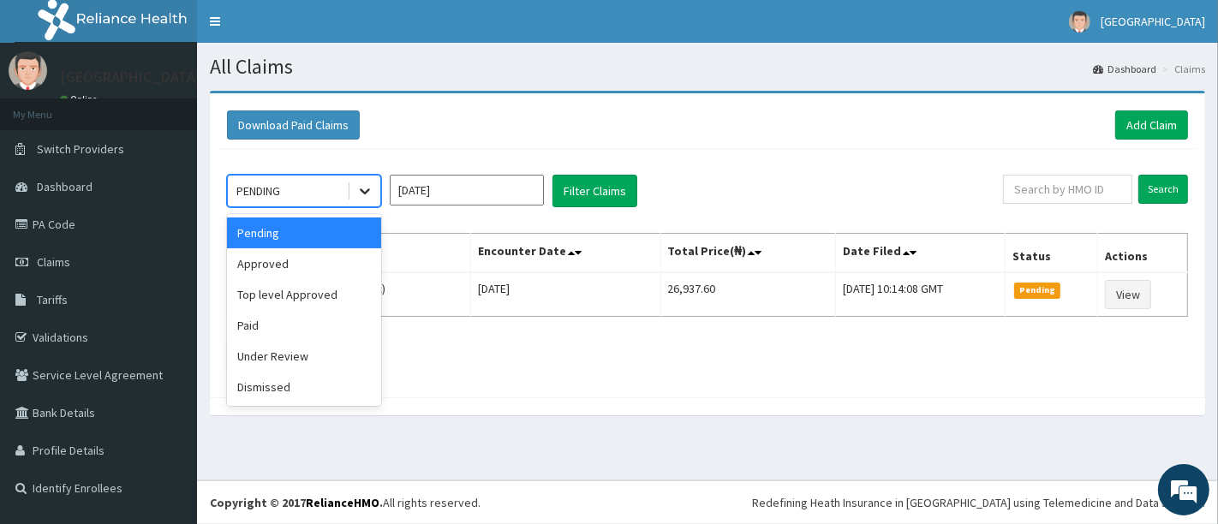
click at [366, 192] on icon at bounding box center [365, 192] width 10 height 6
click at [327, 264] on div "Approved" at bounding box center [304, 263] width 154 height 31
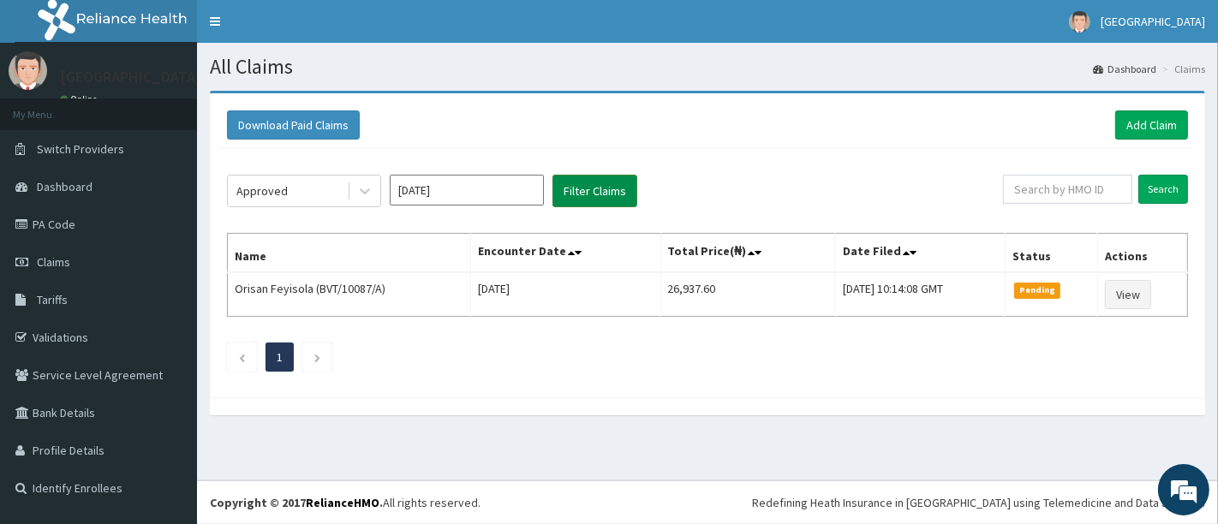
click at [587, 194] on button "Filter Claims" at bounding box center [595, 191] width 85 height 33
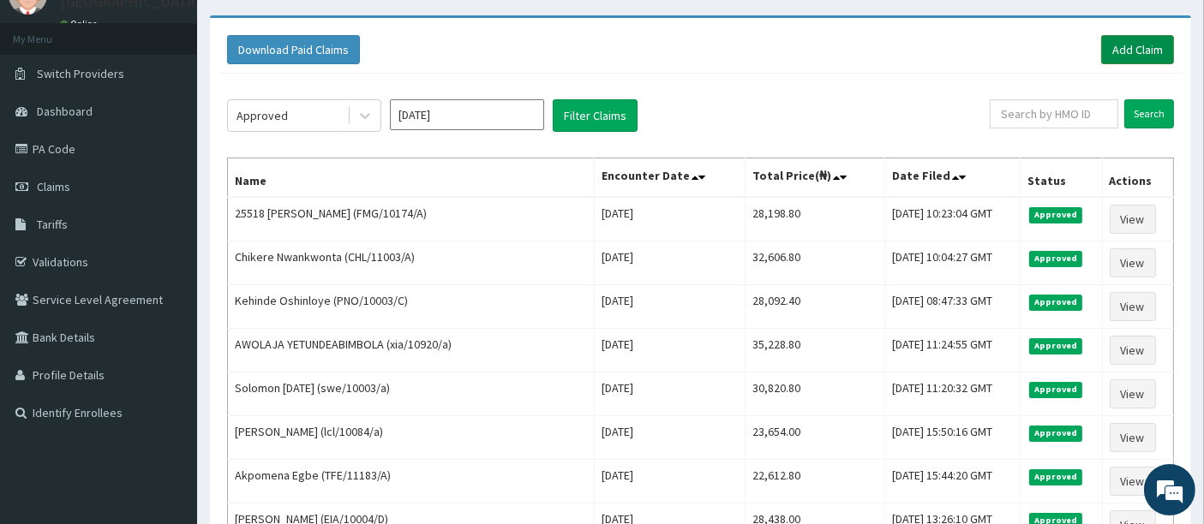
click at [1118, 47] on link "Add Claim" at bounding box center [1137, 49] width 73 height 29
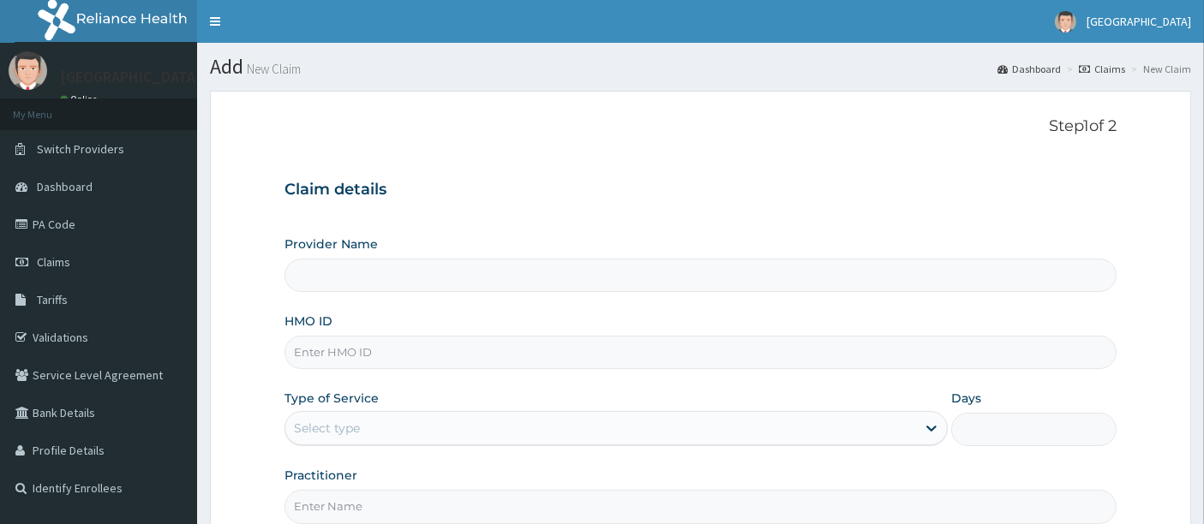
click at [478, 349] on input "HMO ID" at bounding box center [700, 352] width 833 height 33
type input "[GEOGRAPHIC_DATA]"
type input "SWE/10003/B"
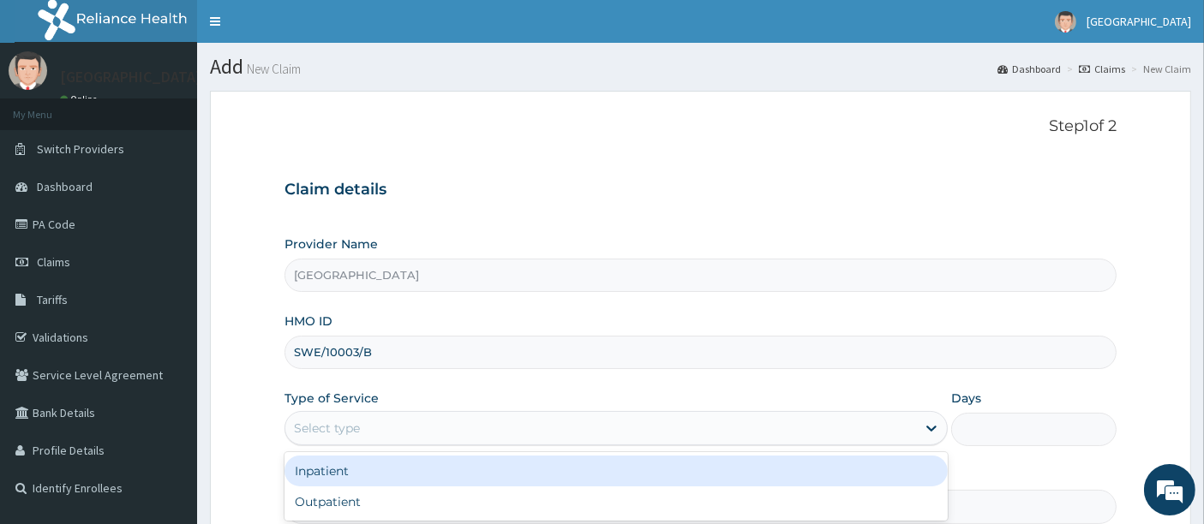
click at [363, 433] on div "Select type" at bounding box center [600, 428] width 631 height 27
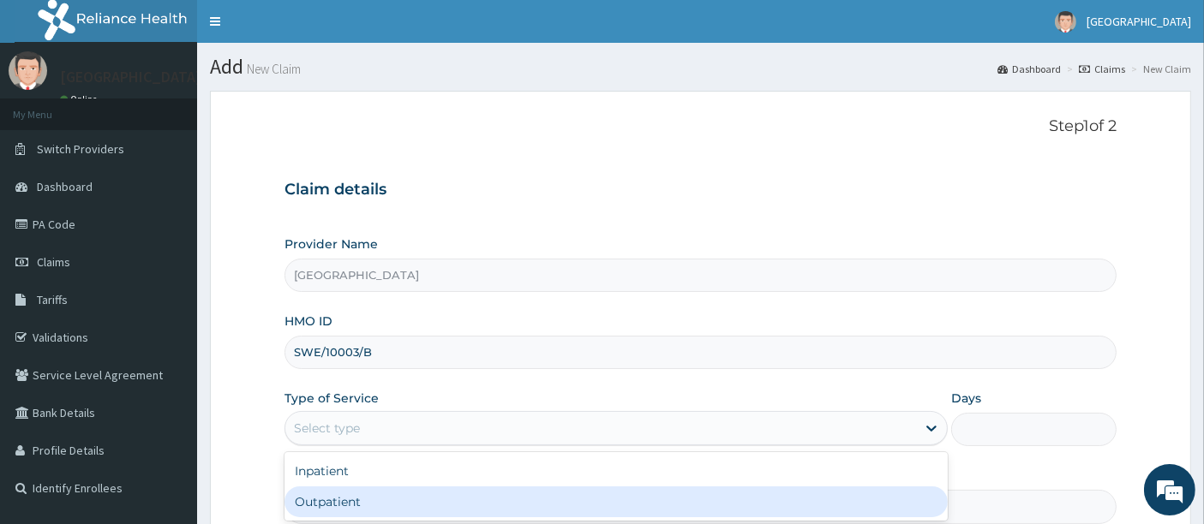
click at [333, 498] on div "Outpatient" at bounding box center [615, 502] width 663 height 31
type input "1"
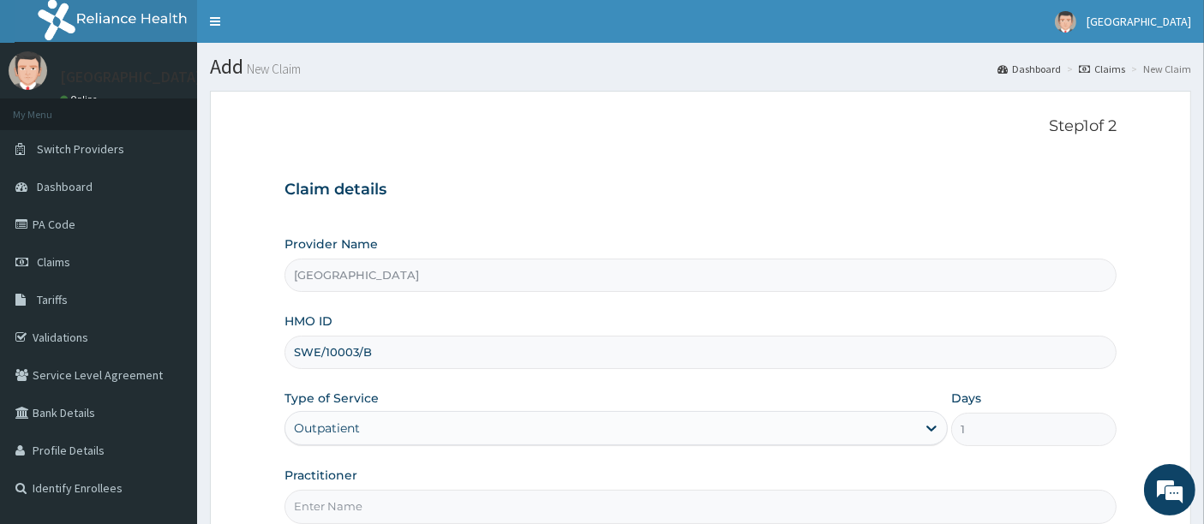
click at [229, 434] on form "Step 1 of 2 Claim details Provider Name Holyfill Hospital HMO ID SWE/10003/B Ty…" at bounding box center [700, 369] width 981 height 556
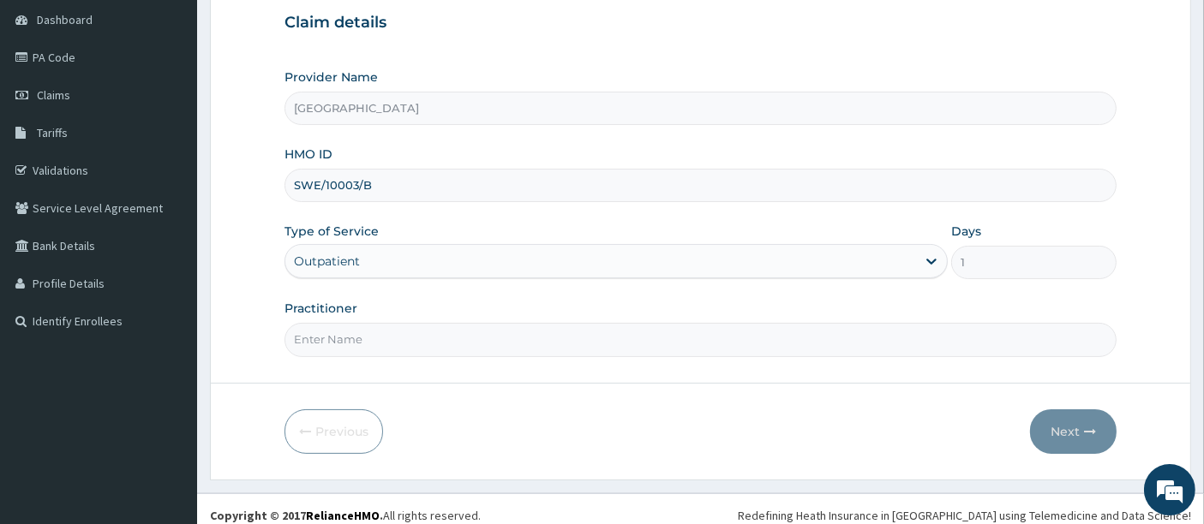
scroll to position [176, 0]
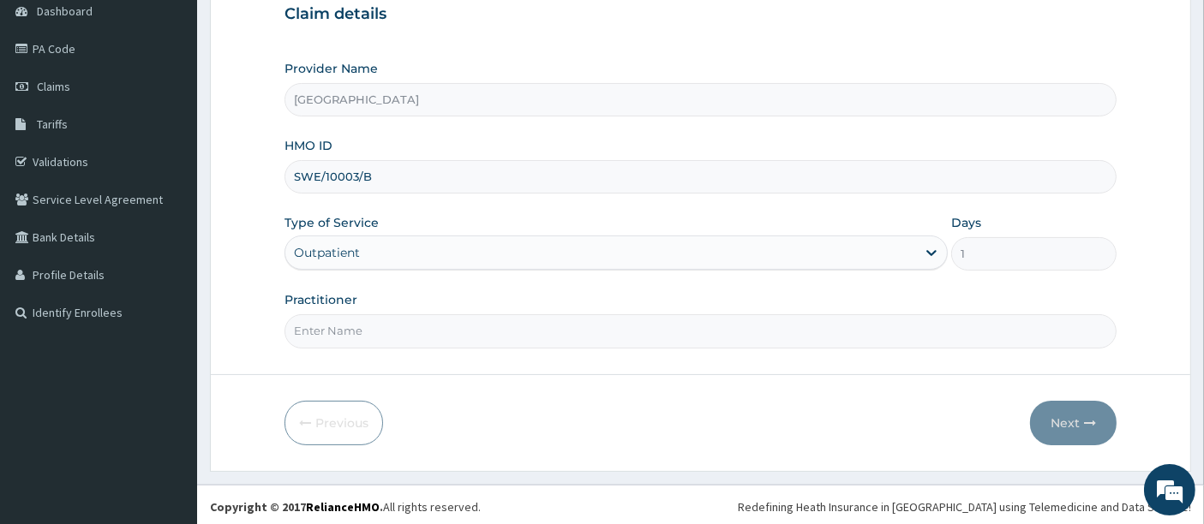
click at [392, 327] on input "Practitioner" at bounding box center [700, 330] width 833 height 33
type input "OMOLADE JOSEPH AYELAJE"
click at [1071, 422] on button "Next" at bounding box center [1073, 423] width 87 height 45
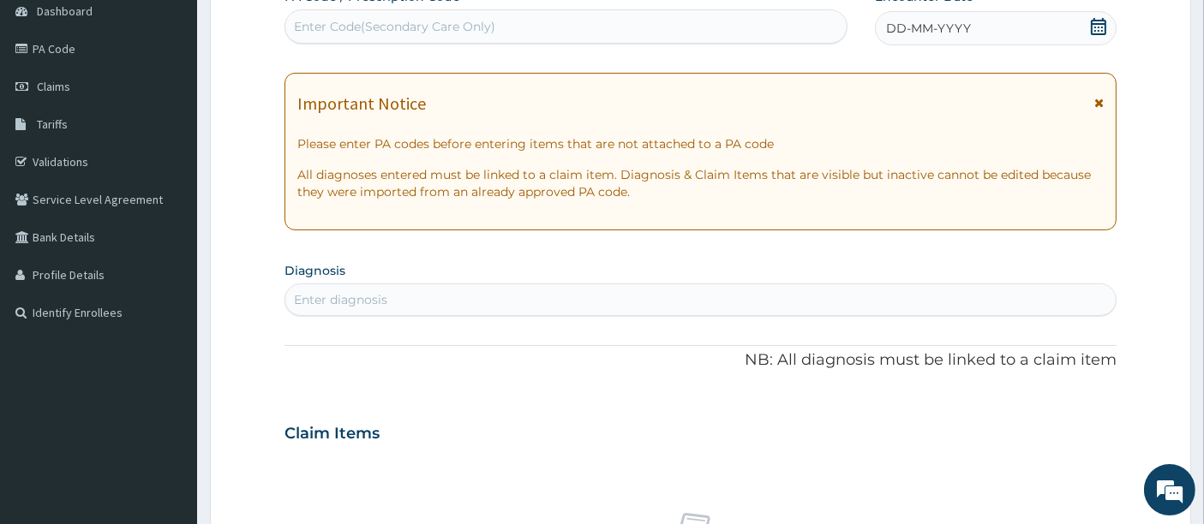
click at [1101, 25] on icon at bounding box center [1098, 26] width 17 height 17
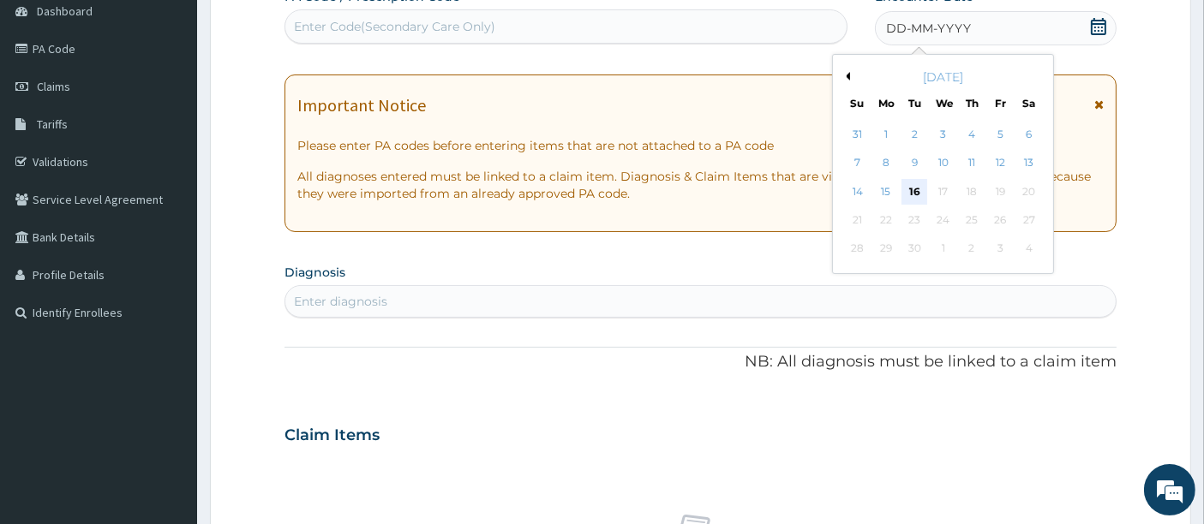
click at [915, 192] on div "16" at bounding box center [915, 192] width 26 height 26
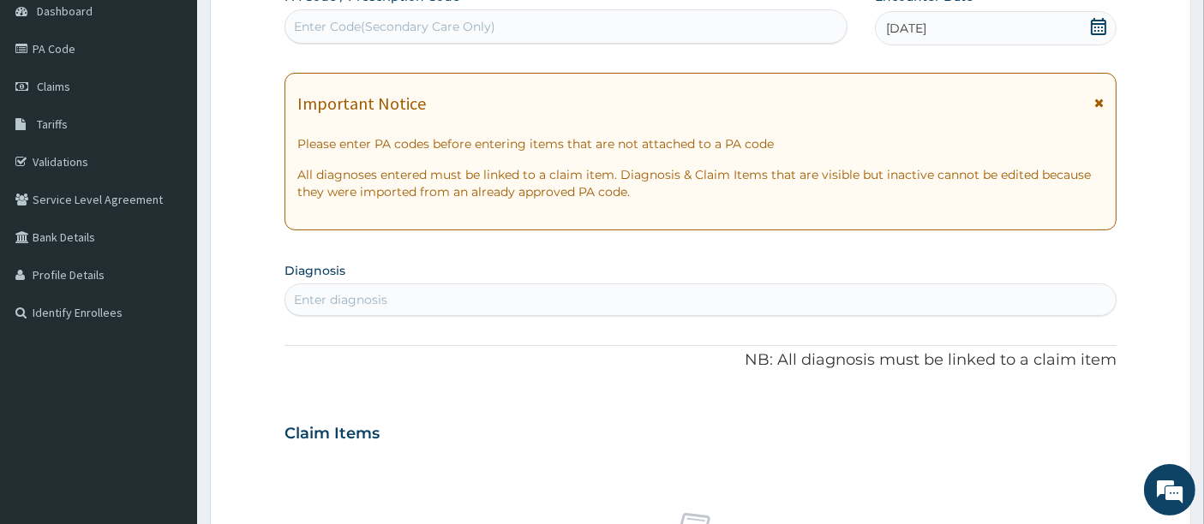
click at [407, 302] on div "Enter diagnosis" at bounding box center [700, 299] width 831 height 27
type input "PLASMO"
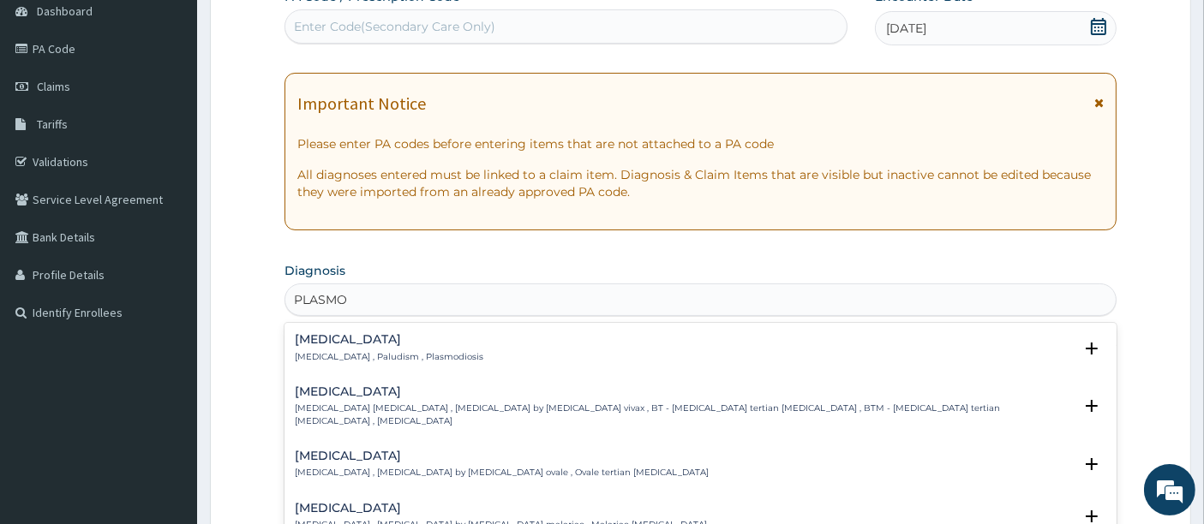
click at [331, 351] on p "Malaria , Paludism , Plasmodiosis" at bounding box center [389, 357] width 188 height 12
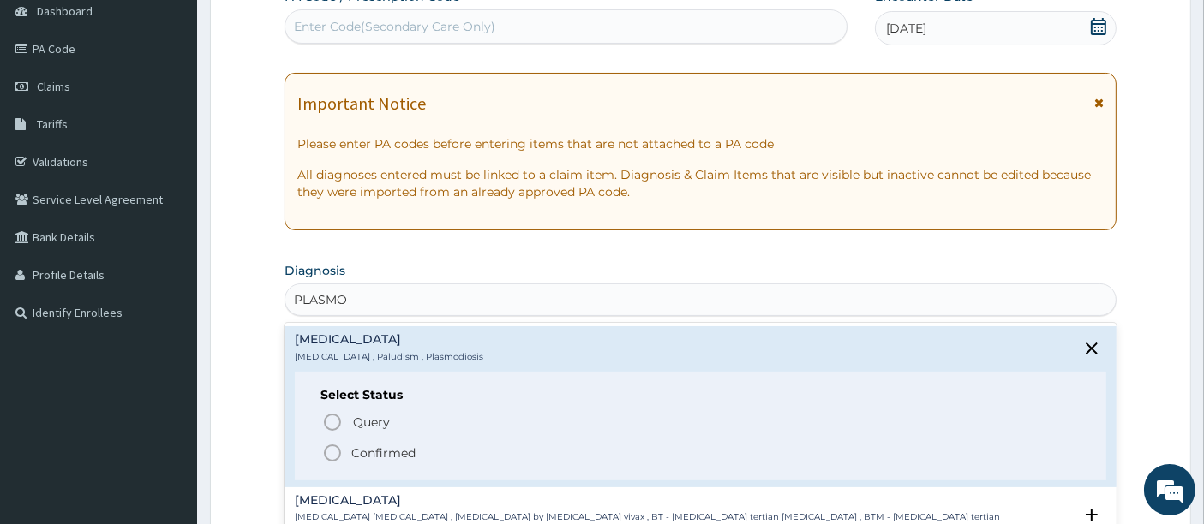
click at [326, 454] on icon "status option filled" at bounding box center [332, 453] width 21 height 21
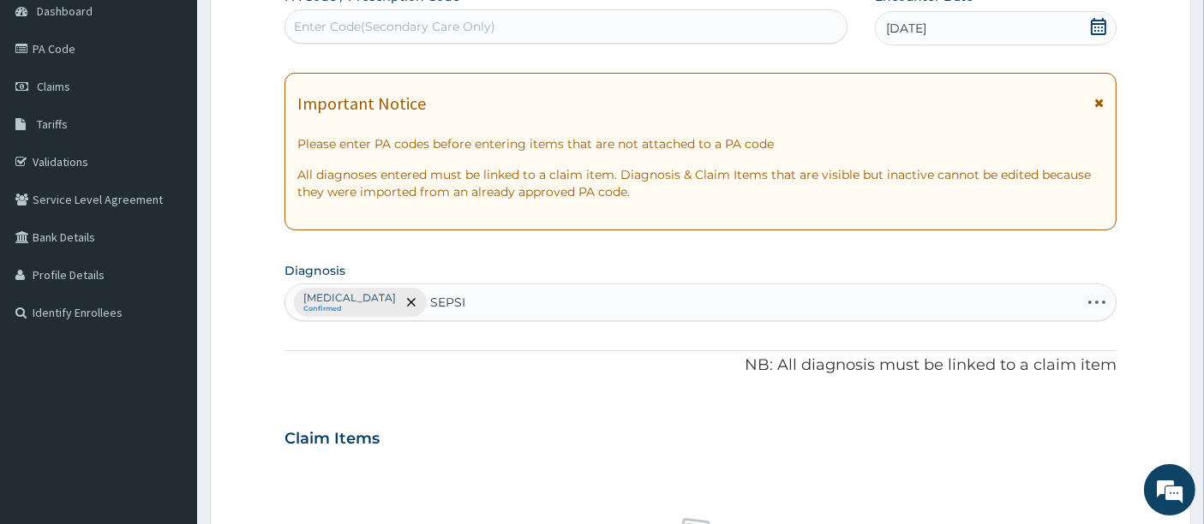
type input "SEPSIS"
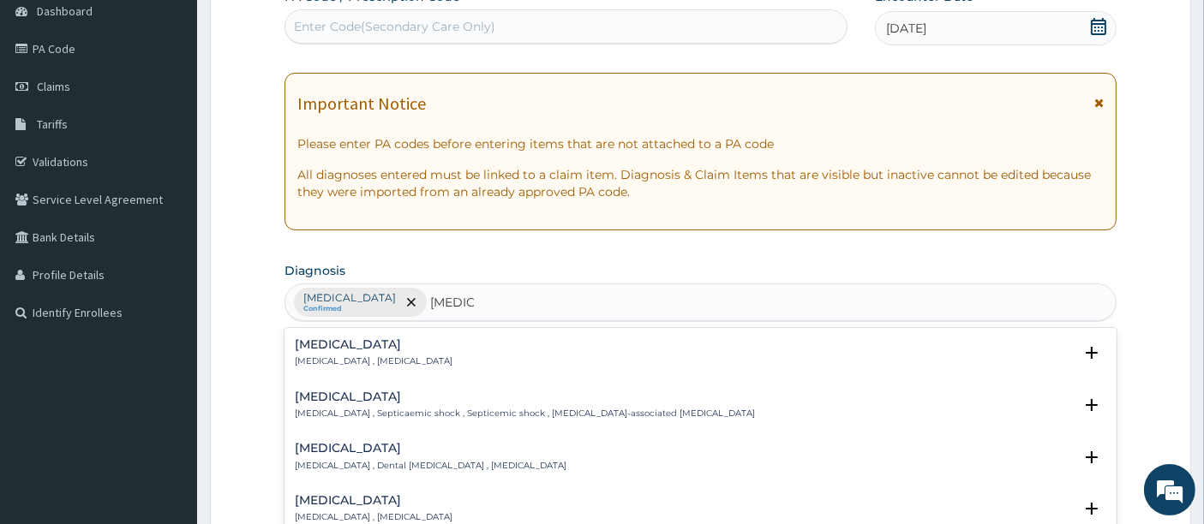
click at [330, 357] on p "Systemic infection , Sepsis" at bounding box center [374, 362] width 158 height 12
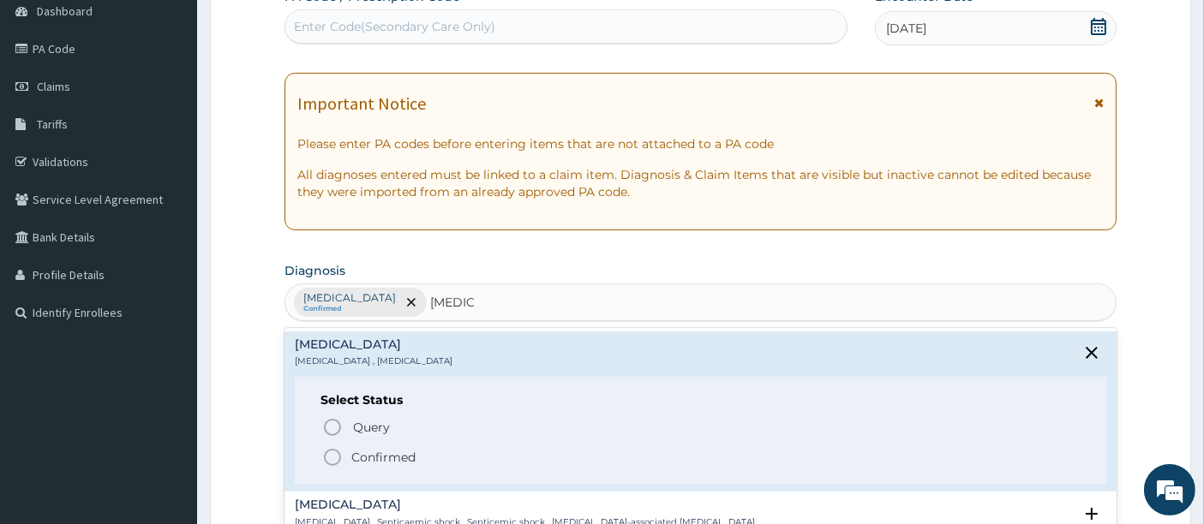
click at [333, 465] on icon "status option filled" at bounding box center [332, 457] width 21 height 21
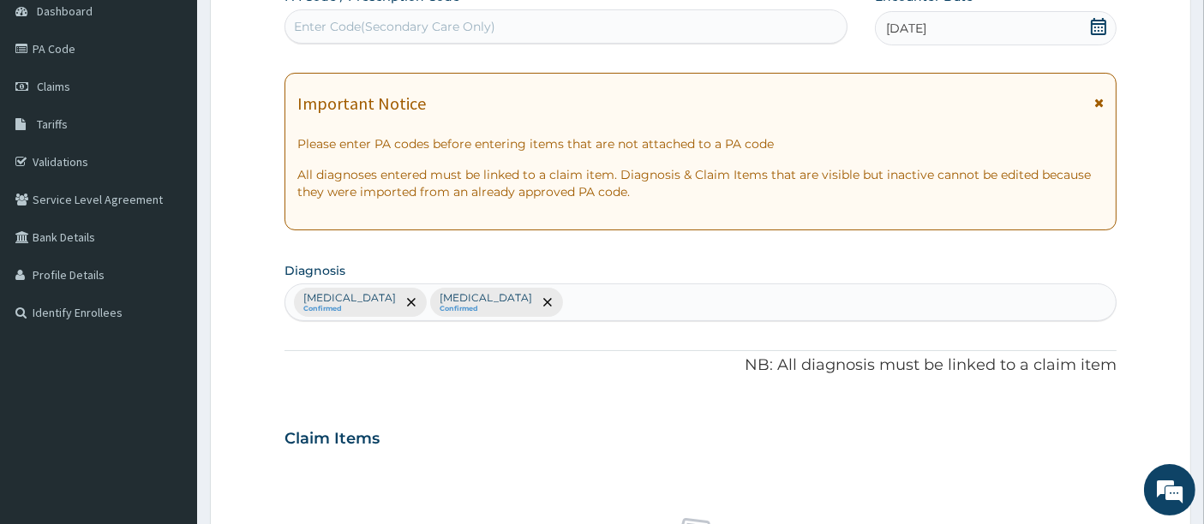
click at [472, 416] on div "Claim Items" at bounding box center [700, 435] width 833 height 45
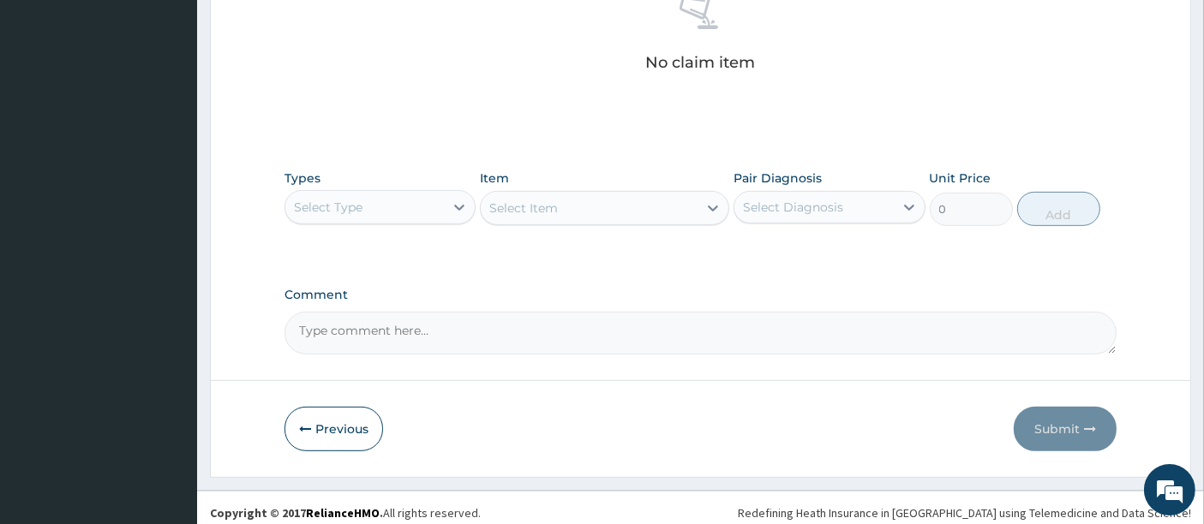
scroll to position [708, 0]
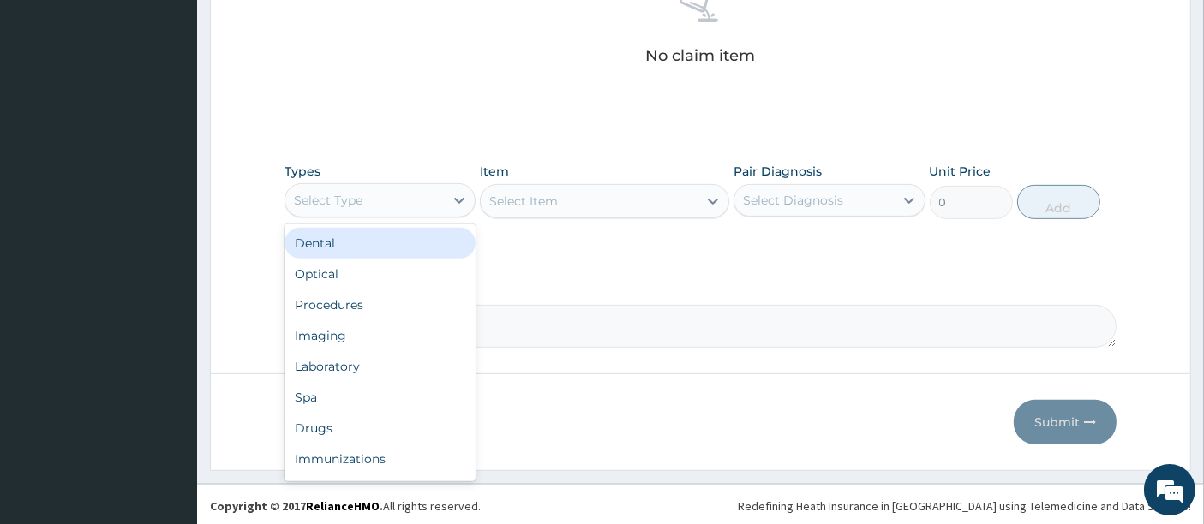
click at [398, 187] on div "Select Type" at bounding box center [364, 200] width 159 height 27
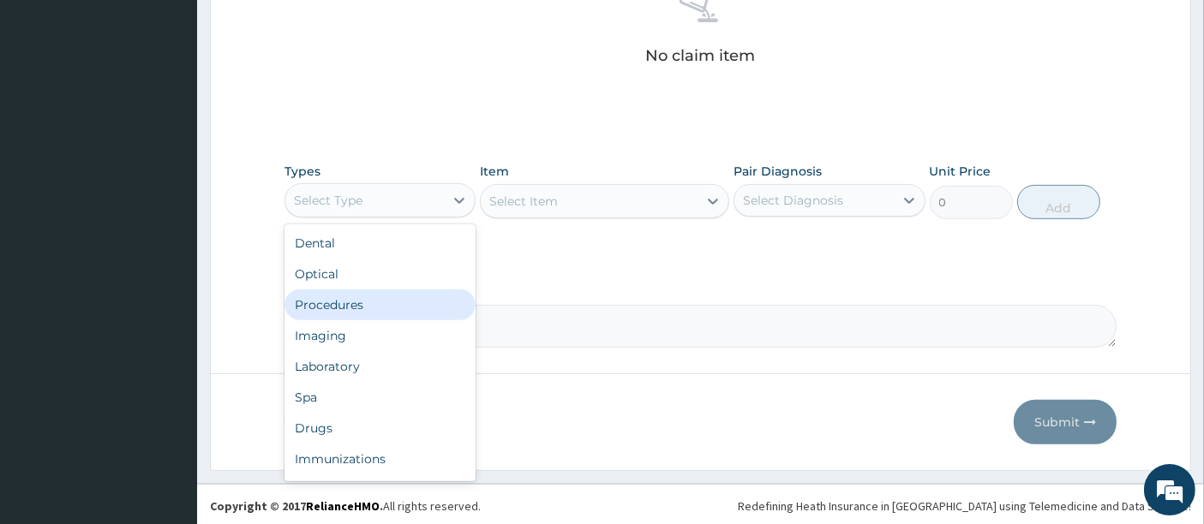
click at [340, 302] on div "Procedures" at bounding box center [379, 305] width 191 height 31
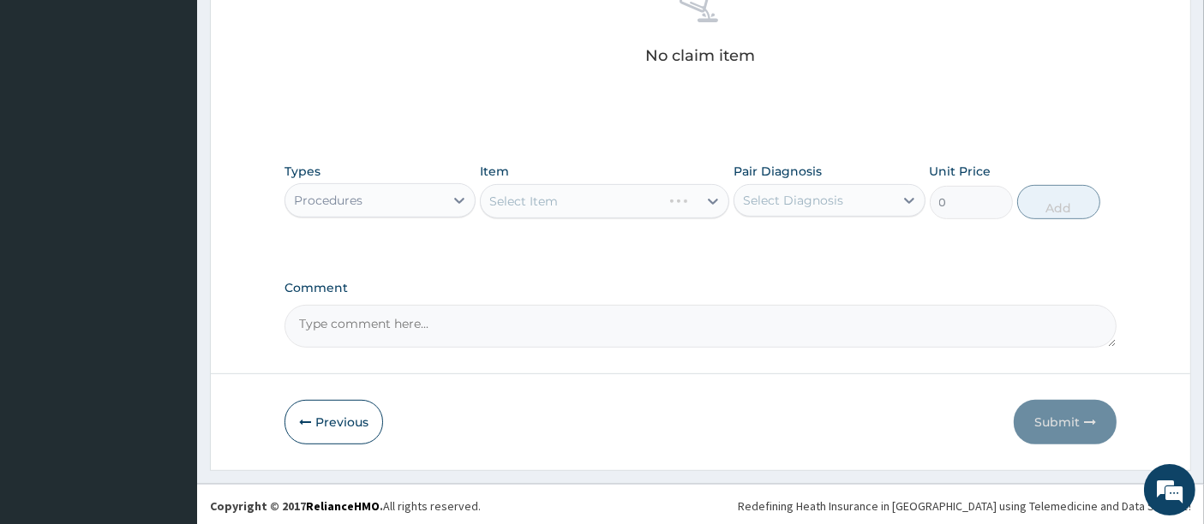
click at [526, 190] on div "Select Item" at bounding box center [604, 201] width 249 height 34
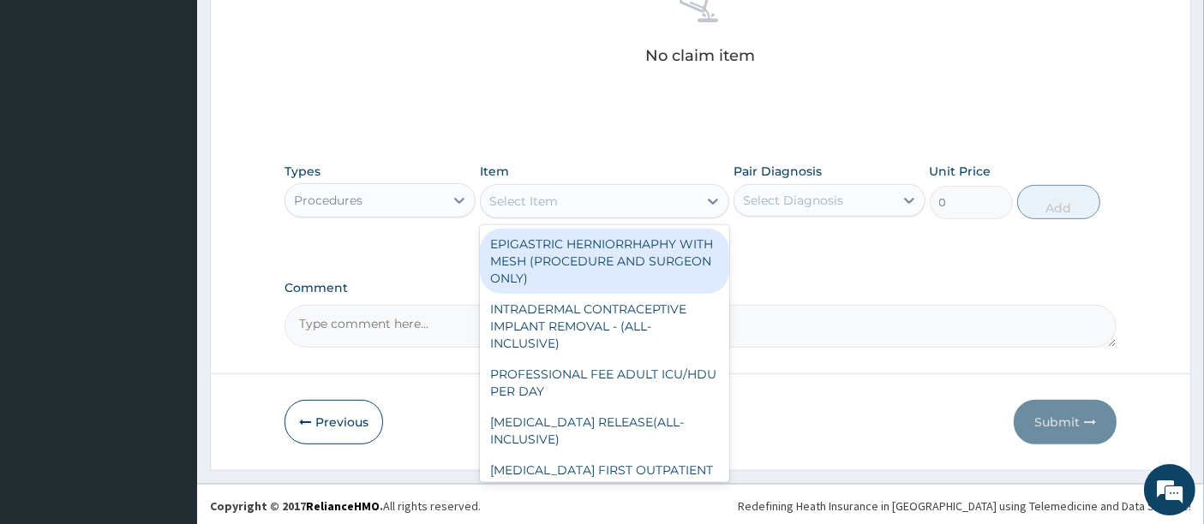
click at [526, 193] on div "Select Item" at bounding box center [523, 201] width 69 height 17
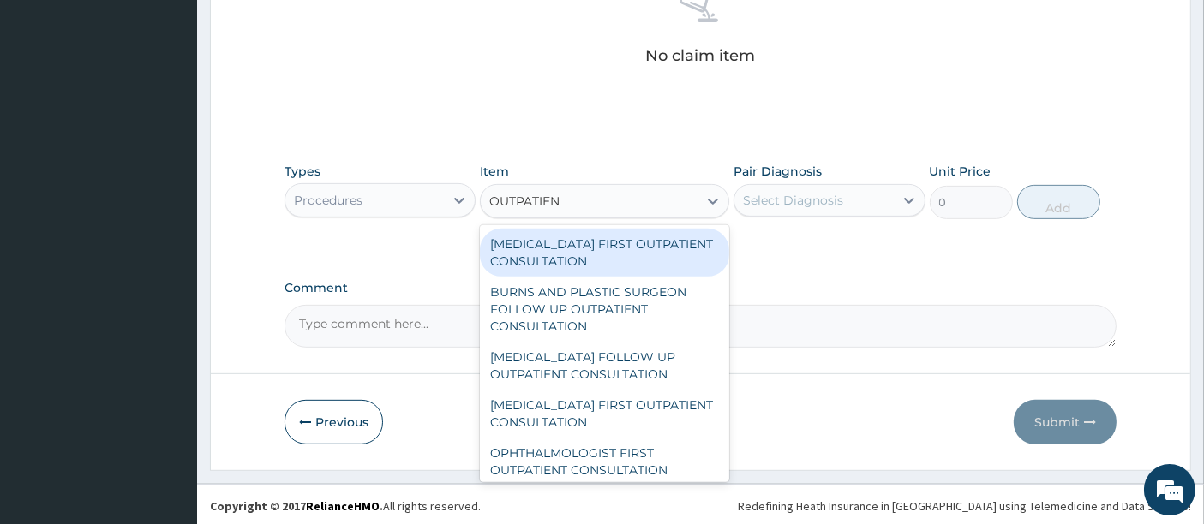
type input "OUTPATIENT"
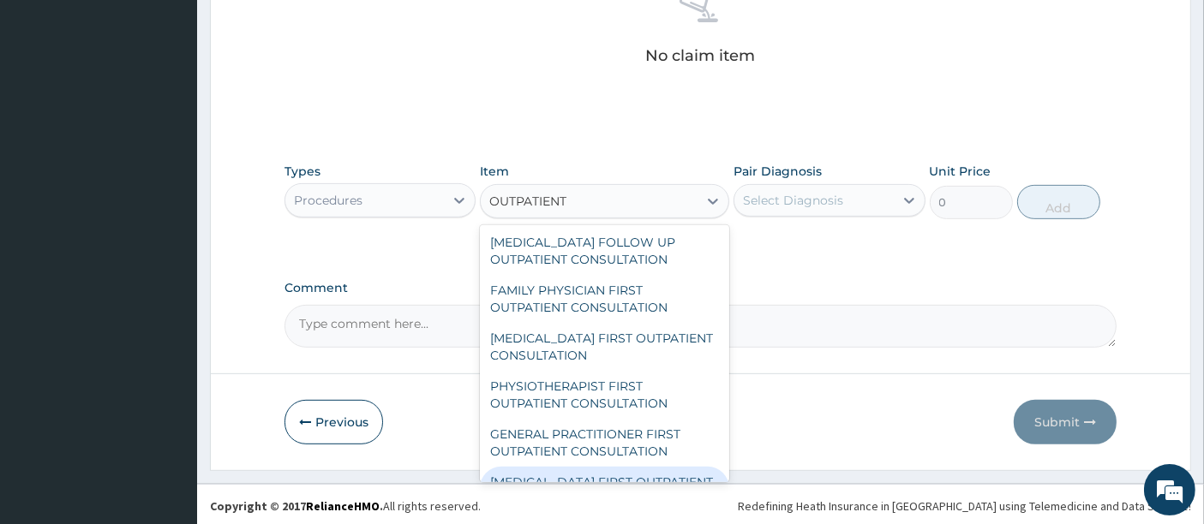
scroll to position [2356, 0]
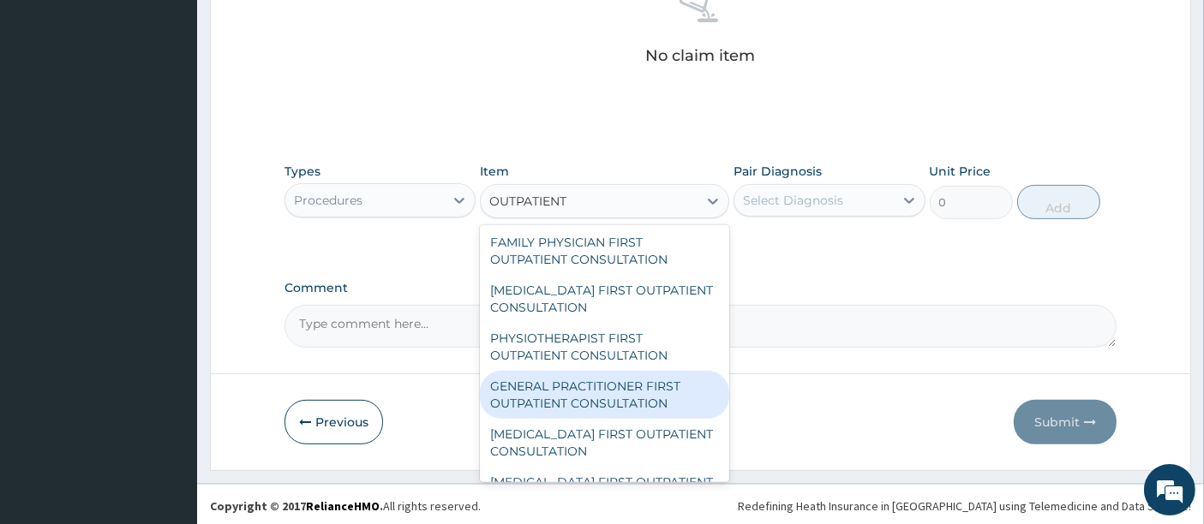
click at [574, 412] on div "GENERAL PRACTITIONER FIRST OUTPATIENT CONSULTATION" at bounding box center [604, 395] width 249 height 48
type input "5400"
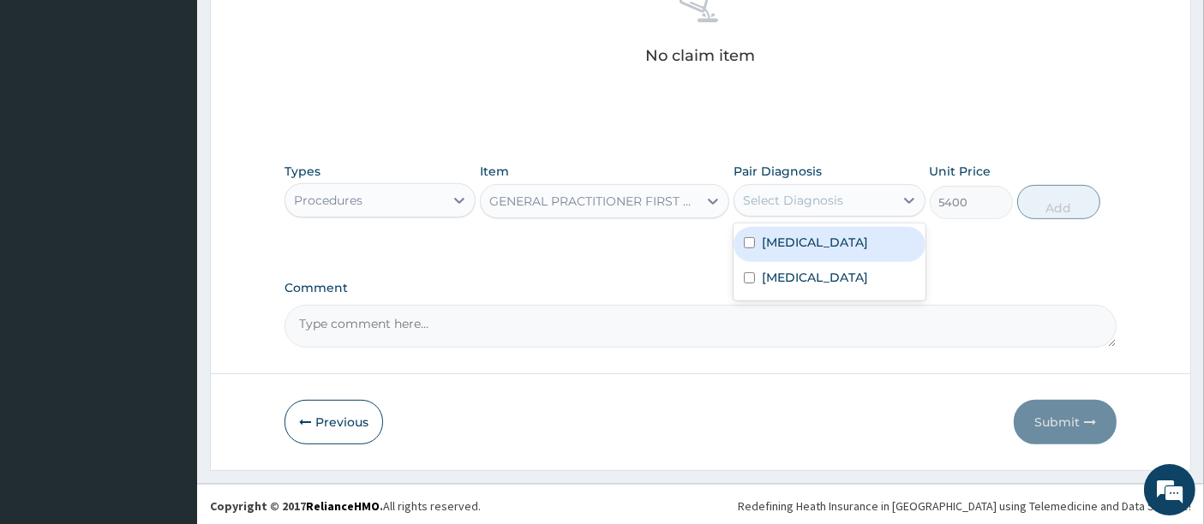
click at [829, 187] on div "Select Diagnosis" at bounding box center [813, 200] width 159 height 27
click at [771, 236] on label "[MEDICAL_DATA]" at bounding box center [815, 242] width 106 height 17
checkbox input "true"
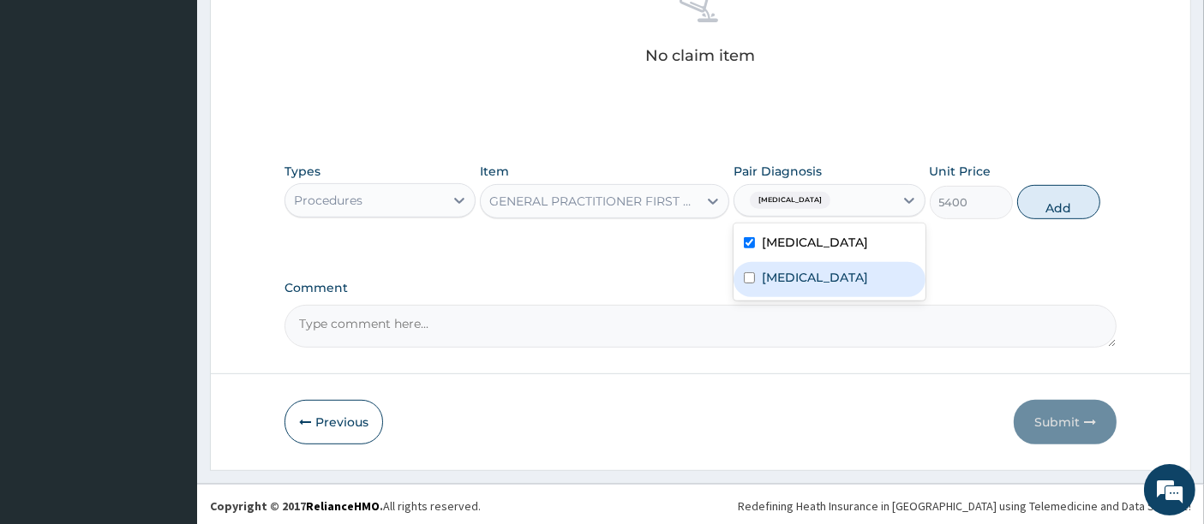
click at [764, 262] on div "Sepsis" at bounding box center [828, 279] width 191 height 35
checkbox input "true"
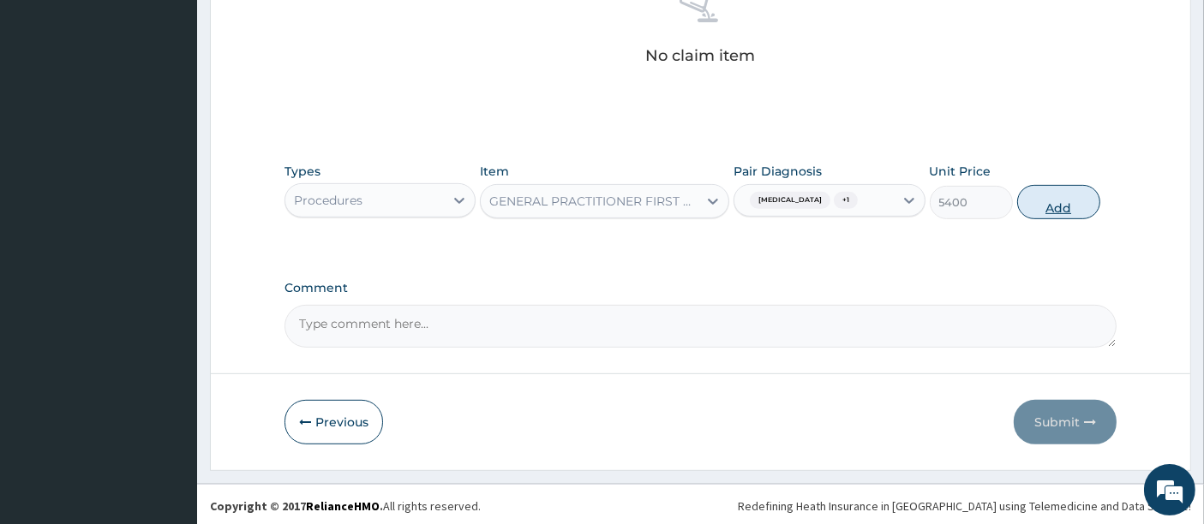
click at [1052, 199] on button "Add" at bounding box center [1058, 202] width 83 height 34
type input "0"
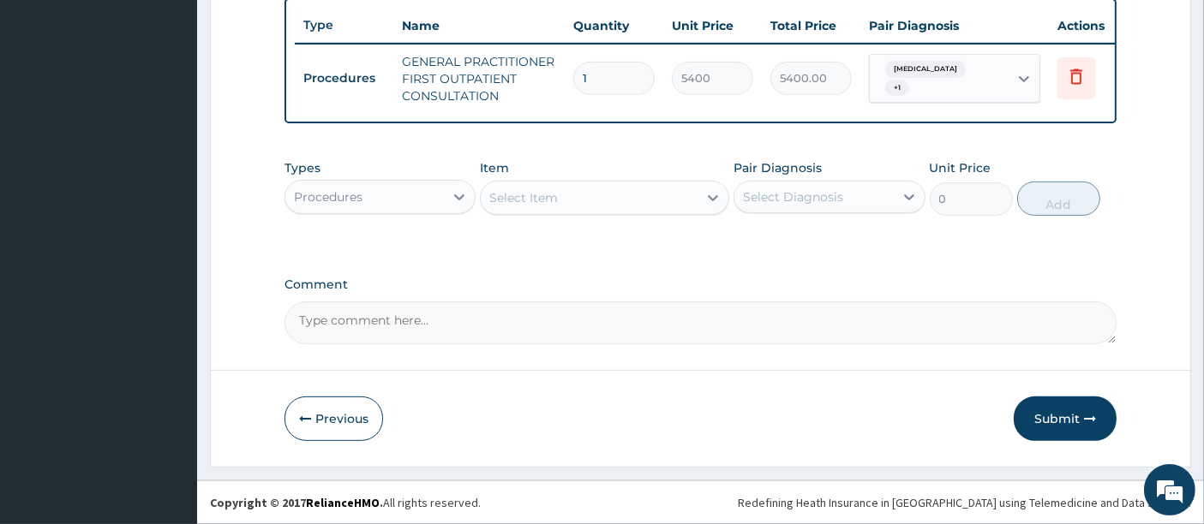
scroll to position [649, 0]
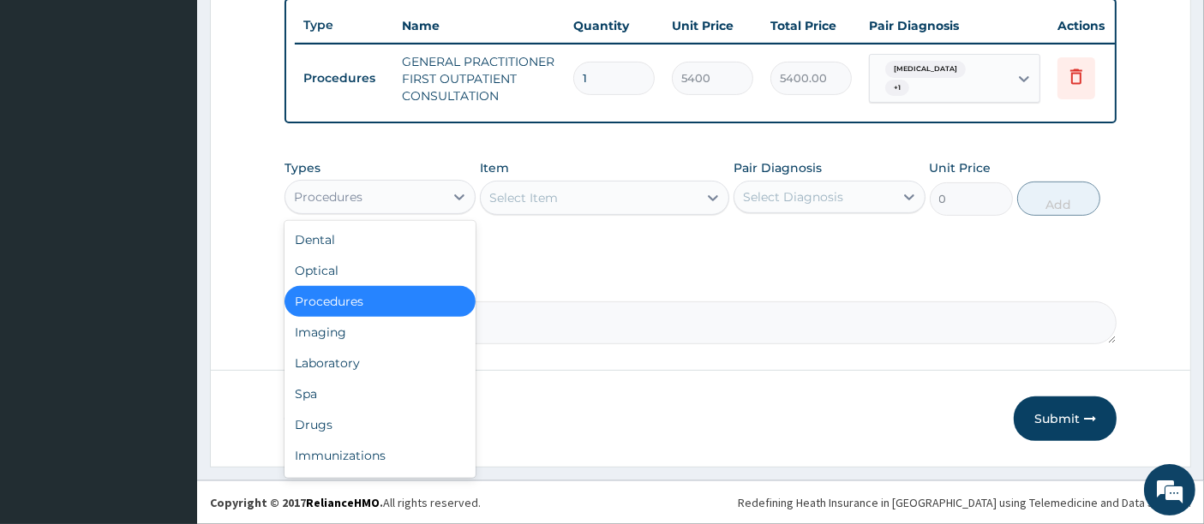
click at [401, 196] on div "Procedures" at bounding box center [364, 196] width 159 height 27
click at [316, 362] on div "Laboratory" at bounding box center [379, 363] width 191 height 31
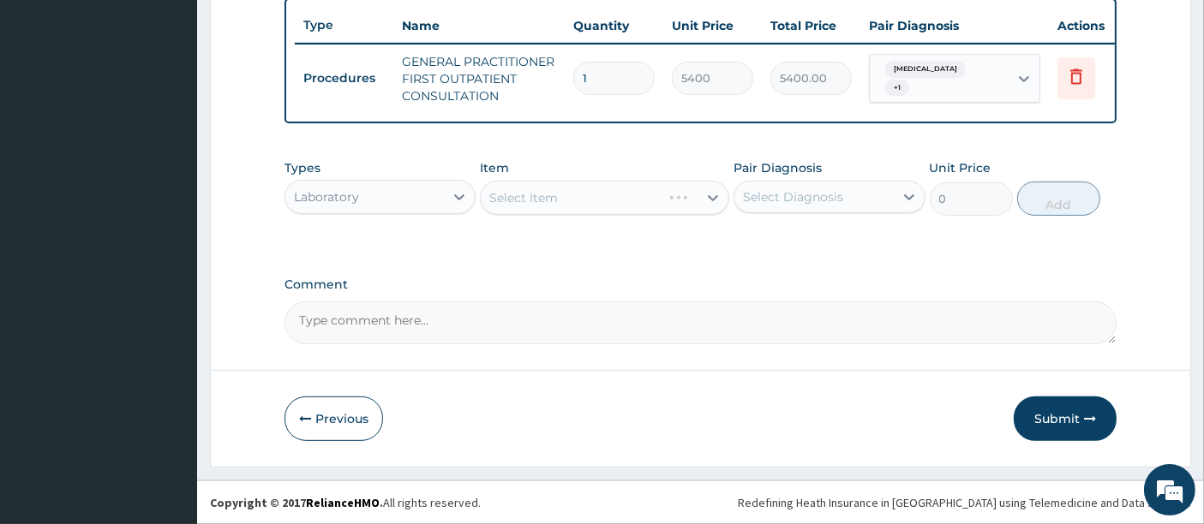
click at [565, 186] on div "Select Item" at bounding box center [604, 198] width 249 height 34
click at [544, 202] on div "Select Item" at bounding box center [604, 198] width 249 height 34
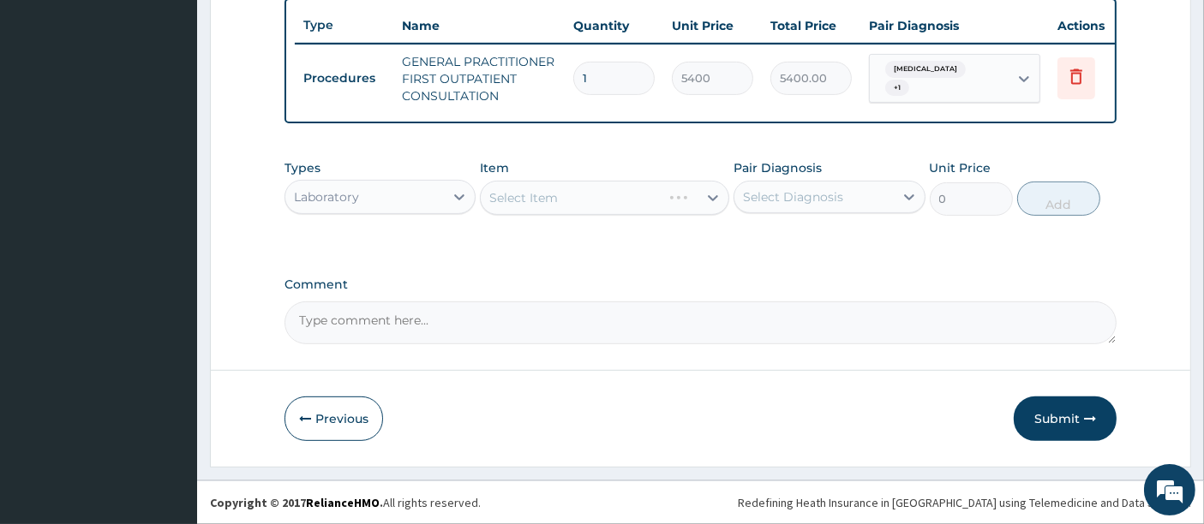
click at [544, 202] on div "Select Item" at bounding box center [604, 198] width 249 height 34
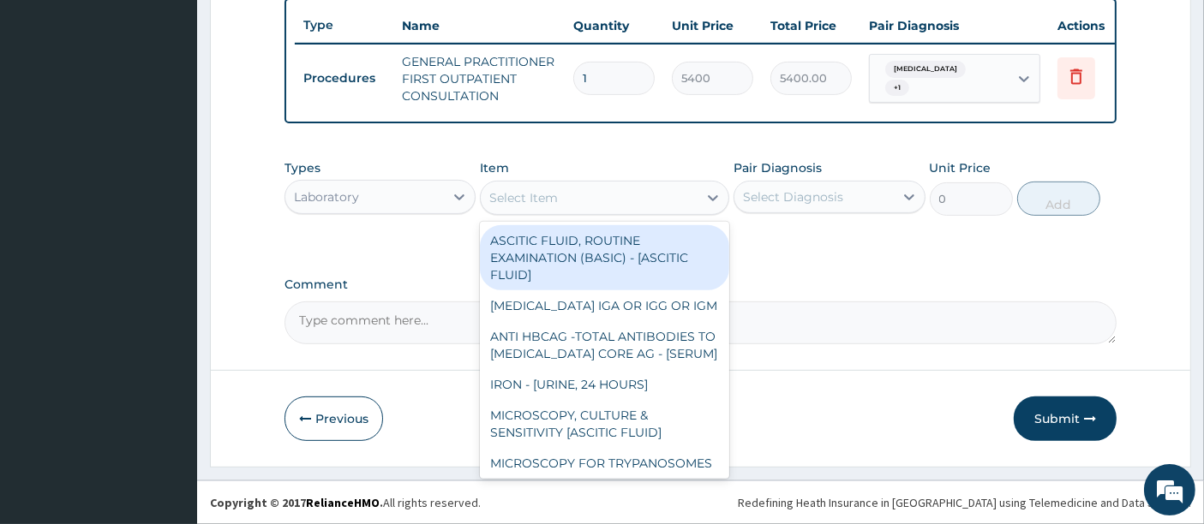
click at [544, 202] on div "Select Item" at bounding box center [523, 197] width 69 height 17
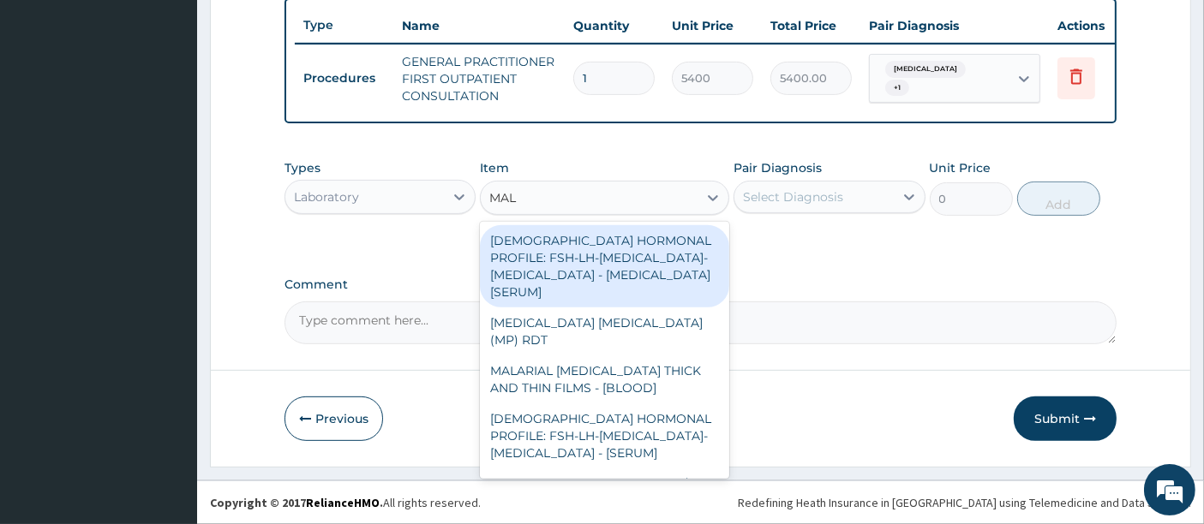
type input "MALA"
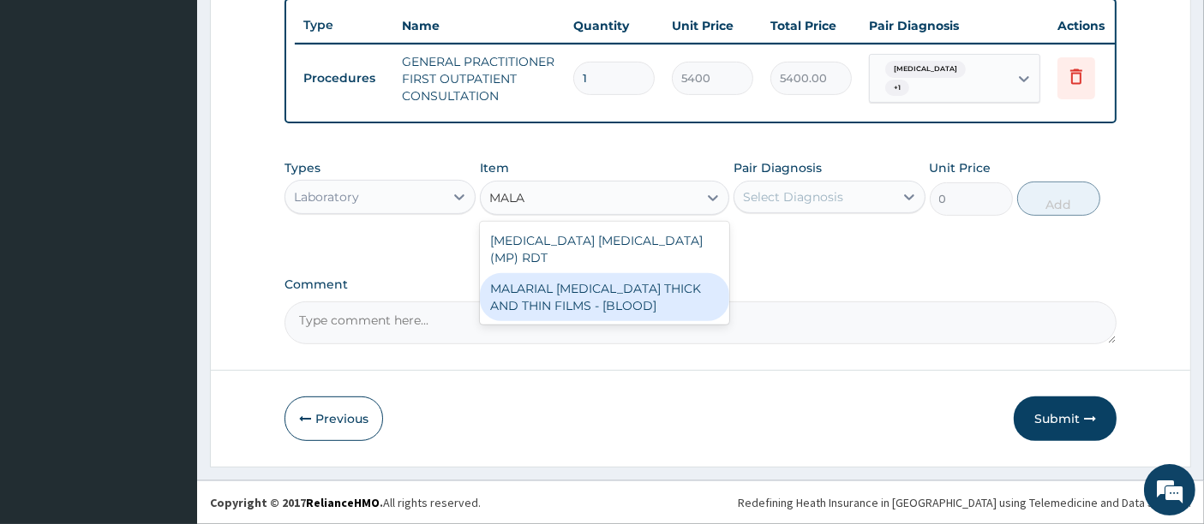
click at [539, 285] on div "MALARIAL PARASITE THICK AND THIN FILMS - [BLOOD]" at bounding box center [604, 297] width 249 height 48
type input "3150"
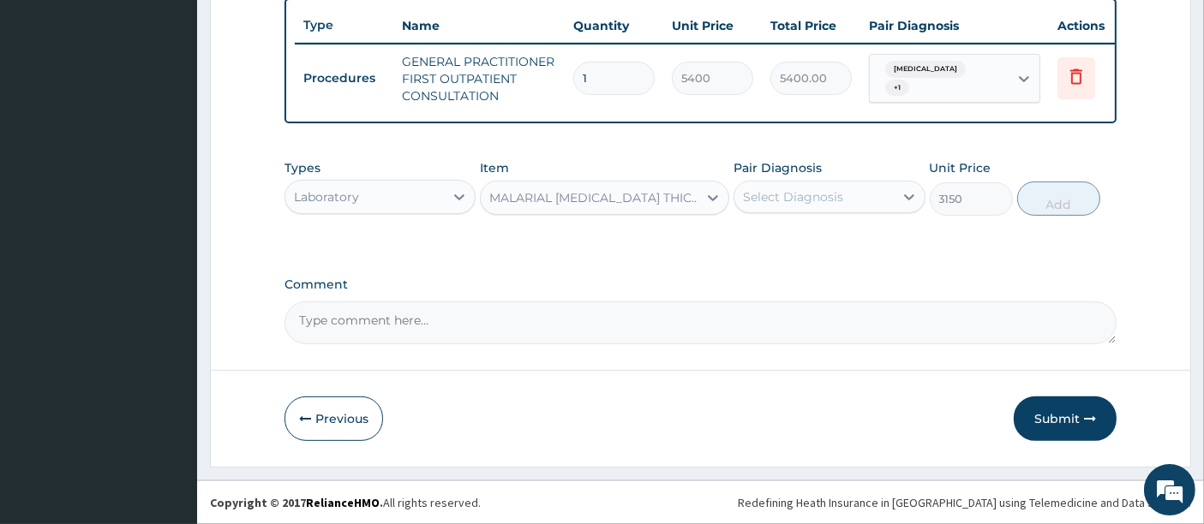
click at [770, 201] on div "Select Diagnosis" at bounding box center [793, 196] width 100 height 17
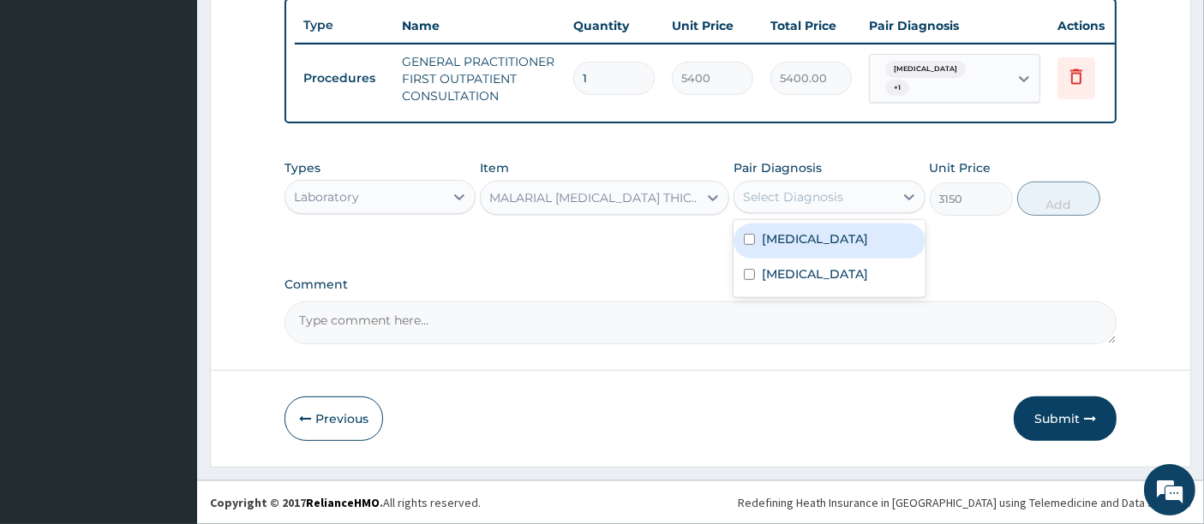
click at [769, 250] on div "Malaria" at bounding box center [828, 241] width 191 height 35
checkbox input "true"
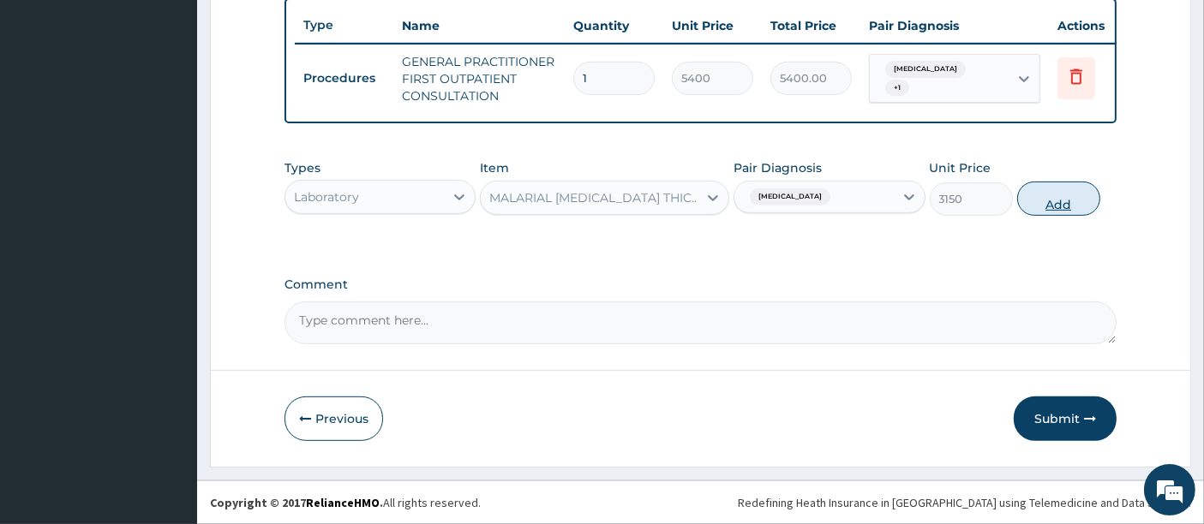
click at [1052, 206] on button "Add" at bounding box center [1058, 199] width 83 height 34
type input "0"
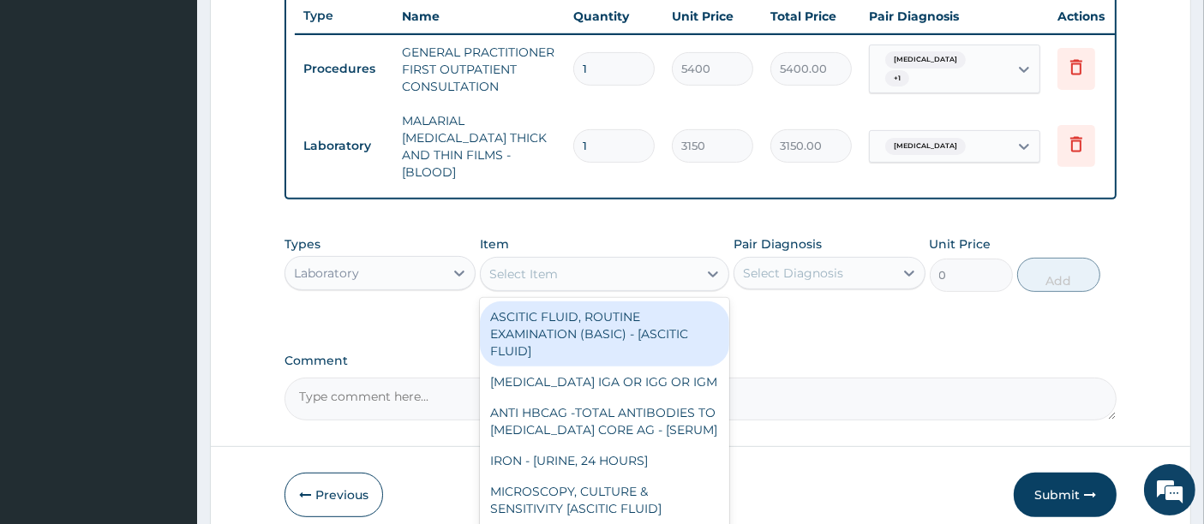
click at [552, 266] on div "Select Item" at bounding box center [523, 274] width 69 height 17
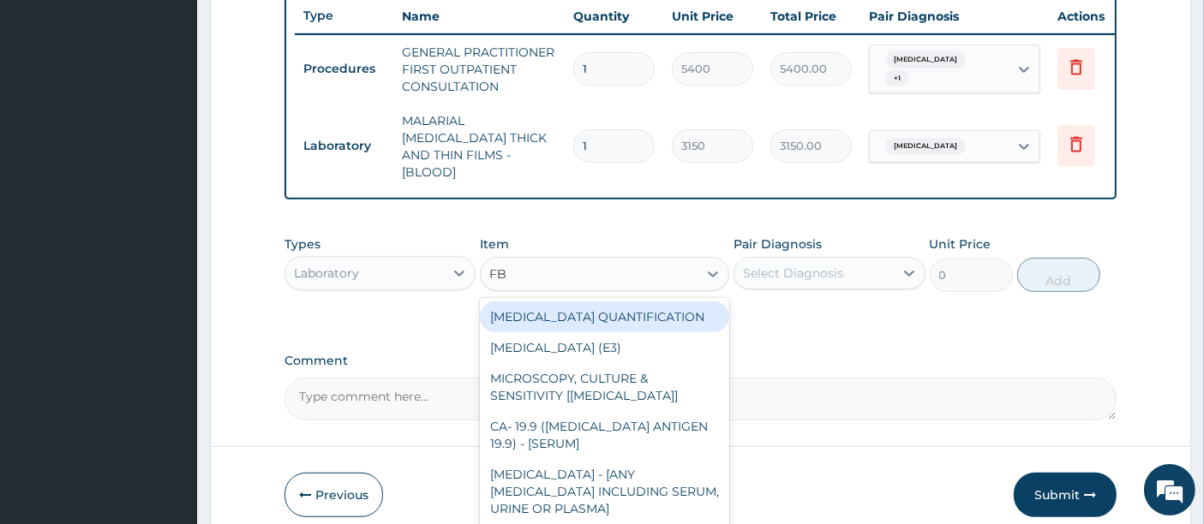
type input "FBC"
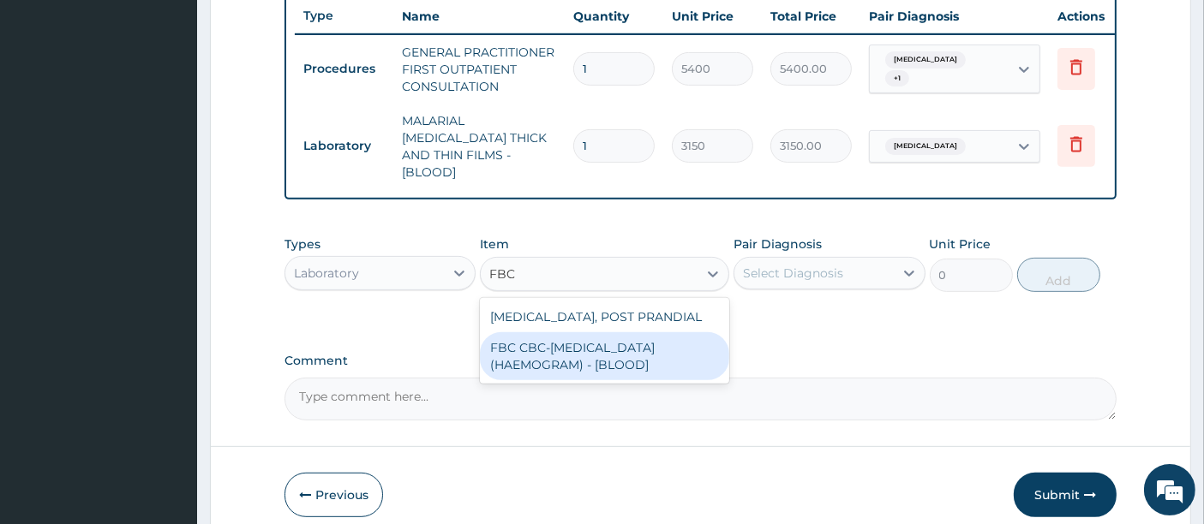
click at [539, 333] on div "FBC CBC-[MEDICAL_DATA] (HAEMOGRAM) - [BLOOD]" at bounding box center [604, 356] width 249 height 48
type input "7200"
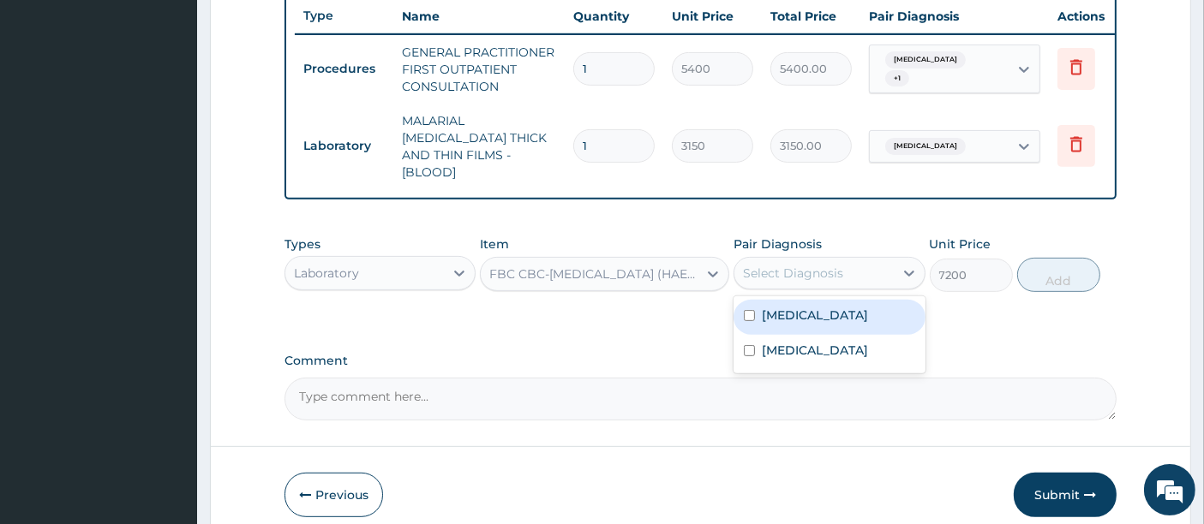
click at [784, 265] on div "Select Diagnosis" at bounding box center [793, 273] width 100 height 17
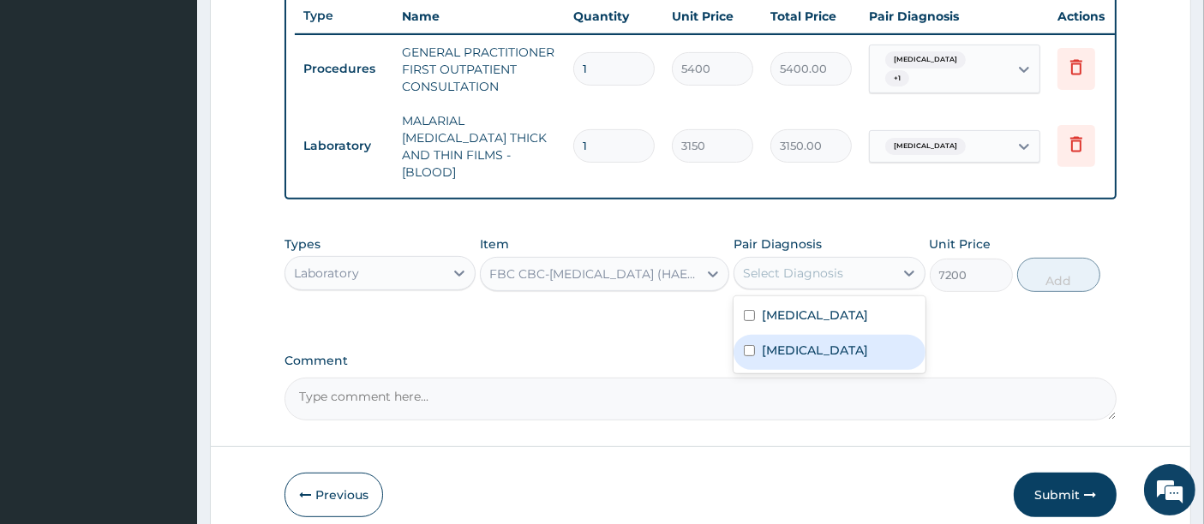
click at [770, 349] on label "[MEDICAL_DATA]" at bounding box center [815, 350] width 106 height 17
checkbox input "true"
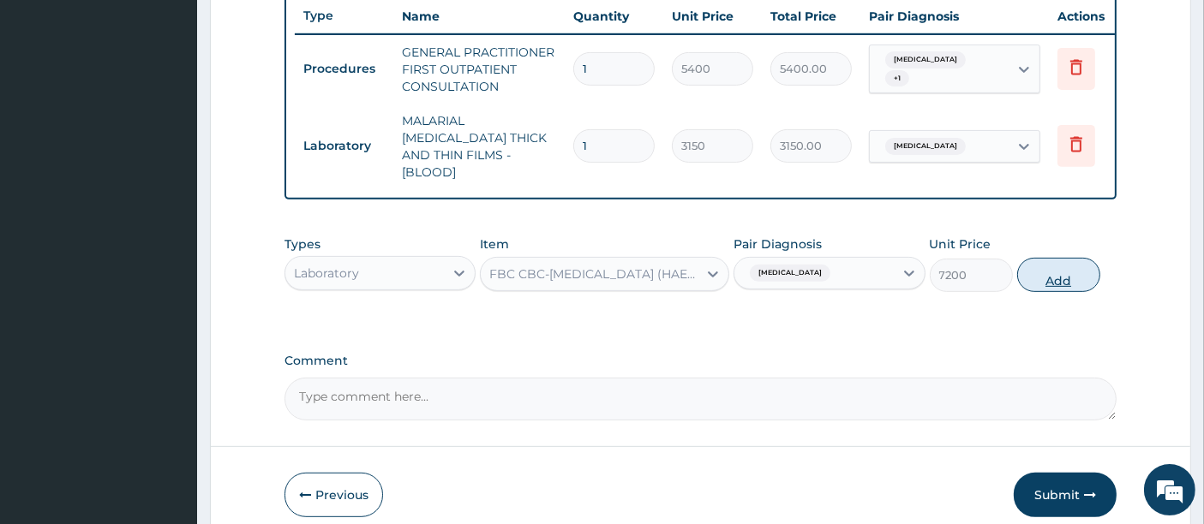
click at [1055, 274] on button "Add" at bounding box center [1058, 275] width 83 height 34
type input "0"
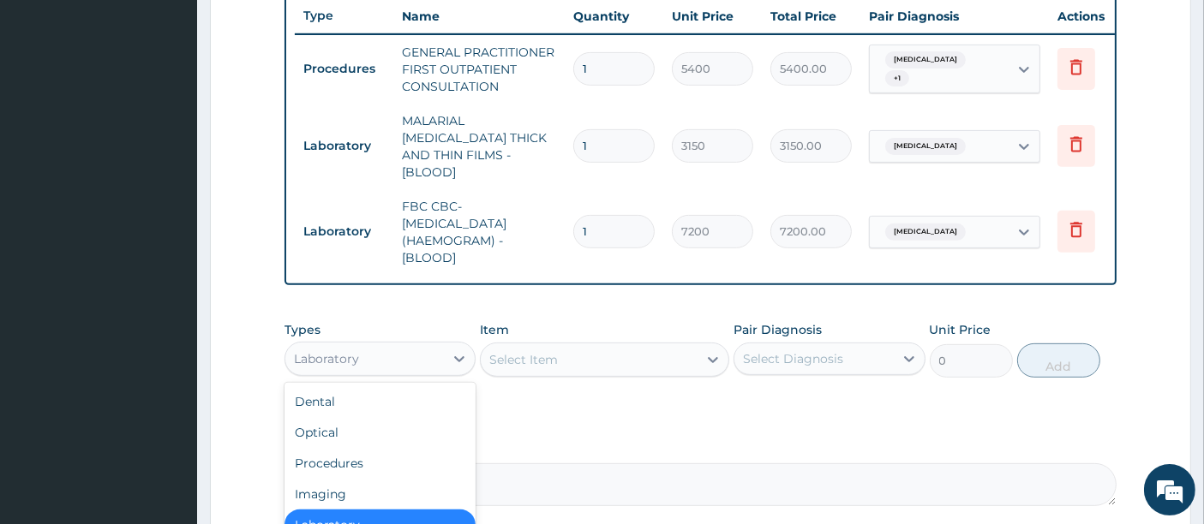
click at [401, 348] on div "Laboratory" at bounding box center [364, 358] width 159 height 27
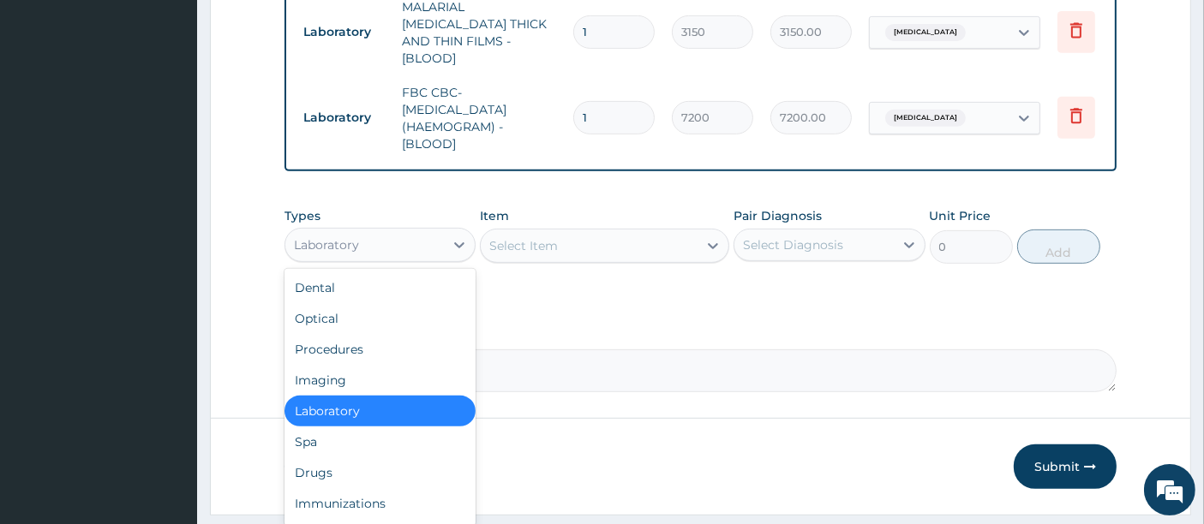
scroll to position [803, 0]
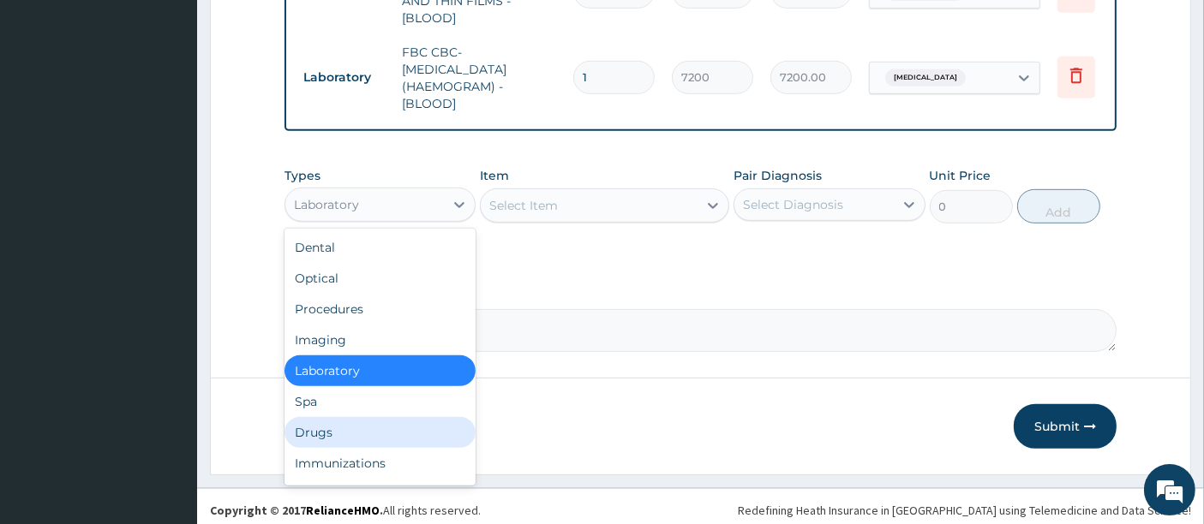
click at [380, 429] on div "Drugs" at bounding box center [379, 432] width 191 height 31
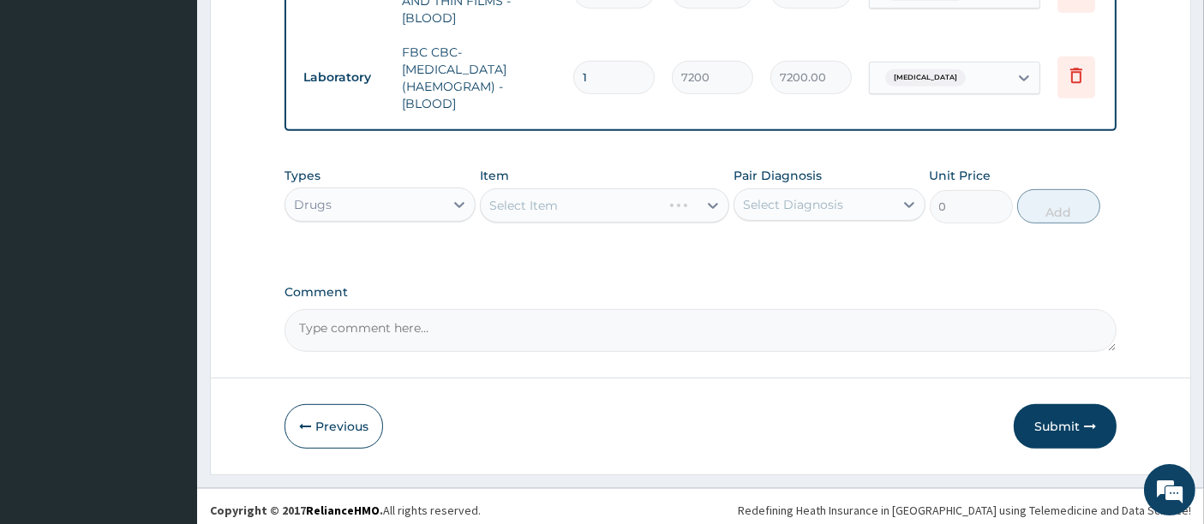
click at [543, 204] on div "Select Item" at bounding box center [604, 205] width 249 height 34
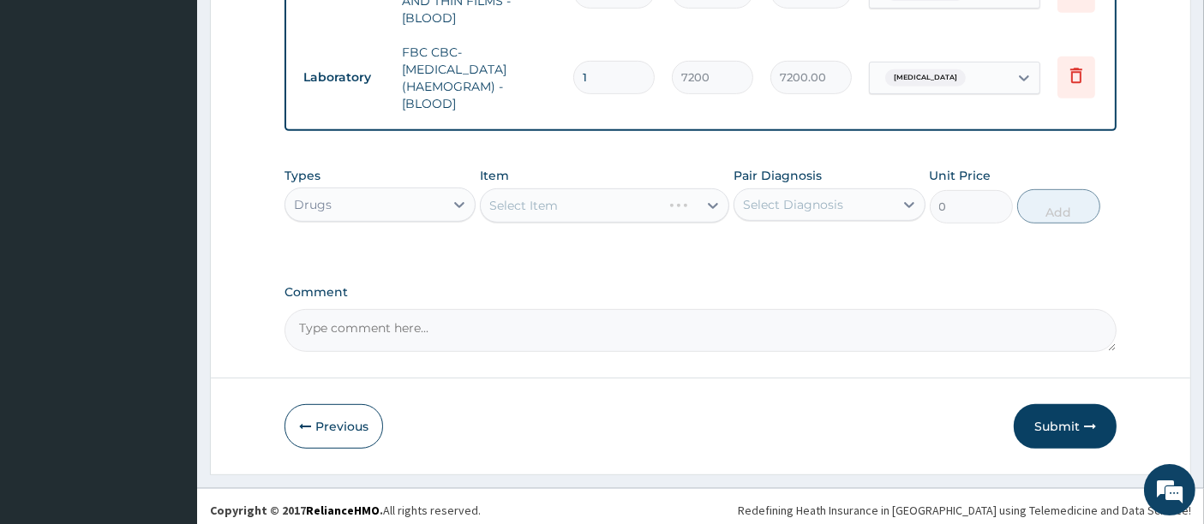
click at [543, 204] on div "Select Item" at bounding box center [604, 205] width 249 height 34
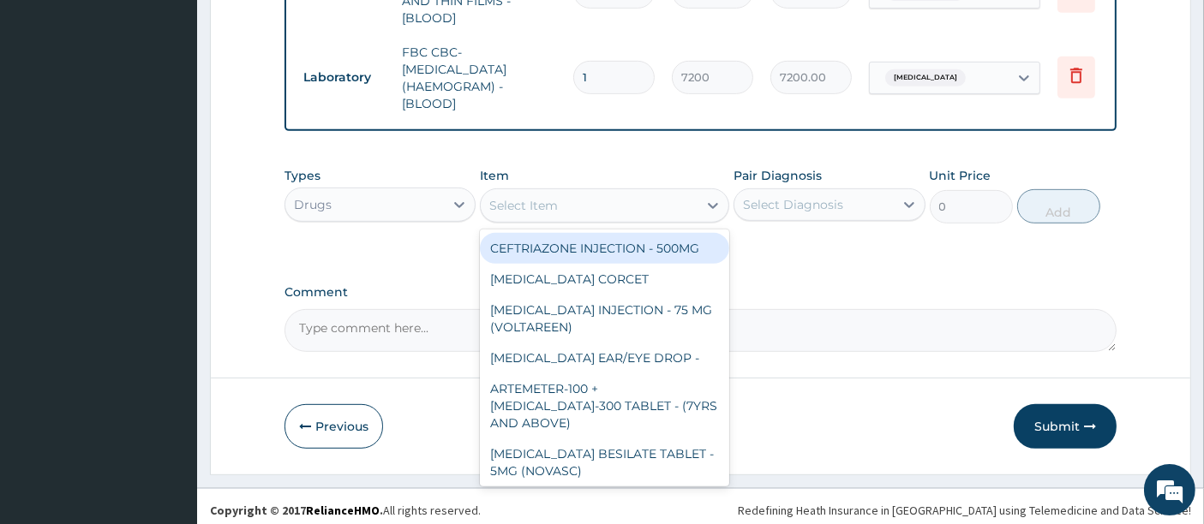
click at [543, 204] on div "Select Item" at bounding box center [523, 205] width 69 height 17
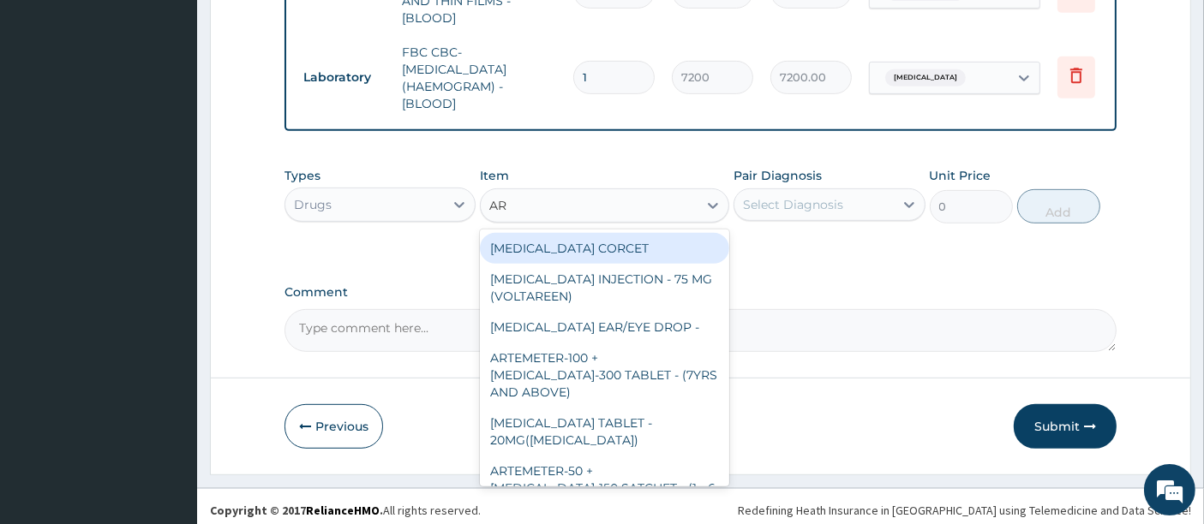
type input "ART"
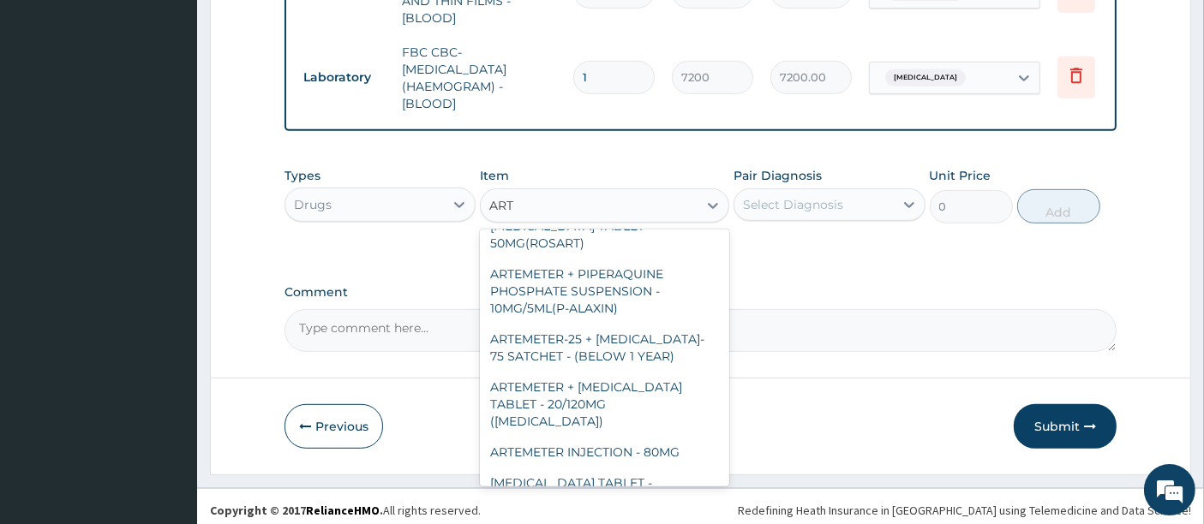
scroll to position [571, 0]
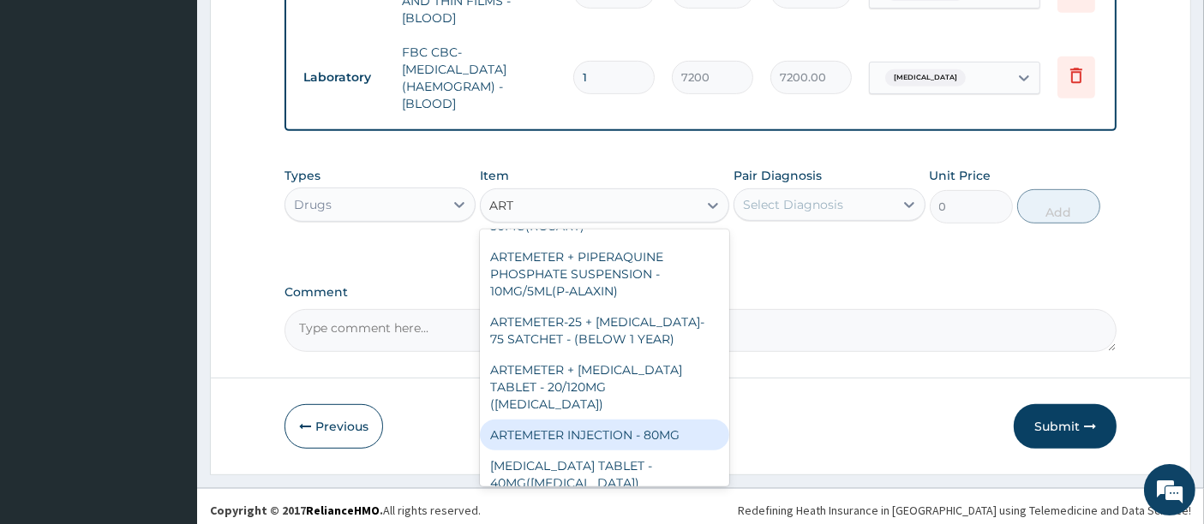
click at [641, 420] on div "ARTEMETER INJECTION - 80MG" at bounding box center [604, 435] width 249 height 31
type input "646"
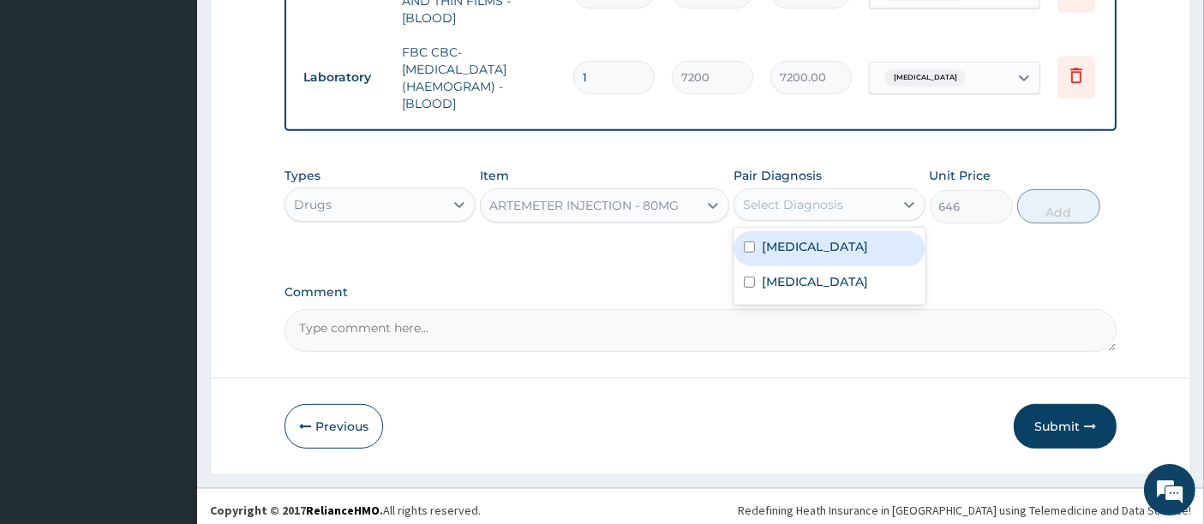
click at [803, 203] on div "Select Diagnosis" at bounding box center [793, 204] width 100 height 17
click at [781, 246] on label "Malaria" at bounding box center [815, 246] width 106 height 17
checkbox input "true"
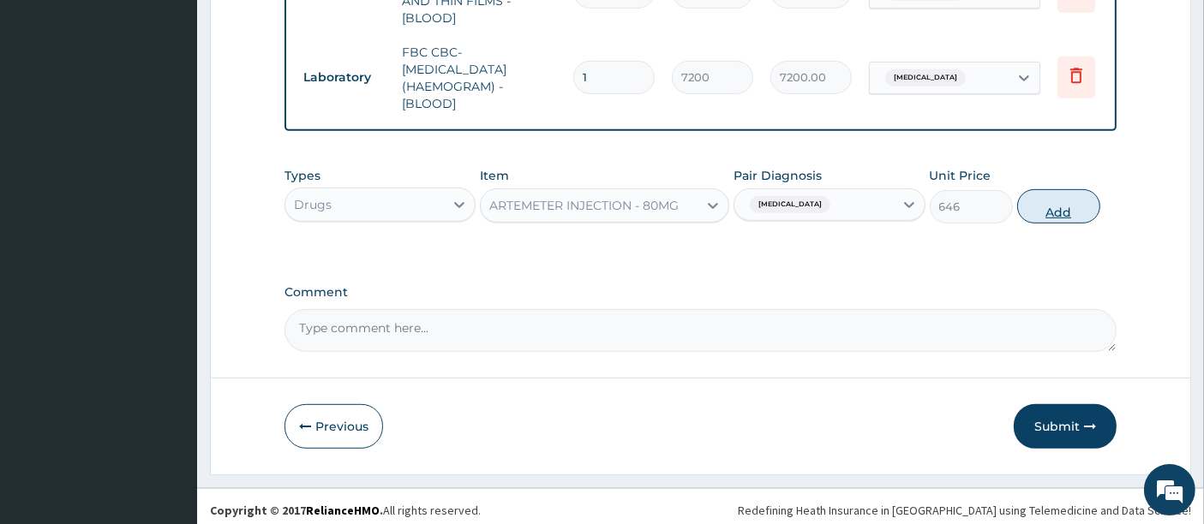
click at [1051, 199] on button "Add" at bounding box center [1058, 206] width 83 height 34
type input "0"
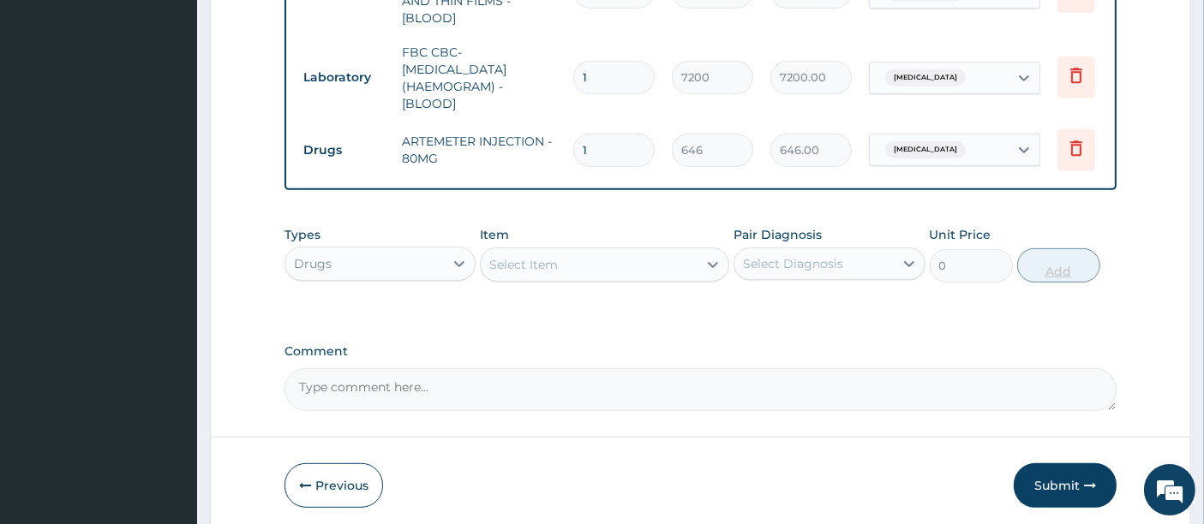
type input "0.00"
type input "6"
type input "3876.00"
type input "6"
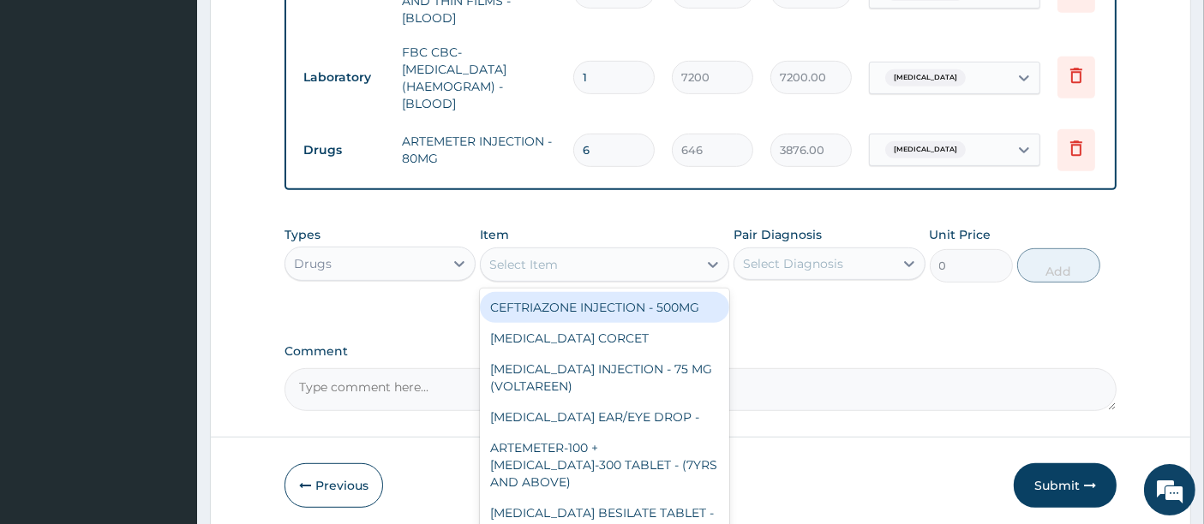
click at [645, 270] on div "Select Item" at bounding box center [589, 264] width 217 height 27
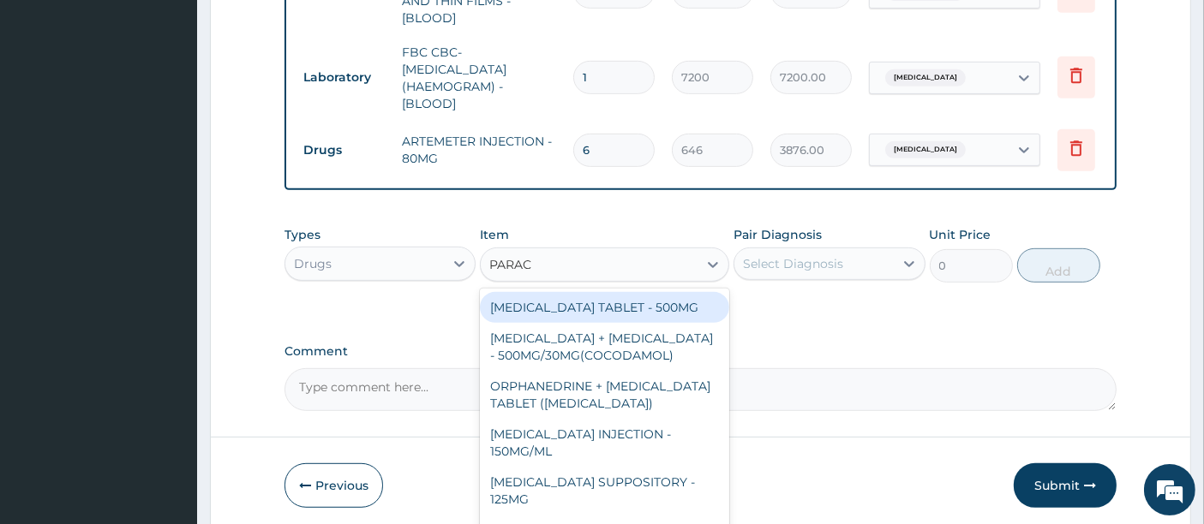
type input "PARACE"
click at [612, 302] on div "[MEDICAL_DATA] TABLET - 500MG" at bounding box center [604, 307] width 249 height 31
type input "45.599999999999994"
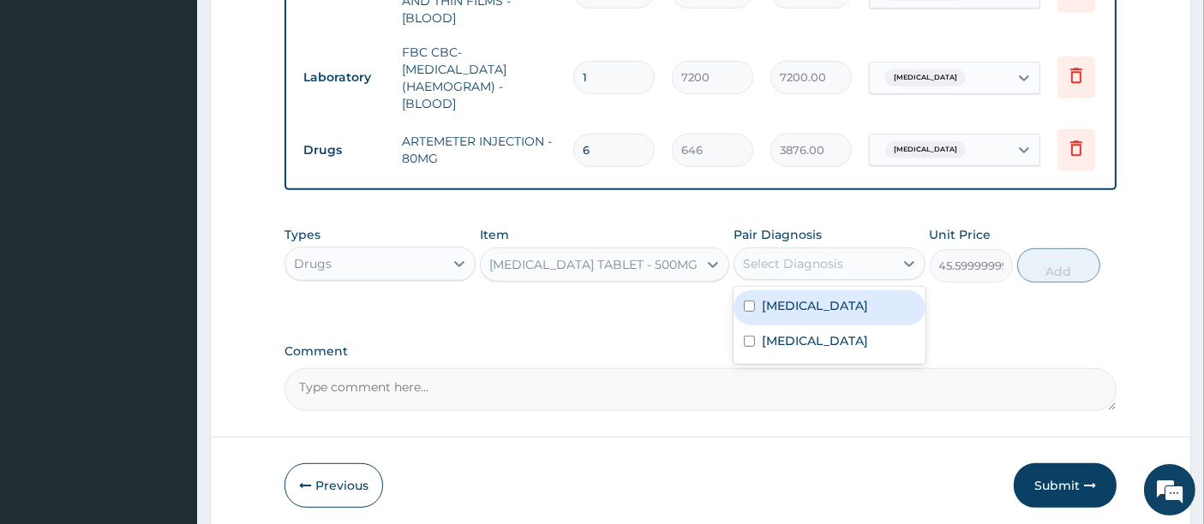
click at [854, 255] on div "Select Diagnosis" at bounding box center [813, 263] width 159 height 27
click at [792, 307] on label "[MEDICAL_DATA]" at bounding box center [815, 305] width 106 height 17
checkbox input "true"
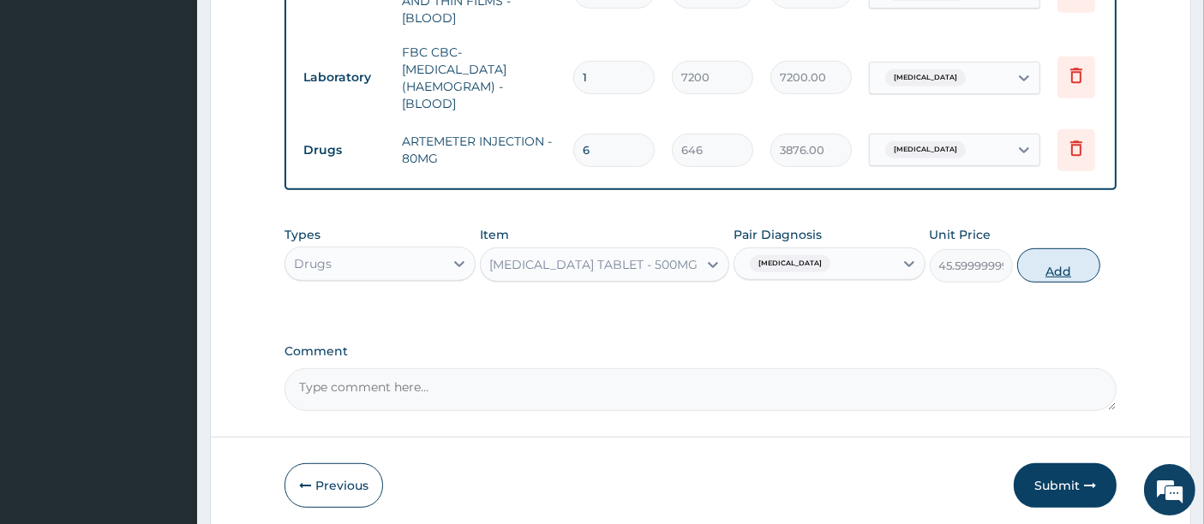
click at [1053, 267] on button "Add" at bounding box center [1058, 265] width 83 height 34
type input "0"
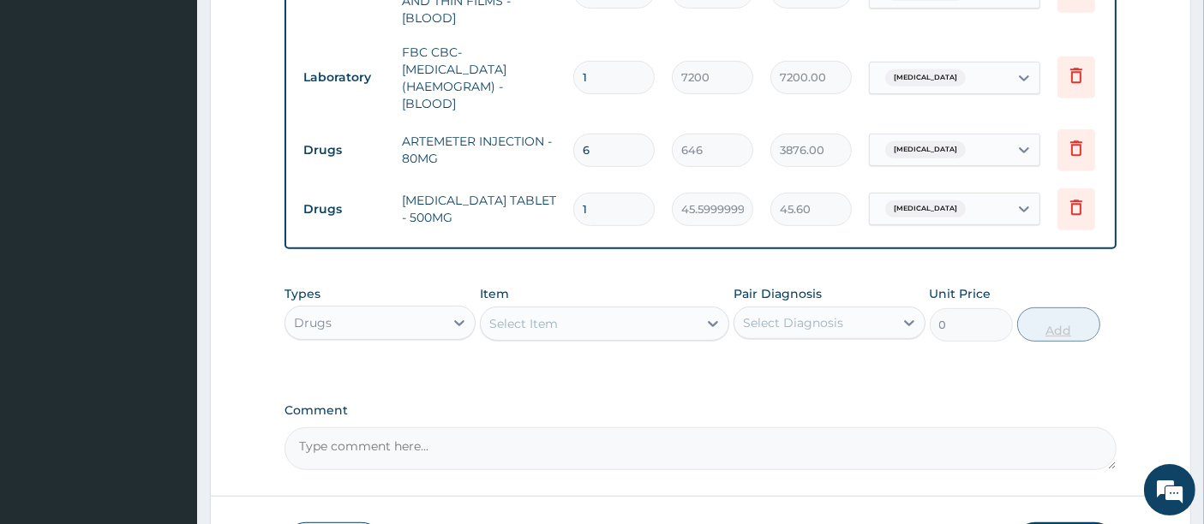
type input "18"
type input "820.80"
type input "18"
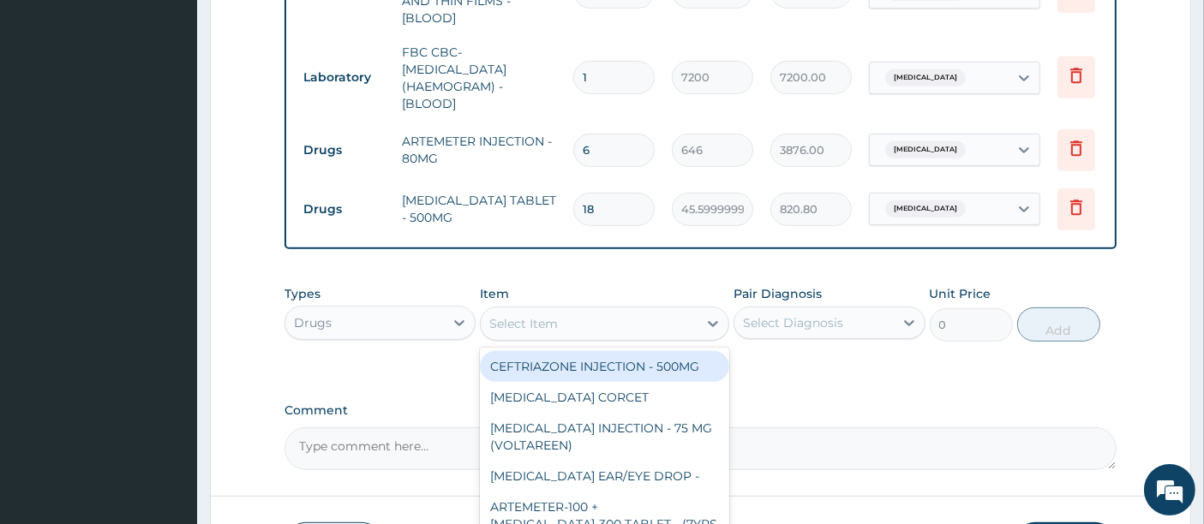
click at [597, 312] on div "Select Item" at bounding box center [589, 323] width 217 height 27
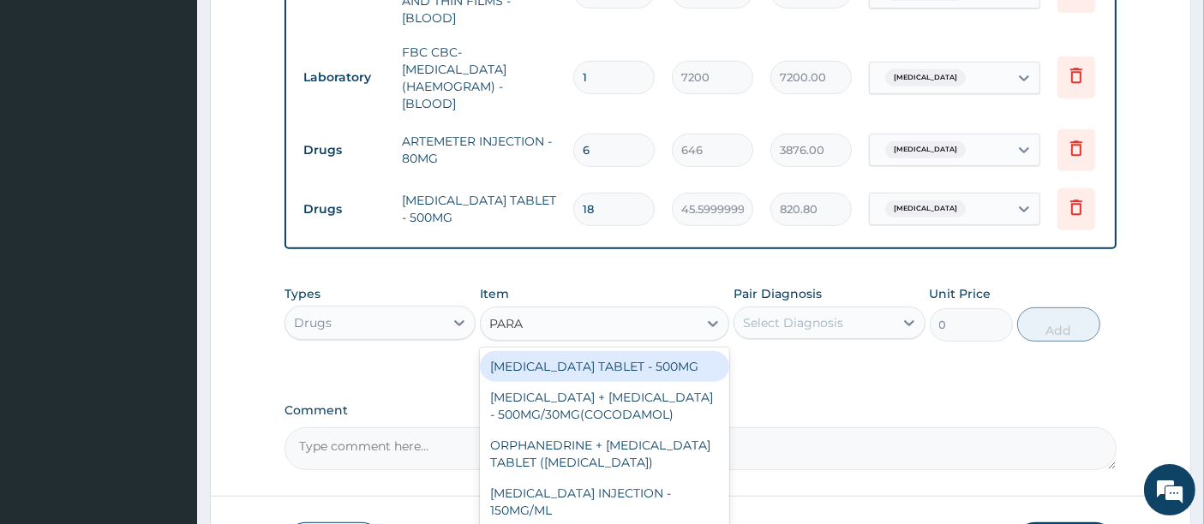
type input "PARAC"
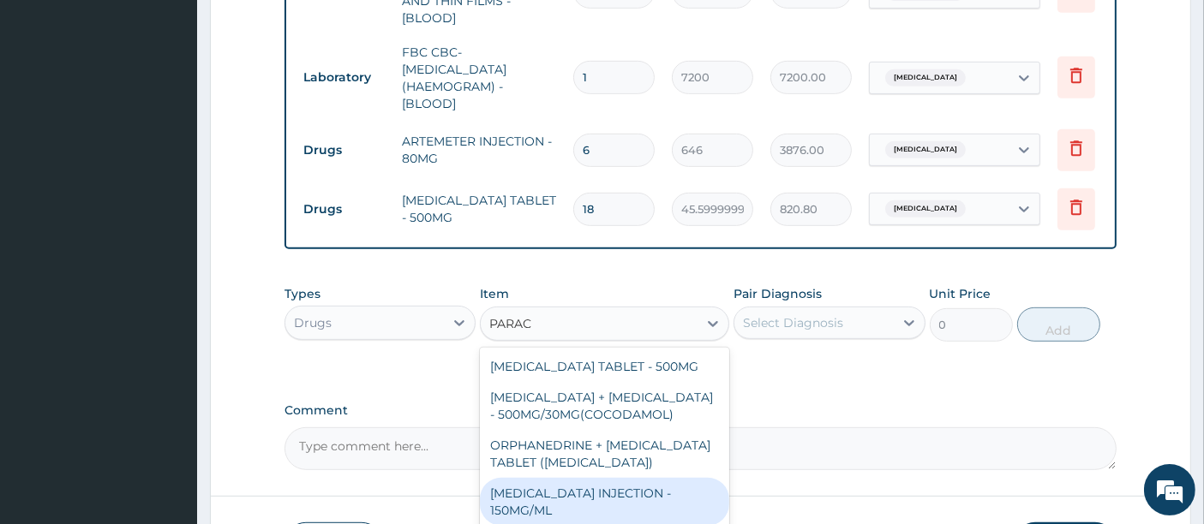
click at [631, 497] on div "[MEDICAL_DATA] INJECTION - 150MG/ML" at bounding box center [604, 502] width 249 height 48
type input "760"
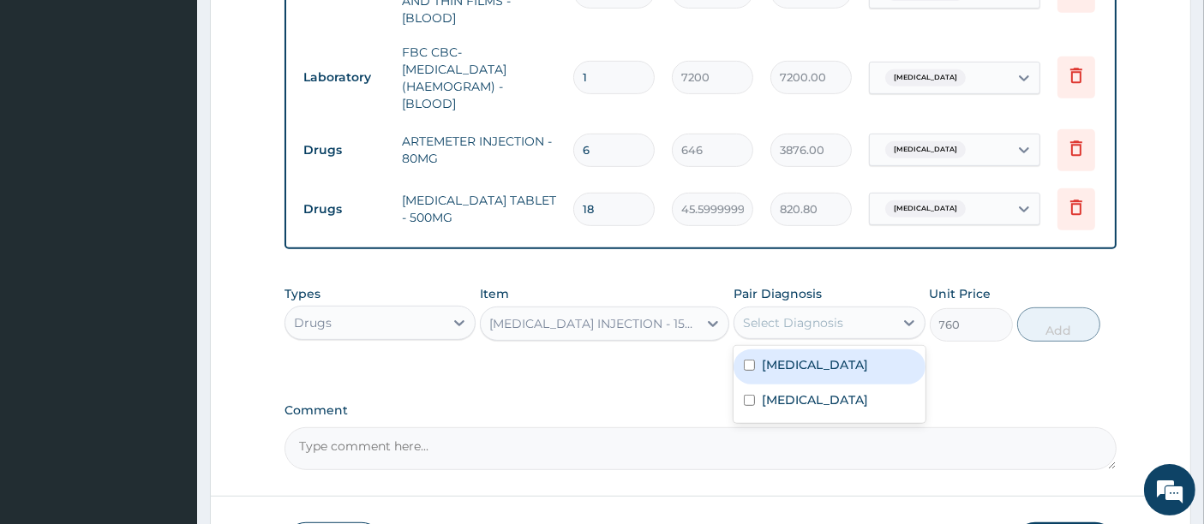
click at [788, 314] on div "Select Diagnosis" at bounding box center [793, 322] width 100 height 17
click at [775, 358] on label "[MEDICAL_DATA]" at bounding box center [815, 364] width 106 height 17
checkbox input "true"
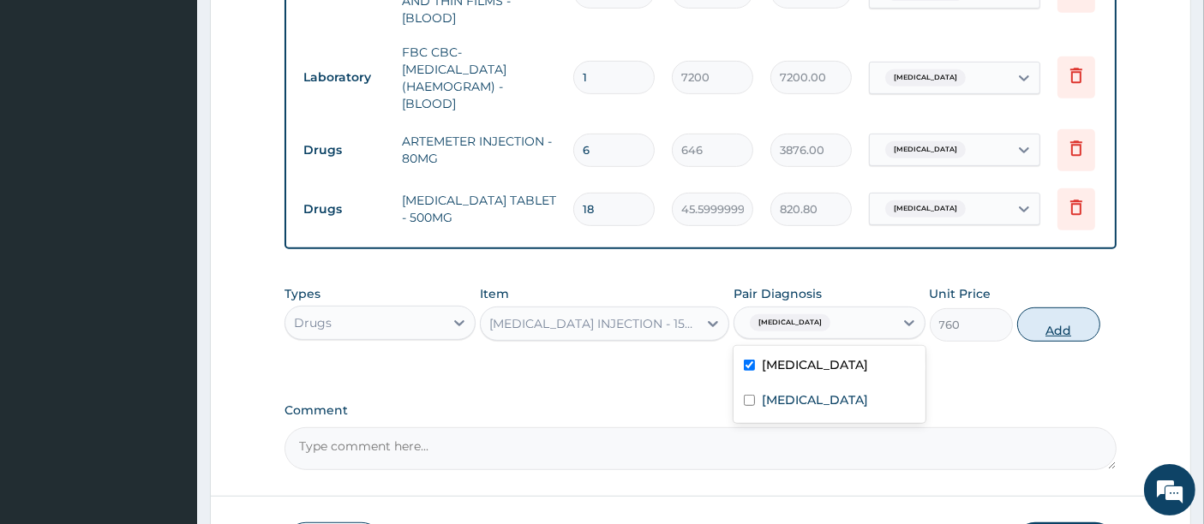
click at [1057, 326] on button "Add" at bounding box center [1058, 325] width 83 height 34
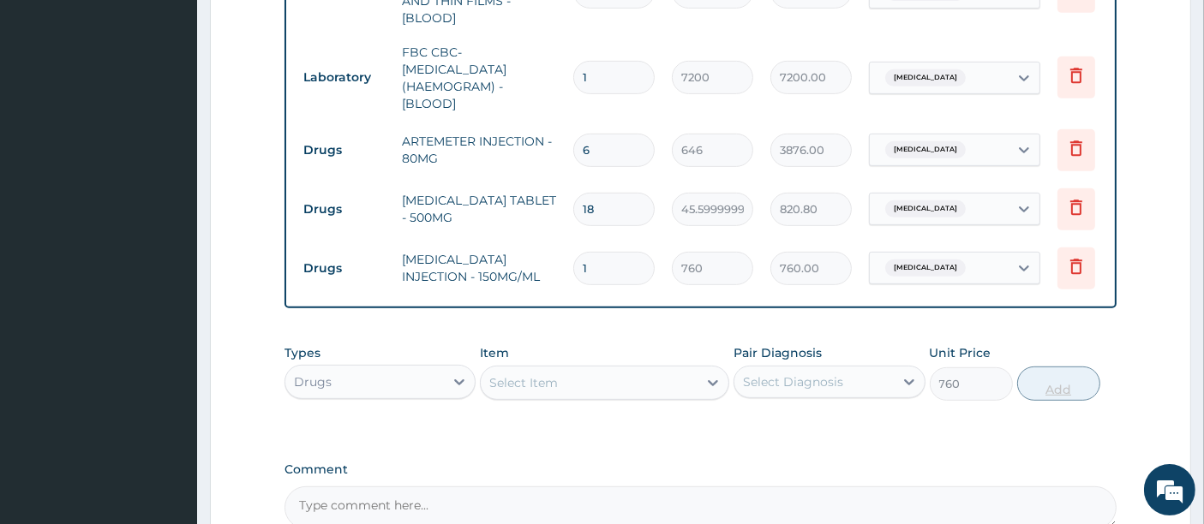
type input "0"
type input "0.00"
type input "6"
type input "4560.00"
type input "6"
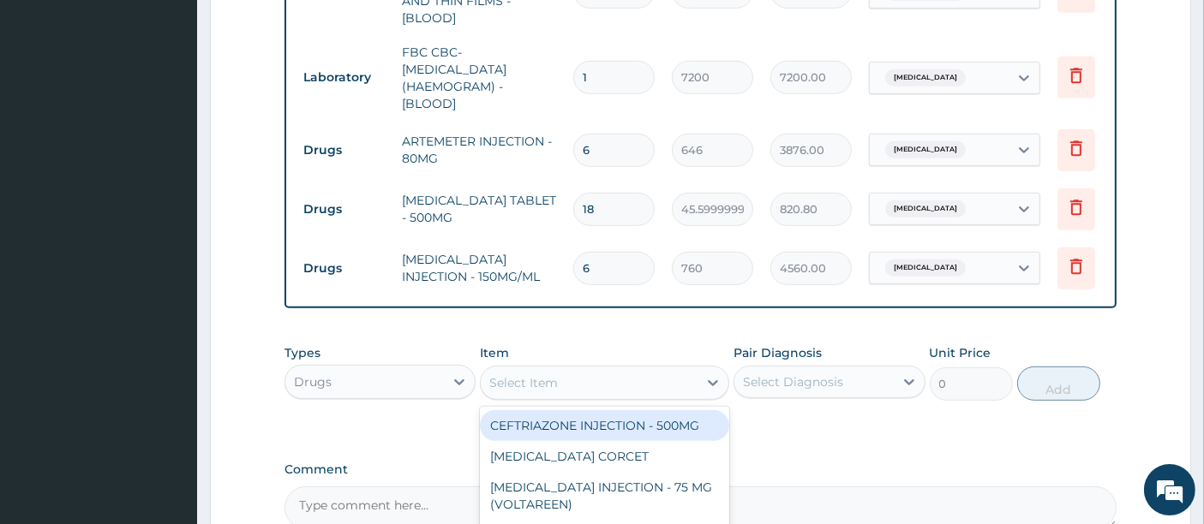
click at [597, 374] on div "Select Item" at bounding box center [589, 382] width 217 height 27
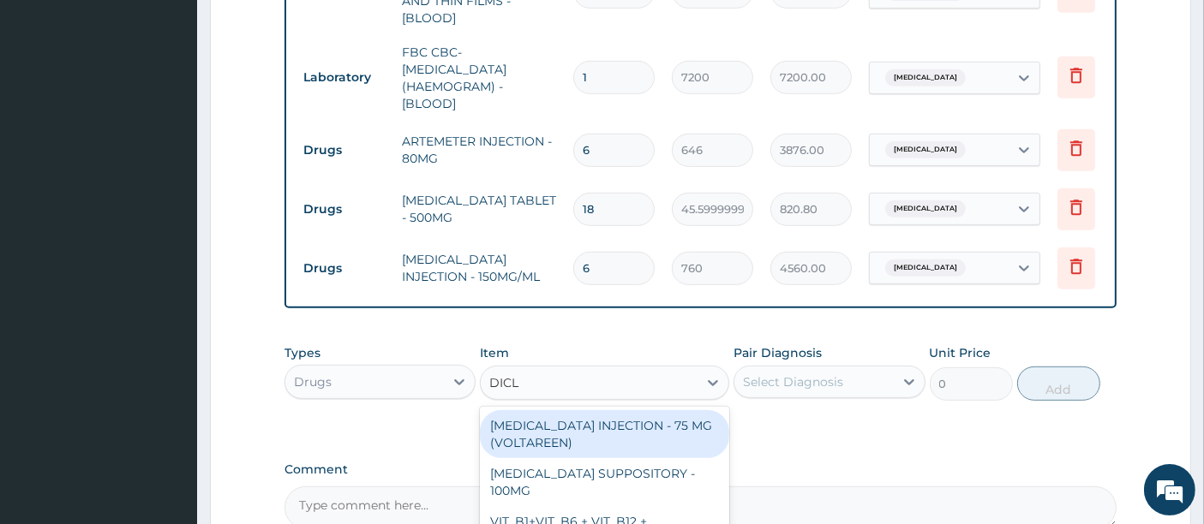
type input "DICLO"
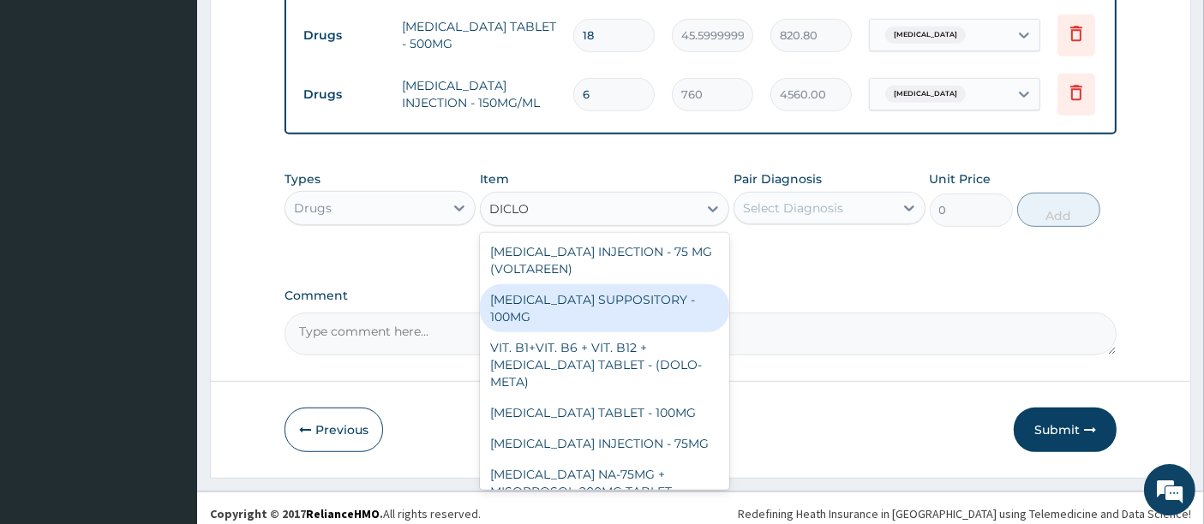
scroll to position [981, 0]
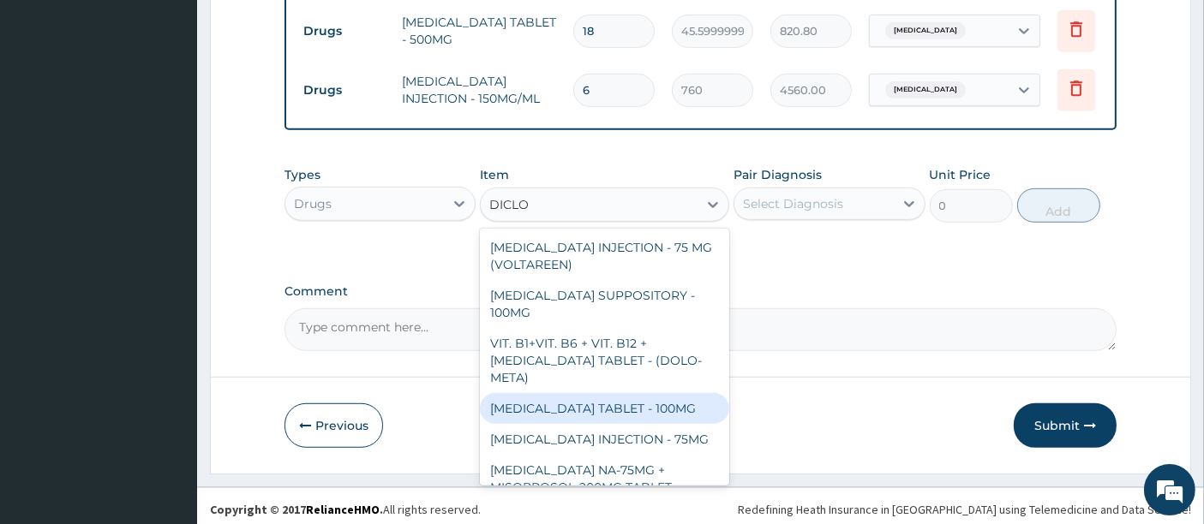
click at [662, 400] on div "[MEDICAL_DATA] TABLET - 100MG" at bounding box center [604, 408] width 249 height 31
type input "152"
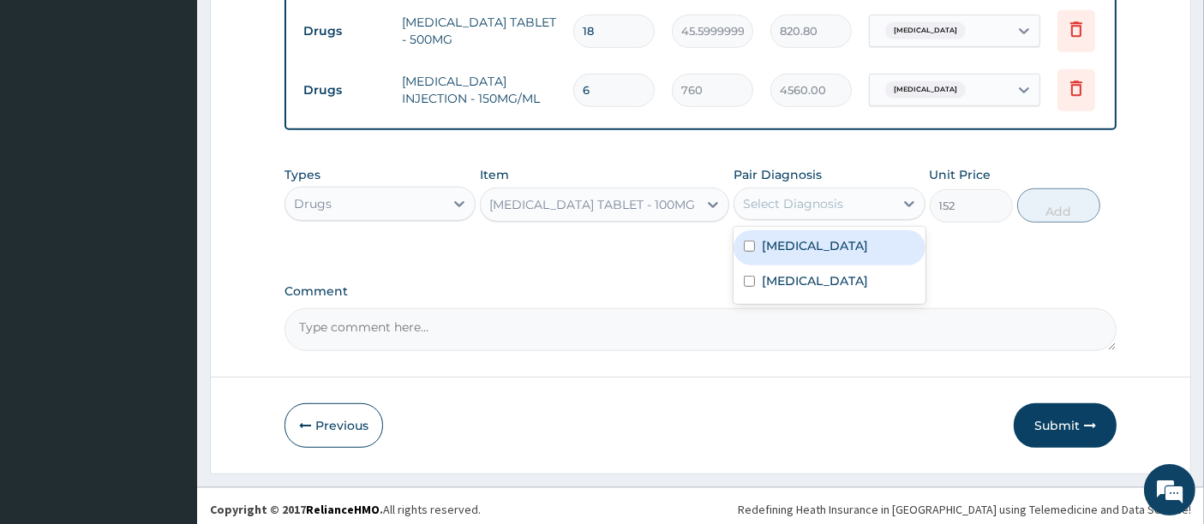
click at [819, 195] on div "Select Diagnosis" at bounding box center [793, 203] width 100 height 17
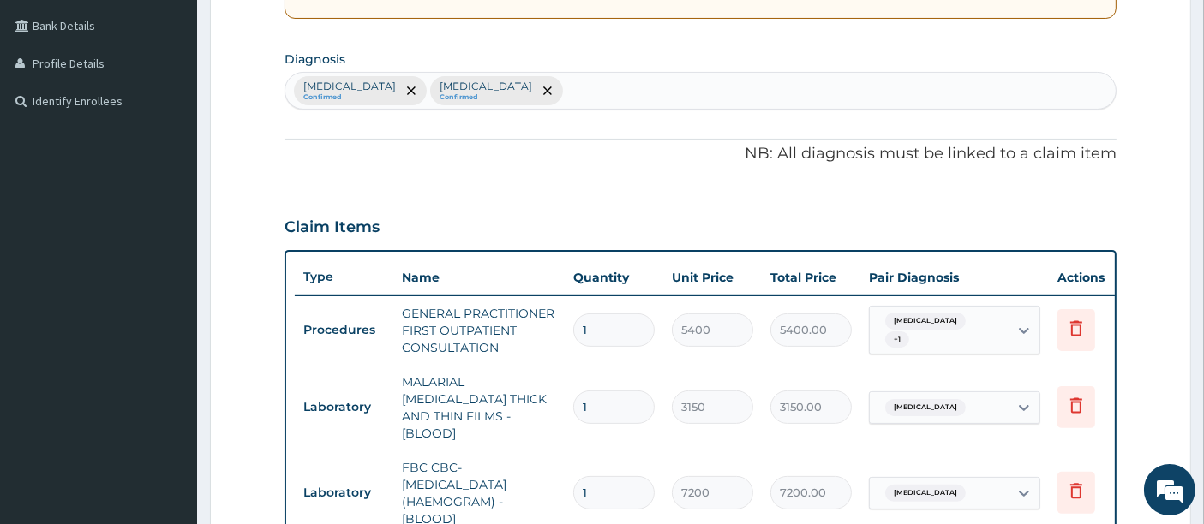
scroll to position [372, 0]
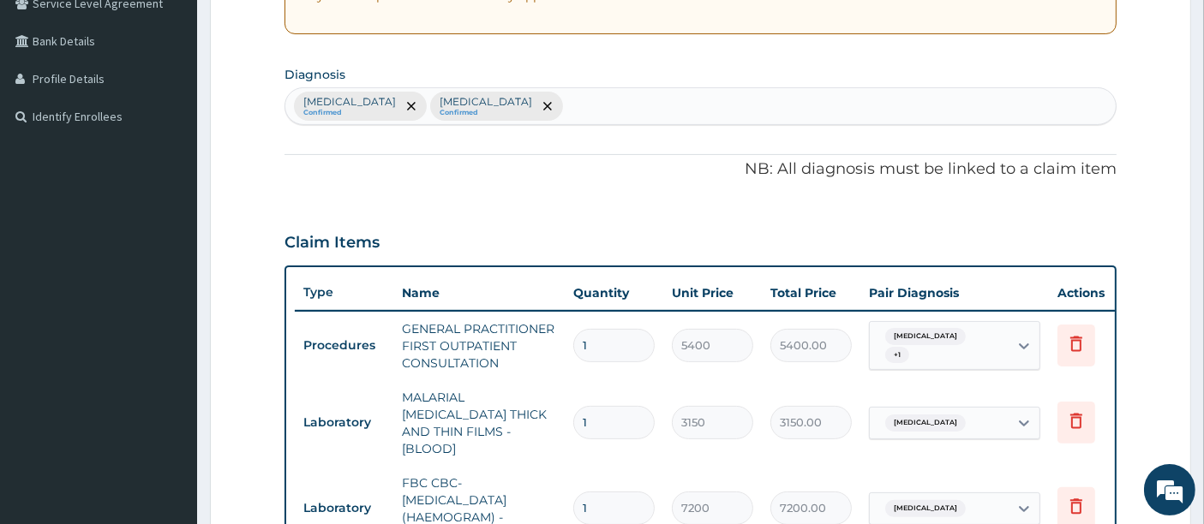
click at [629, 104] on div "[MEDICAL_DATA] Confirmed [MEDICAL_DATA] Confirmed" at bounding box center [700, 106] width 831 height 36
type input "MUSCULO"
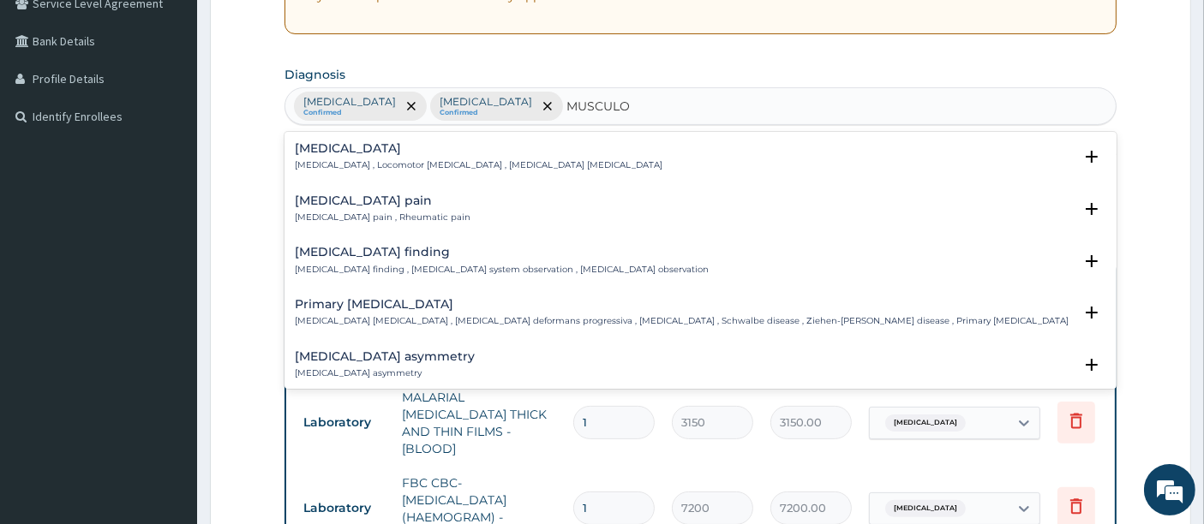
click at [367, 197] on h4 "Musculoskeletal pain" at bounding box center [383, 200] width 176 height 13
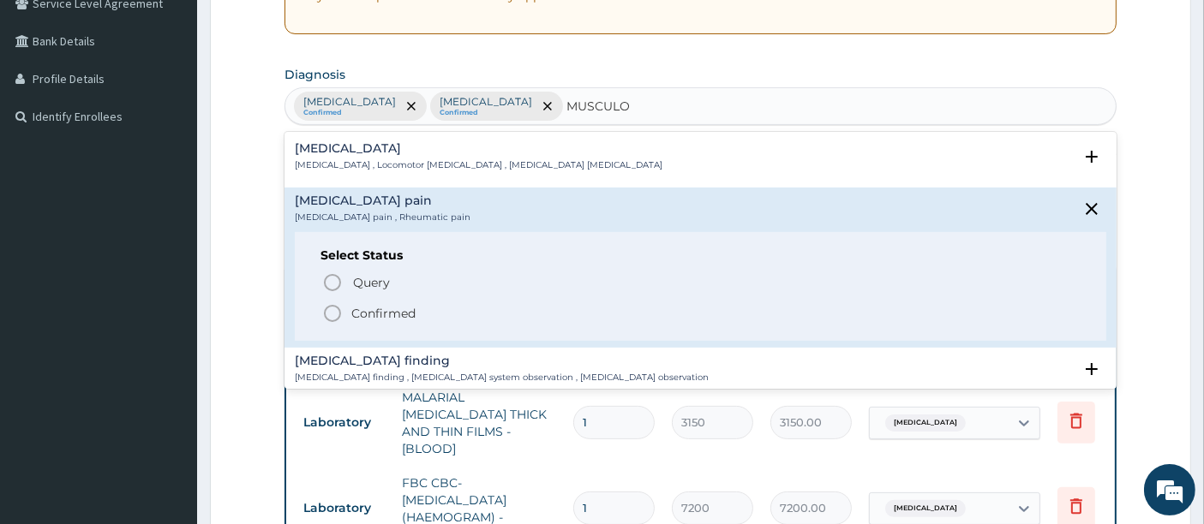
click at [326, 312] on icon "status option filled" at bounding box center [332, 313] width 21 height 21
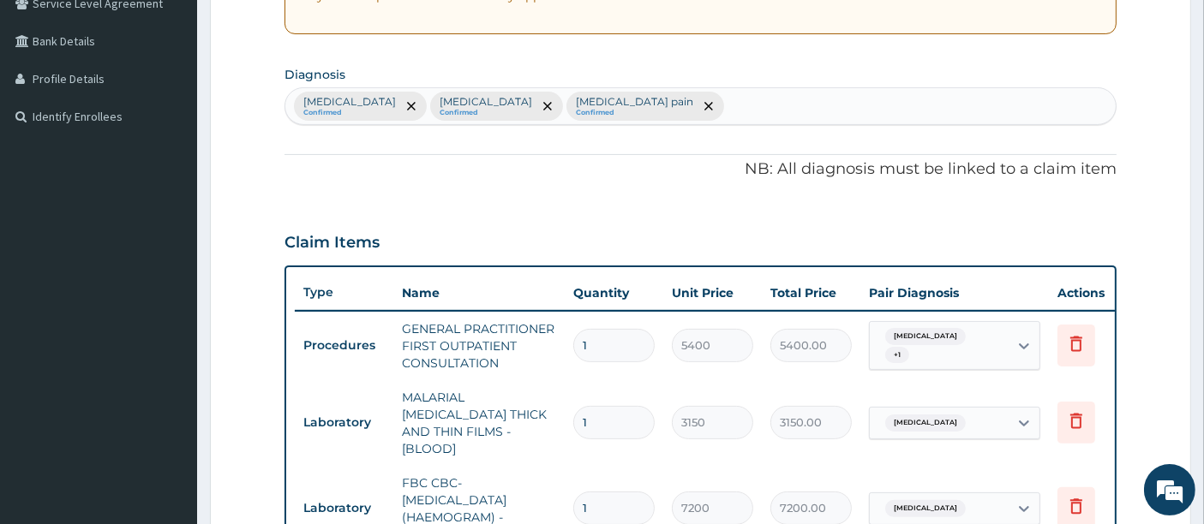
click at [308, 192] on div "PA Code / Prescription Code Enter Code(Secondary Care Only) Encounter Date 16-0…" at bounding box center [700, 376] width 833 height 1169
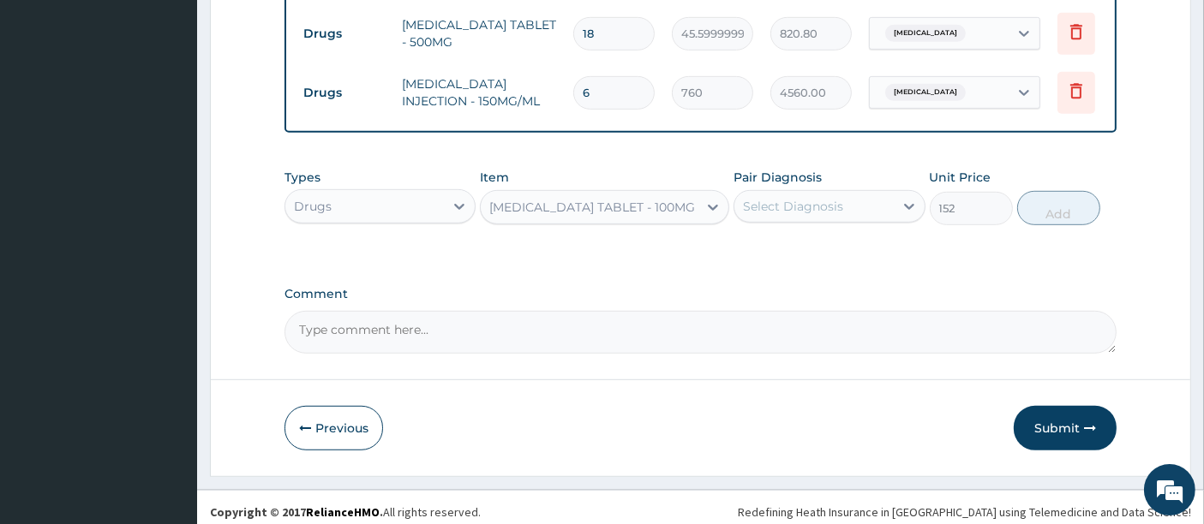
scroll to position [981, 0]
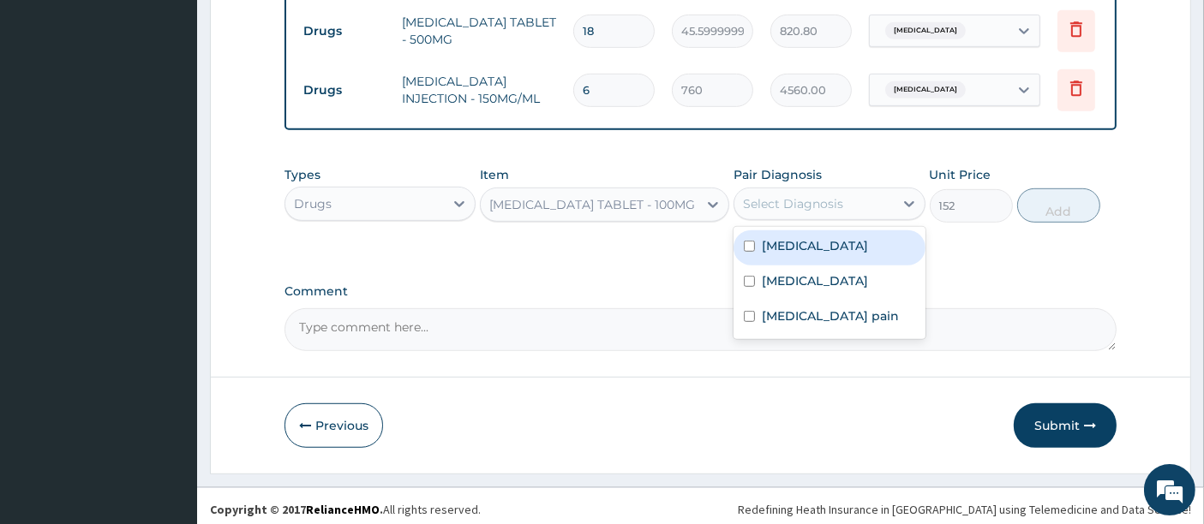
click at [803, 203] on div "Select Diagnosis" at bounding box center [793, 203] width 100 height 17
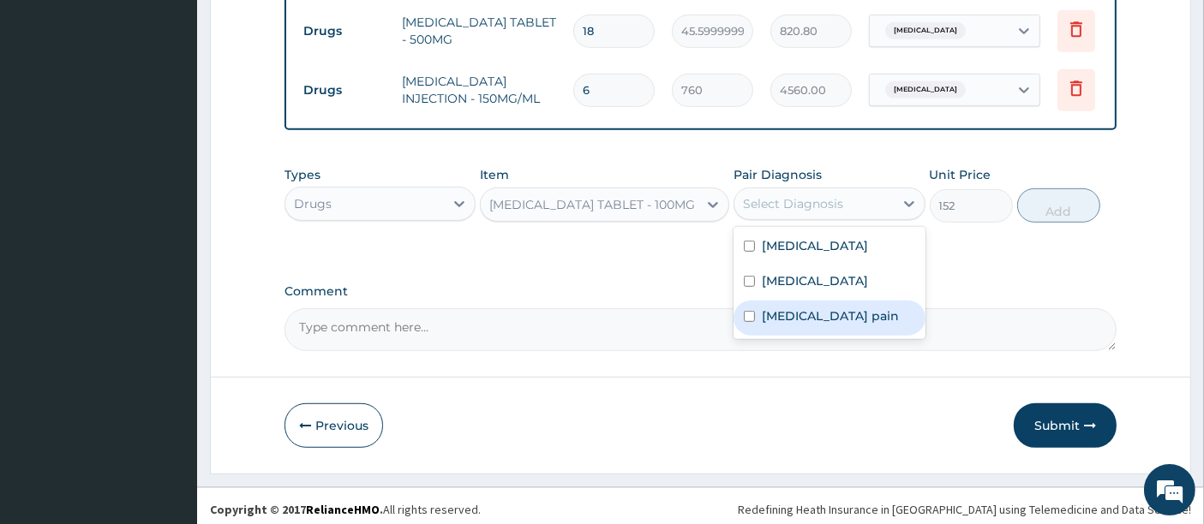
click at [756, 306] on div "Musculoskeletal pain" at bounding box center [828, 318] width 191 height 35
checkbox input "true"
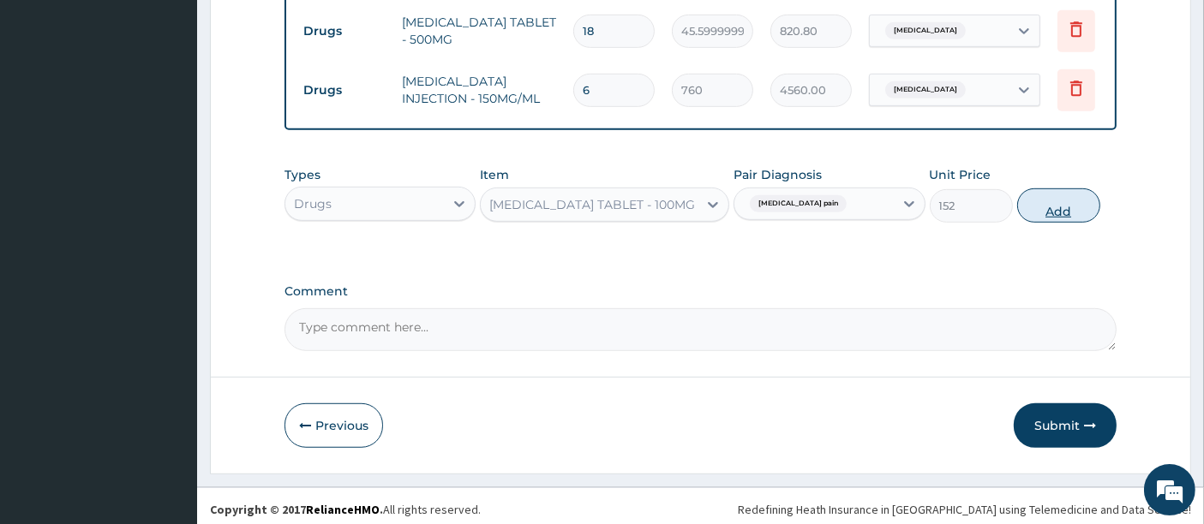
click at [1062, 196] on button "Add" at bounding box center [1058, 205] width 83 height 34
type input "0"
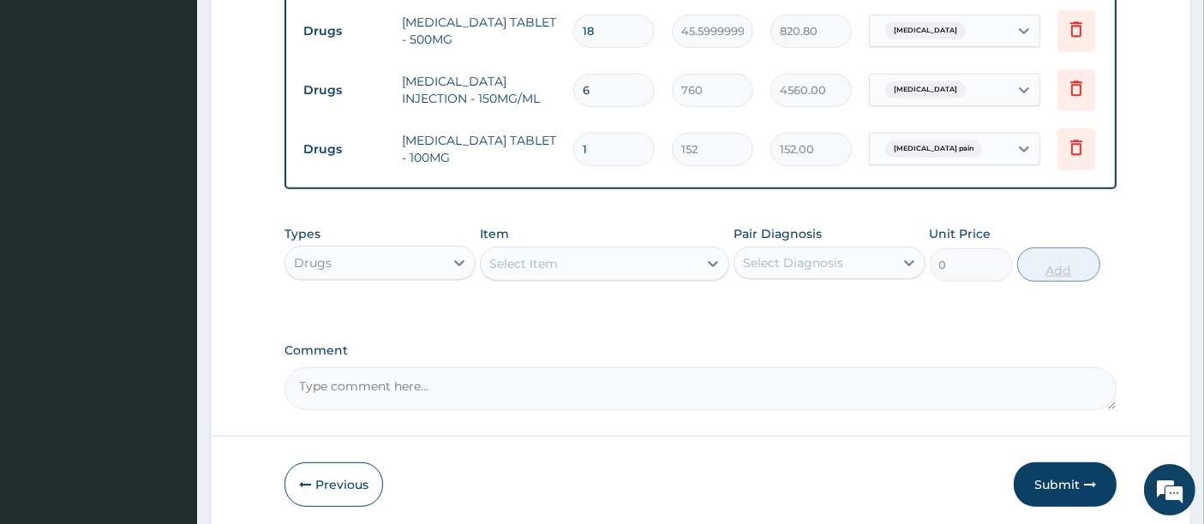
type input "10"
type input "1520.00"
type input "10"
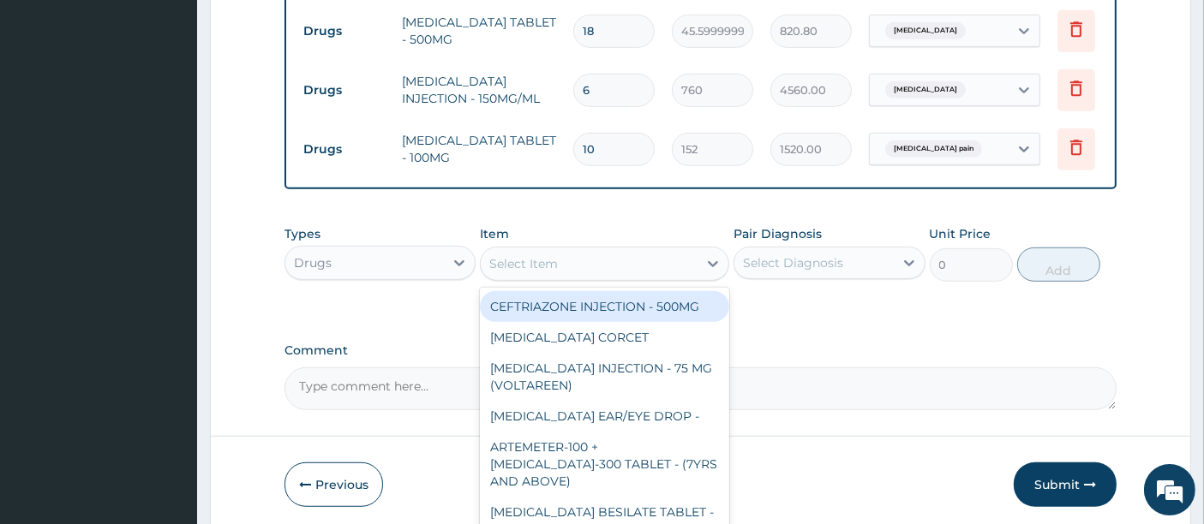
click at [617, 255] on div "Select Item" at bounding box center [589, 263] width 217 height 27
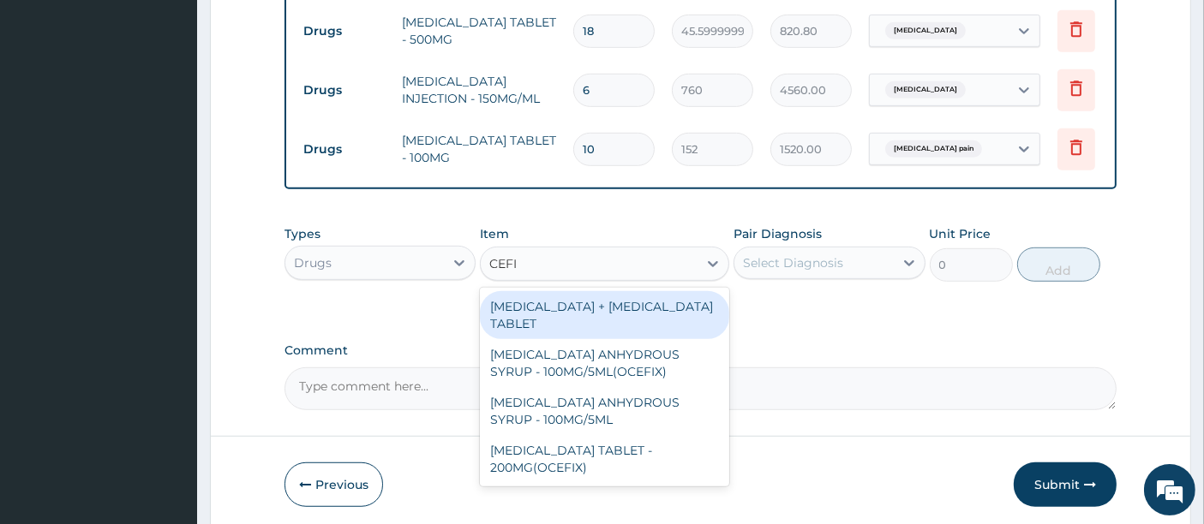
type input "CEFIX"
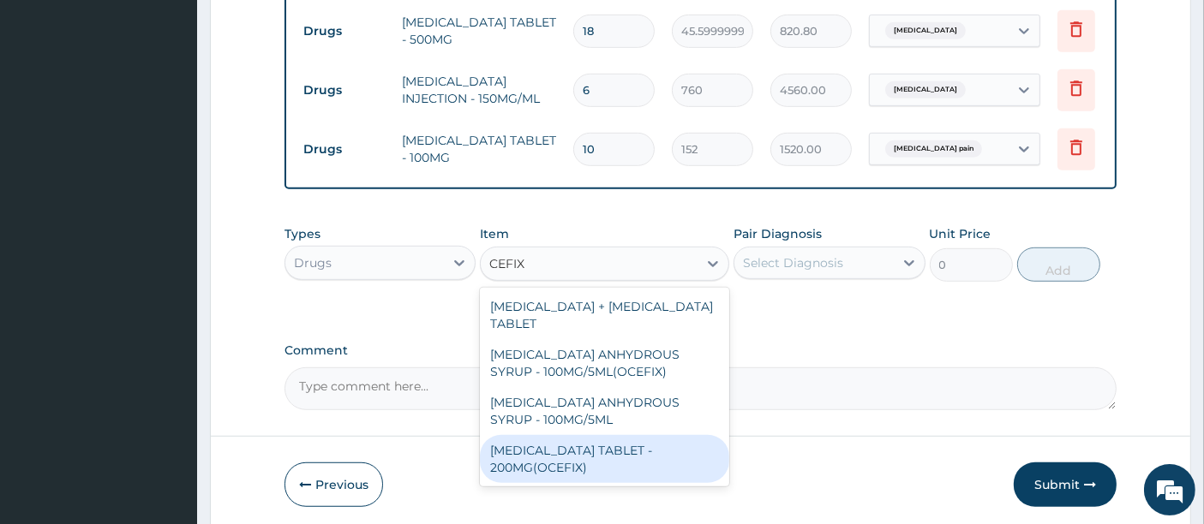
click at [604, 452] on div "[MEDICAL_DATA] TABLET - 200MG(OCEFIX)" at bounding box center [604, 459] width 249 height 48
type input "304"
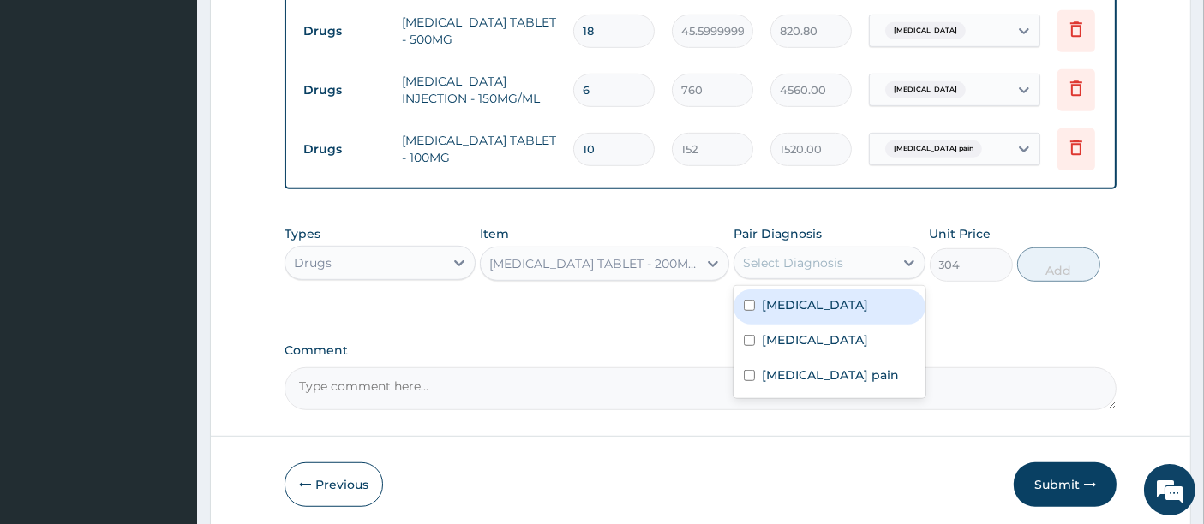
click at [779, 249] on div "Select Diagnosis" at bounding box center [813, 262] width 159 height 27
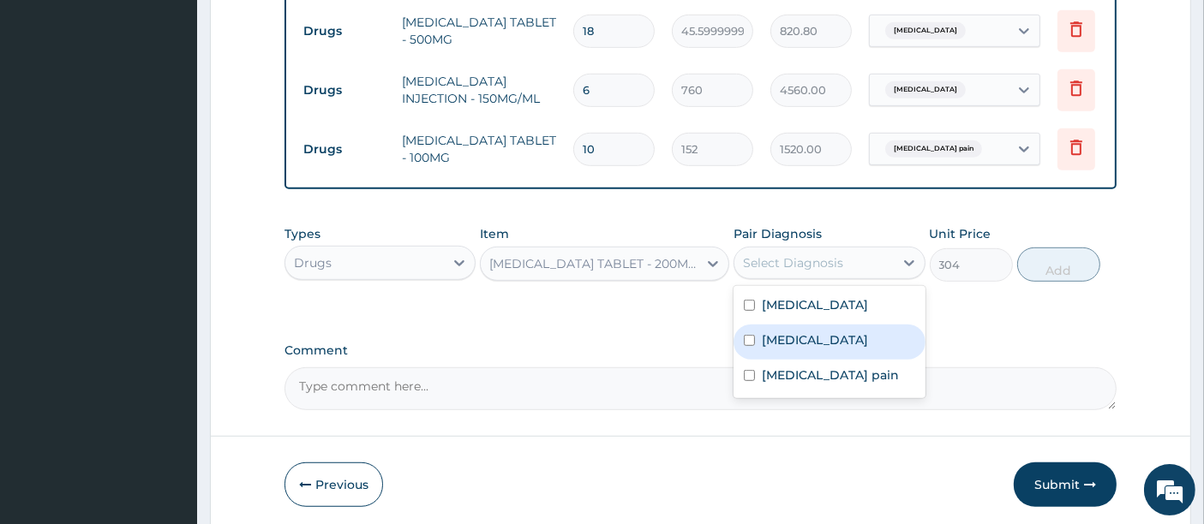
click at [763, 335] on label "[MEDICAL_DATA]" at bounding box center [815, 340] width 106 height 17
checkbox input "true"
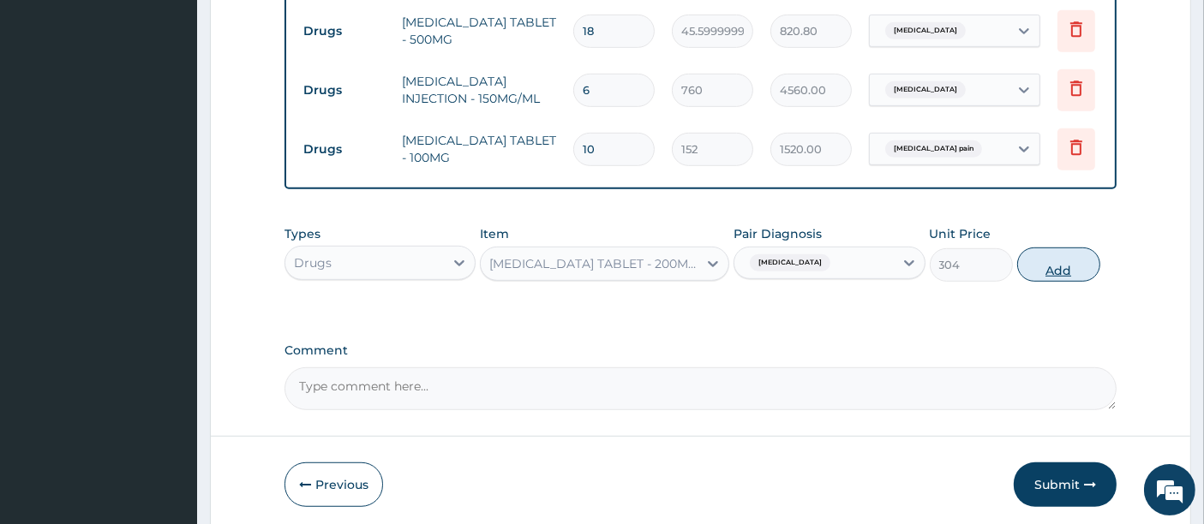
click at [1036, 258] on button "Add" at bounding box center [1058, 265] width 83 height 34
type input "0"
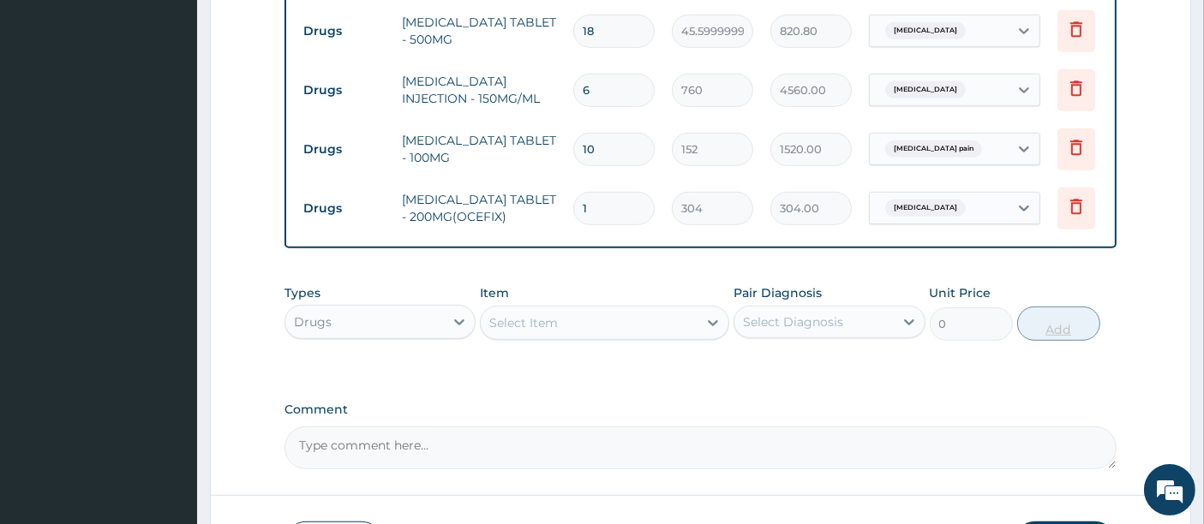
type input "10"
type input "3040.00"
type input "10"
click at [849, 415] on div "Comment" at bounding box center [700, 436] width 833 height 67
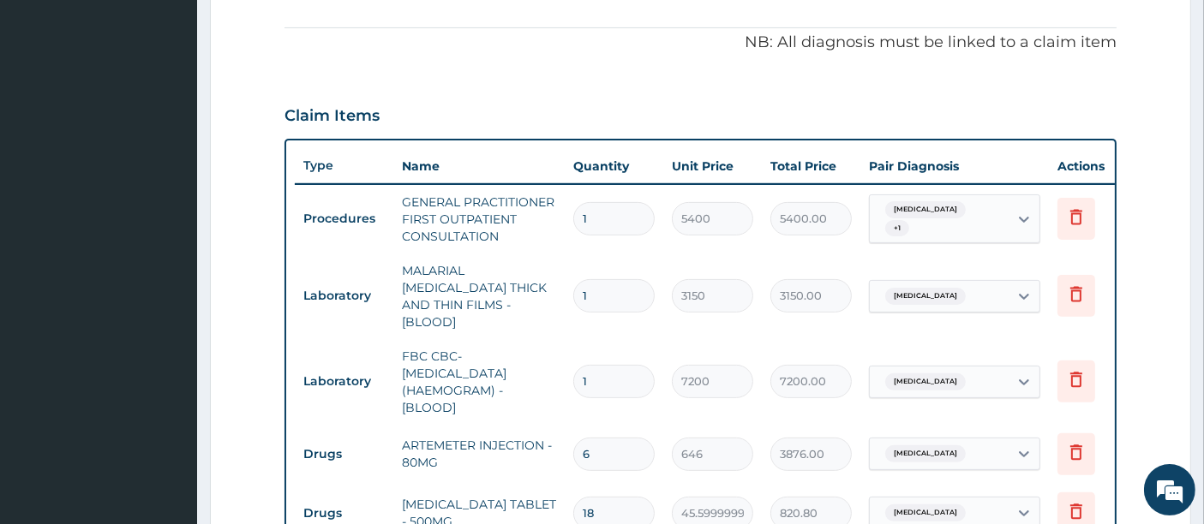
scroll to position [410, 0]
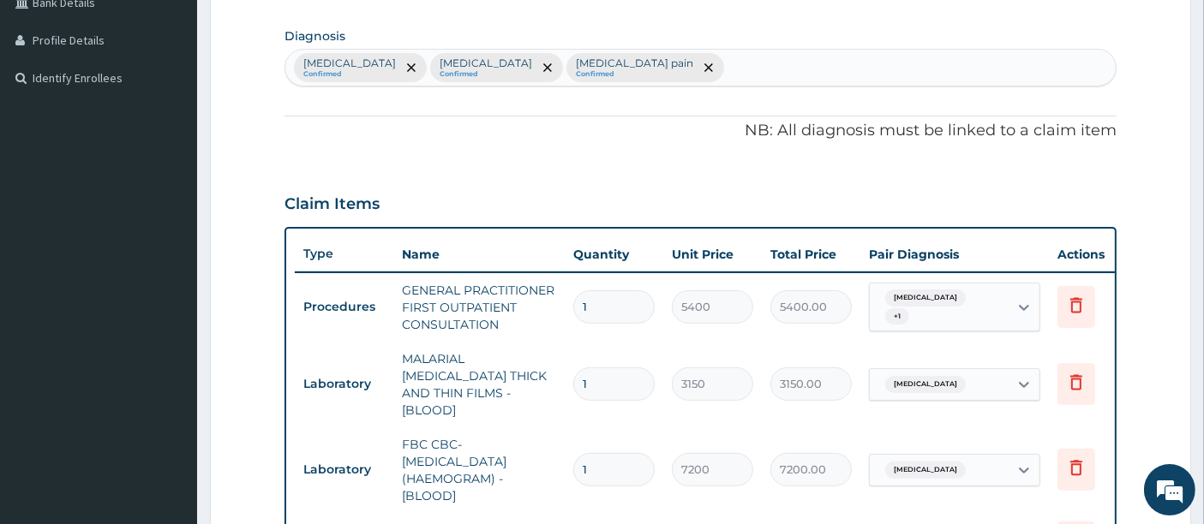
click at [683, 60] on div "Malaria Confirmed Sepsis Confirmed Musculoskeletal pain Confirmed" at bounding box center [700, 68] width 831 height 36
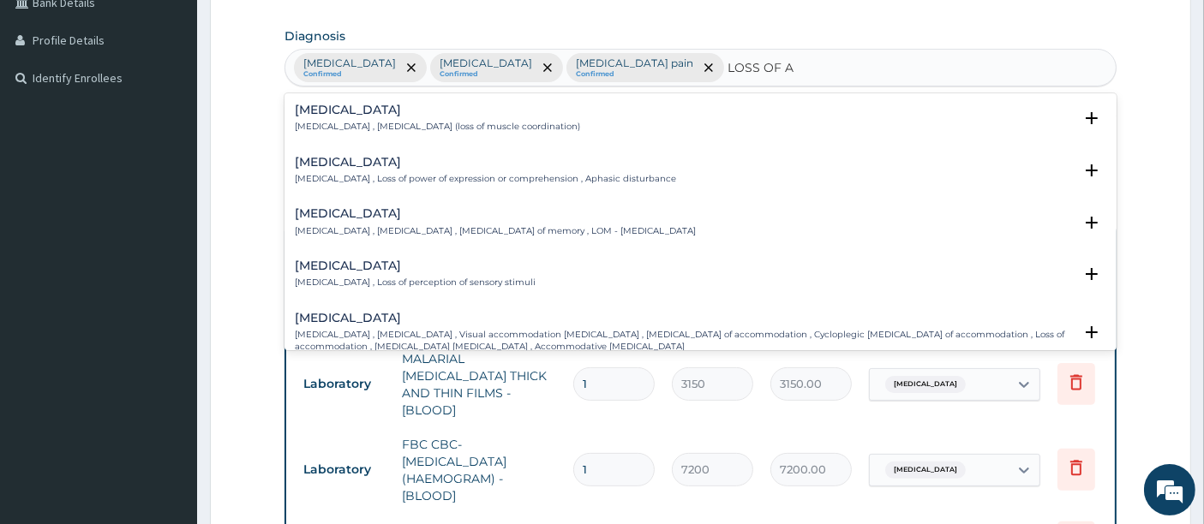
type input "LOSS OF AP"
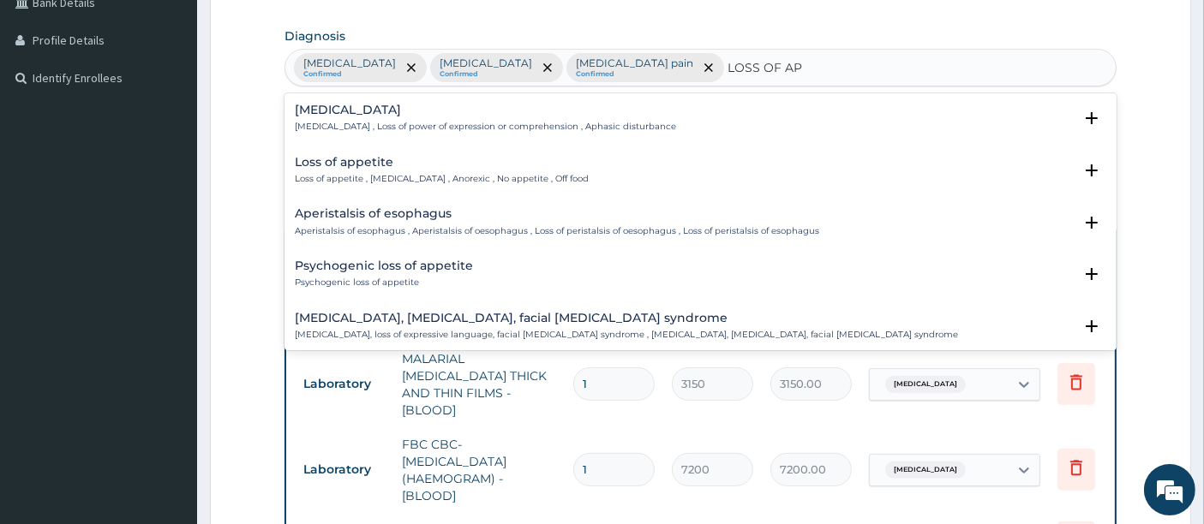
click at [352, 182] on p "Loss of appetite , Anorexia , Anorexic , No appetite , Off food" at bounding box center [442, 179] width 294 height 12
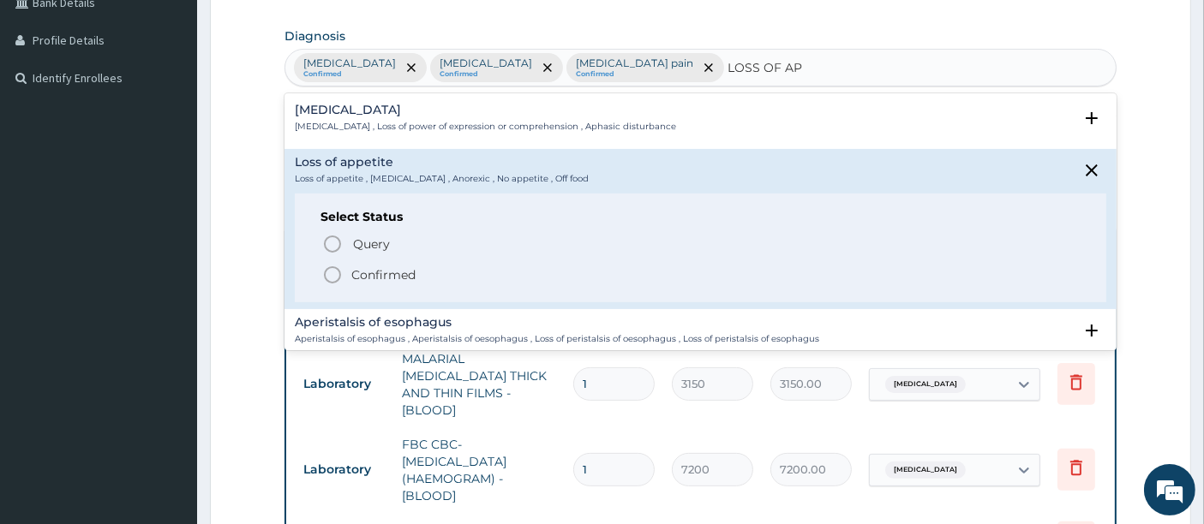
click at [329, 267] on icon "status option filled" at bounding box center [332, 275] width 21 height 21
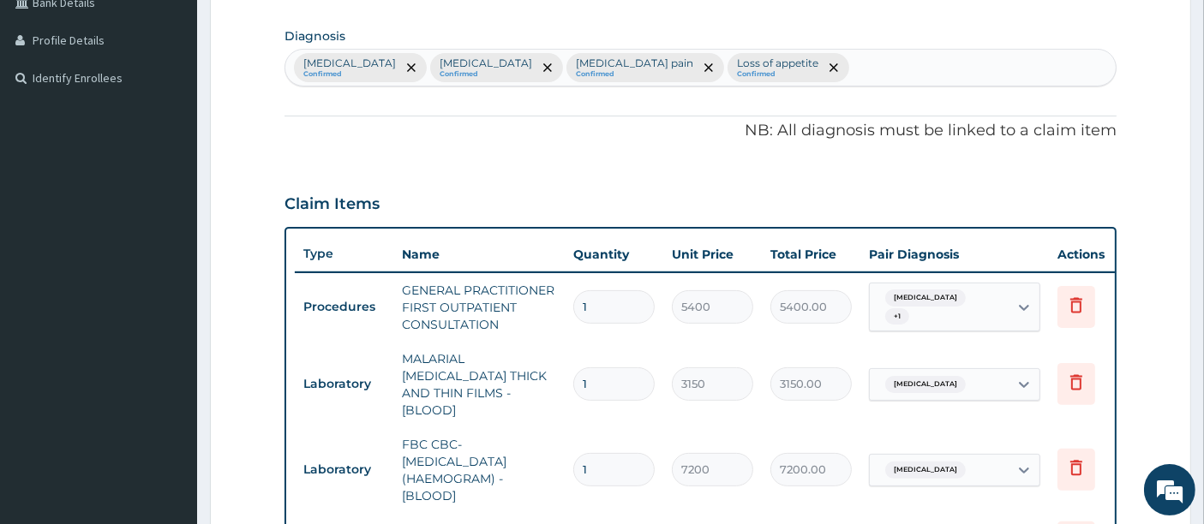
click at [401, 187] on div "Claim Items" at bounding box center [700, 200] width 833 height 45
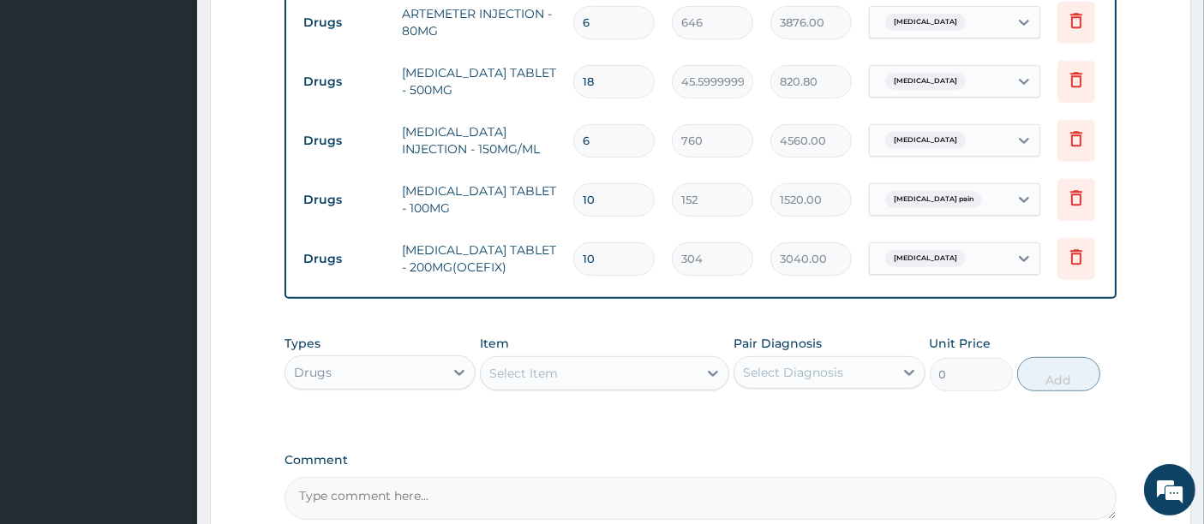
scroll to position [943, 0]
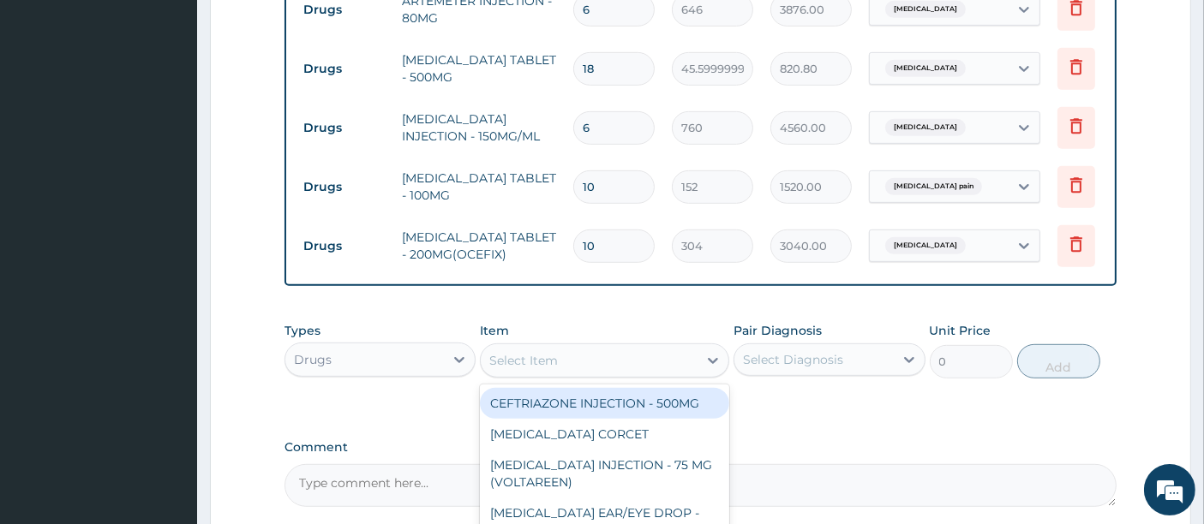
click at [518, 352] on div "Select Item" at bounding box center [523, 360] width 69 height 17
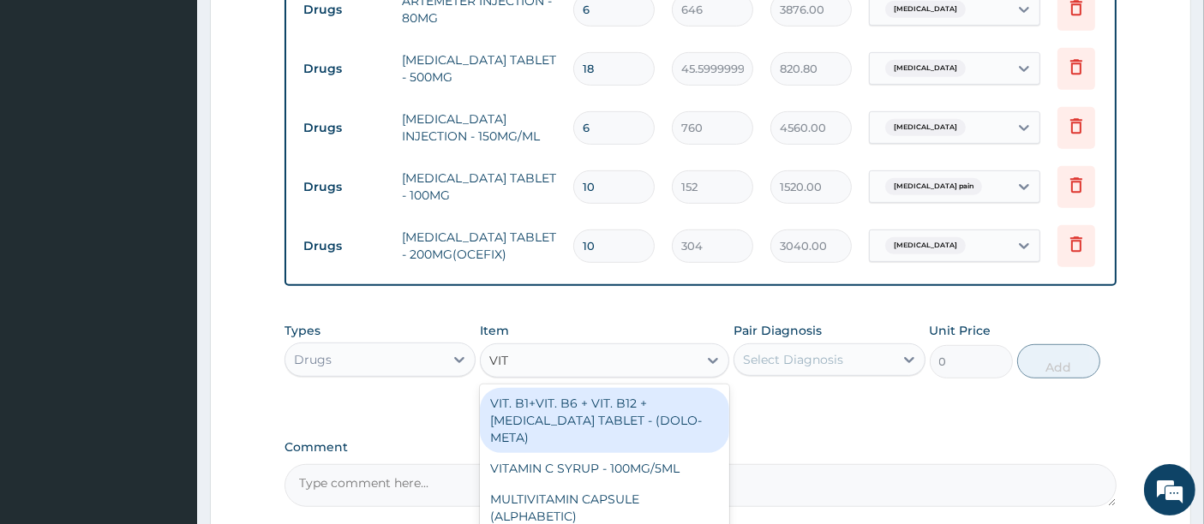
type input "VIT B"
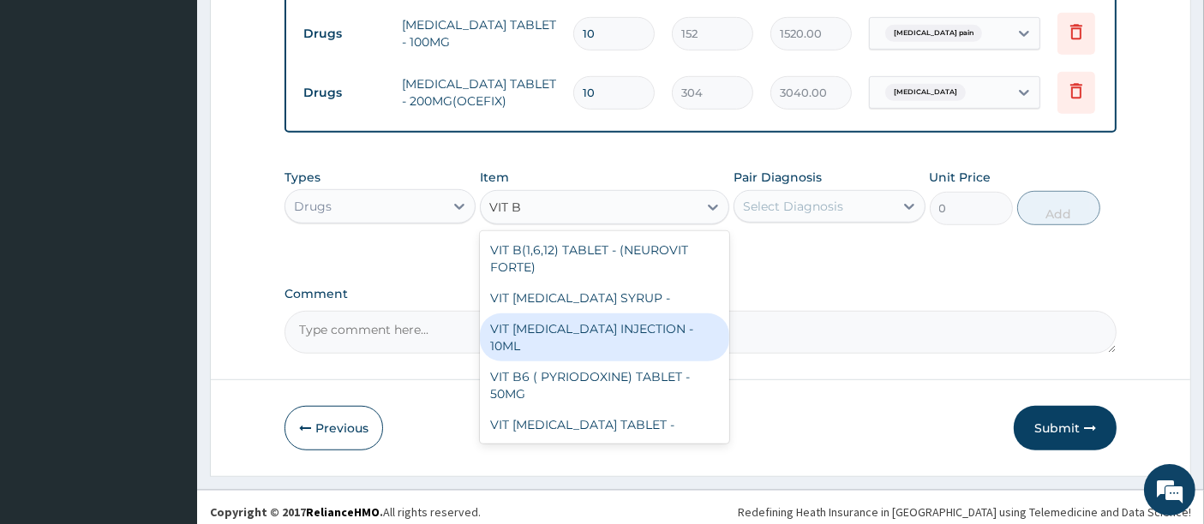
scroll to position [1099, 0]
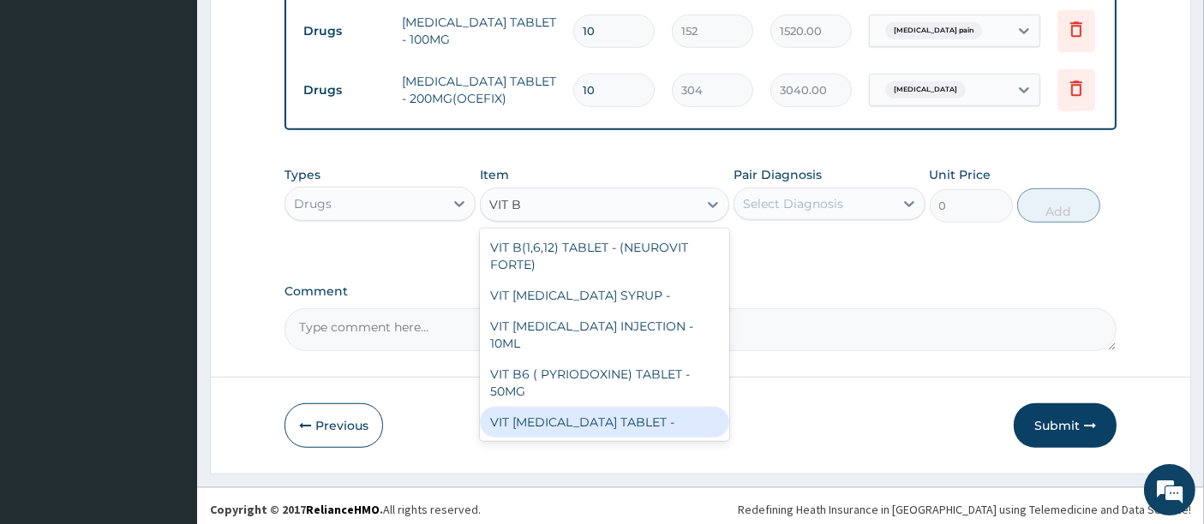
click at [608, 407] on div "VIT [MEDICAL_DATA] TABLET -" at bounding box center [604, 422] width 249 height 31
type input "22.799999999999997"
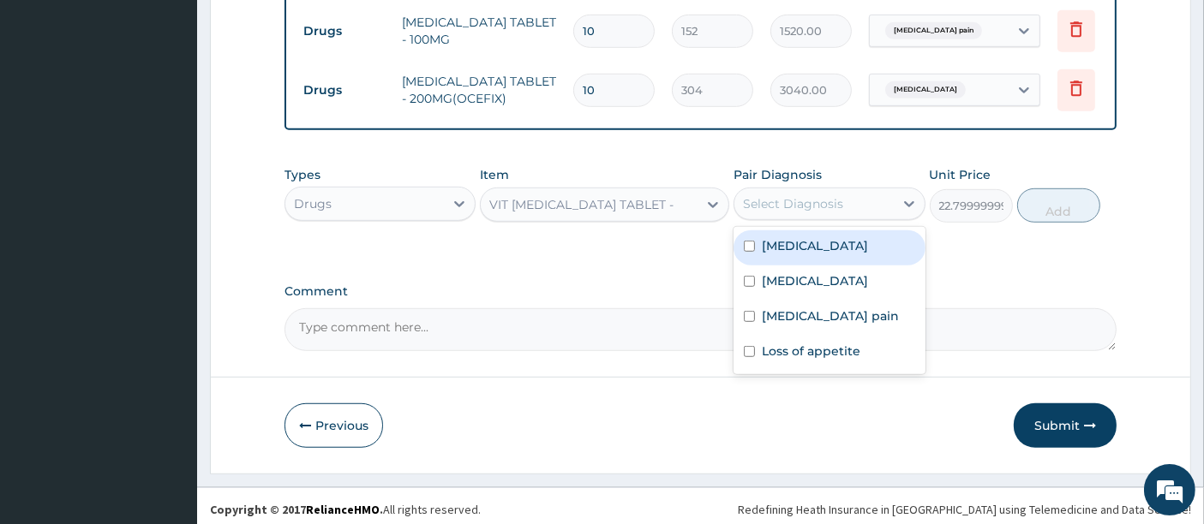
click at [785, 200] on div "Select Diagnosis" at bounding box center [793, 203] width 100 height 17
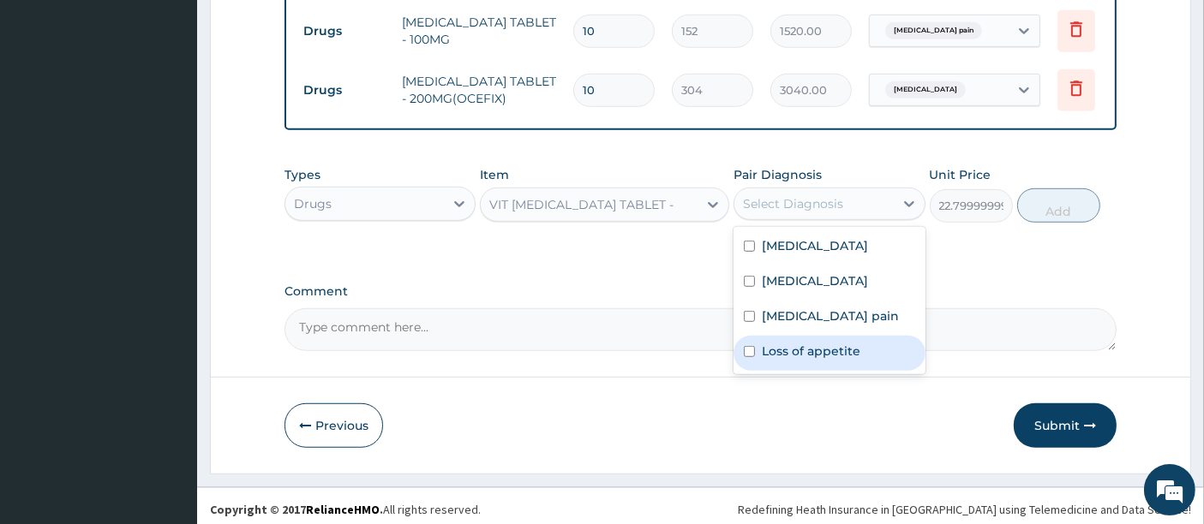
click at [775, 336] on div "Loss of appetite" at bounding box center [828, 353] width 191 height 35
checkbox input "true"
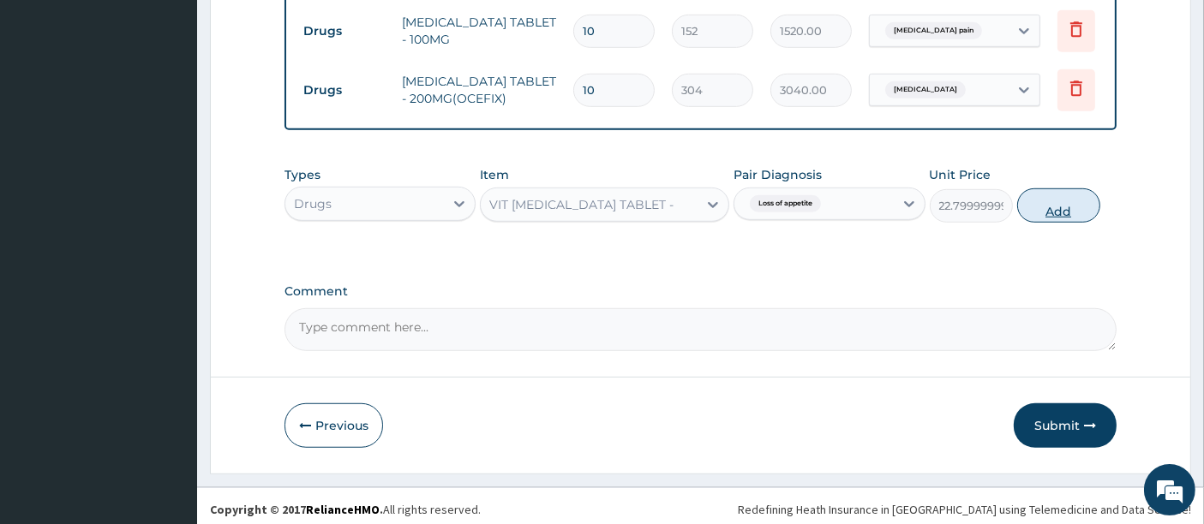
click at [1051, 207] on button "Add" at bounding box center [1058, 205] width 83 height 34
type input "0"
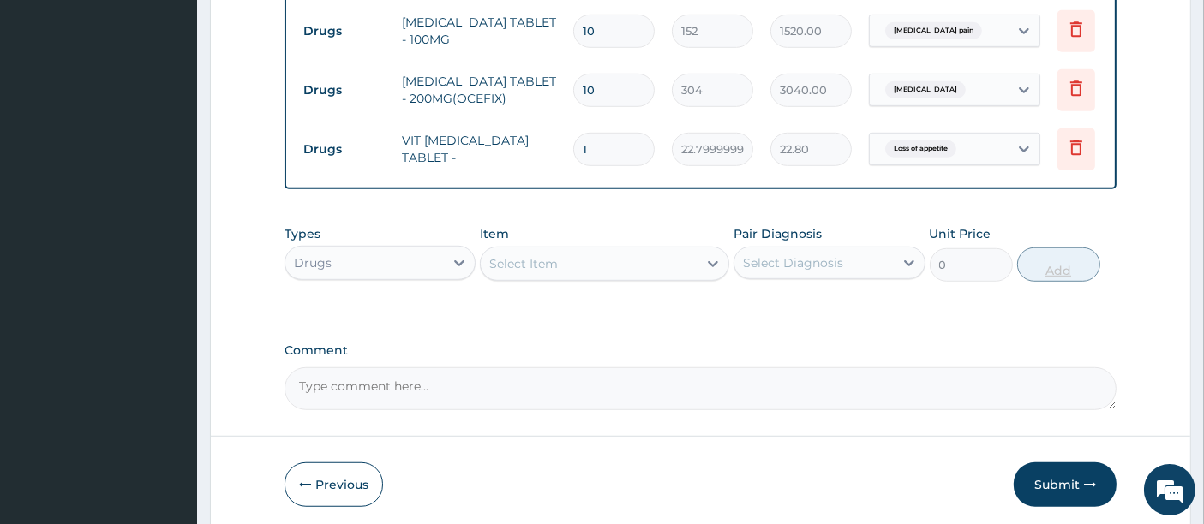
type input "10"
type input "228.00"
type input "10"
click at [1057, 482] on button "Submit" at bounding box center [1065, 485] width 103 height 45
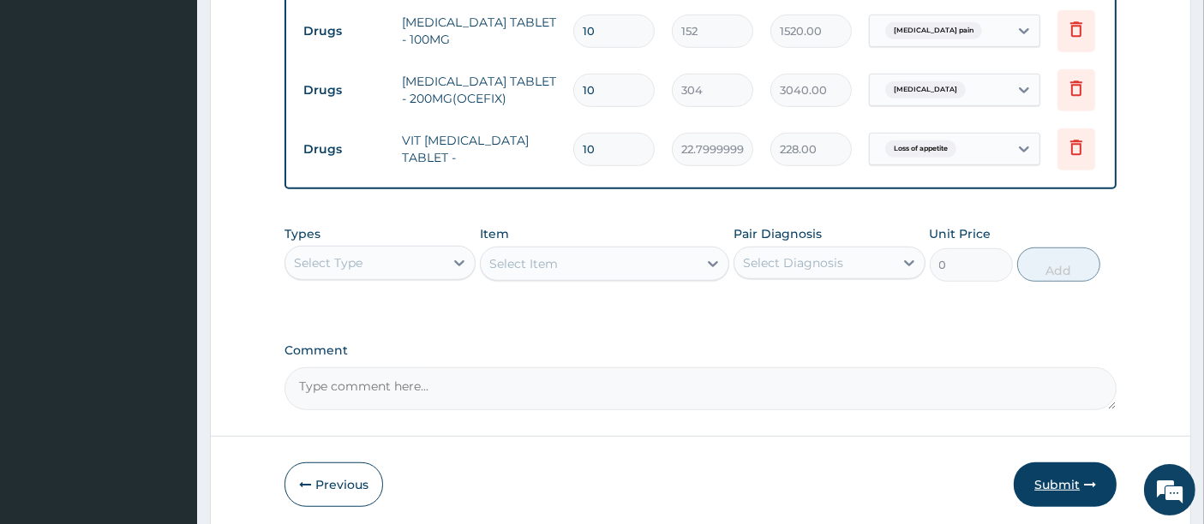
click at [1052, 481] on button "Submit" at bounding box center [1065, 485] width 103 height 45
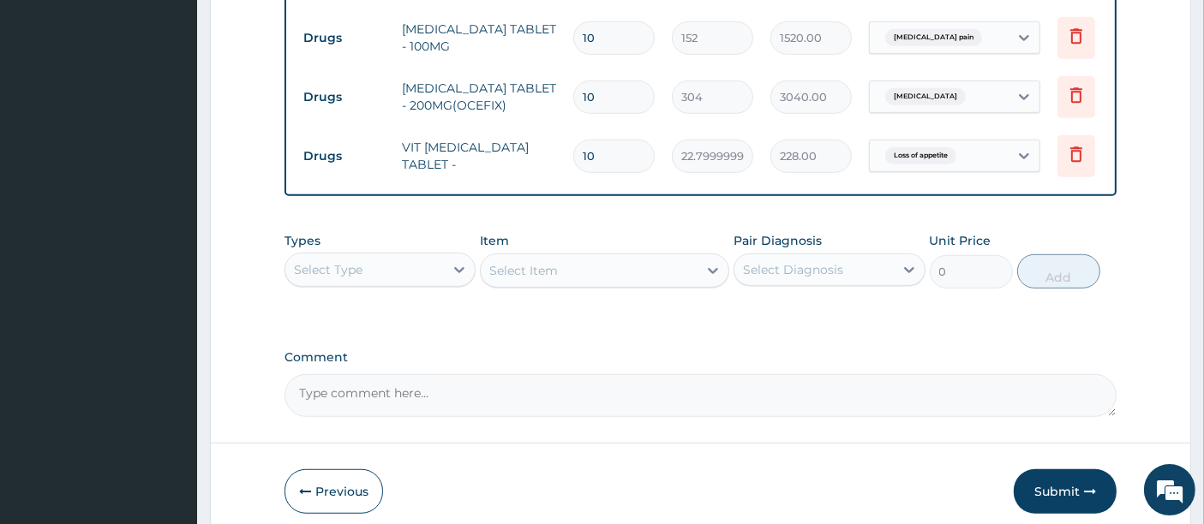
scroll to position [1158, 0]
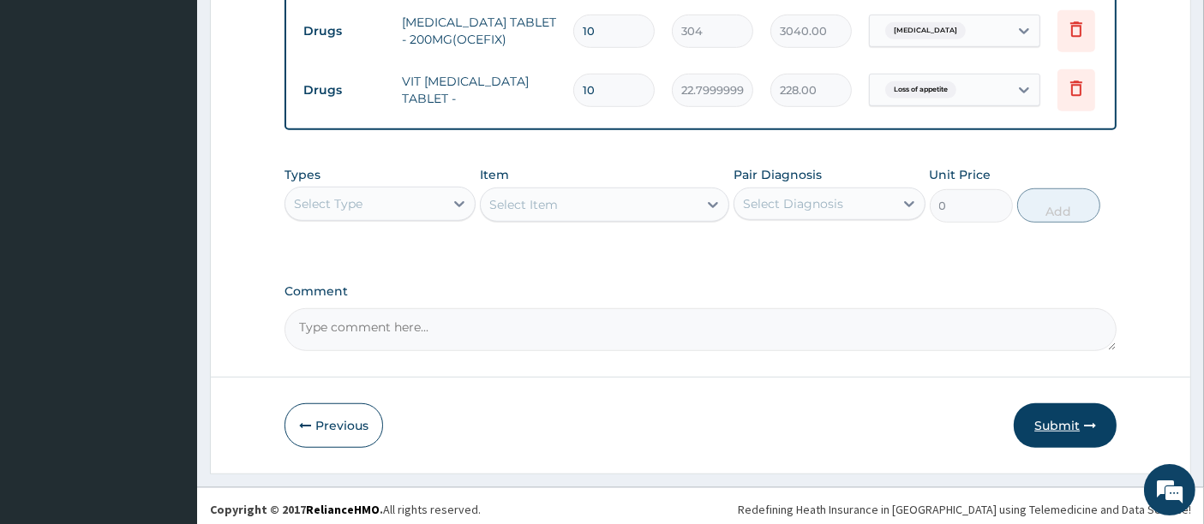
click at [1065, 415] on button "Submit" at bounding box center [1065, 426] width 103 height 45
click at [332, 425] on button "Previous" at bounding box center [333, 426] width 99 height 45
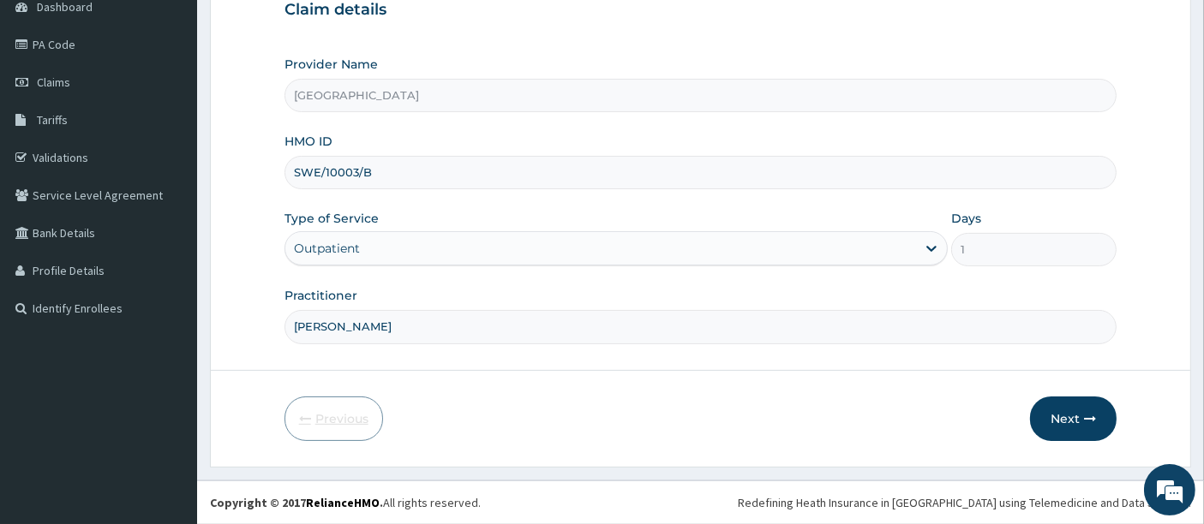
scroll to position [176, 0]
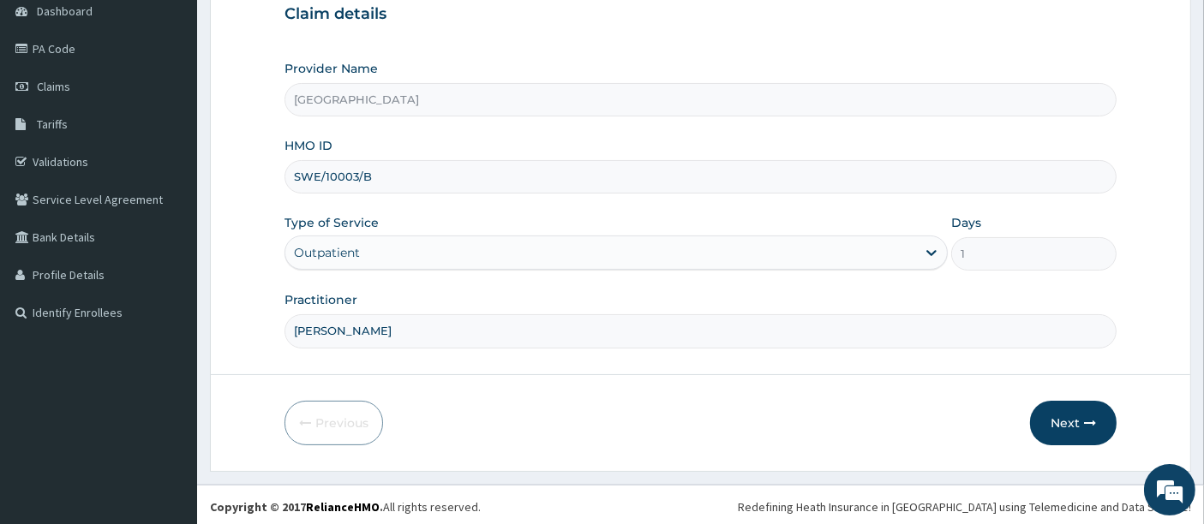
click at [764, 208] on div "Provider Name Holyfill Hospital HMO ID SWE/10003/B Type of Service Outpatient D…" at bounding box center [700, 204] width 833 height 288
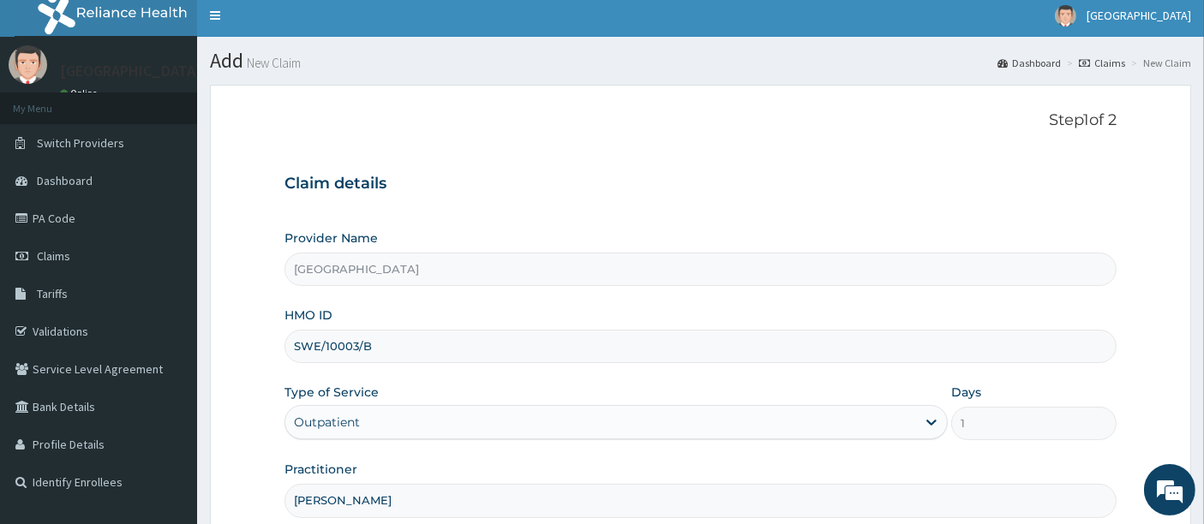
scroll to position [0, 0]
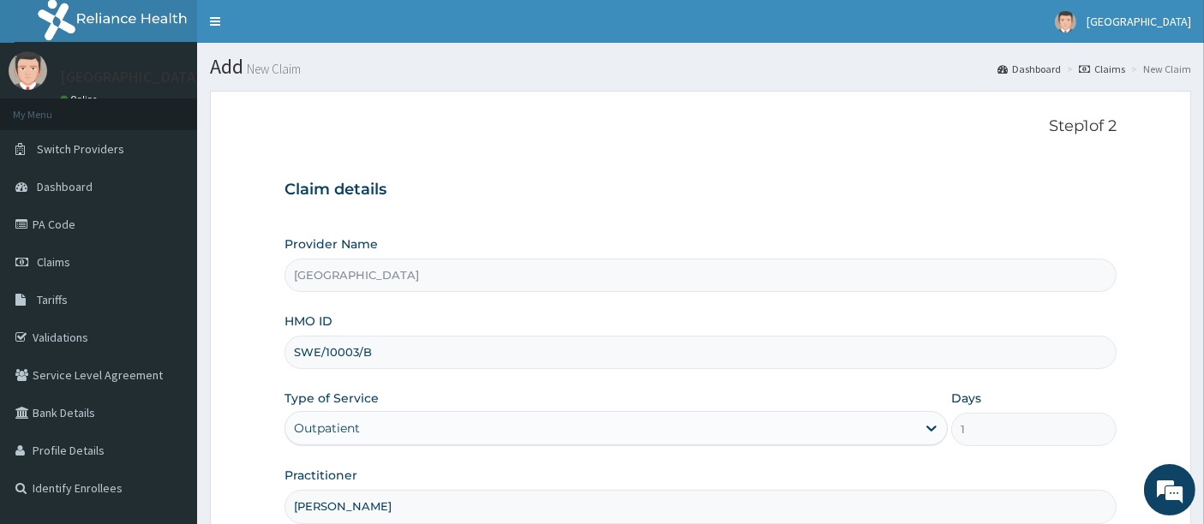
click at [350, 353] on input "SWE/10003/B" at bounding box center [700, 352] width 833 height 33
click at [381, 351] on input "SWE/10003/B" at bounding box center [700, 352] width 833 height 33
click at [249, 353] on form "Step 1 of 2 Claim details Provider Name Holyfill Hospital HMO ID SWE/10003/B Ty…" at bounding box center [700, 369] width 981 height 556
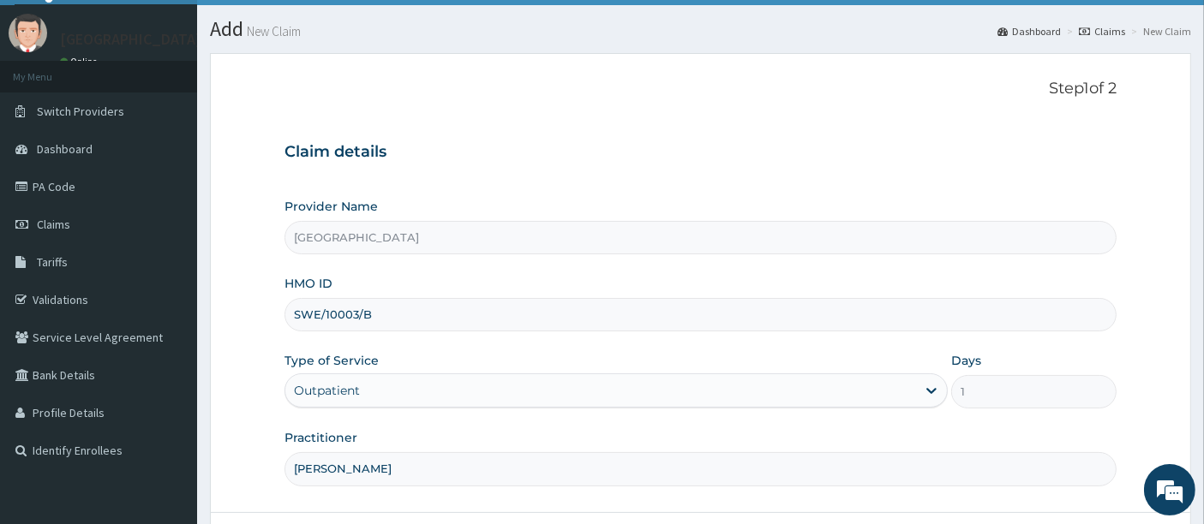
scroll to position [176, 0]
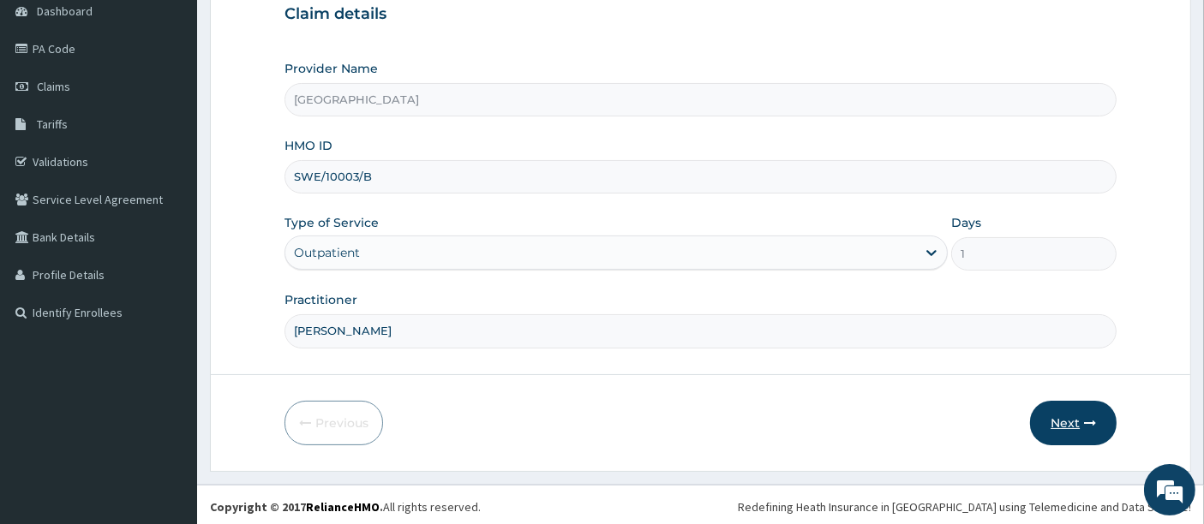
click at [1062, 413] on button "Next" at bounding box center [1073, 423] width 87 height 45
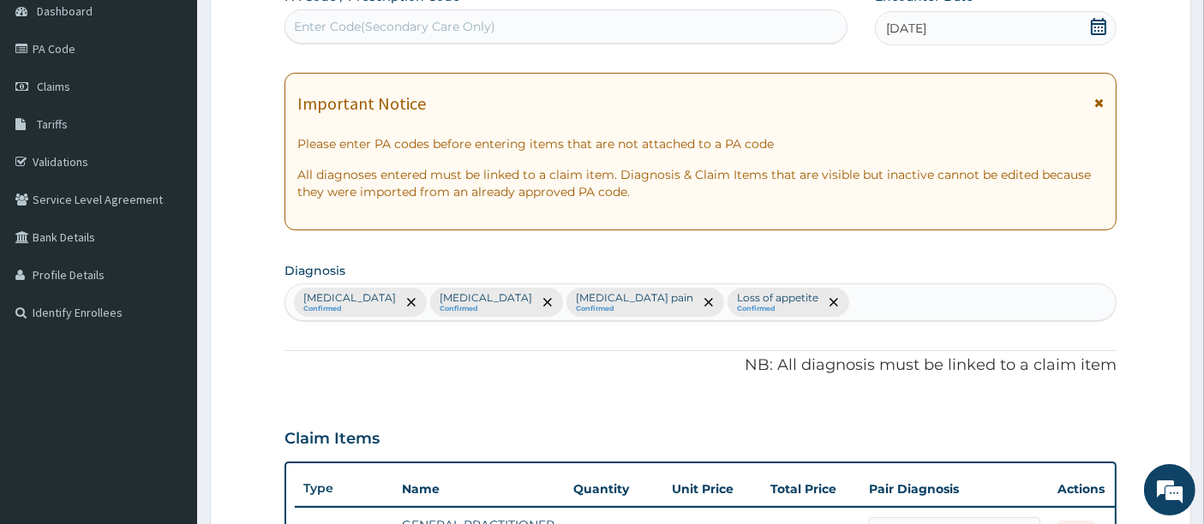
click at [653, 426] on div "Claim Items" at bounding box center [700, 435] width 833 height 45
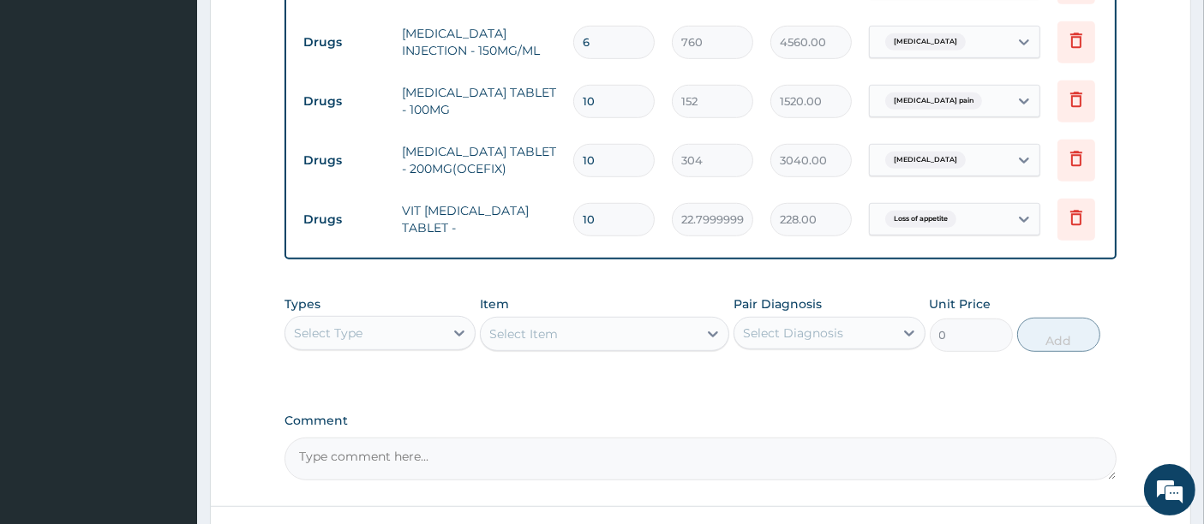
scroll to position [1090, 0]
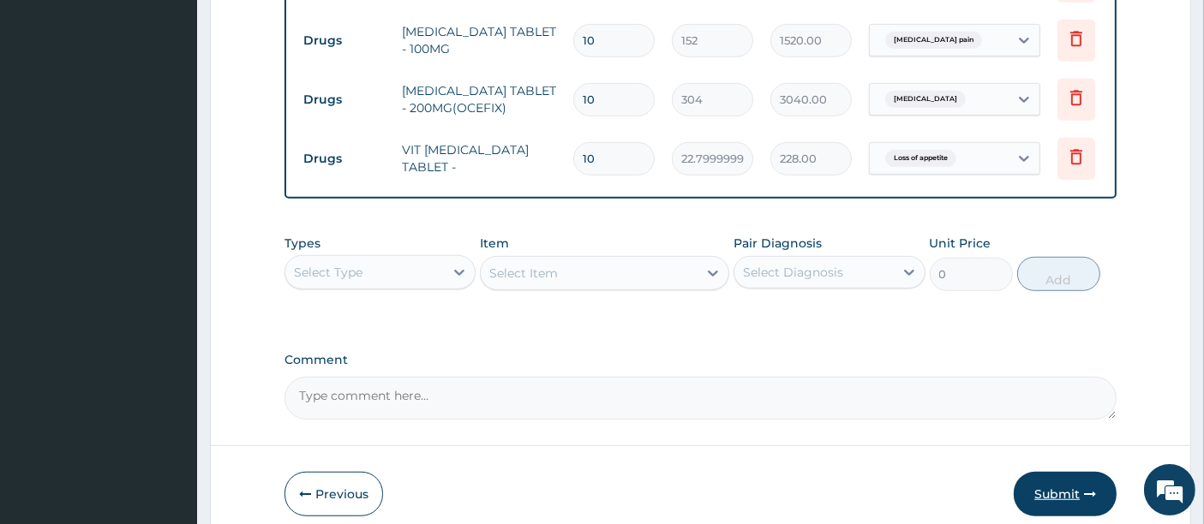
click at [1062, 486] on button "Submit" at bounding box center [1065, 494] width 103 height 45
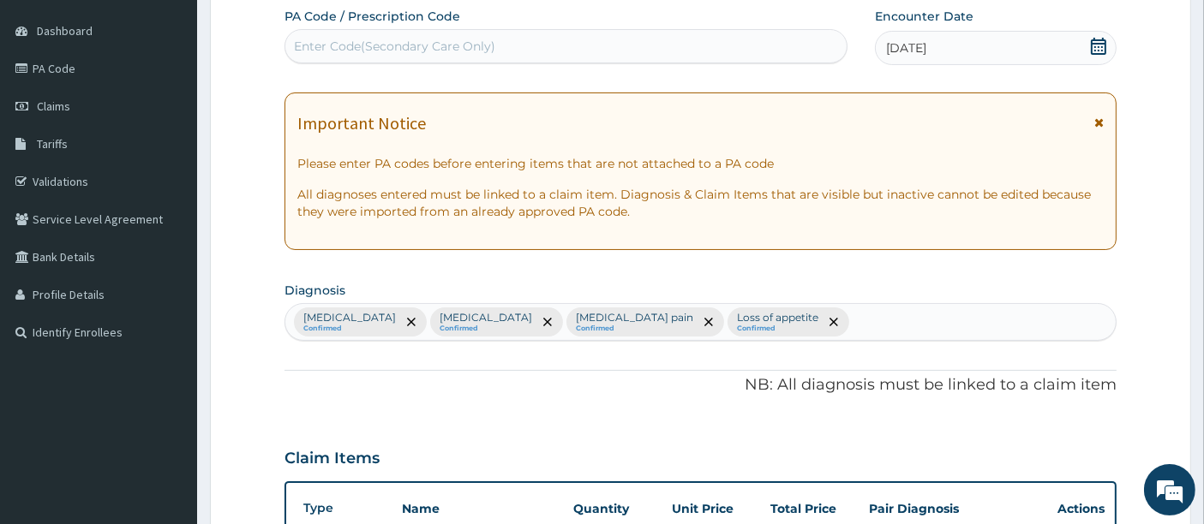
scroll to position [0, 0]
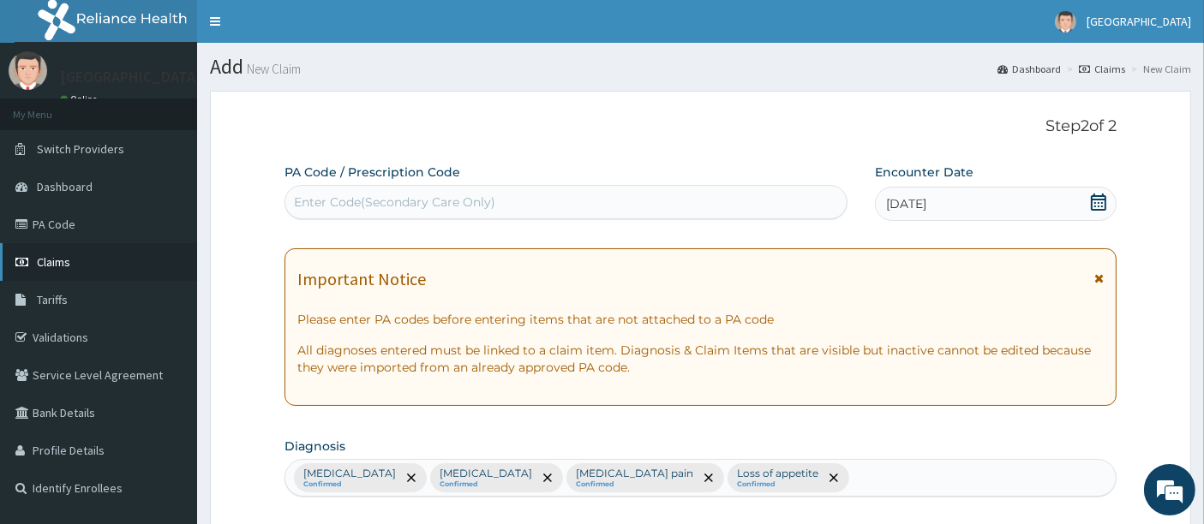
click at [55, 272] on link "Claims" at bounding box center [98, 262] width 197 height 38
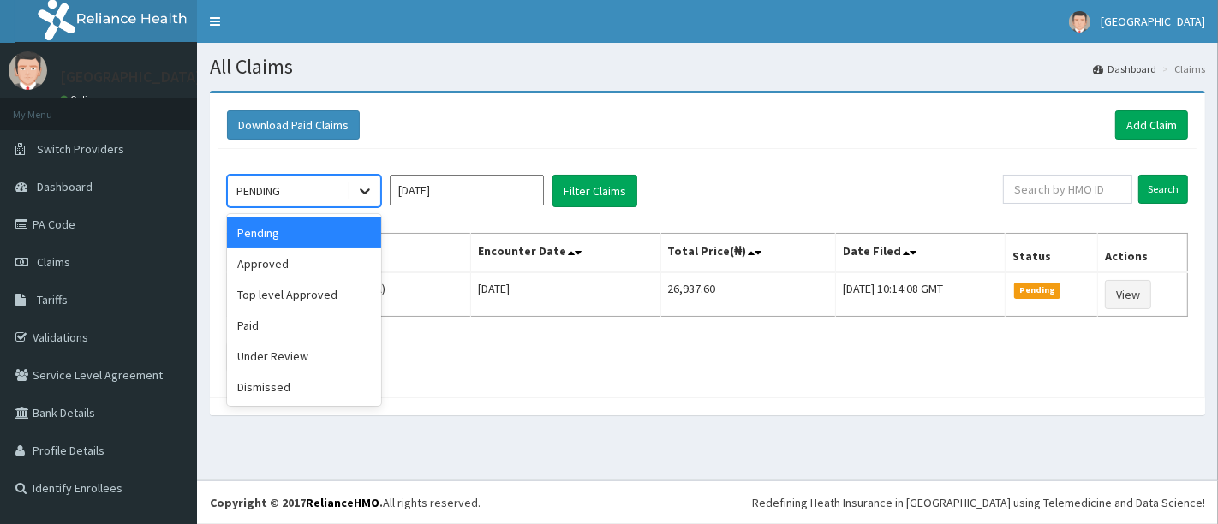
click at [364, 199] on div at bounding box center [365, 191] width 31 height 31
click at [284, 266] on div "Approved" at bounding box center [304, 263] width 154 height 31
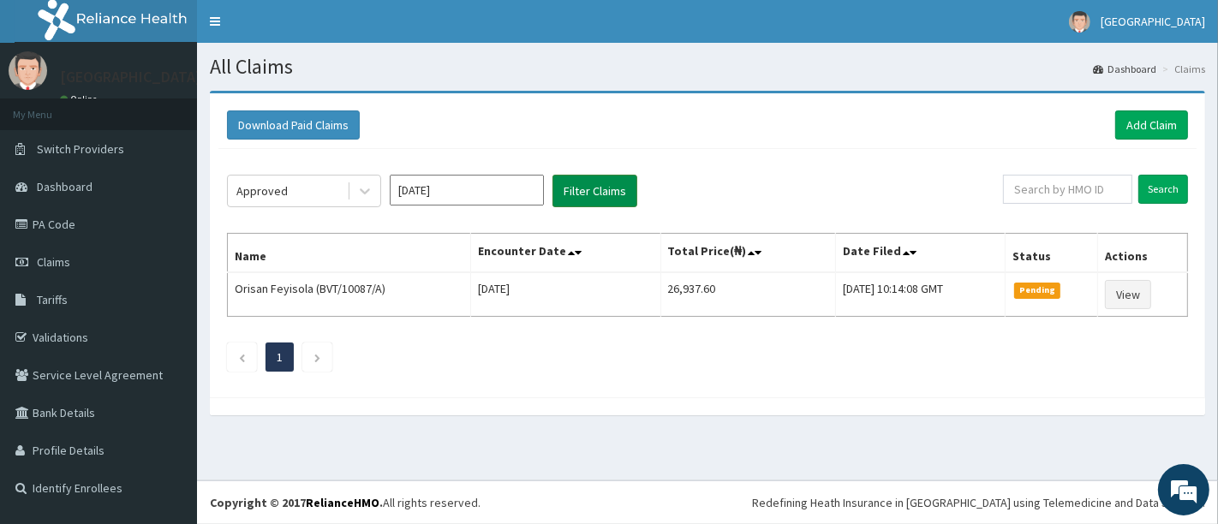
click at [601, 185] on button "Filter Claims" at bounding box center [595, 191] width 85 height 33
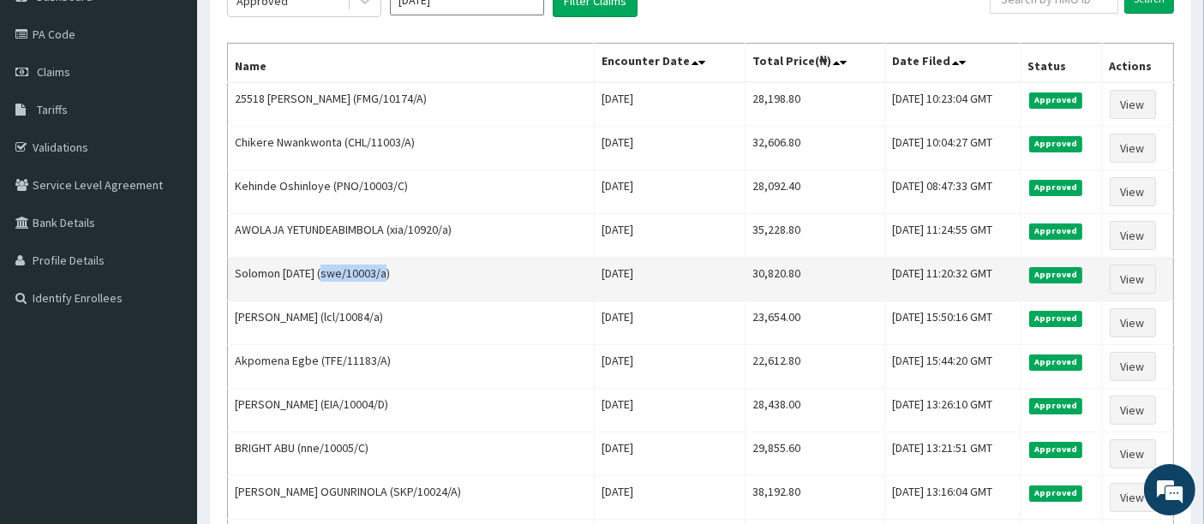
drag, startPoint x: 389, startPoint y: 273, endPoint x: 326, endPoint y: 275, distance: 63.4
click at [326, 275] on td "Solomon Sunday (swe/10003/a)" at bounding box center [411, 280] width 367 height 44
copy td "swe/10003/a"
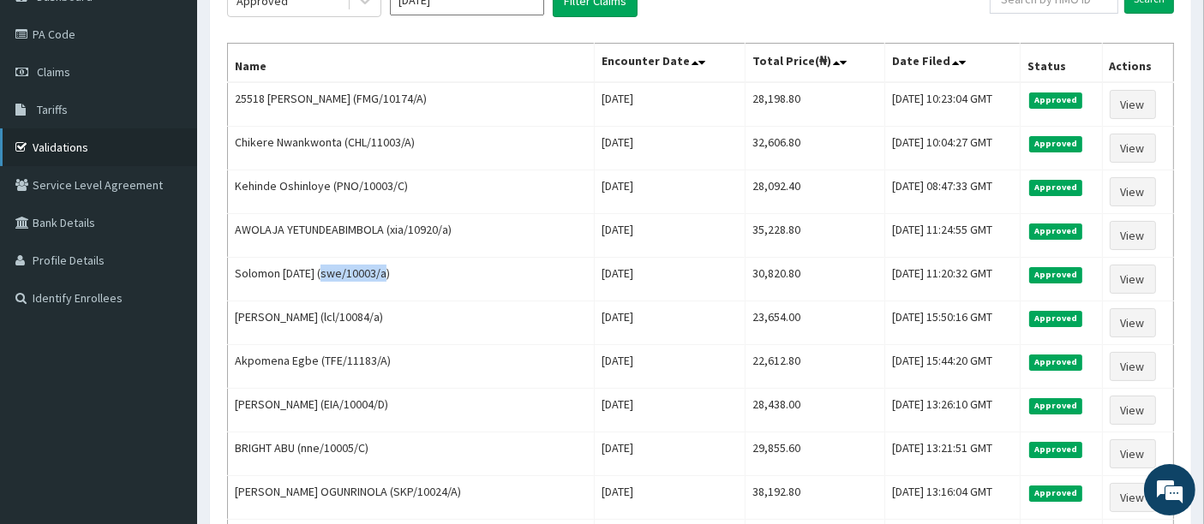
click at [82, 152] on link "Validations" at bounding box center [98, 148] width 197 height 38
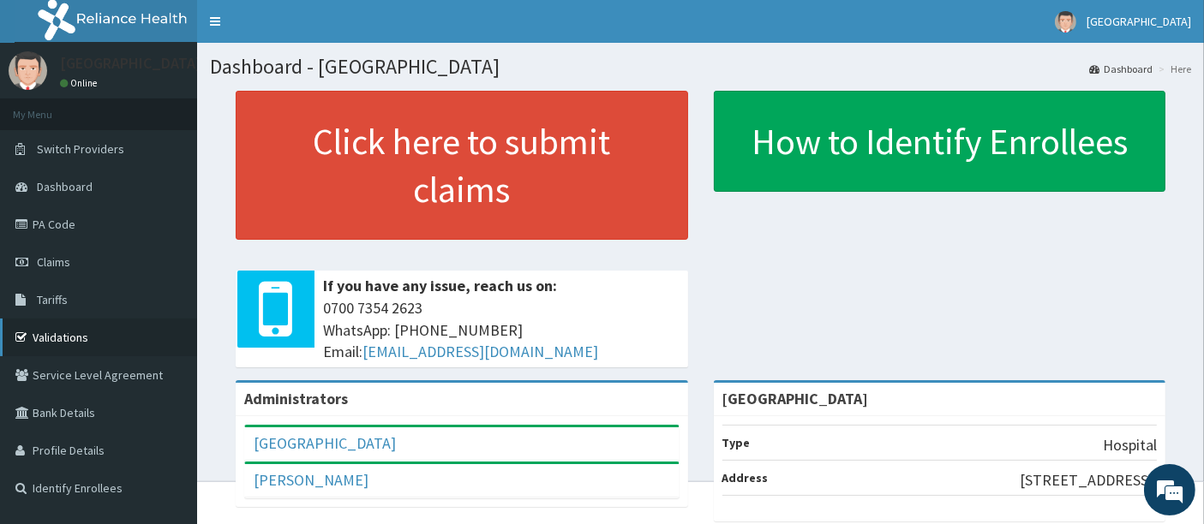
click at [58, 344] on link "Validations" at bounding box center [98, 338] width 197 height 38
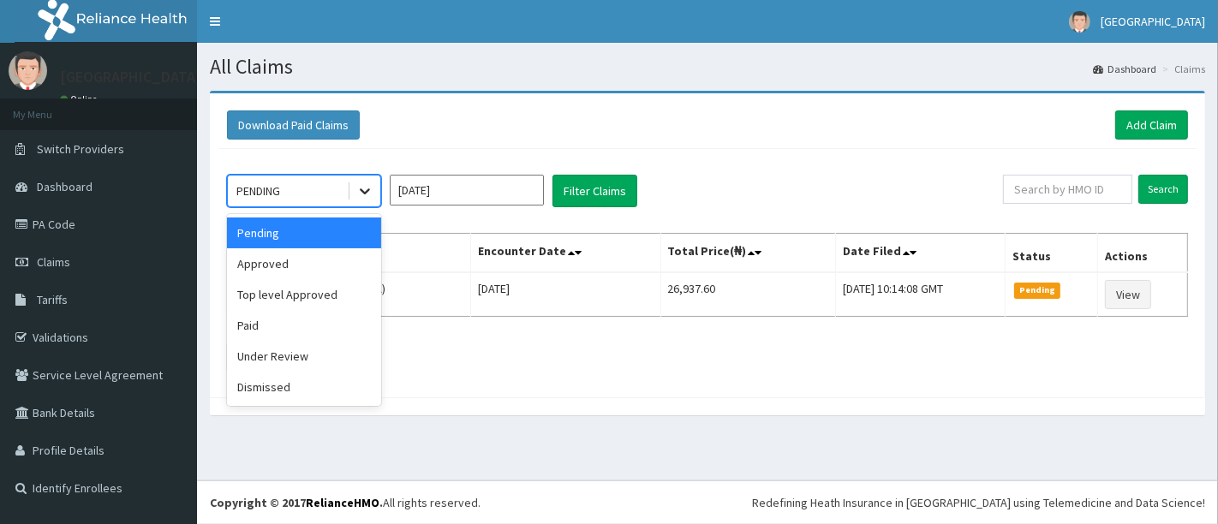
click at [367, 184] on icon at bounding box center [364, 190] width 17 height 17
click at [268, 267] on div "Approved" at bounding box center [304, 263] width 154 height 31
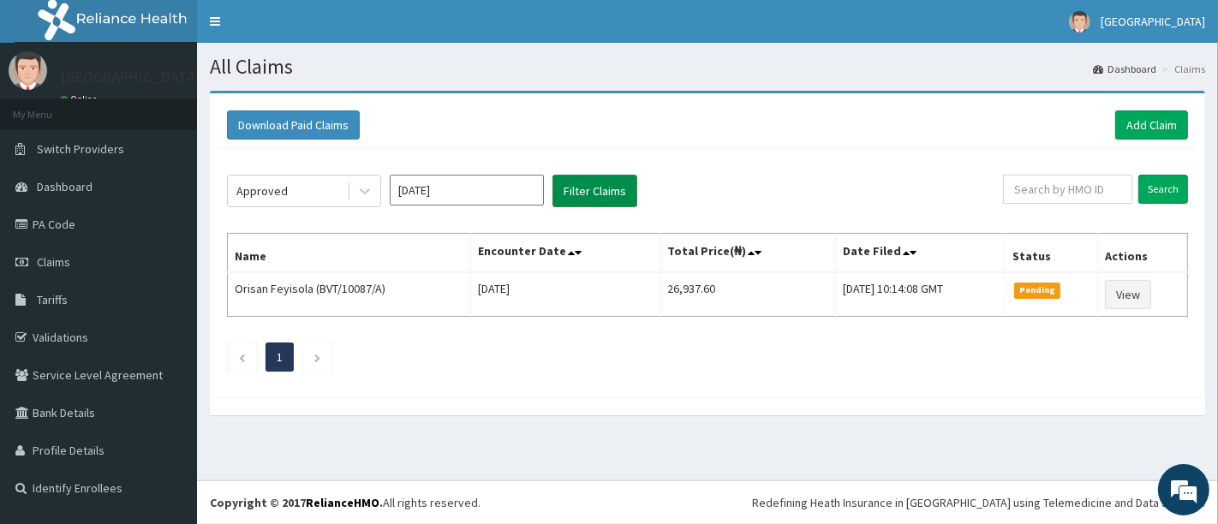
click at [583, 201] on button "Filter Claims" at bounding box center [595, 191] width 85 height 33
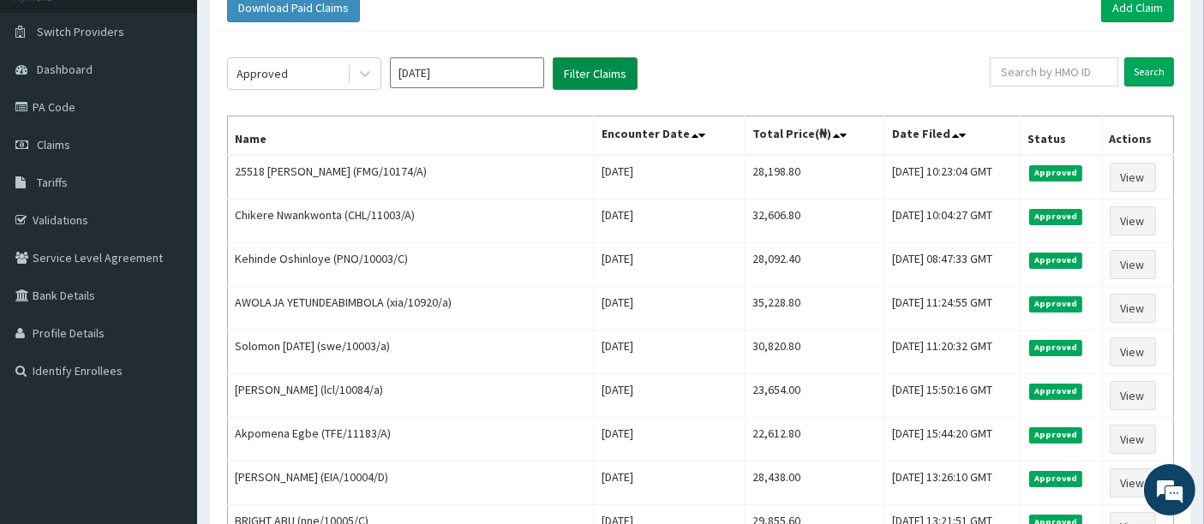
scroll to position [114, 0]
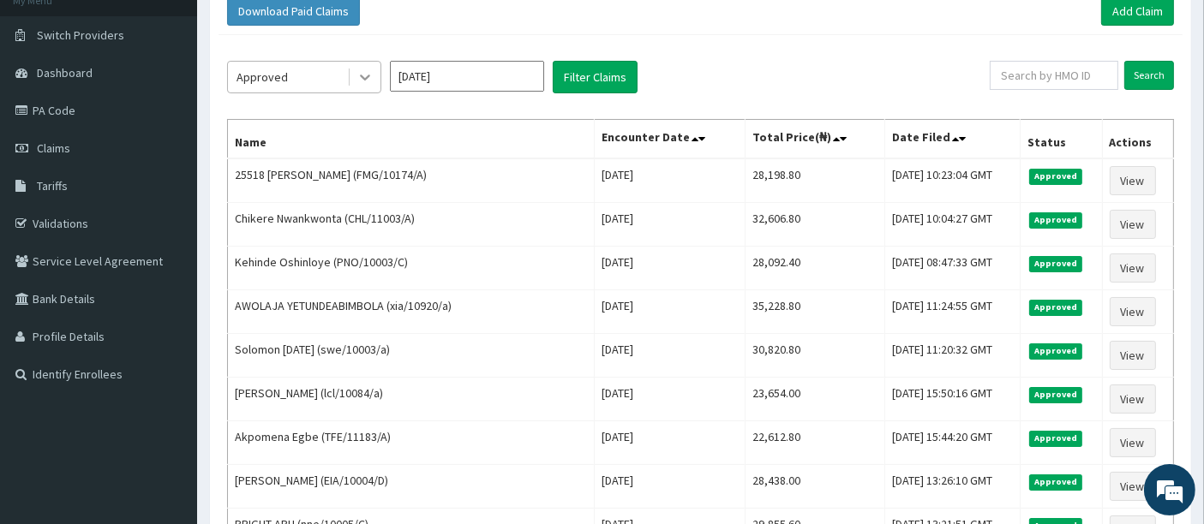
click at [364, 74] on icon at bounding box center [364, 77] width 17 height 17
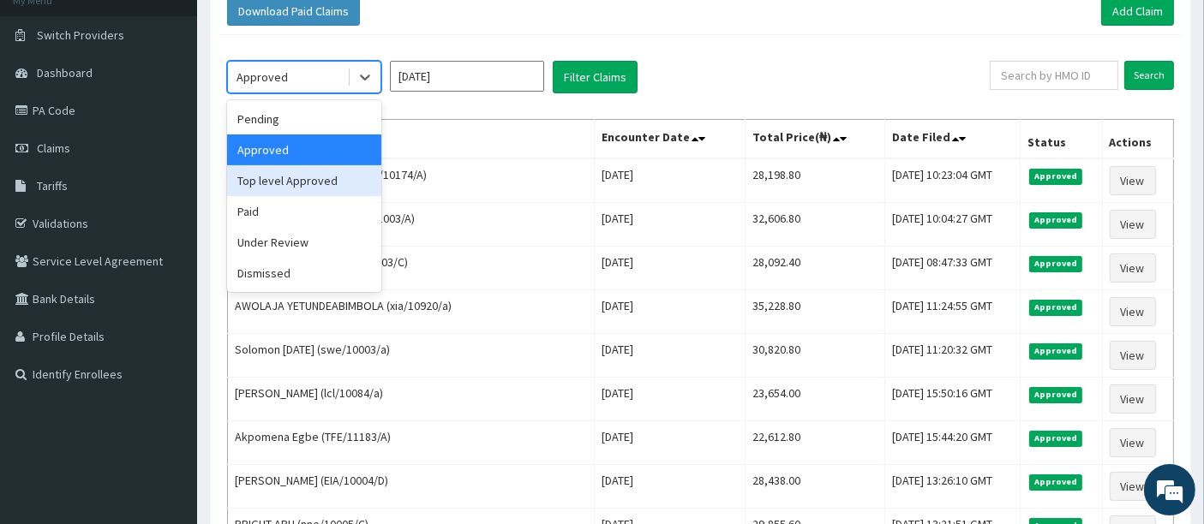
click at [304, 177] on div "Top level Approved" at bounding box center [304, 180] width 154 height 31
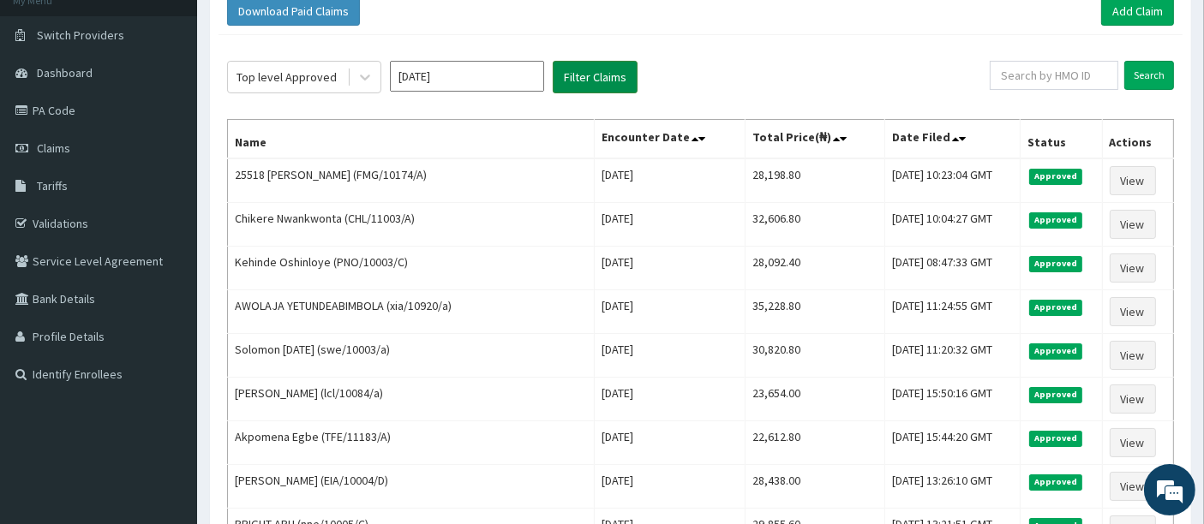
click at [581, 67] on button "Filter Claims" at bounding box center [595, 77] width 85 height 33
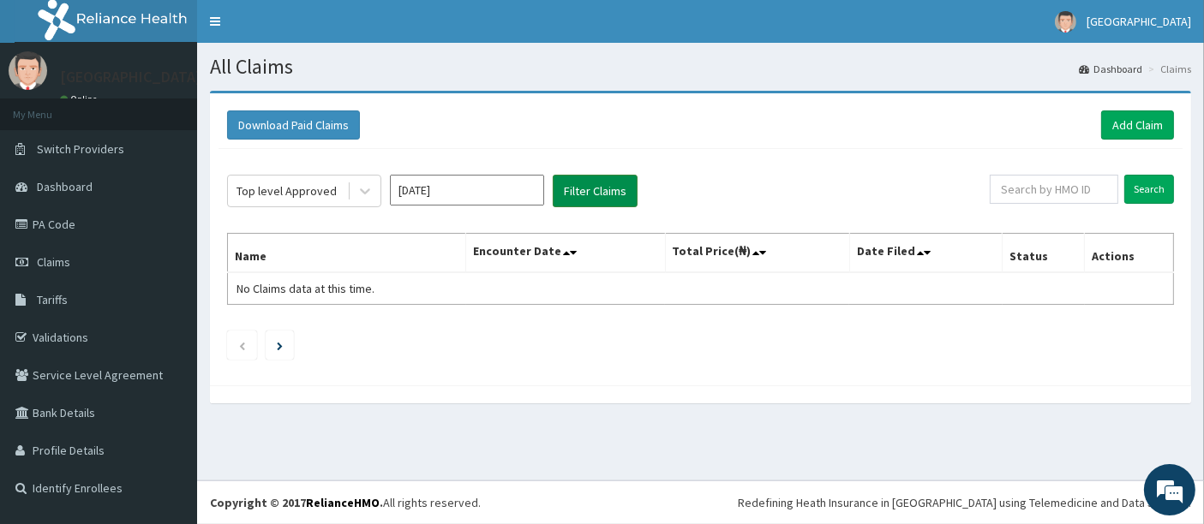
scroll to position [0, 0]
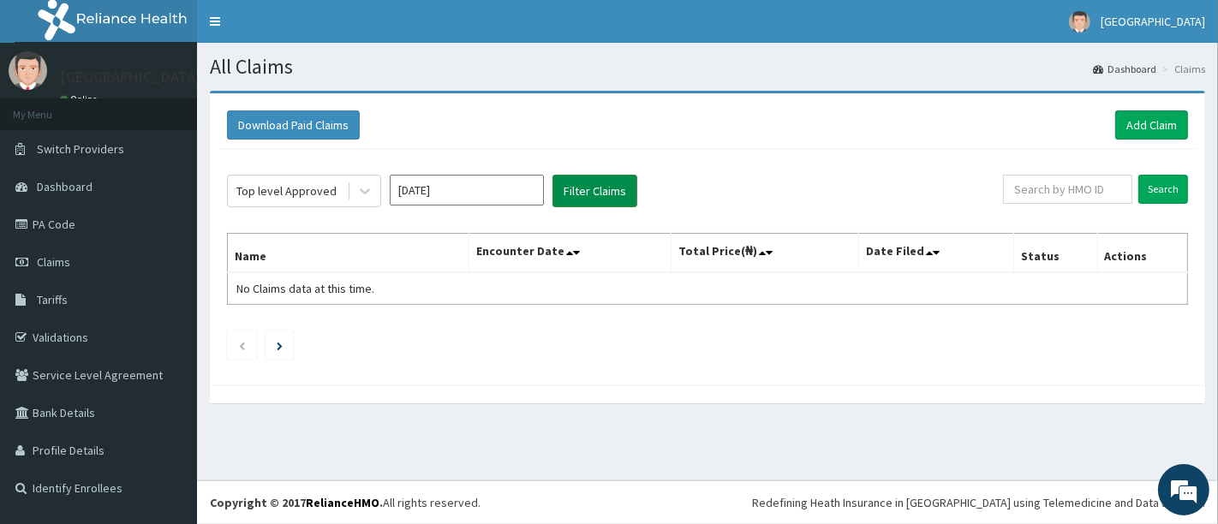
click at [583, 192] on button "Filter Claims" at bounding box center [595, 191] width 85 height 33
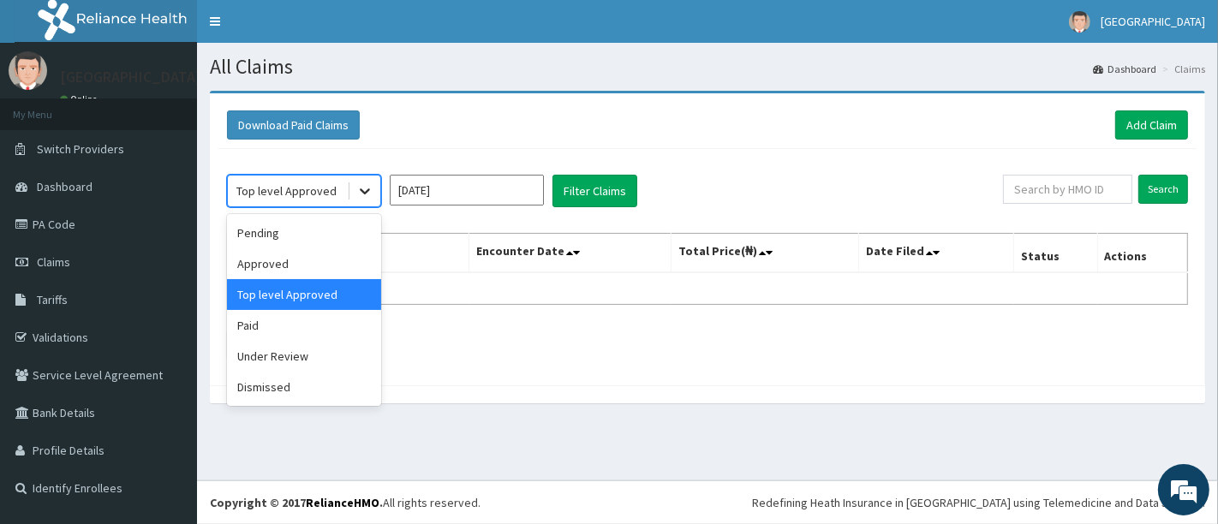
click at [356, 192] on icon at bounding box center [364, 190] width 17 height 17
click at [236, 334] on div "Paid" at bounding box center [304, 325] width 154 height 31
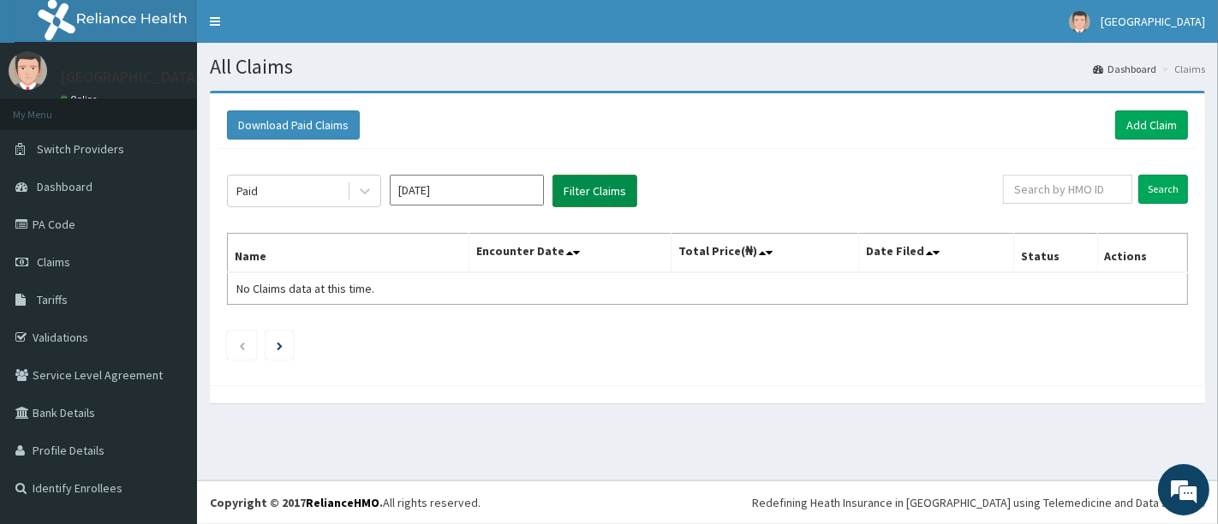
click at [588, 187] on button "Filter Claims" at bounding box center [595, 191] width 85 height 33
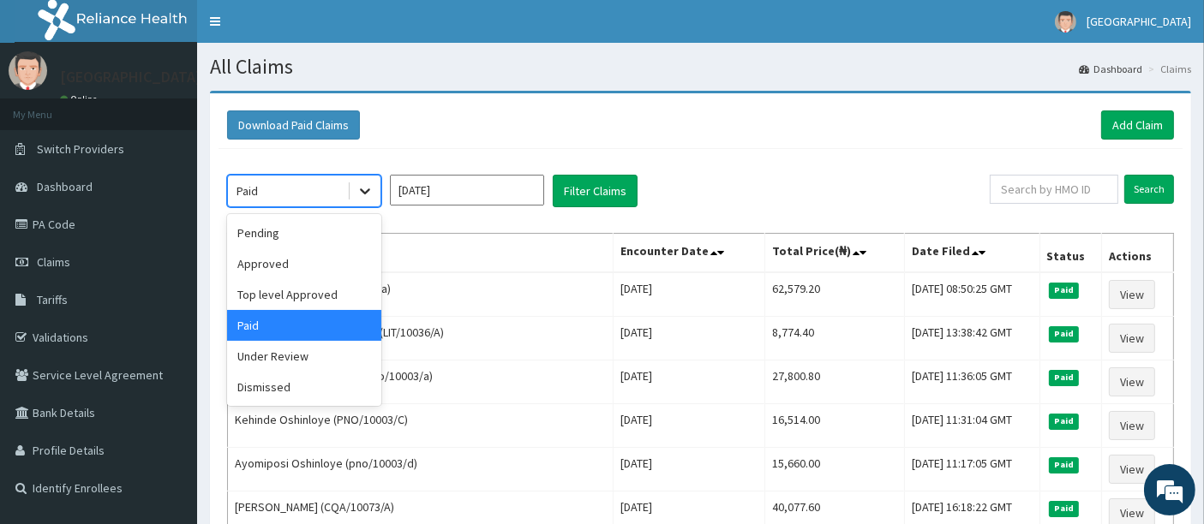
click at [362, 194] on icon at bounding box center [364, 190] width 17 height 17
click at [285, 353] on div "Under Review" at bounding box center [304, 356] width 154 height 31
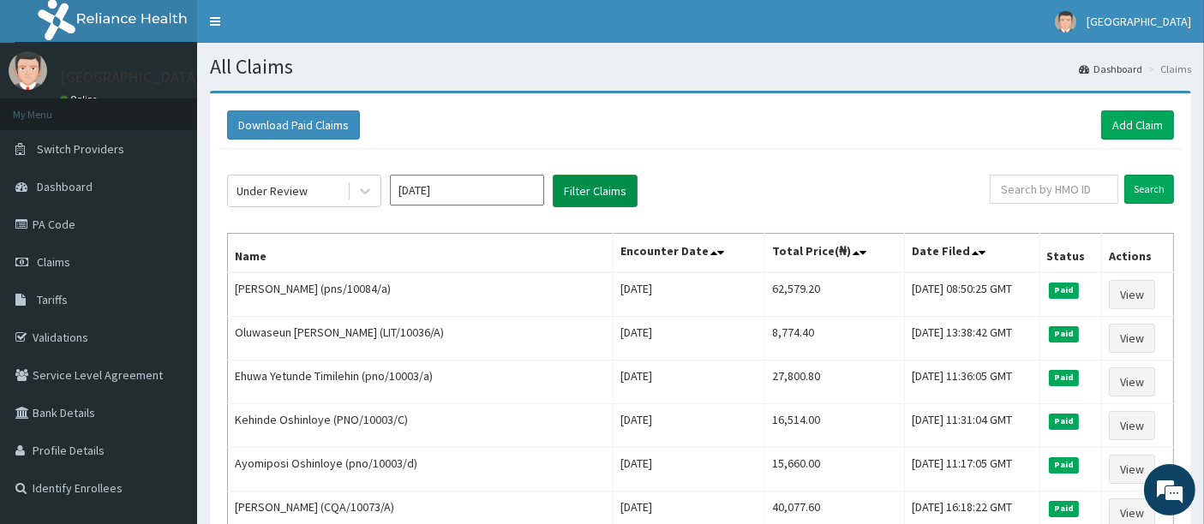
click at [588, 183] on button "Filter Claims" at bounding box center [595, 191] width 85 height 33
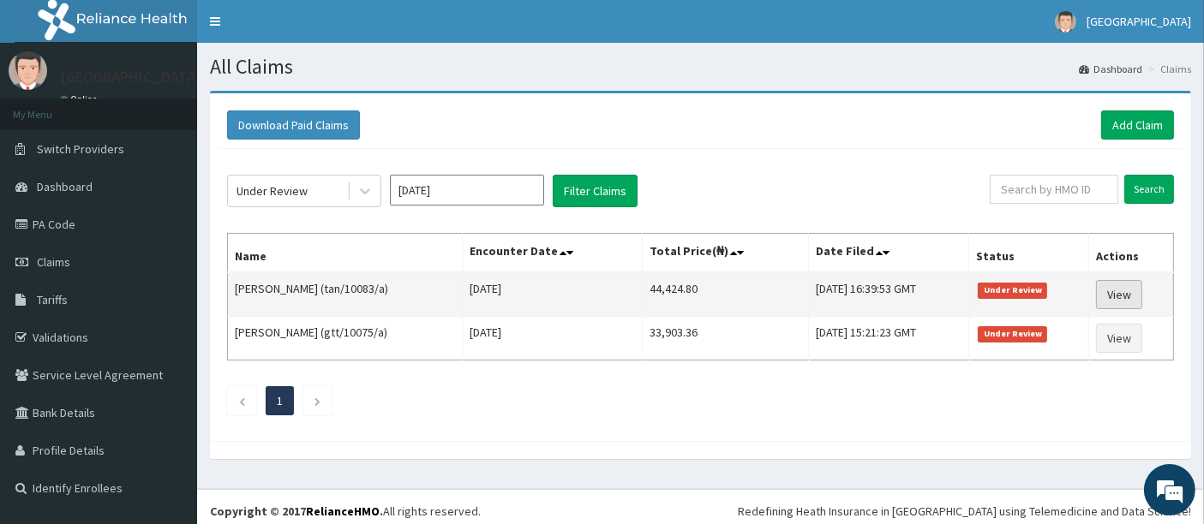
click at [1135, 294] on link "View" at bounding box center [1119, 294] width 46 height 29
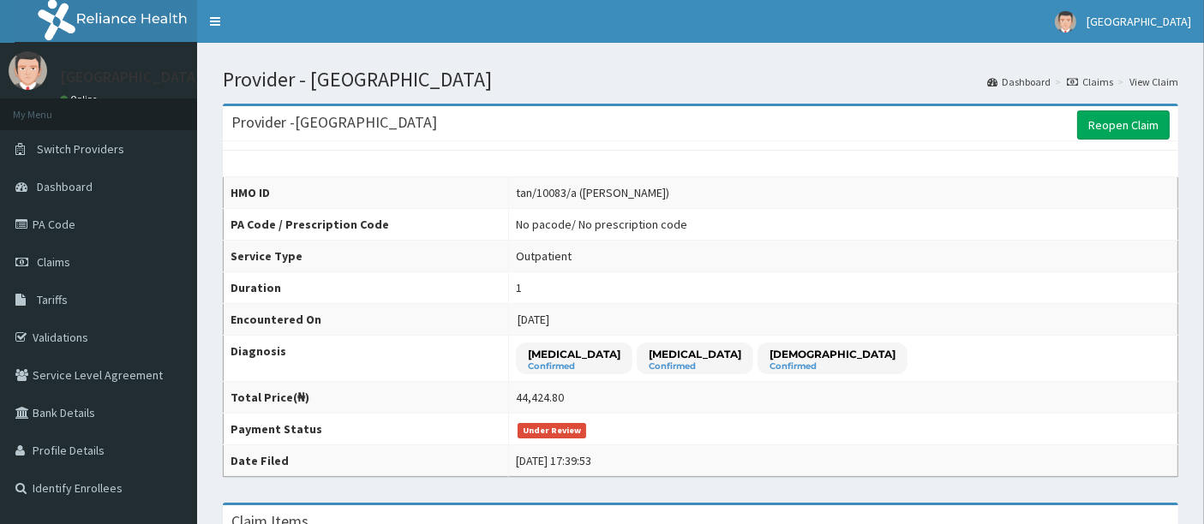
click at [509, 345] on th "Diagnosis" at bounding box center [366, 359] width 285 height 46
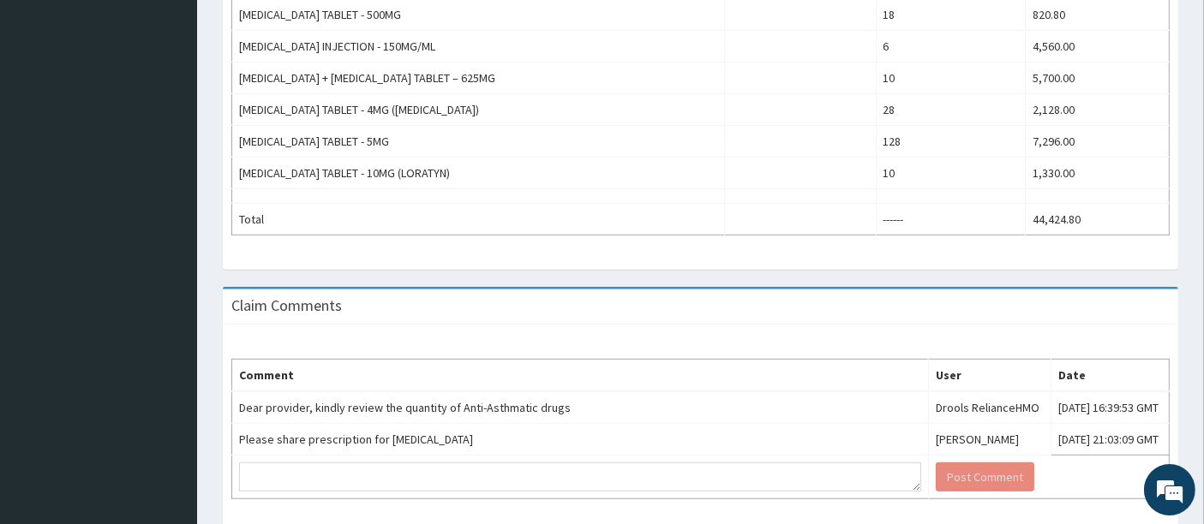
scroll to position [828, 0]
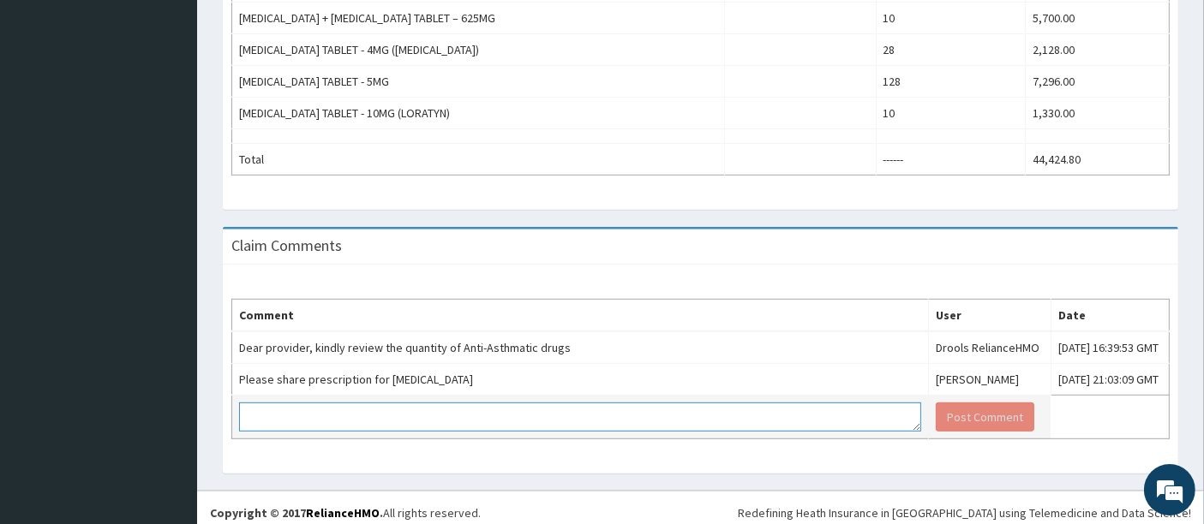
click at [428, 417] on textarea at bounding box center [580, 417] width 682 height 29
type textarea "TAB PREDNISOLON 20MG DLY X1/12"
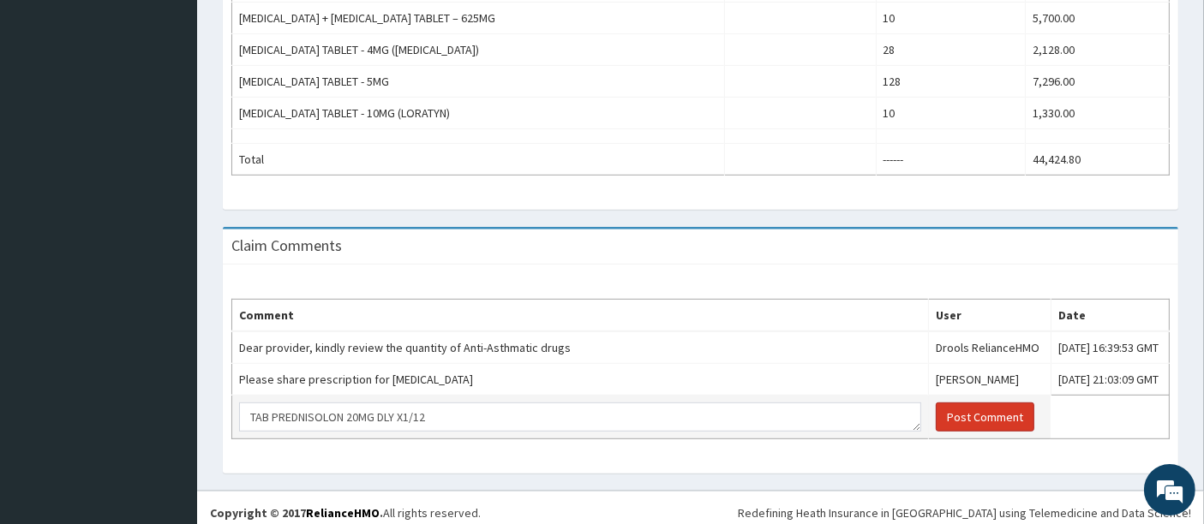
click at [936, 410] on button "Post Comment" at bounding box center [985, 417] width 99 height 29
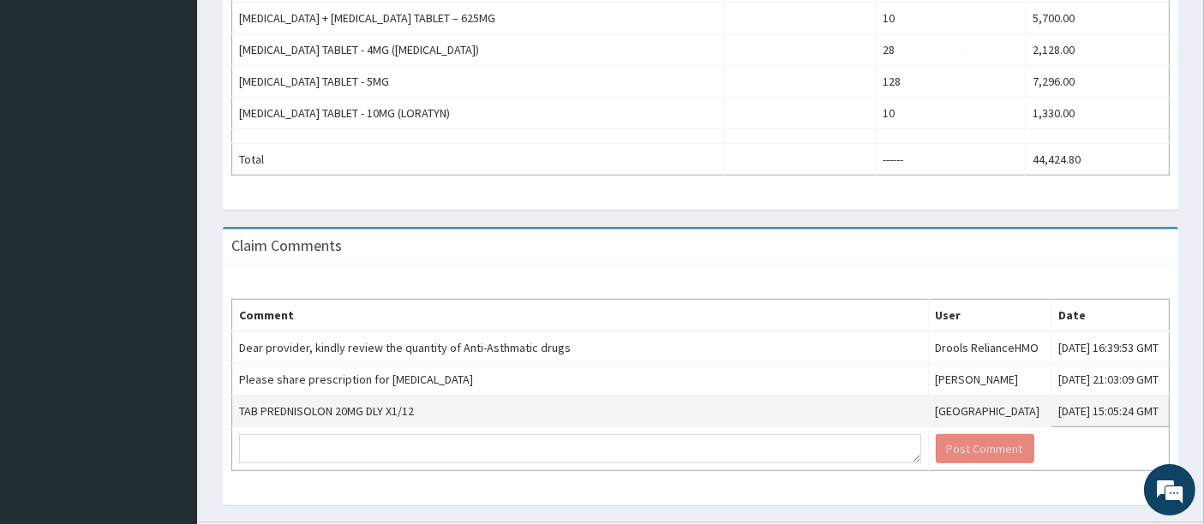
click at [218, 244] on div "Claim Comments Comment User Date Dear provider, kindly review the quantity of A…" at bounding box center [700, 375] width 981 height 296
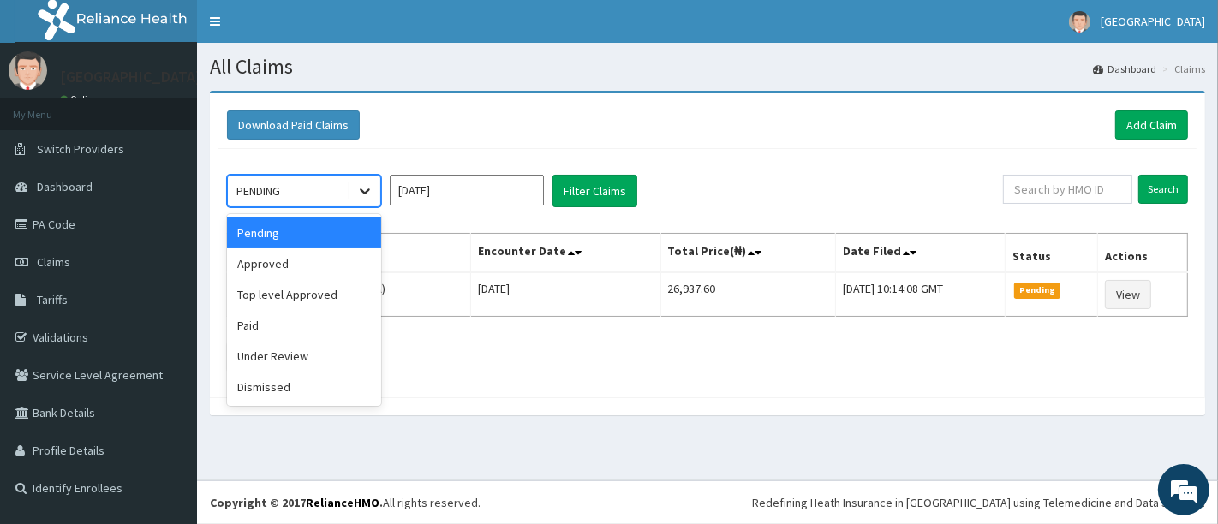
click at [367, 187] on icon at bounding box center [364, 190] width 17 height 17
click at [316, 357] on div "Under Review" at bounding box center [304, 356] width 154 height 31
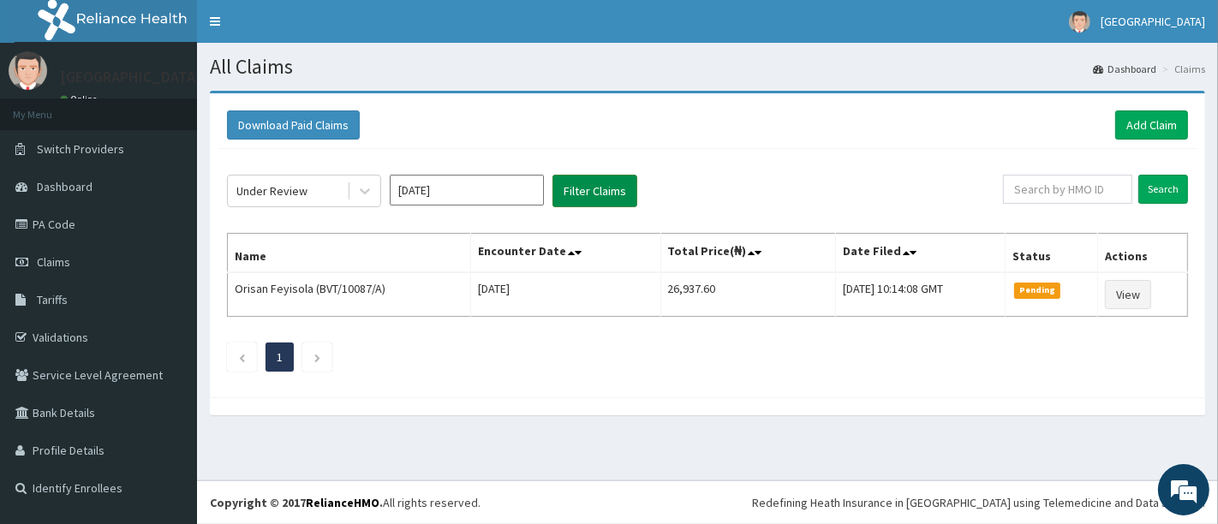
click at [599, 181] on button "Filter Claims" at bounding box center [595, 191] width 85 height 33
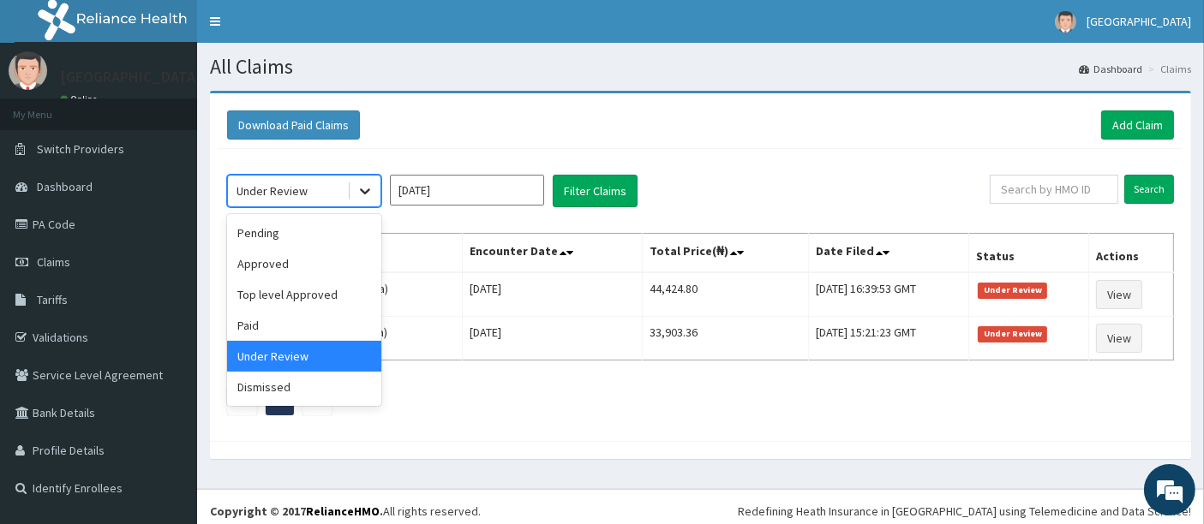
click at [364, 188] on icon at bounding box center [364, 190] width 17 height 17
click at [276, 395] on div "Dismissed" at bounding box center [304, 387] width 154 height 31
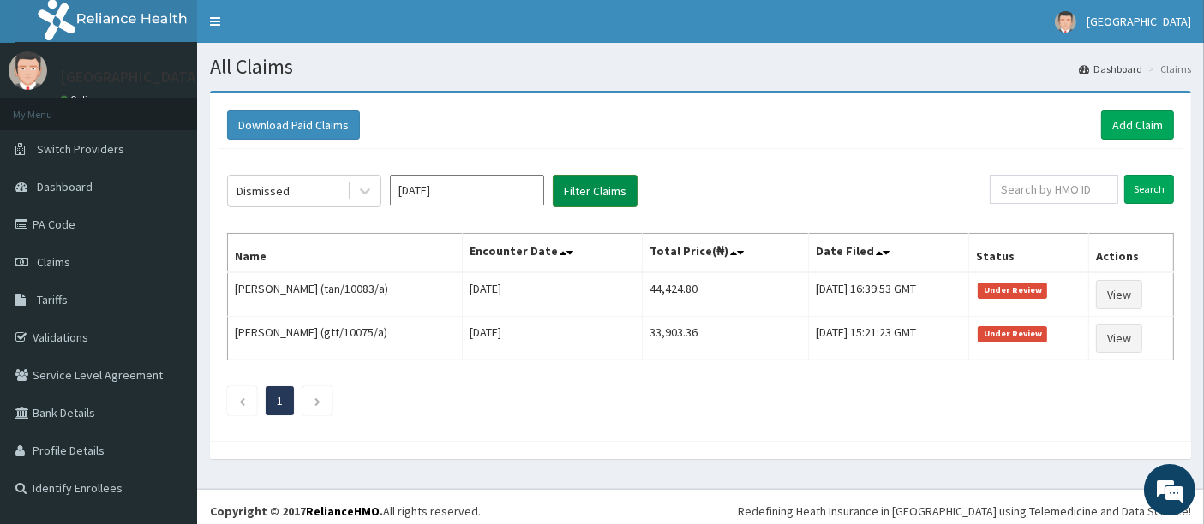
click at [603, 199] on button "Filter Claims" at bounding box center [595, 191] width 85 height 33
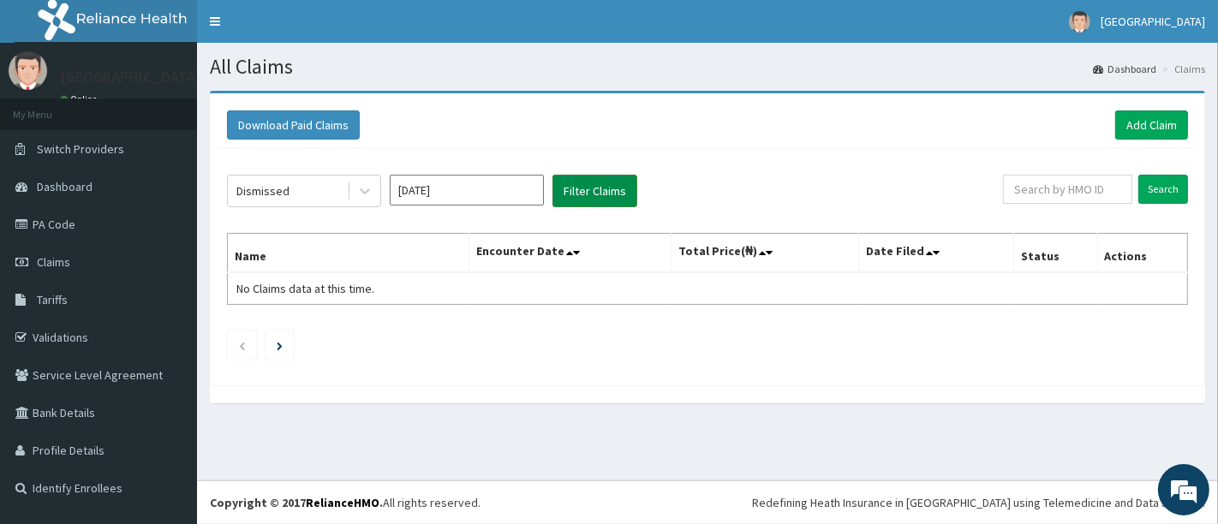
click at [603, 199] on button "Filter Claims" at bounding box center [595, 191] width 85 height 33
click at [360, 188] on icon at bounding box center [364, 190] width 17 height 17
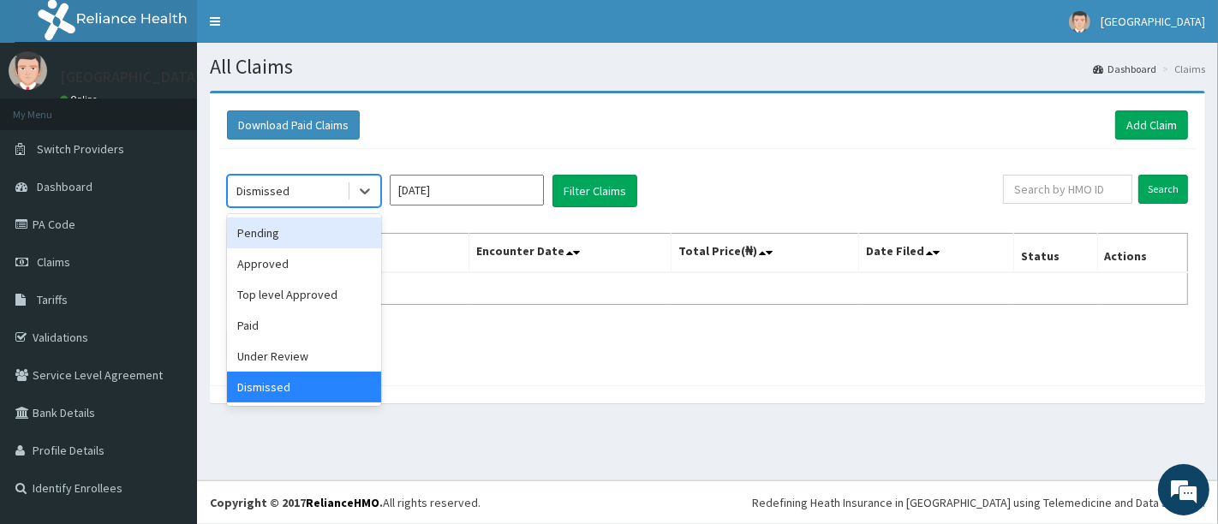
click at [316, 226] on div "Pending" at bounding box center [304, 233] width 154 height 31
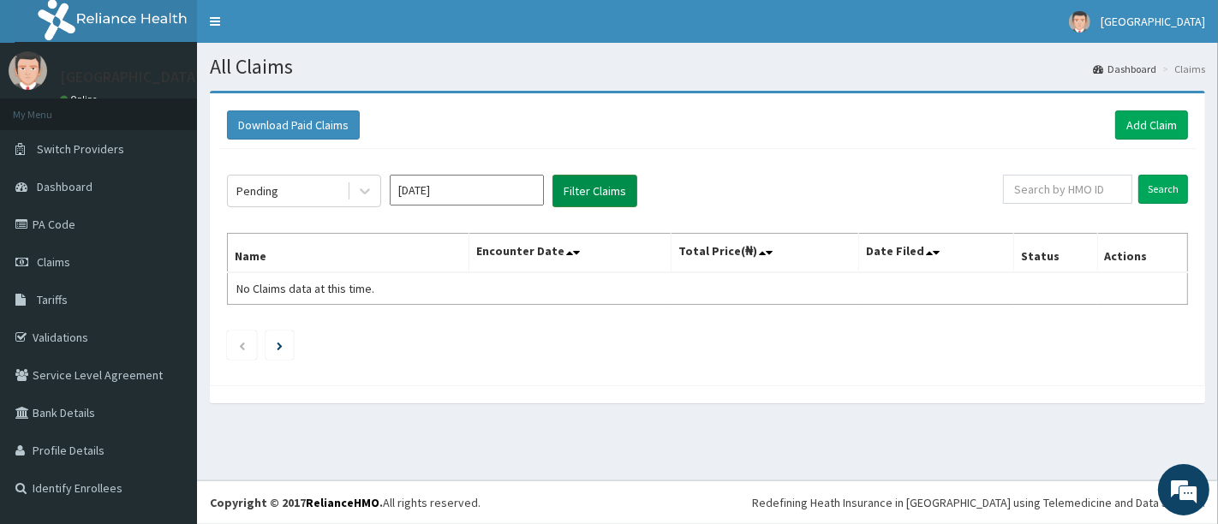
click at [582, 187] on button "Filter Claims" at bounding box center [595, 191] width 85 height 33
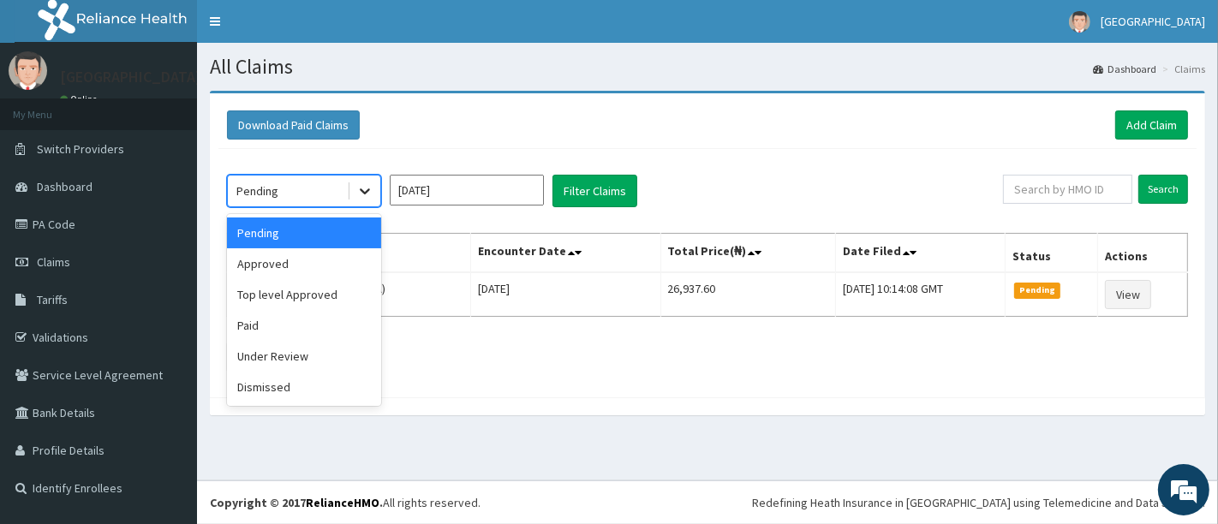
click at [371, 189] on icon at bounding box center [364, 190] width 17 height 17
click at [301, 266] on div "Approved" at bounding box center [304, 263] width 154 height 31
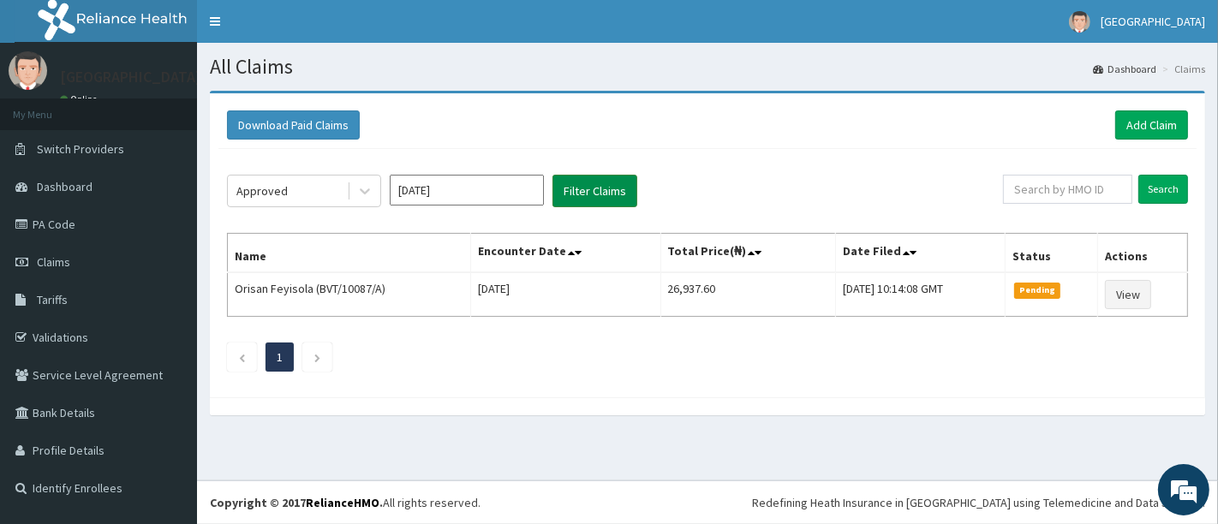
click at [589, 188] on button "Filter Claims" at bounding box center [595, 191] width 85 height 33
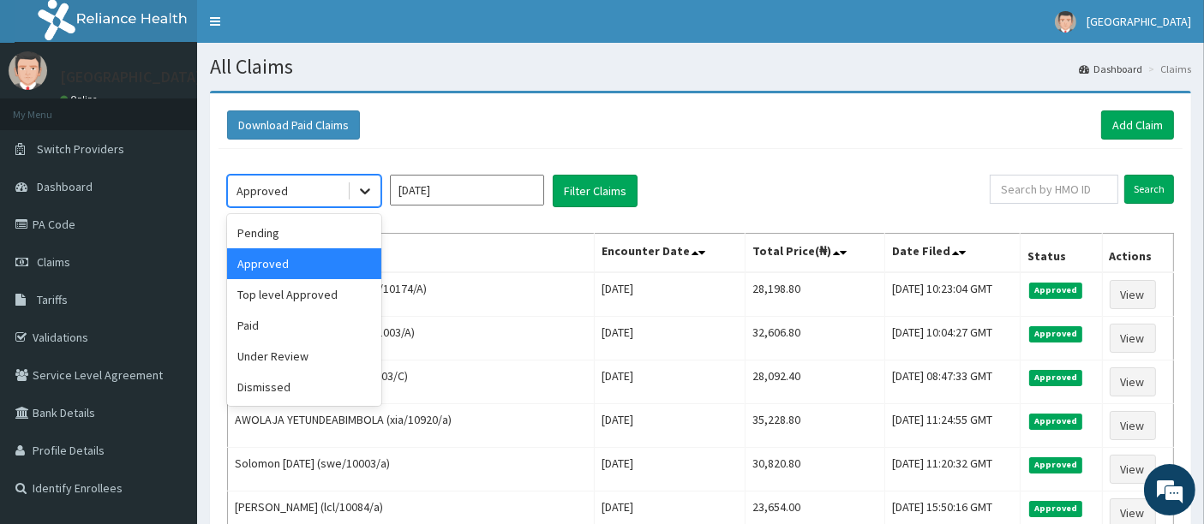
click at [363, 184] on icon at bounding box center [364, 190] width 17 height 17
click at [296, 287] on div "Top level Approved" at bounding box center [304, 294] width 154 height 31
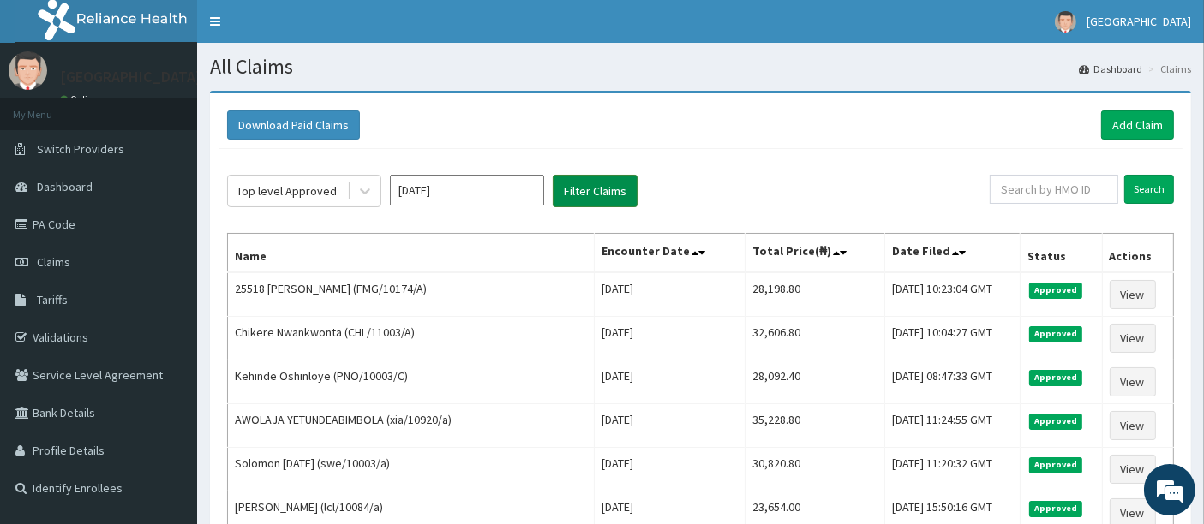
click at [574, 177] on button "Filter Claims" at bounding box center [595, 191] width 85 height 33
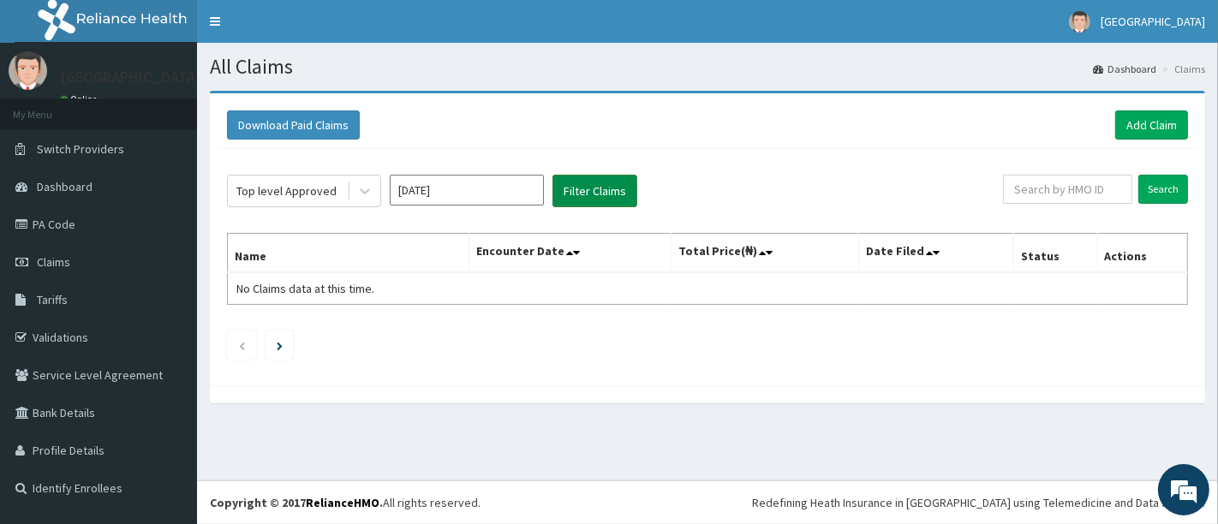
click at [571, 187] on button "Filter Claims" at bounding box center [595, 191] width 85 height 33
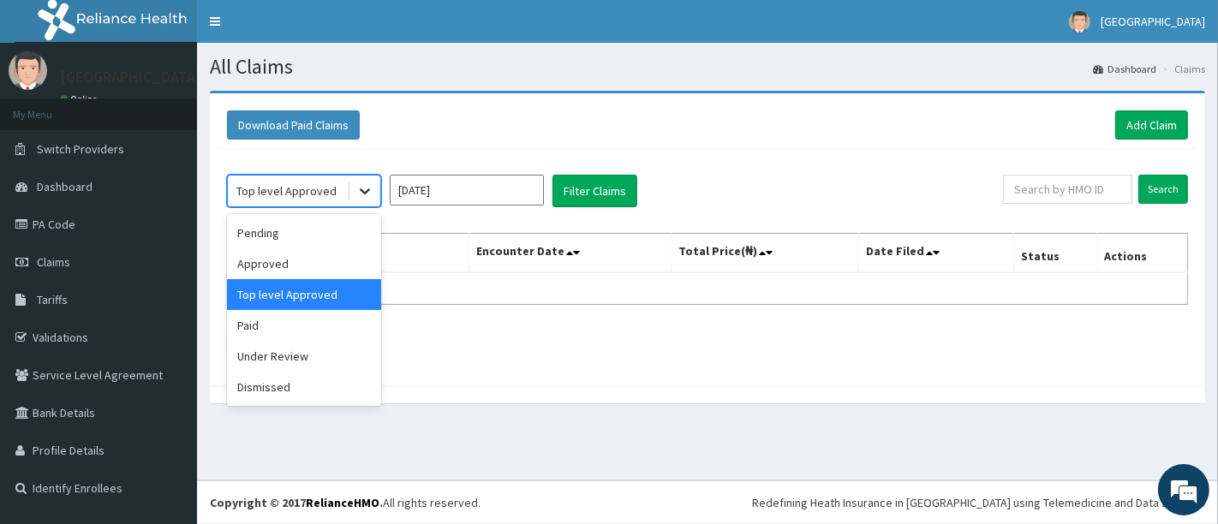
click at [361, 184] on icon at bounding box center [364, 190] width 17 height 17
click at [274, 323] on div "Paid" at bounding box center [304, 325] width 154 height 31
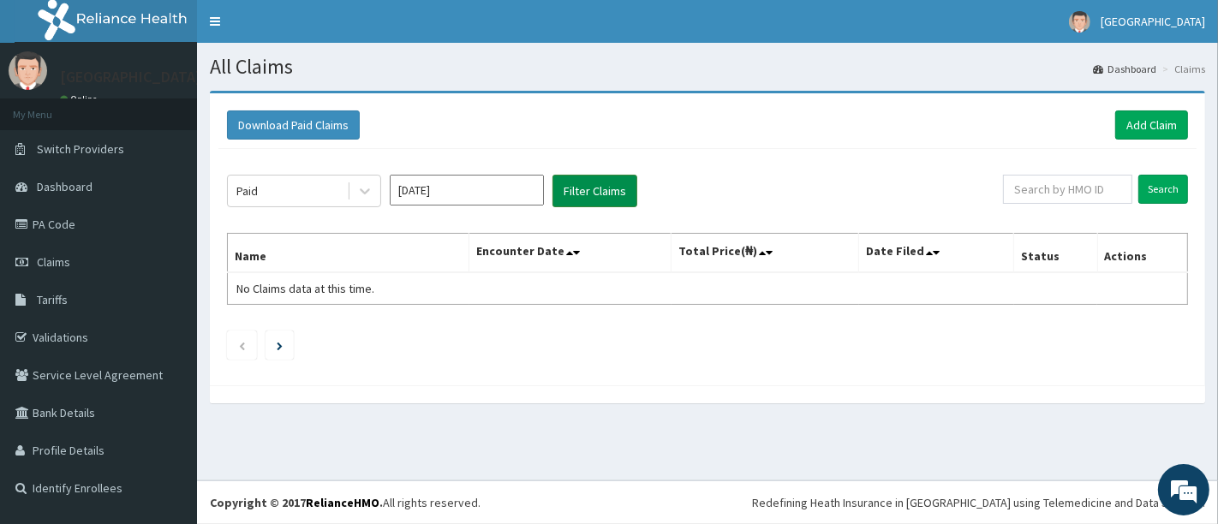
click at [593, 191] on button "Filter Claims" at bounding box center [595, 191] width 85 height 33
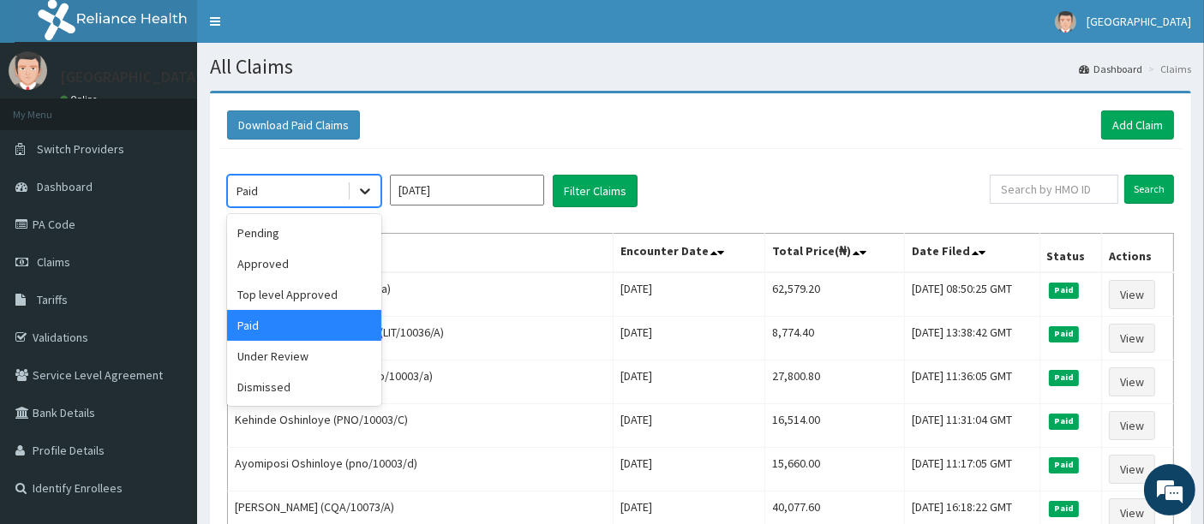
click at [364, 192] on icon at bounding box center [365, 192] width 10 height 6
click at [284, 360] on div "Under Review" at bounding box center [304, 356] width 154 height 31
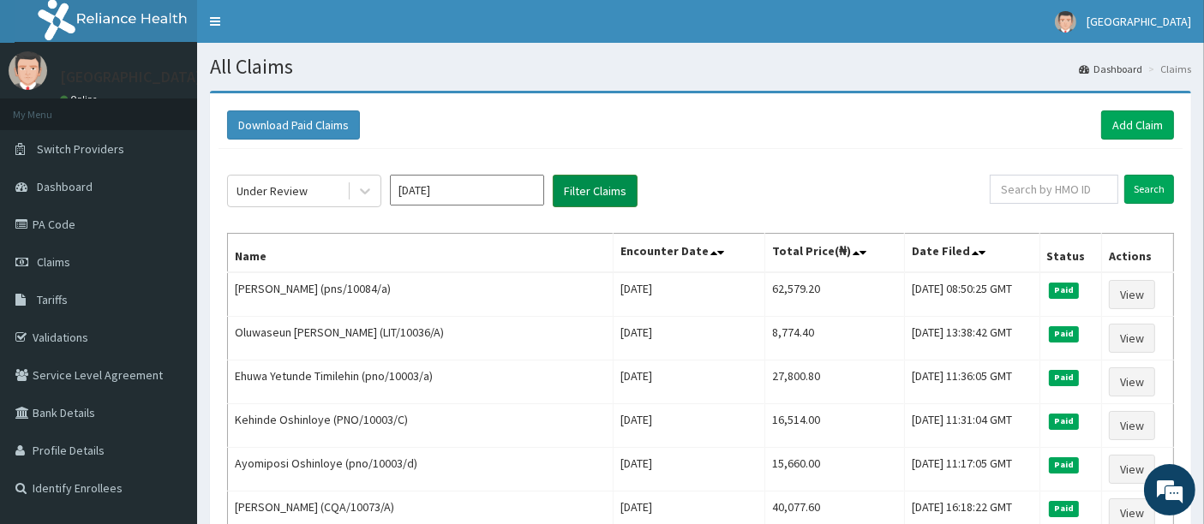
click at [577, 185] on button "Filter Claims" at bounding box center [595, 191] width 85 height 33
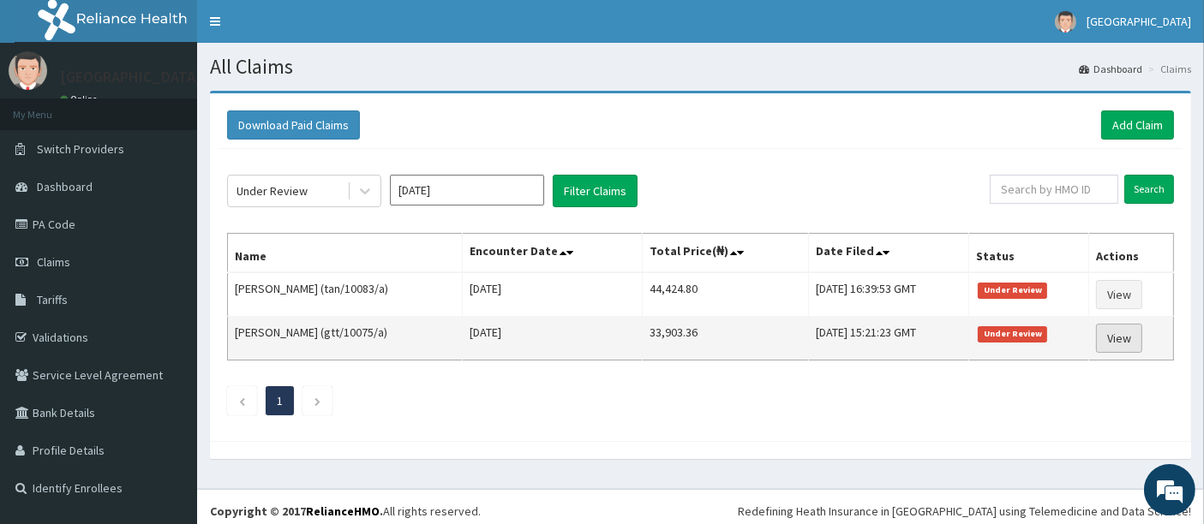
click at [1116, 334] on link "View" at bounding box center [1119, 338] width 46 height 29
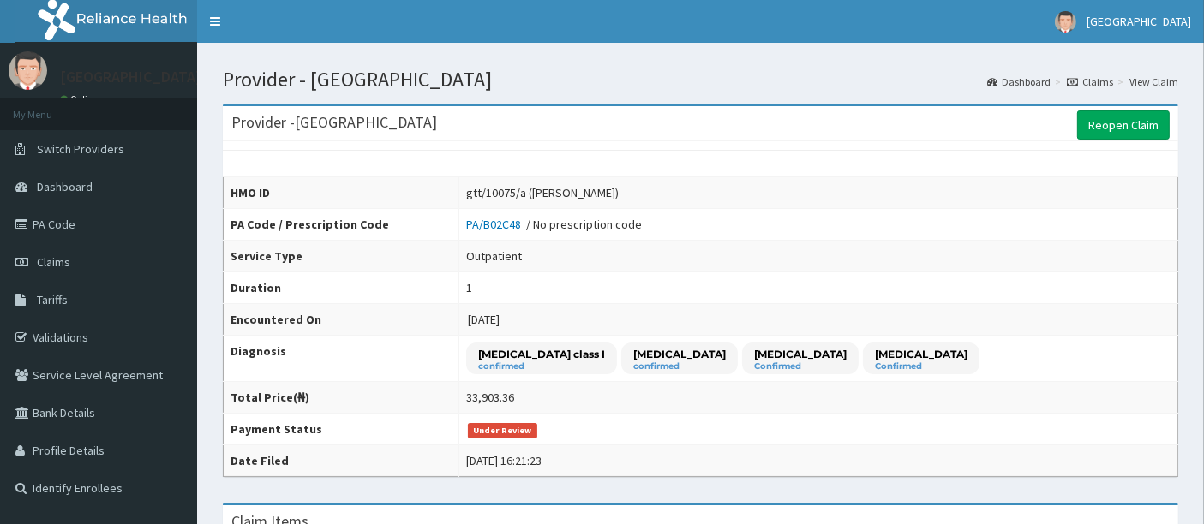
click at [691, 275] on td "1" at bounding box center [818, 288] width 719 height 32
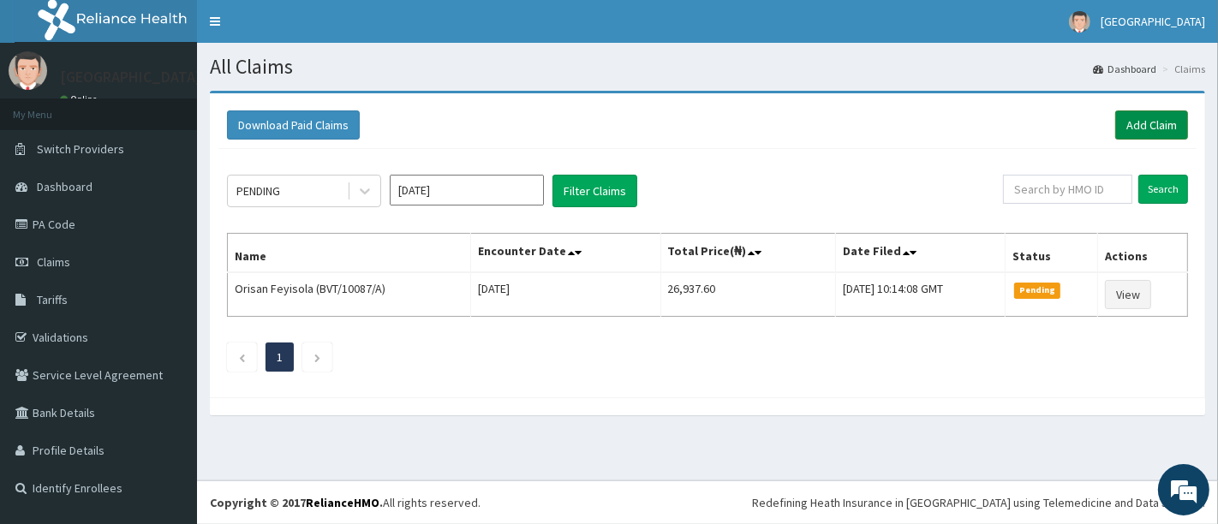
click at [1125, 130] on link "Add Claim" at bounding box center [1152, 125] width 73 height 29
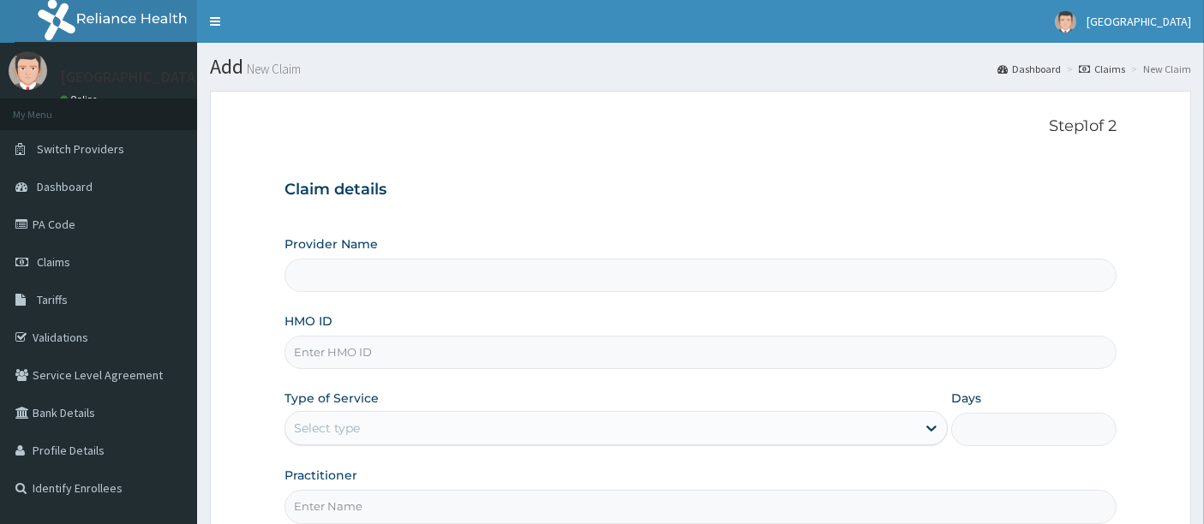
click at [343, 349] on input "HMO ID" at bounding box center [700, 352] width 833 height 33
type input "[GEOGRAPHIC_DATA]"
click at [337, 349] on input "OHT/11J836/A" at bounding box center [700, 352] width 833 height 33
type input "OHT/11836/A"
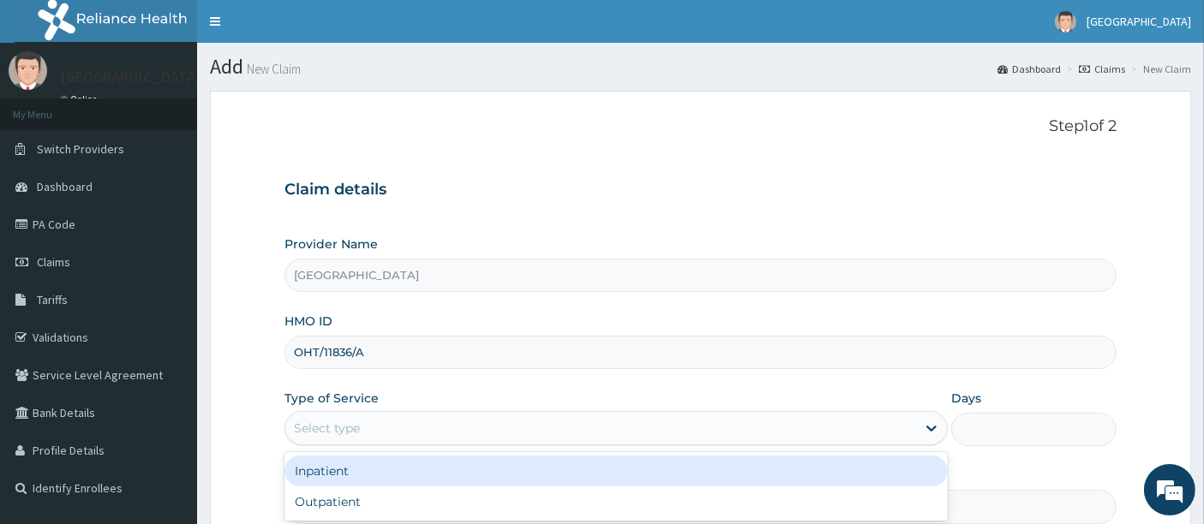
click at [310, 425] on div "Select type" at bounding box center [327, 428] width 66 height 17
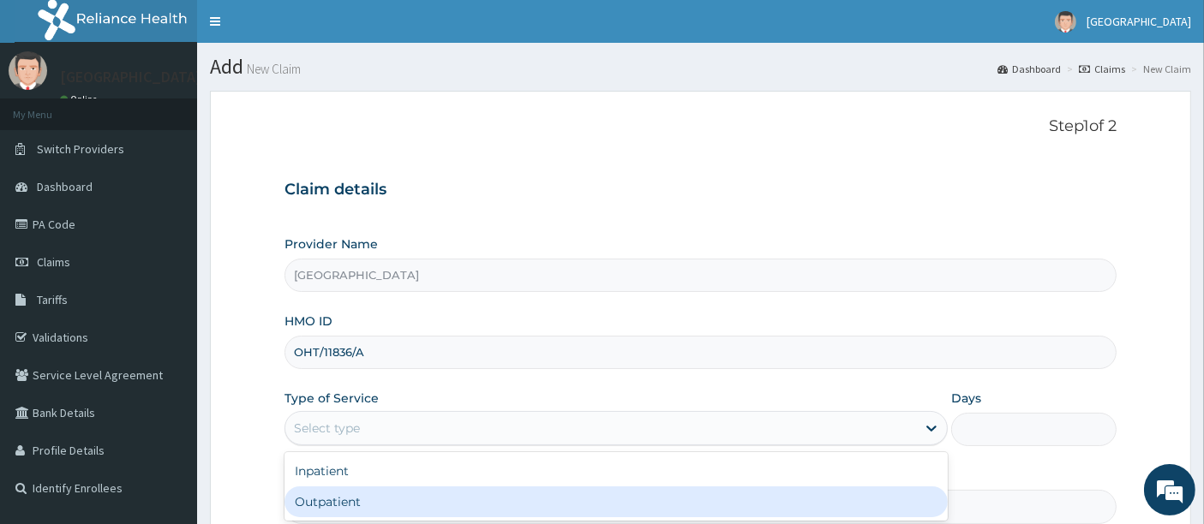
click at [322, 496] on div "Outpatient" at bounding box center [615, 502] width 663 height 31
type input "1"
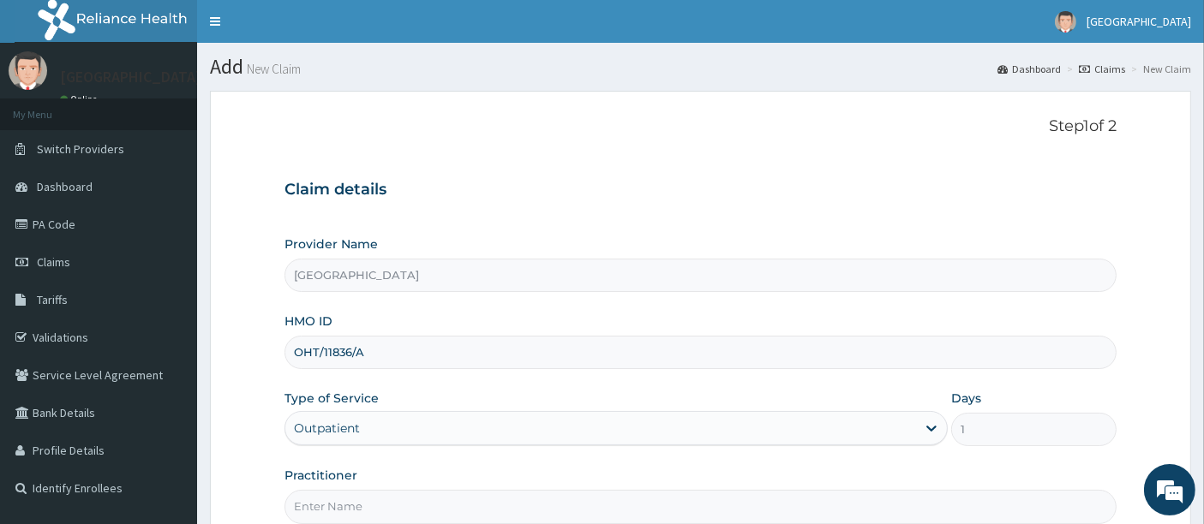
click at [244, 430] on form "Step 1 of 2 Claim details Provider Name Holyfill Hospital HMO ID OHT/11836/A Ty…" at bounding box center [700, 369] width 981 height 556
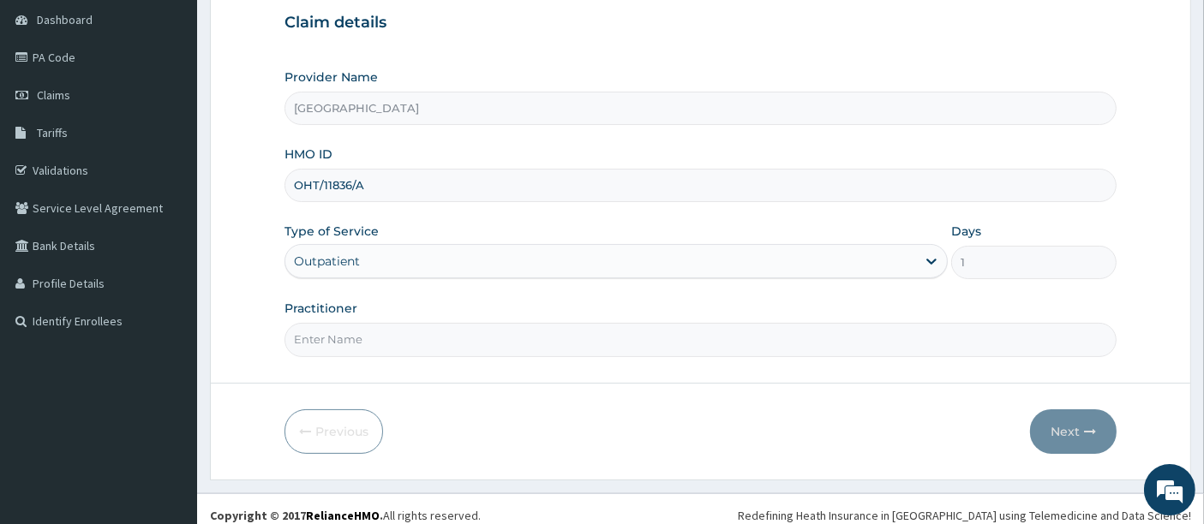
scroll to position [176, 0]
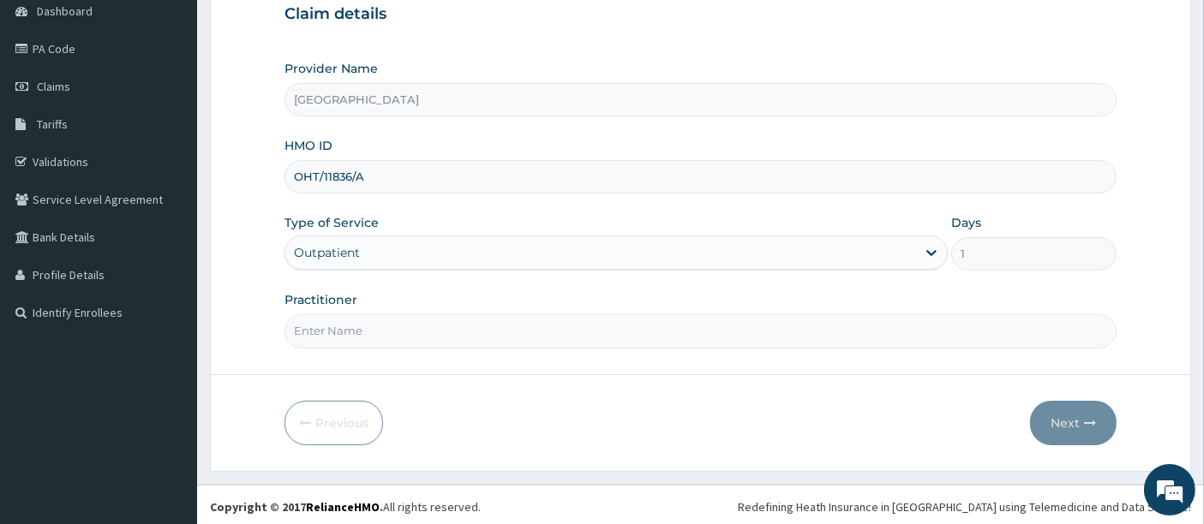
click at [406, 341] on input "Practitioner" at bounding box center [700, 330] width 833 height 33
type input "[PERSON_NAME]"
click at [1062, 418] on button "Next" at bounding box center [1073, 423] width 87 height 45
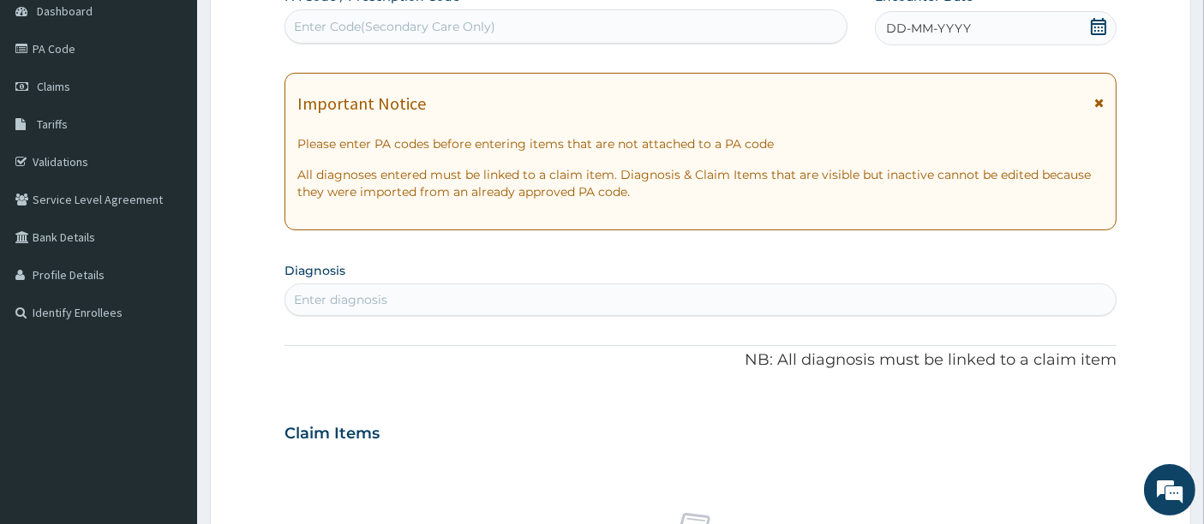
click at [1100, 20] on icon at bounding box center [1098, 26] width 15 height 17
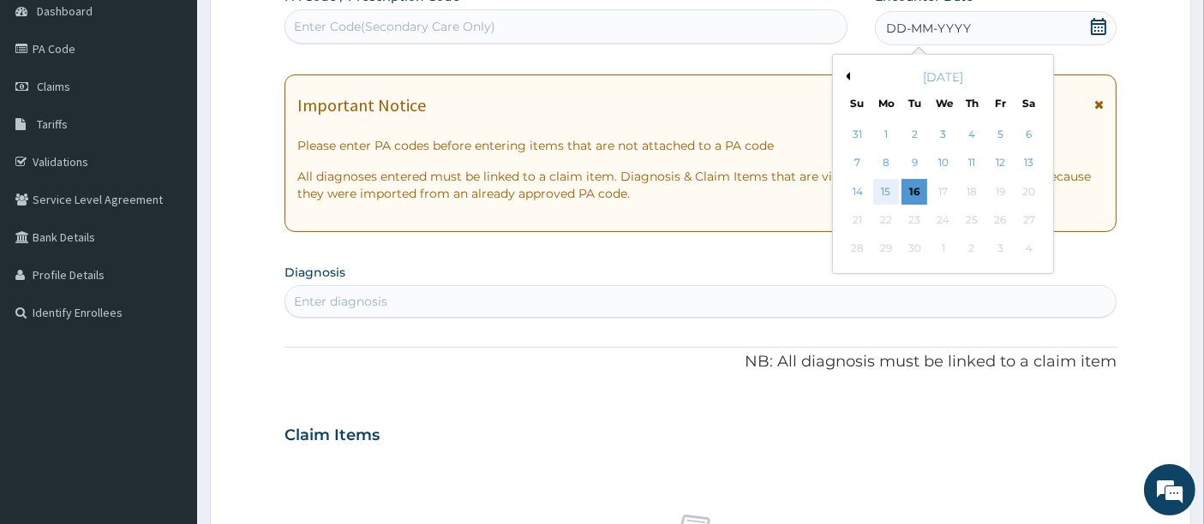
click at [886, 188] on div "15" at bounding box center [886, 192] width 26 height 26
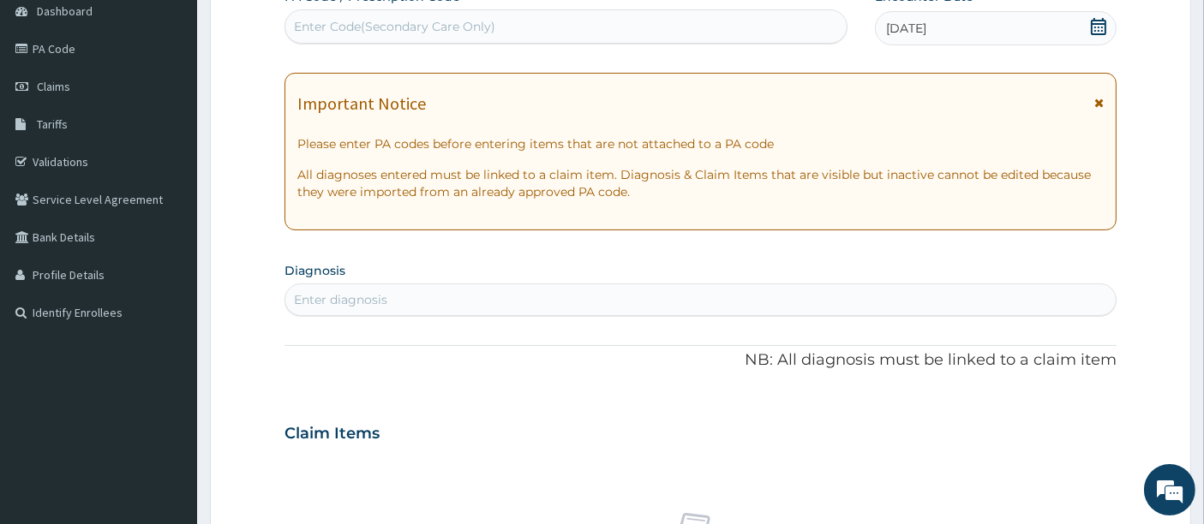
click at [458, 309] on div "Enter diagnosis" at bounding box center [700, 299] width 831 height 27
type input "PLASMO"
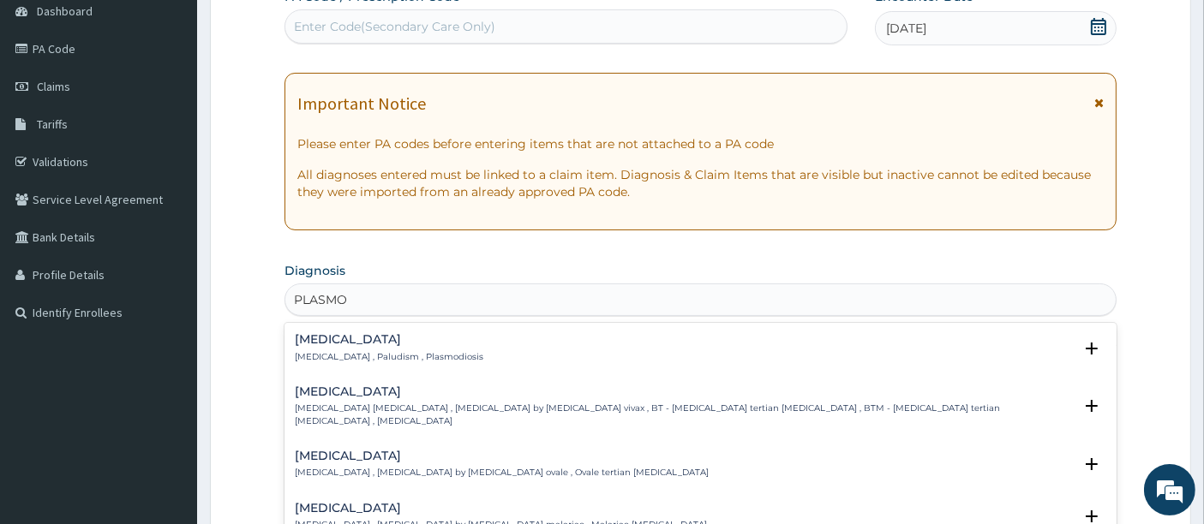
click at [374, 356] on p "[MEDICAL_DATA] , Paludism , Plasmodiosis" at bounding box center [389, 357] width 188 height 12
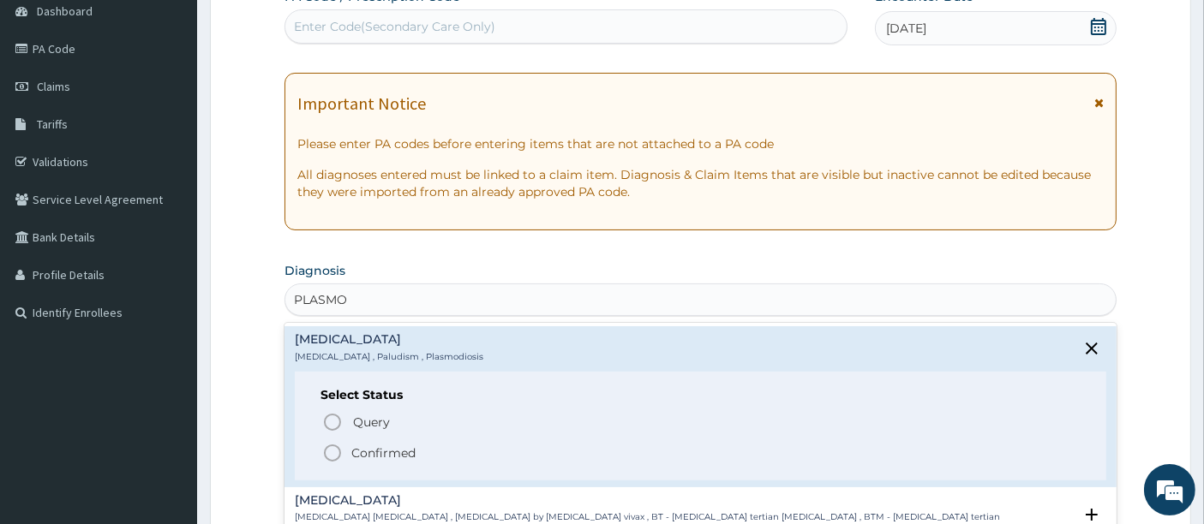
click at [330, 460] on icon "status option filled" at bounding box center [332, 453] width 21 height 21
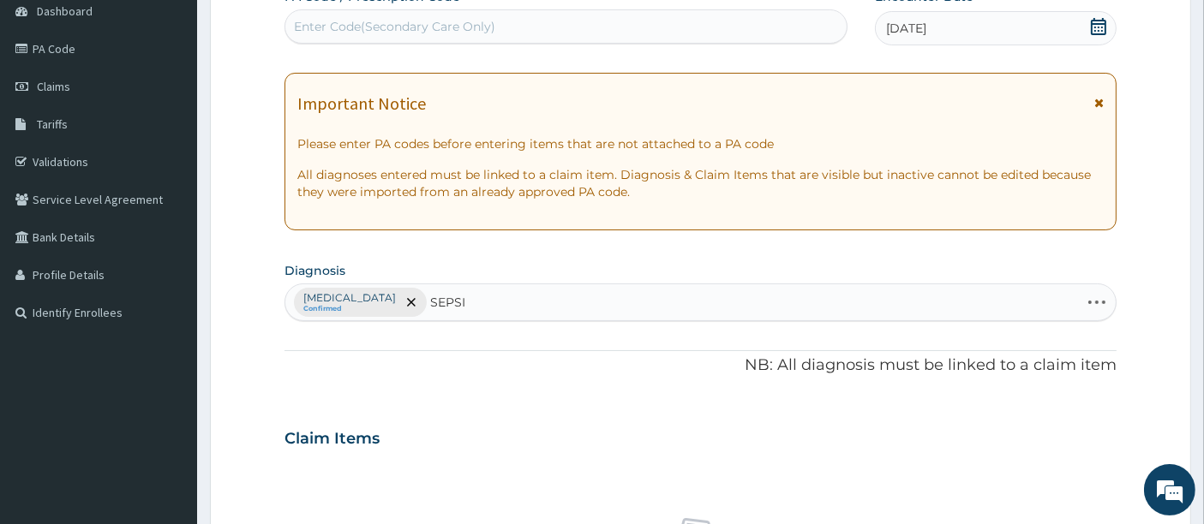
type input "SEPSIS"
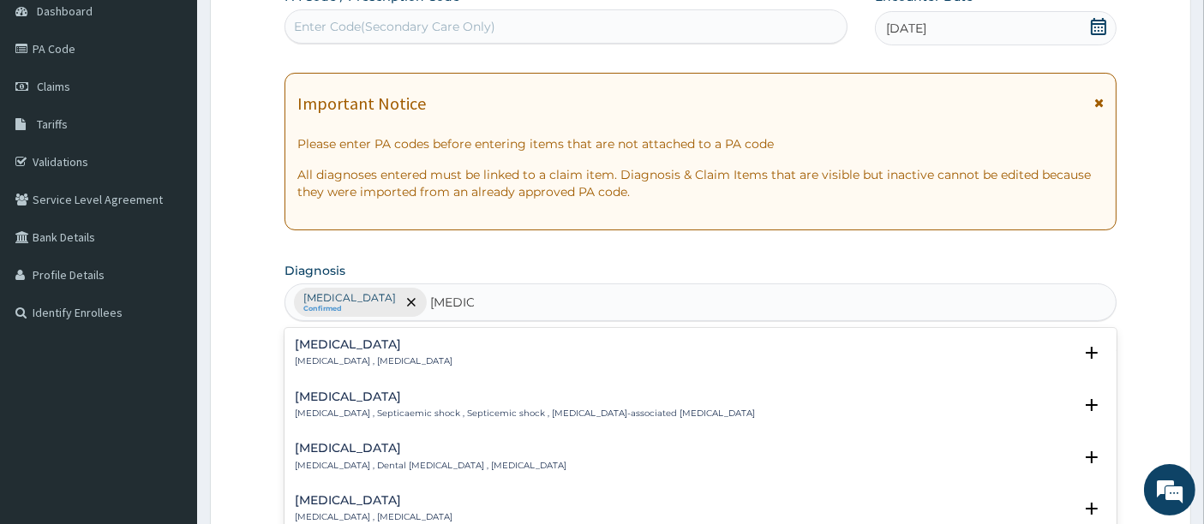
click at [345, 353] on div "Sepsis Systemic infection , Sepsis" at bounding box center [374, 353] width 158 height 30
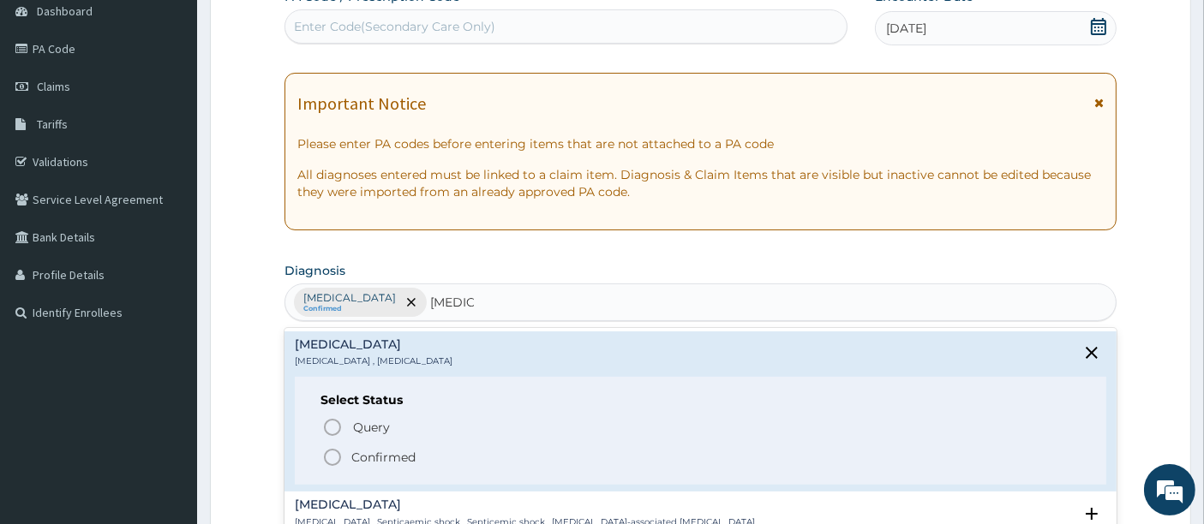
click at [331, 464] on icon "status option filled" at bounding box center [332, 457] width 21 height 21
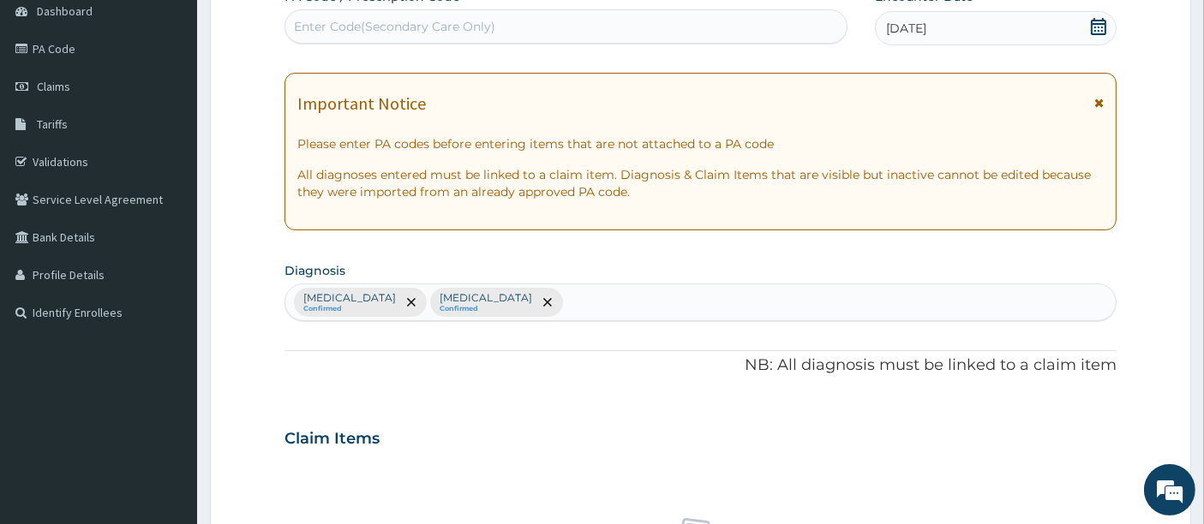
click at [293, 380] on div "PA Code / Prescription Code Enter Code(Secondary Care Only) Encounter Date 15-0…" at bounding box center [700, 434] width 833 height 892
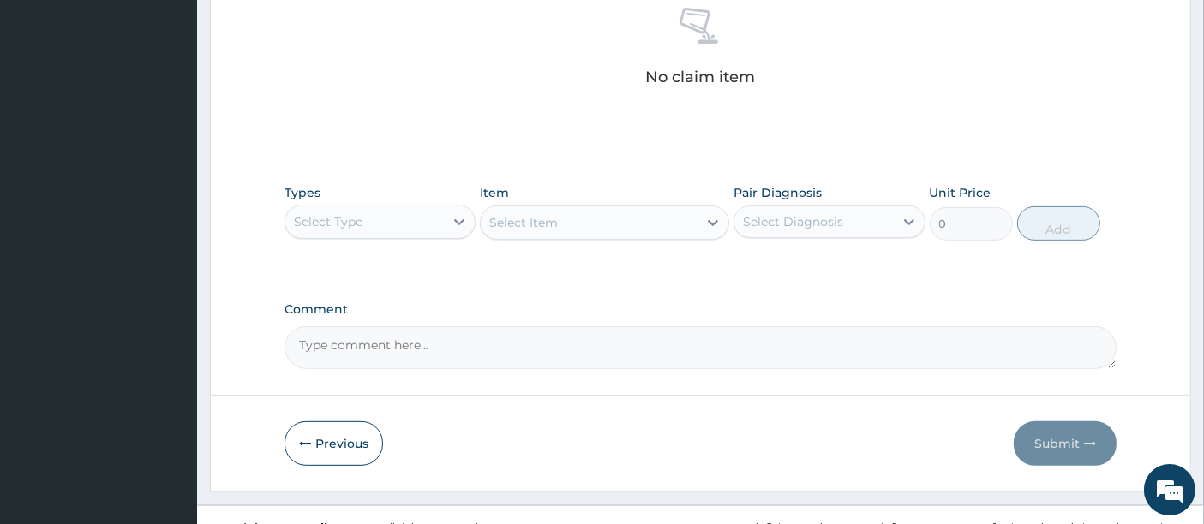
scroll to position [708, 0]
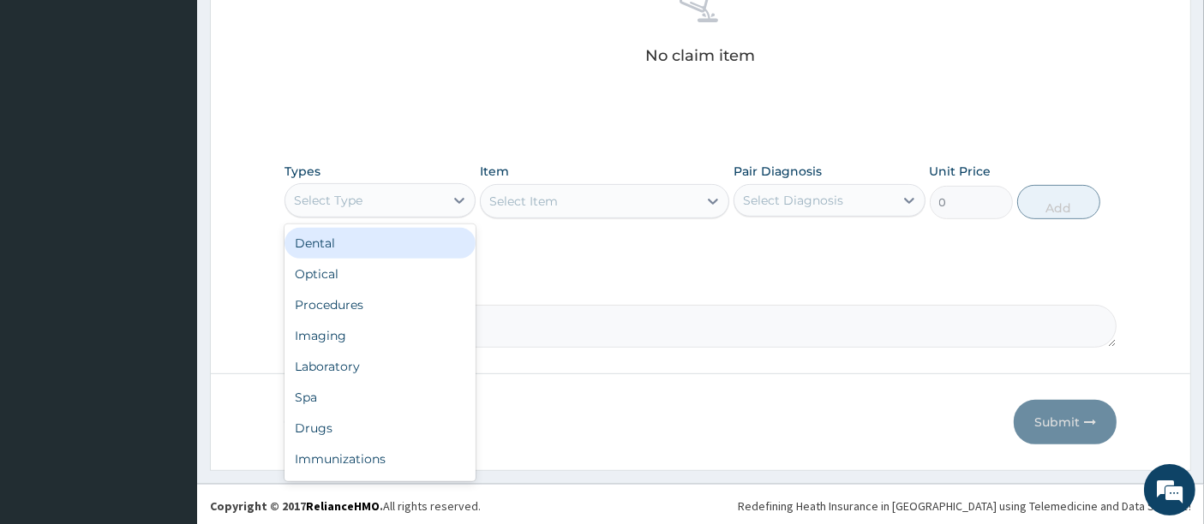
click at [379, 198] on div "Select Type" at bounding box center [364, 200] width 159 height 27
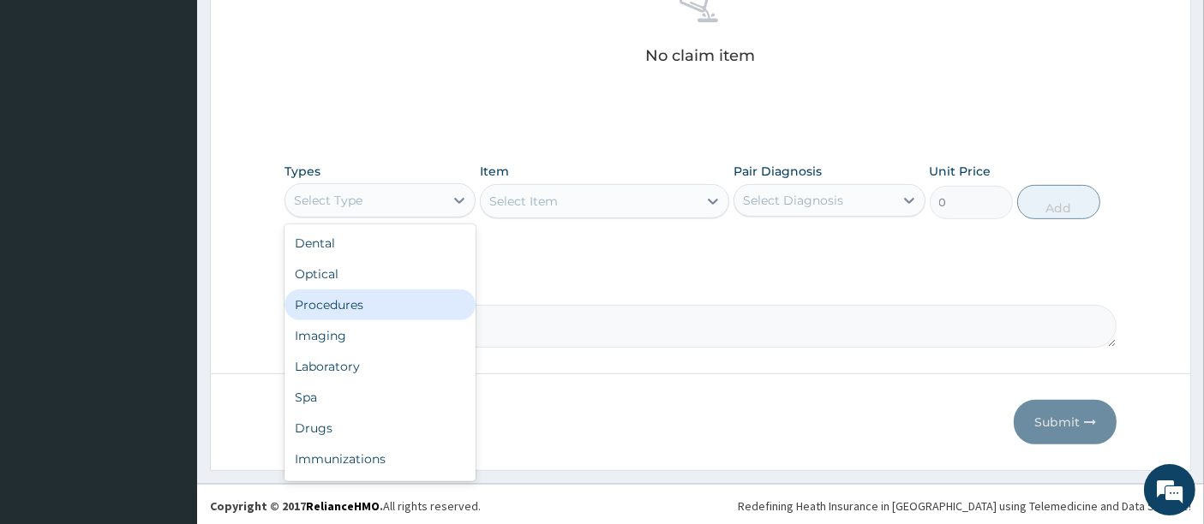
click at [354, 300] on div "Procedures" at bounding box center [379, 305] width 191 height 31
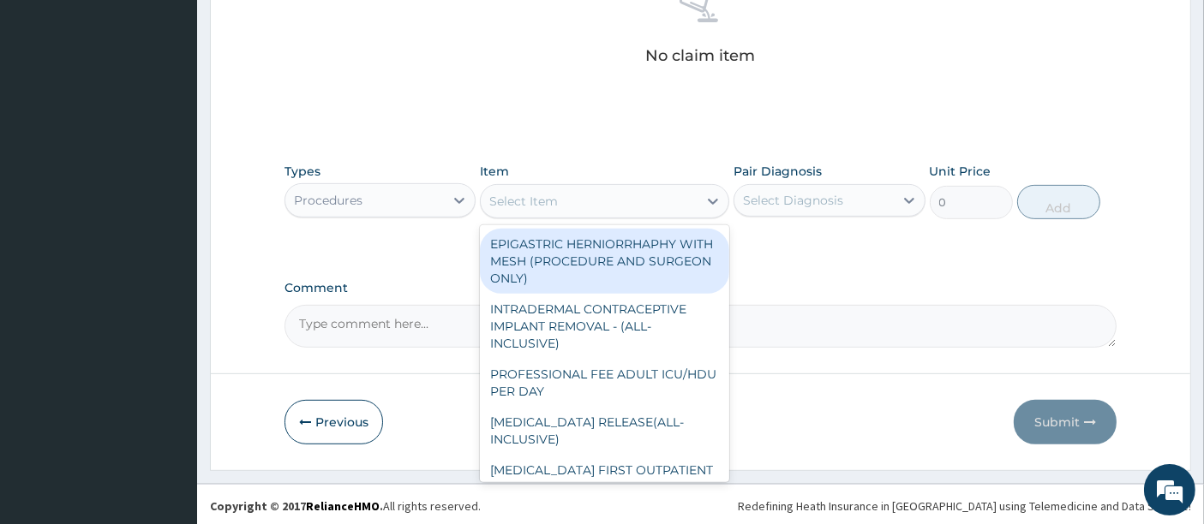
click at [541, 199] on div "Select Item" at bounding box center [523, 201] width 69 height 17
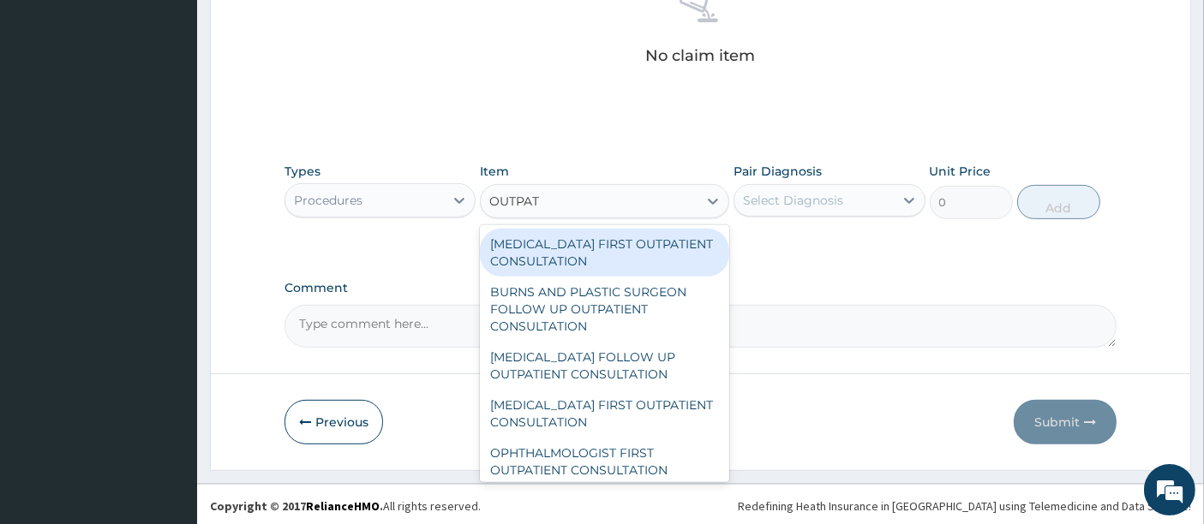
type input "OUTPATI"
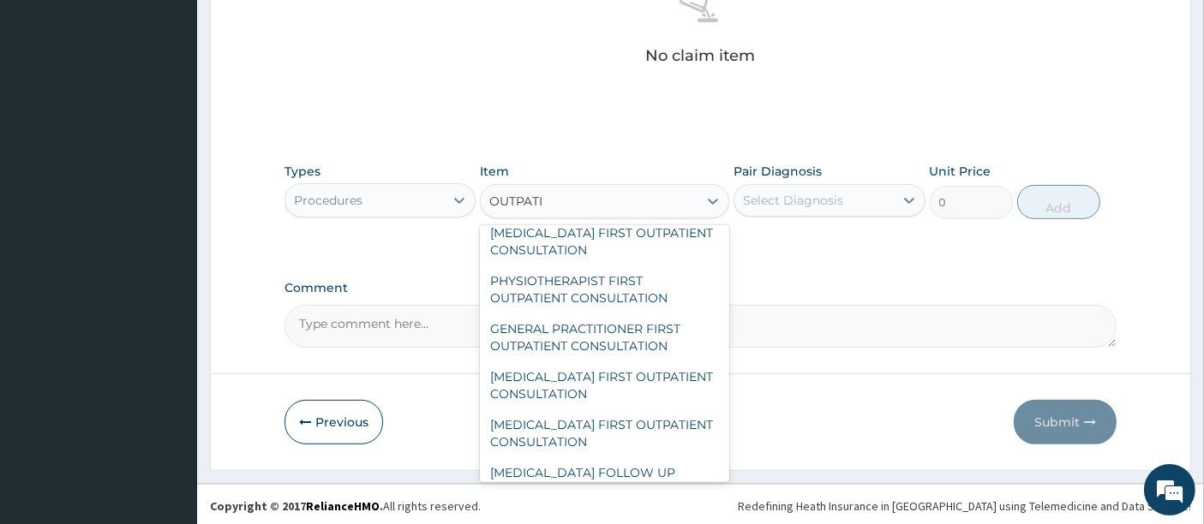
scroll to position [2425, 0]
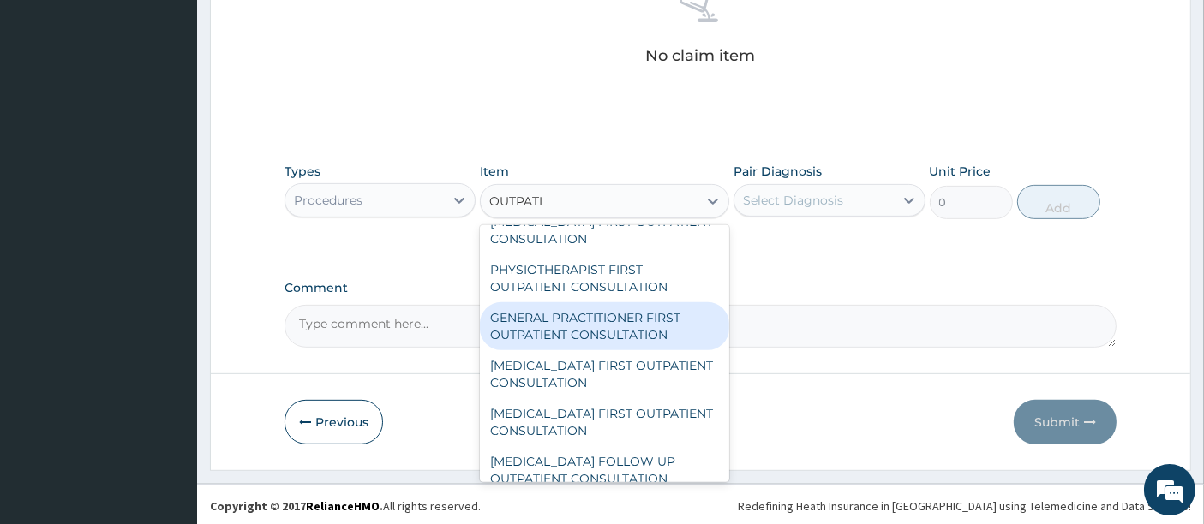
click at [618, 342] on div "GENERAL PRACTITIONER FIRST OUTPATIENT CONSULTATION" at bounding box center [604, 326] width 249 height 48
type input "5400"
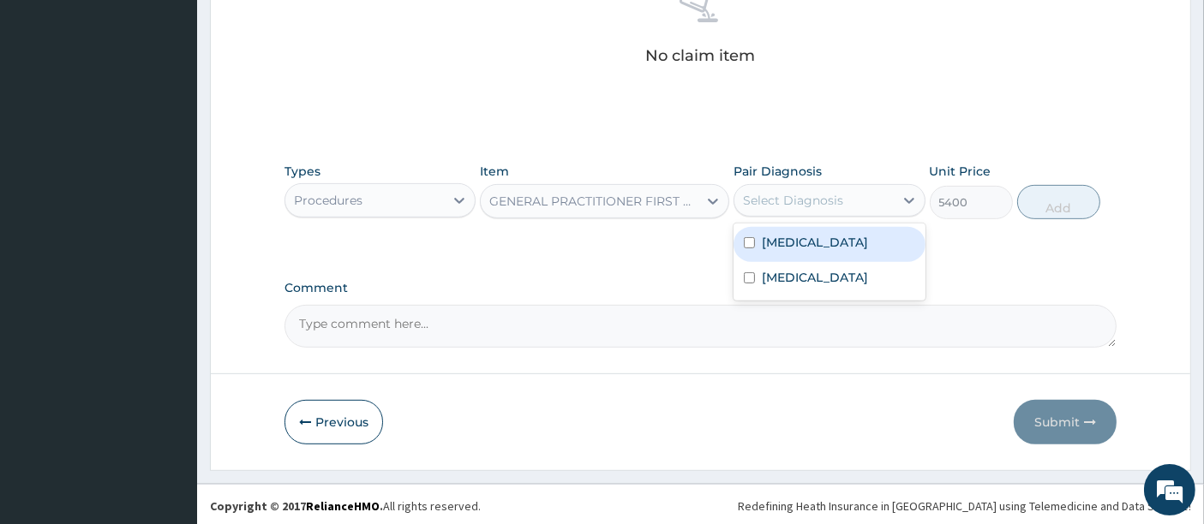
click at [789, 207] on div "Select Diagnosis" at bounding box center [813, 200] width 159 height 27
click at [779, 230] on div "Malaria" at bounding box center [828, 244] width 191 height 35
checkbox input "true"
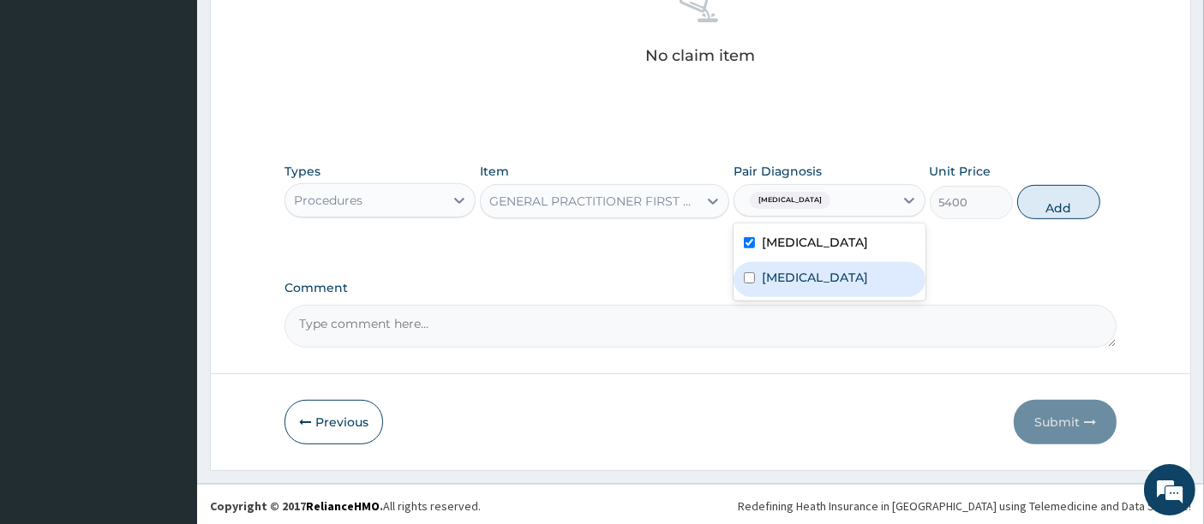
click at [771, 263] on div "Sepsis" at bounding box center [828, 279] width 191 height 35
checkbox input "true"
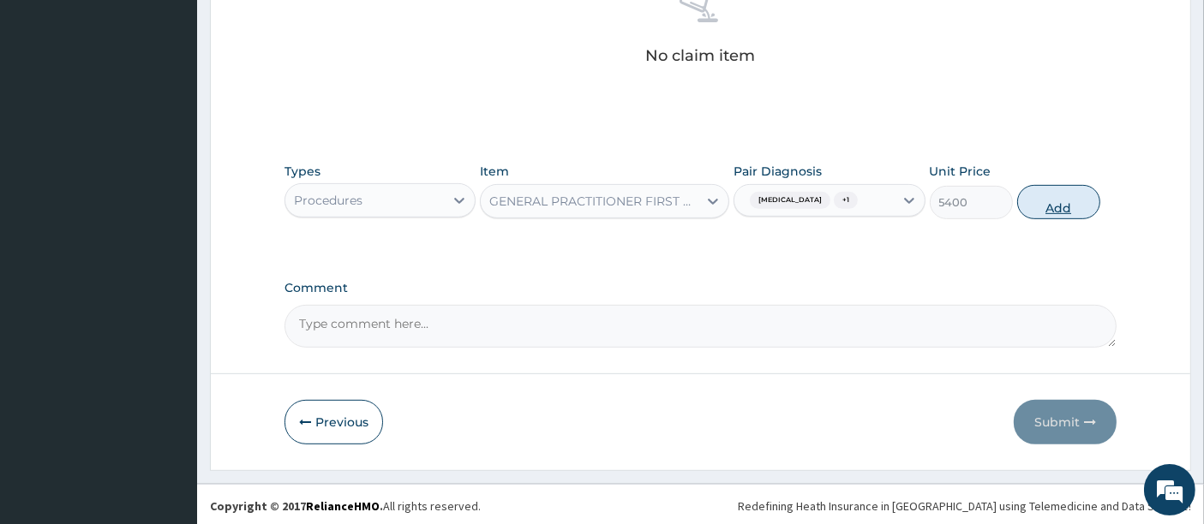
click at [1060, 201] on button "Add" at bounding box center [1058, 202] width 83 height 34
type input "0"
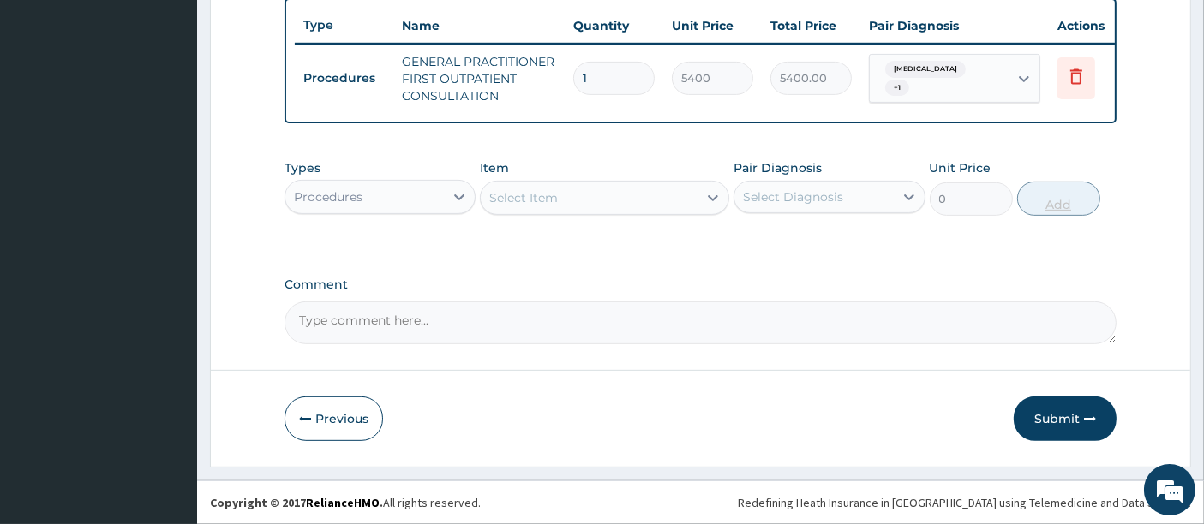
scroll to position [649, 0]
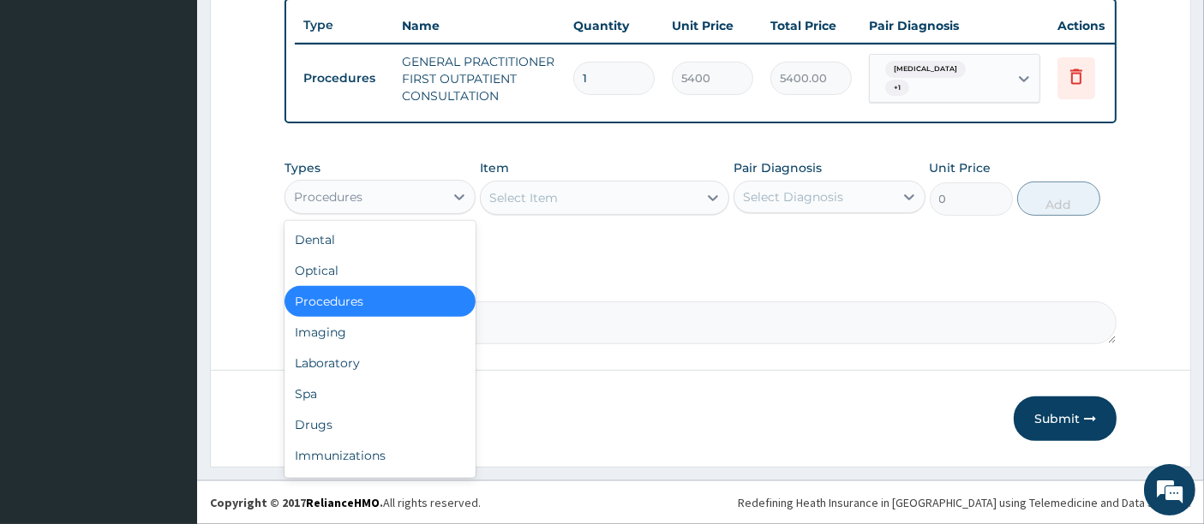
click at [379, 199] on div "Procedures" at bounding box center [364, 196] width 159 height 27
click at [355, 366] on div "Laboratory" at bounding box center [379, 363] width 191 height 31
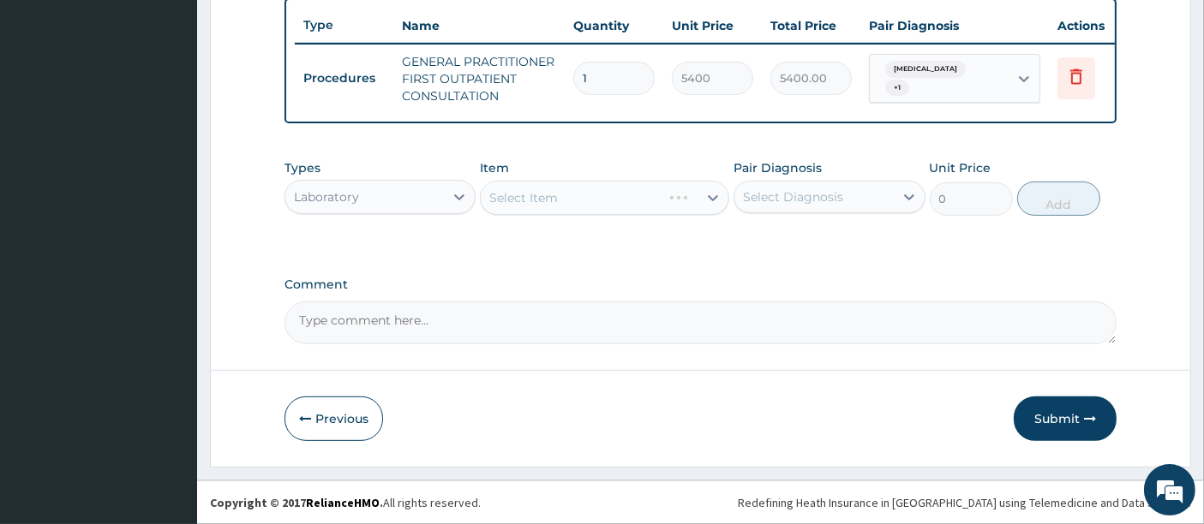
click at [575, 193] on div "Select Item" at bounding box center [604, 198] width 249 height 34
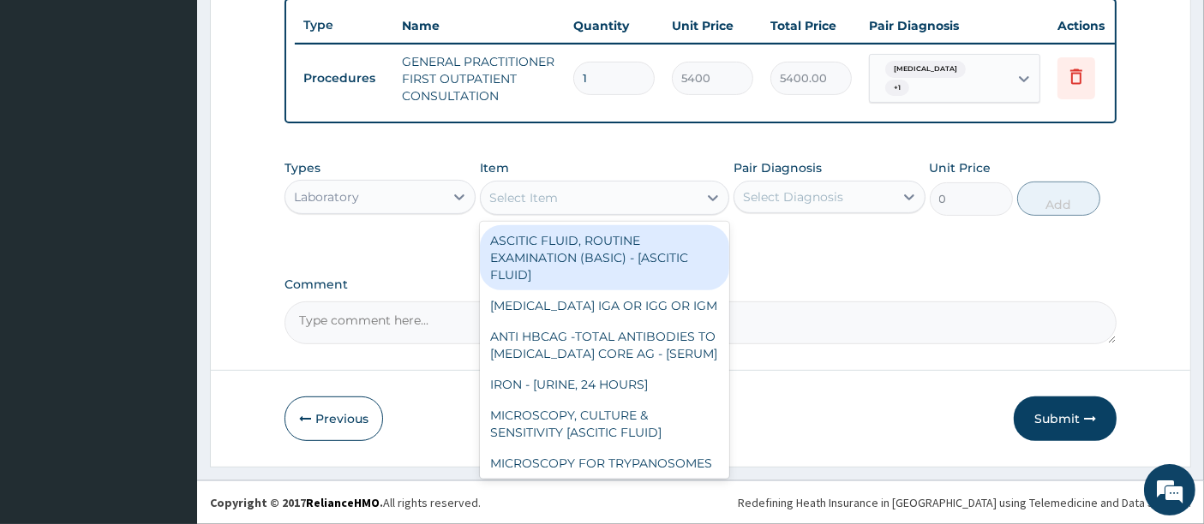
click at [575, 193] on div "Select Item" at bounding box center [589, 197] width 217 height 27
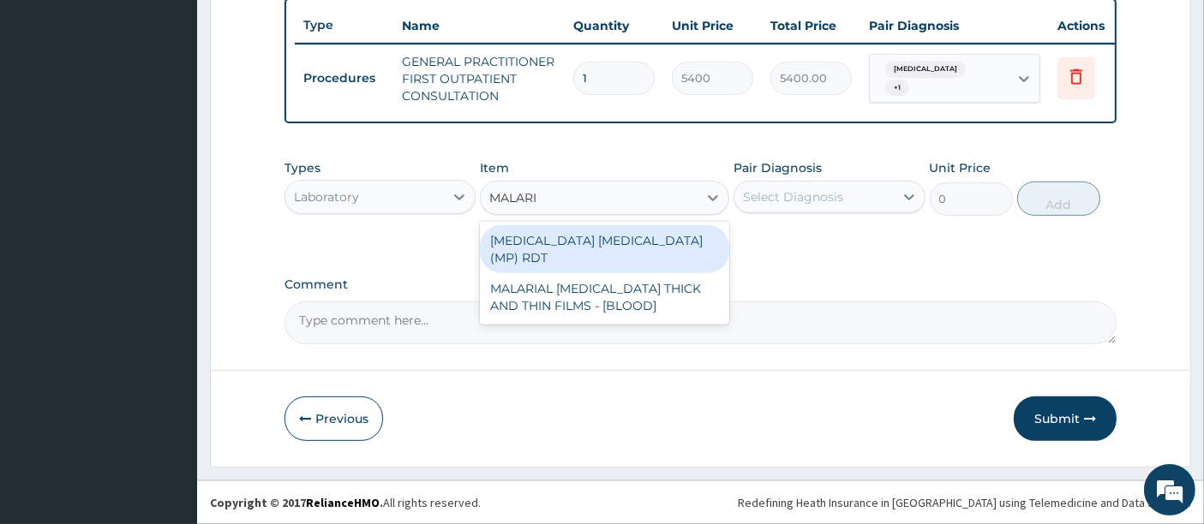
type input "MALARIA"
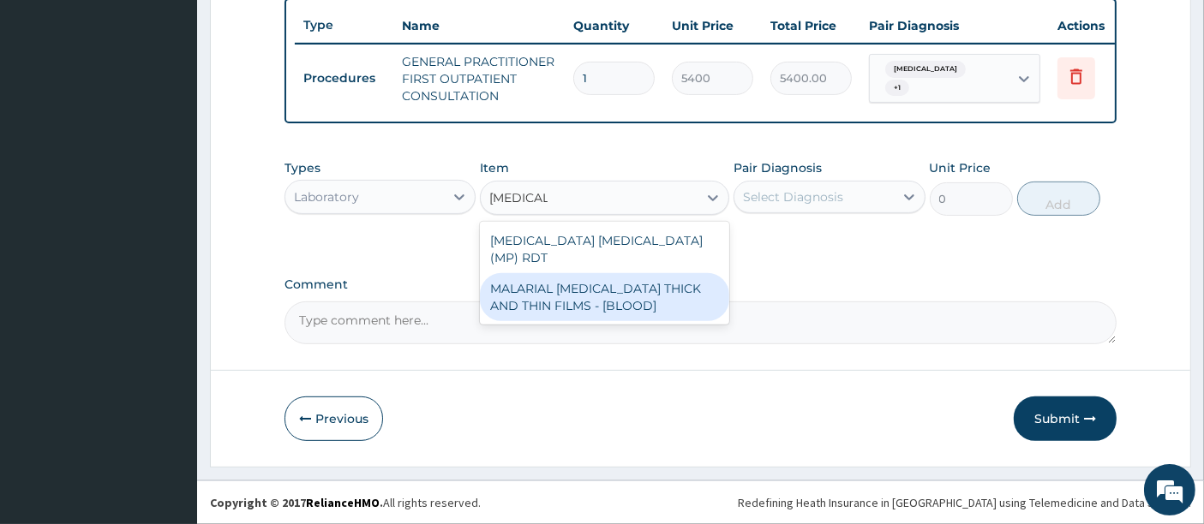
click at [540, 281] on div "MALARIAL PARASITE THICK AND THIN FILMS - [BLOOD]" at bounding box center [604, 297] width 249 height 48
type input "3150"
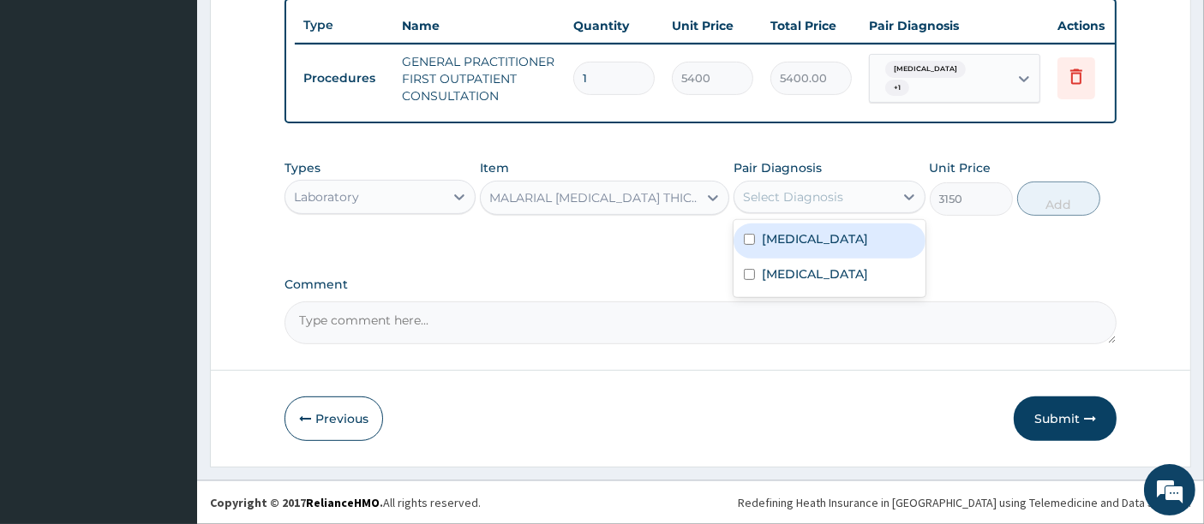
click at [751, 188] on div "Select Diagnosis" at bounding box center [813, 196] width 159 height 27
click at [783, 226] on div "Malaria" at bounding box center [828, 241] width 191 height 35
checkbox input "true"
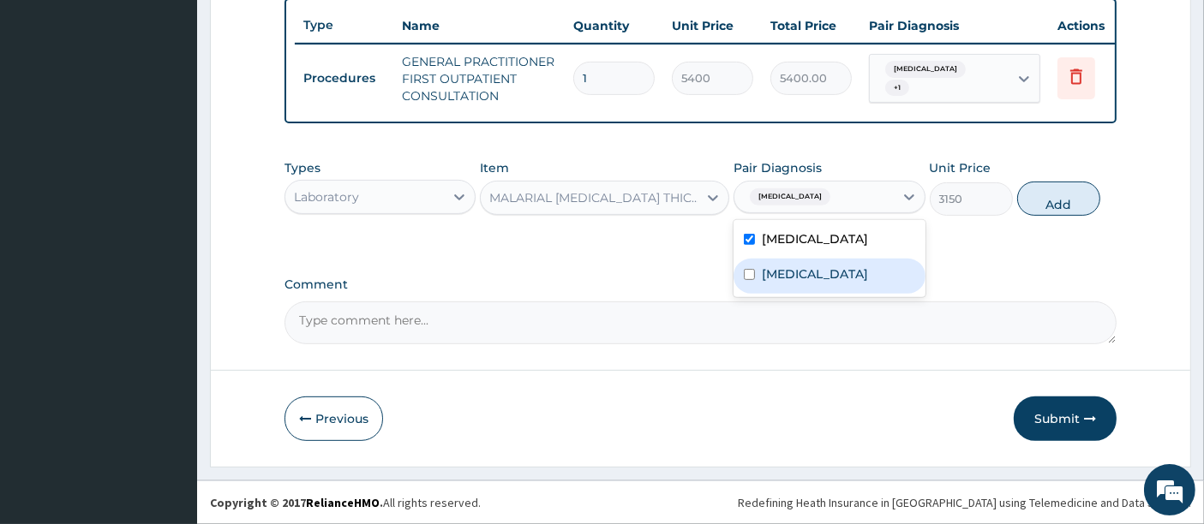
click at [779, 272] on label "Sepsis" at bounding box center [815, 274] width 106 height 17
checkbox input "true"
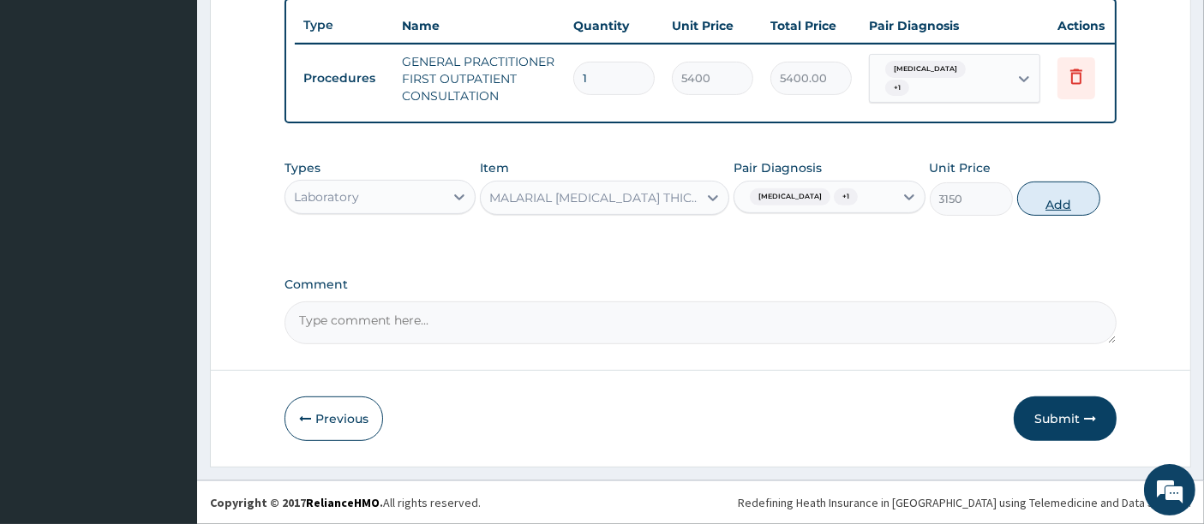
click at [1064, 200] on button "Add" at bounding box center [1058, 199] width 83 height 34
type input "0"
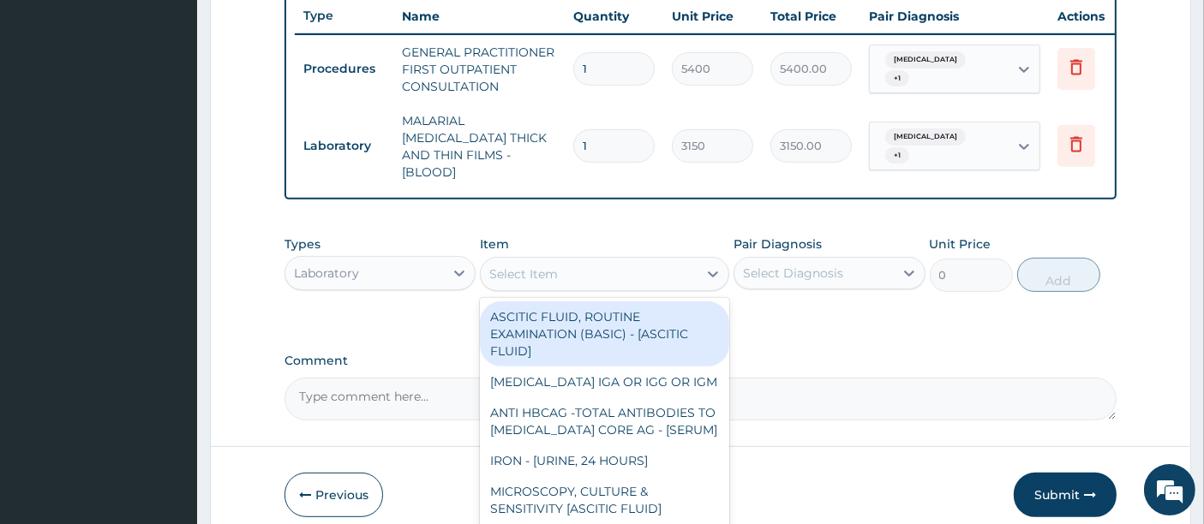
click at [559, 260] on div "Select Item" at bounding box center [589, 273] width 217 height 27
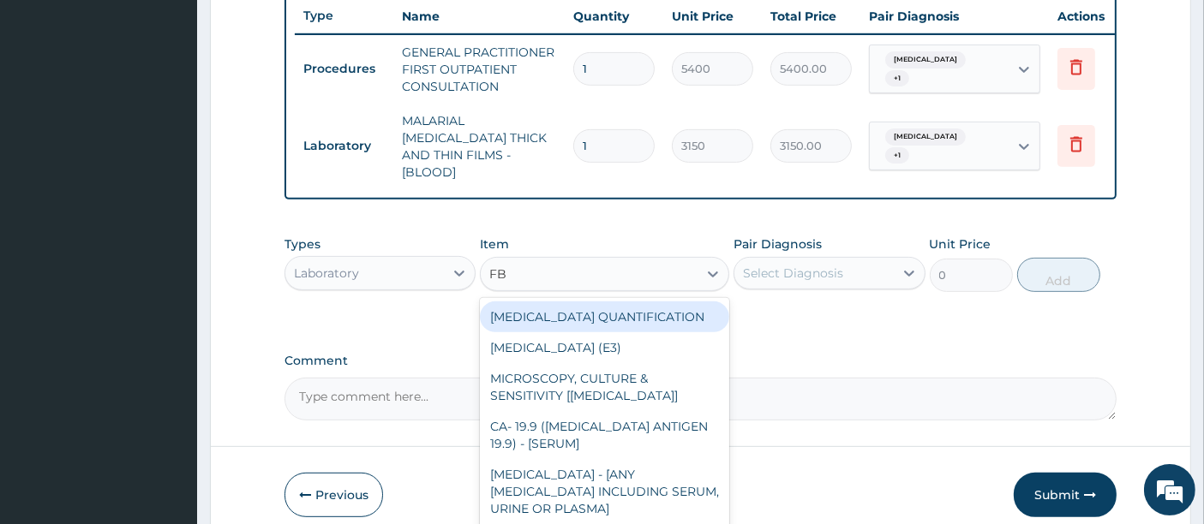
type input "FBC"
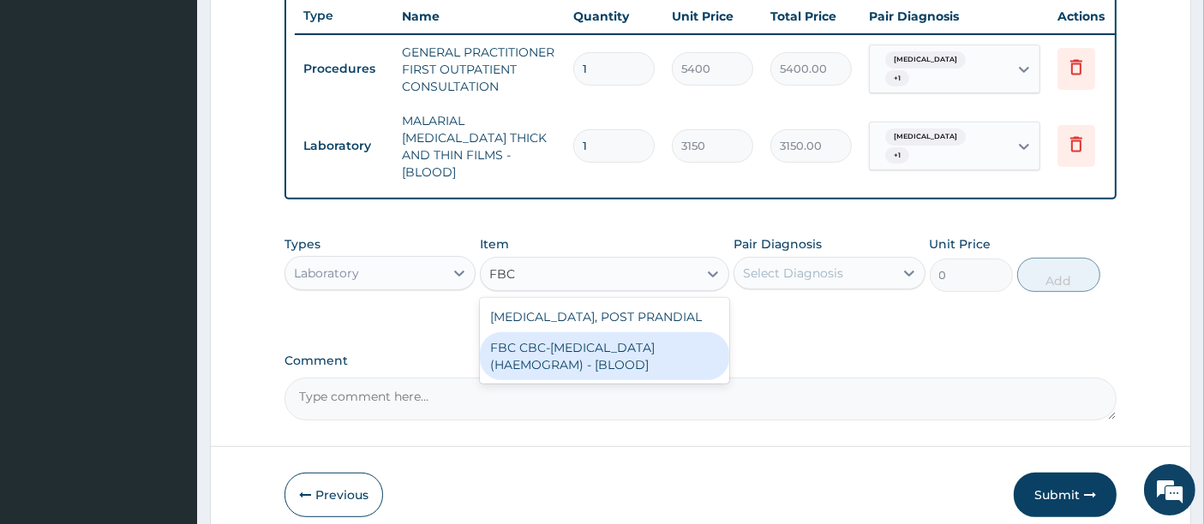
click at [572, 345] on div "FBC CBC-COMPLETE BLOOD COUNT (HAEMOGRAM) - [BLOOD]" at bounding box center [604, 356] width 249 height 48
type input "7200"
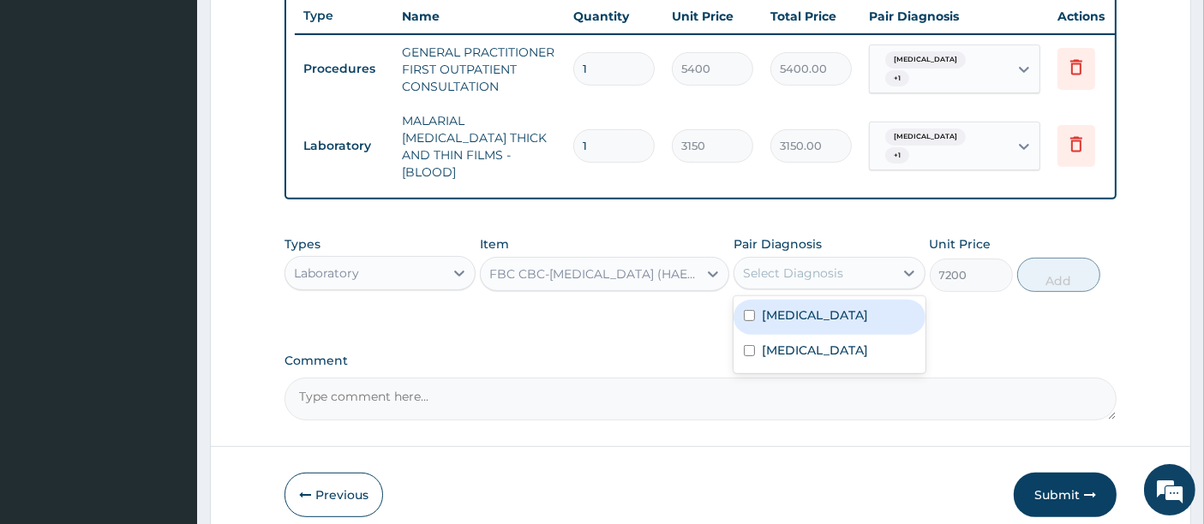
click at [808, 266] on div "Select Diagnosis" at bounding box center [793, 273] width 100 height 17
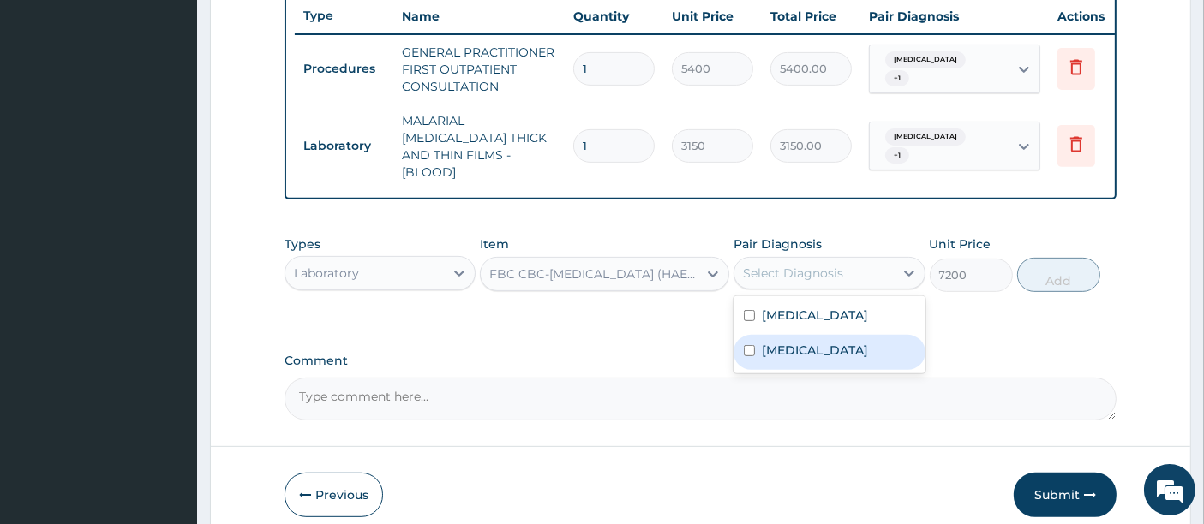
click at [761, 335] on div "Sepsis" at bounding box center [828, 352] width 191 height 35
checkbox input "true"
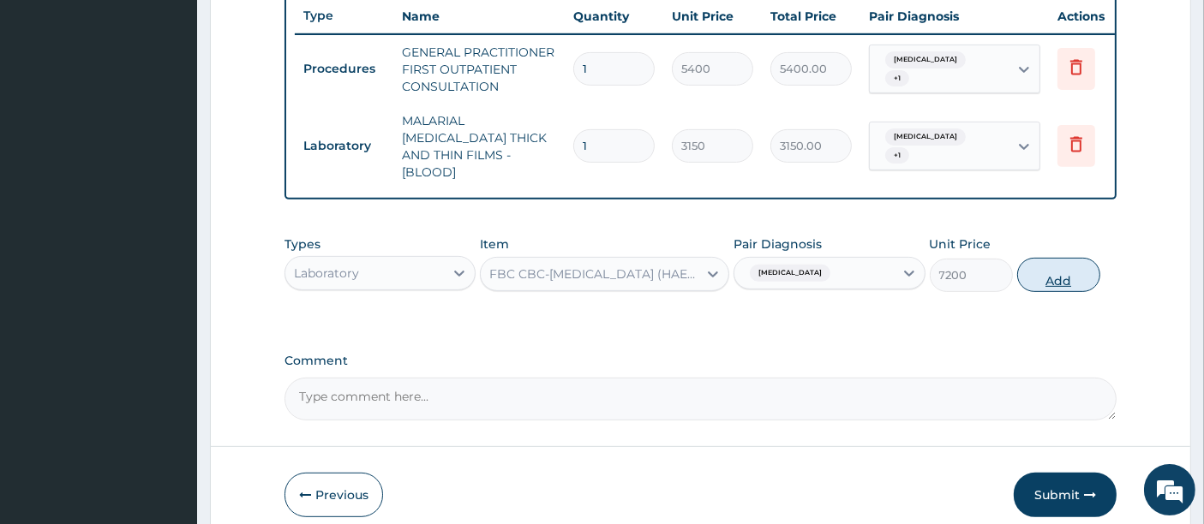
click at [1057, 275] on button "Add" at bounding box center [1058, 275] width 83 height 34
type input "0"
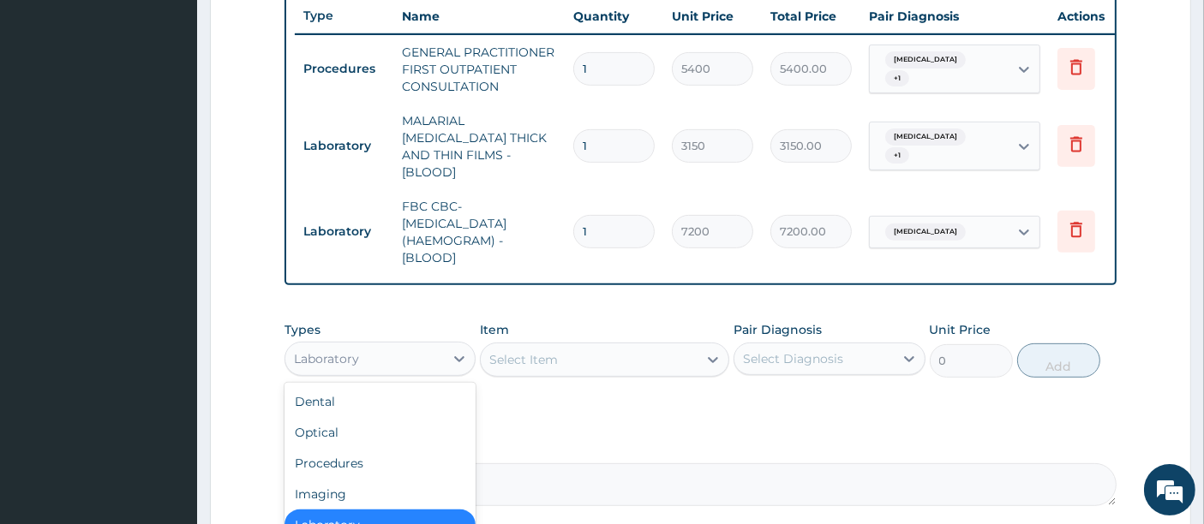
click at [410, 350] on div "Laboratory" at bounding box center [364, 358] width 159 height 27
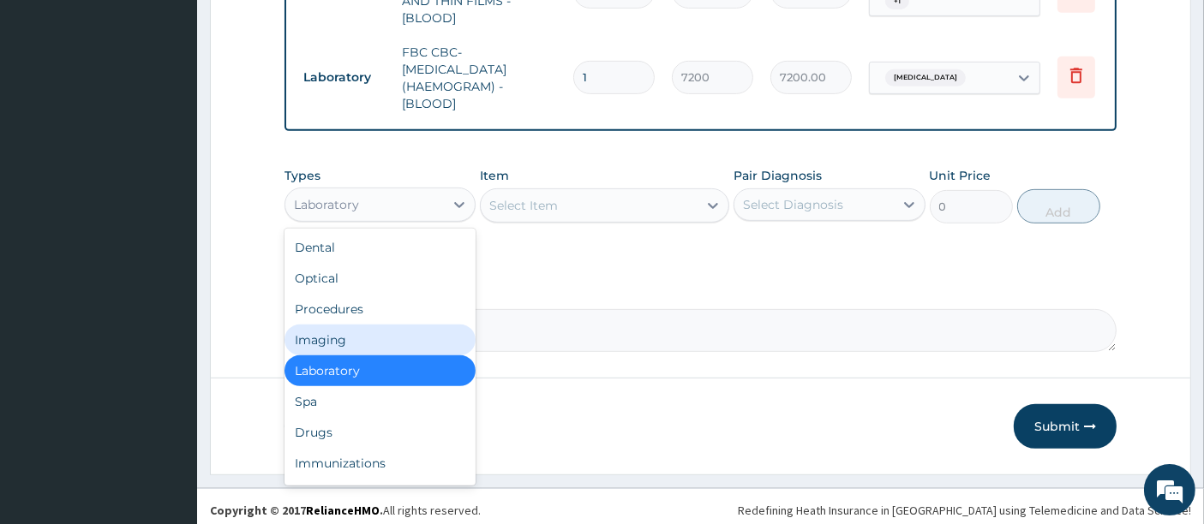
scroll to position [803, 0]
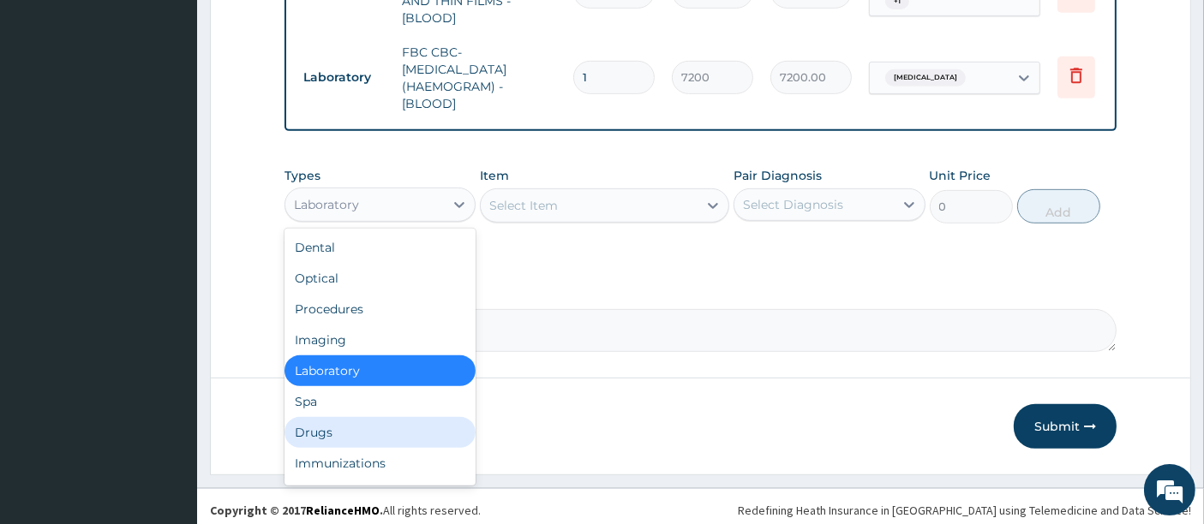
click at [326, 422] on div "Drugs" at bounding box center [379, 432] width 191 height 31
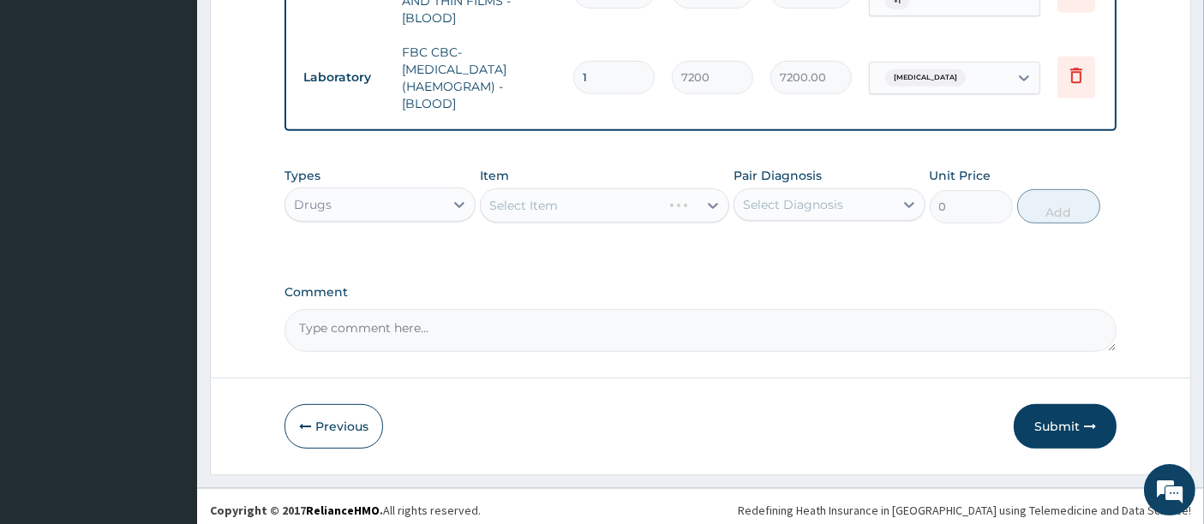
click at [555, 194] on div "Select Item" at bounding box center [604, 205] width 249 height 34
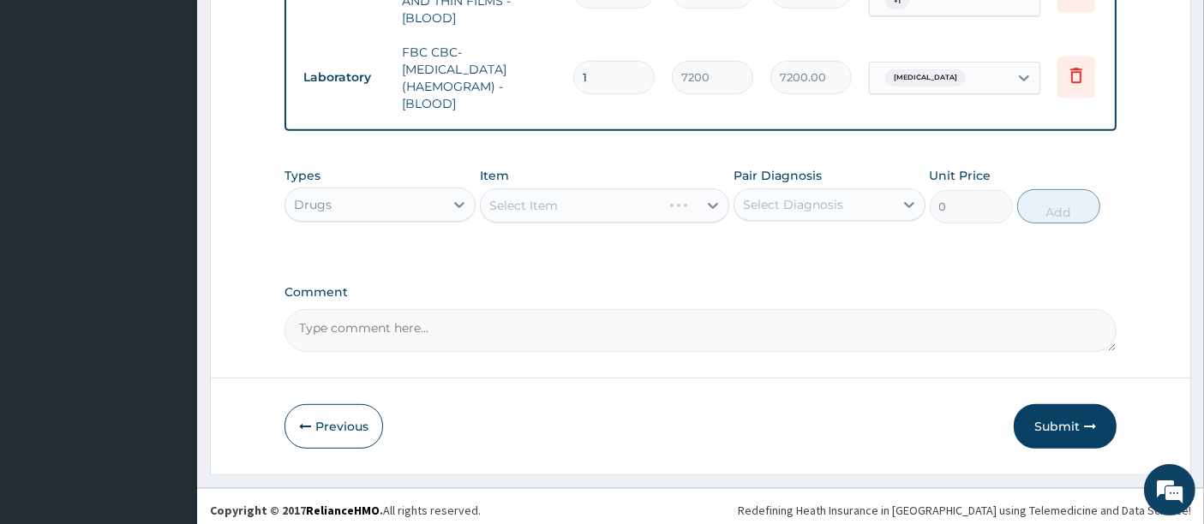
click at [555, 194] on div "Select Item" at bounding box center [604, 205] width 249 height 34
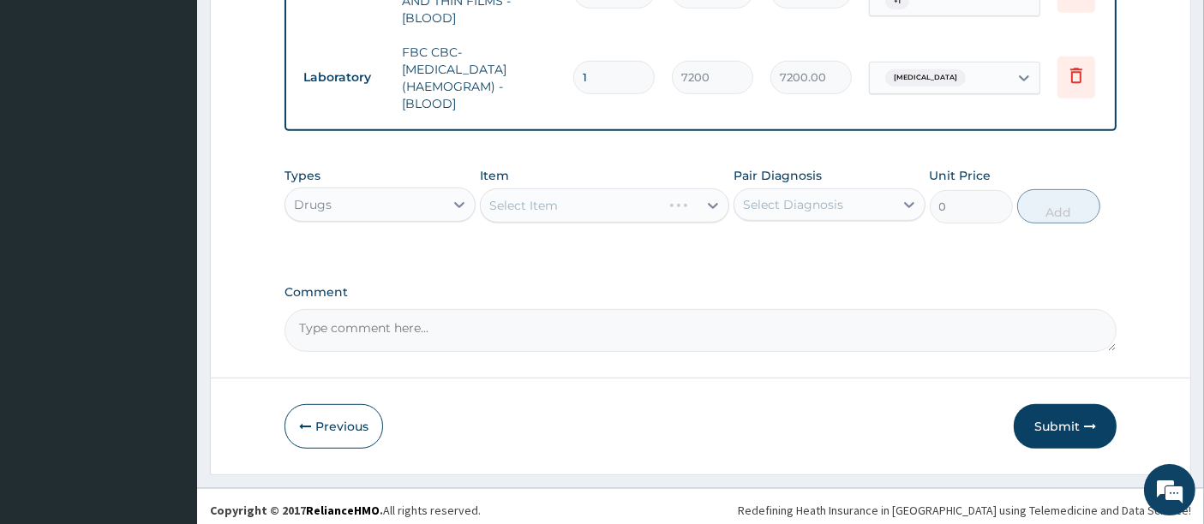
click at [555, 194] on div "Select Item" at bounding box center [604, 205] width 249 height 34
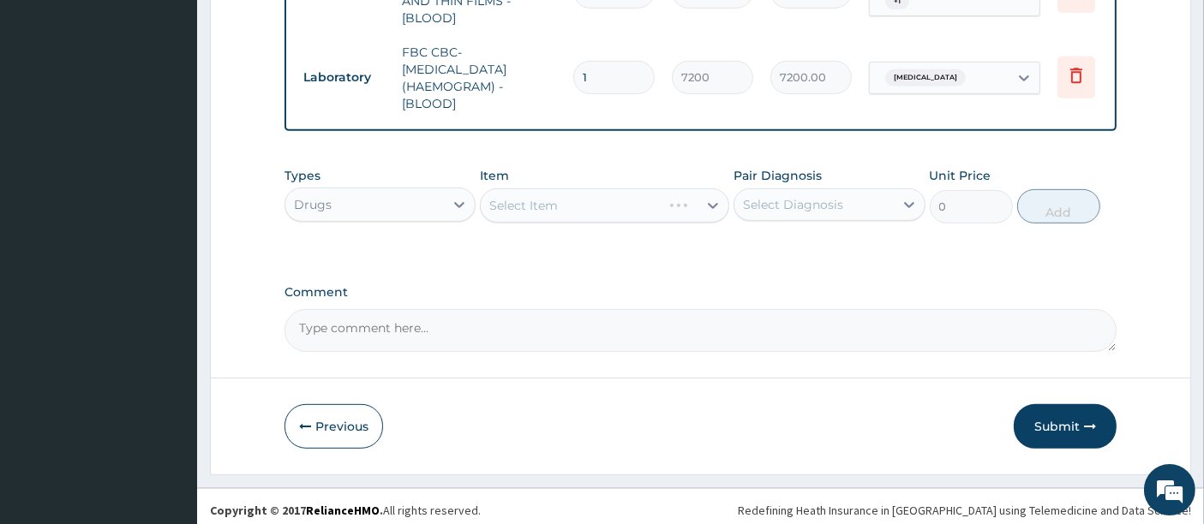
click at [555, 194] on div "Select Item" at bounding box center [604, 205] width 249 height 34
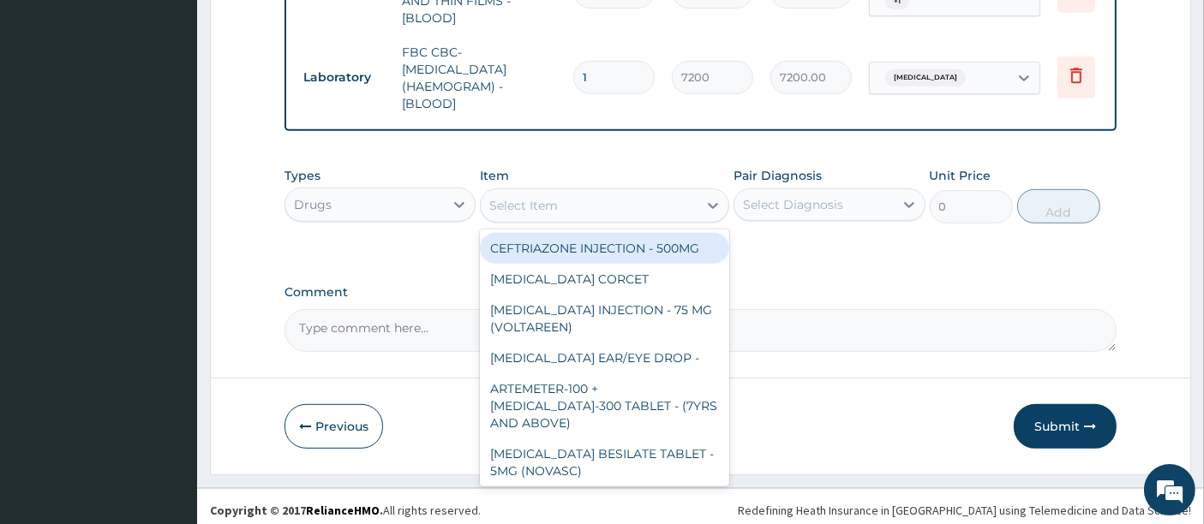
click at [555, 197] on div "Select Item" at bounding box center [523, 205] width 69 height 17
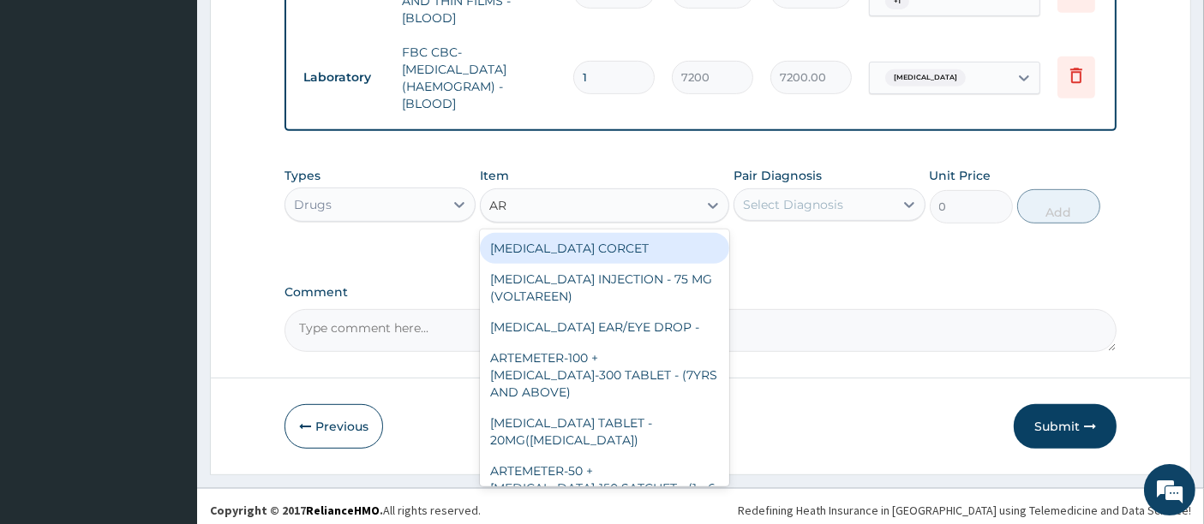
type input "ART"
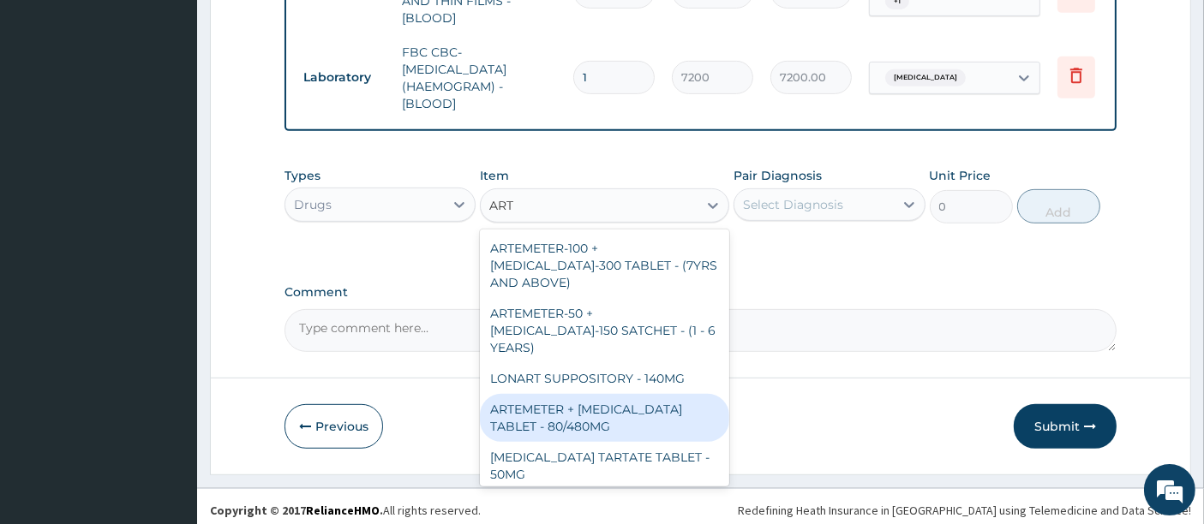
click at [555, 394] on div "ARTEMETER + LUMEFANTRINE TABLET - 80/480MG" at bounding box center [604, 418] width 249 height 48
type input "494"
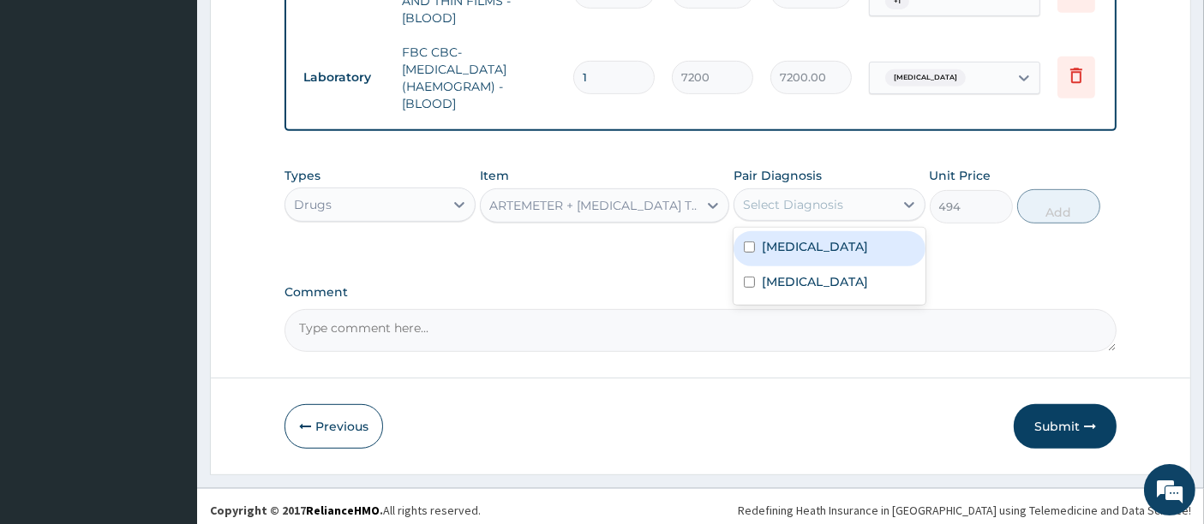
click at [817, 191] on div "Select Diagnosis" at bounding box center [813, 204] width 159 height 27
click at [775, 249] on div "Malaria" at bounding box center [828, 248] width 191 height 35
checkbox input "true"
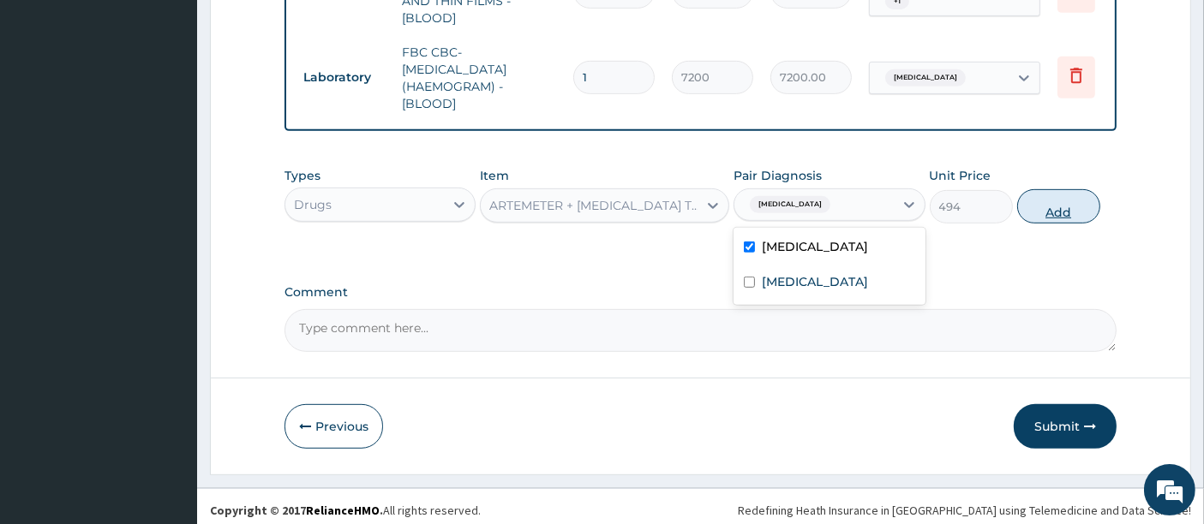
click at [1044, 209] on button "Add" at bounding box center [1058, 206] width 83 height 34
type input "0"
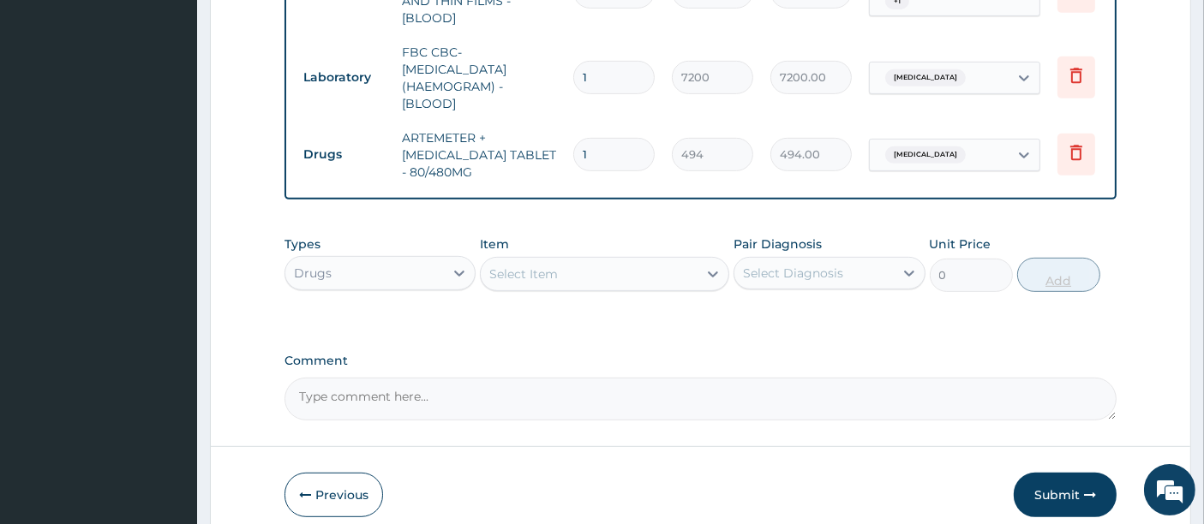
type input "0.00"
type input "6"
type input "2964.00"
type input "6"
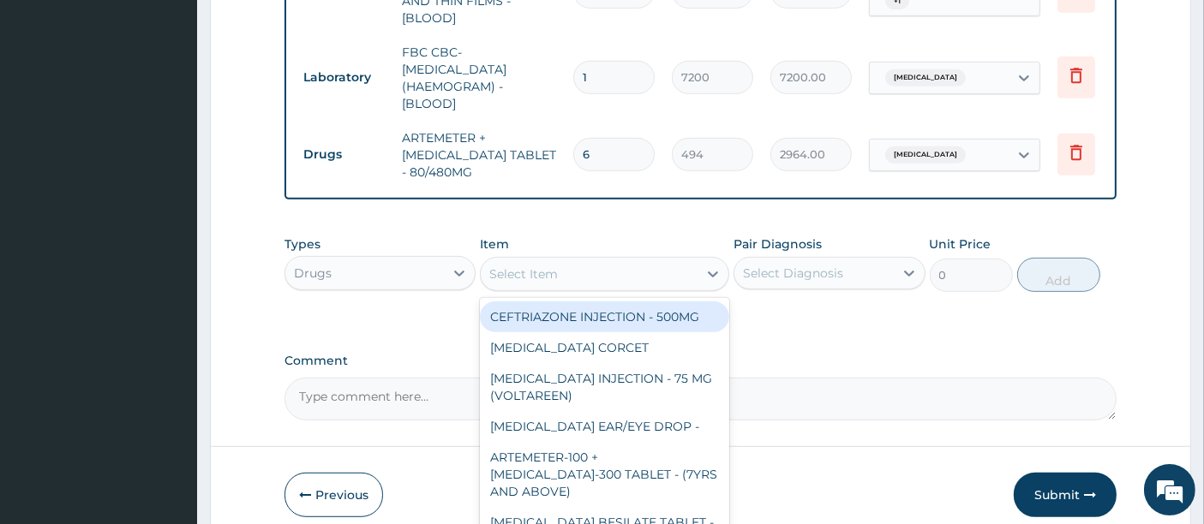
click at [629, 257] on div "Select Item" at bounding box center [604, 274] width 249 height 34
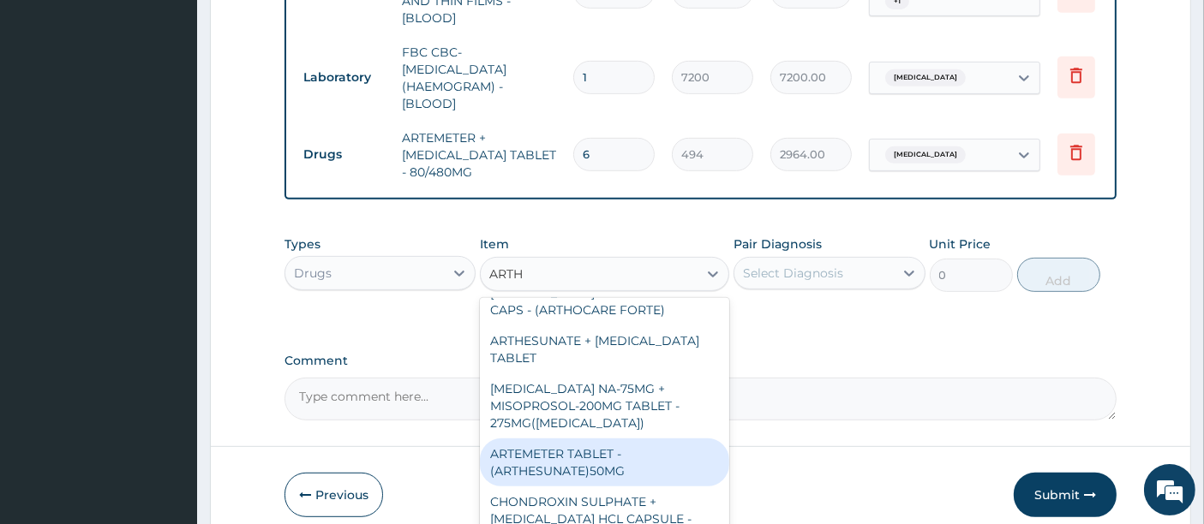
scroll to position [0, 0]
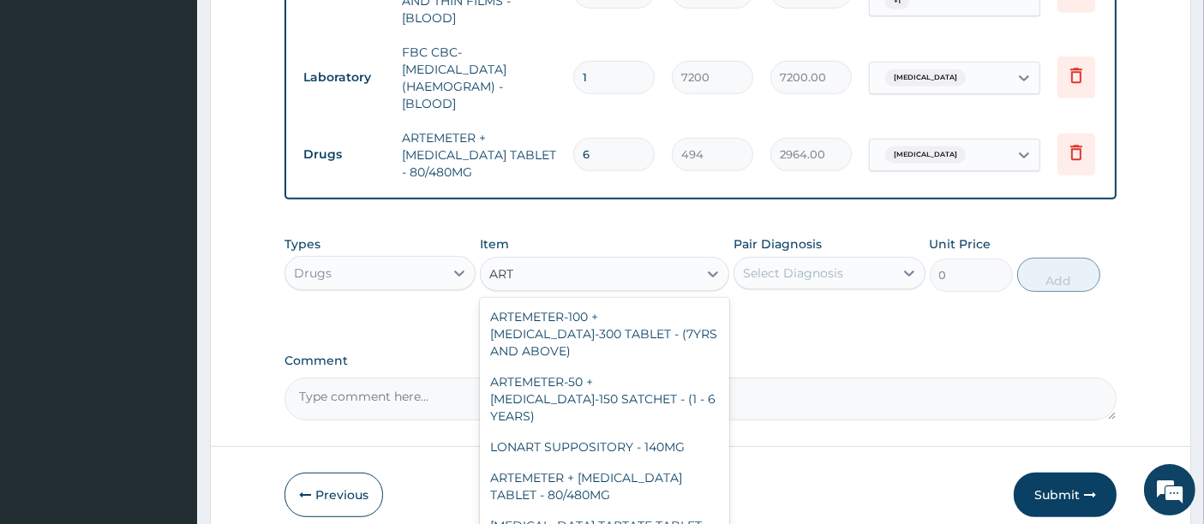
type input "ARTE"
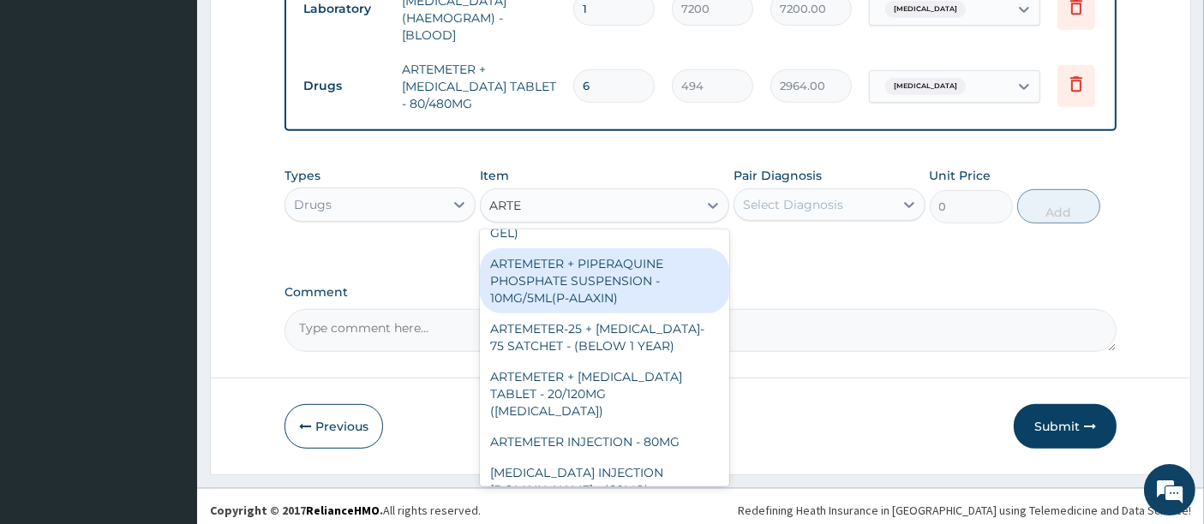
scroll to position [266, 0]
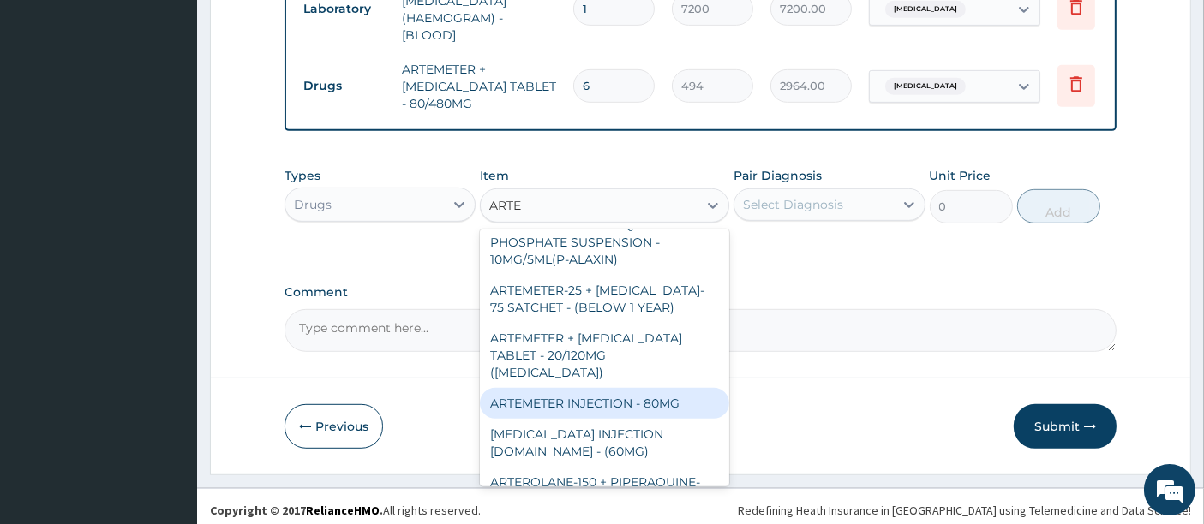
click at [612, 388] on div "ARTEMETER INJECTION - 80MG" at bounding box center [604, 403] width 249 height 31
type input "646"
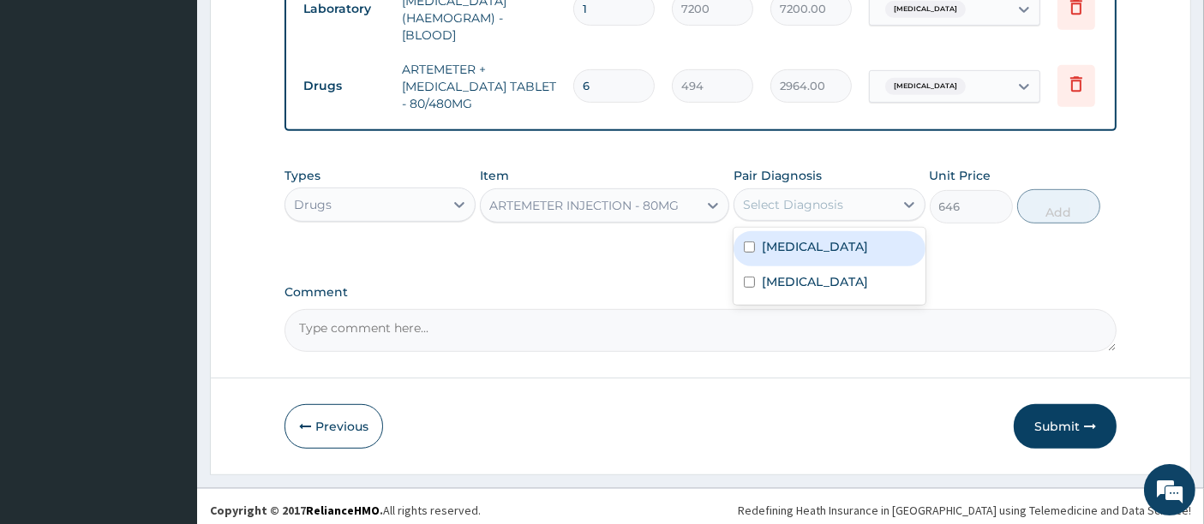
click at [783, 191] on div "Select Diagnosis" at bounding box center [813, 204] width 159 height 27
click at [780, 242] on label "Malaria" at bounding box center [815, 246] width 106 height 17
checkbox input "true"
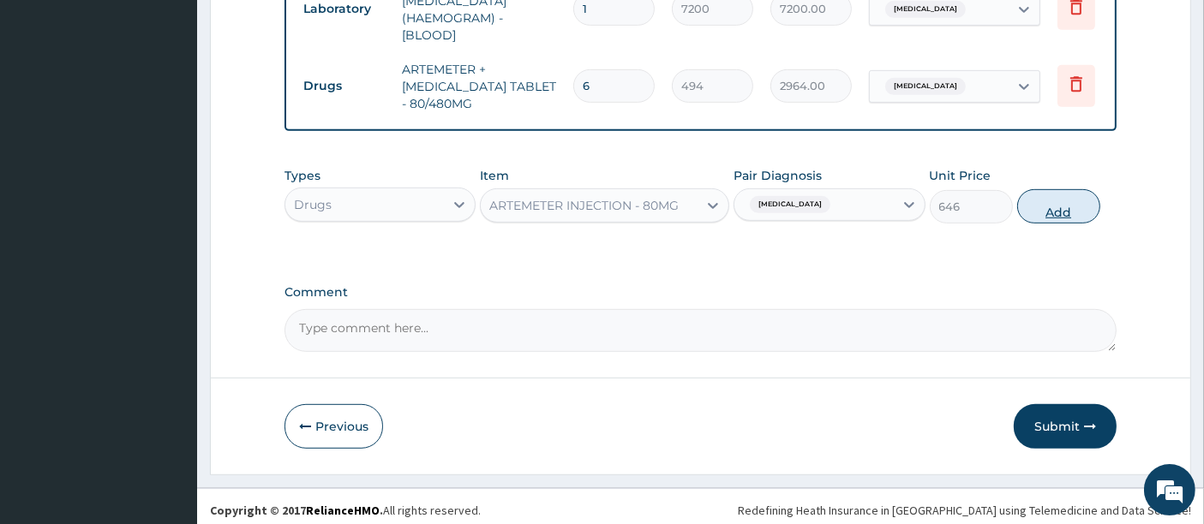
click at [1055, 201] on button "Add" at bounding box center [1058, 206] width 83 height 34
type input "0"
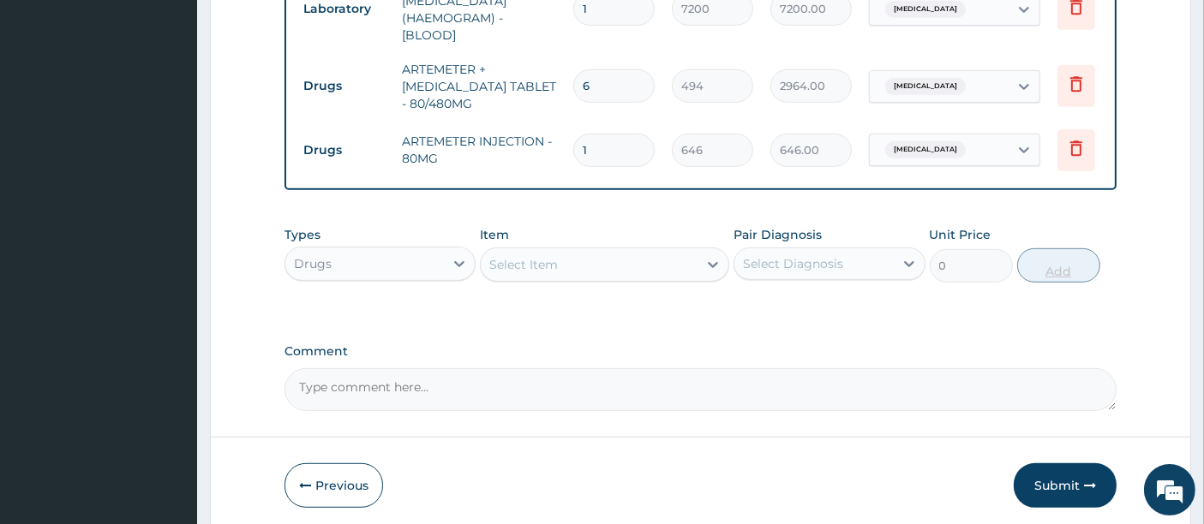
type input "0.00"
type input "6"
type input "3876.00"
type input "6"
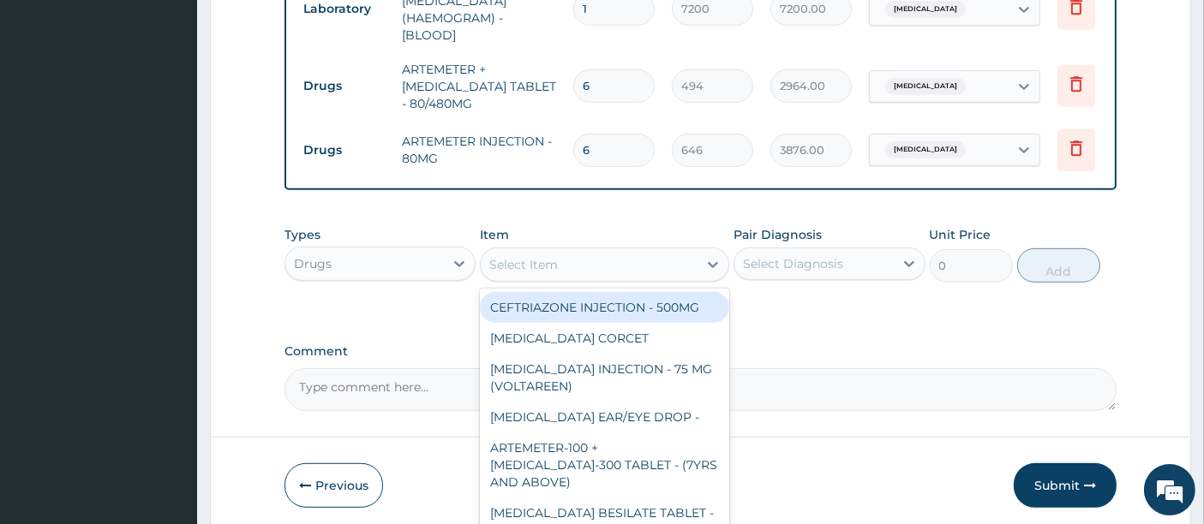
click at [566, 257] on div "Select Item" at bounding box center [589, 264] width 217 height 27
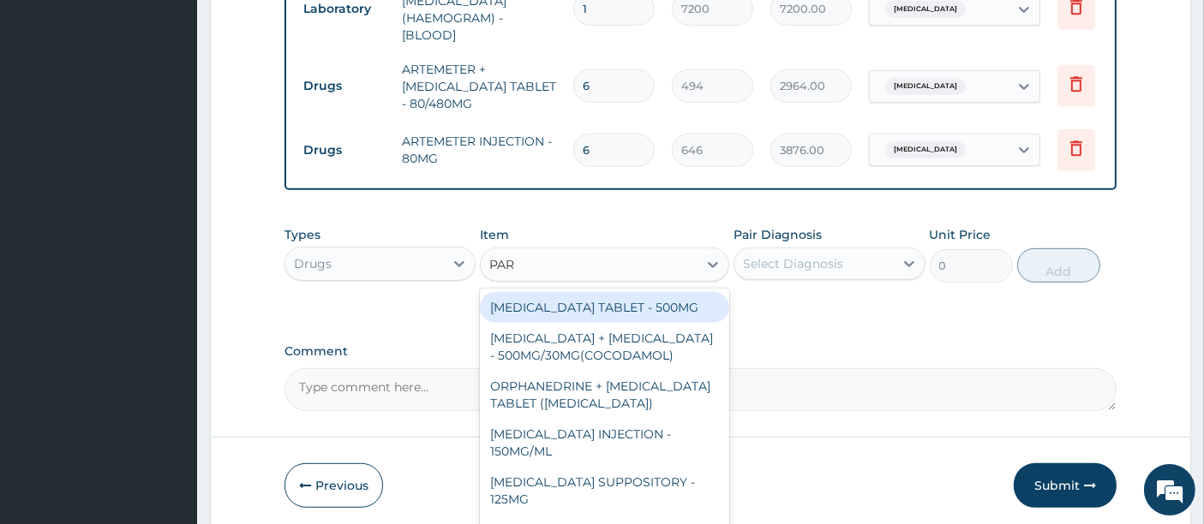
type input "PARA"
click at [601, 302] on div "PARACETAMOL TABLET - 500MG" at bounding box center [604, 307] width 249 height 31
type input "45.599999999999994"
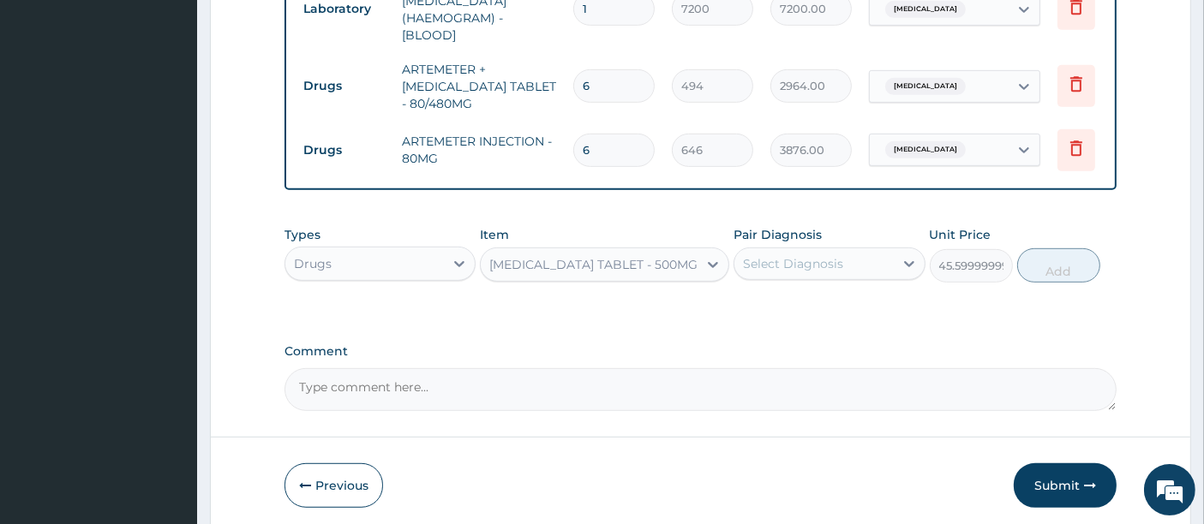
click at [793, 255] on div "Select Diagnosis" at bounding box center [793, 263] width 100 height 17
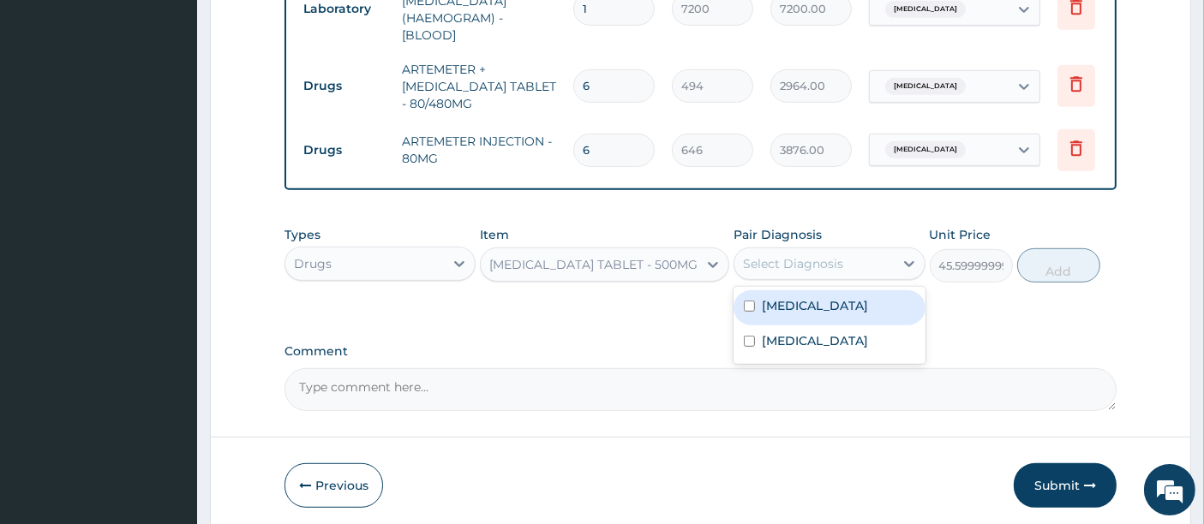
click at [776, 302] on label "Malaria" at bounding box center [815, 305] width 106 height 17
checkbox input "true"
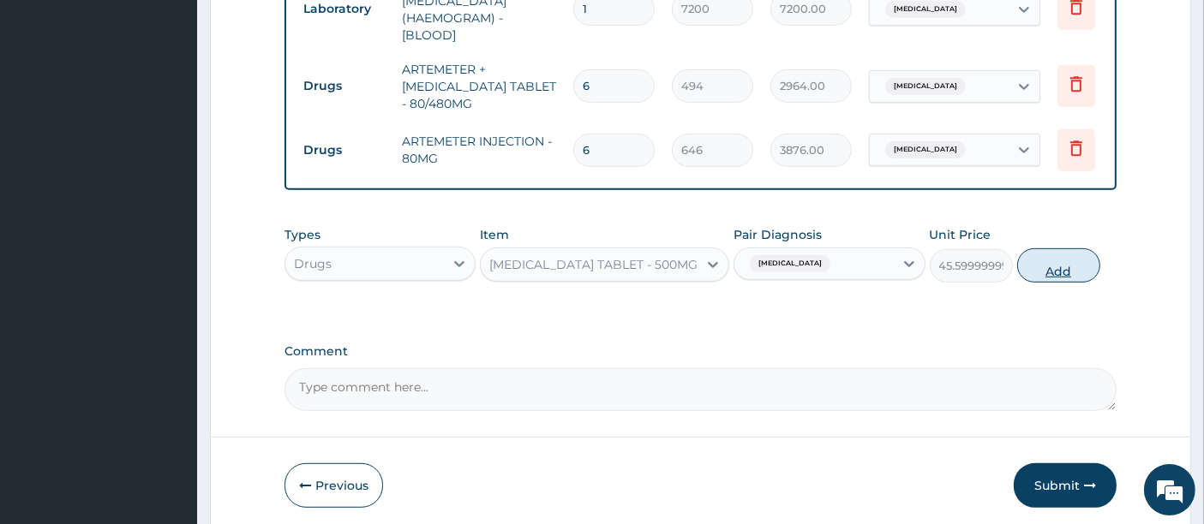
click at [1056, 260] on button "Add" at bounding box center [1058, 265] width 83 height 34
type input "0"
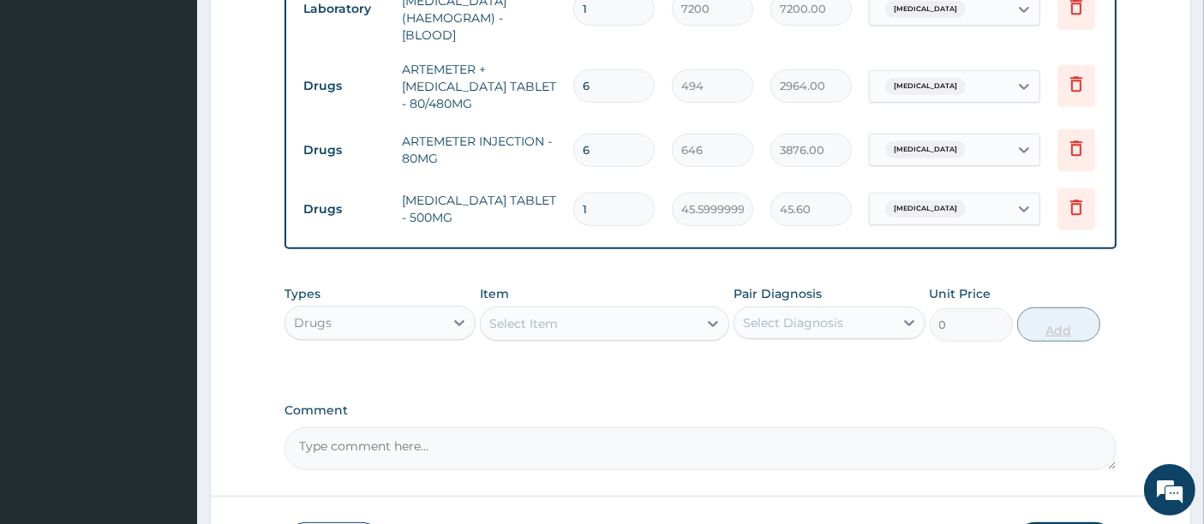
type input "18"
type input "820.80"
type input "18"
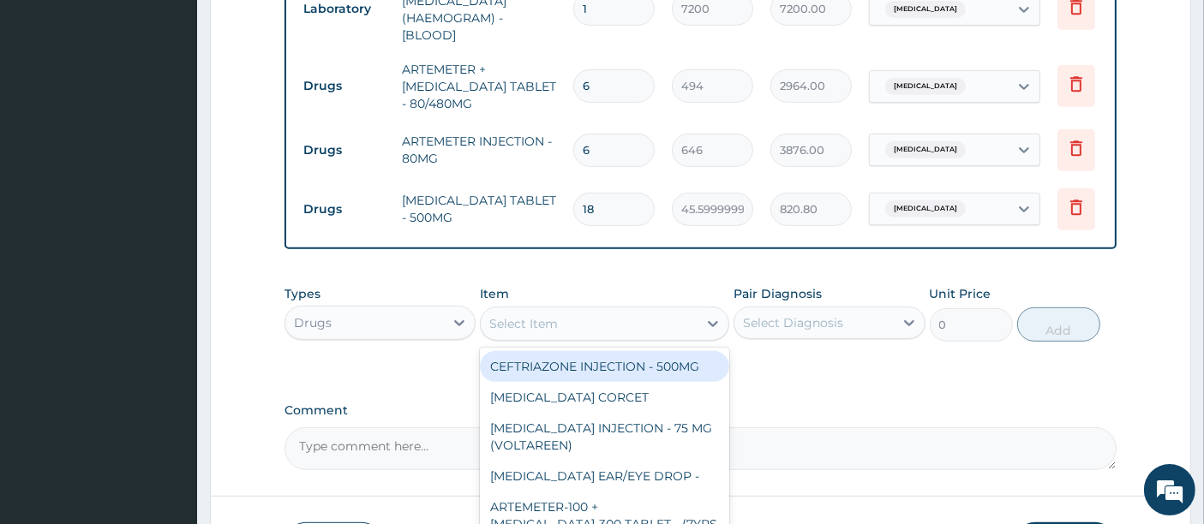
click at [619, 326] on div "Select Item" at bounding box center [589, 323] width 217 height 27
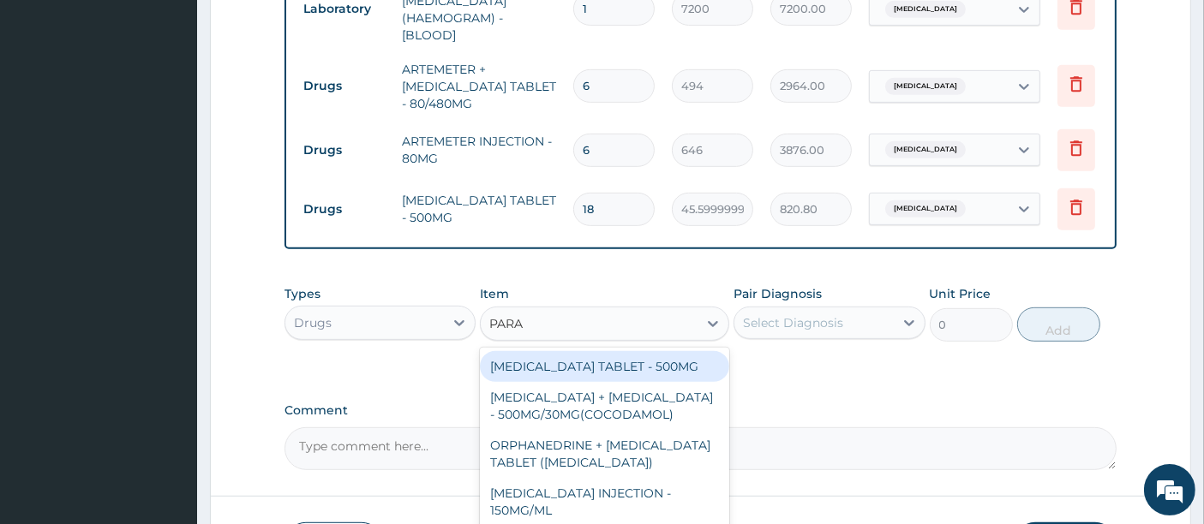
type input "PARAC"
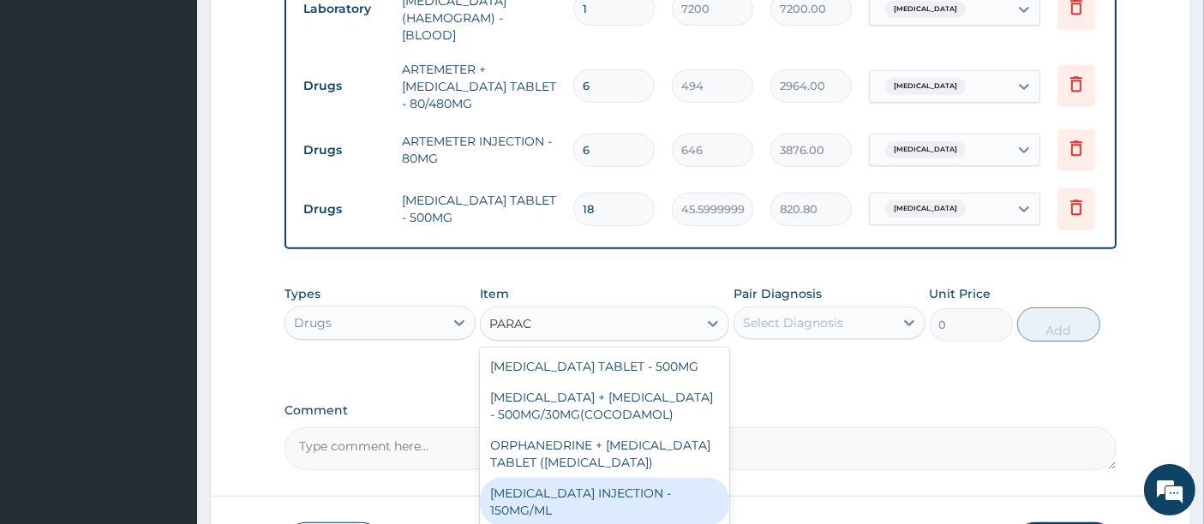
click at [579, 486] on div "PARACETAMOL INJECTION - 150MG/ML" at bounding box center [604, 502] width 249 height 48
type input "760"
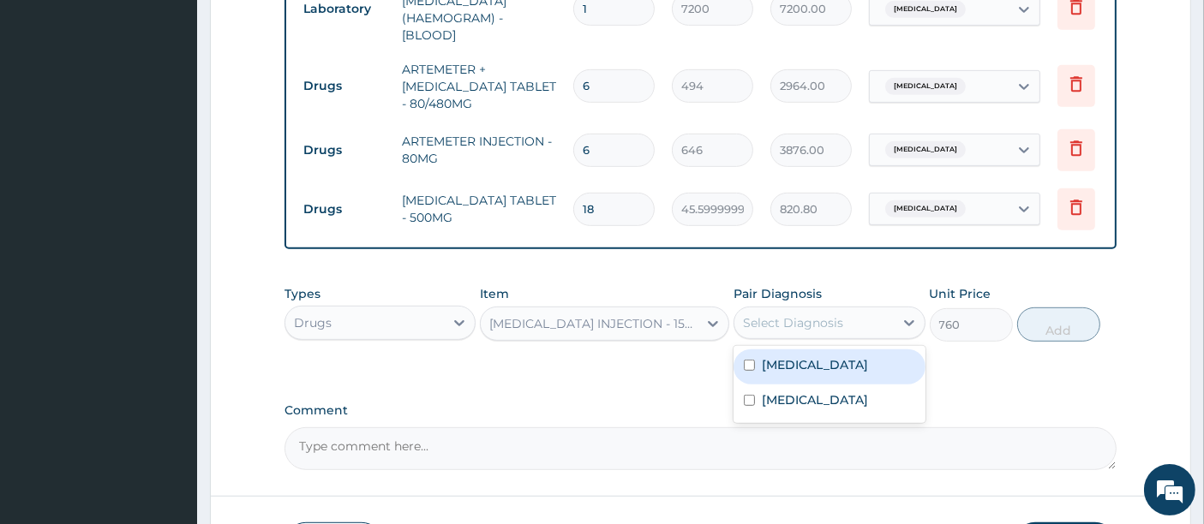
click at [756, 314] on div "Select Diagnosis" at bounding box center [793, 322] width 100 height 17
click at [768, 356] on label "Malaria" at bounding box center [815, 364] width 106 height 17
checkbox input "true"
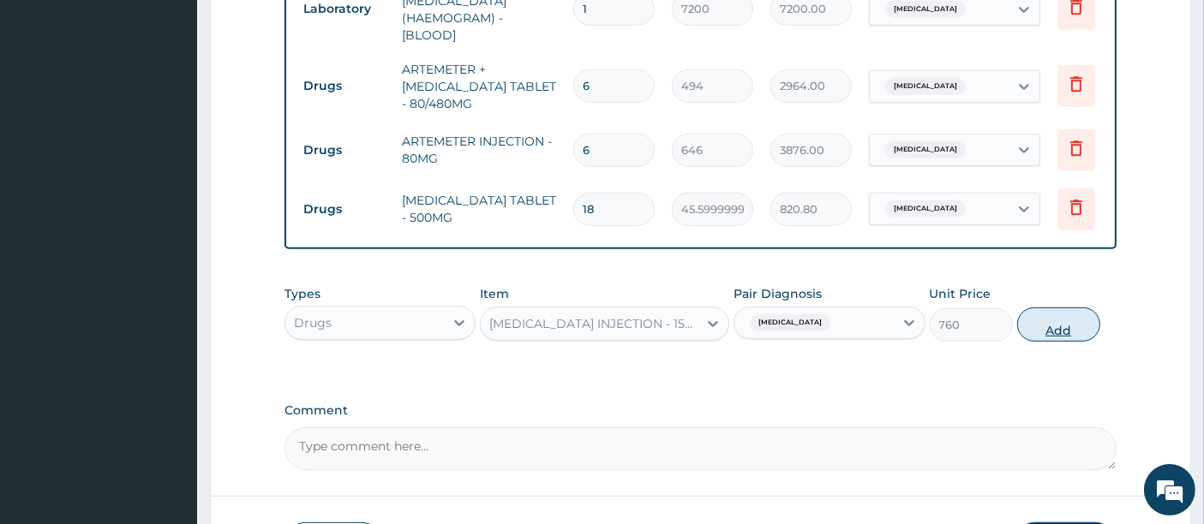
click at [1047, 324] on button "Add" at bounding box center [1058, 325] width 83 height 34
type input "0"
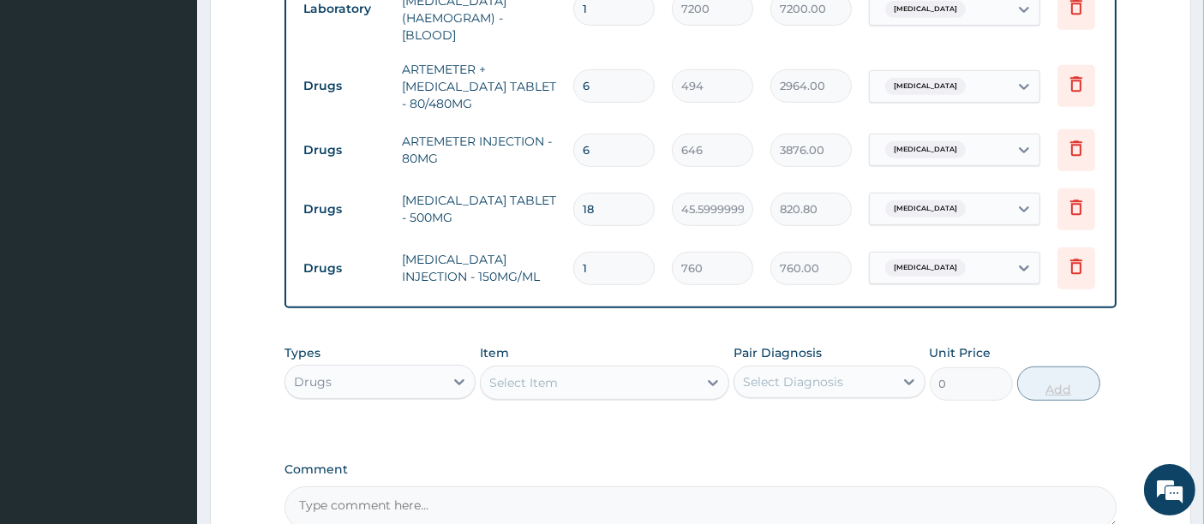
type input "0.00"
type input "6"
type input "4560.00"
type input "6"
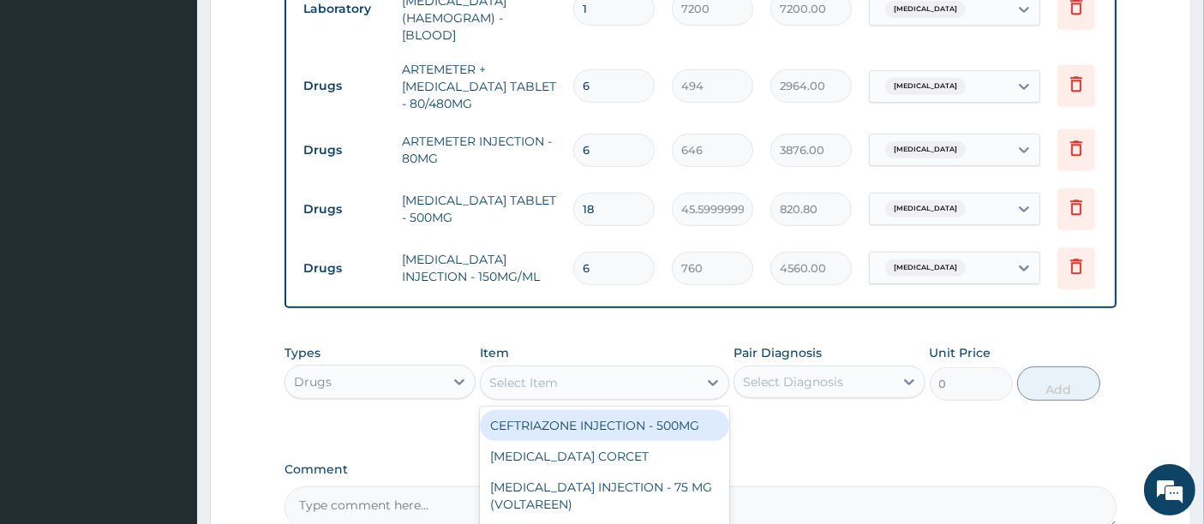
click at [618, 369] on div "Select Item" at bounding box center [589, 382] width 217 height 27
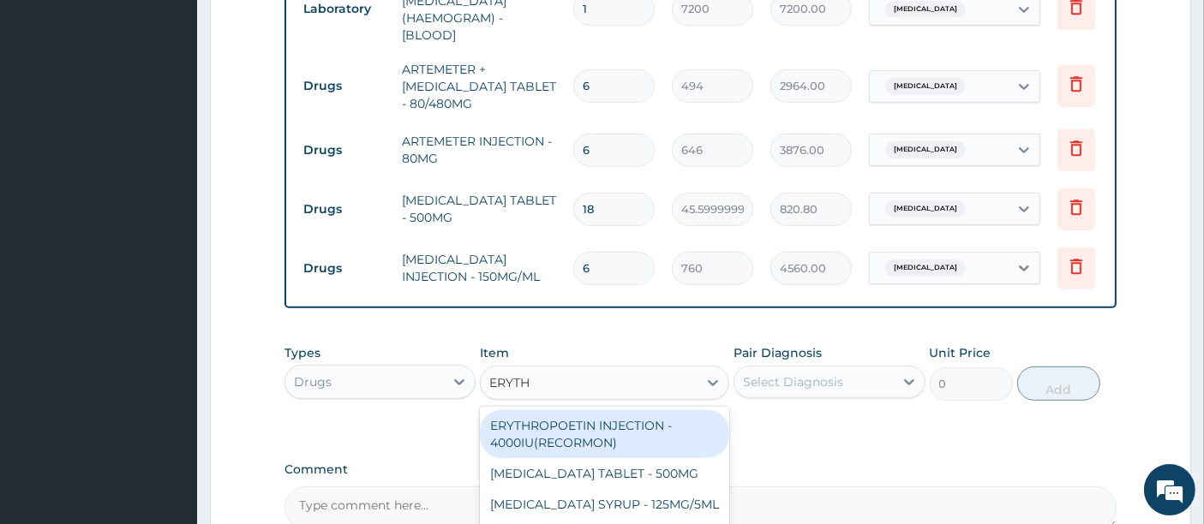
type input "ERYTHR"
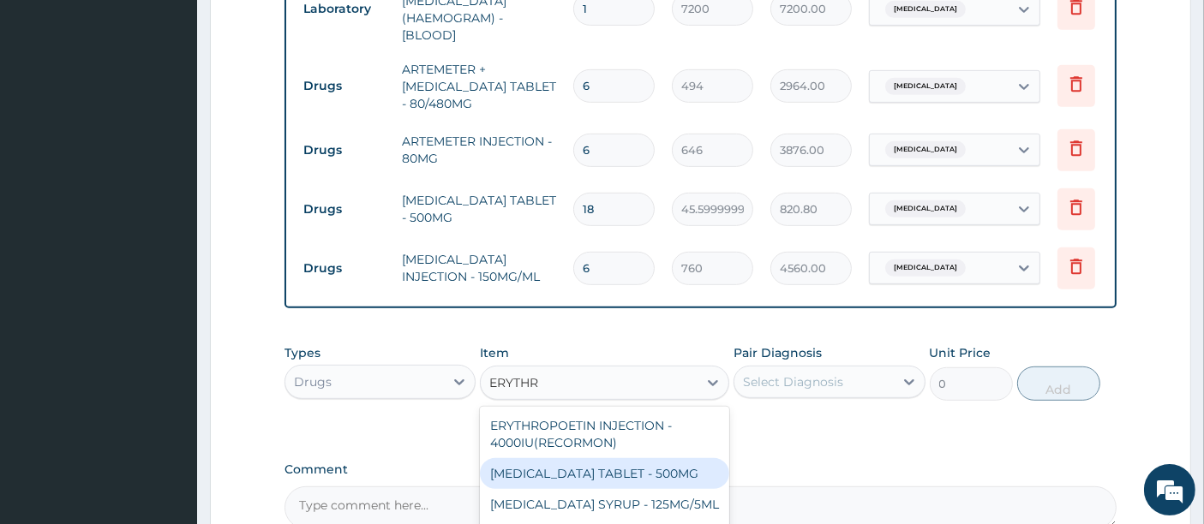
click at [574, 475] on div "ERYTHROMYCIN TABLET - 500MG" at bounding box center [604, 473] width 249 height 31
type input "190"
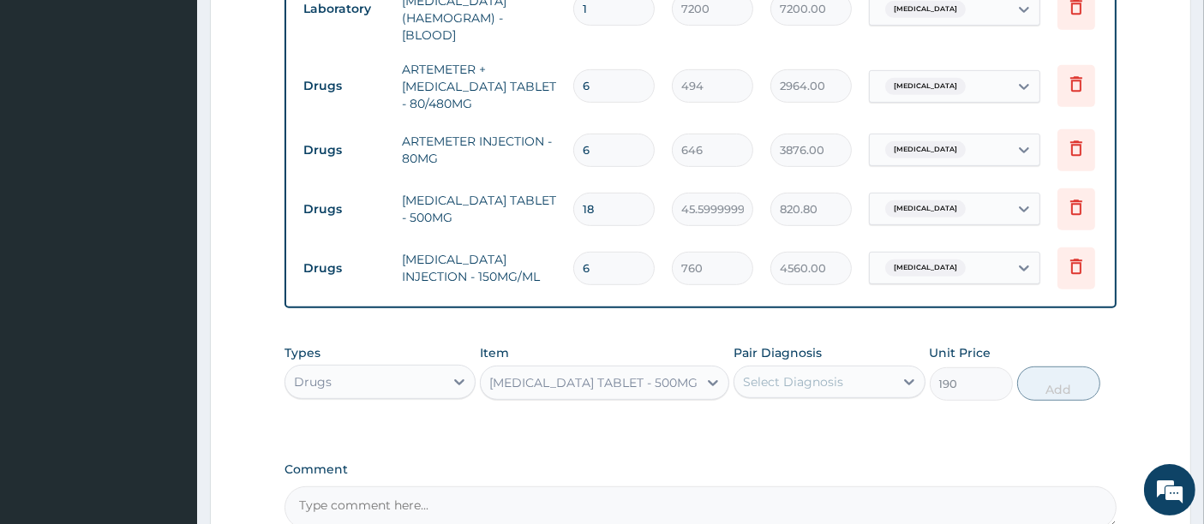
click at [820, 358] on div "Pair Diagnosis Select Diagnosis" at bounding box center [828, 372] width 191 height 57
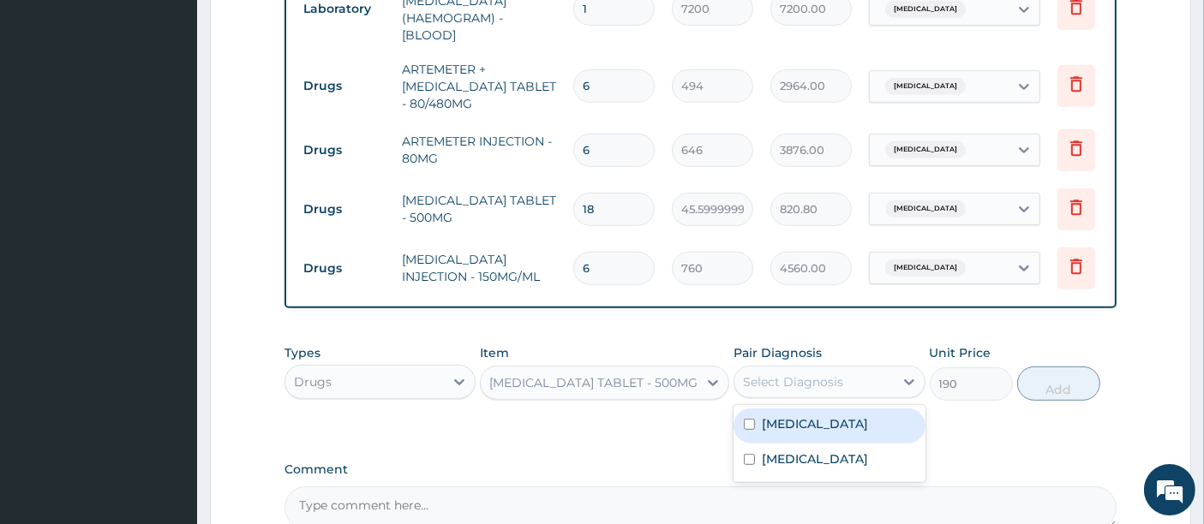
click at [803, 368] on div "Select Diagnosis" at bounding box center [813, 381] width 159 height 27
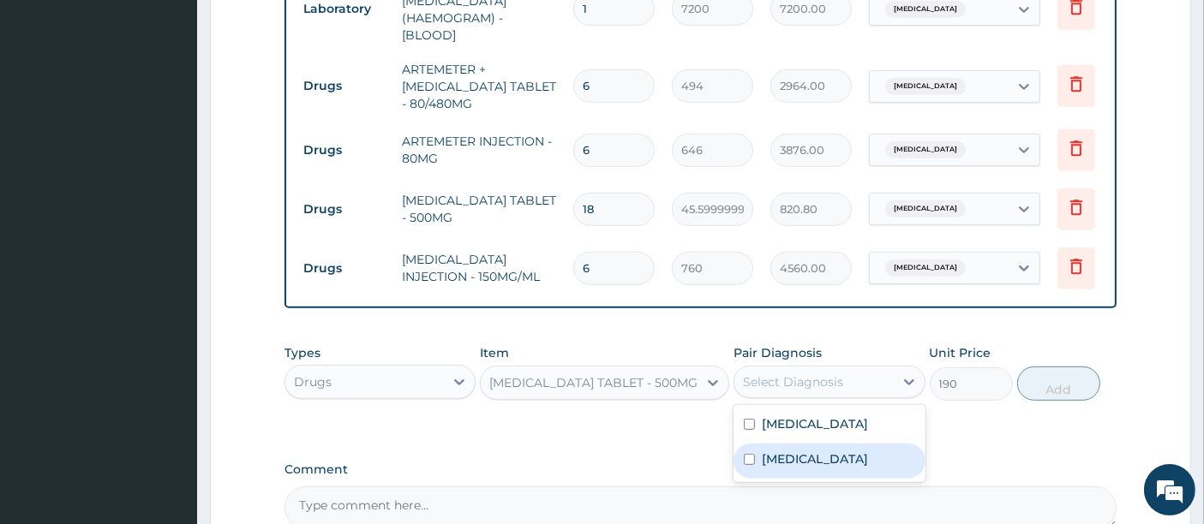
click at [769, 451] on label "Sepsis" at bounding box center [815, 459] width 106 height 17
checkbox input "true"
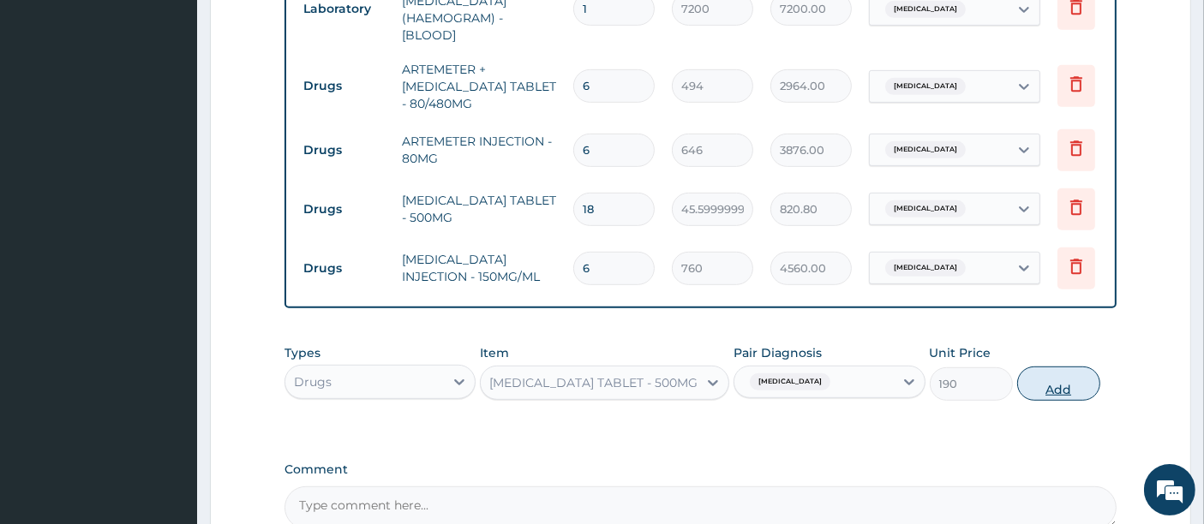
click at [1056, 390] on button "Add" at bounding box center [1058, 384] width 83 height 34
type input "0"
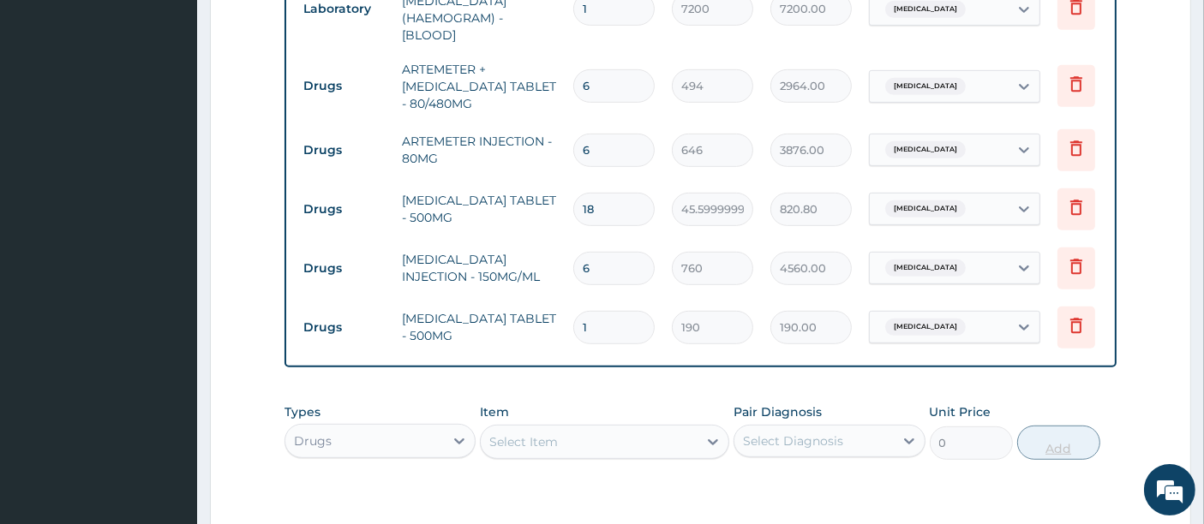
type input "10"
type input "1900.00"
type input "10"
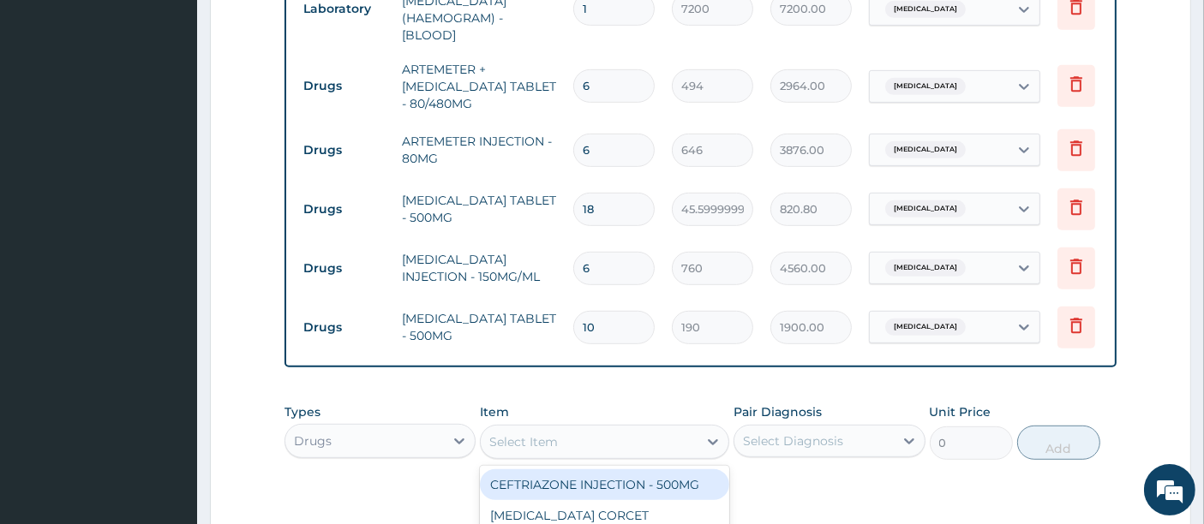
click at [558, 438] on div "Select Item" at bounding box center [589, 441] width 217 height 27
type input "COUGH"
click at [530, 490] on div "COUGH SYRUP - (EMZOLYN EXPECTORANT)" at bounding box center [604, 494] width 249 height 48
type input "1520"
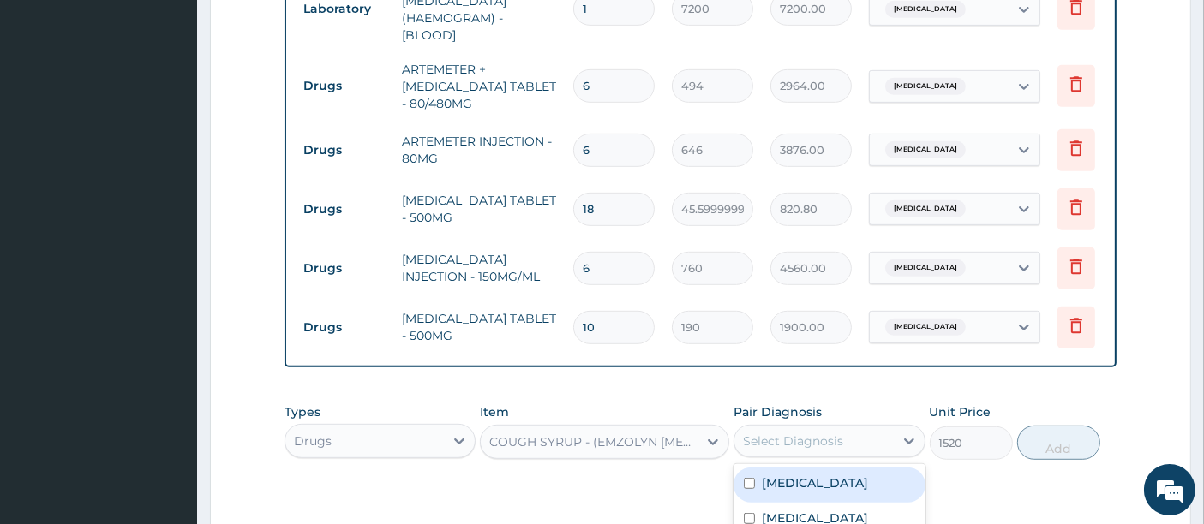
click at [767, 434] on div "Select Diagnosis" at bounding box center [793, 441] width 100 height 17
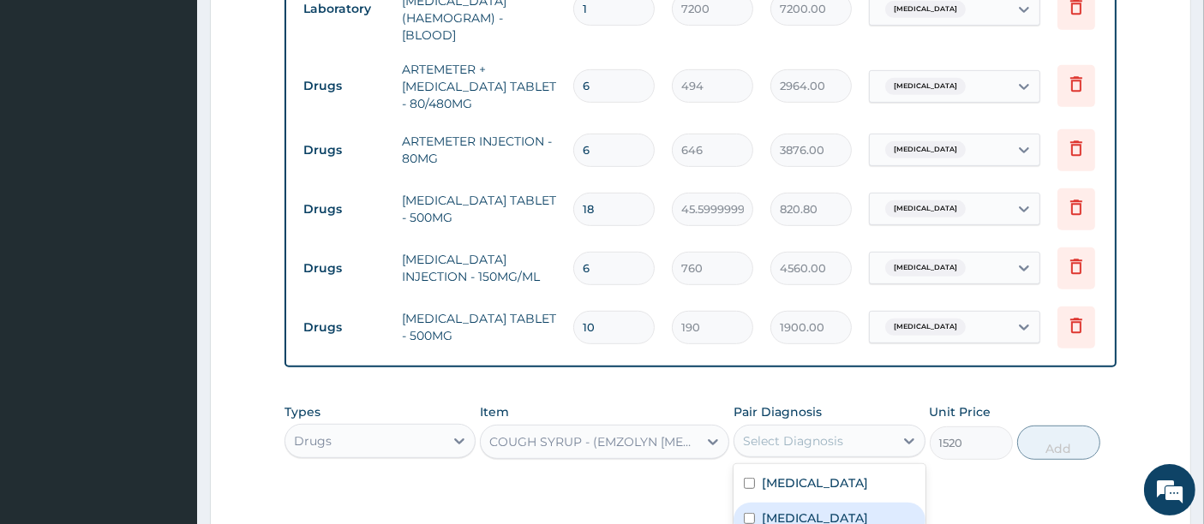
click at [757, 512] on div "Sepsis" at bounding box center [828, 520] width 191 height 35
checkbox input "true"
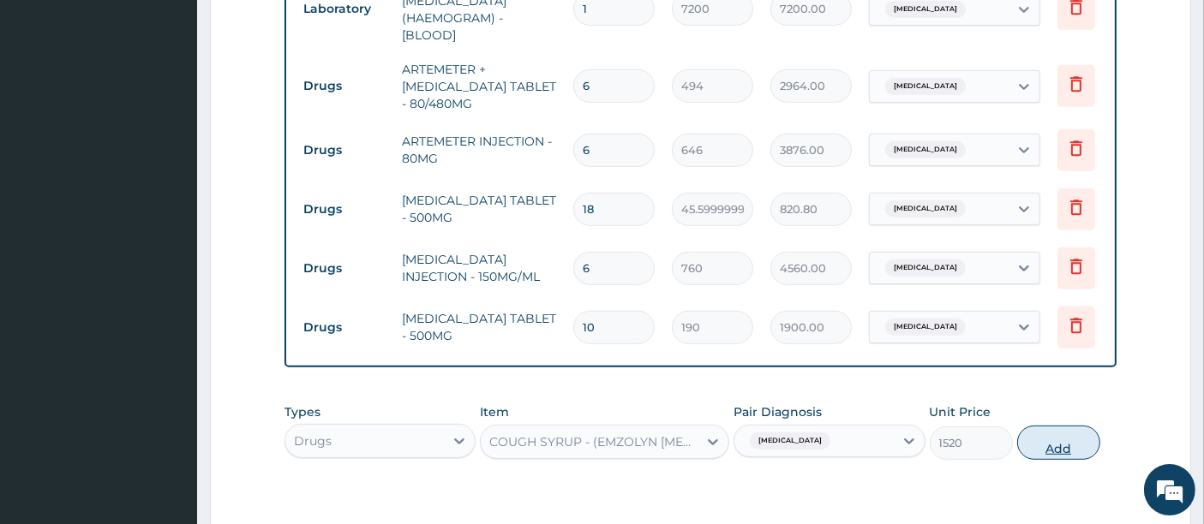
click at [1047, 434] on button "Add" at bounding box center [1058, 443] width 83 height 34
type input "0"
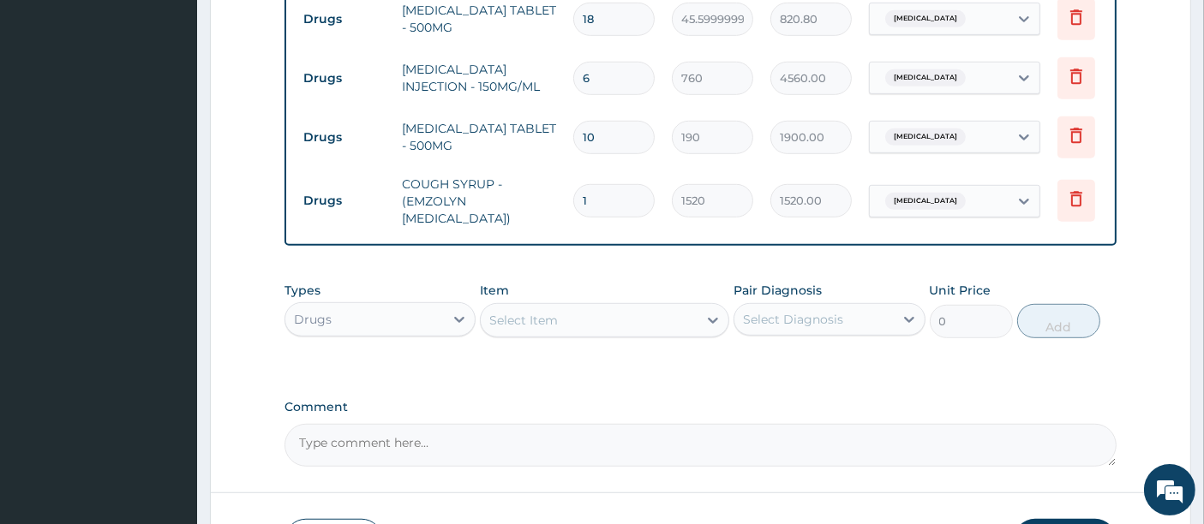
scroll to position [1062, 0]
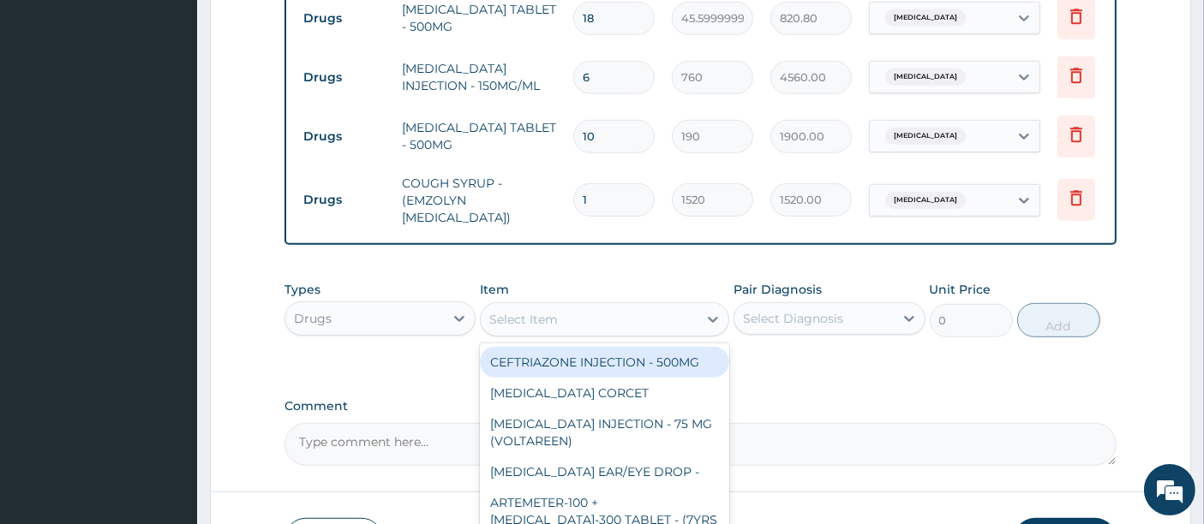
click at [537, 311] on div "Select Item" at bounding box center [523, 319] width 69 height 17
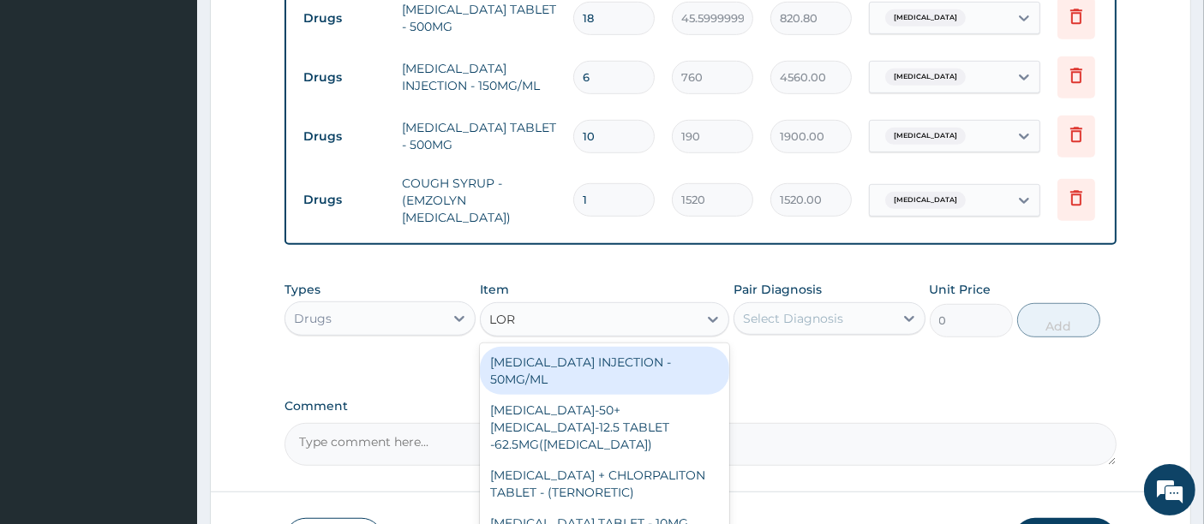
type input "LORA"
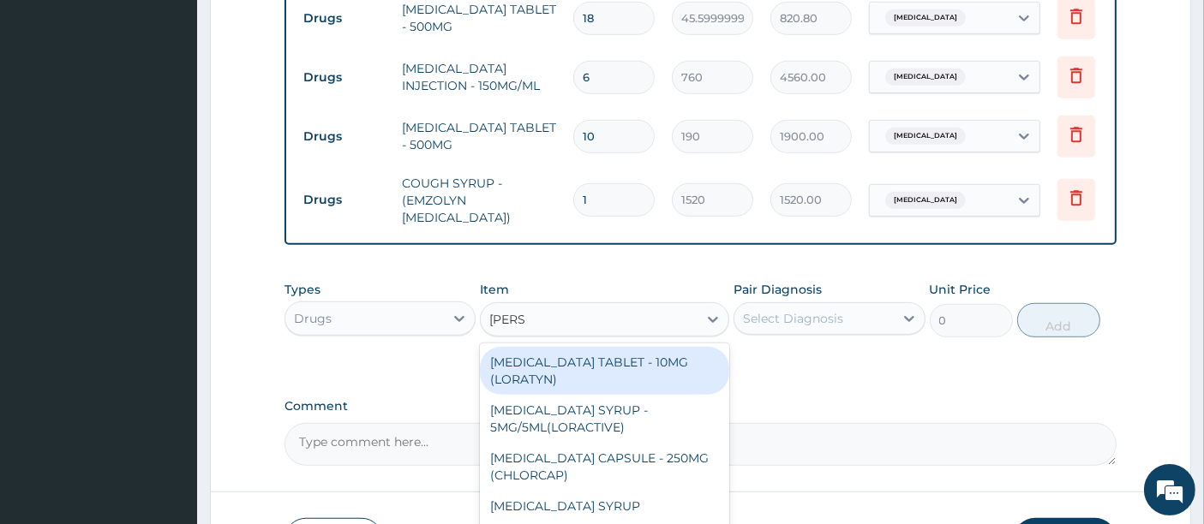
click at [570, 374] on div "LORATADINE TABLET - 10MG (LORATYN)" at bounding box center [604, 371] width 249 height 48
type input "133"
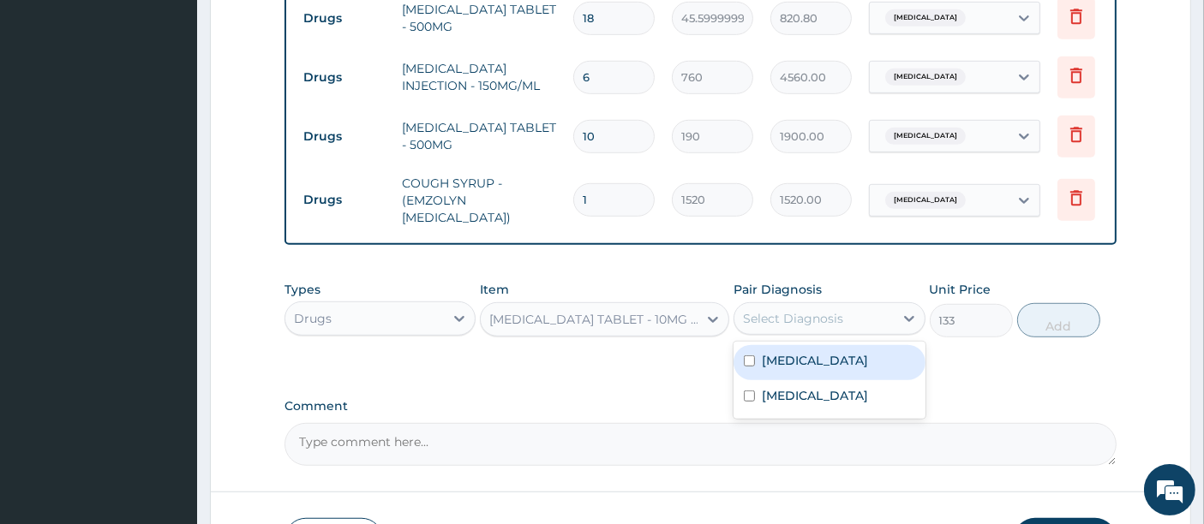
click at [809, 314] on div "Select Diagnosis" at bounding box center [793, 318] width 100 height 17
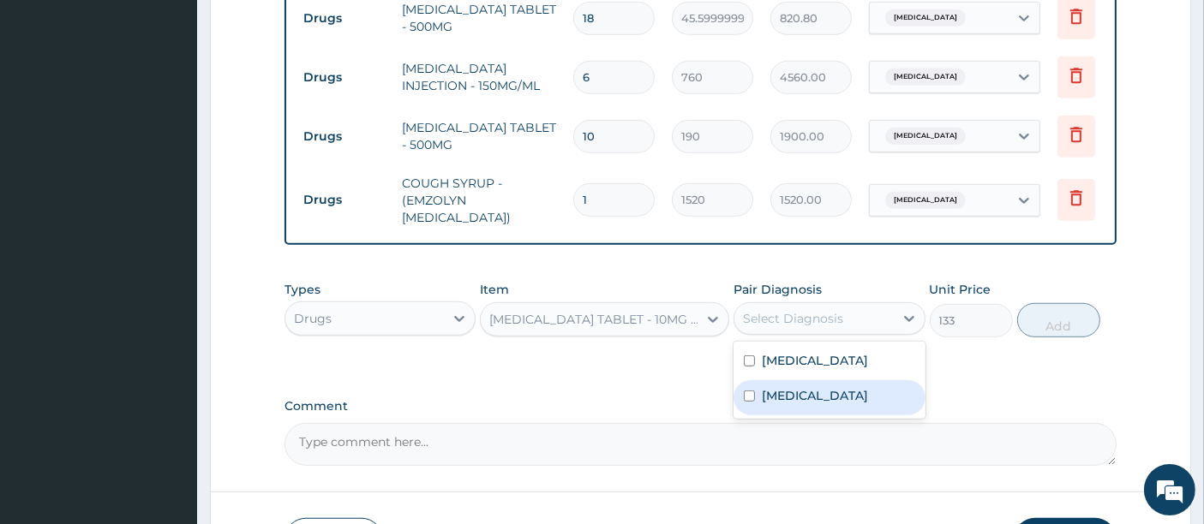
click at [781, 387] on label "Sepsis" at bounding box center [815, 395] width 106 height 17
checkbox input "true"
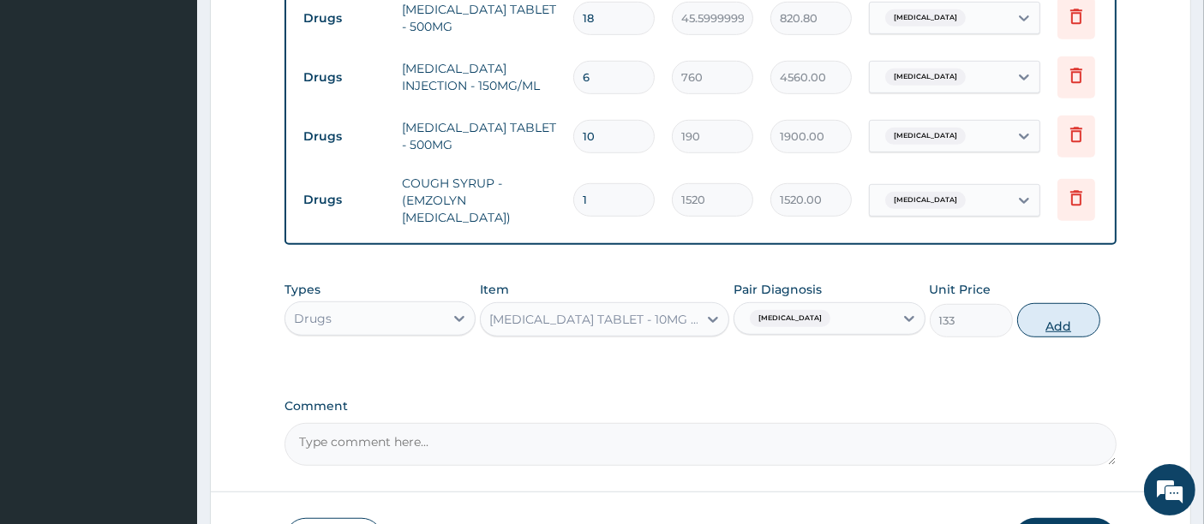
click at [1051, 324] on button "Add" at bounding box center [1058, 320] width 83 height 34
type input "0"
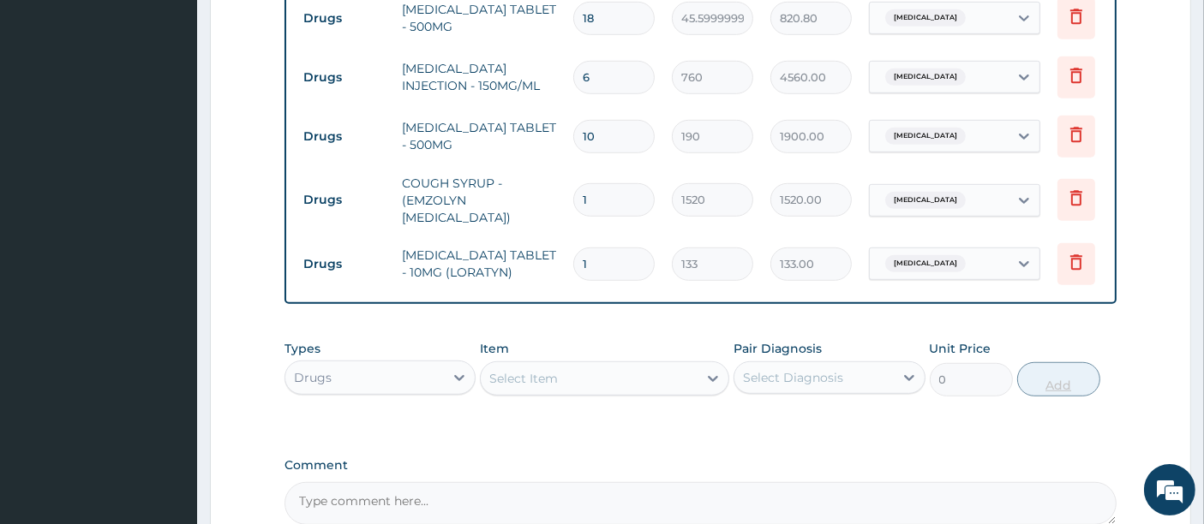
type input "10"
type input "1330.00"
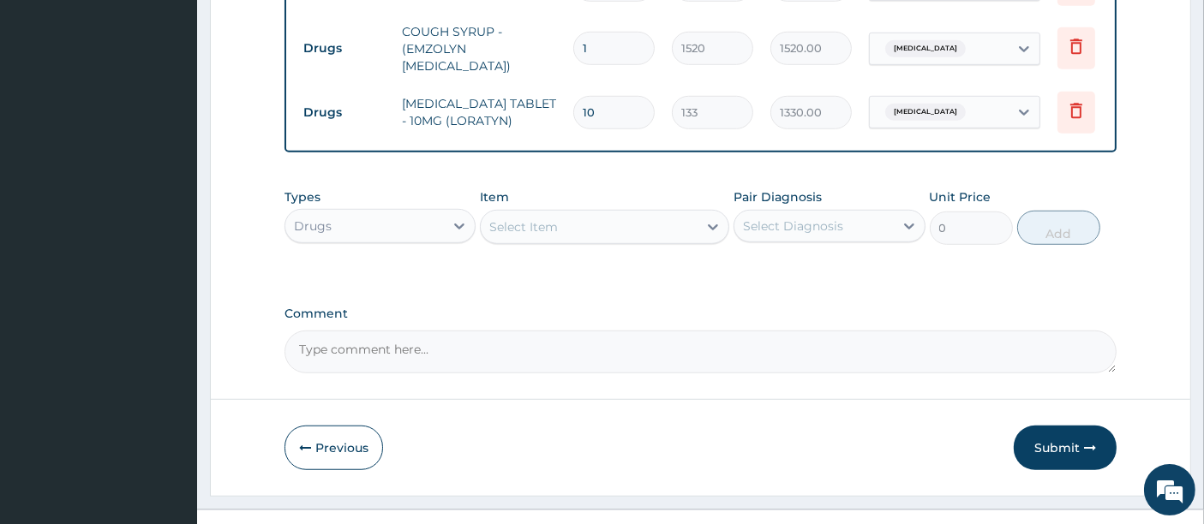
scroll to position [1236, 0]
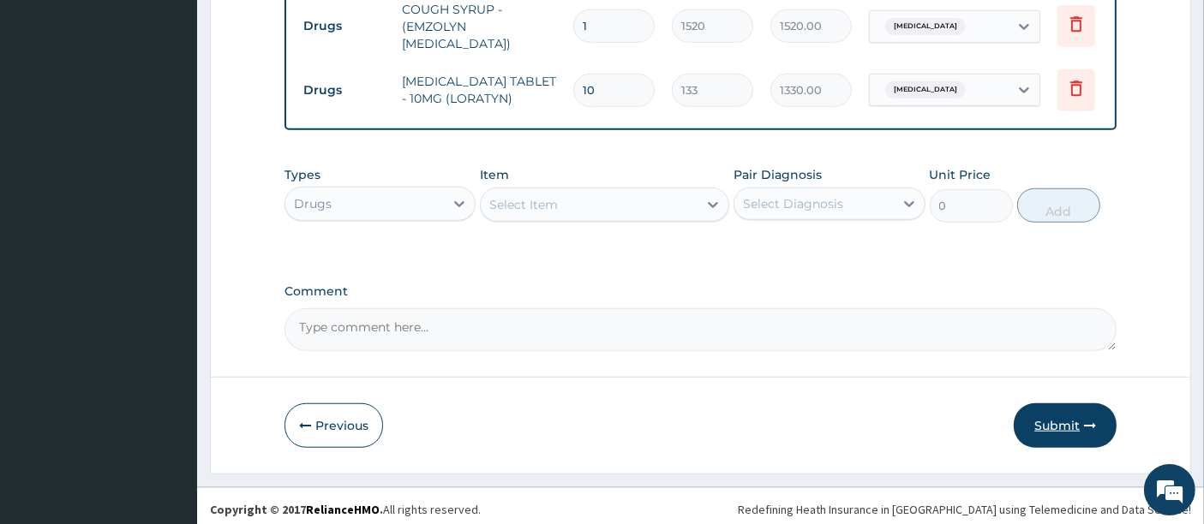
type input "10"
click at [1068, 422] on button "Submit" at bounding box center [1065, 426] width 103 height 45
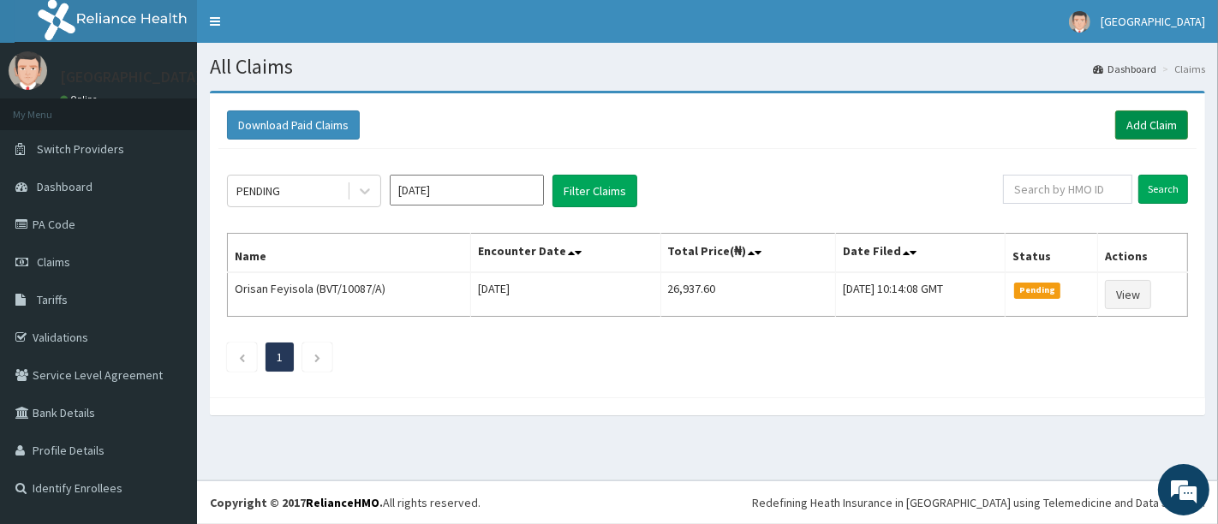
click at [1138, 119] on link "Add Claim" at bounding box center [1152, 125] width 73 height 29
click at [1139, 128] on link "Add Claim" at bounding box center [1152, 125] width 73 height 29
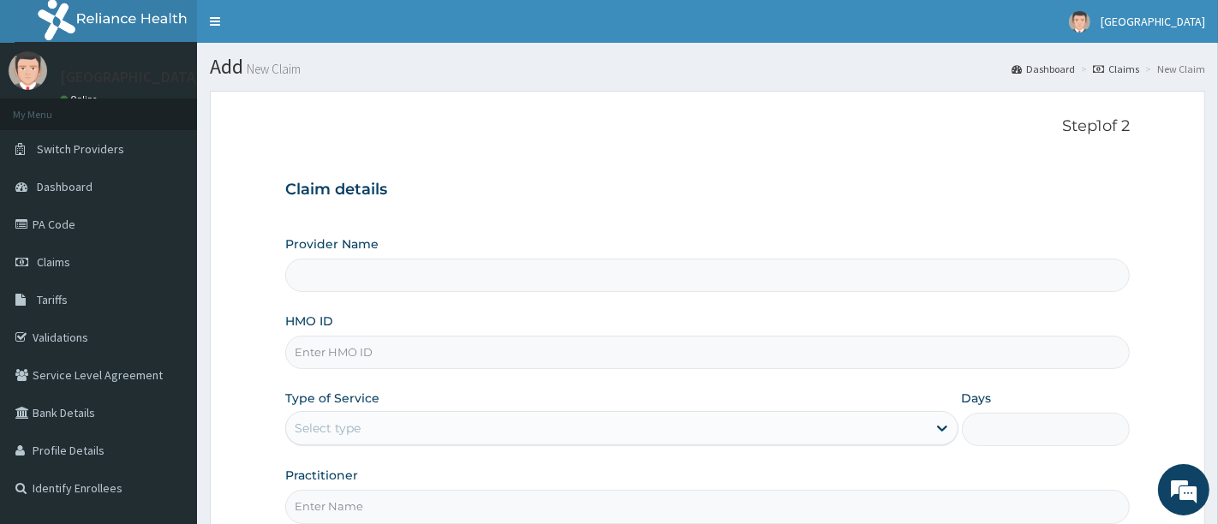
click at [335, 349] on input "HMO ID" at bounding box center [707, 352] width 845 height 33
type input "R"
type input "[GEOGRAPHIC_DATA]"
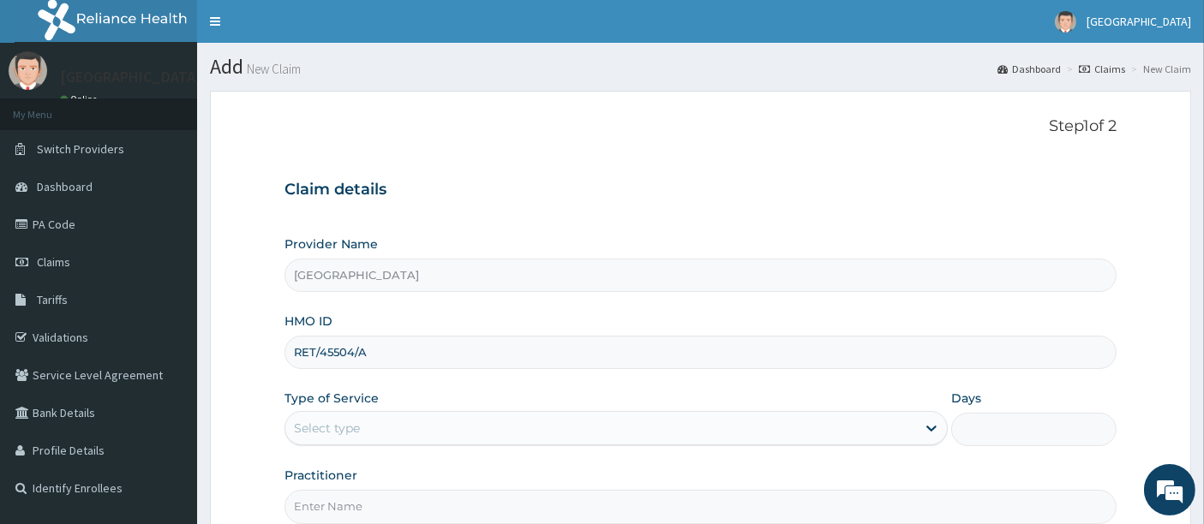
type input "RET/45504/A"
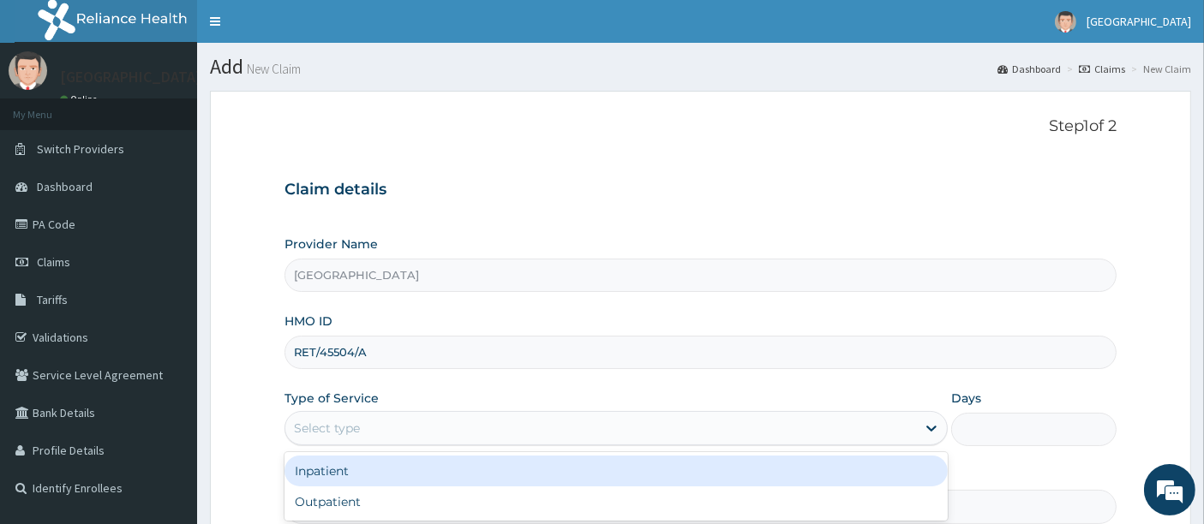
click at [352, 425] on div "Select type" at bounding box center [327, 428] width 66 height 17
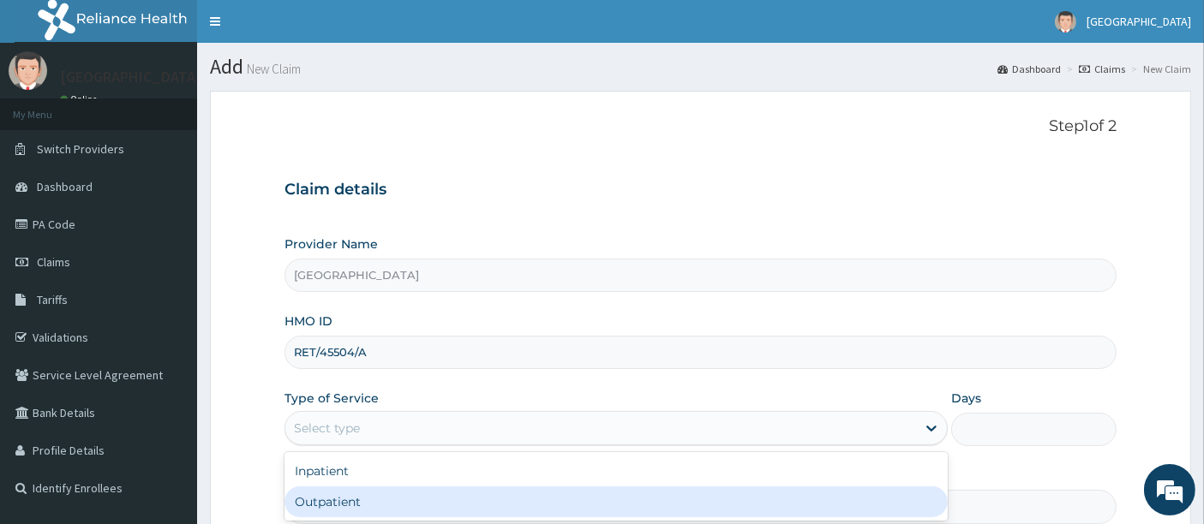
click at [330, 493] on div "Outpatient" at bounding box center [615, 502] width 663 height 31
type input "1"
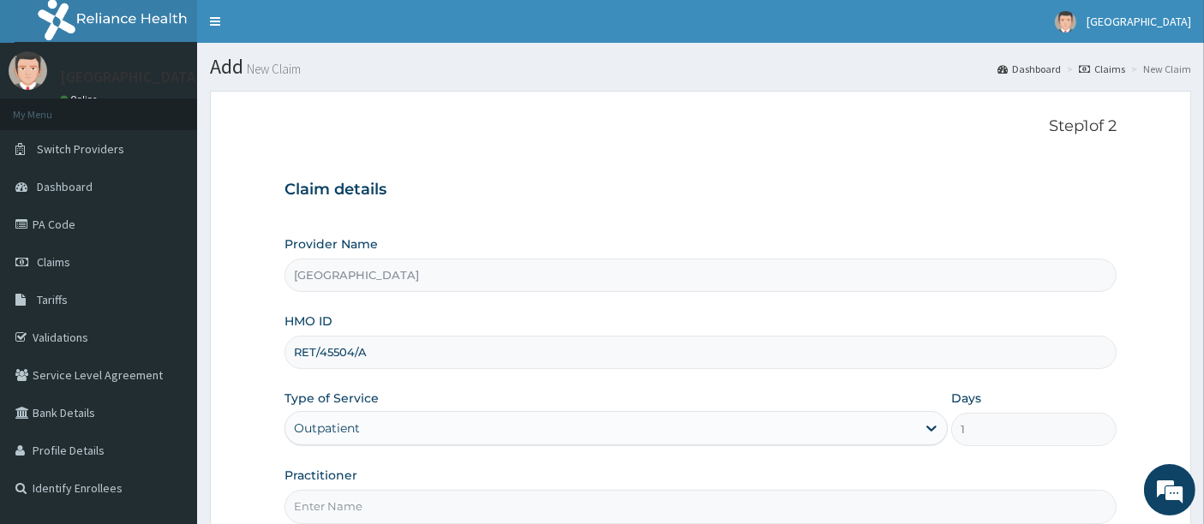
click at [308, 493] on input "Practitioner" at bounding box center [700, 506] width 833 height 33
type input "[PERSON_NAME]"
click at [249, 368] on form "Step 1 of 2 Claim details Provider Name [GEOGRAPHIC_DATA] HMO ID RET/45504/A Ty…" at bounding box center [700, 369] width 981 height 556
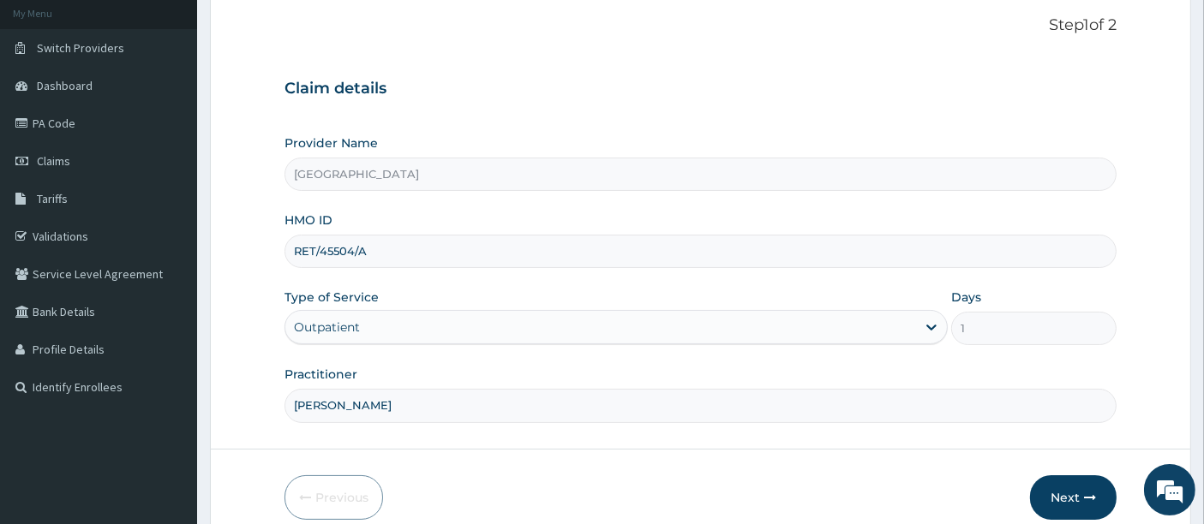
scroll to position [176, 0]
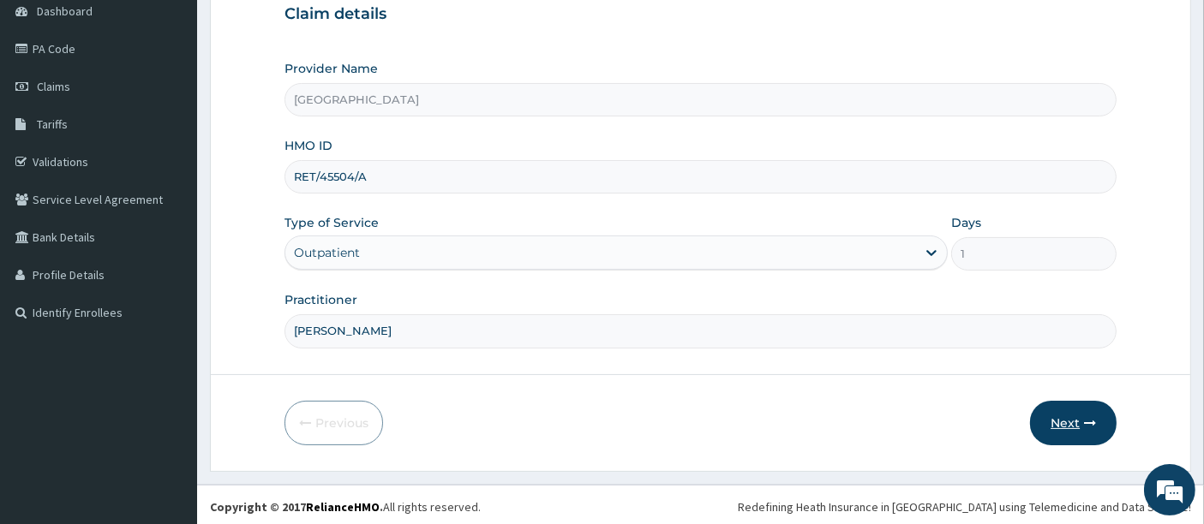
click at [1064, 412] on button "Next" at bounding box center [1073, 423] width 87 height 45
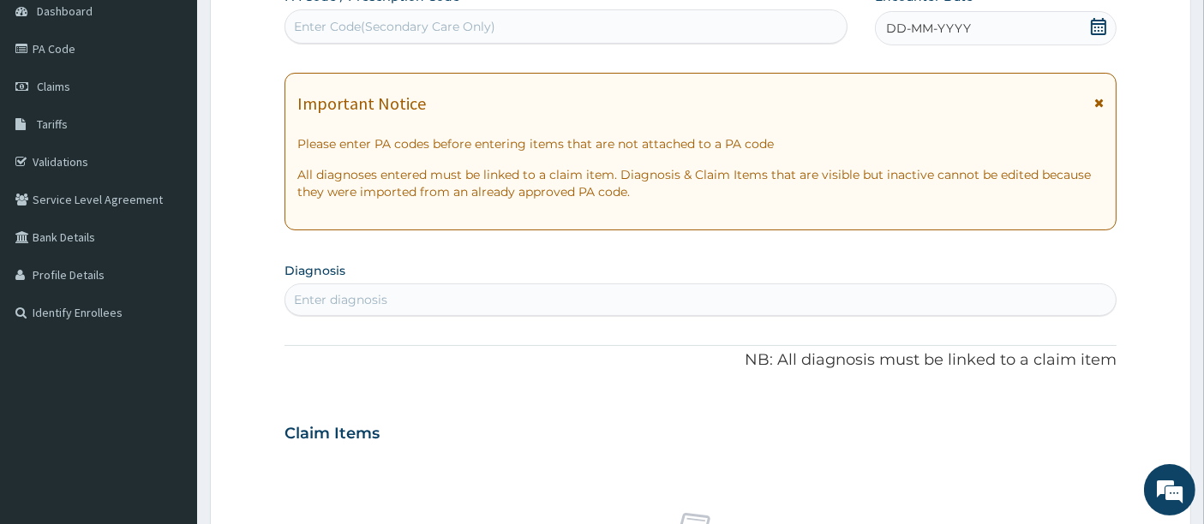
click at [1091, 18] on icon at bounding box center [1098, 26] width 17 height 17
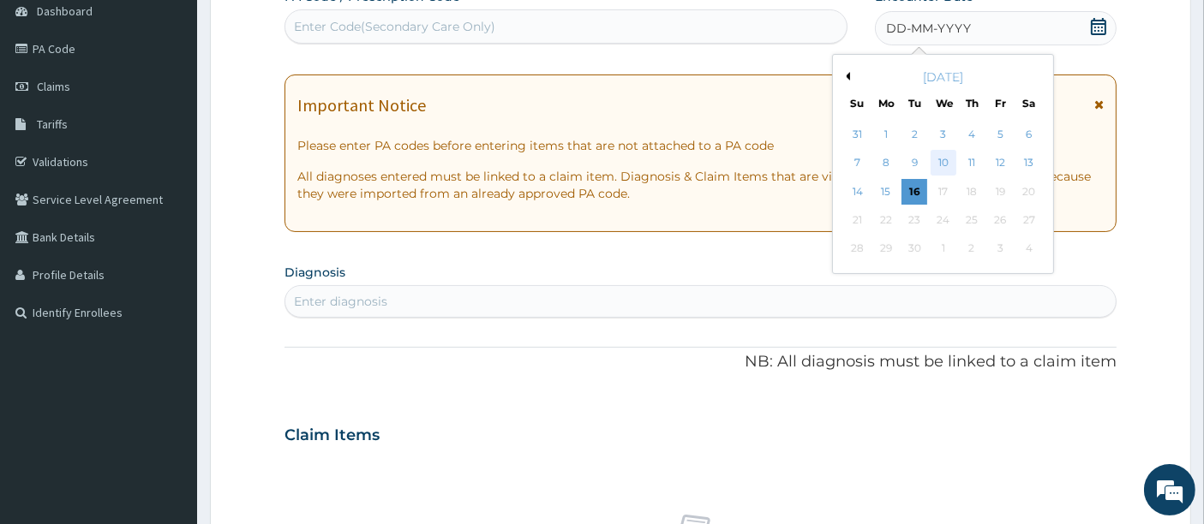
click at [943, 152] on div "10" at bounding box center [943, 164] width 26 height 26
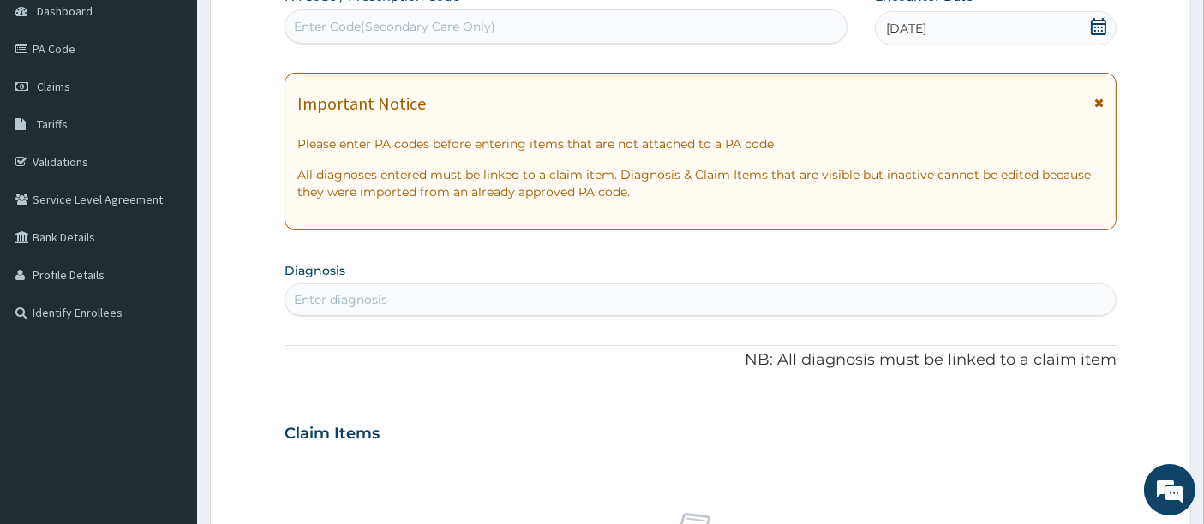
click at [574, 289] on div "Enter diagnosis" at bounding box center [700, 299] width 831 height 27
type input "PLASMO"
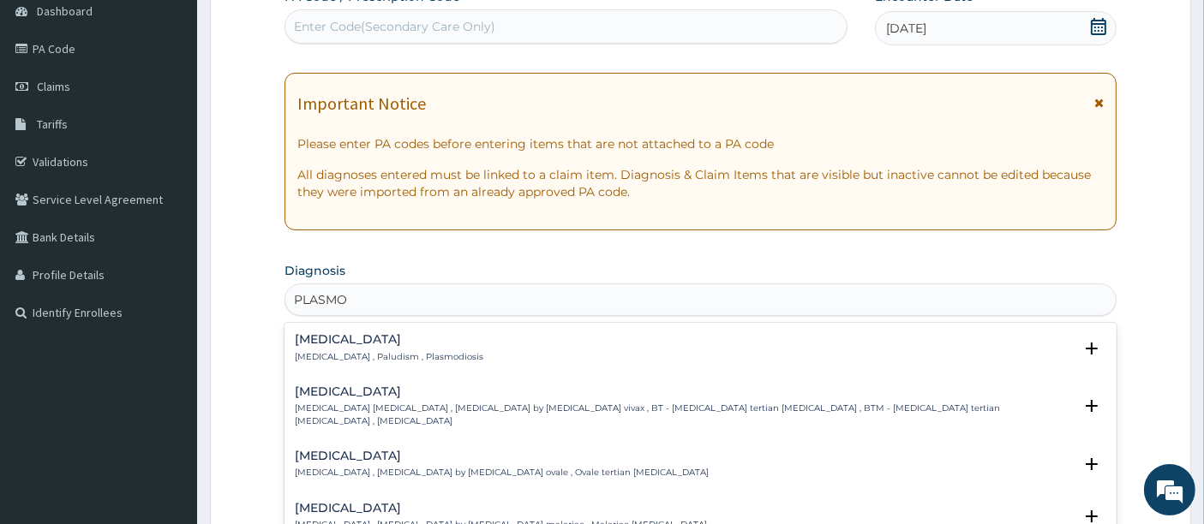
click at [326, 336] on h4 "[MEDICAL_DATA]" at bounding box center [389, 339] width 188 height 13
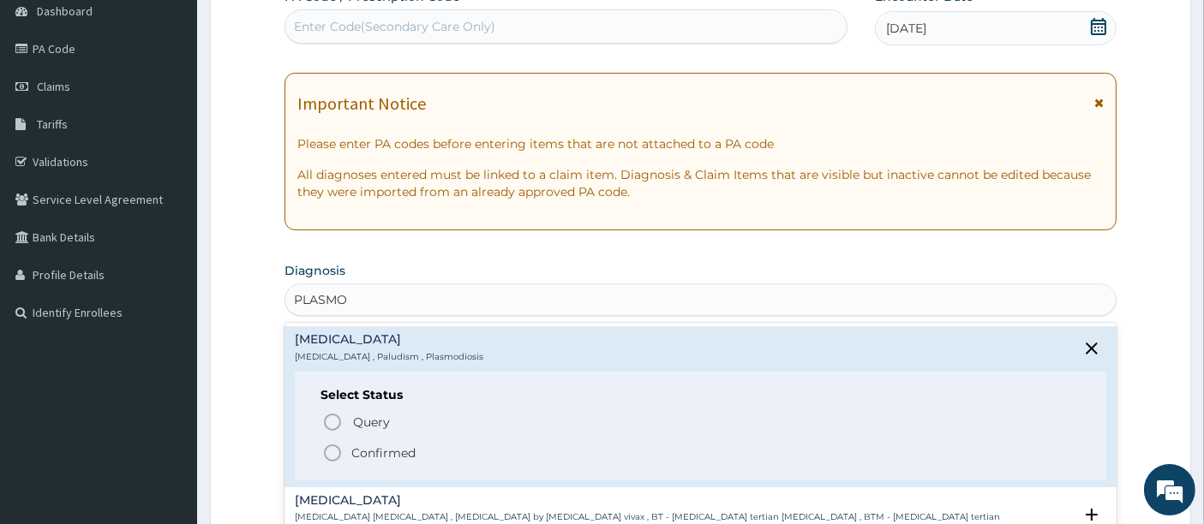
click at [332, 447] on icon "status option filled" at bounding box center [332, 453] width 21 height 21
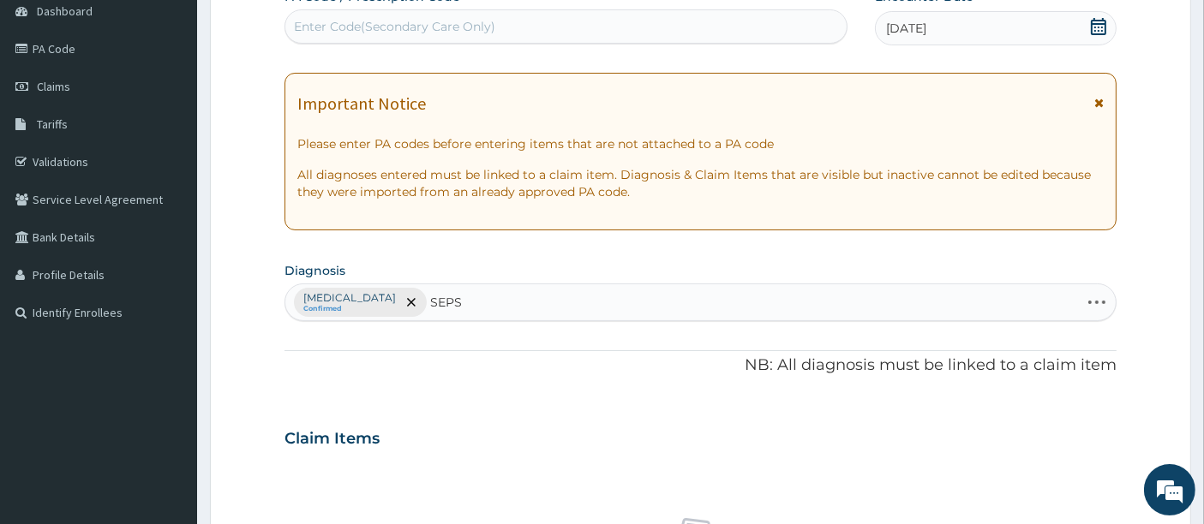
type input "SEPSI"
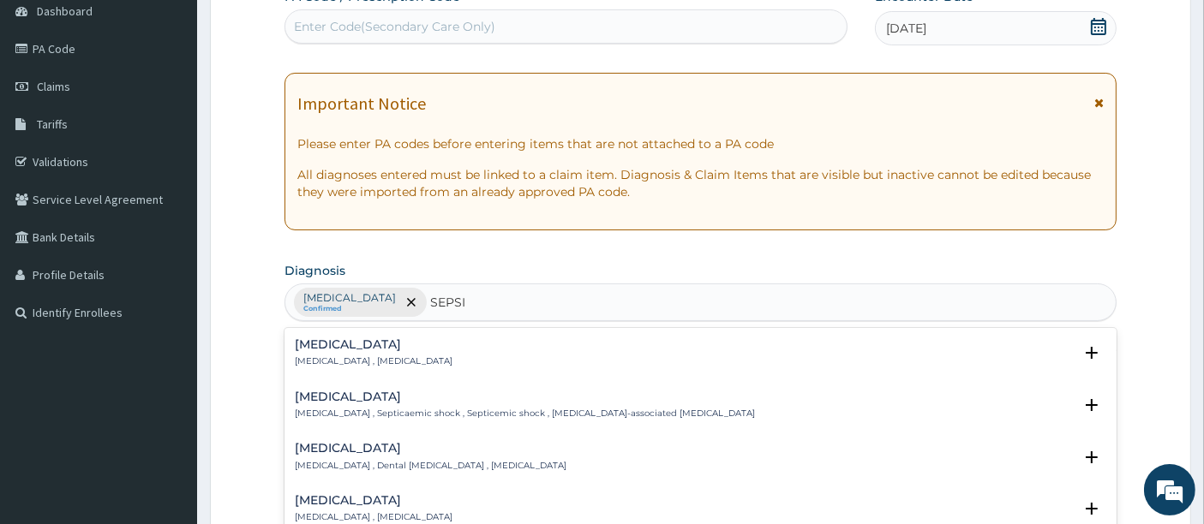
click at [338, 345] on h4 "[MEDICAL_DATA]" at bounding box center [374, 344] width 158 height 13
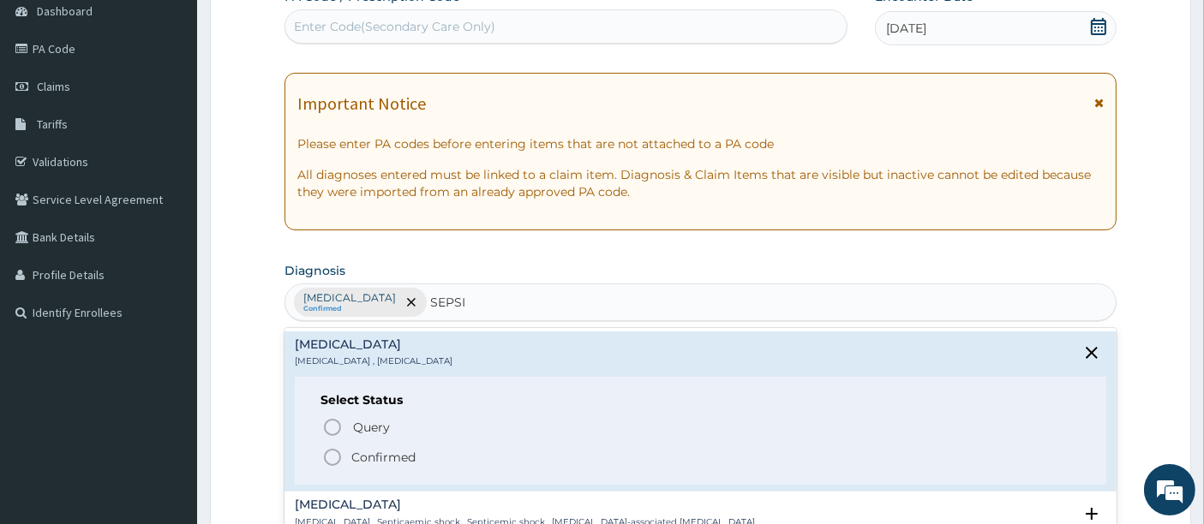
click at [329, 454] on icon "status option filled" at bounding box center [332, 457] width 21 height 21
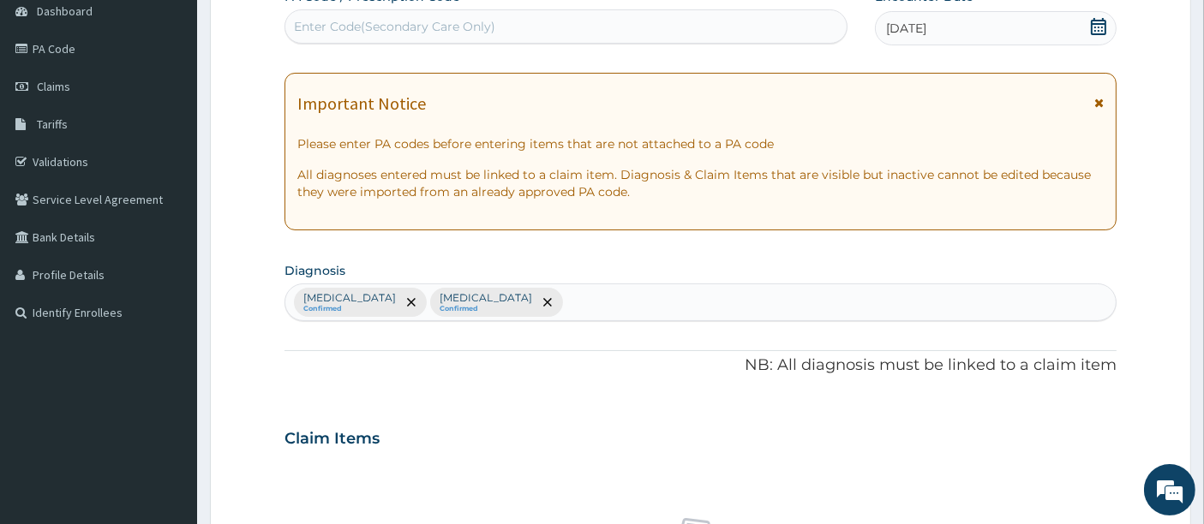
click at [425, 368] on p "NB: All diagnosis must be linked to a claim item" at bounding box center [700, 366] width 833 height 22
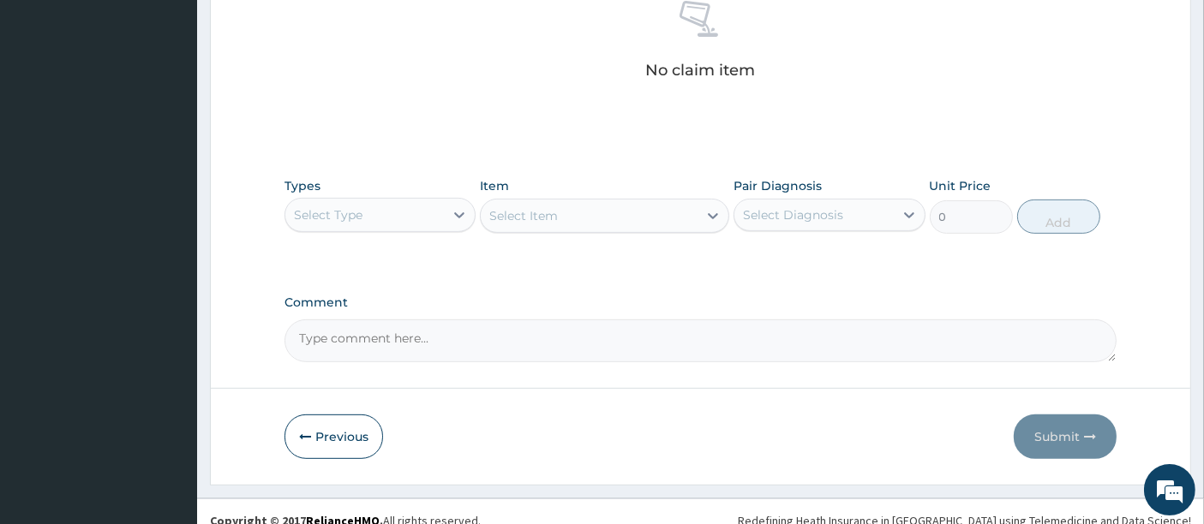
scroll to position [708, 0]
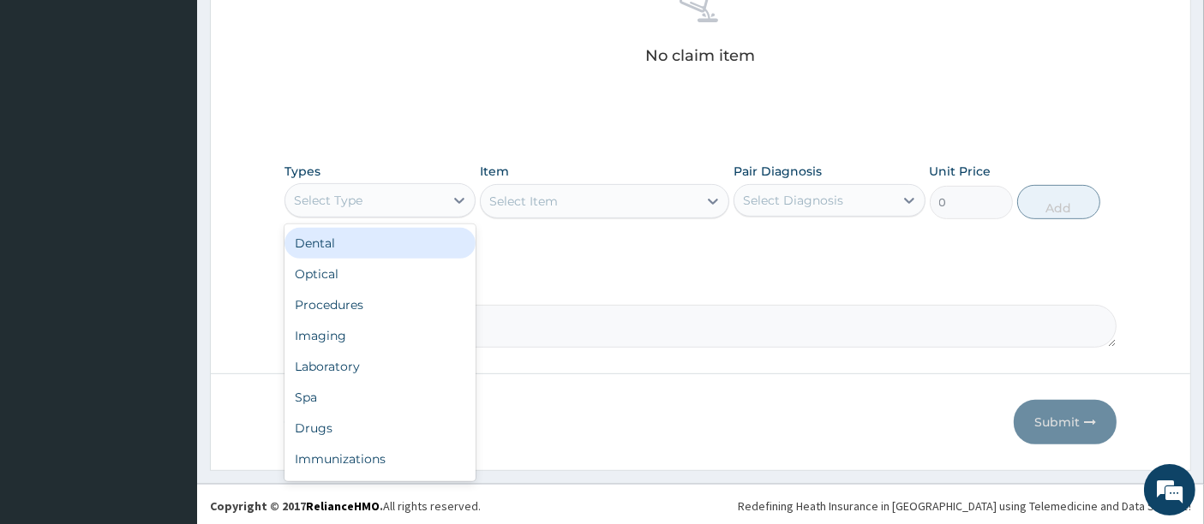
click at [368, 202] on div "Select Type" at bounding box center [364, 200] width 159 height 27
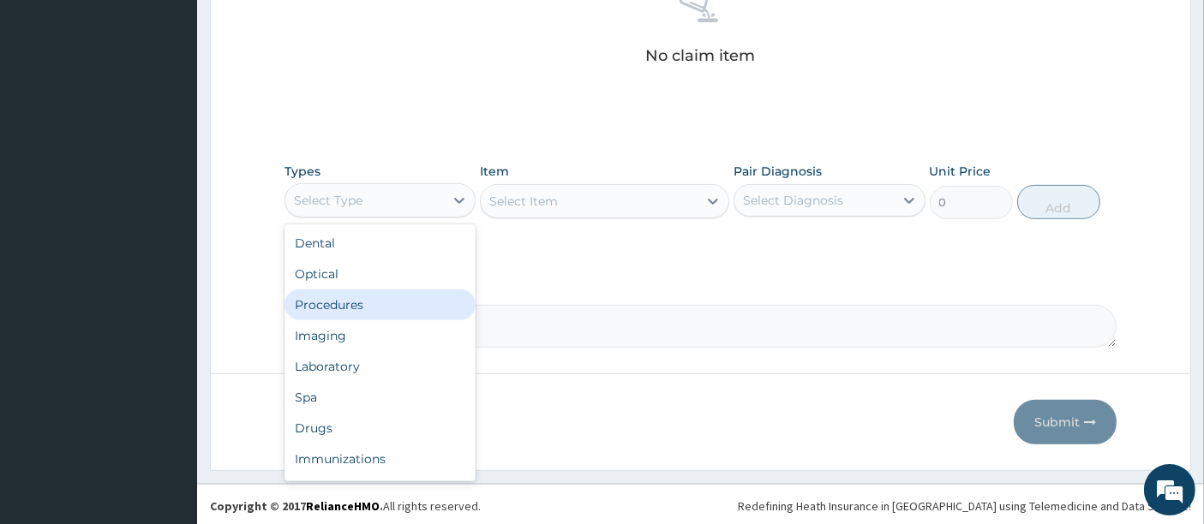
click at [333, 312] on div "Procedures" at bounding box center [379, 305] width 191 height 31
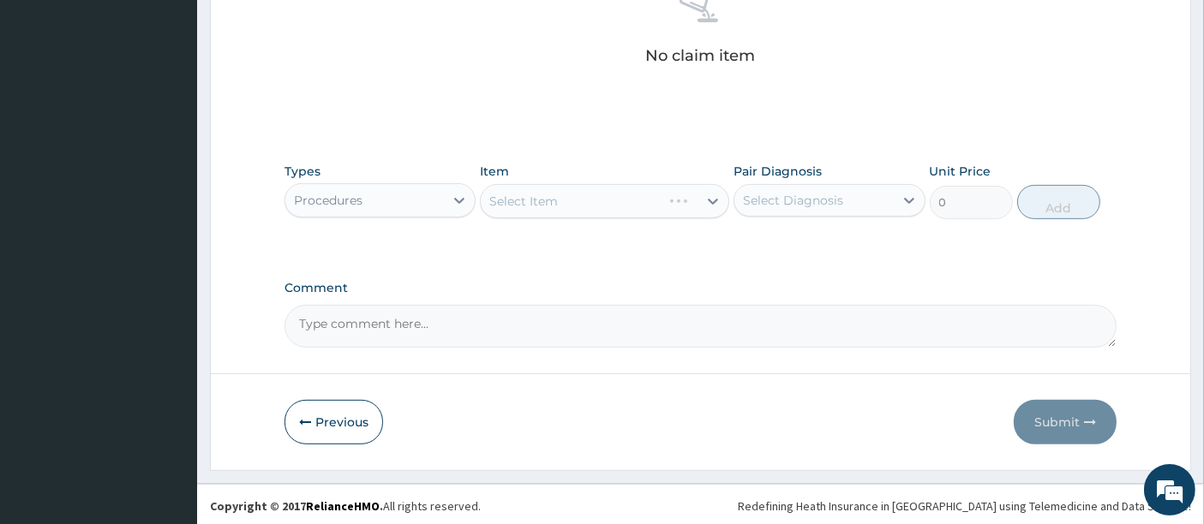
click at [564, 200] on div "Select Item" at bounding box center [604, 201] width 249 height 34
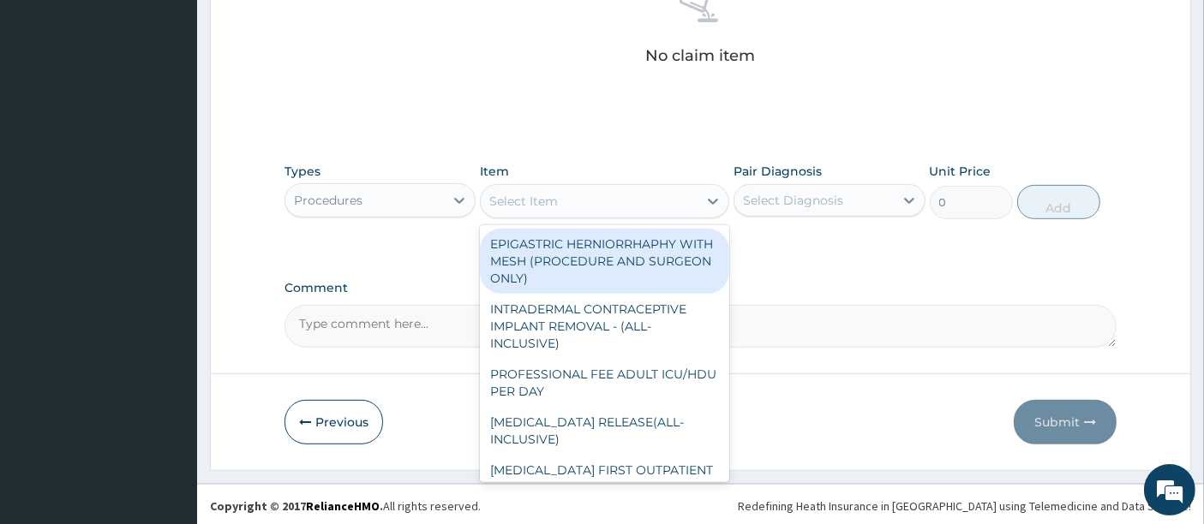
click at [564, 200] on div "Select Item" at bounding box center [589, 201] width 217 height 27
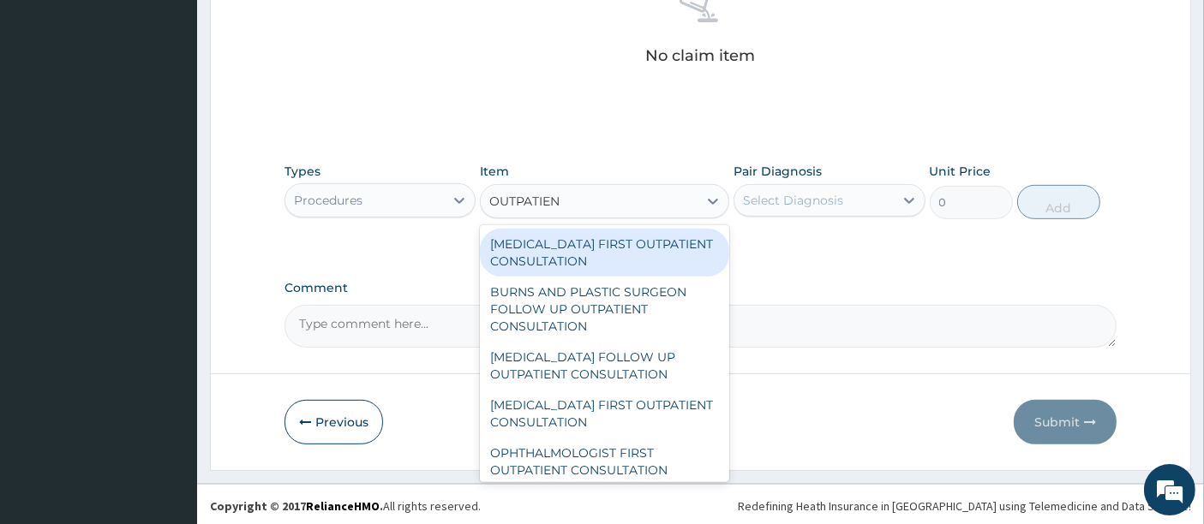
type input "OUTPATIENT"
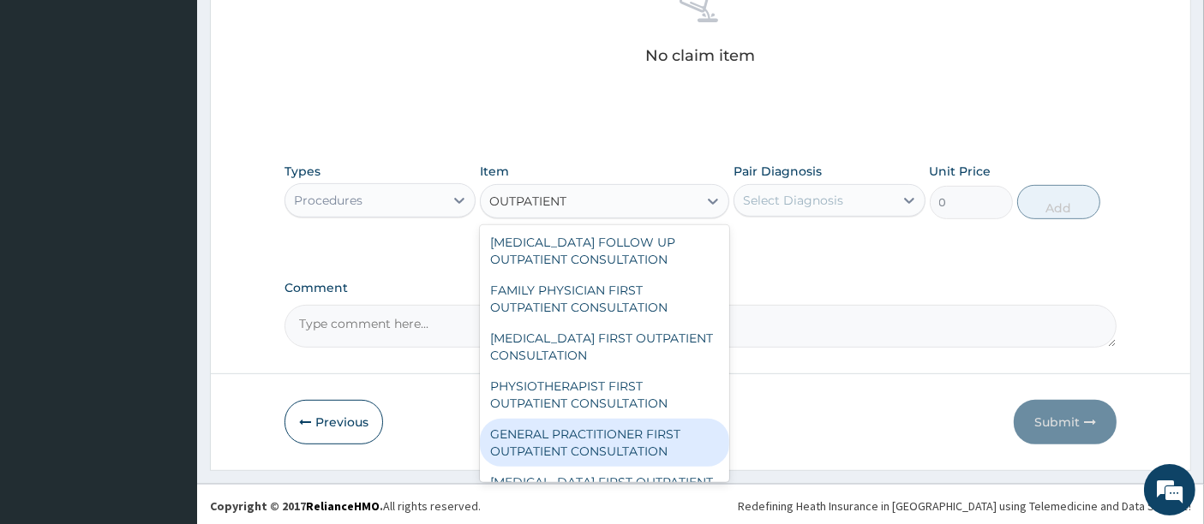
scroll to position [2356, 0]
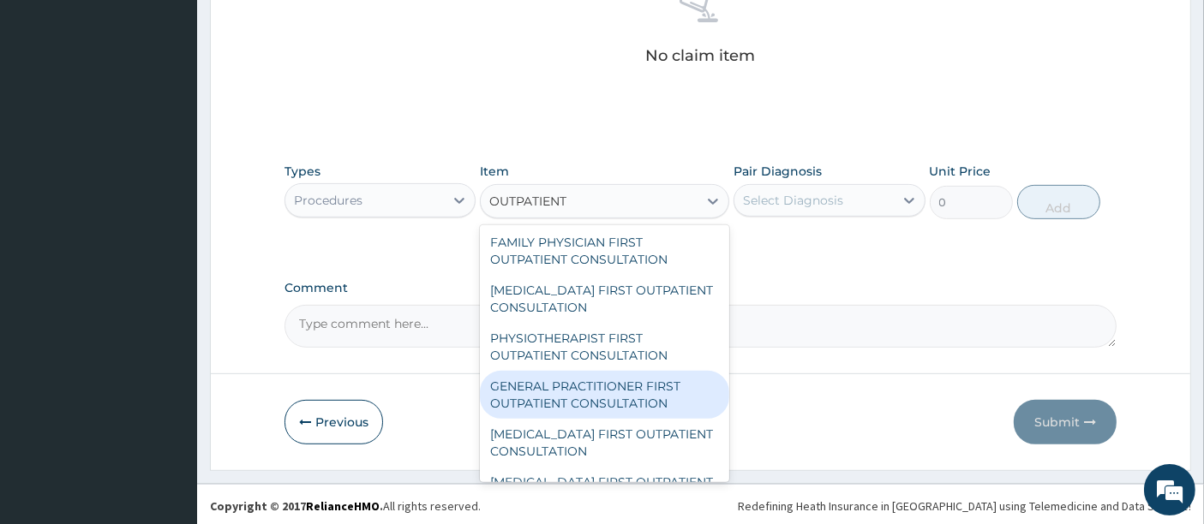
click at [530, 387] on div "GENERAL PRACTITIONER FIRST OUTPATIENT CONSULTATION" at bounding box center [604, 395] width 249 height 48
type input "5400"
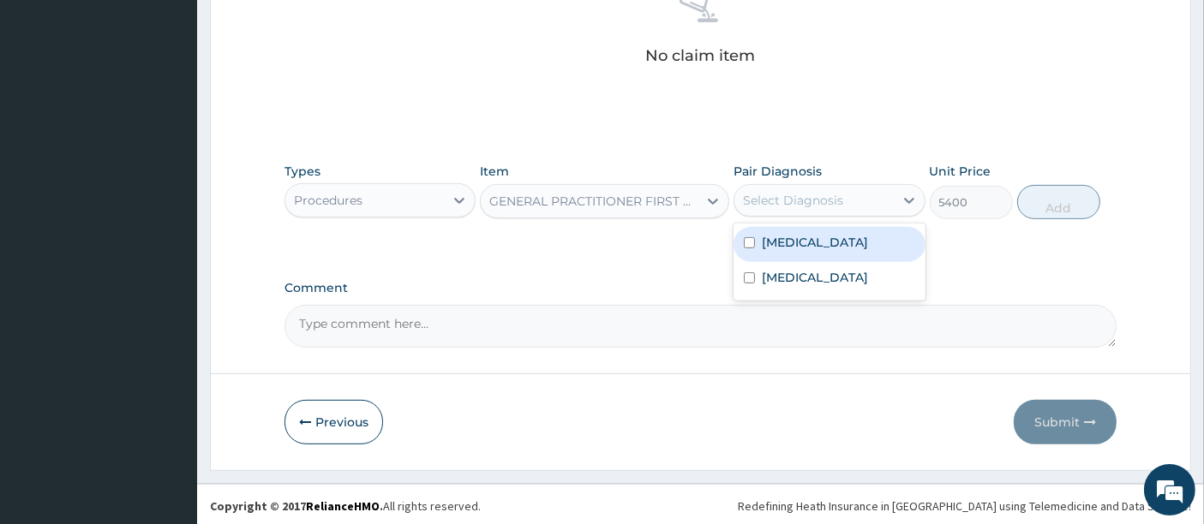
click at [800, 197] on div "Select Diagnosis" at bounding box center [793, 200] width 100 height 17
click at [780, 242] on label "[MEDICAL_DATA]" at bounding box center [815, 242] width 106 height 17
checkbox input "true"
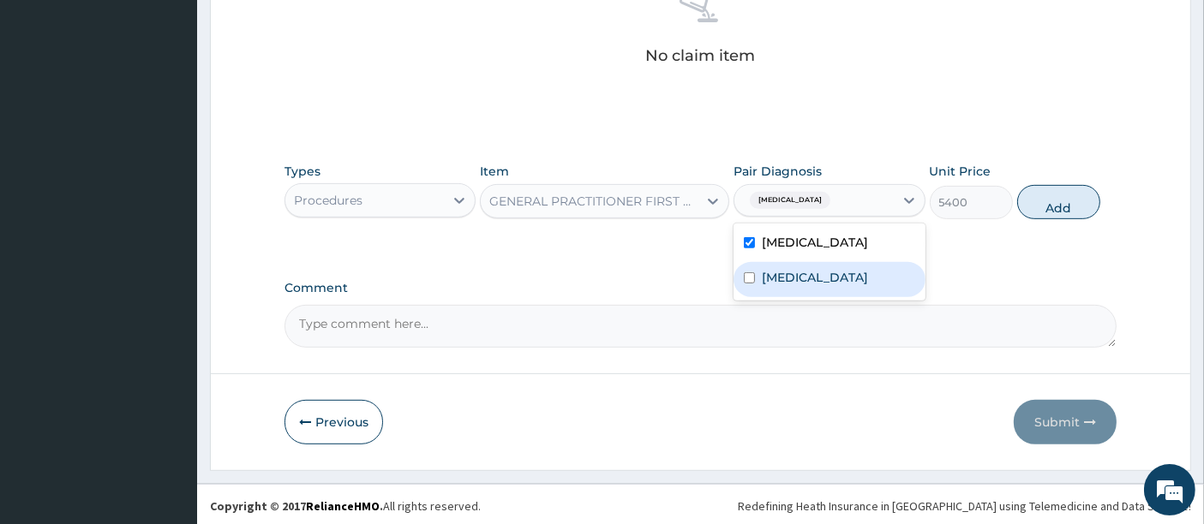
click at [761, 265] on div "[MEDICAL_DATA]" at bounding box center [828, 279] width 191 height 35
checkbox input "true"
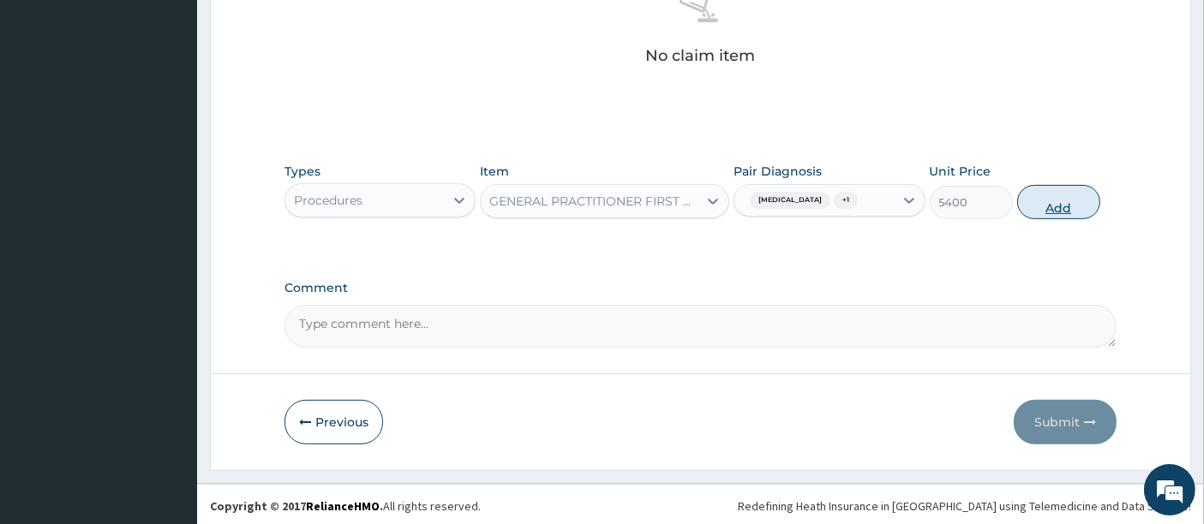
click at [1056, 200] on button "Add" at bounding box center [1058, 202] width 83 height 34
type input "0"
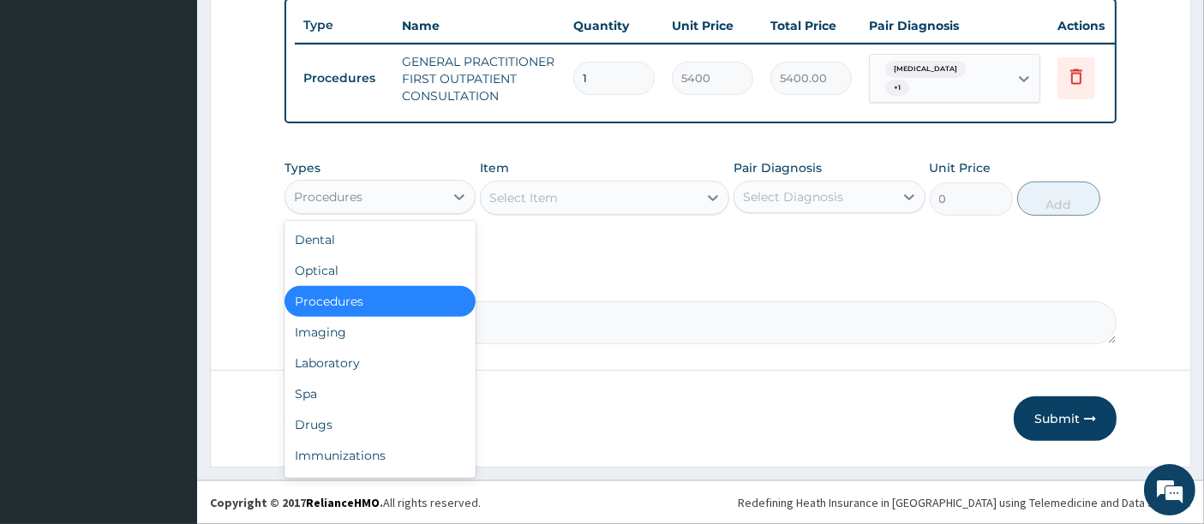
click at [410, 197] on div "Procedures" at bounding box center [364, 196] width 159 height 27
click at [303, 375] on div "Laboratory" at bounding box center [379, 363] width 191 height 31
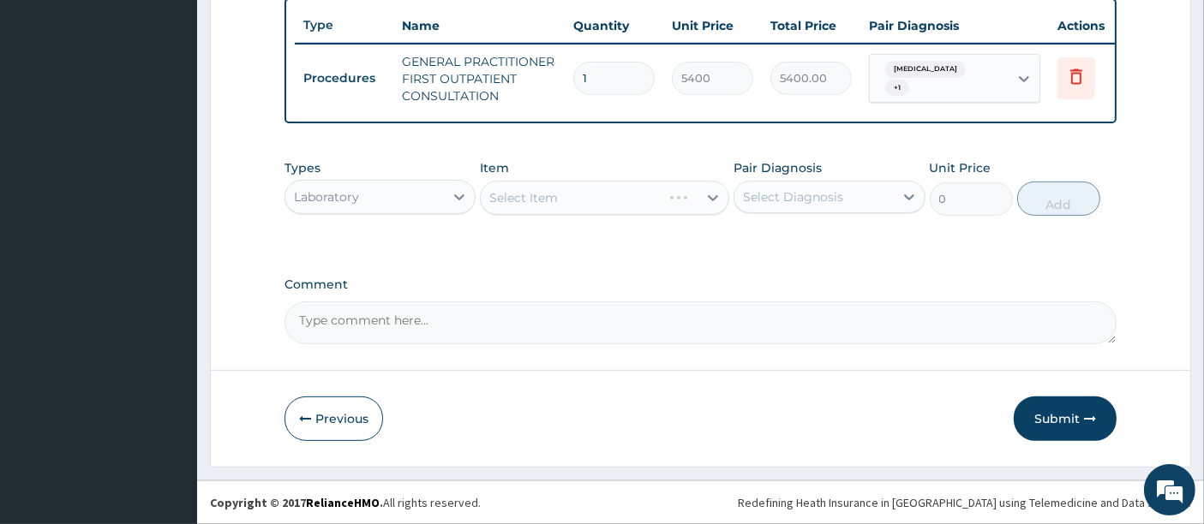
click at [573, 192] on div "Select Item" at bounding box center [604, 198] width 249 height 34
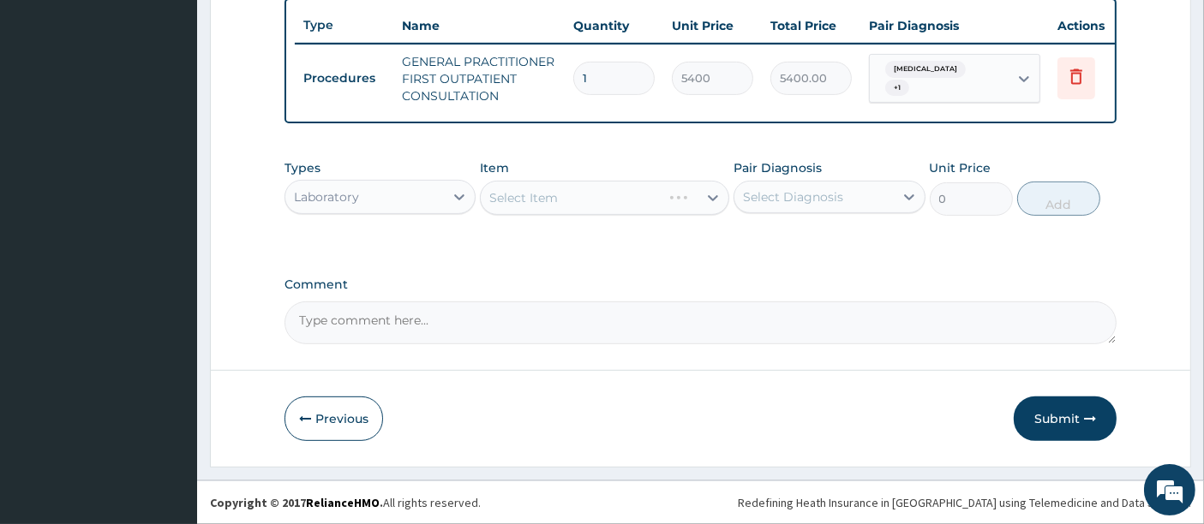
click at [573, 192] on div "Select Item" at bounding box center [604, 198] width 249 height 34
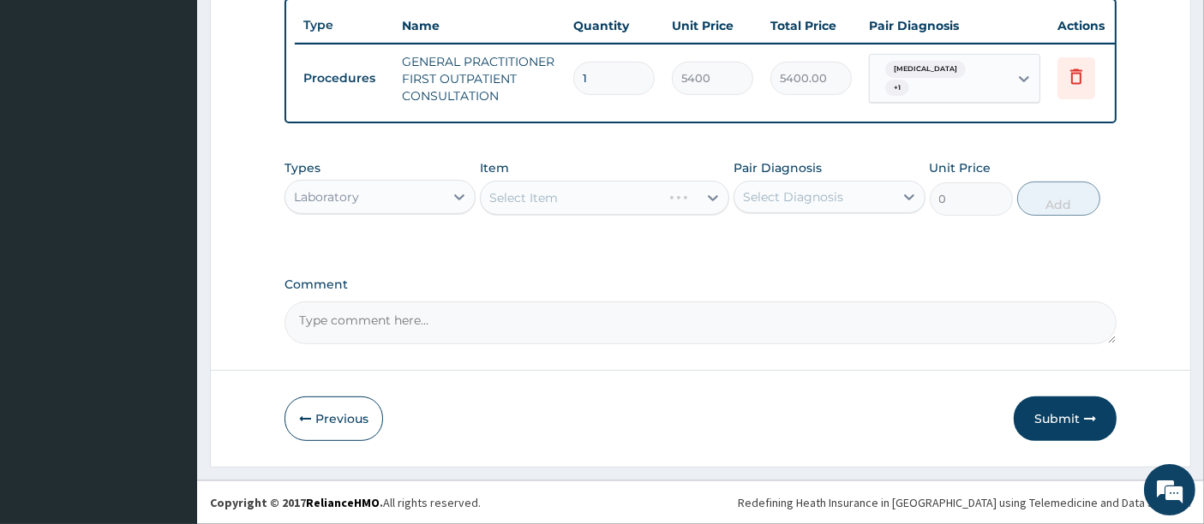
click at [573, 192] on div "Select Item" at bounding box center [604, 198] width 249 height 34
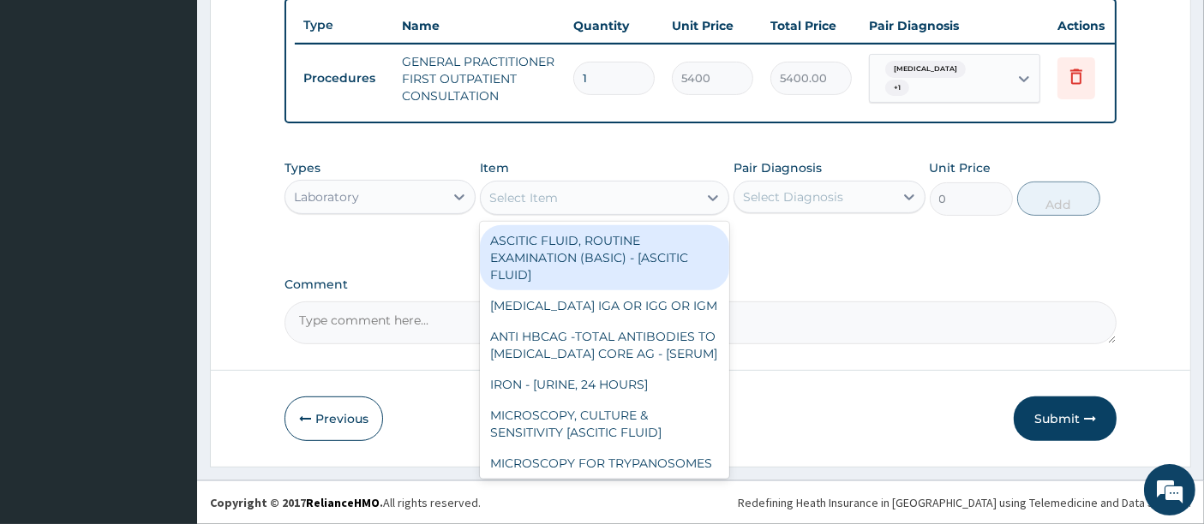
click at [573, 192] on div "Select Item" at bounding box center [589, 197] width 217 height 27
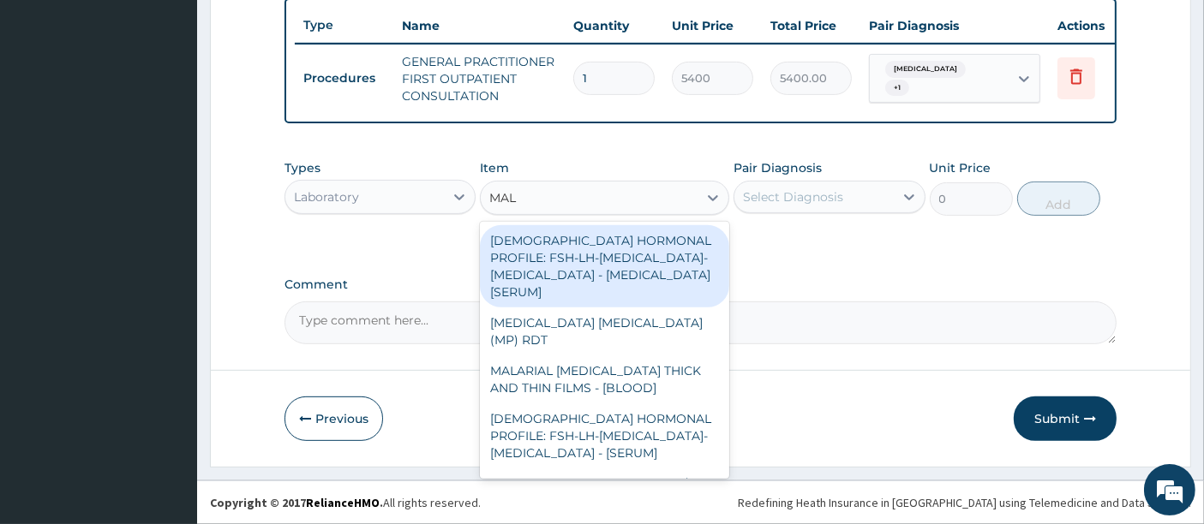
type input "MALA"
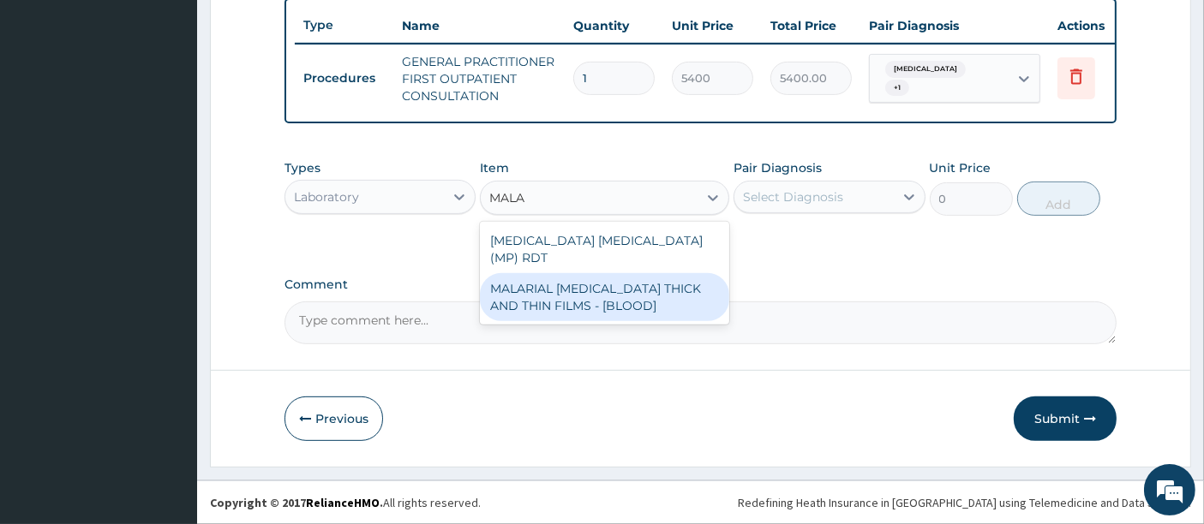
click at [565, 273] on div "MALARIAL [MEDICAL_DATA] THICK AND THIN FILMS - [BLOOD]" at bounding box center [604, 297] width 249 height 48
type input "3150"
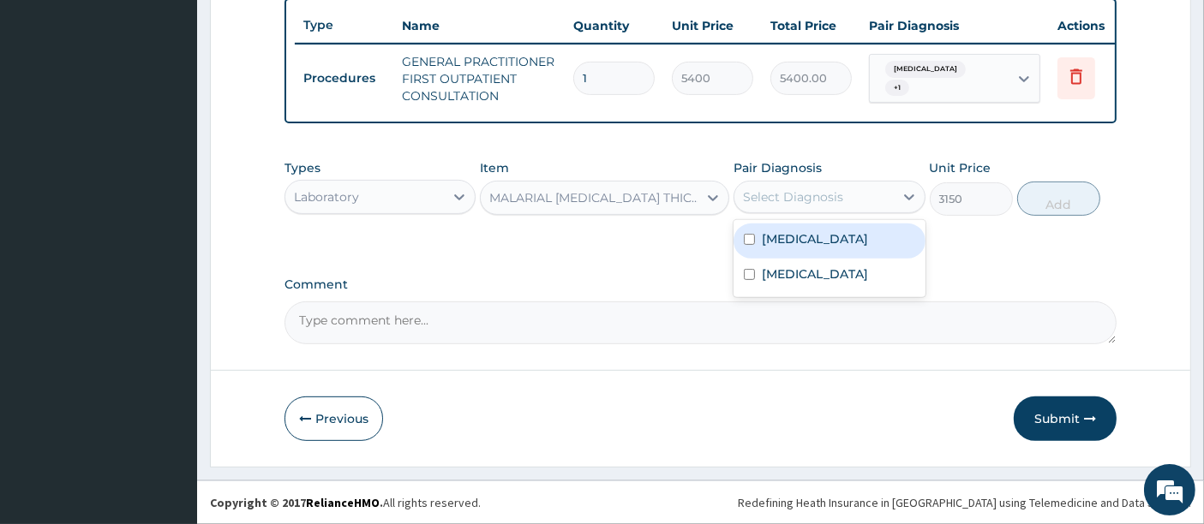
click at [786, 200] on div "Select Diagnosis" at bounding box center [793, 196] width 100 height 17
click at [758, 250] on div "[MEDICAL_DATA]" at bounding box center [828, 241] width 191 height 35
checkbox input "true"
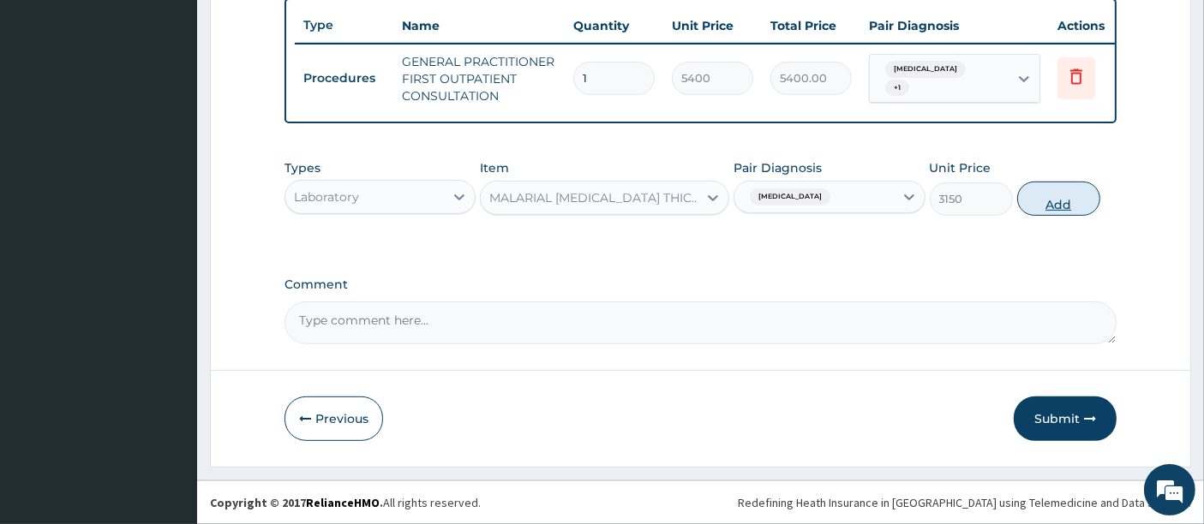
click at [1047, 202] on button "Add" at bounding box center [1058, 199] width 83 height 34
type input "0"
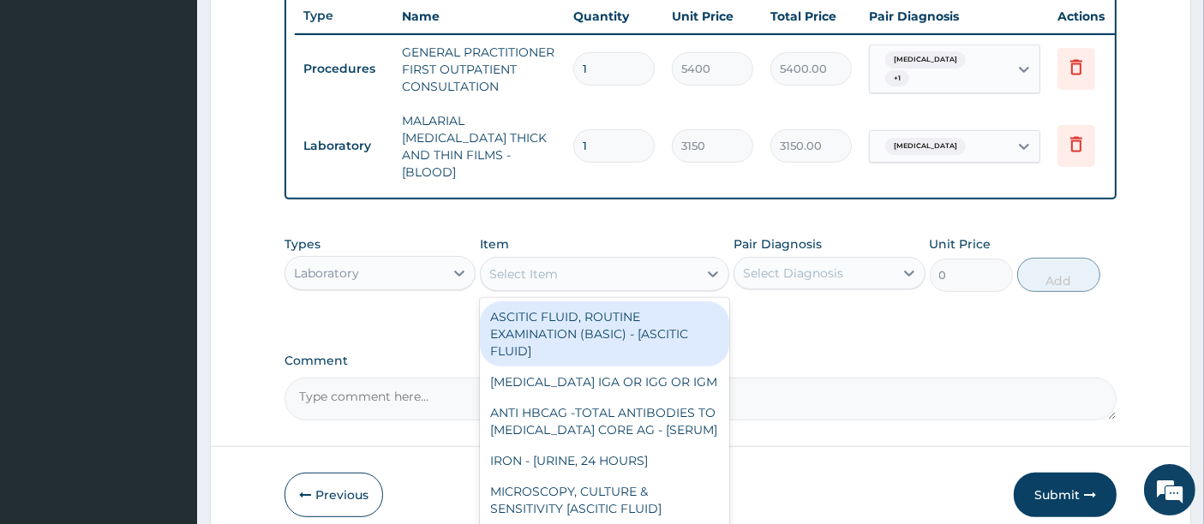
click at [565, 270] on div "Select Item" at bounding box center [589, 273] width 217 height 27
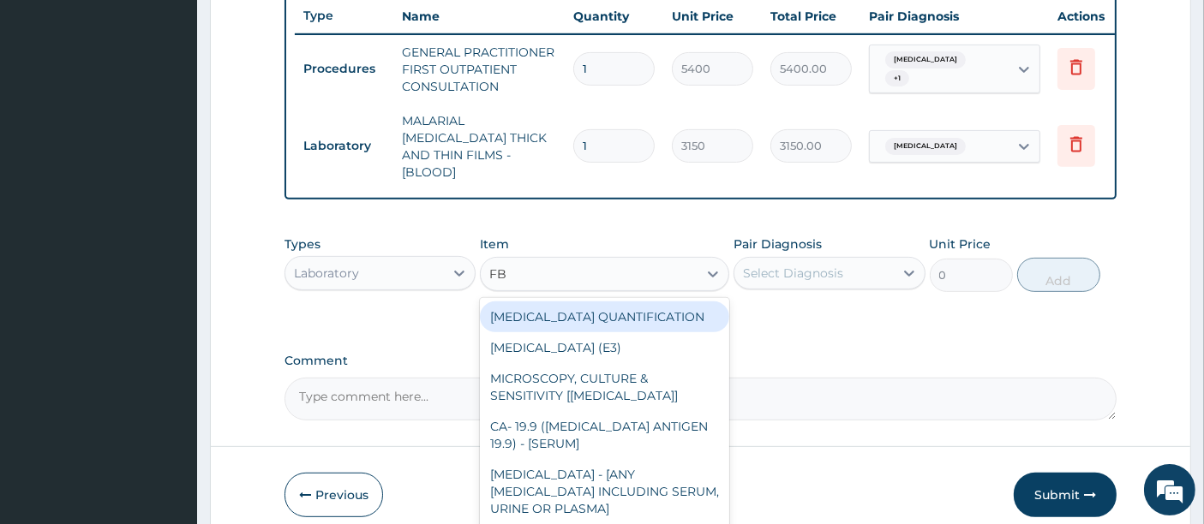
type input "FBC"
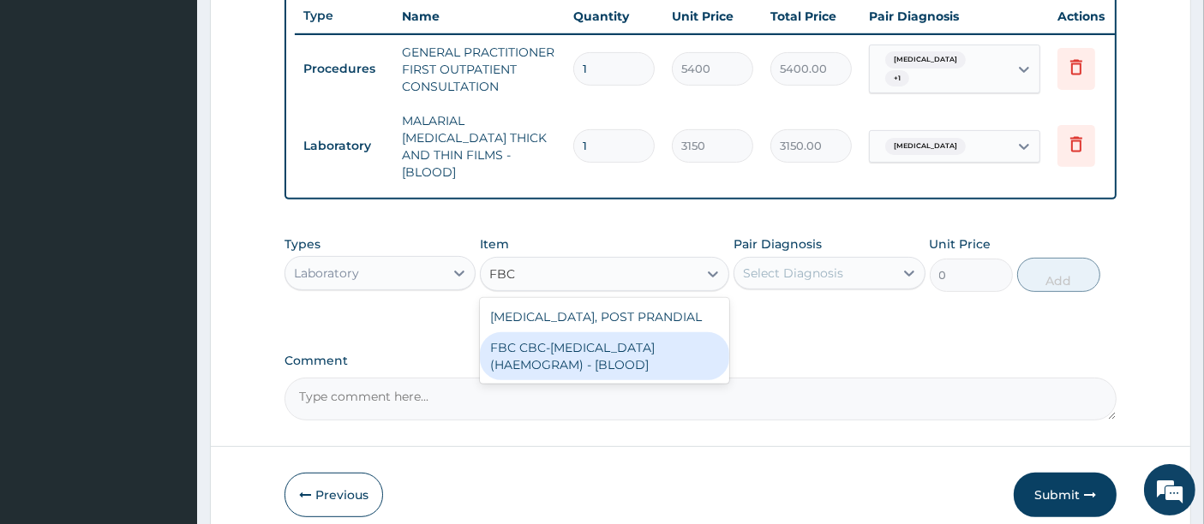
click at [554, 338] on div "FBC CBC-[MEDICAL_DATA] (HAEMOGRAM) - [BLOOD]" at bounding box center [604, 356] width 249 height 48
type input "7200"
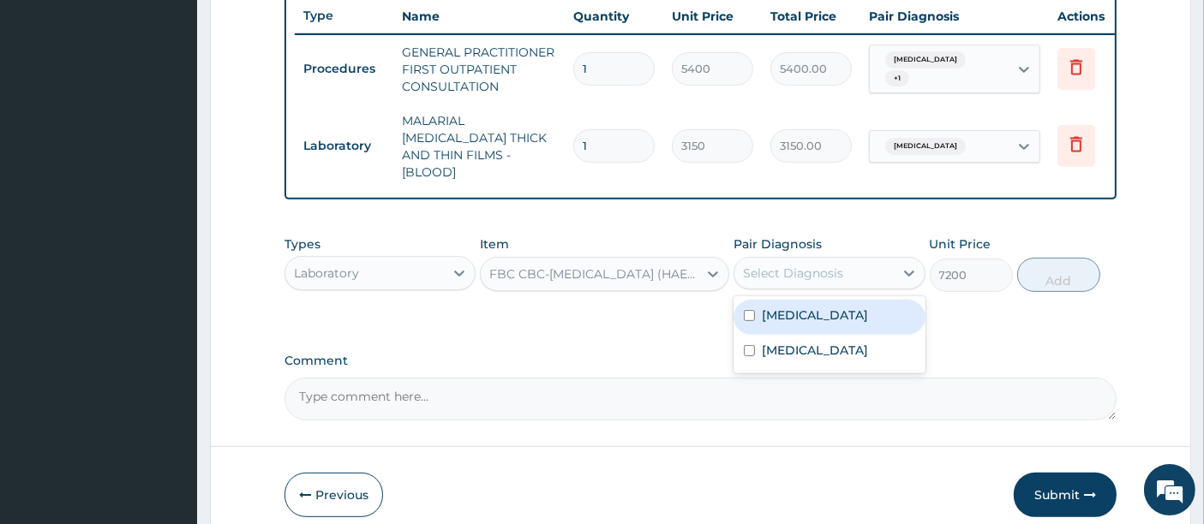
click at [812, 266] on div "Select Diagnosis" at bounding box center [793, 273] width 100 height 17
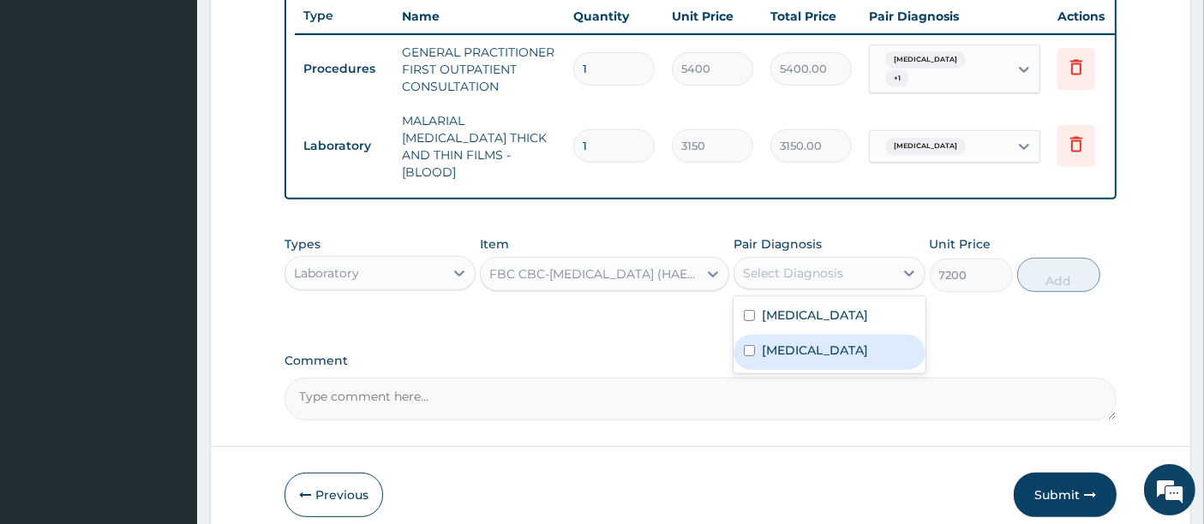
click at [775, 342] on label "[MEDICAL_DATA]" at bounding box center [815, 350] width 106 height 17
checkbox input "true"
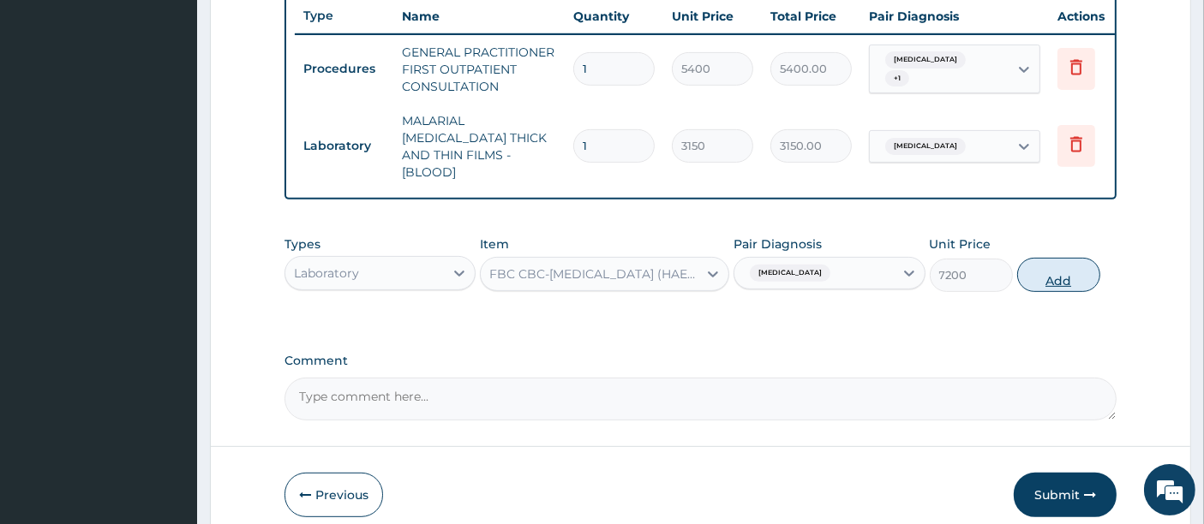
click at [1047, 260] on button "Add" at bounding box center [1058, 275] width 83 height 34
type input "0"
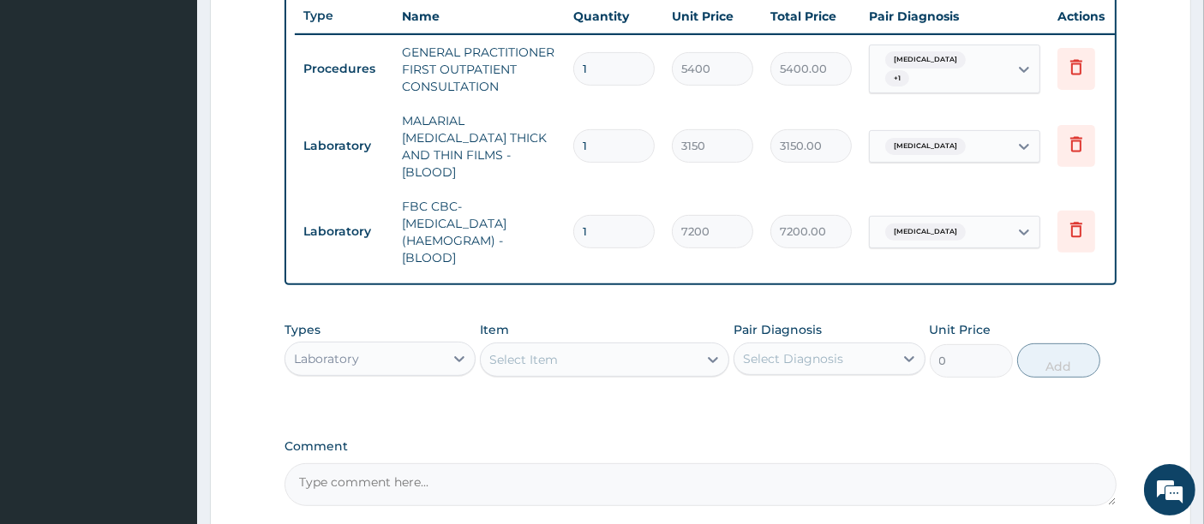
click at [386, 346] on div "Laboratory" at bounding box center [364, 358] width 159 height 27
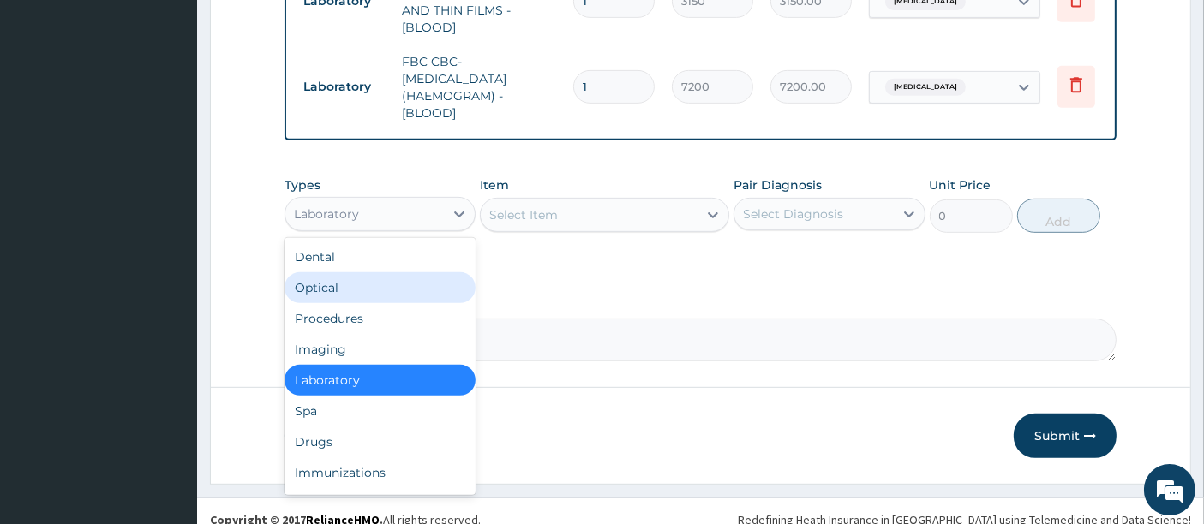
scroll to position [803, 0]
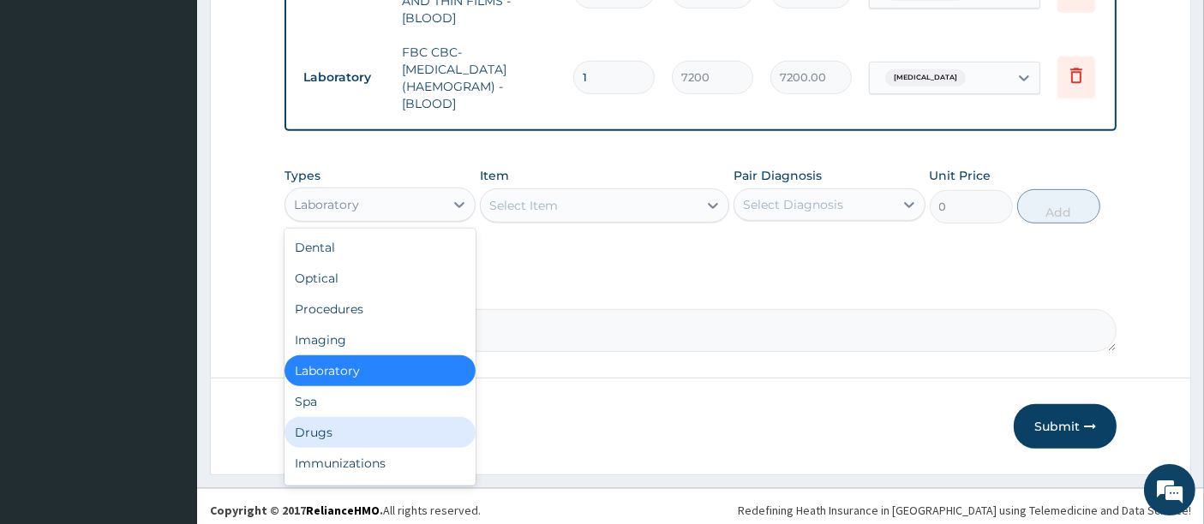
click at [328, 435] on div "Drugs" at bounding box center [379, 432] width 191 height 31
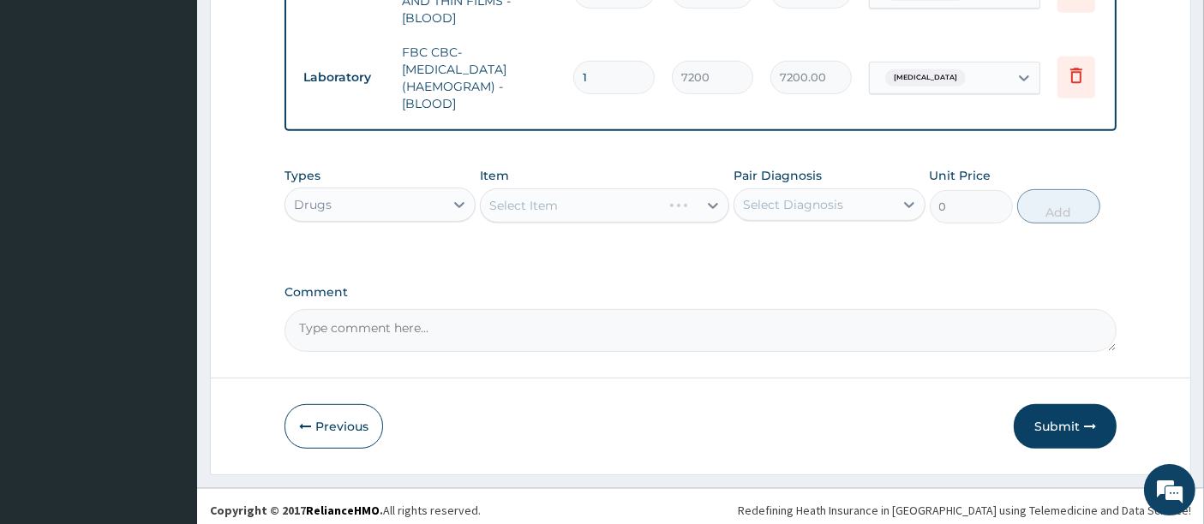
click at [563, 188] on div "Select Item" at bounding box center [604, 205] width 249 height 34
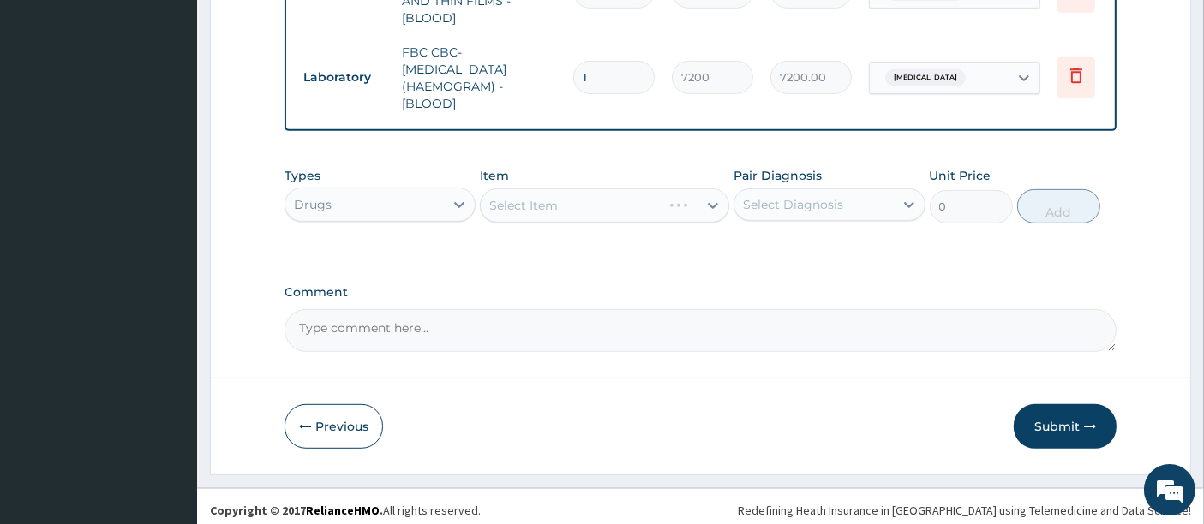
click at [539, 199] on div "Select Item" at bounding box center [604, 205] width 249 height 34
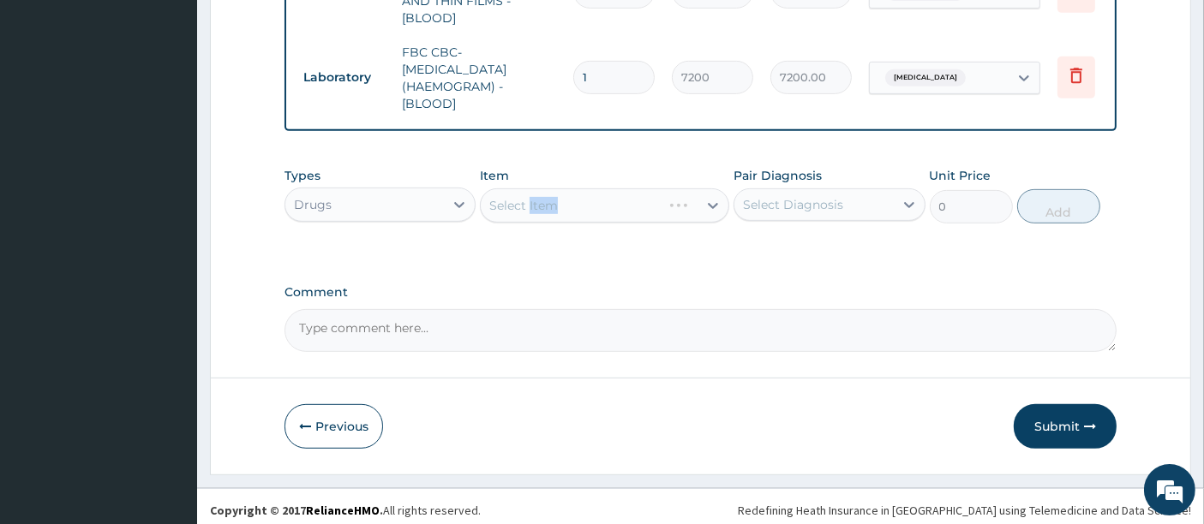
click at [539, 199] on div "Select Item" at bounding box center [604, 205] width 249 height 34
click at [582, 193] on div "Select Item" at bounding box center [604, 205] width 249 height 34
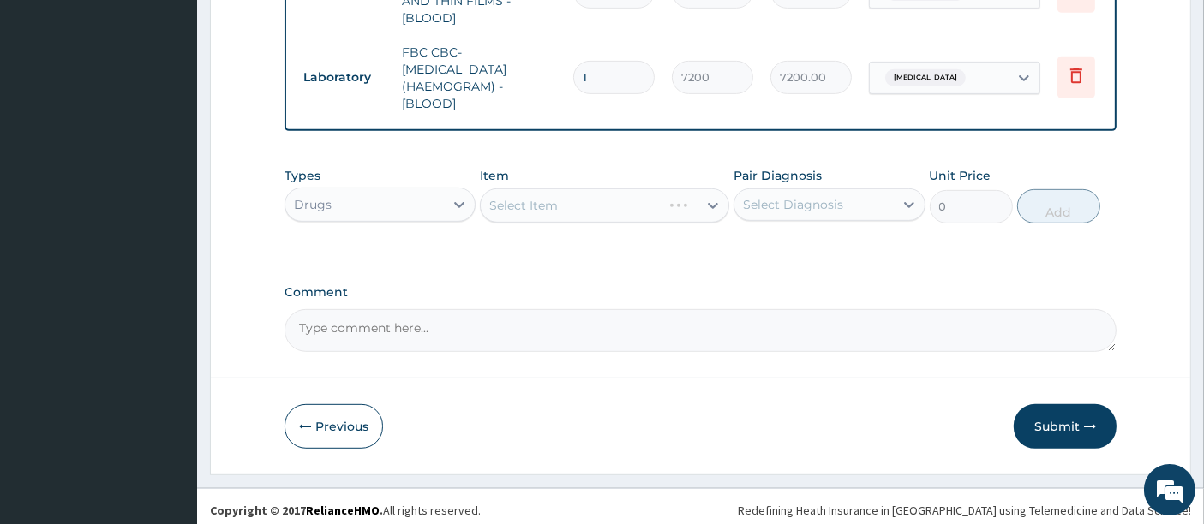
click at [582, 193] on div "Select Item" at bounding box center [604, 205] width 249 height 34
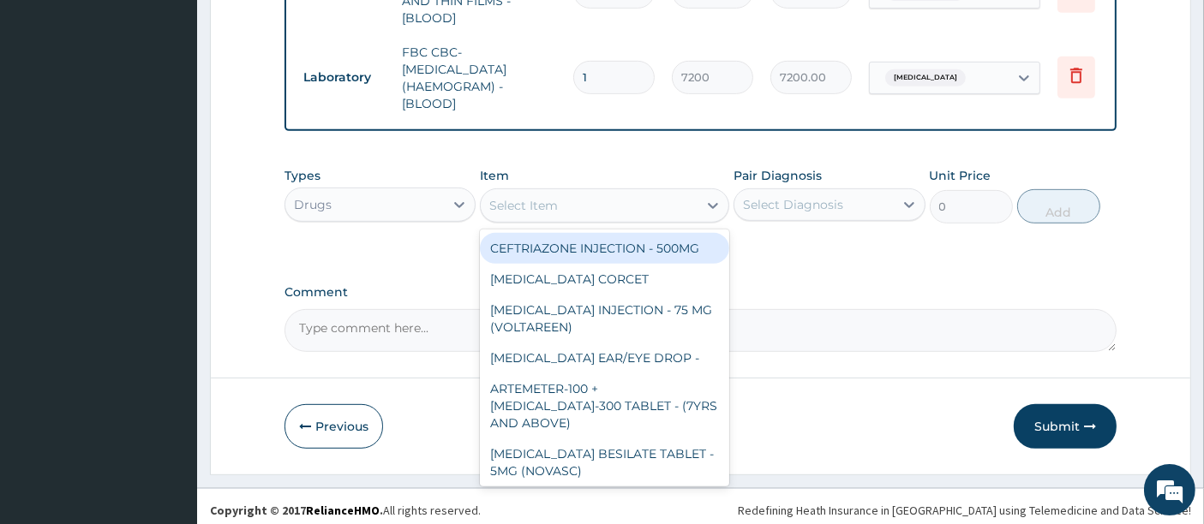
click at [582, 193] on div "Select Item" at bounding box center [589, 205] width 217 height 27
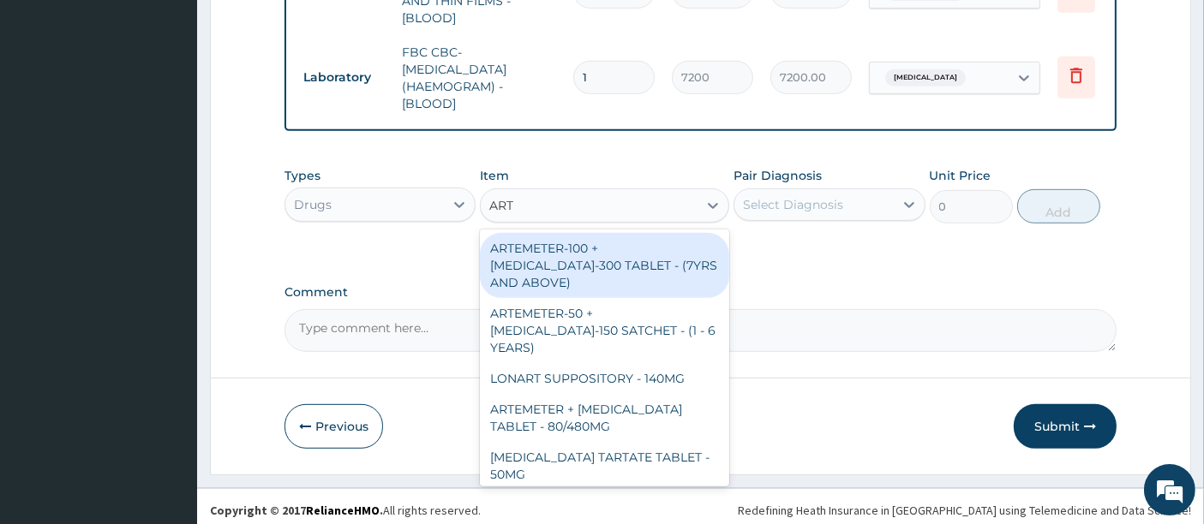
type input "ARTE"
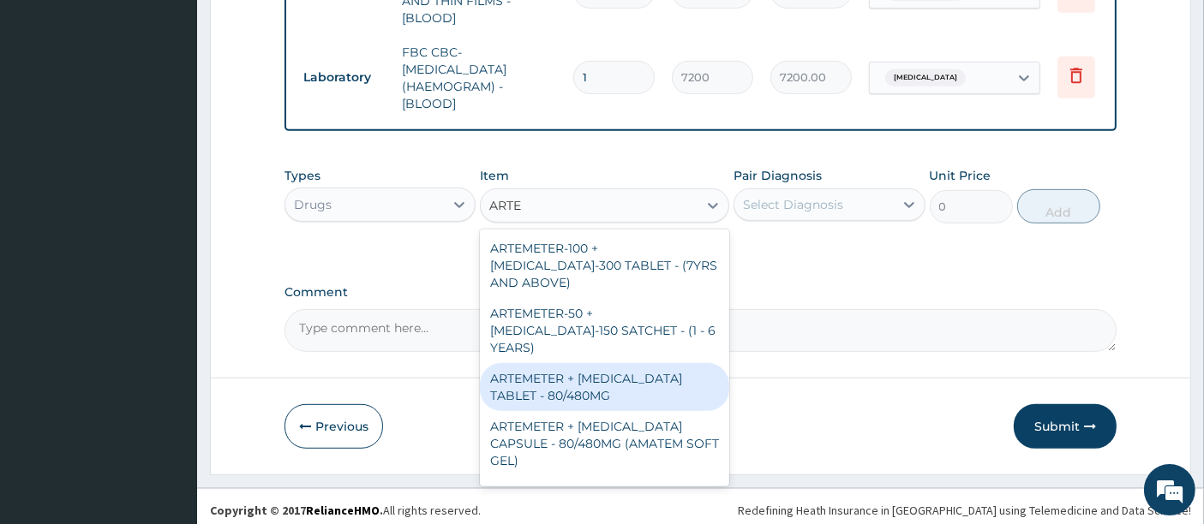
click at [565, 363] on div "ARTEMETER + LUMEFANTRINE TABLET - 80/480MG" at bounding box center [604, 387] width 249 height 48
type input "494"
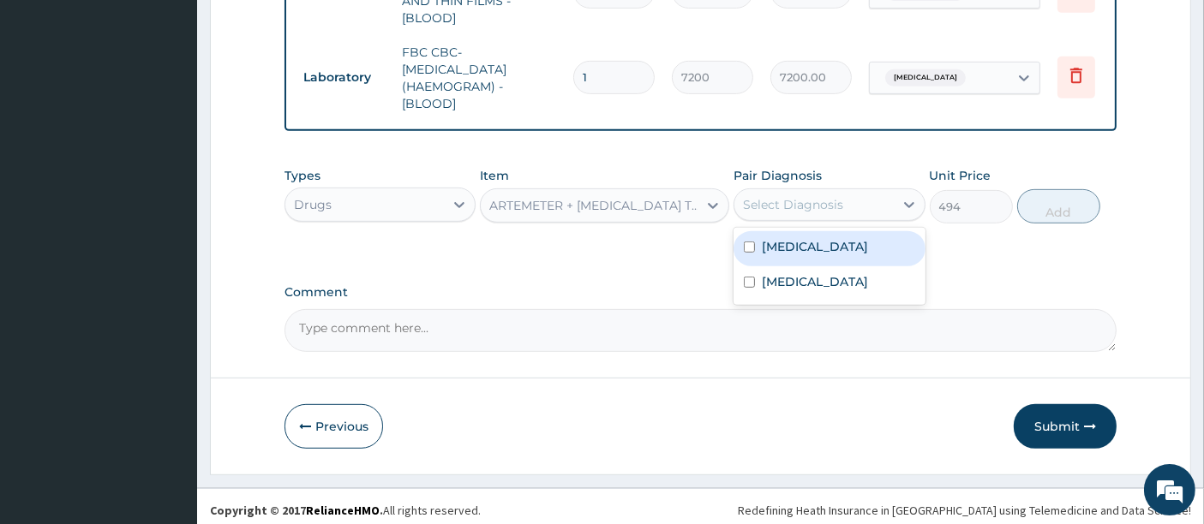
click at [816, 202] on div "Select Diagnosis" at bounding box center [793, 204] width 100 height 17
click at [763, 248] on label "Malaria" at bounding box center [815, 246] width 106 height 17
checkbox input "true"
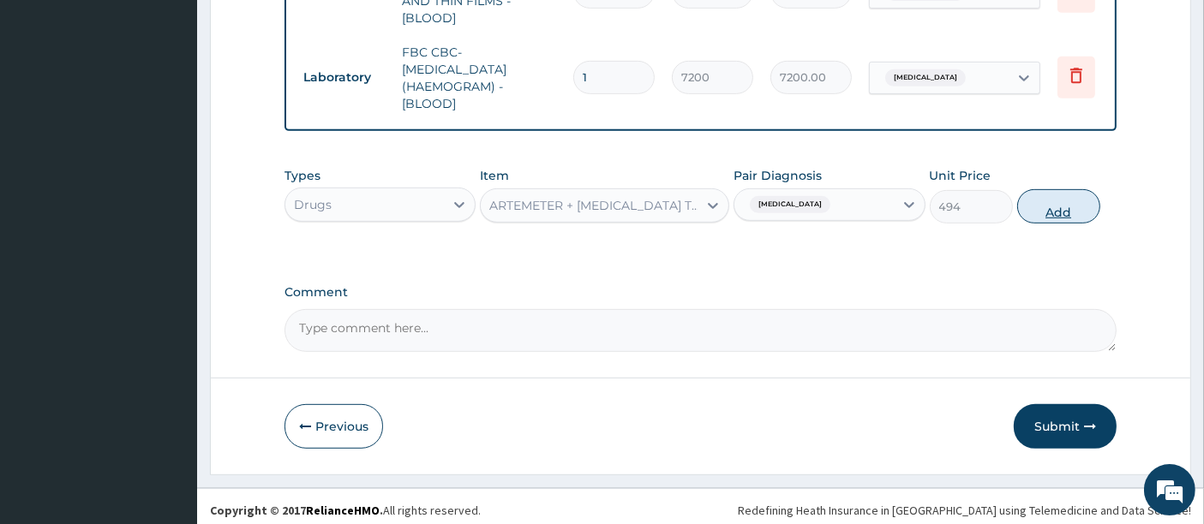
click at [1062, 199] on button "Add" at bounding box center [1058, 206] width 83 height 34
type input "0"
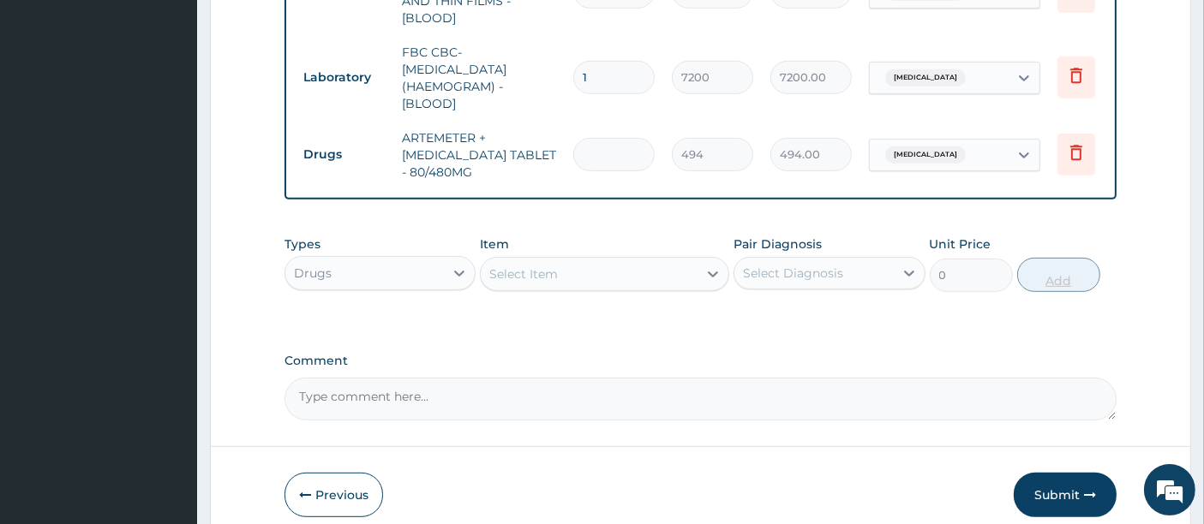
type input "0.00"
type input "6"
type input "2964.00"
type input "6"
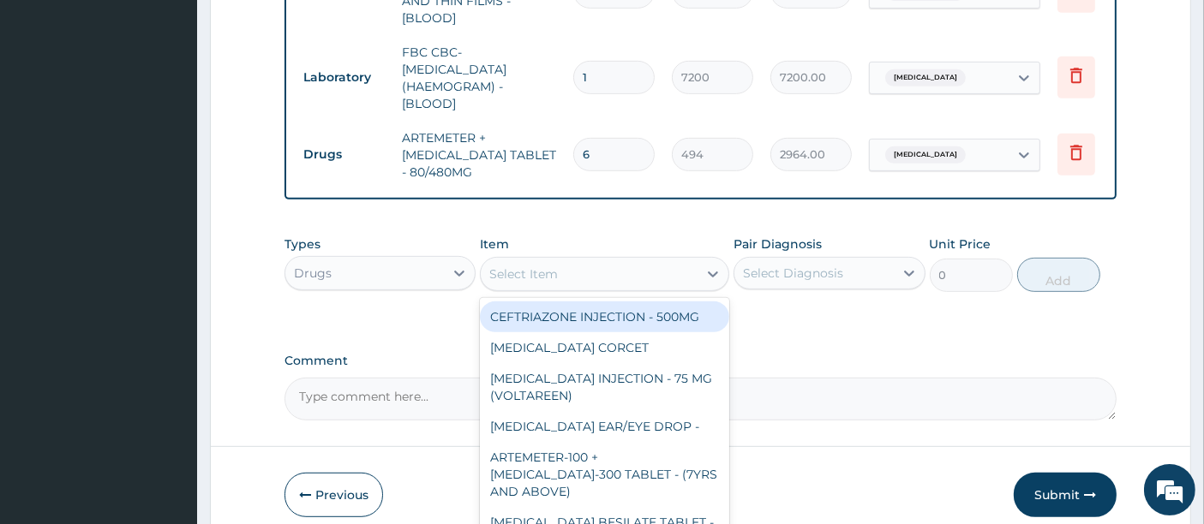
click at [595, 280] on div "Select Item" at bounding box center [589, 273] width 217 height 27
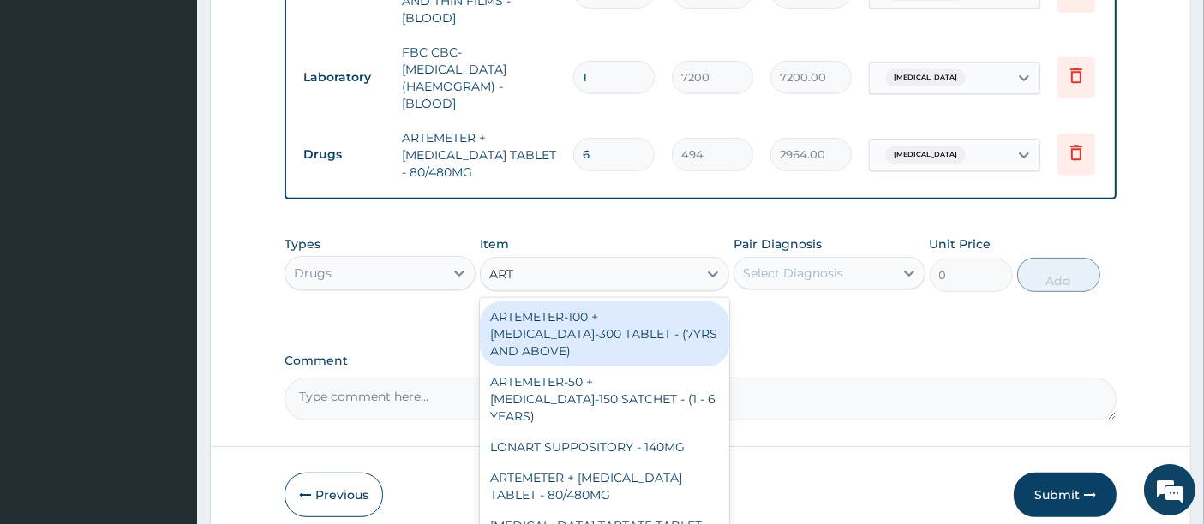
type input "ARTE"
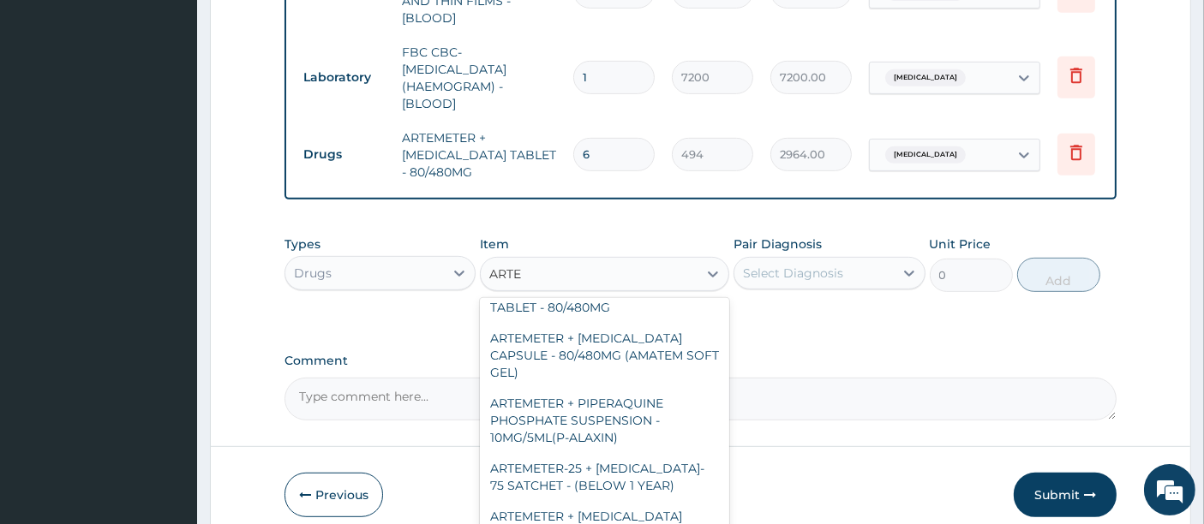
scroll to position [211, 0]
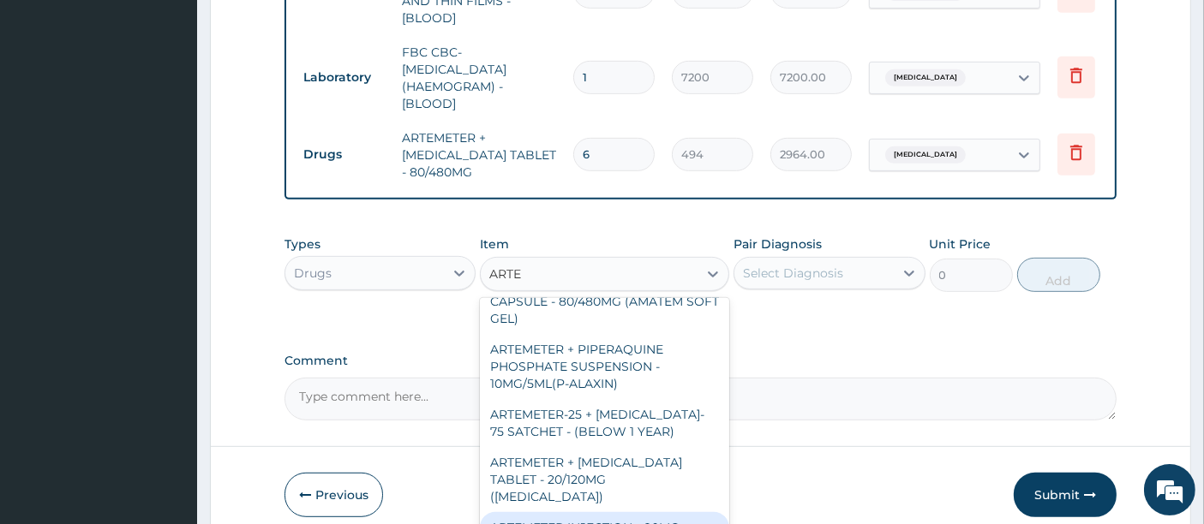
click at [536, 512] on div "ARTEMETER INJECTION - 80MG" at bounding box center [604, 527] width 249 height 31
type input "646"
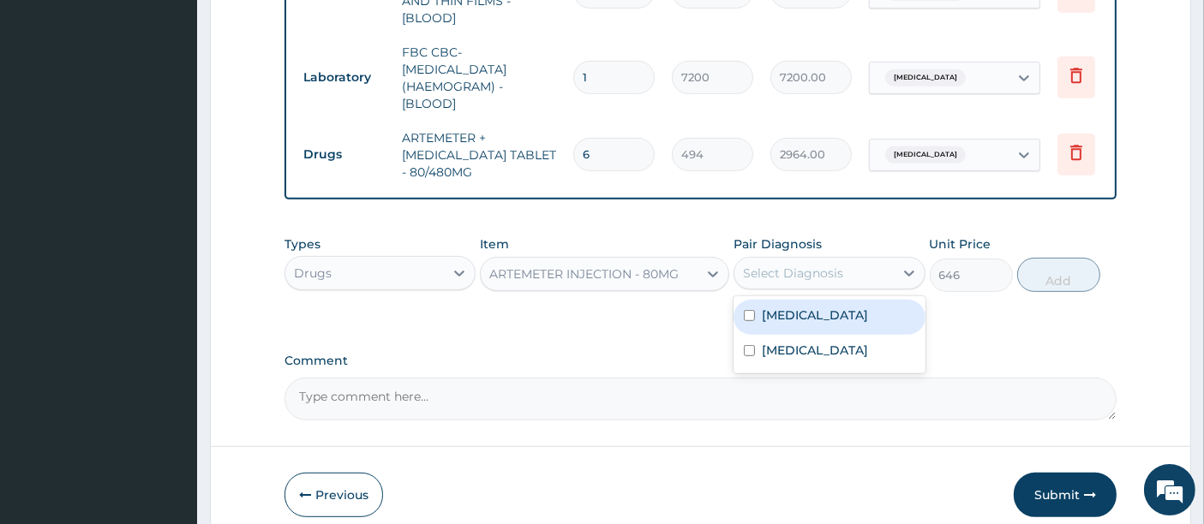
click at [854, 275] on div "Select Diagnosis" at bounding box center [813, 273] width 159 height 27
click at [780, 308] on label "Malaria" at bounding box center [815, 315] width 106 height 17
checkbox input "true"
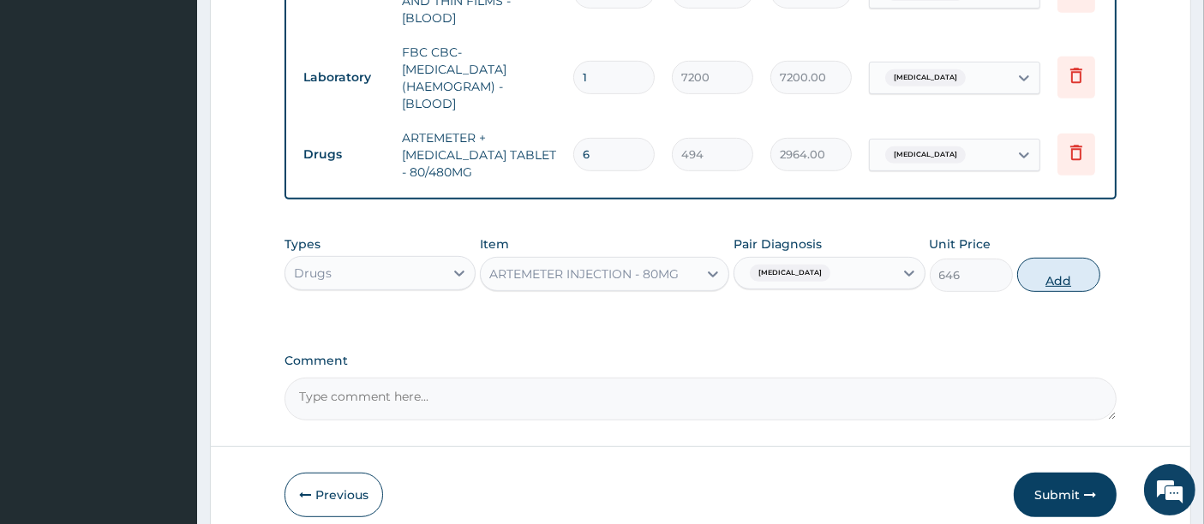
click at [1052, 278] on button "Add" at bounding box center [1058, 275] width 83 height 34
type input "0"
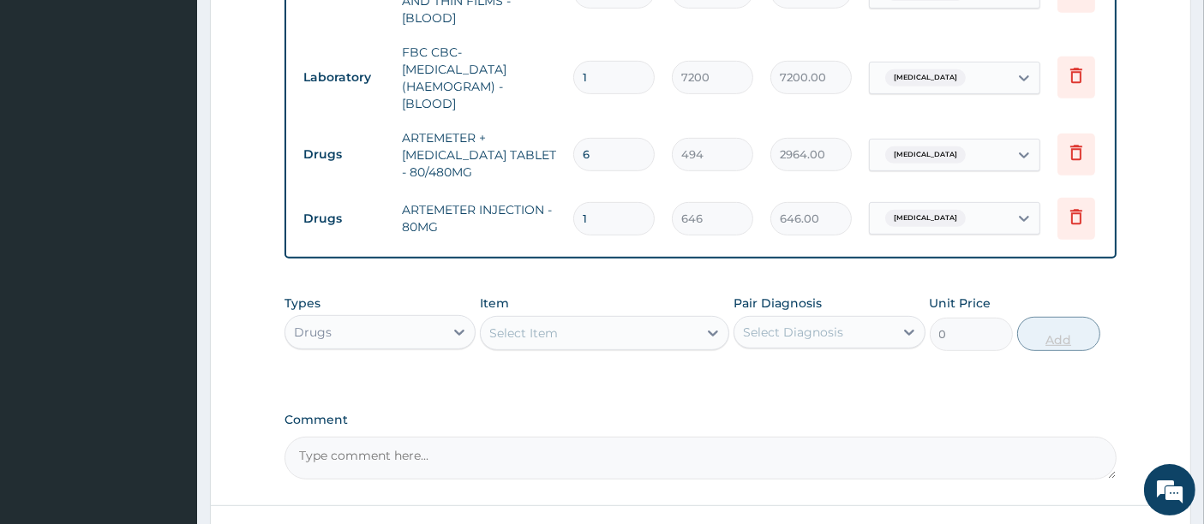
type input "0.00"
type input "6"
type input "3876.00"
type input "6"
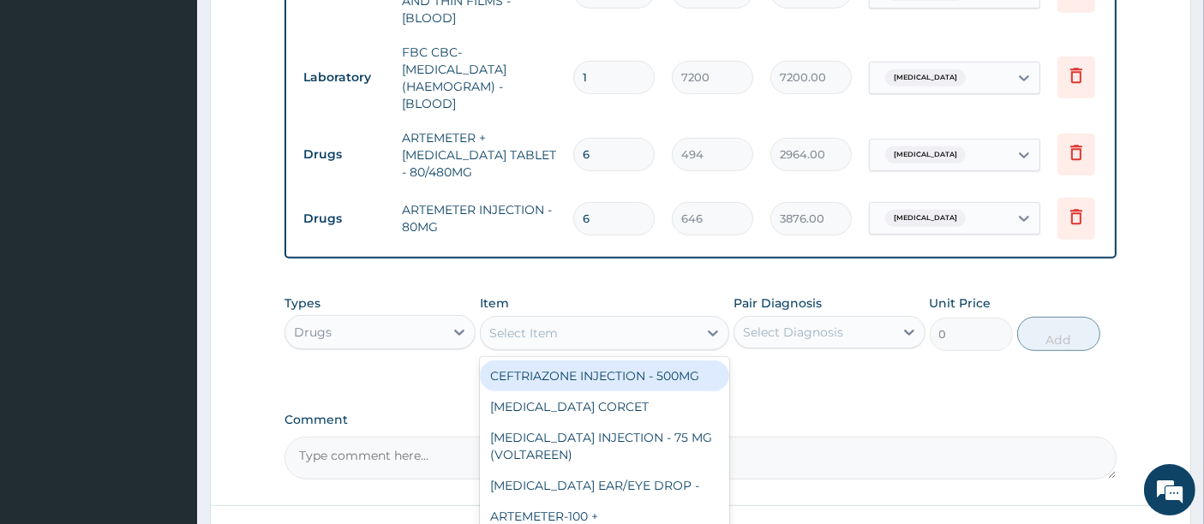
click at [623, 334] on div "Select Item" at bounding box center [589, 333] width 217 height 27
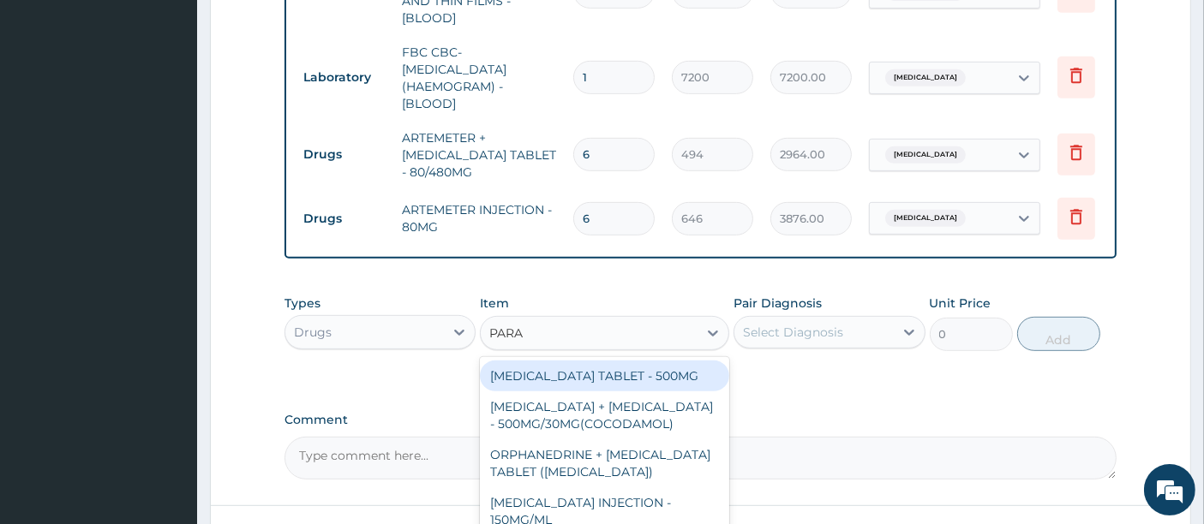
type input "PARAC"
click at [583, 382] on div "PARACETAMOL TABLET - 500MG" at bounding box center [604, 376] width 249 height 31
type input "45.599999999999994"
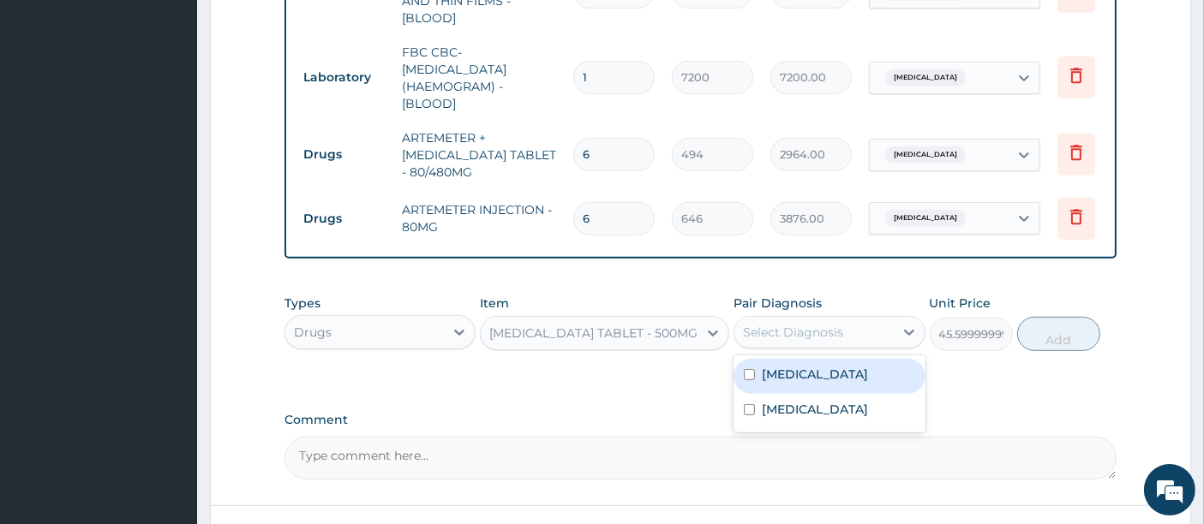
click at [818, 324] on div "Select Diagnosis" at bounding box center [793, 332] width 100 height 17
click at [781, 366] on label "Malaria" at bounding box center [815, 374] width 106 height 17
checkbox input "true"
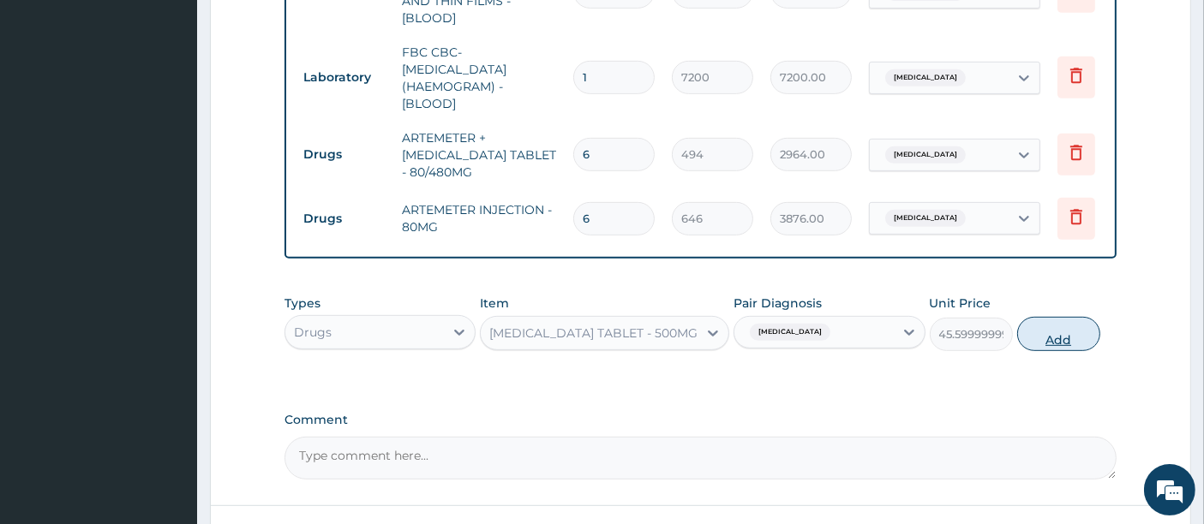
click at [1044, 324] on button "Add" at bounding box center [1058, 334] width 83 height 34
type input "0"
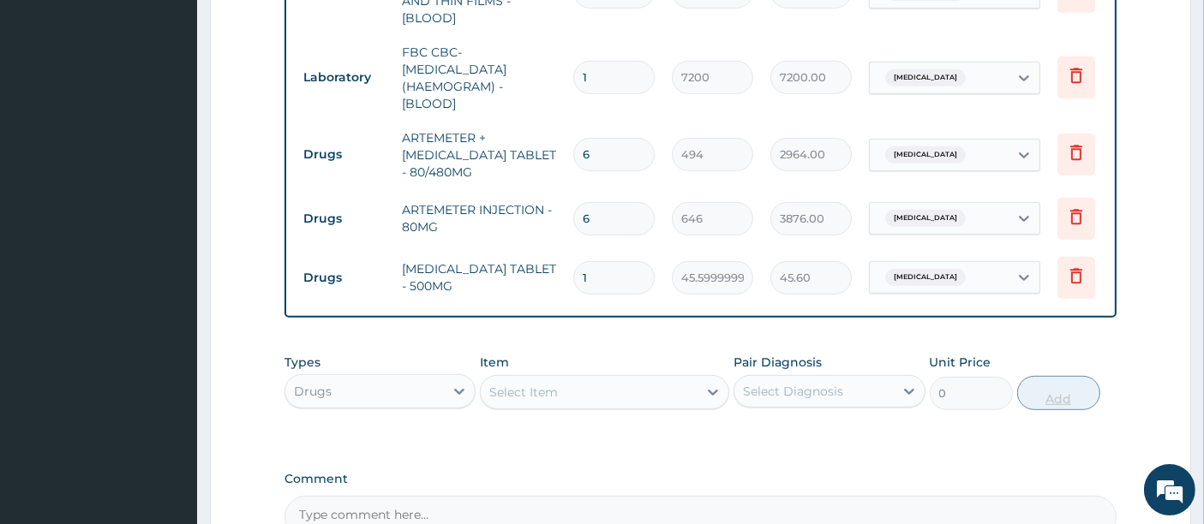
type input "18"
type input "820.80"
type input "18"
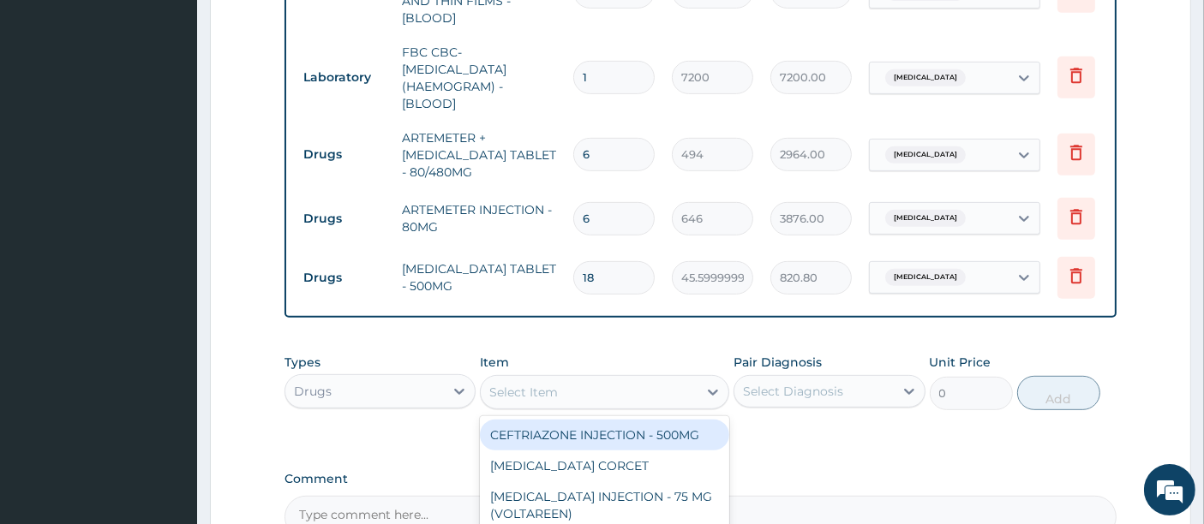
click at [614, 379] on div "Select Item" at bounding box center [589, 392] width 217 height 27
type input "PARAC"
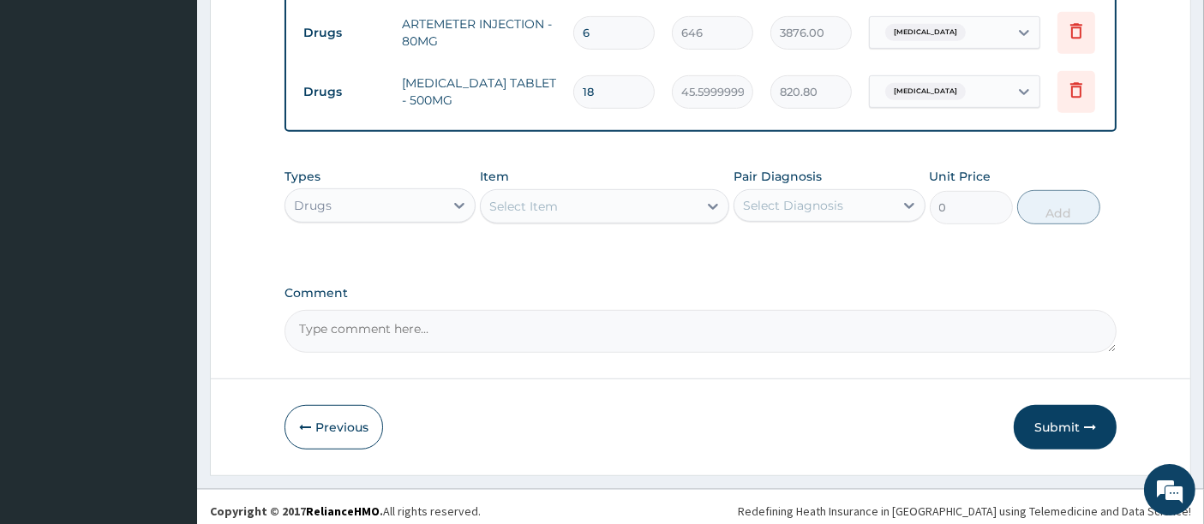
scroll to position [990, 0]
click at [600, 208] on div "Select Item" at bounding box center [589, 204] width 217 height 27
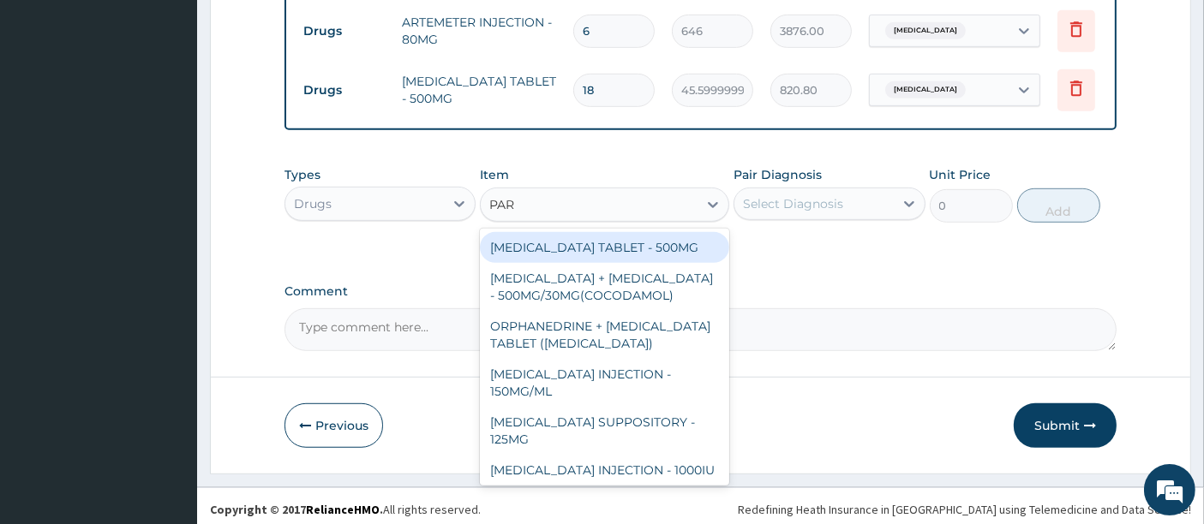
type input "PARA"
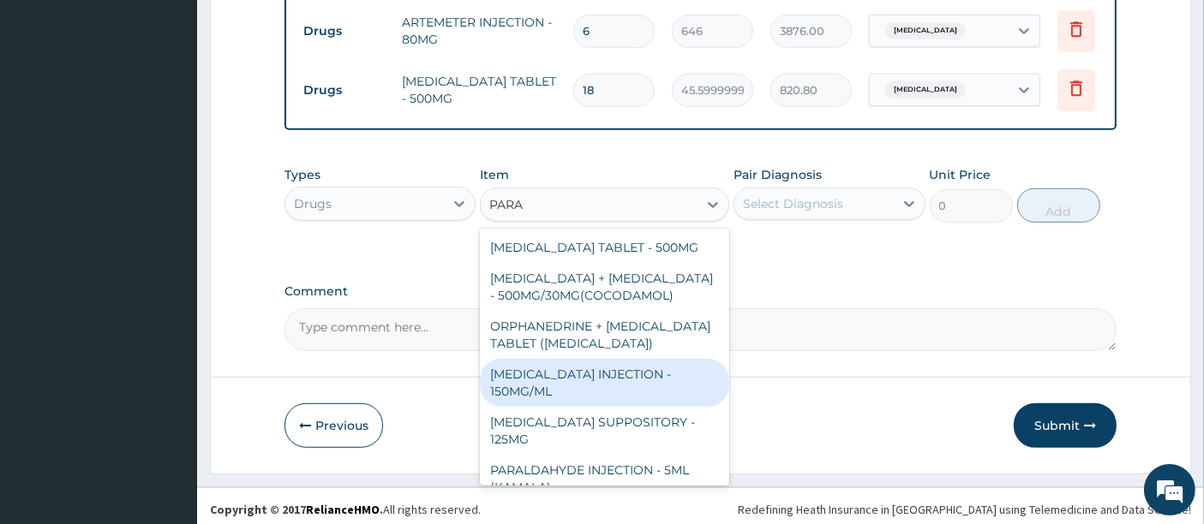
click at [524, 371] on div "PARACETAMOL INJECTION - 150MG/ML" at bounding box center [604, 383] width 249 height 48
type input "760"
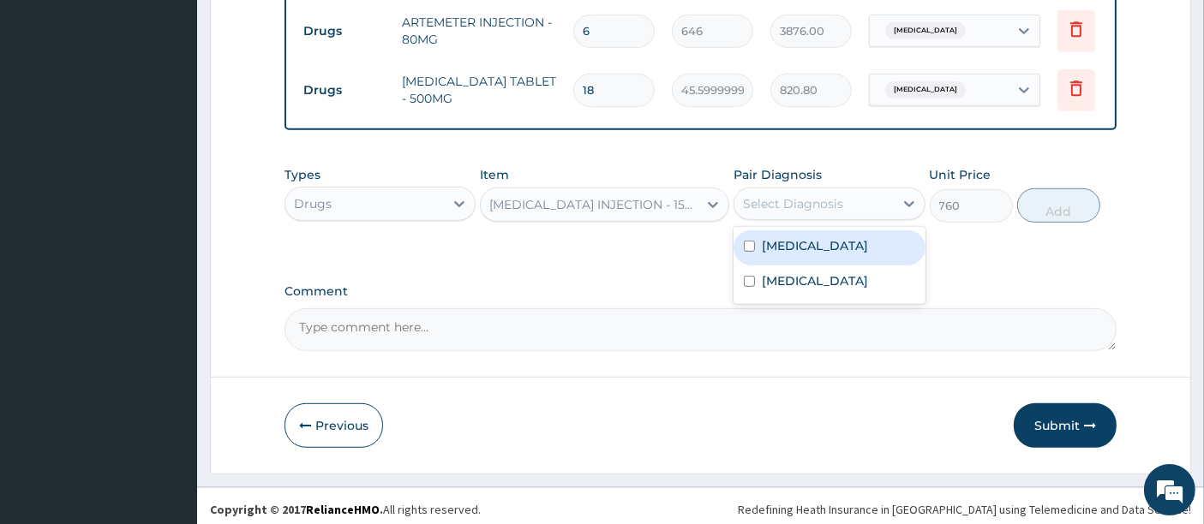
click at [832, 200] on div "Select Diagnosis" at bounding box center [793, 203] width 100 height 17
click at [788, 237] on label "Malaria" at bounding box center [815, 245] width 106 height 17
checkbox input "true"
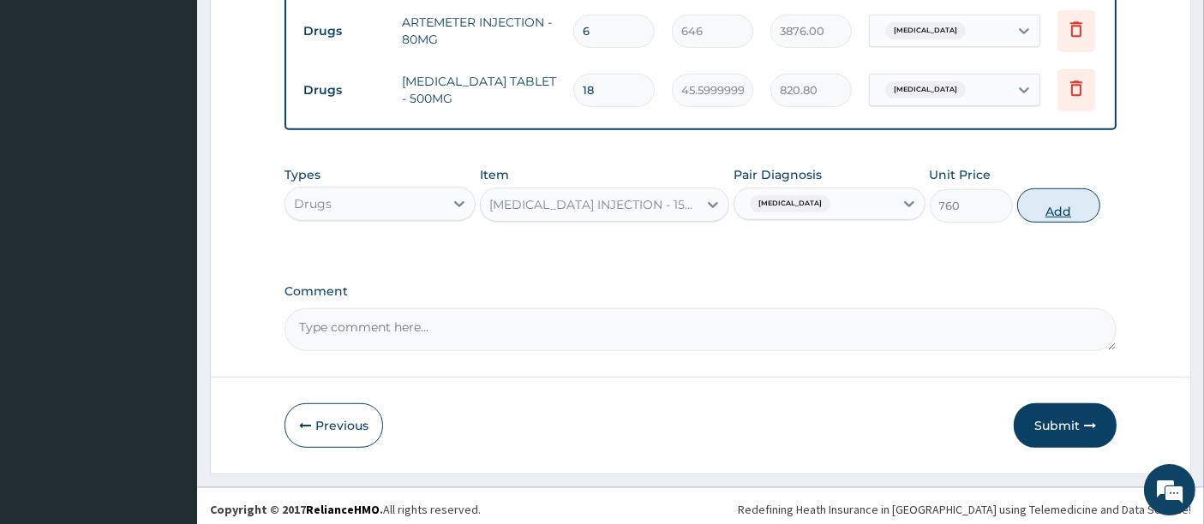
click at [1056, 206] on button "Add" at bounding box center [1058, 205] width 83 height 34
type input "0"
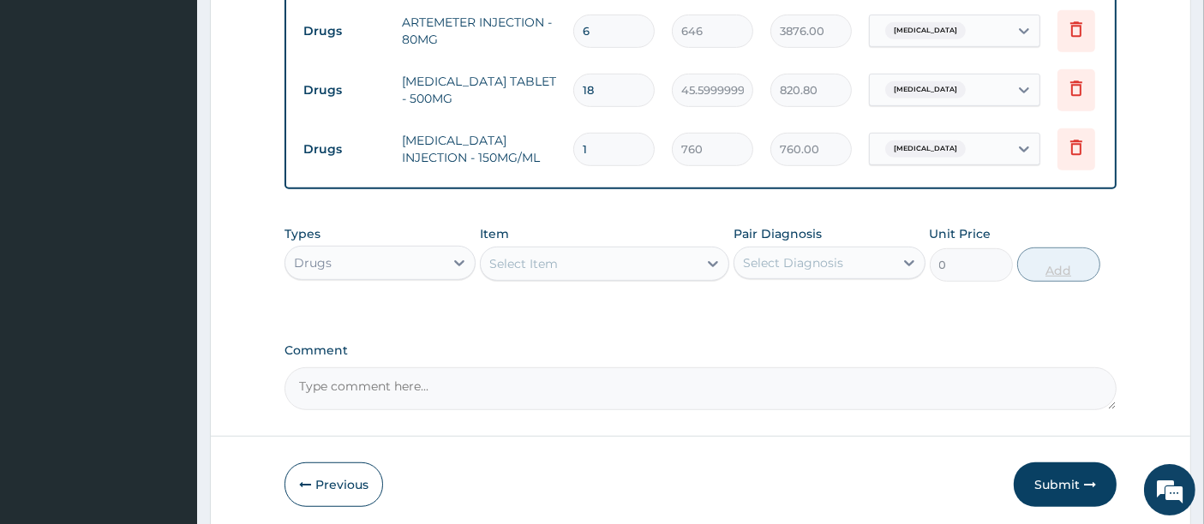
type input "0.00"
type input "6"
type input "4560.00"
type input "6"
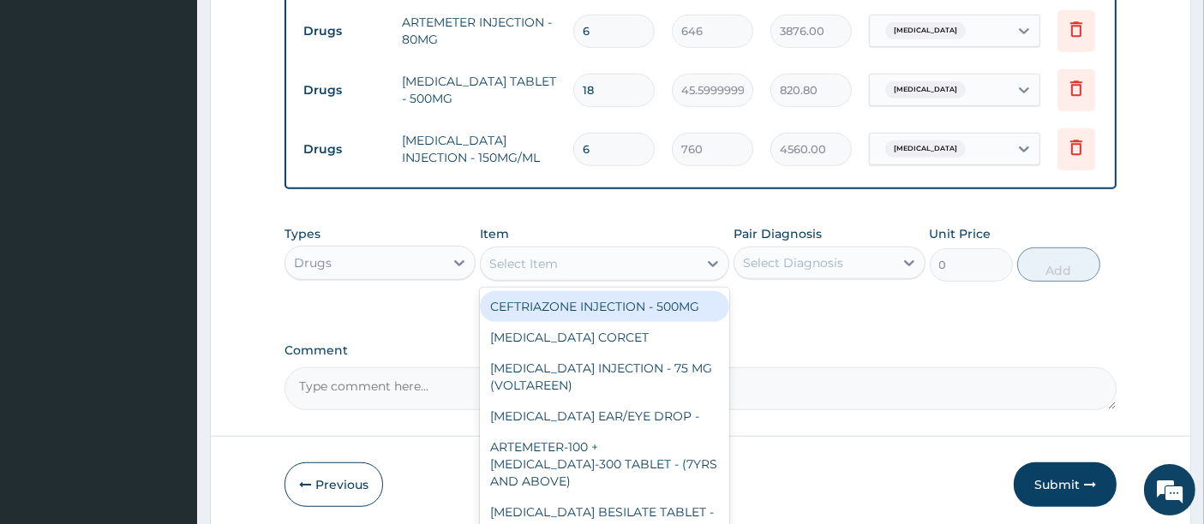
click at [603, 254] on div "Select Item" at bounding box center [589, 263] width 217 height 27
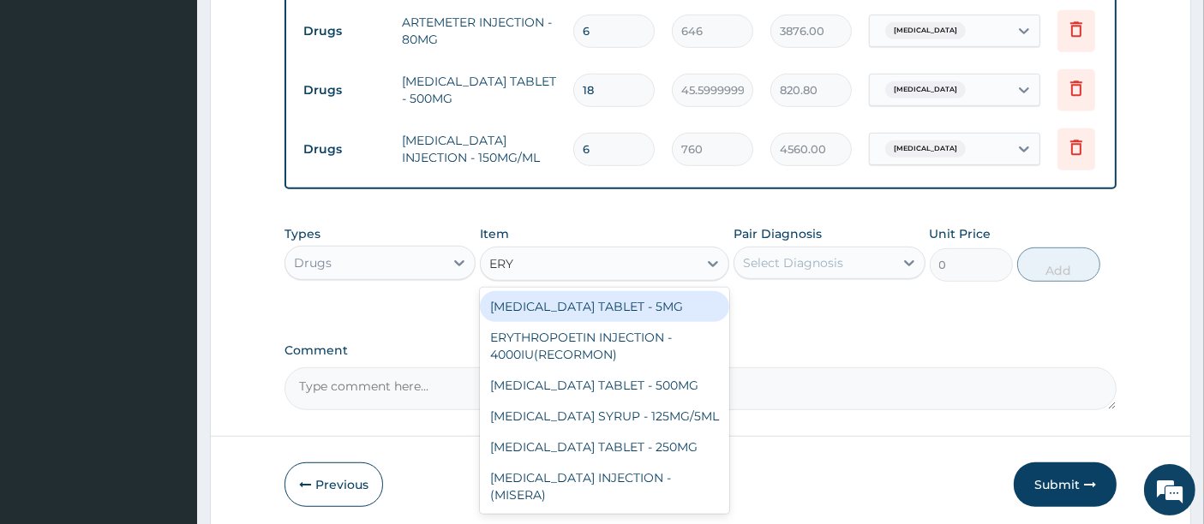
type input "ERYT"
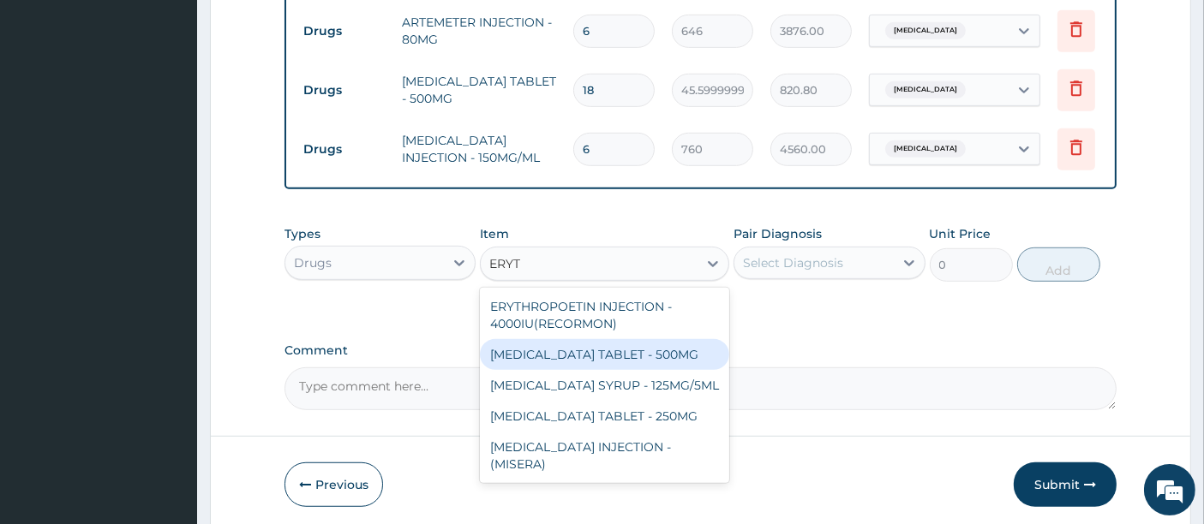
click at [592, 358] on div "ERYTHROMYCIN TABLET - 500MG" at bounding box center [604, 354] width 249 height 31
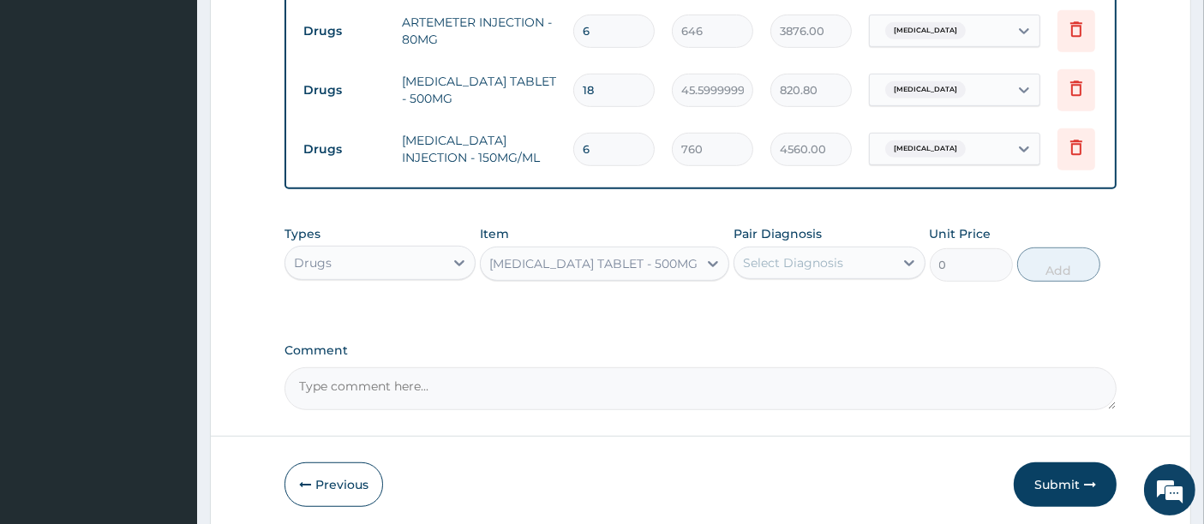
type input "190"
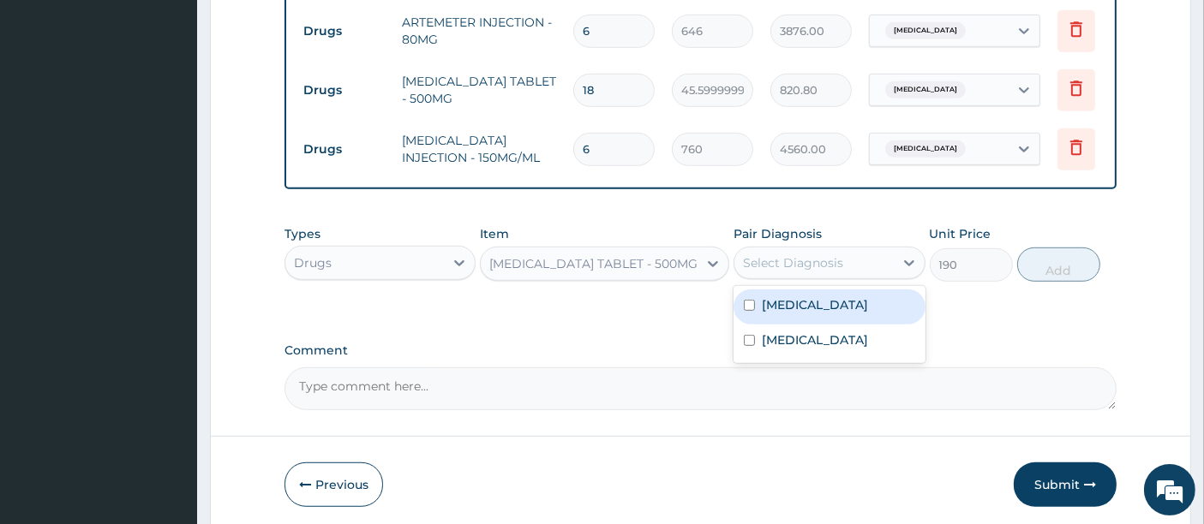
click at [815, 255] on div "Select Diagnosis" at bounding box center [793, 262] width 100 height 17
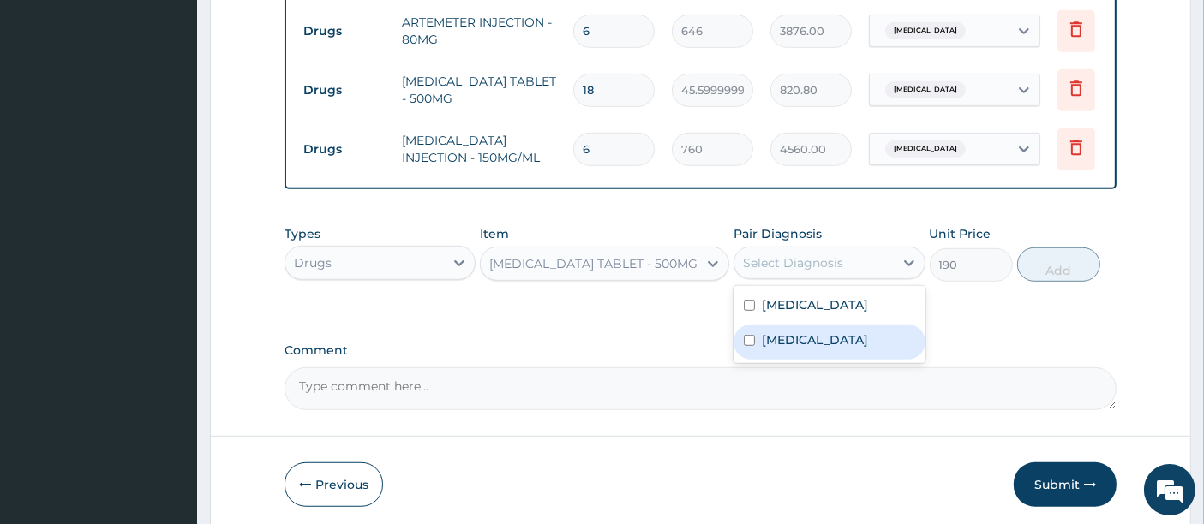
click at [767, 325] on div "Sepsis" at bounding box center [828, 342] width 191 height 35
checkbox input "true"
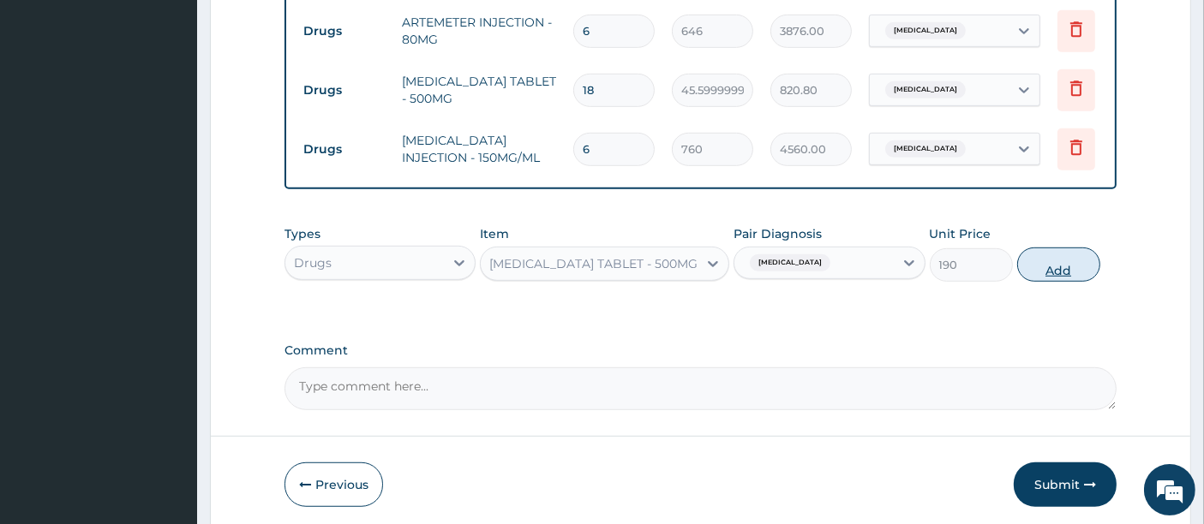
click at [1067, 264] on button "Add" at bounding box center [1058, 265] width 83 height 34
type input "0"
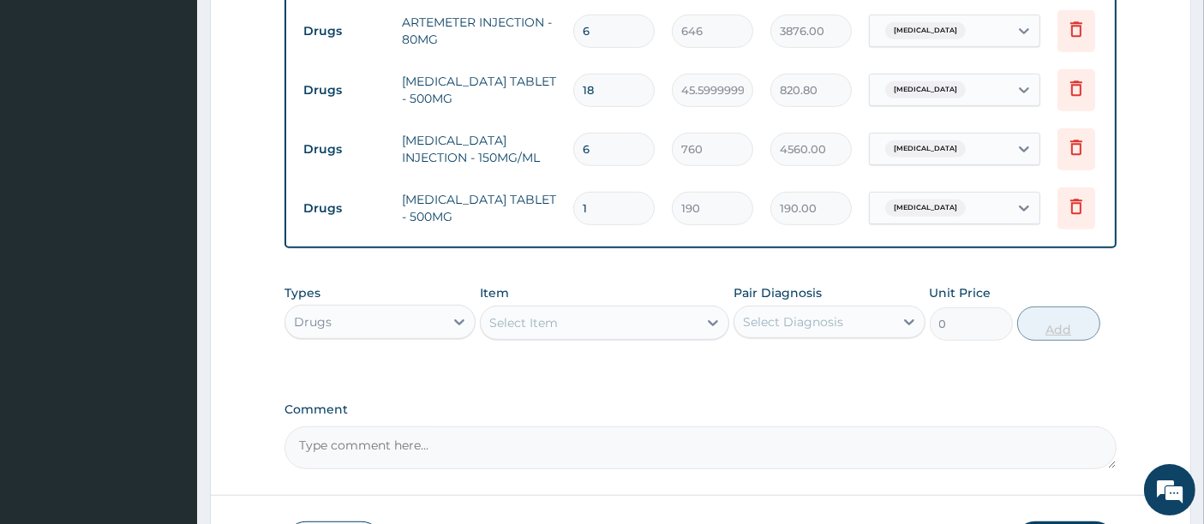
type input "10"
type input "1900.00"
type input "10"
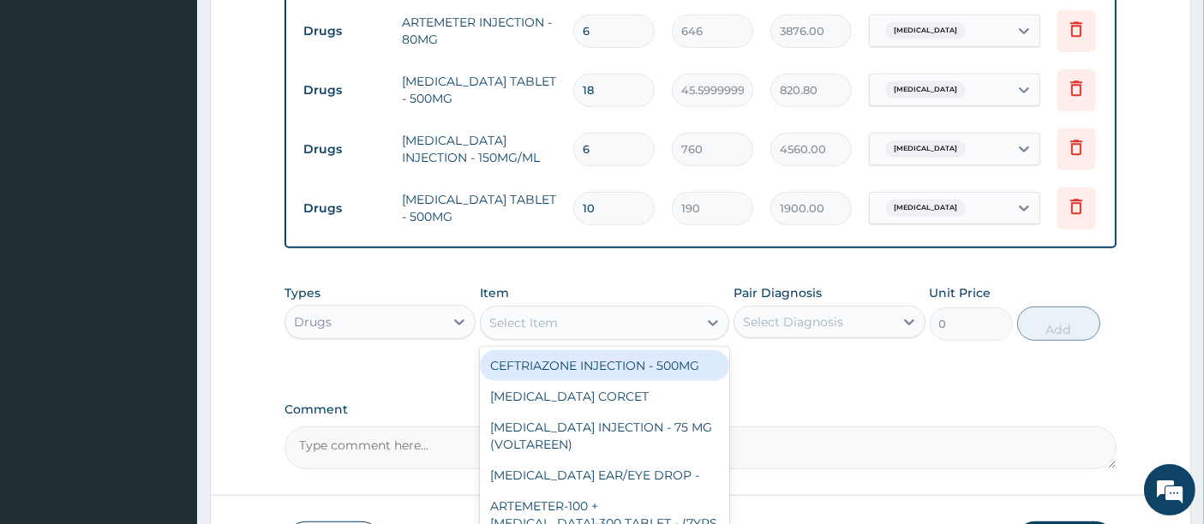
click at [607, 315] on div "Select Item" at bounding box center [589, 322] width 217 height 27
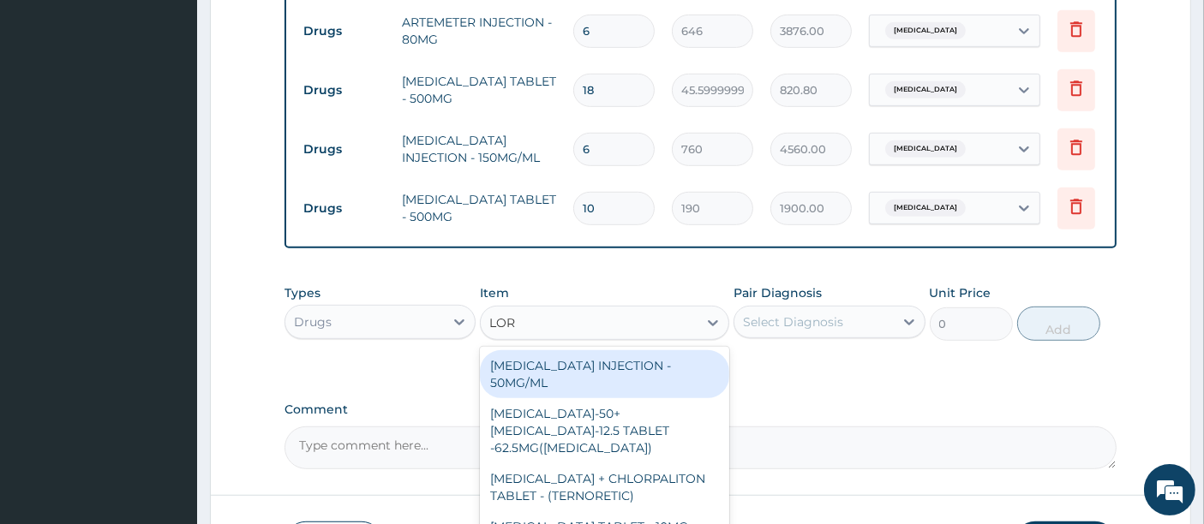
type input "LORA"
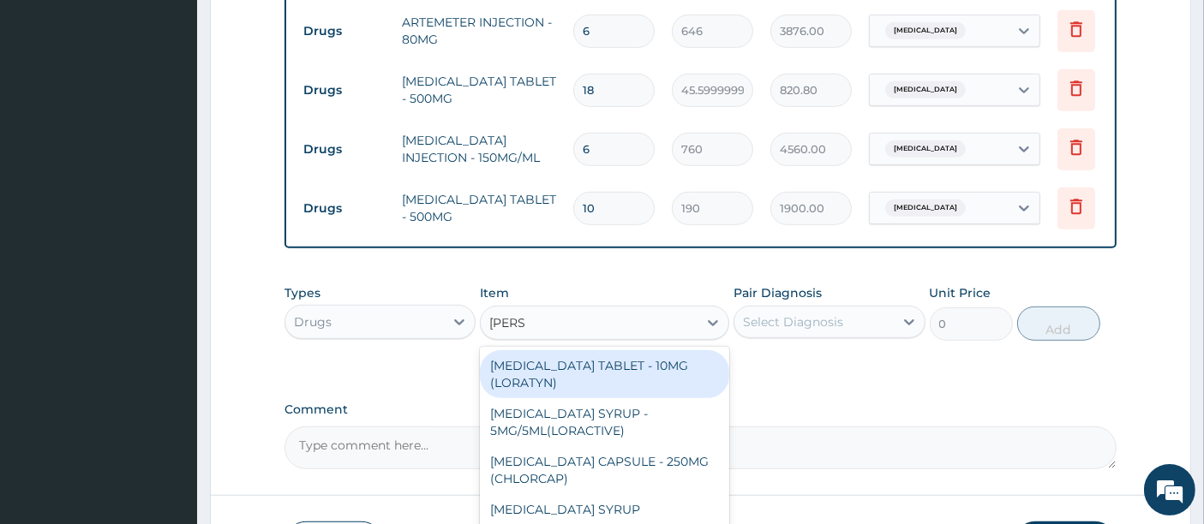
click at [584, 356] on div "LORATADINE TABLET - 10MG (LORATYN)" at bounding box center [604, 374] width 249 height 48
type input "133"
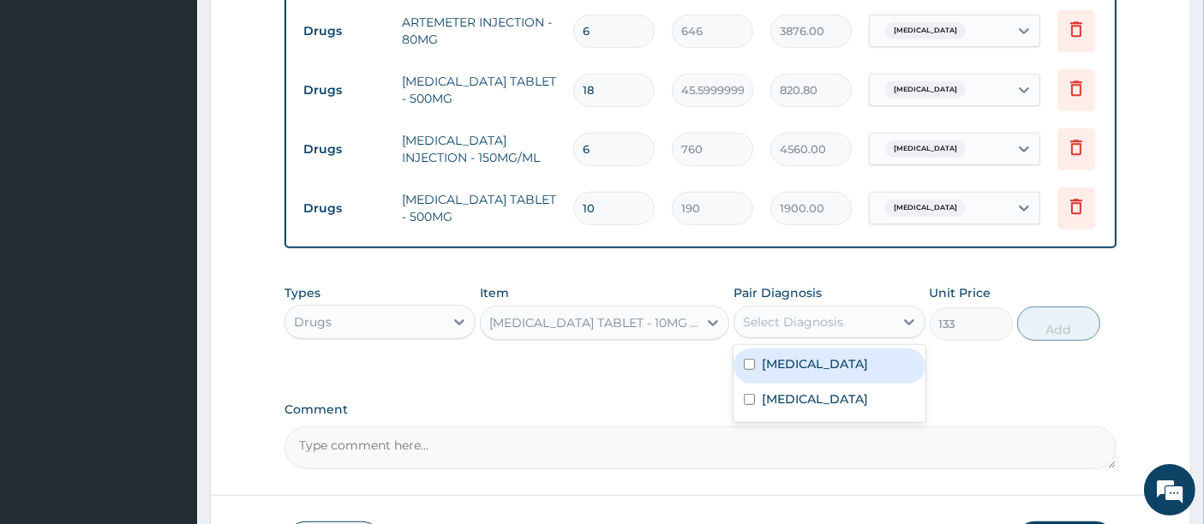
click at [844, 326] on div "Select Diagnosis" at bounding box center [813, 321] width 159 height 27
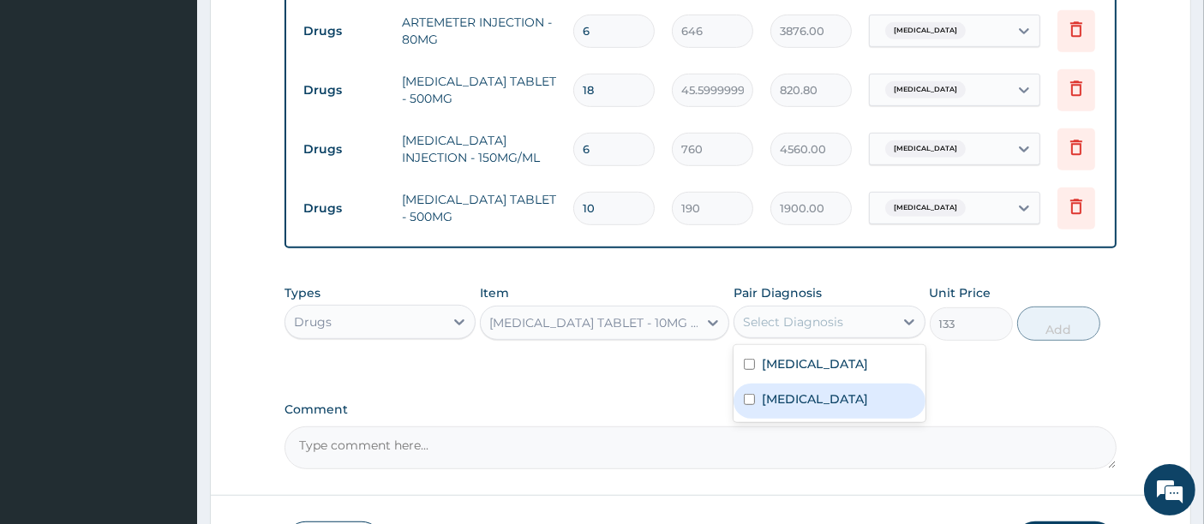
click at [778, 391] on label "Sepsis" at bounding box center [815, 399] width 106 height 17
checkbox input "true"
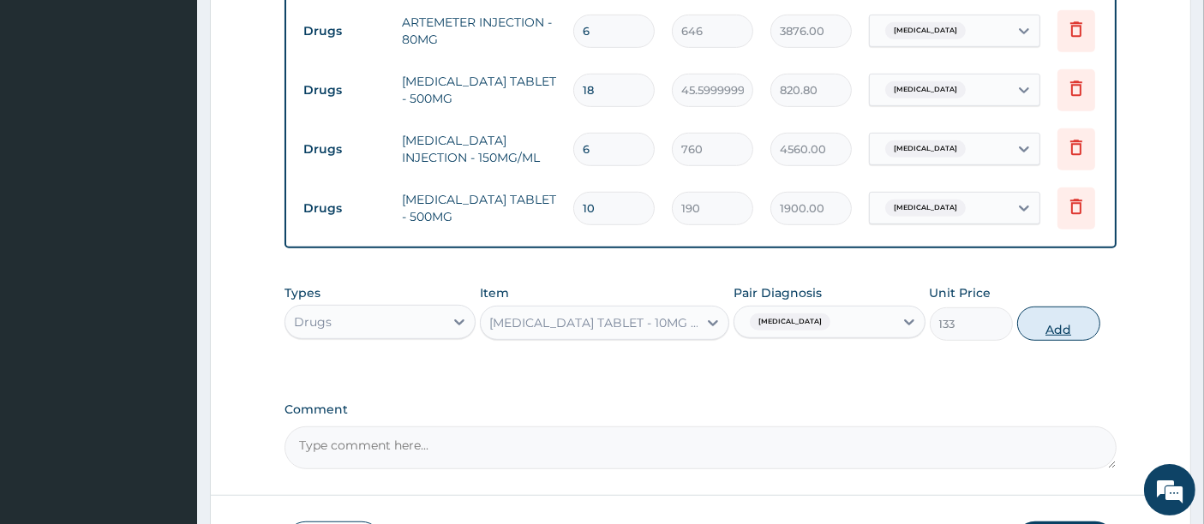
click at [1072, 317] on button "Add" at bounding box center [1058, 324] width 83 height 34
type input "0"
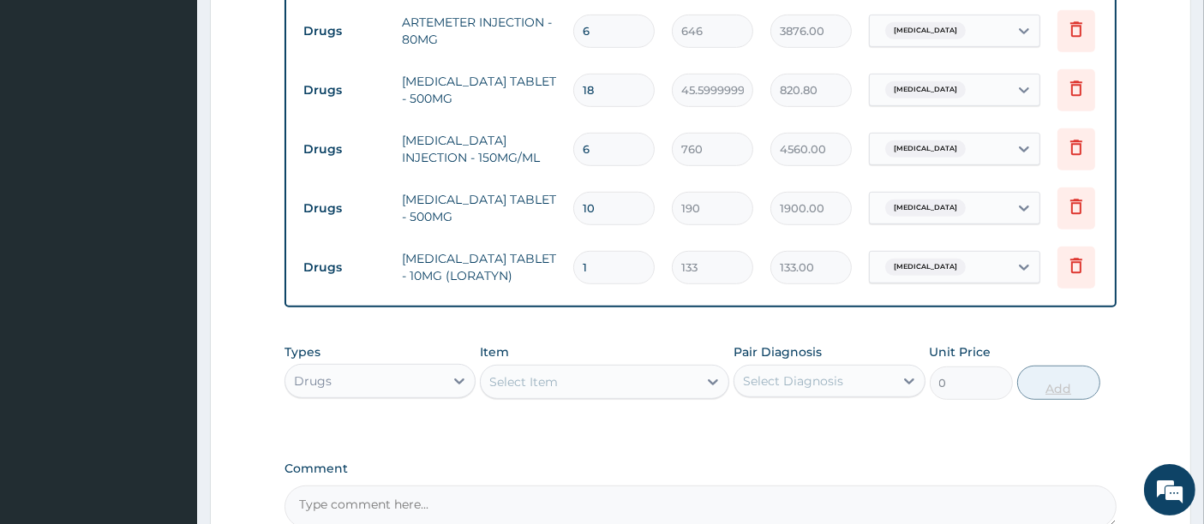
type input "10"
type input "1330.00"
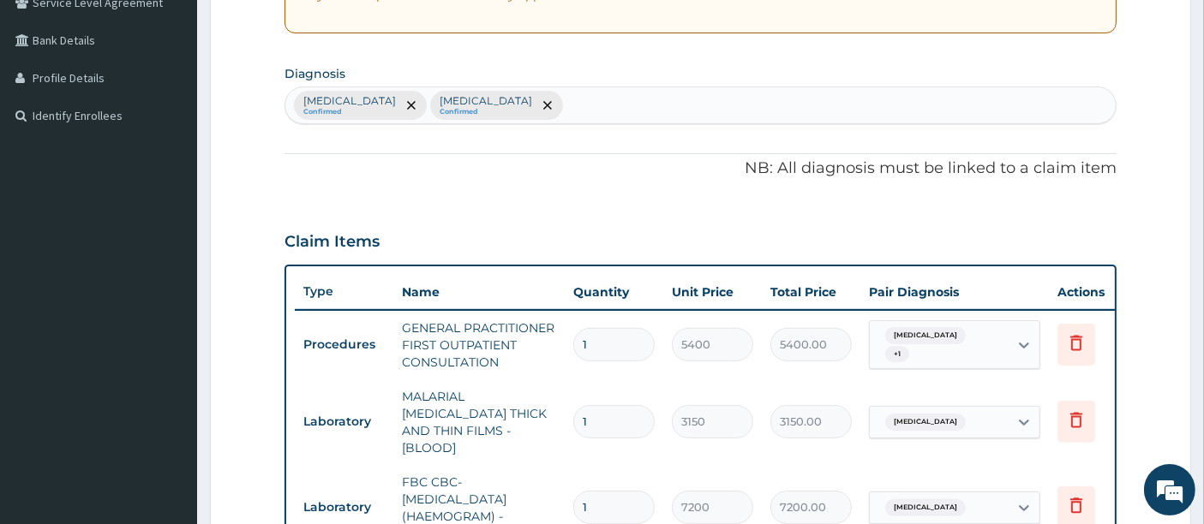
scroll to position [356, 0]
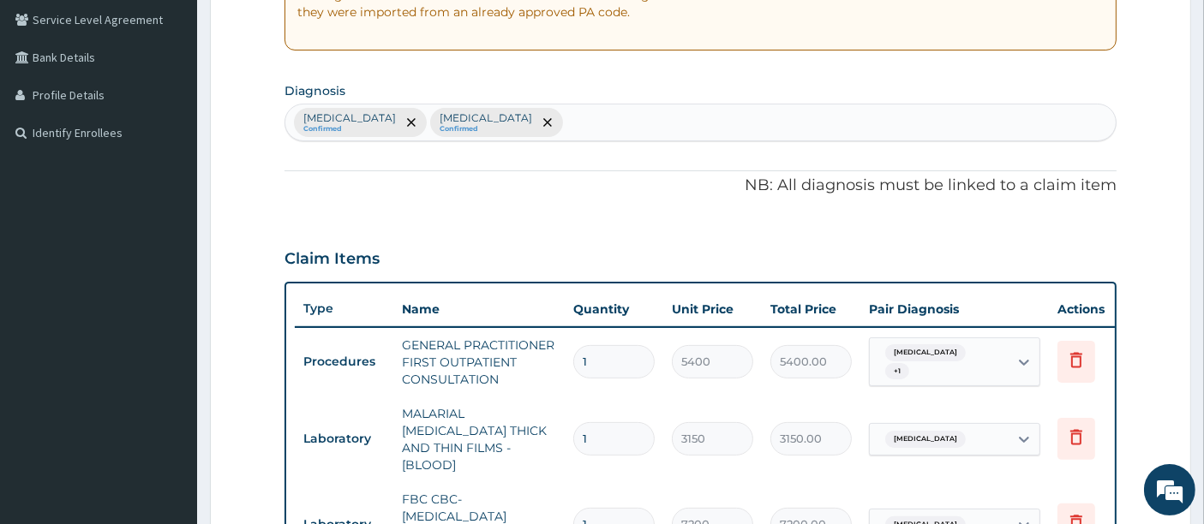
type input "10"
click at [477, 116] on div "Malaria Confirmed Sepsis Confirmed" at bounding box center [700, 123] width 831 height 36
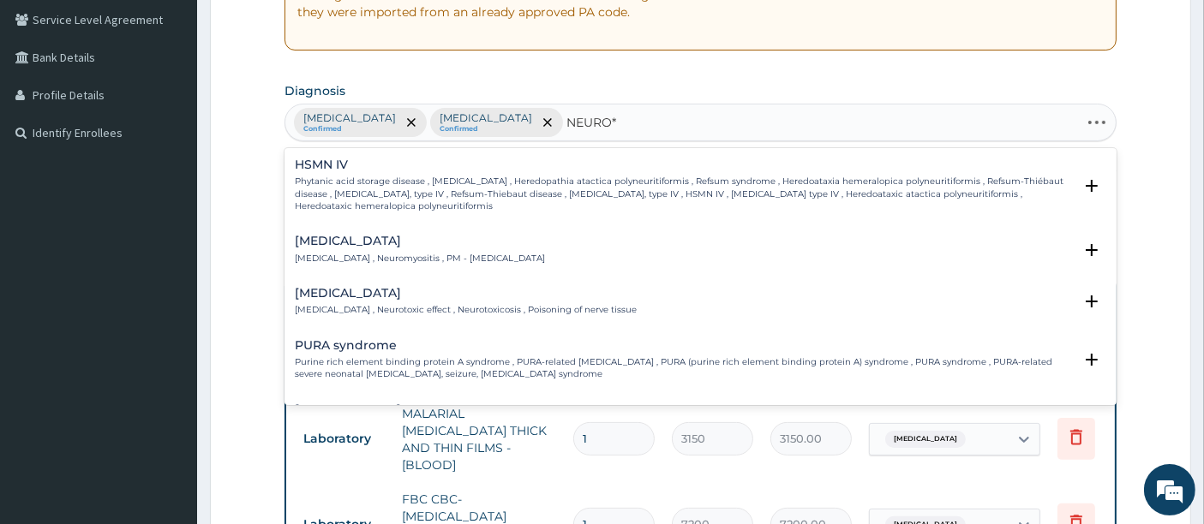
type input "NEURO"
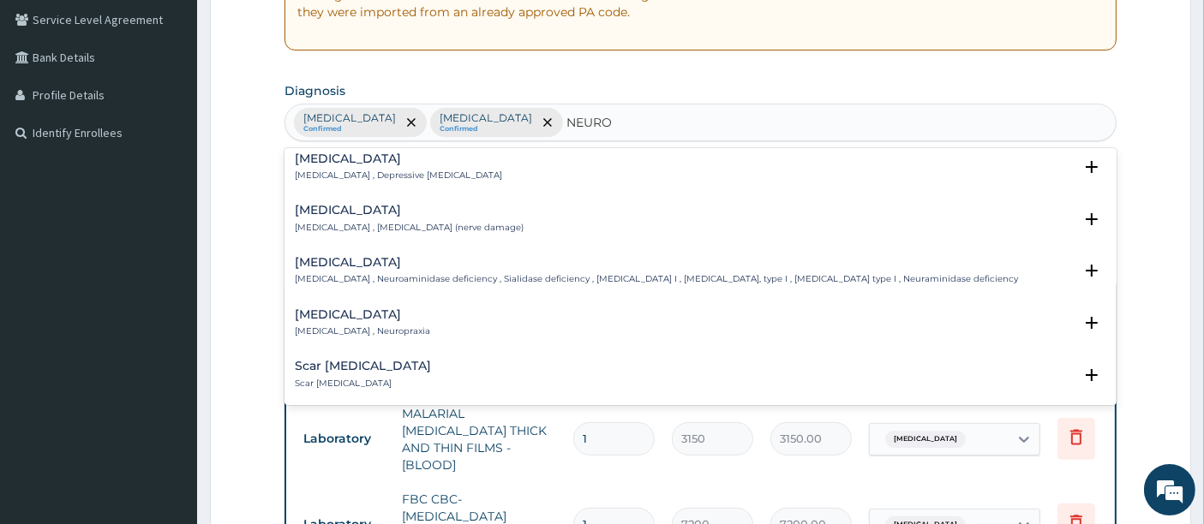
scroll to position [190, 0]
click at [367, 209] on h4 "Neuropathy" at bounding box center [409, 206] width 229 height 13
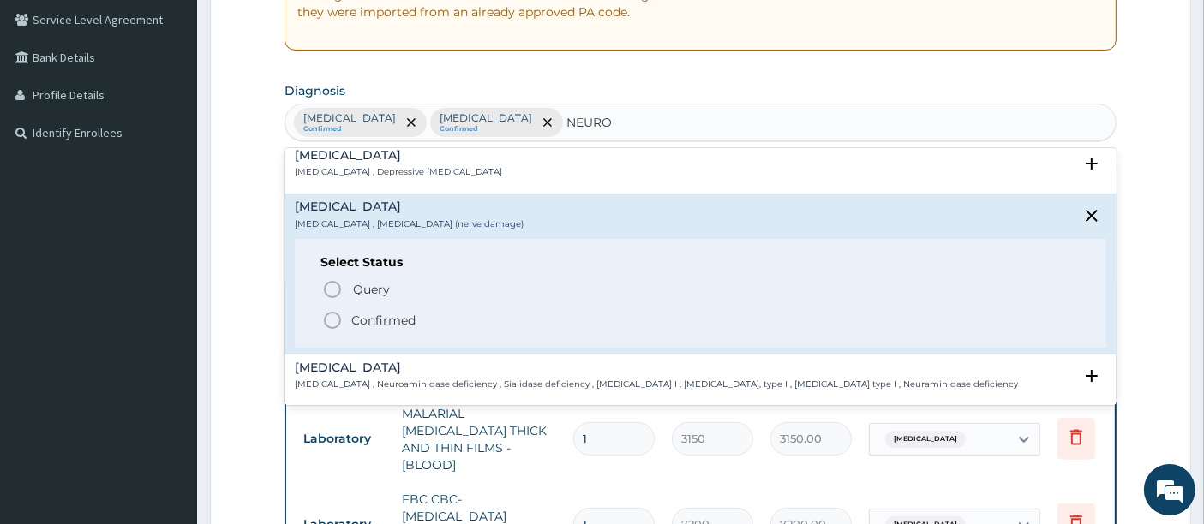
click at [327, 325] on circle "status option filled" at bounding box center [332, 320] width 15 height 15
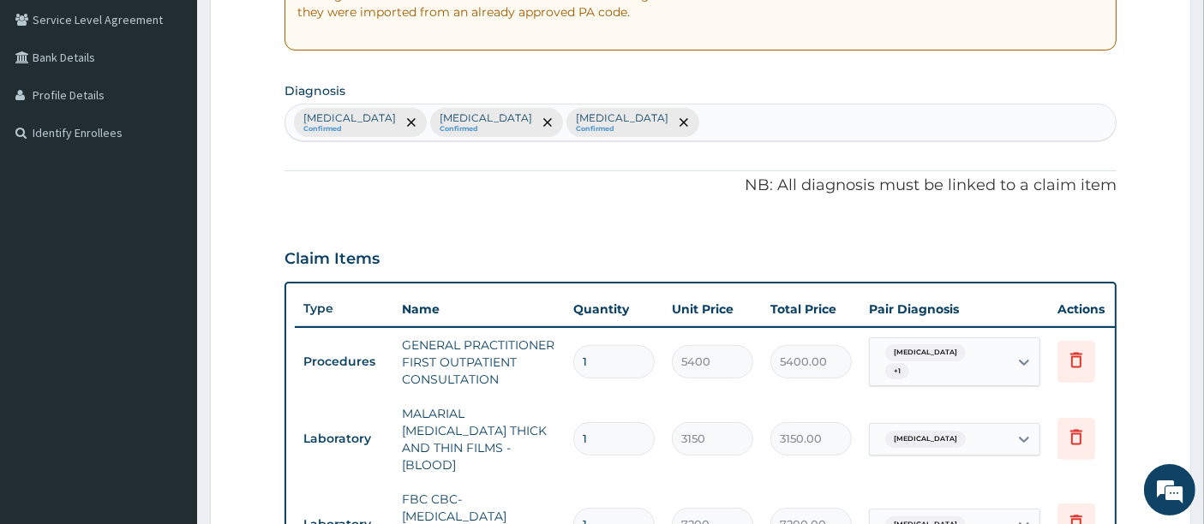
click at [499, 224] on div "PA Code / Prescription Code Enter Code(Secondary Care Only) Encounter Date 10-0…" at bounding box center [700, 485] width 833 height 1355
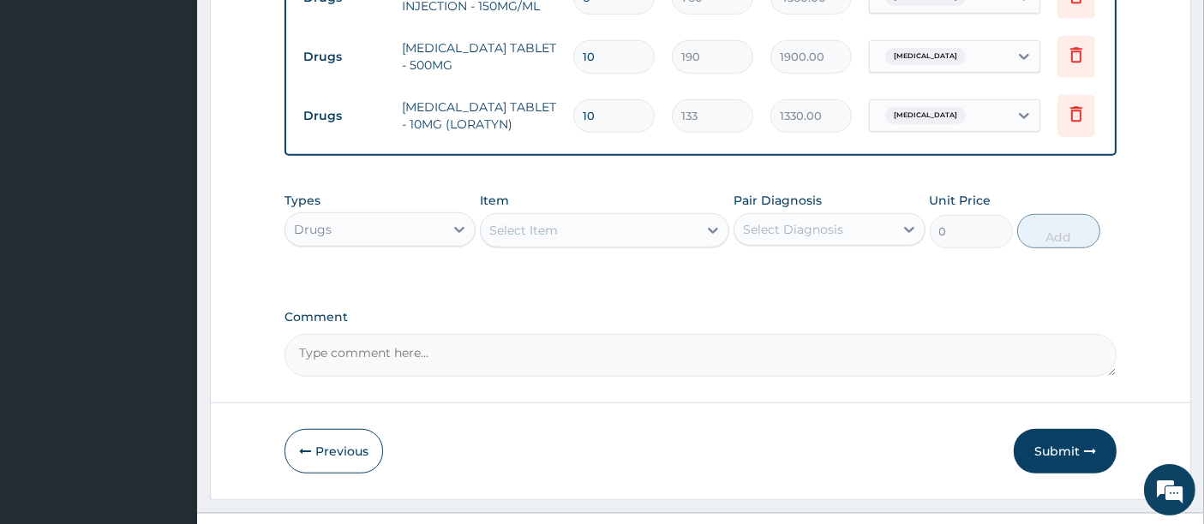
scroll to position [1168, 0]
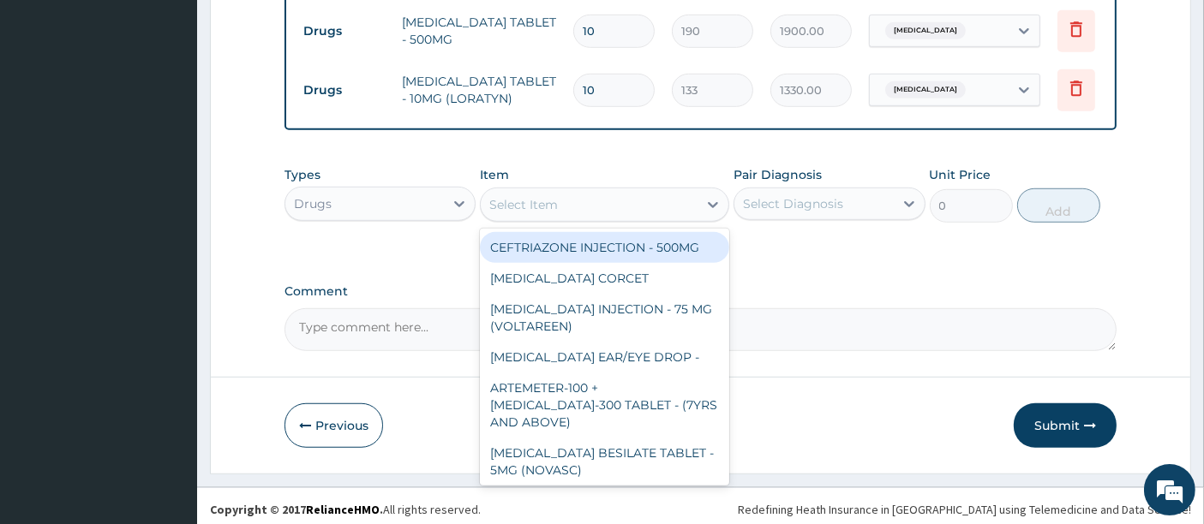
click at [518, 201] on div "Select Item" at bounding box center [523, 204] width 69 height 17
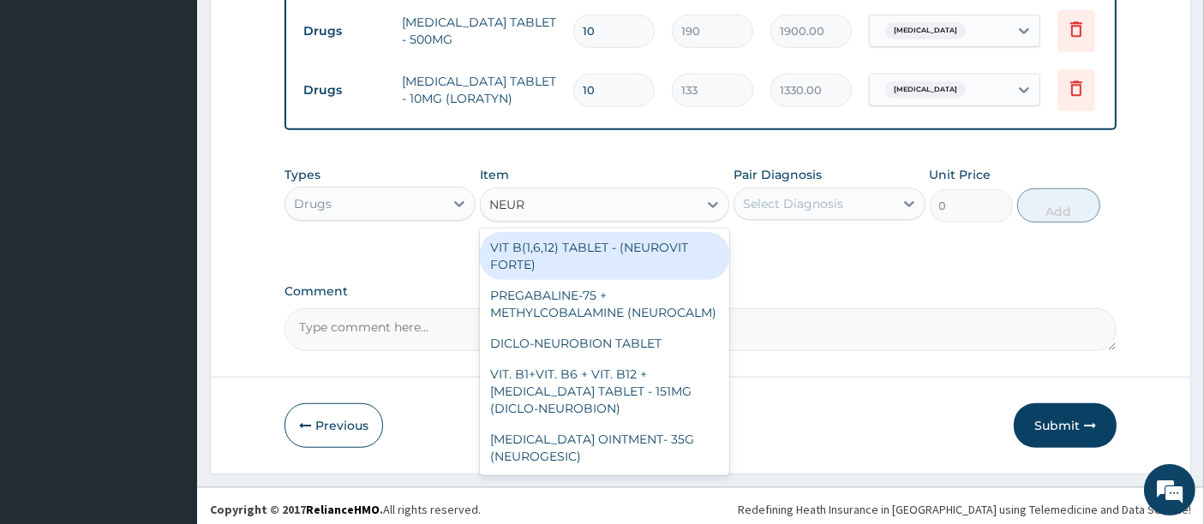
type input "NEURO"
click at [603, 257] on div "VIT B(1,6,12) TABLET - (NEUROVIT FORTE)" at bounding box center [604, 256] width 249 height 48
type input "266"
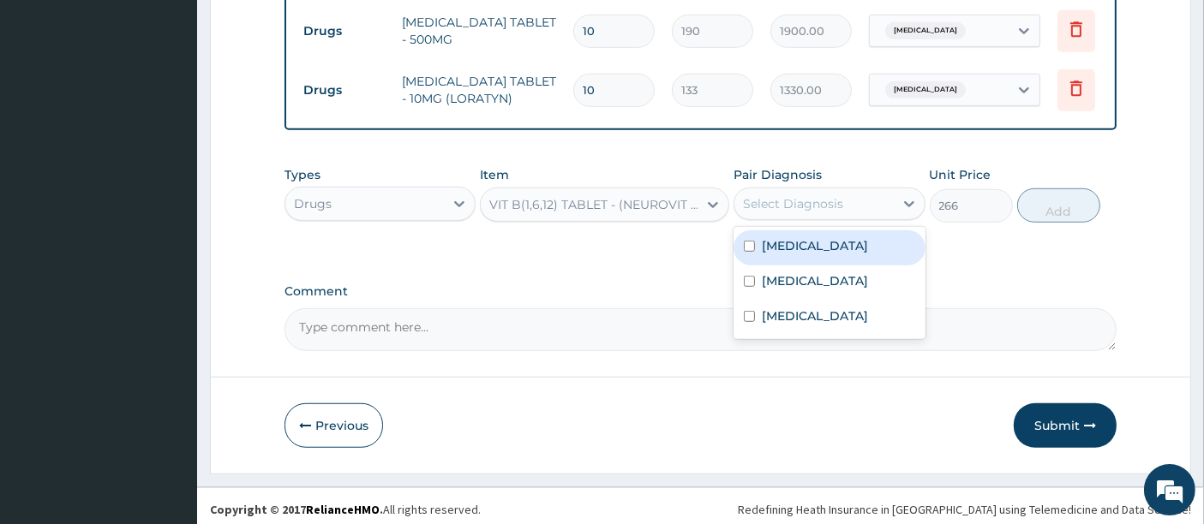
click at [790, 195] on div "Select Diagnosis" at bounding box center [793, 203] width 100 height 17
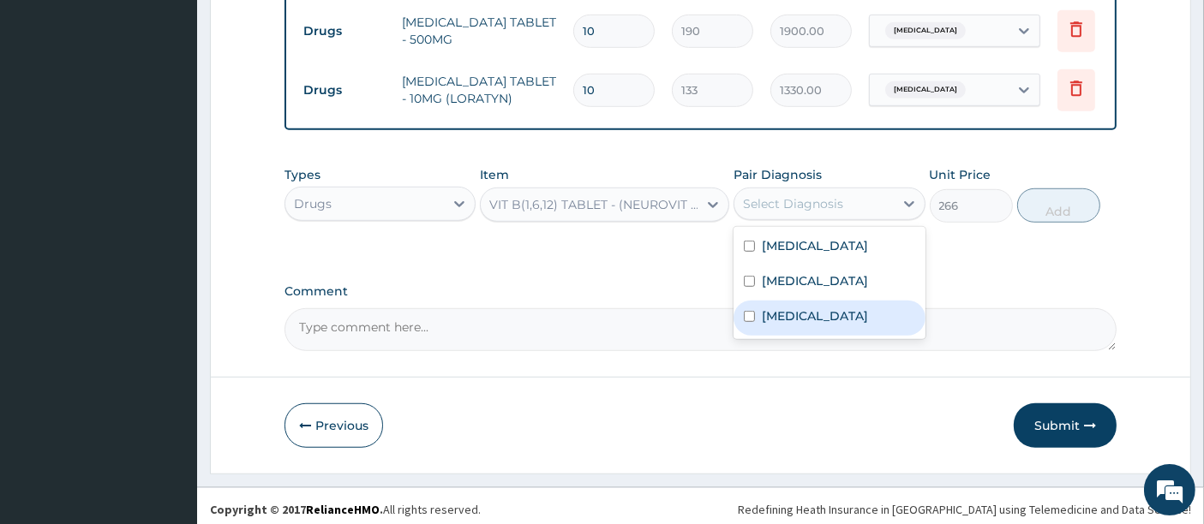
click at [774, 314] on label "Neuropathy" at bounding box center [815, 316] width 106 height 17
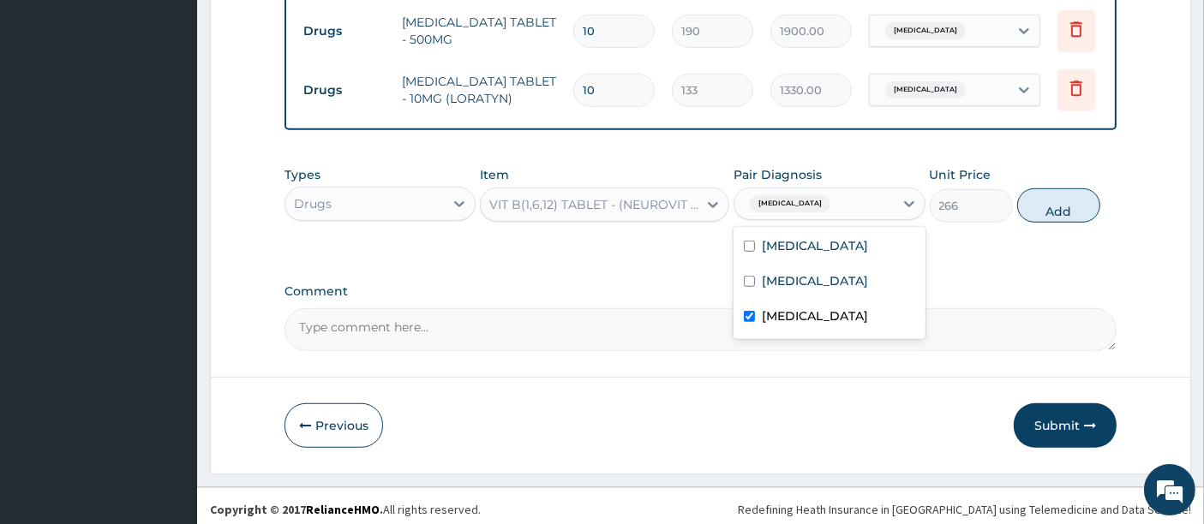
checkbox input "true"
click at [1057, 213] on button "Add" at bounding box center [1058, 205] width 83 height 34
type input "0"
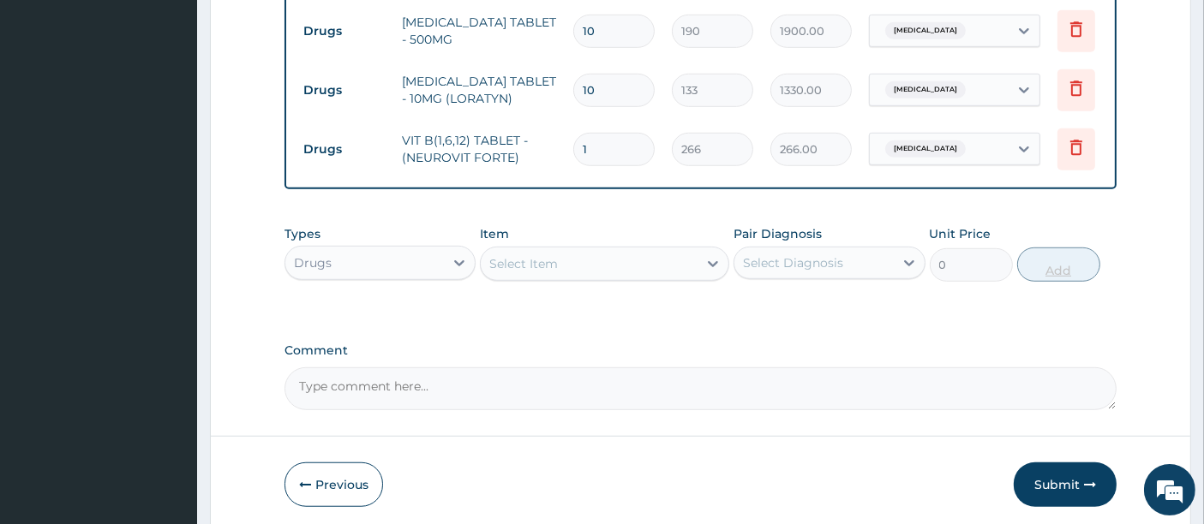
type input "0.00"
type input "1"
type input "266.00"
type input "14"
type input "3724.00"
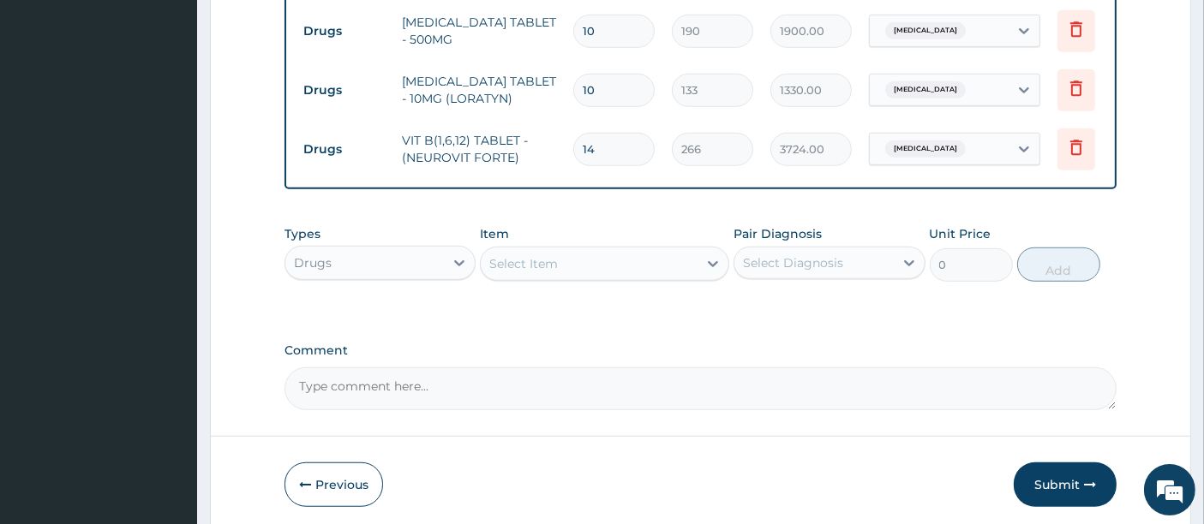
type input "14"
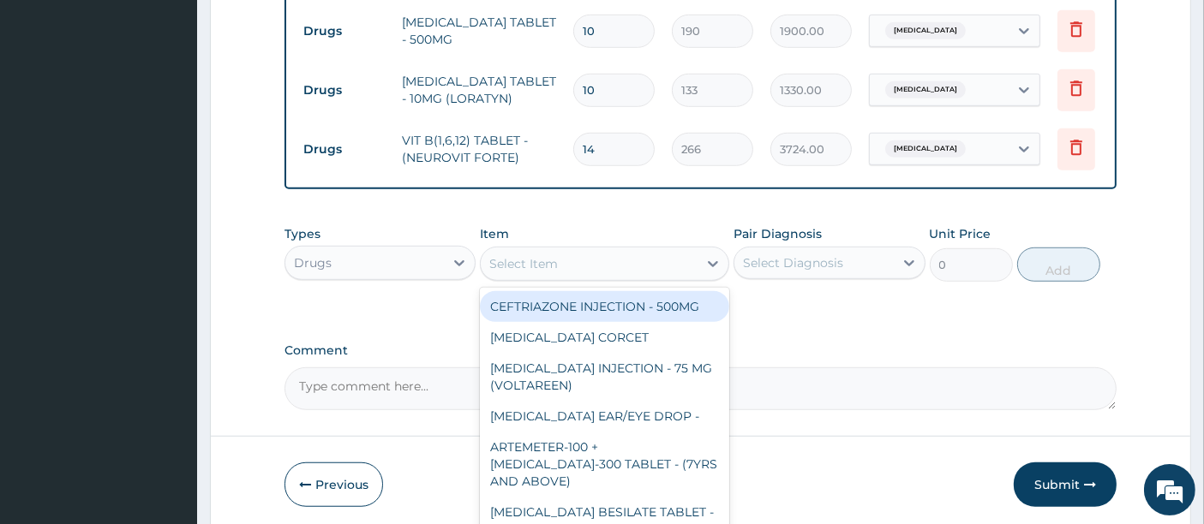
click at [589, 254] on div "Select Item" at bounding box center [589, 263] width 217 height 27
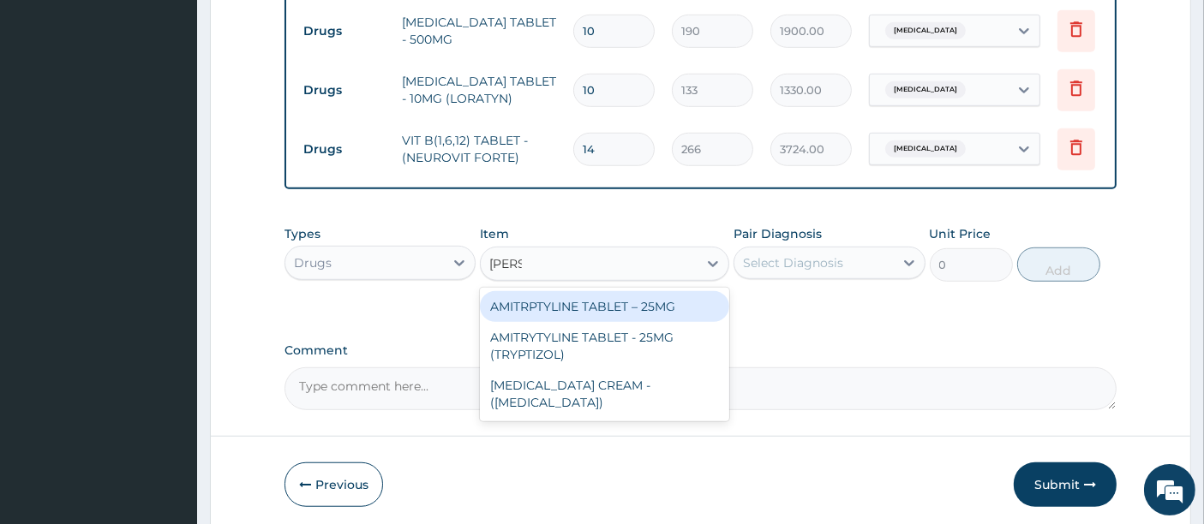
type input "AMITR"
click at [590, 295] on div "AMITRPTYLINE TABLET – 25MG" at bounding box center [604, 306] width 249 height 31
type input "91.19999999999999"
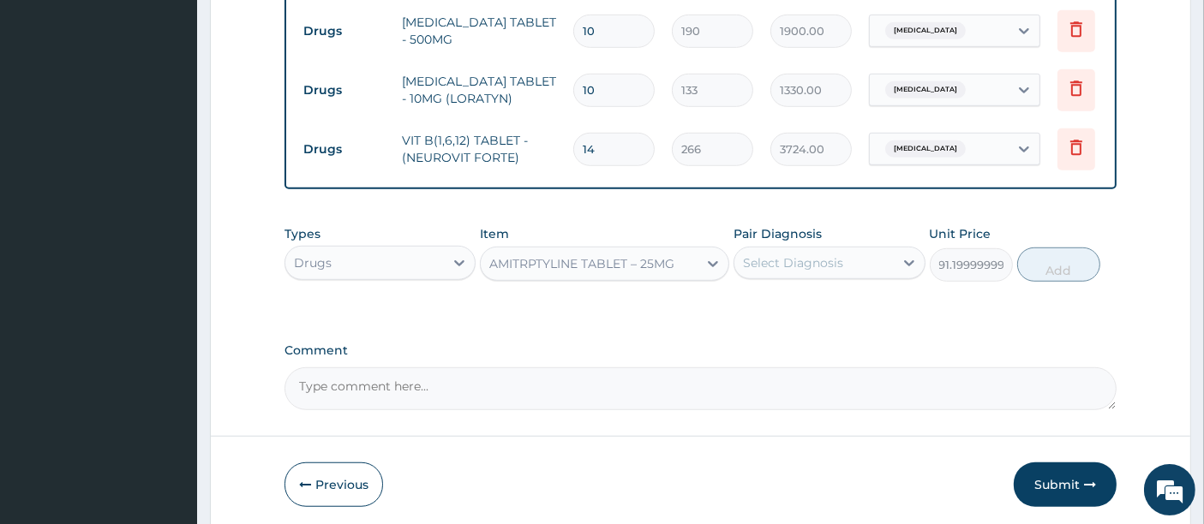
click at [817, 260] on div "Select Diagnosis" at bounding box center [793, 262] width 100 height 17
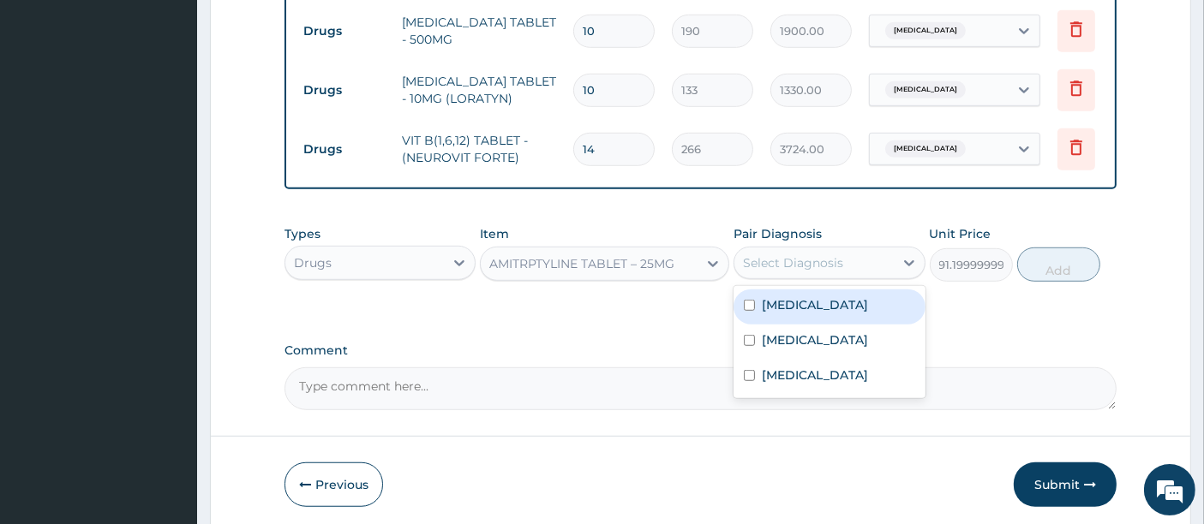
click at [755, 304] on div "Malaria" at bounding box center [828, 307] width 191 height 35
checkbox input "true"
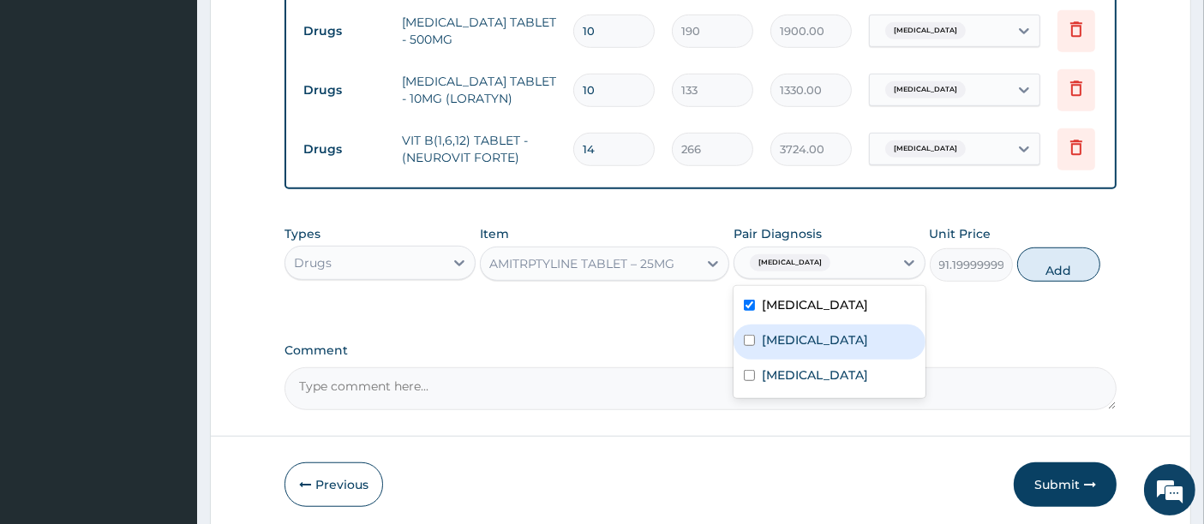
click at [746, 335] on input "checkbox" at bounding box center [749, 340] width 11 height 11
checkbox input "true"
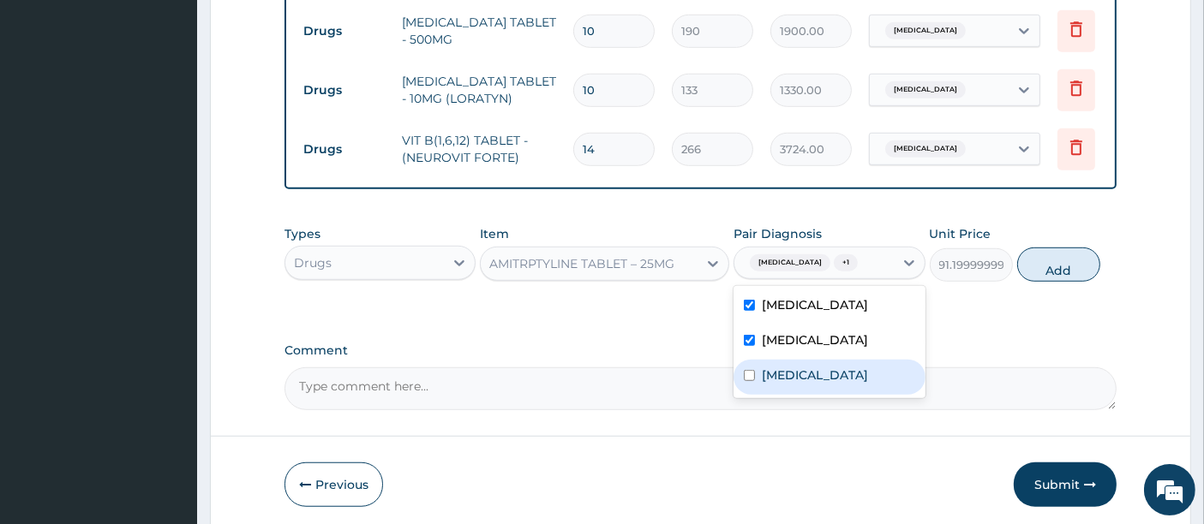
click at [746, 377] on div "Neuropathy" at bounding box center [828, 377] width 191 height 35
checkbox input "true"
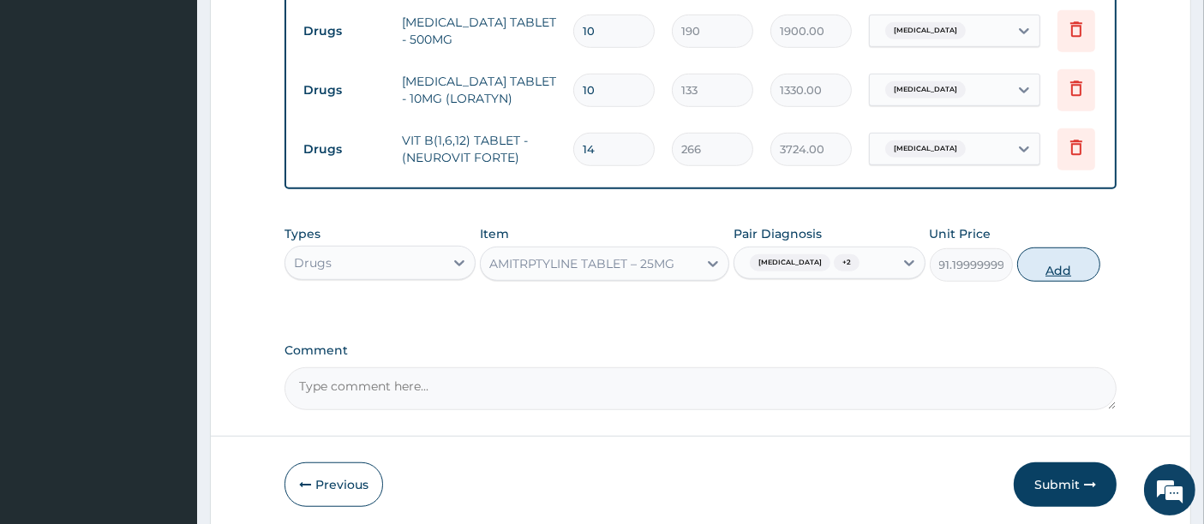
click at [1055, 256] on button "Add" at bounding box center [1058, 265] width 83 height 34
type input "0"
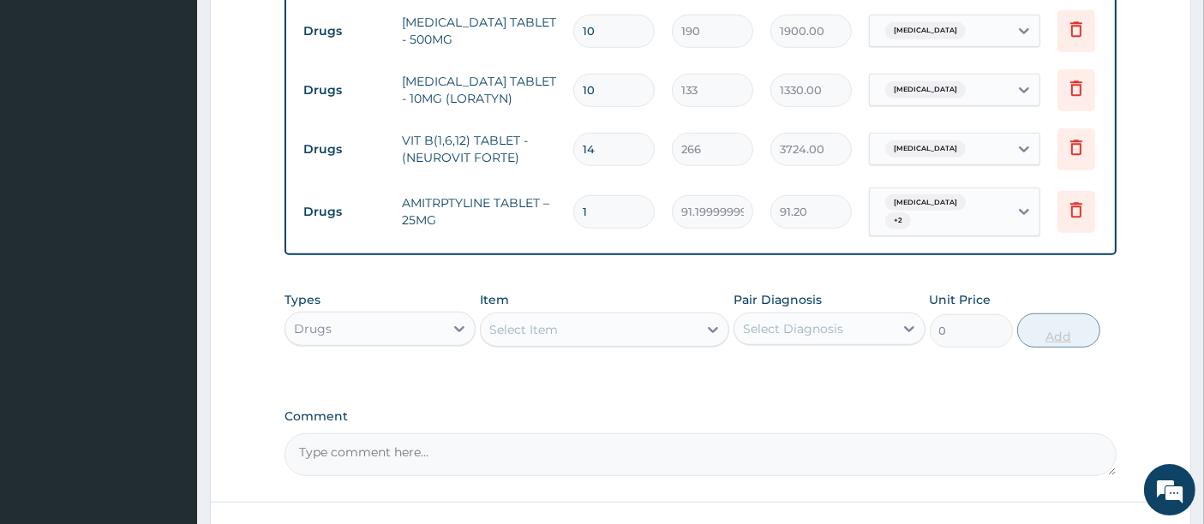
type input "15"
type input "1368.00"
type input "1"
type input "91.20"
type input "10"
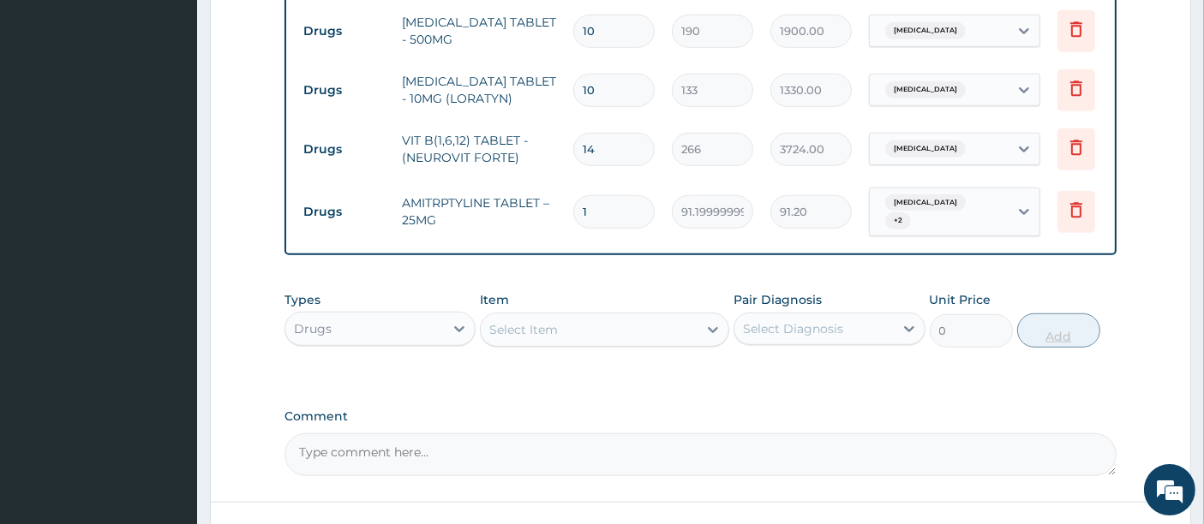
type input "912.00"
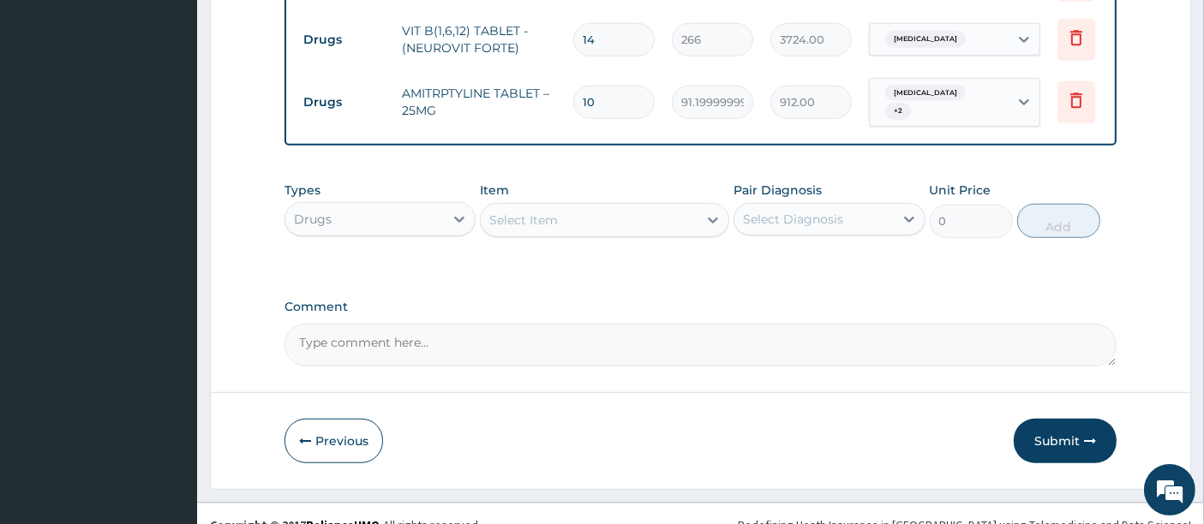
scroll to position [1286, 0]
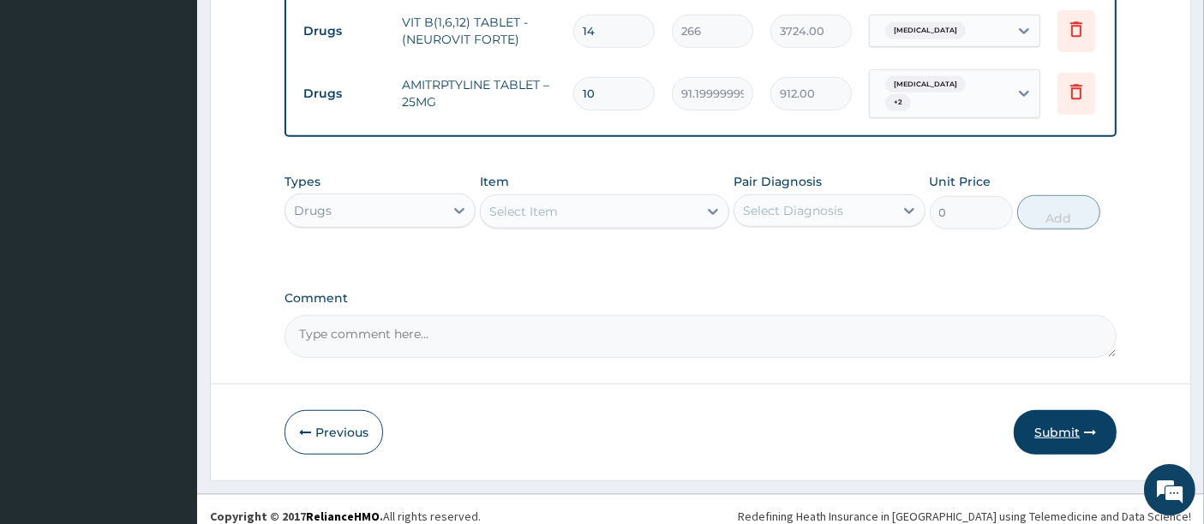
type input "10"
click at [1038, 425] on button "Submit" at bounding box center [1065, 432] width 103 height 45
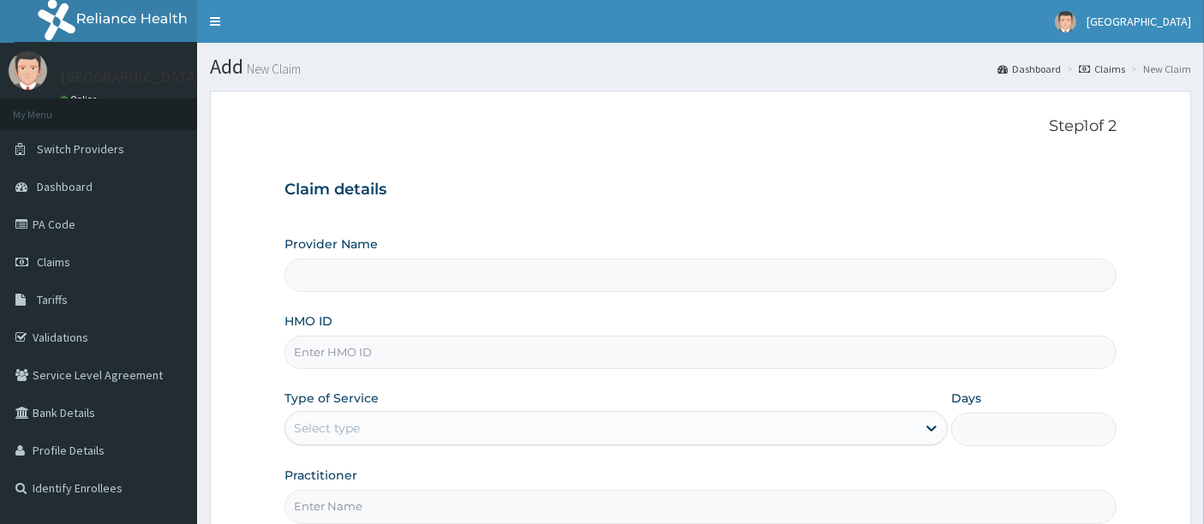
type input "[GEOGRAPHIC_DATA]"
click at [68, 219] on link "PA Code" at bounding box center [98, 225] width 197 height 38
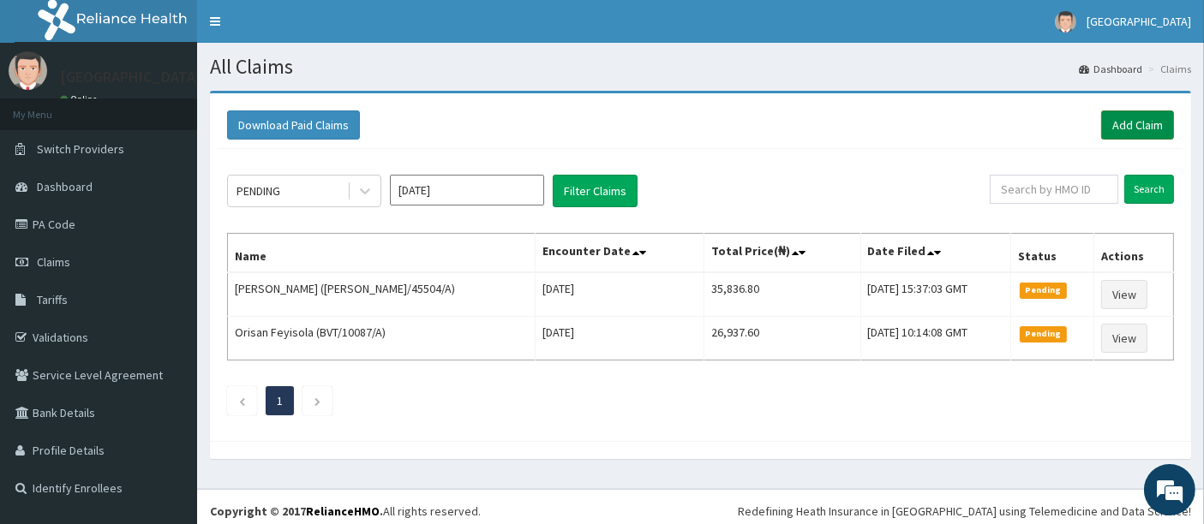
click at [1138, 123] on link "Add Claim" at bounding box center [1137, 125] width 73 height 29
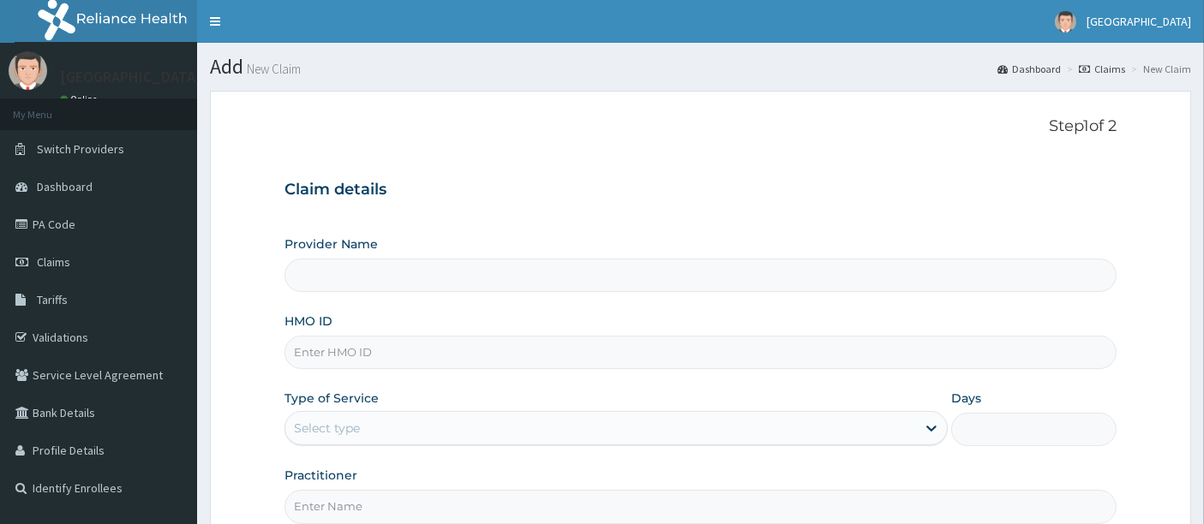
type input "[GEOGRAPHIC_DATA]"
click at [314, 341] on input "HMO ID" at bounding box center [700, 352] width 833 height 33
type input "NIO/10019/A"
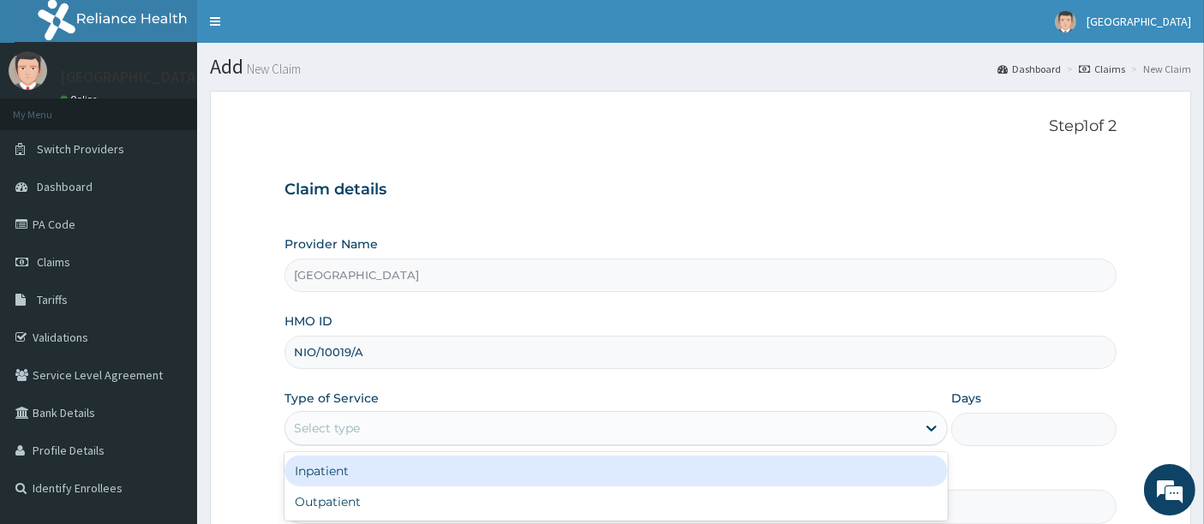
click at [379, 420] on div "Select type" at bounding box center [600, 428] width 631 height 27
click at [345, 481] on div "Inpatient" at bounding box center [615, 471] width 663 height 31
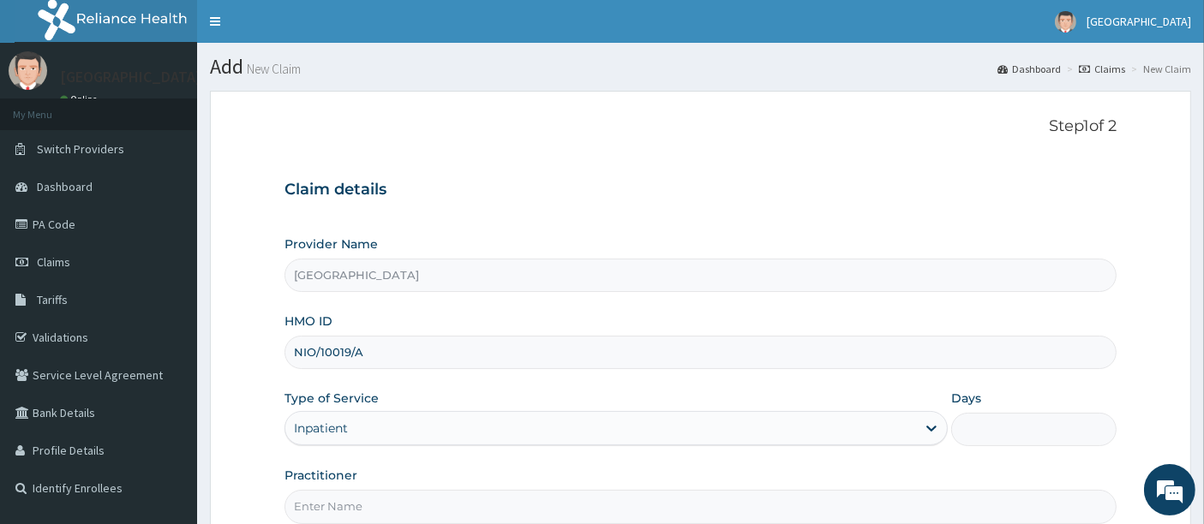
click at [1008, 427] on input "Days" at bounding box center [1034, 429] width 166 height 33
type input "2"
click at [222, 357] on form "Step 1 of 2 Claim details Provider Name Holyfill Hospital HMO ID NIO/10019/A Ty…" at bounding box center [700, 369] width 981 height 556
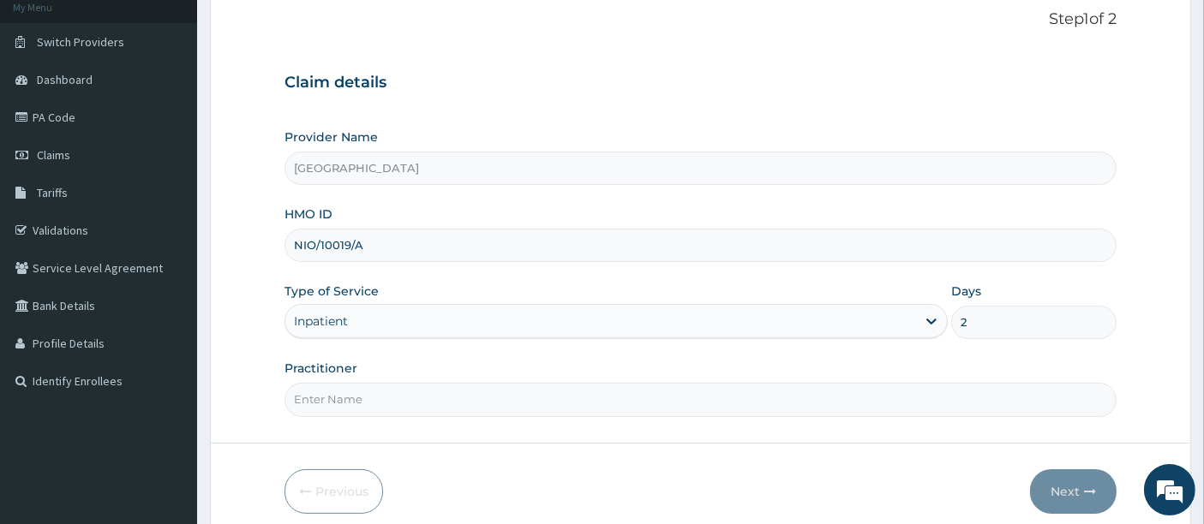
scroll to position [176, 0]
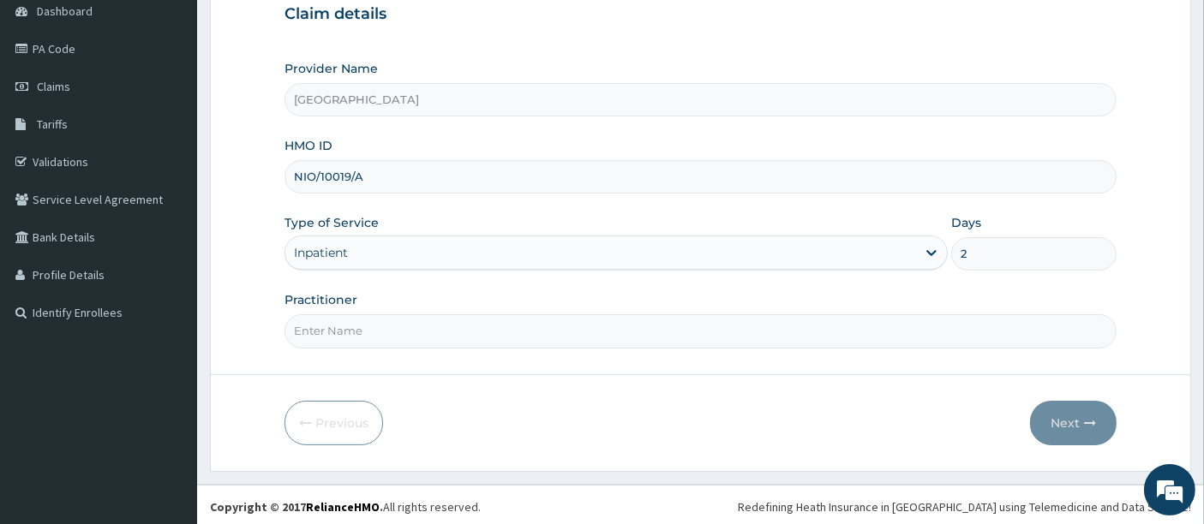
click at [354, 321] on input "Practitioner" at bounding box center [700, 330] width 833 height 33
type input "OMOLADE JOSEPH AYELAJE"
click at [1069, 422] on button "Next" at bounding box center [1073, 423] width 87 height 45
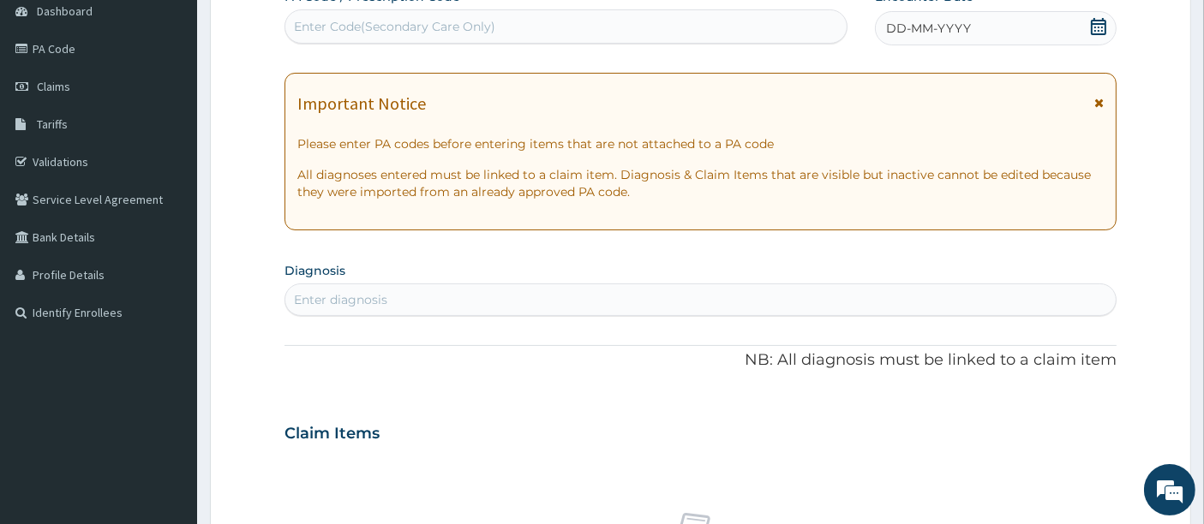
click at [610, 17] on div "Enter Code(Secondary Care Only)" at bounding box center [566, 26] width 562 height 27
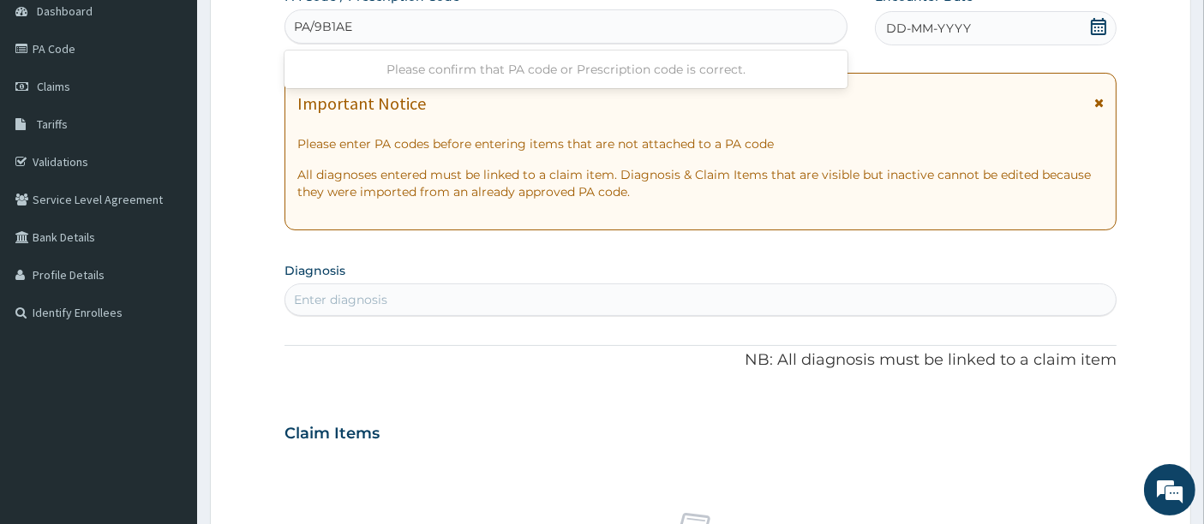
type input "PA/9B1AE4"
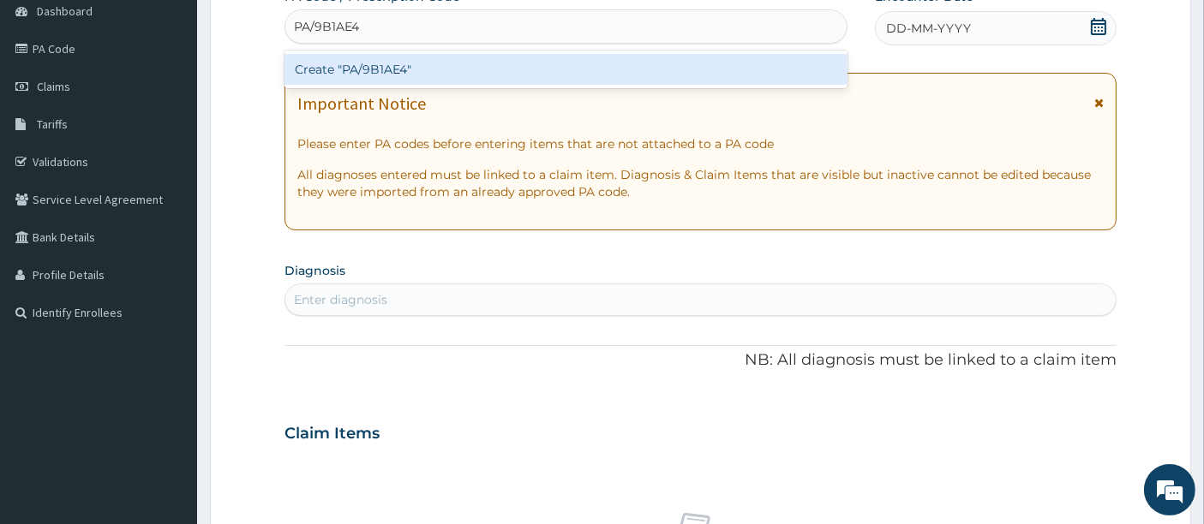
click at [626, 57] on div "Create "PA/9B1AE4"" at bounding box center [566, 69] width 564 height 31
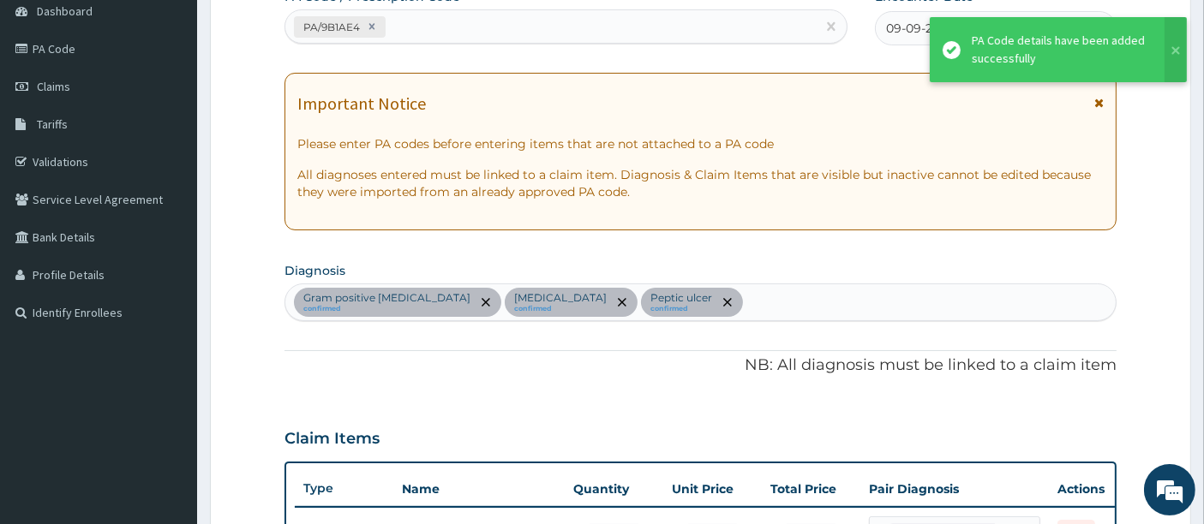
scroll to position [583, 0]
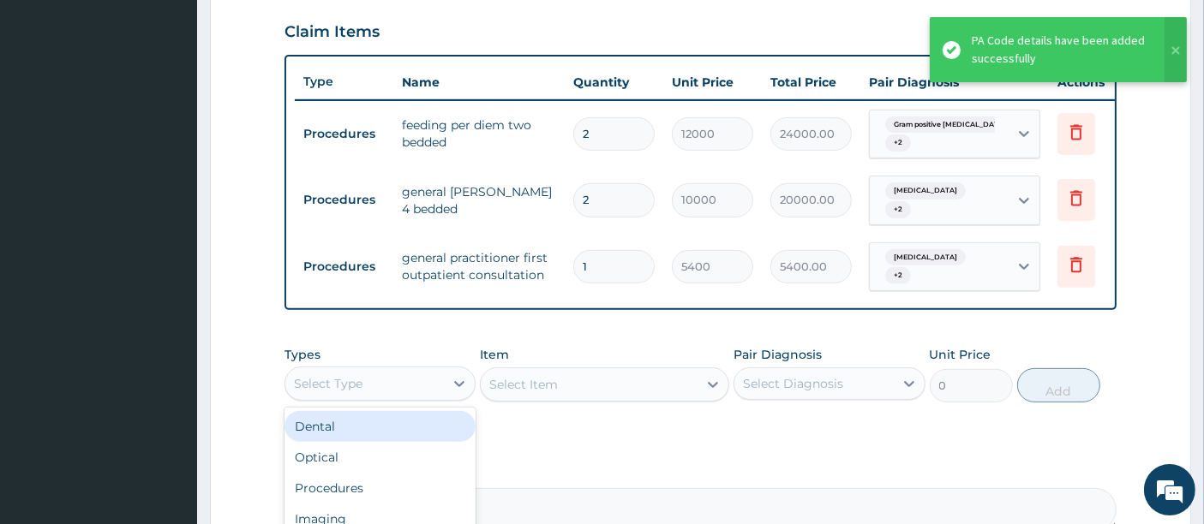
click at [368, 392] on div "Select Type" at bounding box center [364, 383] width 159 height 27
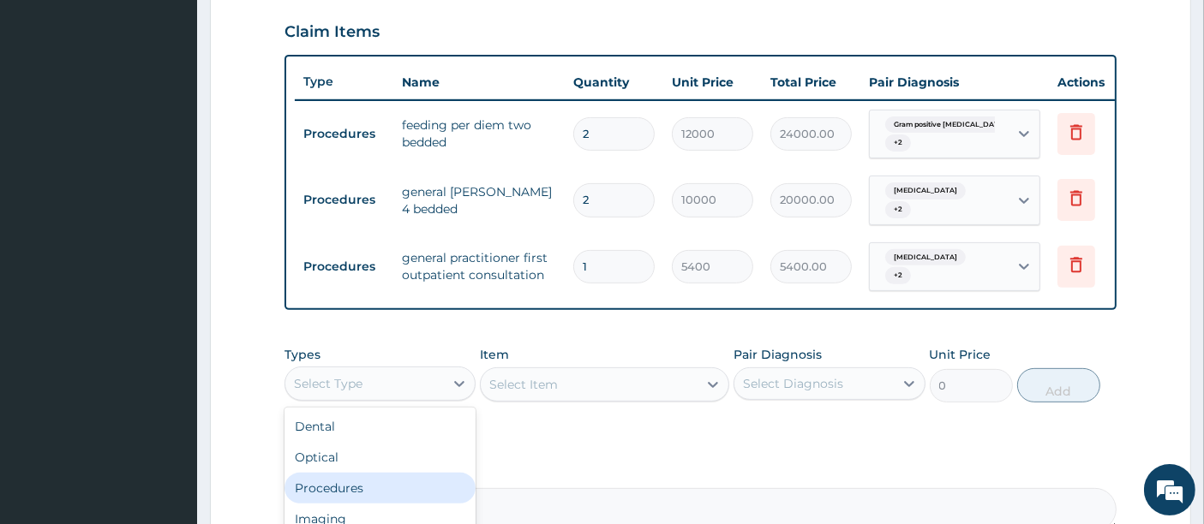
click at [347, 488] on div "Procedures" at bounding box center [379, 488] width 191 height 31
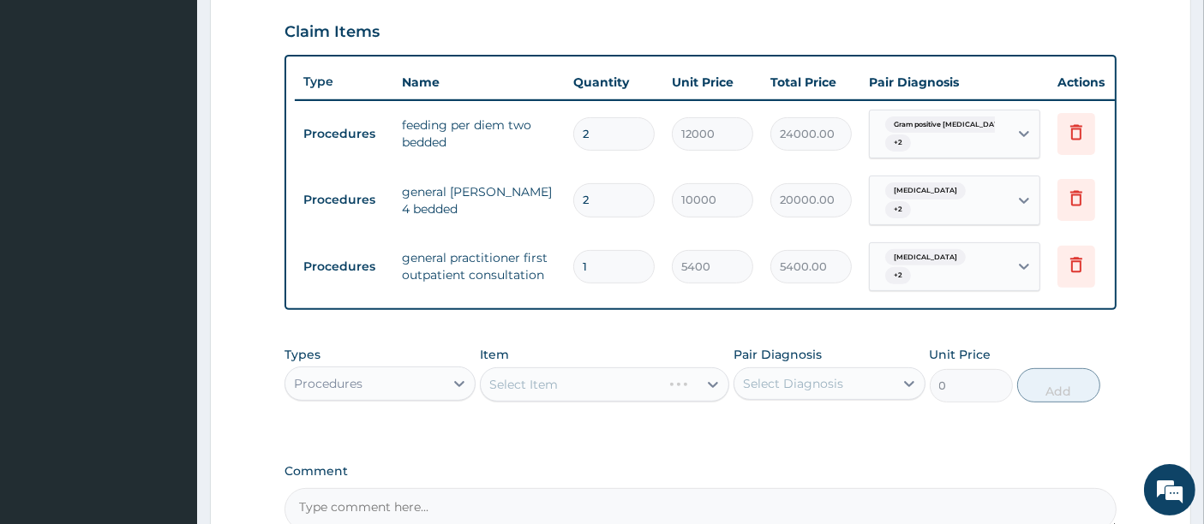
click at [565, 434] on div "Types Procedures Item Select Item Pair Diagnosis Select Diagnosis Unit Price 0 …" at bounding box center [700, 387] width 833 height 99
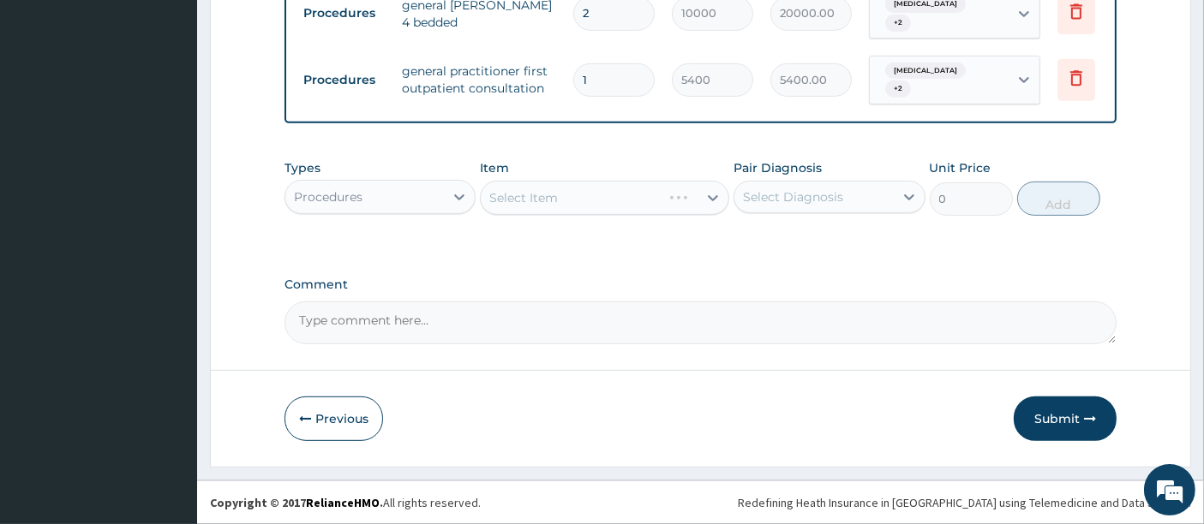
scroll to position [773, 0]
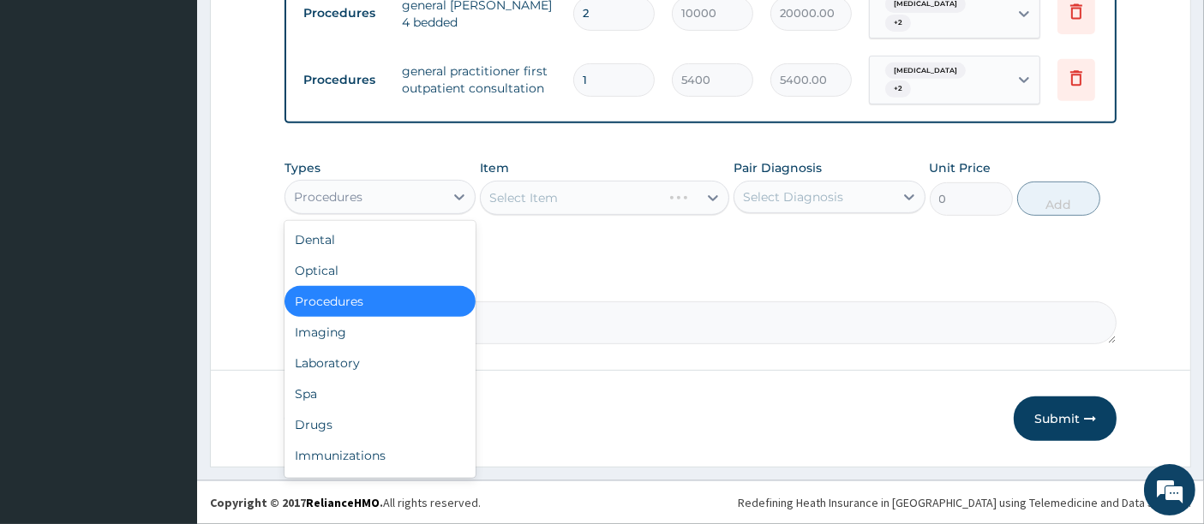
click at [355, 214] on div "Procedures" at bounding box center [379, 197] width 191 height 34
click at [326, 375] on div "Laboratory" at bounding box center [379, 363] width 191 height 31
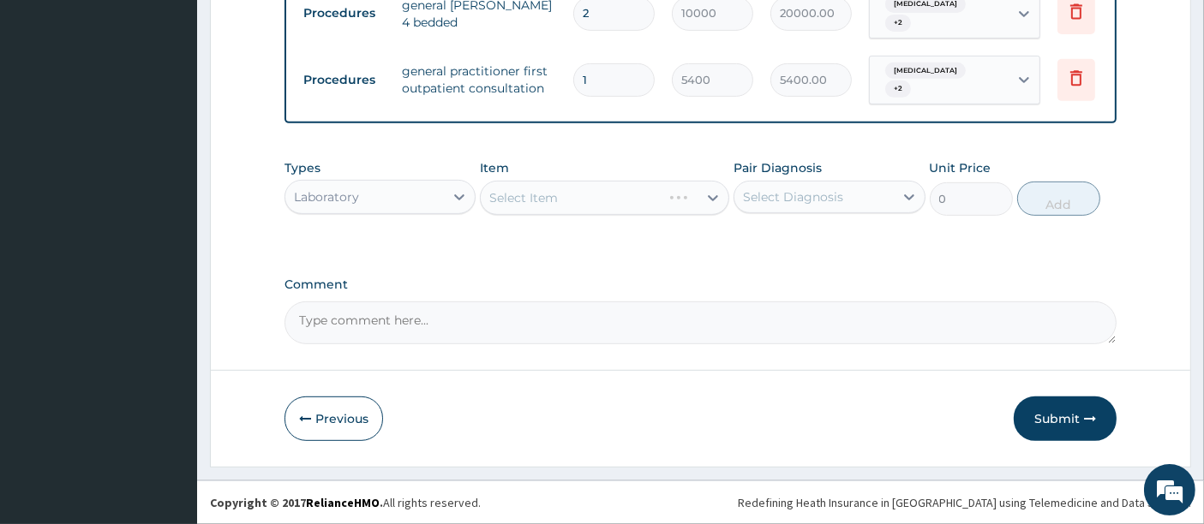
click at [522, 210] on div "Select Item" at bounding box center [604, 198] width 249 height 34
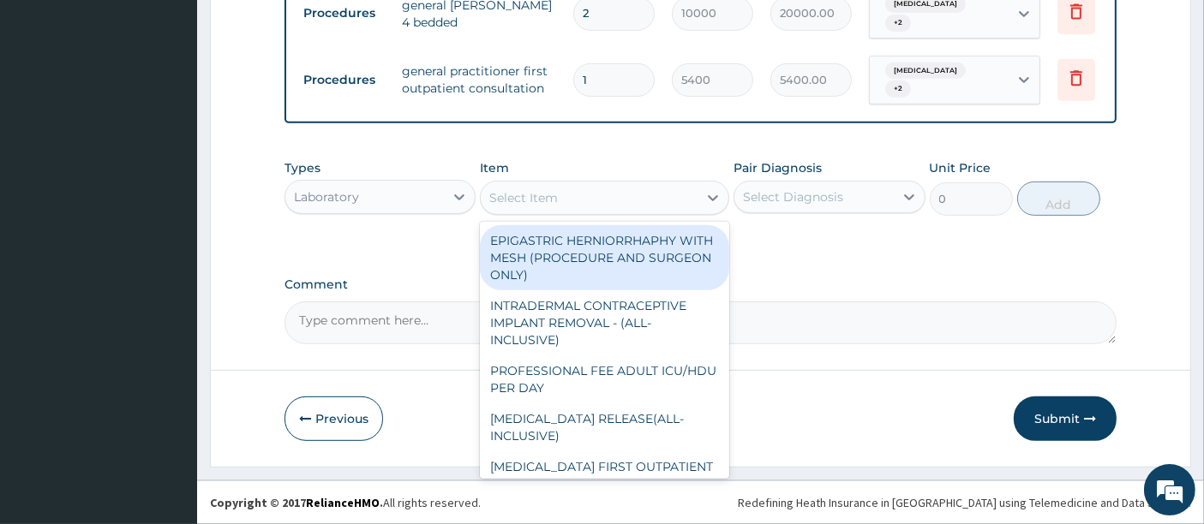
click at [522, 206] on div "Select Item" at bounding box center [523, 197] width 69 height 17
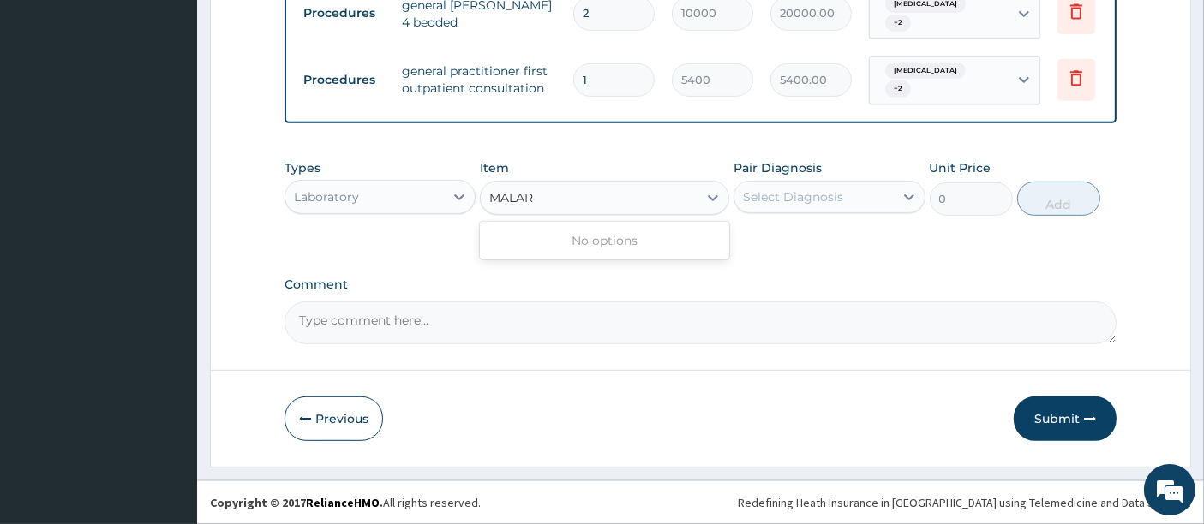
type input "MALA"
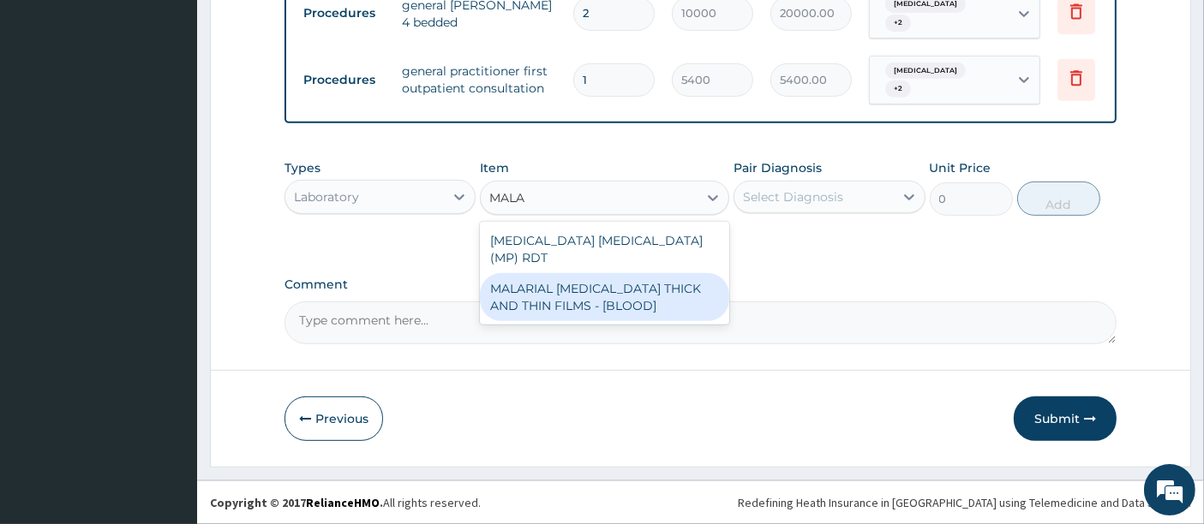
click at [537, 301] on div "MALARIAL PARASITE THICK AND THIN FILMS - [BLOOD]" at bounding box center [604, 297] width 249 height 48
type input "3150"
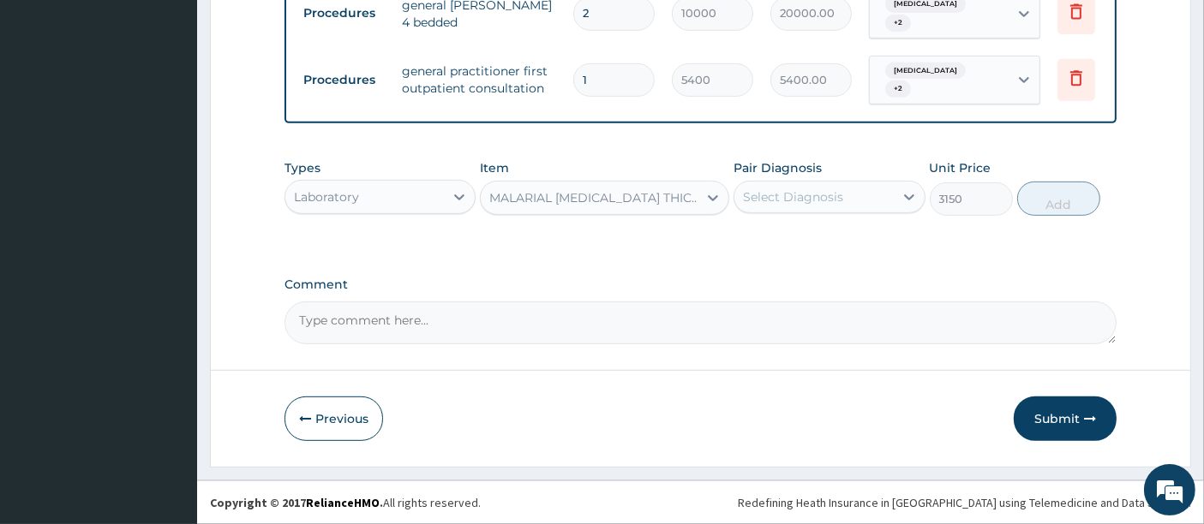
click at [829, 192] on div "Select Diagnosis" at bounding box center [813, 196] width 159 height 27
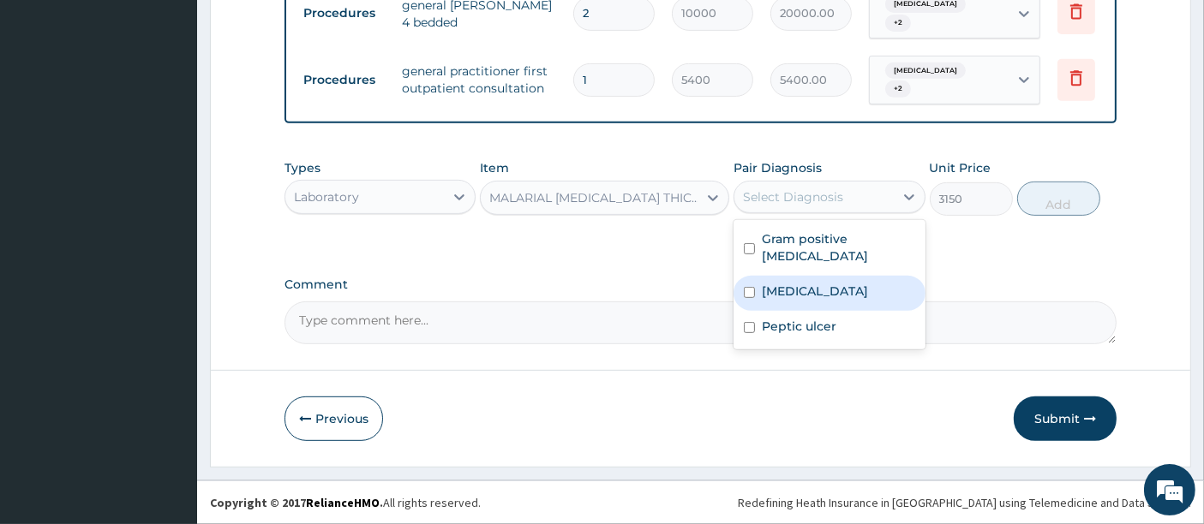
click at [754, 287] on input "checkbox" at bounding box center [749, 292] width 11 height 11
checkbox input "true"
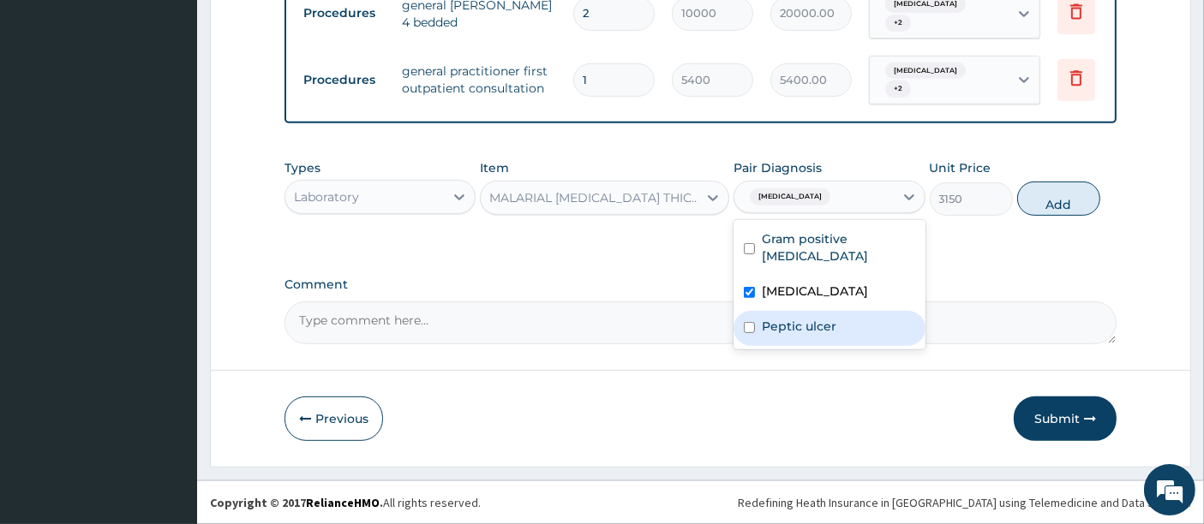
click at [755, 312] on div "Peptic ulcer" at bounding box center [828, 328] width 191 height 35
checkbox input "true"
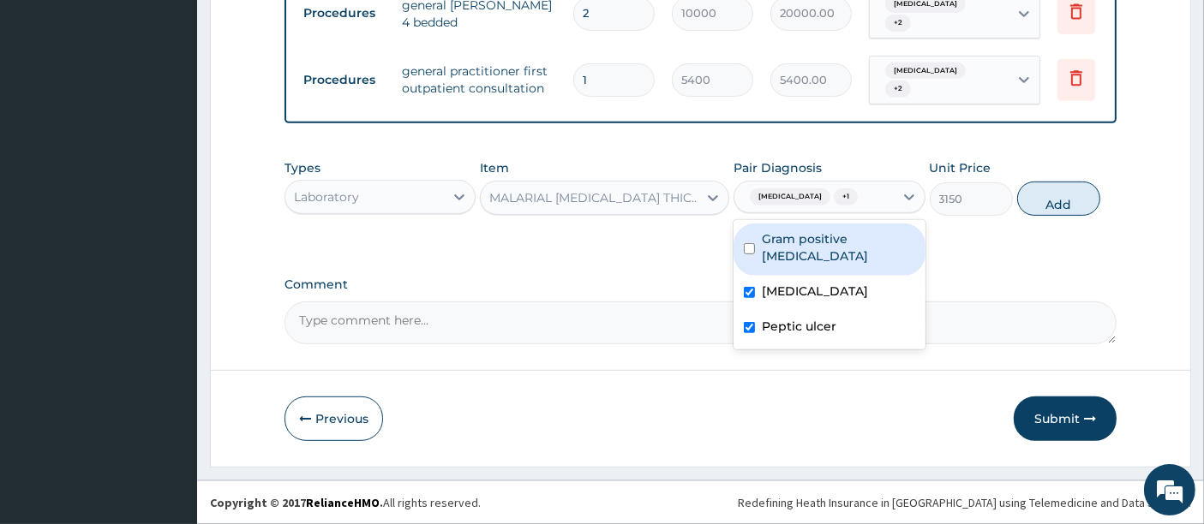
click at [757, 254] on div "Gram positive sepsis" at bounding box center [828, 250] width 191 height 52
checkbox input "true"
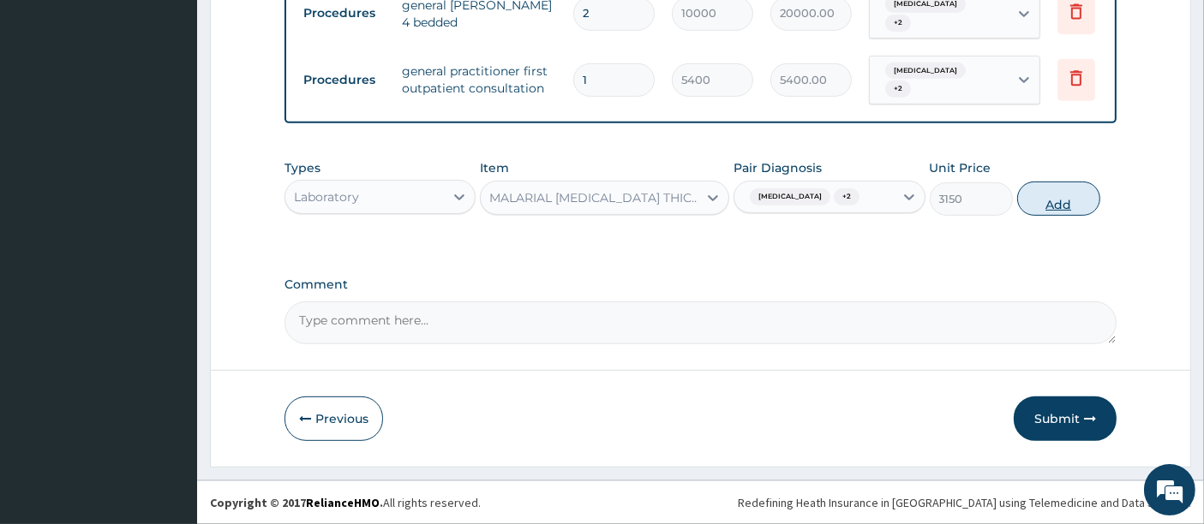
click at [1049, 214] on button "Add" at bounding box center [1058, 199] width 83 height 34
type input "0"
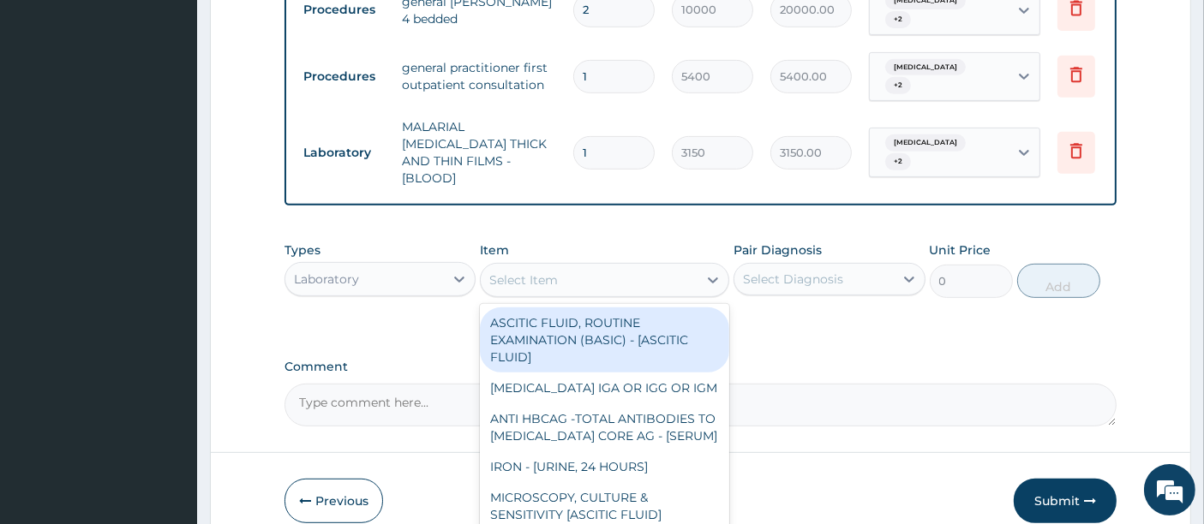
click at [550, 284] on div "Select Item" at bounding box center [589, 279] width 217 height 27
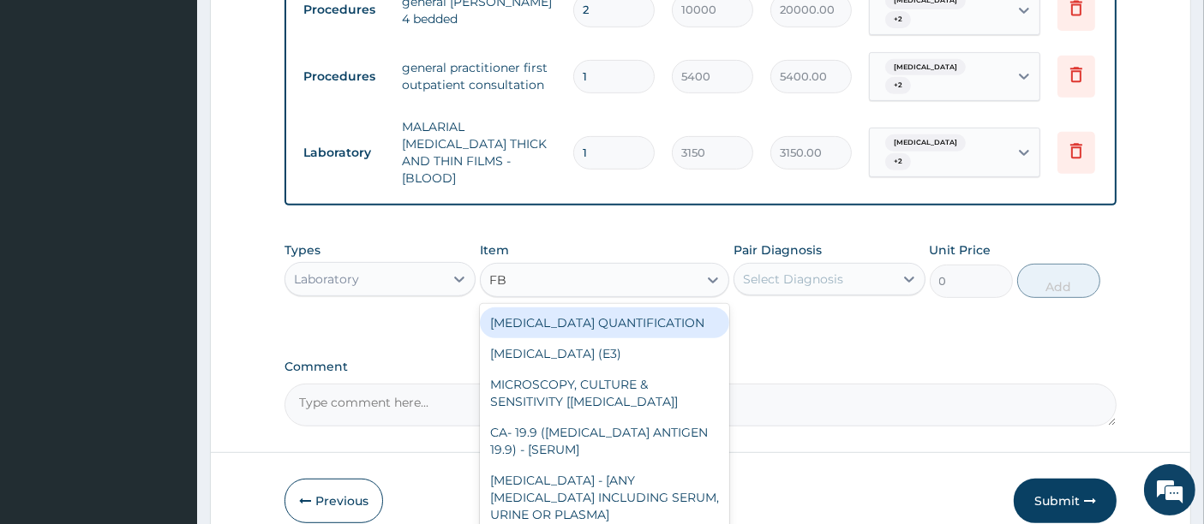
type input "FBC"
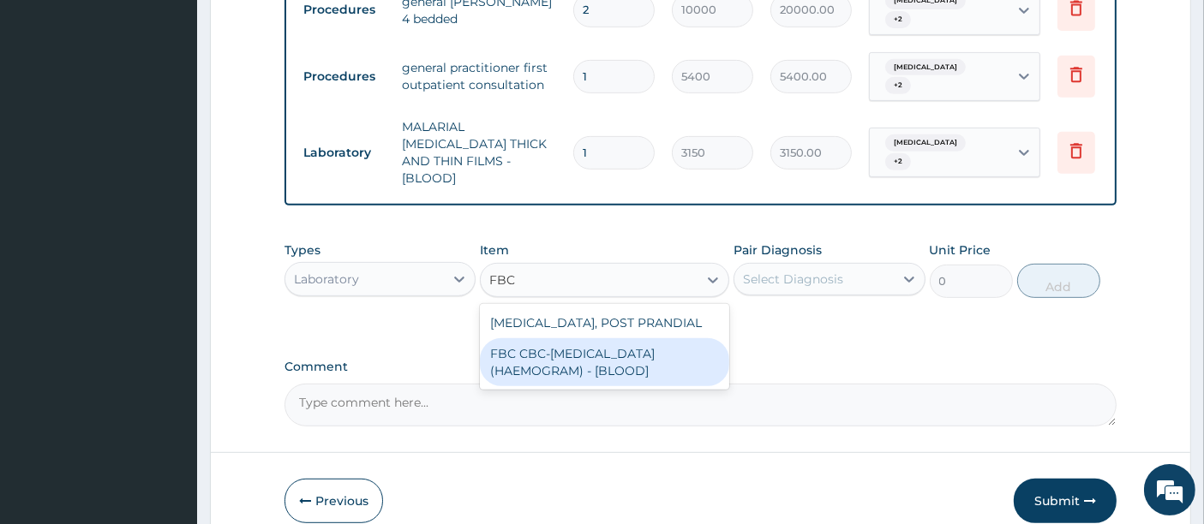
click at [549, 338] on div "FBC CBC-COMPLETE BLOOD COUNT (HAEMOGRAM) - [BLOOD]" at bounding box center [604, 362] width 249 height 48
type input "7200"
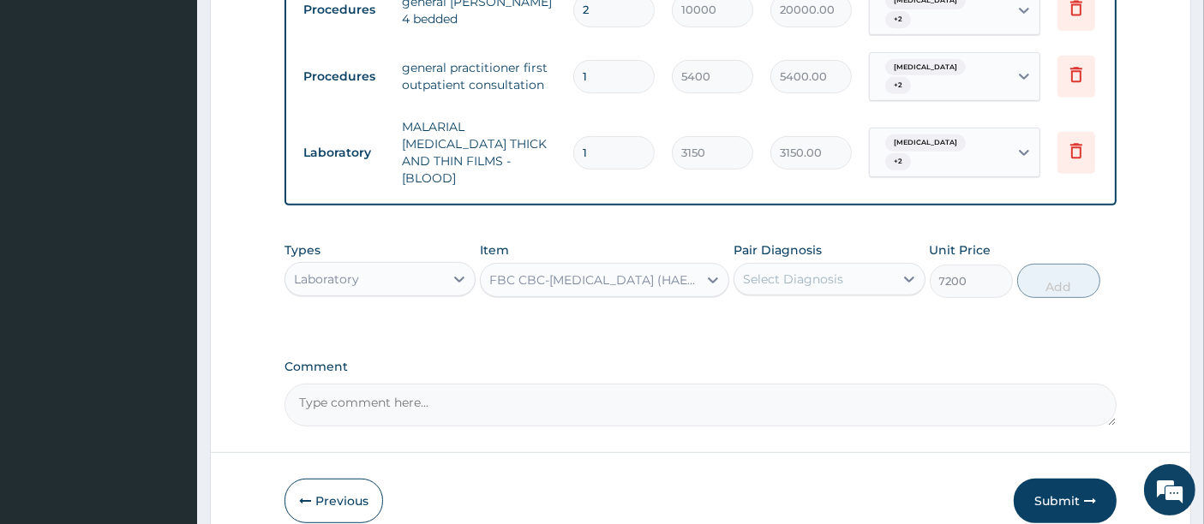
click at [826, 271] on div "Select Diagnosis" at bounding box center [793, 279] width 100 height 17
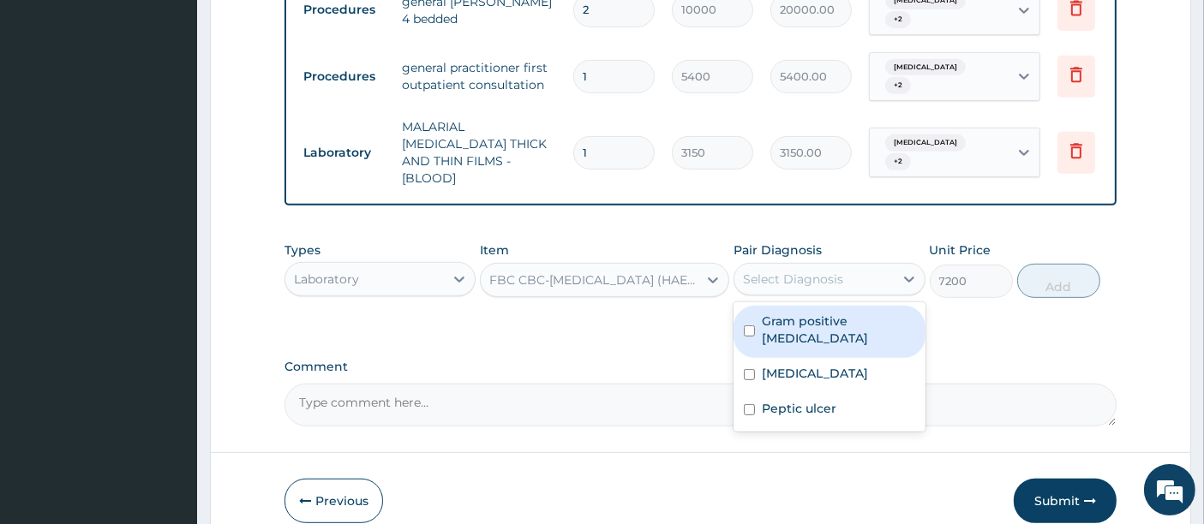
click at [799, 313] on label "Gram positive sepsis" at bounding box center [838, 330] width 153 height 34
checkbox input "true"
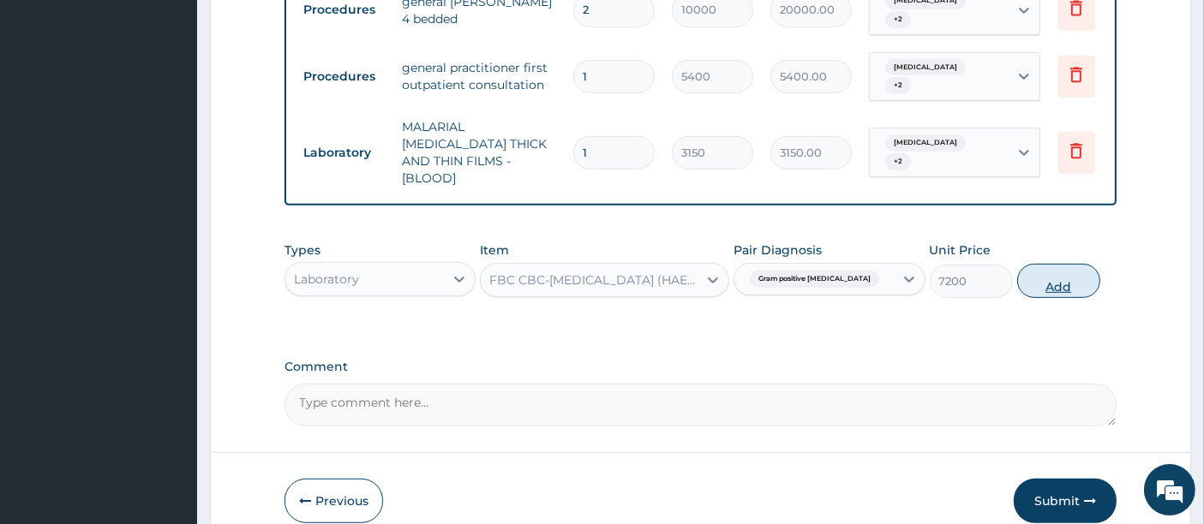
click at [1061, 271] on button "Add" at bounding box center [1058, 281] width 83 height 34
type input "0"
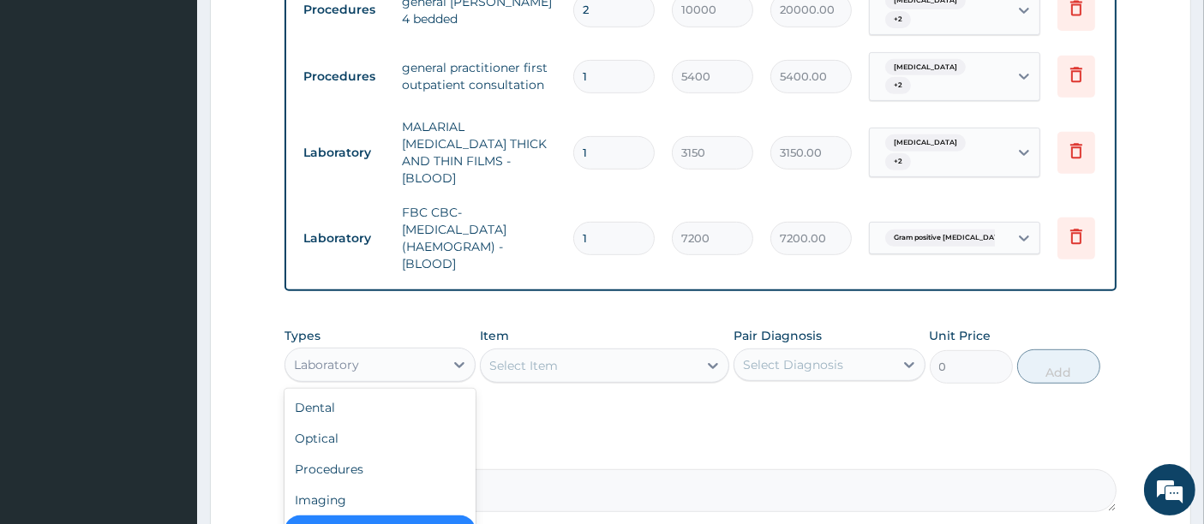
click at [361, 356] on div "Laboratory" at bounding box center [364, 364] width 159 height 27
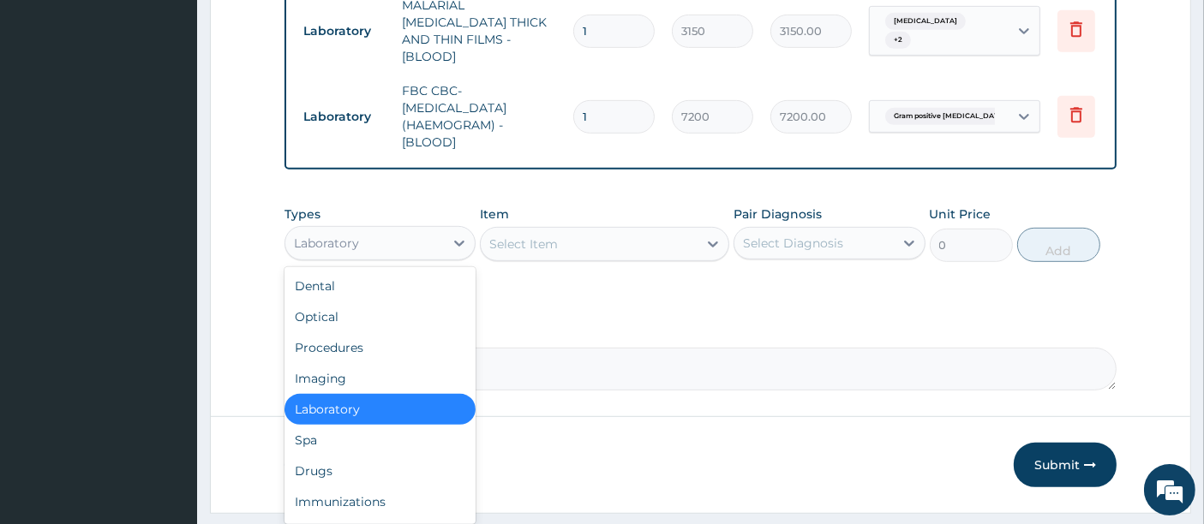
scroll to position [932, 0]
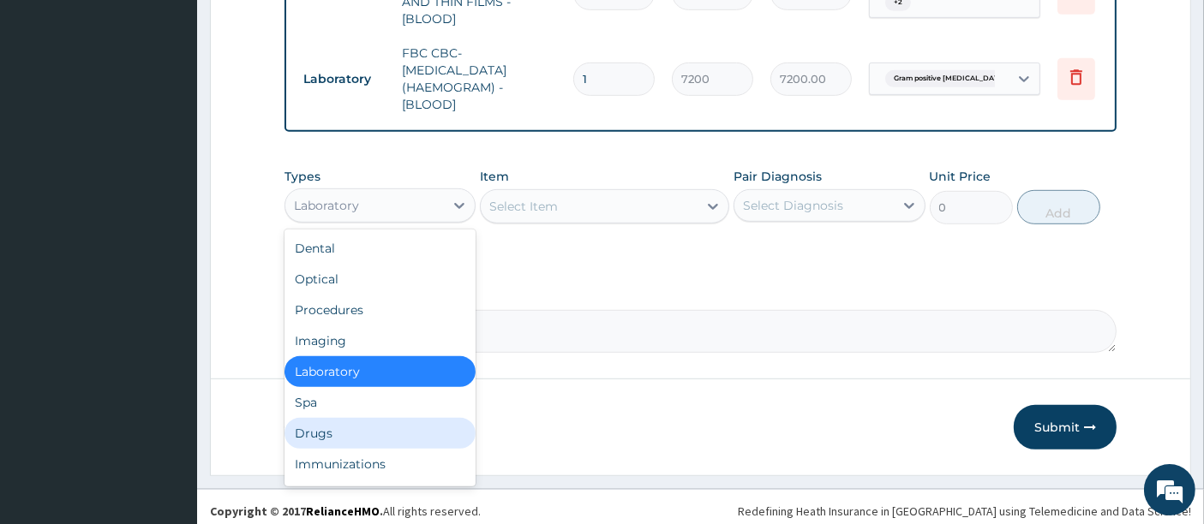
click at [301, 418] on div "Drugs" at bounding box center [379, 433] width 191 height 31
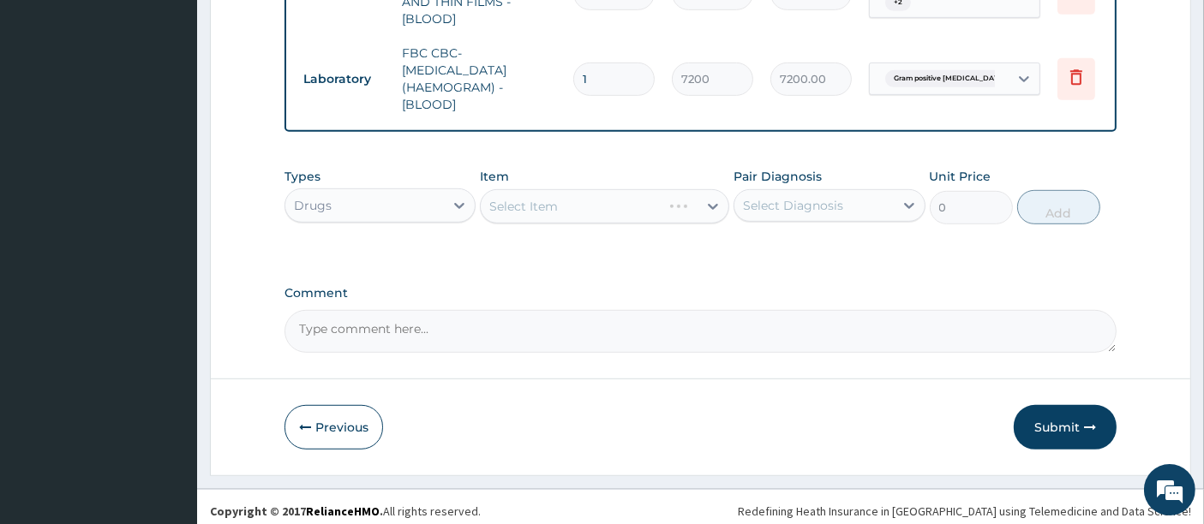
click at [549, 199] on div "Select Item" at bounding box center [604, 206] width 249 height 34
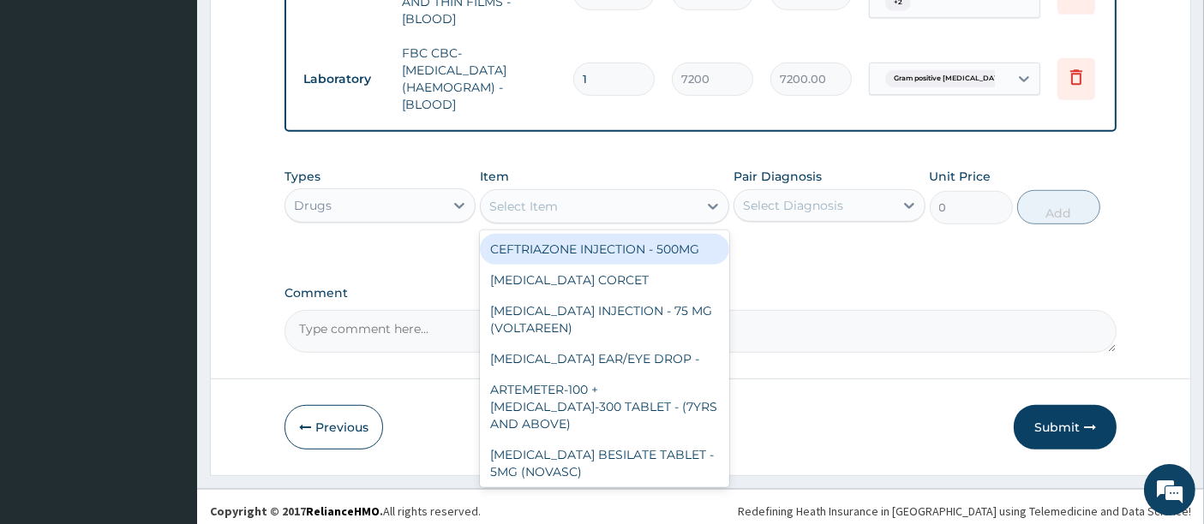
click at [549, 199] on div "Select Item" at bounding box center [523, 206] width 69 height 17
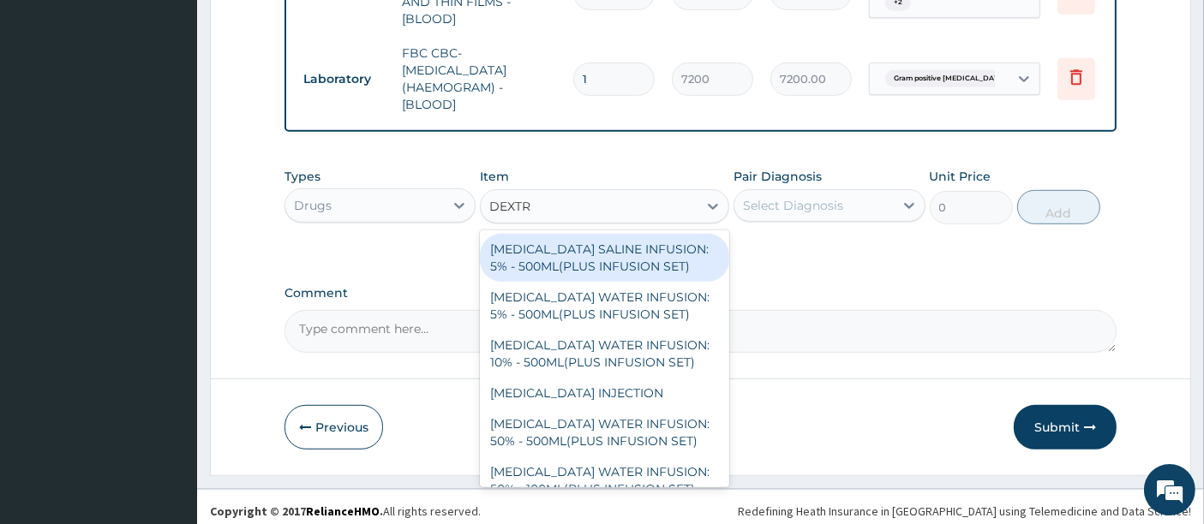
type input "DEXTRO"
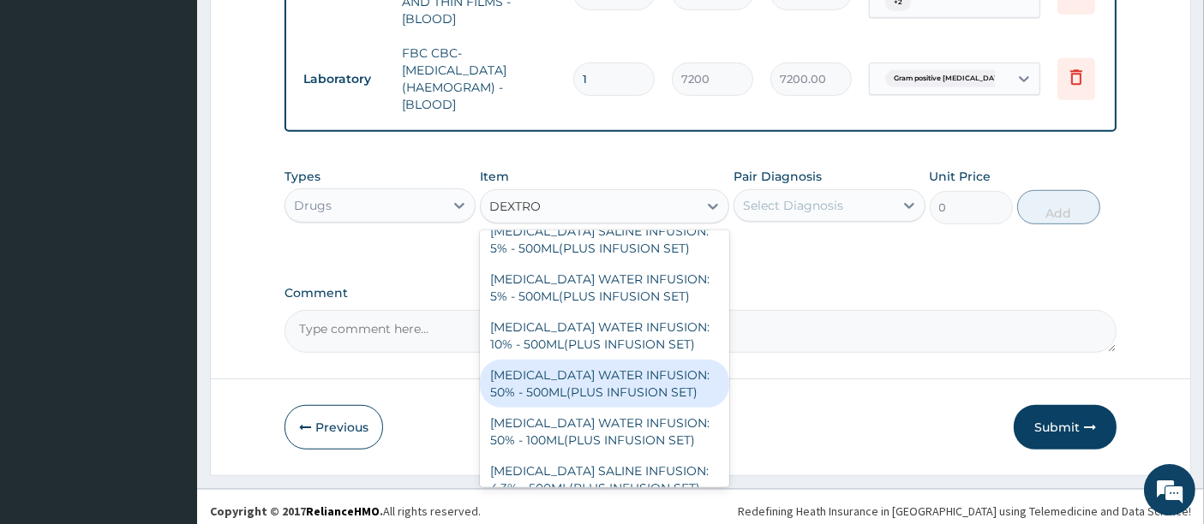
scroll to position [37, 0]
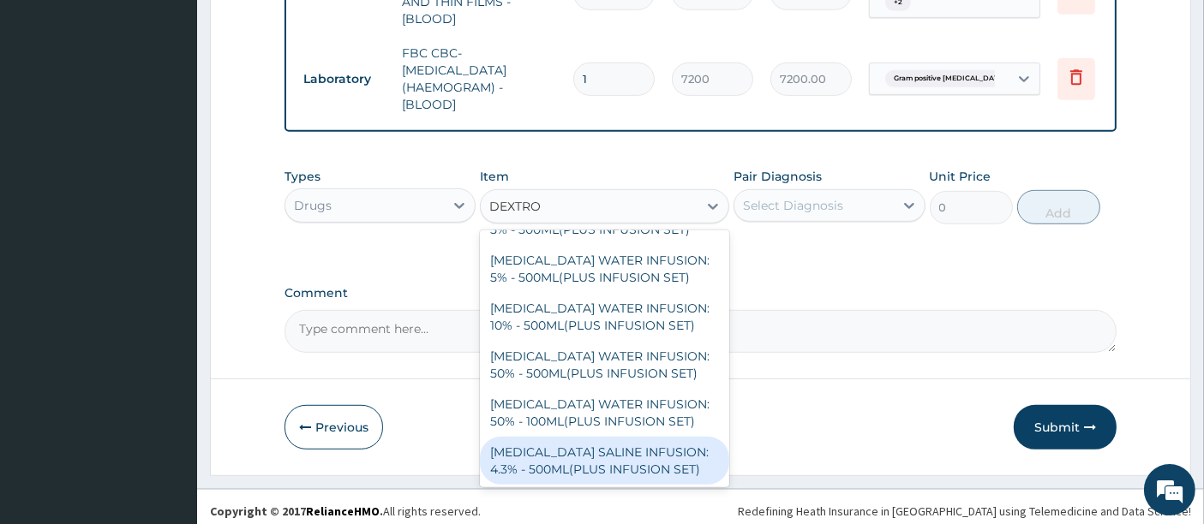
click at [601, 465] on div "DEXTROSE SALINE INFUSION: 4.3% - 500ML(PLUS INFUSION SET)" at bounding box center [604, 461] width 249 height 48
type input "1482"
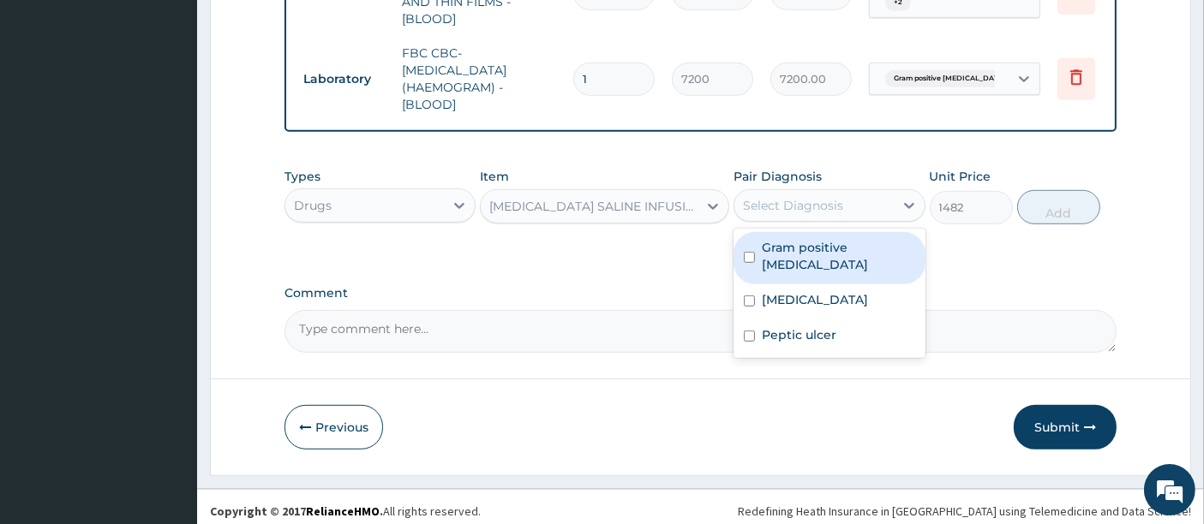
click at [761, 200] on div "Select Diagnosis" at bounding box center [793, 205] width 100 height 17
click at [745, 252] on input "checkbox" at bounding box center [749, 257] width 11 height 11
checkbox input "true"
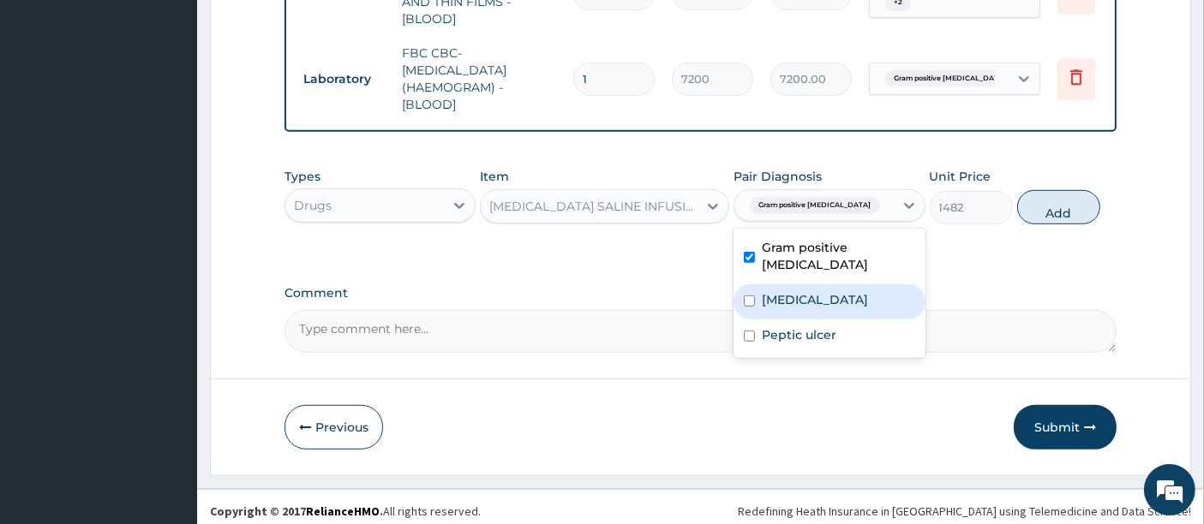
click at [752, 296] on input "checkbox" at bounding box center [749, 301] width 11 height 11
checkbox input "true"
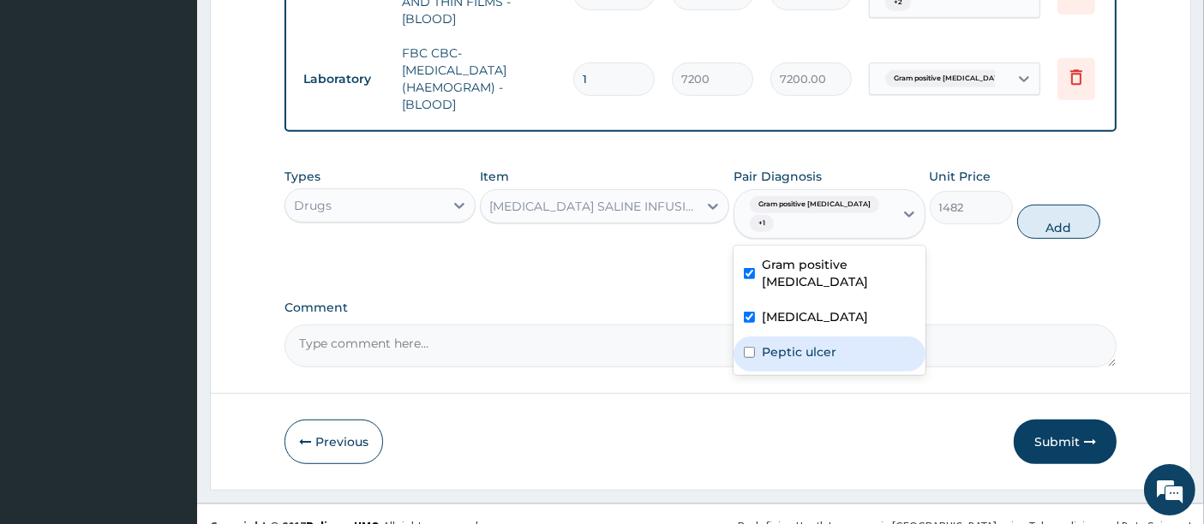
click at [762, 344] on label "Peptic ulcer" at bounding box center [799, 352] width 75 height 17
checkbox input "true"
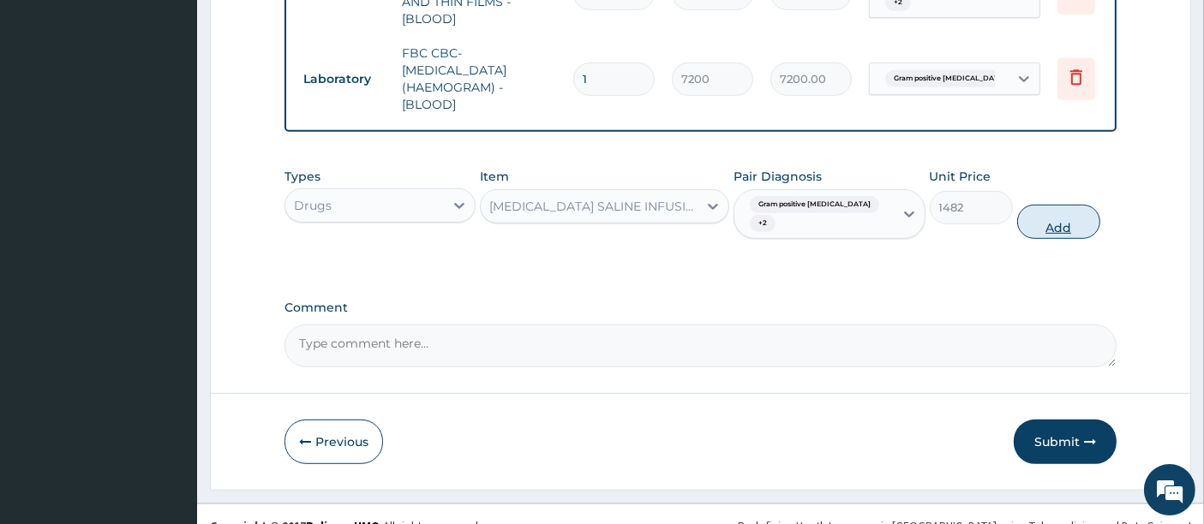
click at [1057, 205] on button "Add" at bounding box center [1058, 222] width 83 height 34
type input "0"
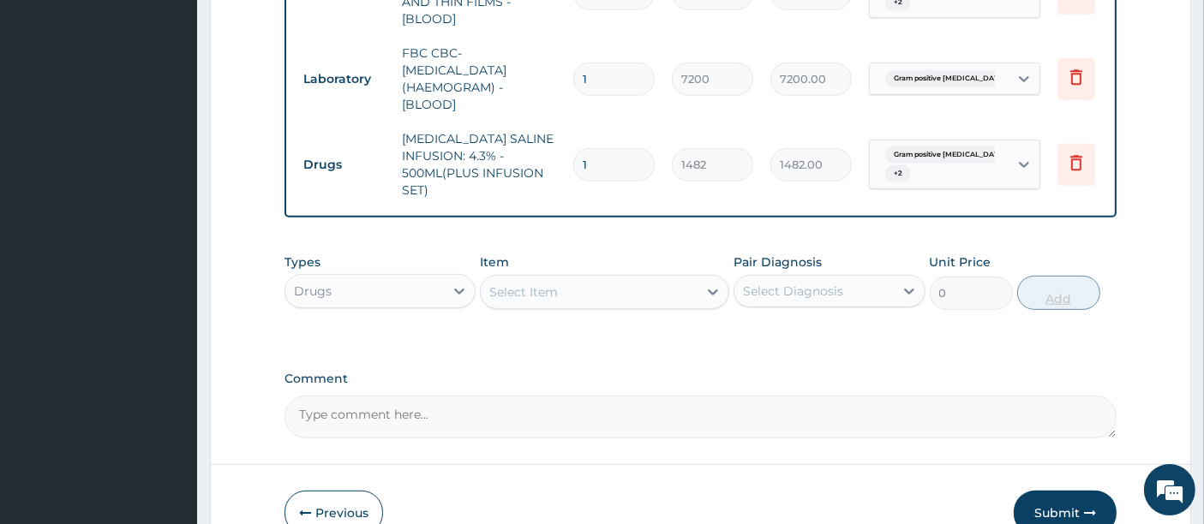
type input "0.00"
type input "6"
type input "8892.00"
type input "6"
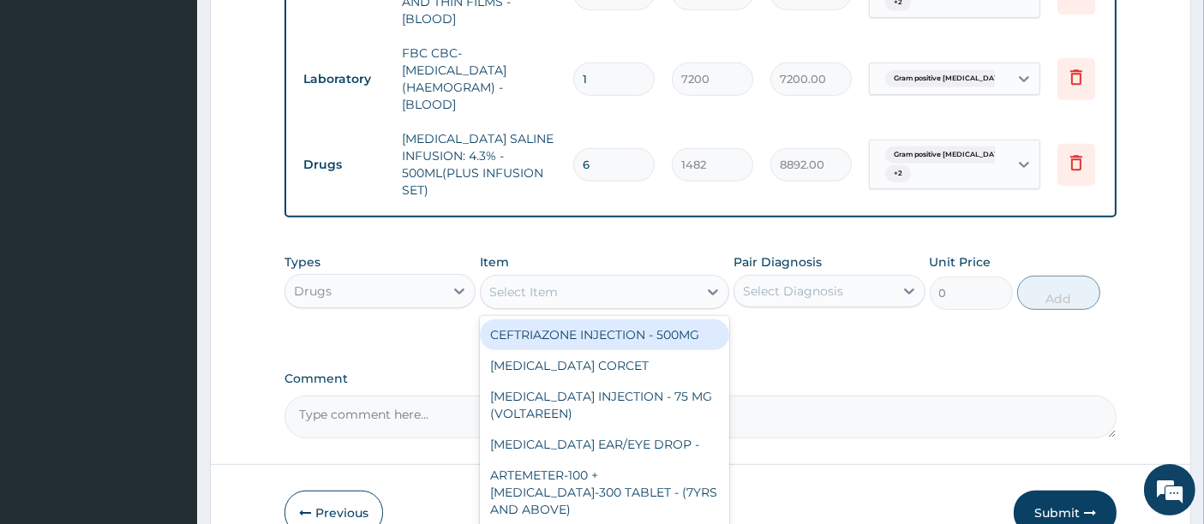
click at [629, 278] on div "Select Item" at bounding box center [589, 291] width 217 height 27
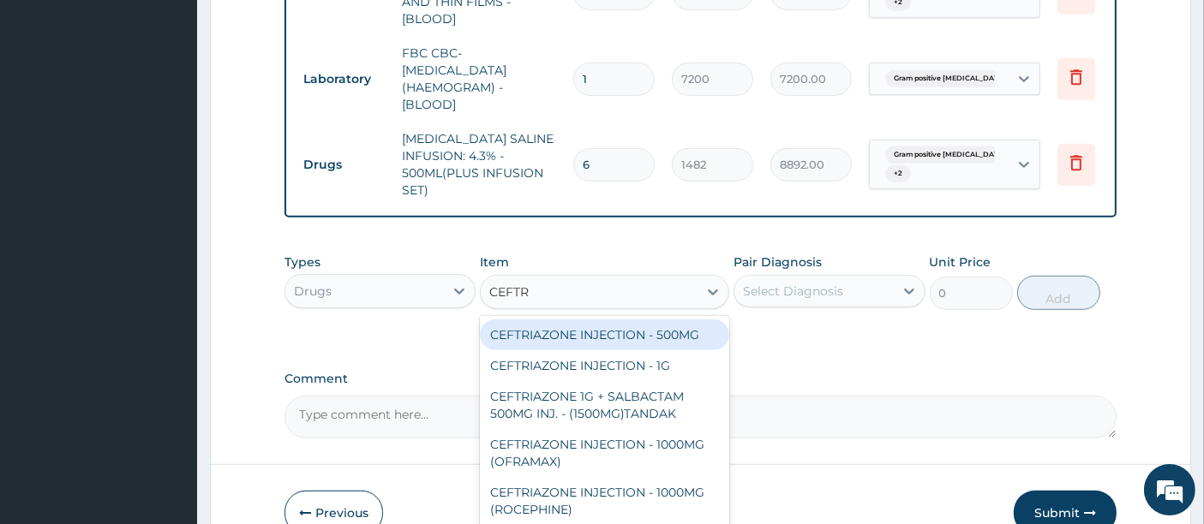
type input "CEFTRI"
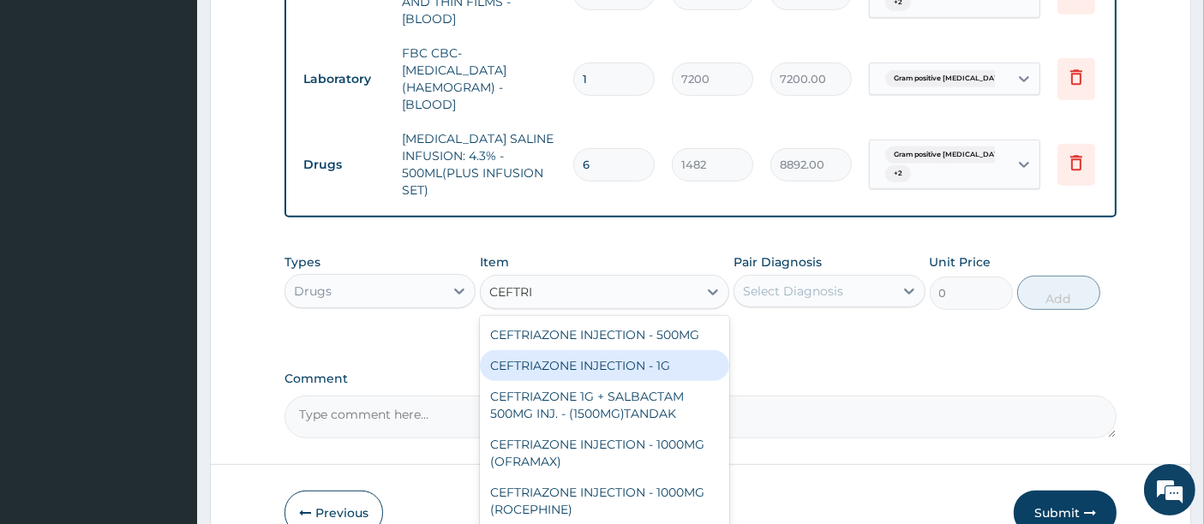
click at [663, 366] on div "CEFTRIAZONE INJECTION - 1G" at bounding box center [604, 365] width 249 height 31
type input "2242"
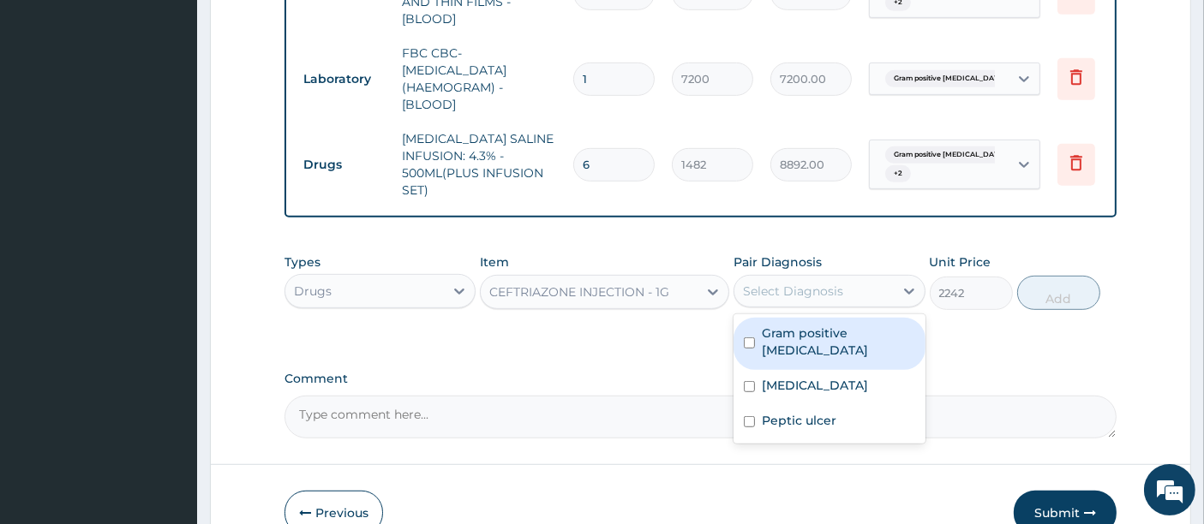
click at [810, 286] on div "Select Diagnosis" at bounding box center [793, 291] width 100 height 17
click at [765, 334] on label "Gram positive sepsis" at bounding box center [838, 342] width 153 height 34
checkbox input "true"
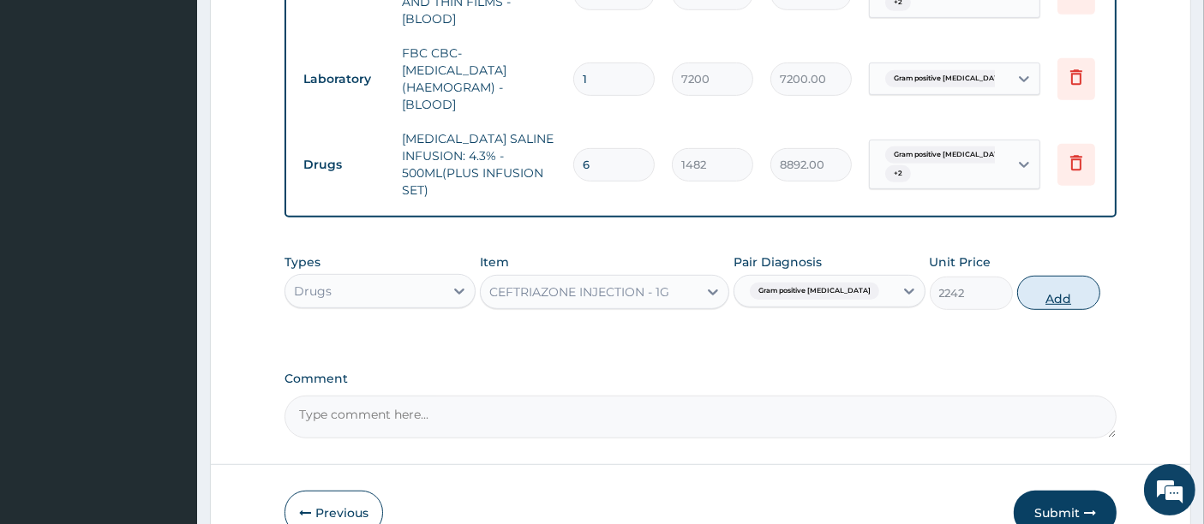
click at [1047, 290] on button "Add" at bounding box center [1058, 293] width 83 height 34
type input "0"
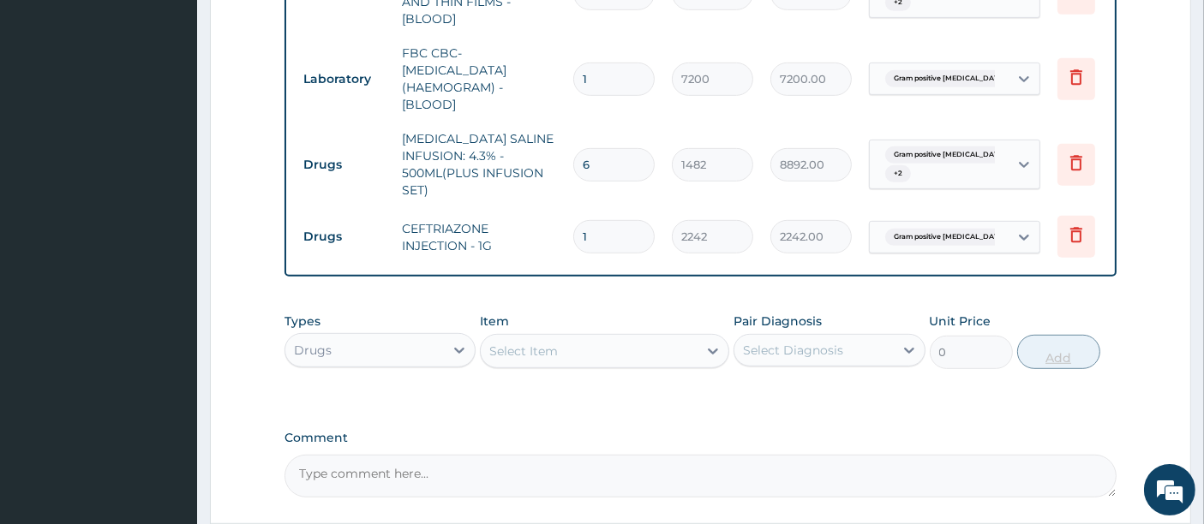
type input "14"
type input "31388.00"
type input "1"
type input "2242.00"
type input "0.00"
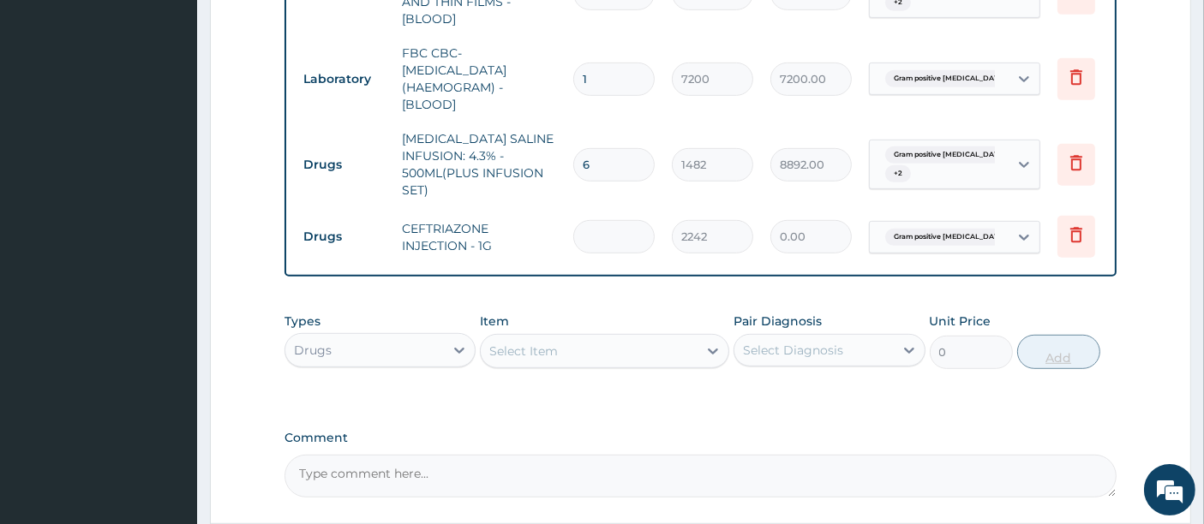
type input "4"
type input "8968.00"
type input "4"
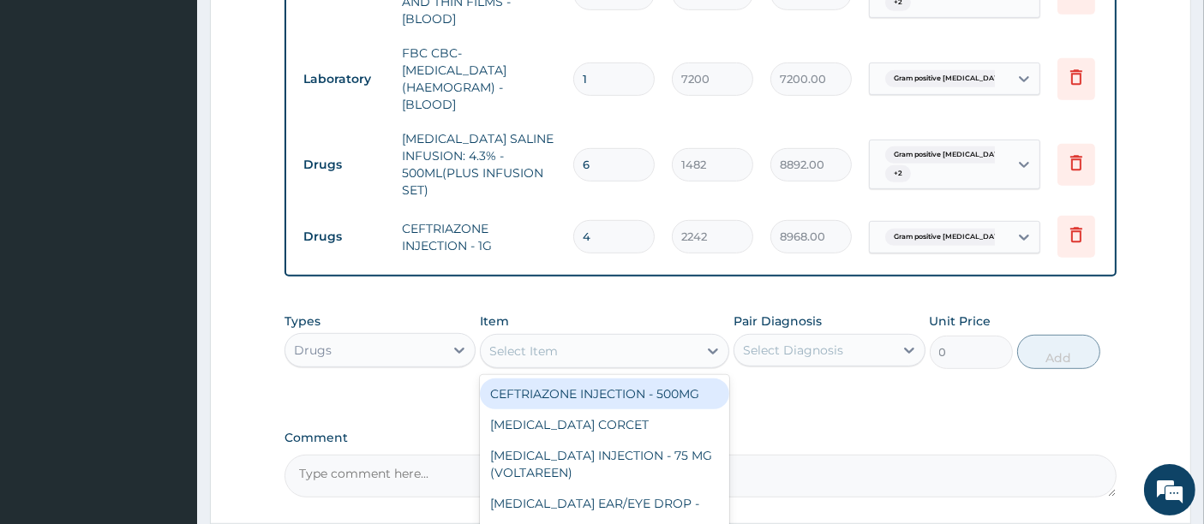
click at [672, 338] on div "Select Item" at bounding box center [589, 351] width 217 height 27
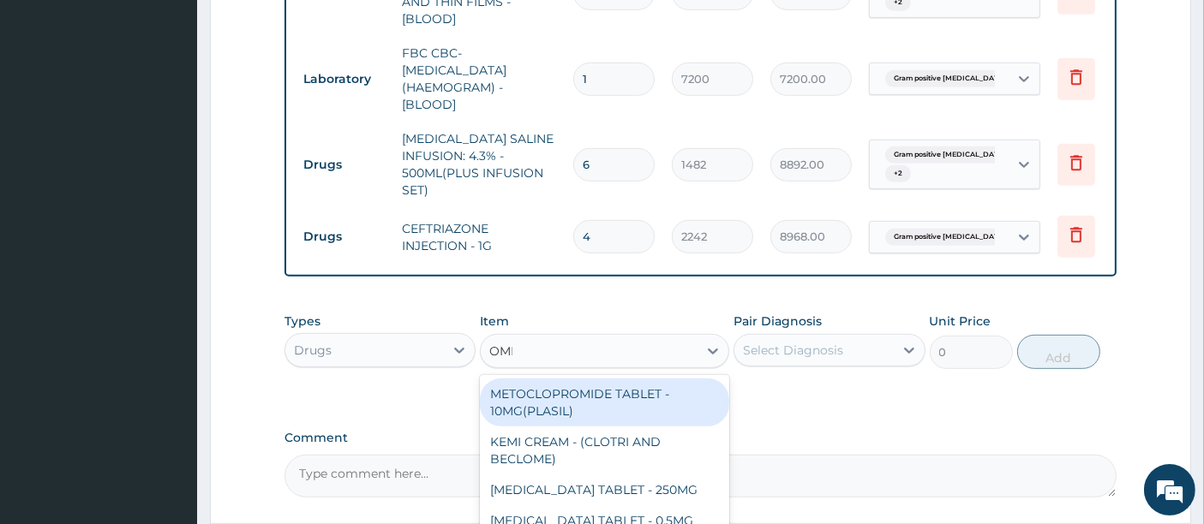
type input "OMEP"
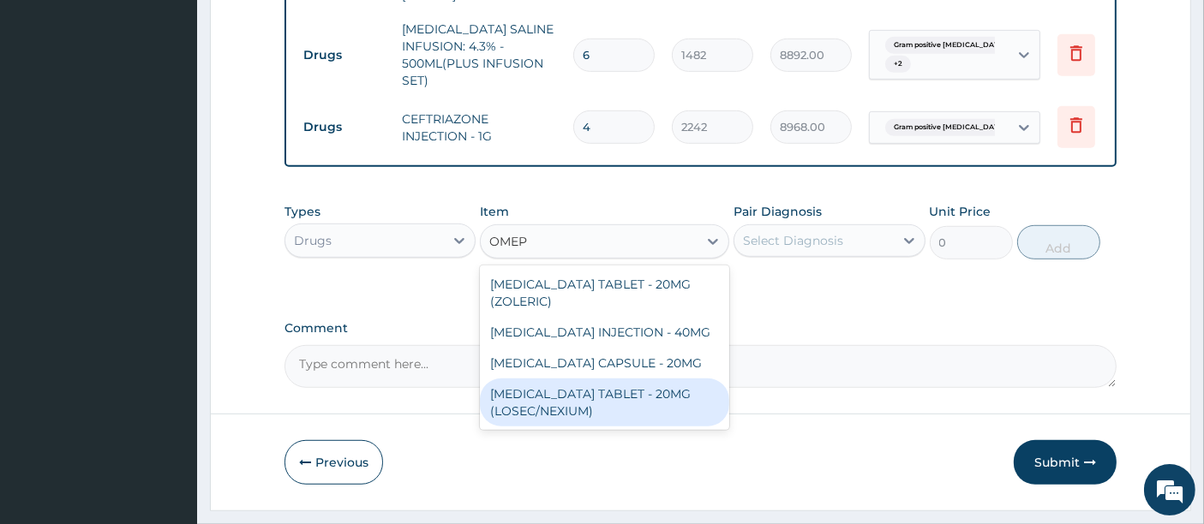
scroll to position [1046, 0]
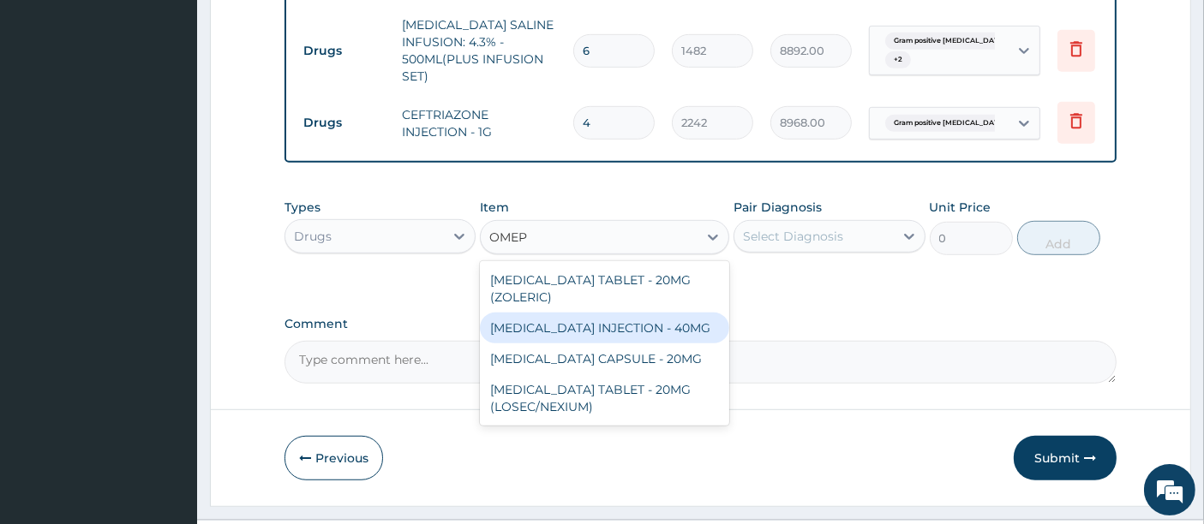
click at [640, 321] on div "OMEPRAZOLE INJECTION - 40MG" at bounding box center [604, 328] width 249 height 31
type input "1900"
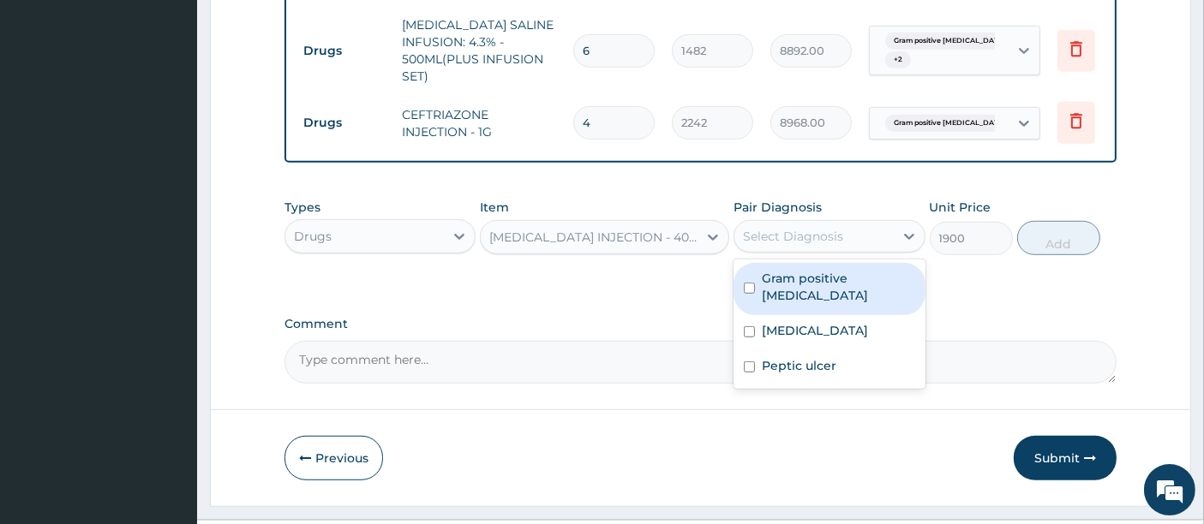
click at [824, 223] on div "Select Diagnosis" at bounding box center [813, 236] width 159 height 27
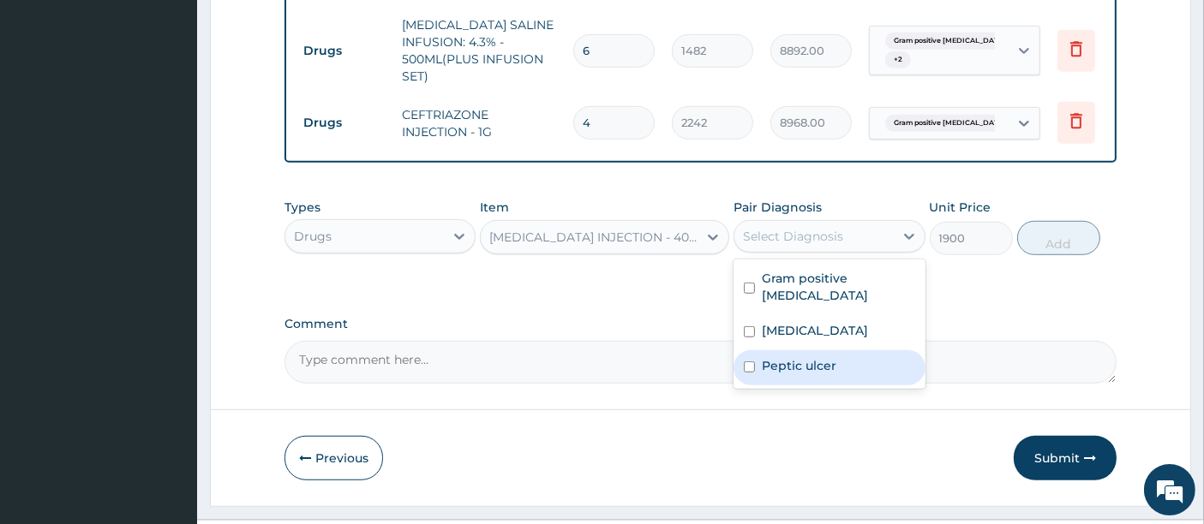
click at [811, 350] on div "Peptic ulcer" at bounding box center [828, 367] width 191 height 35
checkbox input "true"
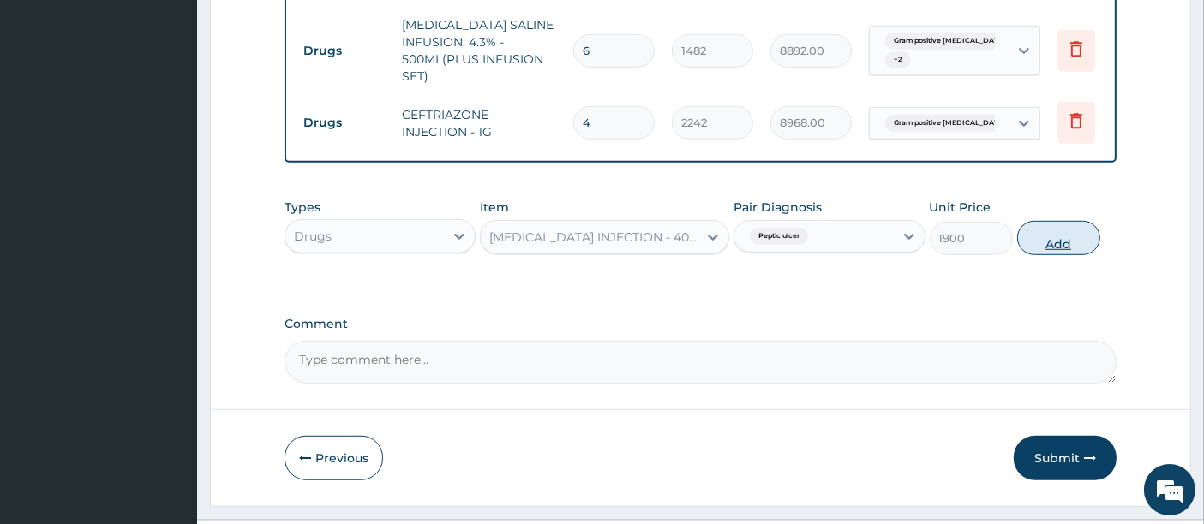
click at [1050, 236] on button "Add" at bounding box center [1058, 238] width 83 height 34
type input "0"
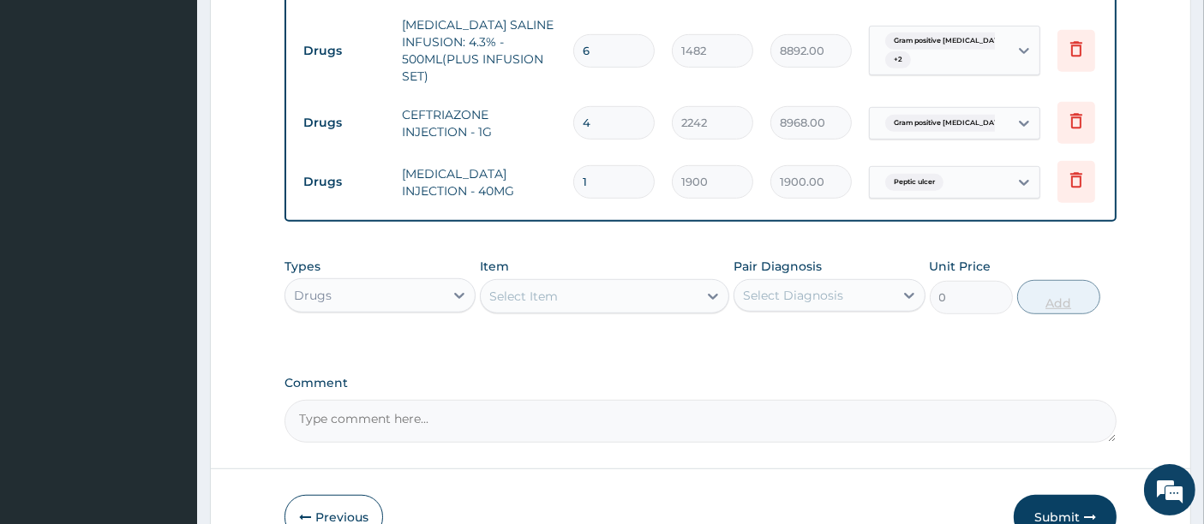
type input "0.00"
type input "4"
type input "7600.00"
type input "4"
click at [575, 290] on div "Select Item" at bounding box center [589, 296] width 217 height 27
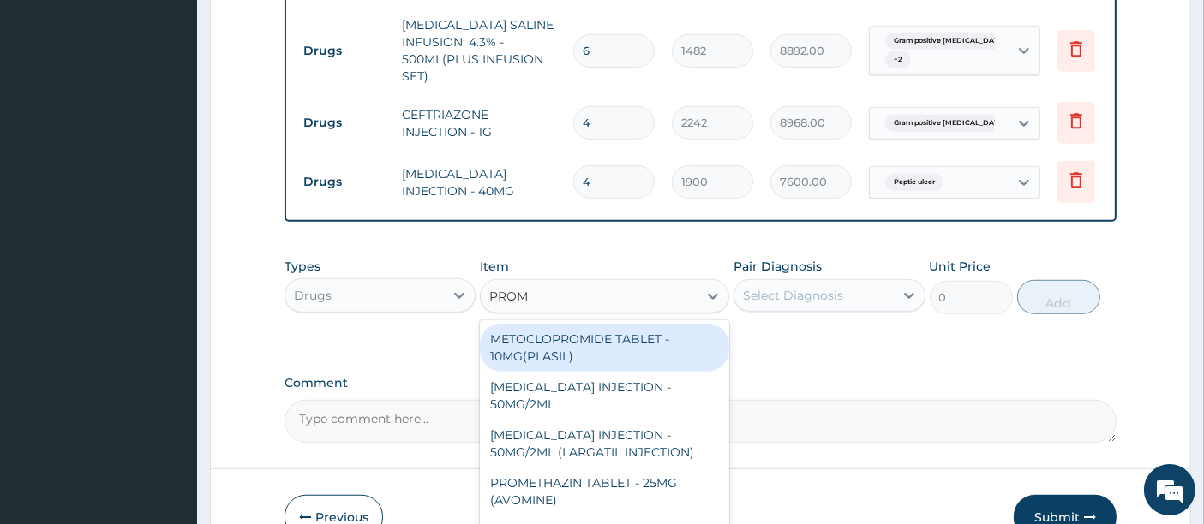
type input "PROME"
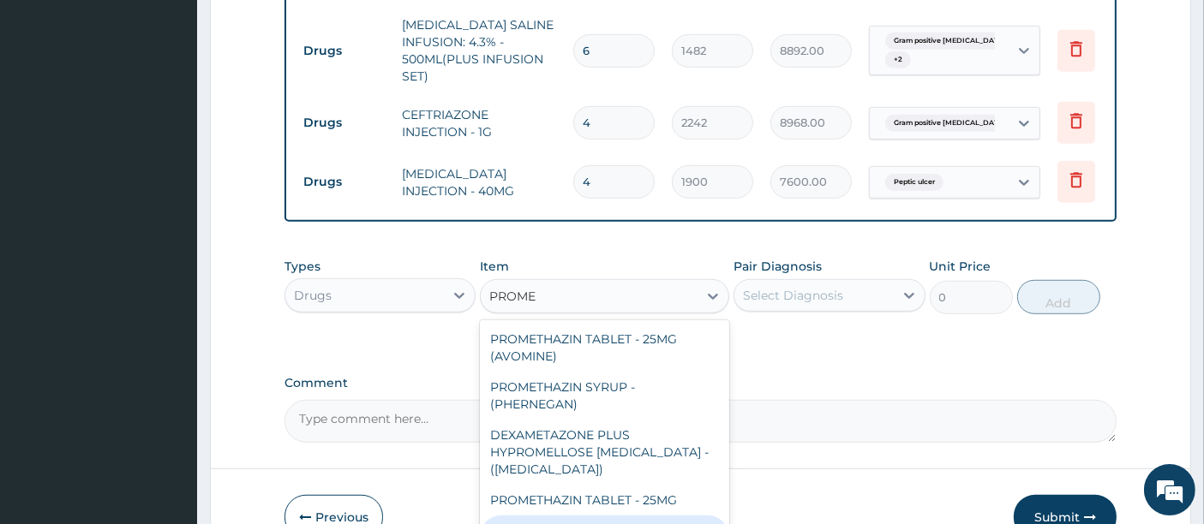
type input "433.2"
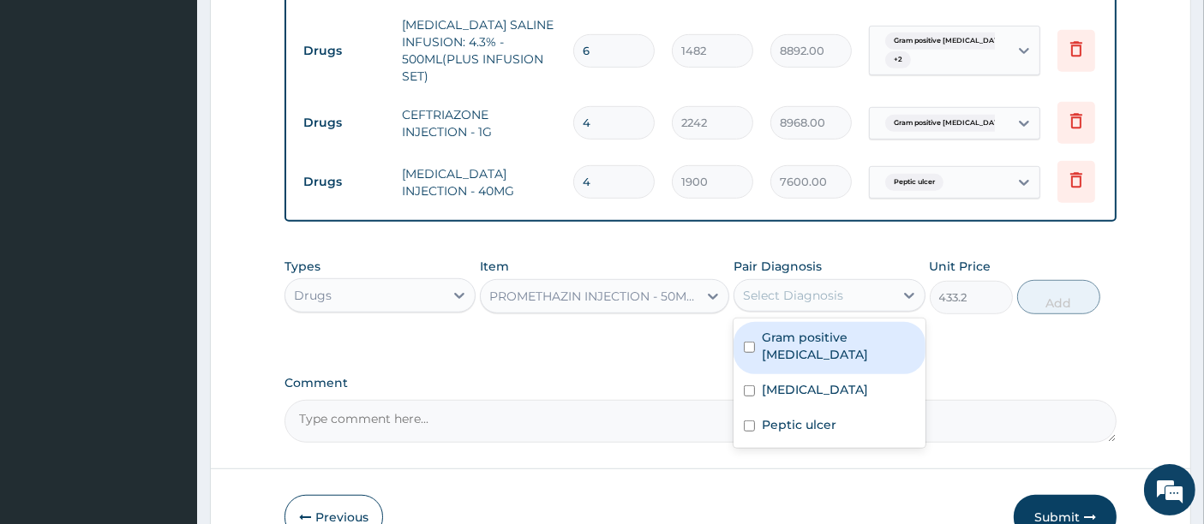
click at [799, 290] on div "Select Diagnosis" at bounding box center [793, 295] width 100 height 17
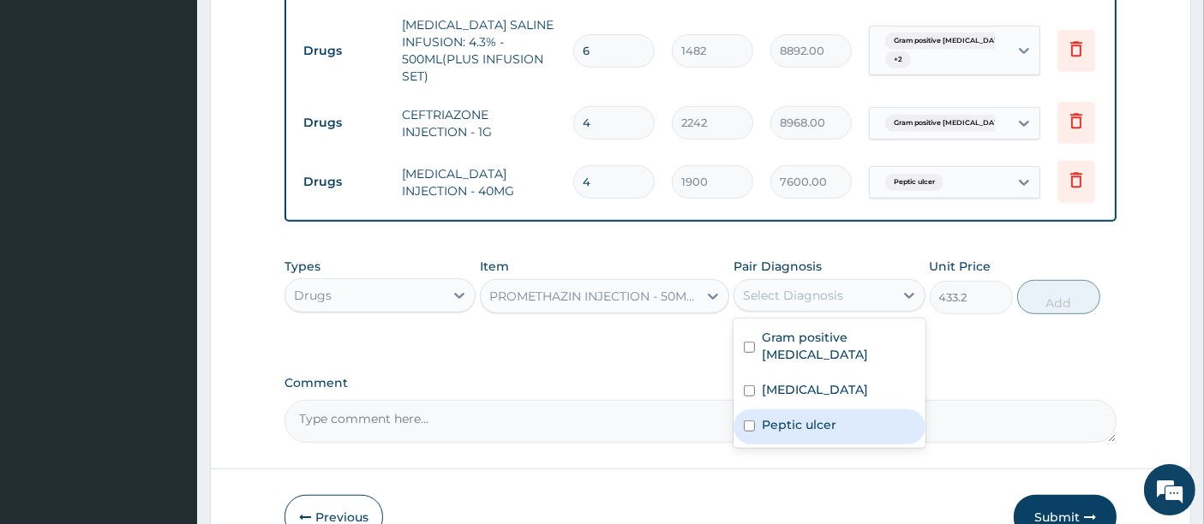
click at [778, 416] on label "Peptic ulcer" at bounding box center [799, 424] width 75 height 17
checkbox input "true"
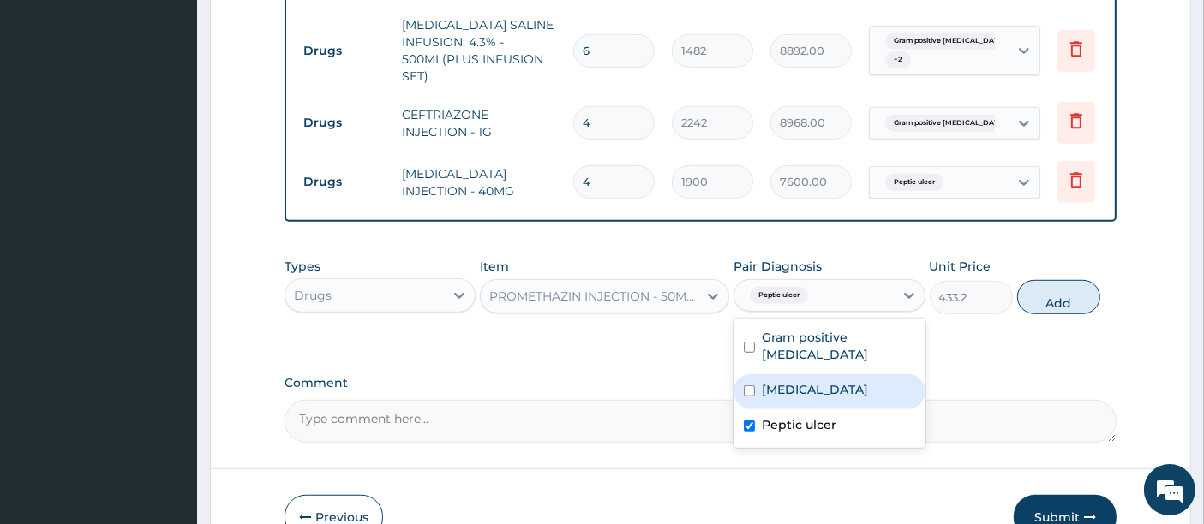
click at [751, 386] on input "checkbox" at bounding box center [749, 391] width 11 height 11
checkbox input "true"
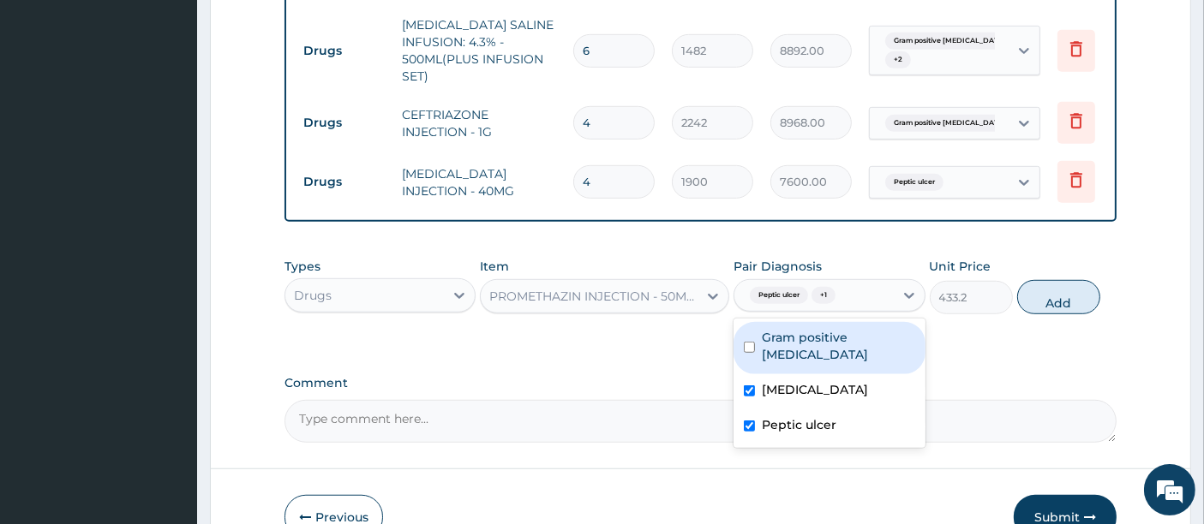
click at [754, 342] on input "checkbox" at bounding box center [749, 347] width 11 height 11
checkbox input "true"
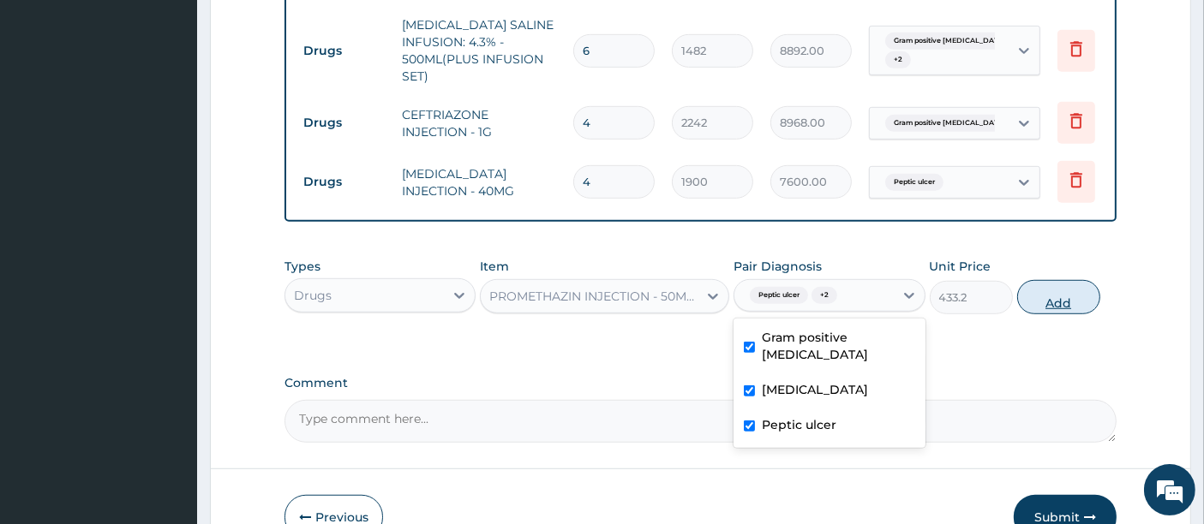
click at [1059, 294] on button "Add" at bounding box center [1058, 297] width 83 height 34
type input "0"
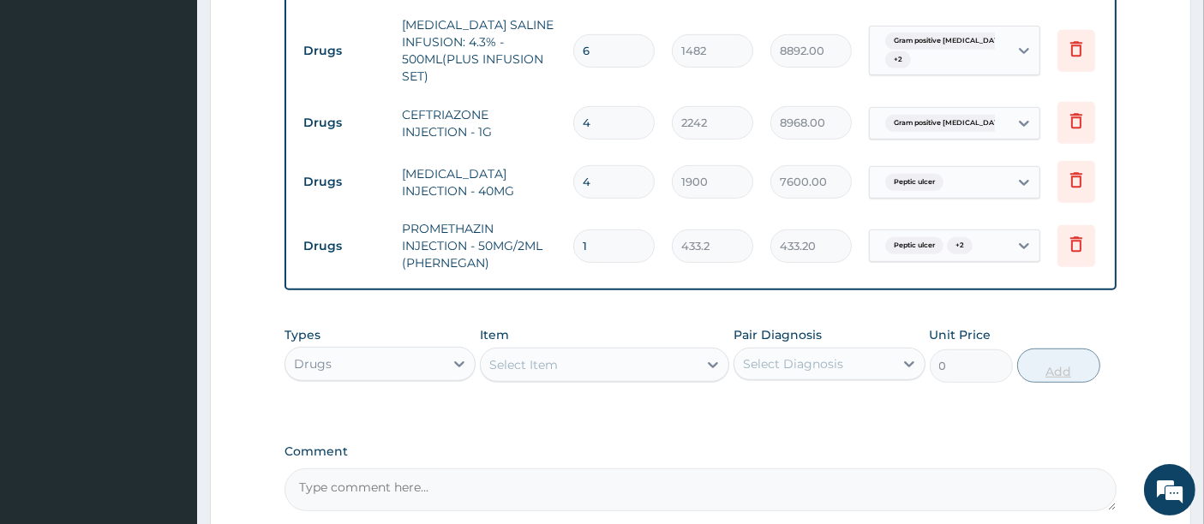
type input "0.00"
type input "3"
type input "1299.60"
type input "3"
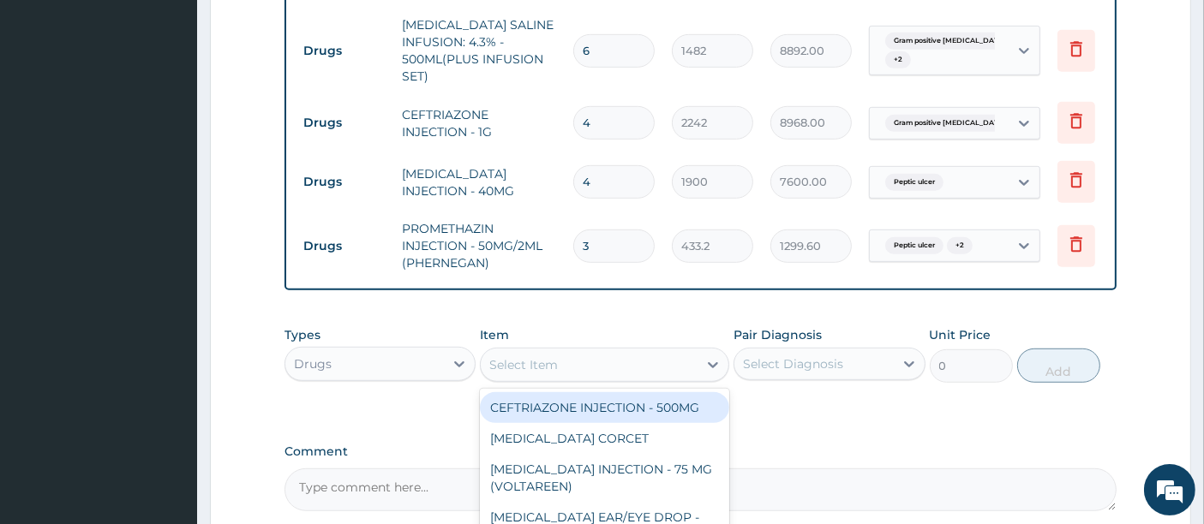
click at [558, 356] on div "Select Item" at bounding box center [589, 364] width 217 height 27
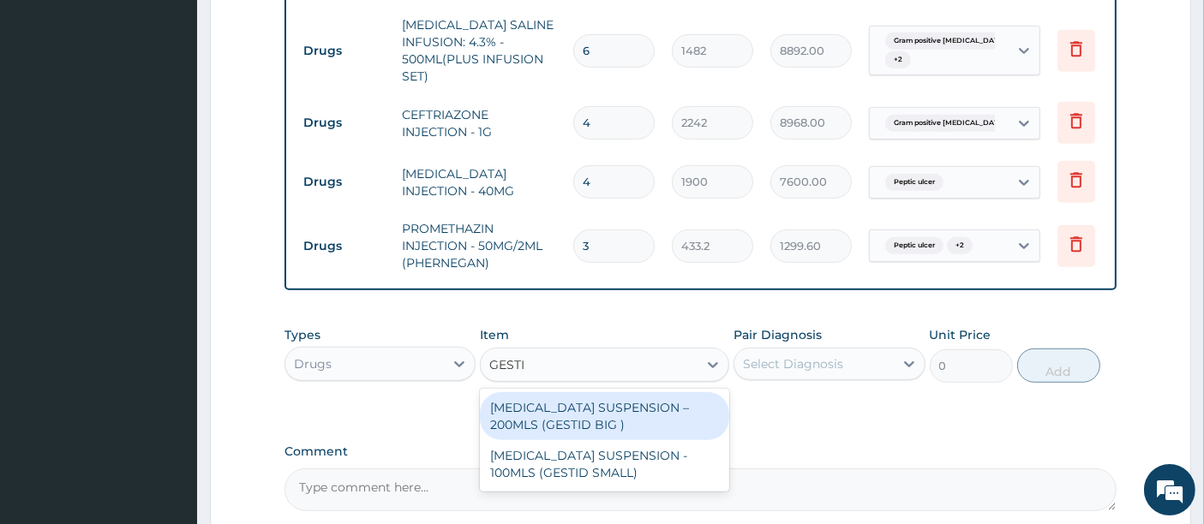
type input "GESTID"
click at [595, 424] on div "ANTACID SUSPENSION – 200MLS (GESTID BIG )" at bounding box center [604, 416] width 249 height 48
type input "2280"
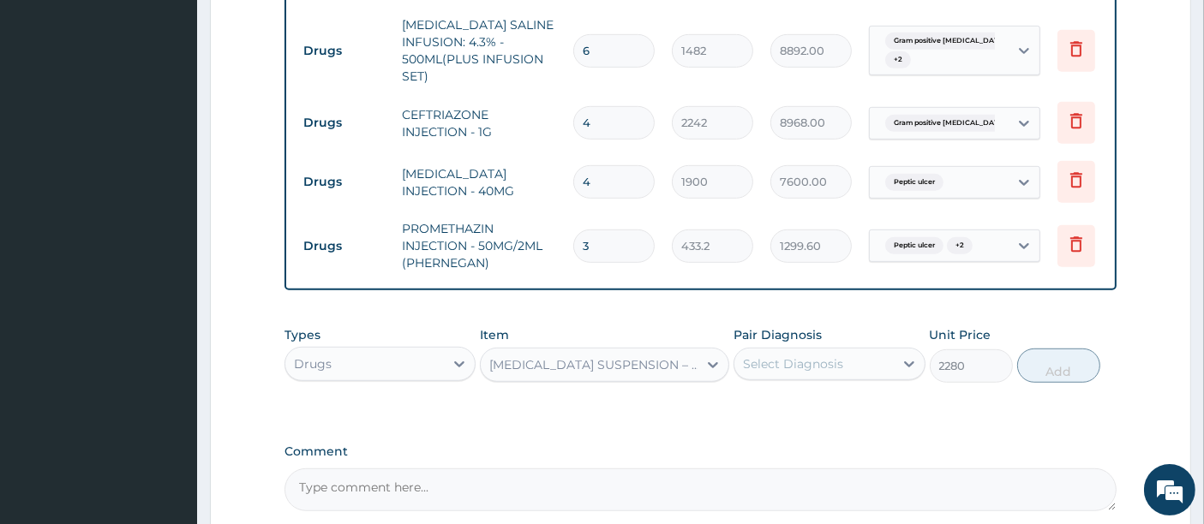
click at [807, 356] on div "Select Diagnosis" at bounding box center [793, 364] width 100 height 17
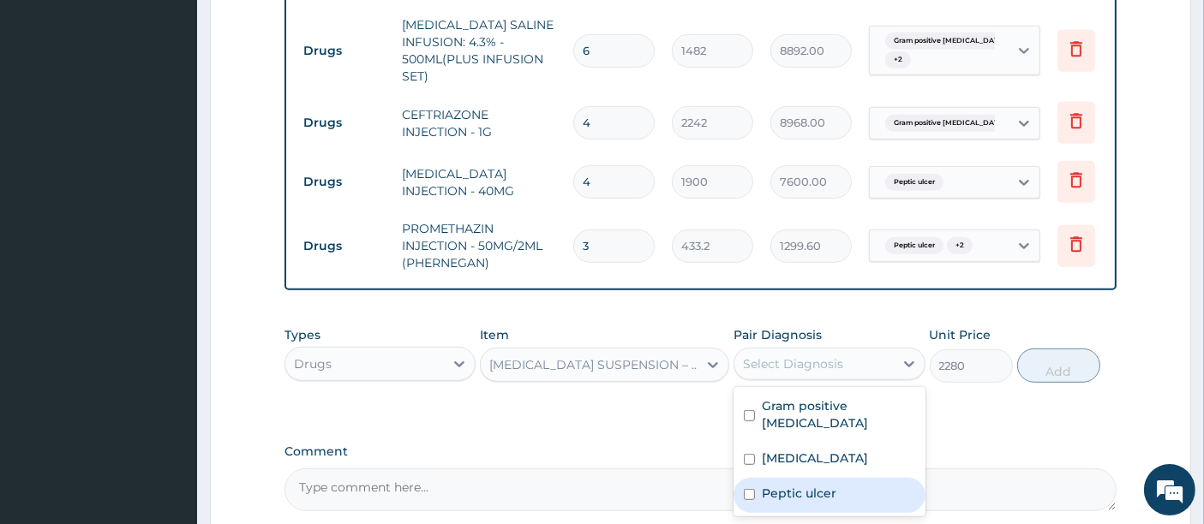
click at [787, 485] on label "Peptic ulcer" at bounding box center [799, 493] width 75 height 17
checkbox input "true"
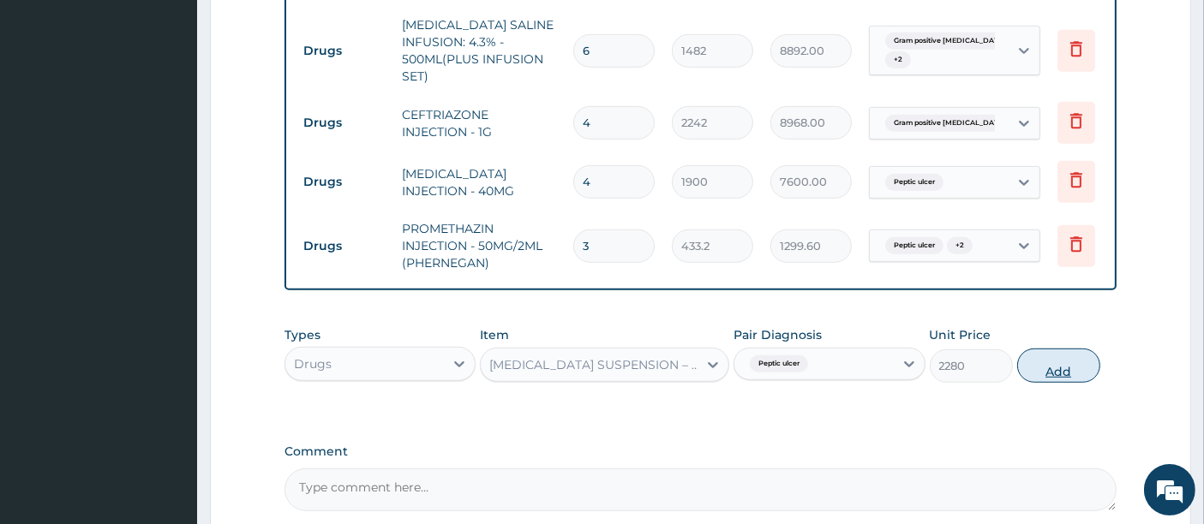
click at [1055, 358] on button "Add" at bounding box center [1058, 366] width 83 height 34
type input "0"
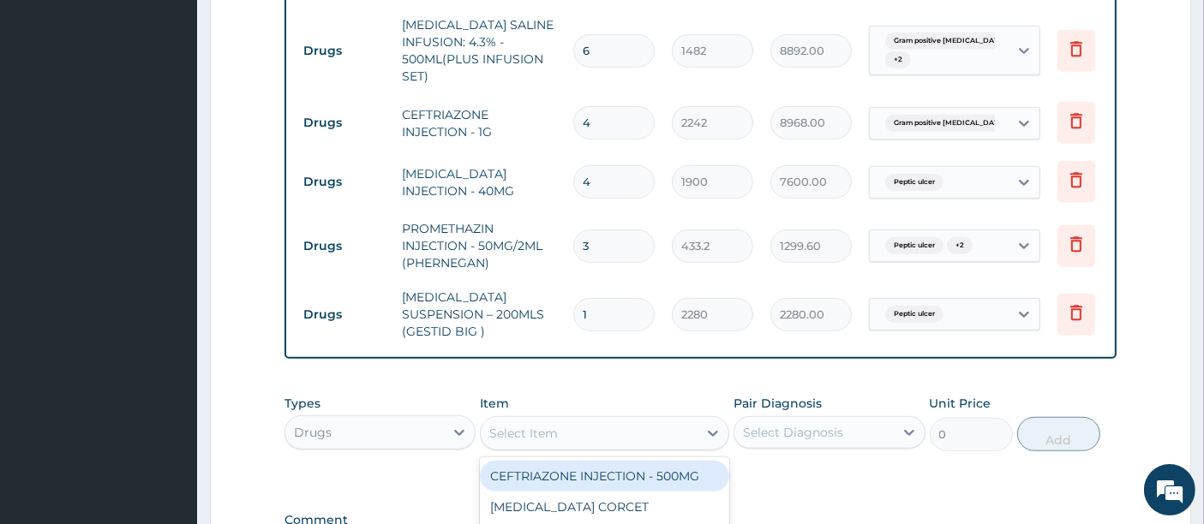
click at [527, 425] on div "Select Item" at bounding box center [523, 433] width 69 height 17
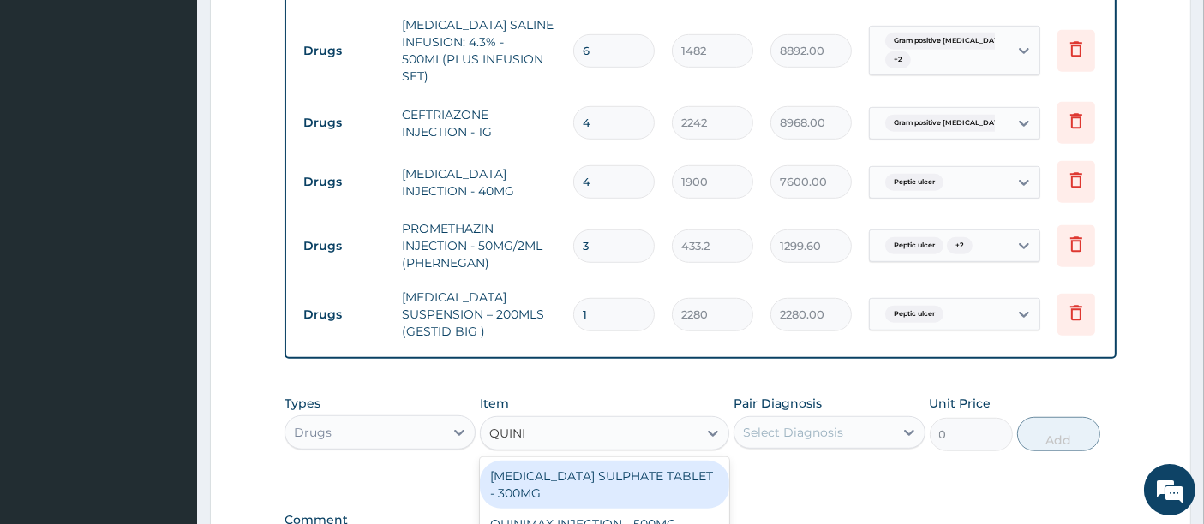
type input "QUININ"
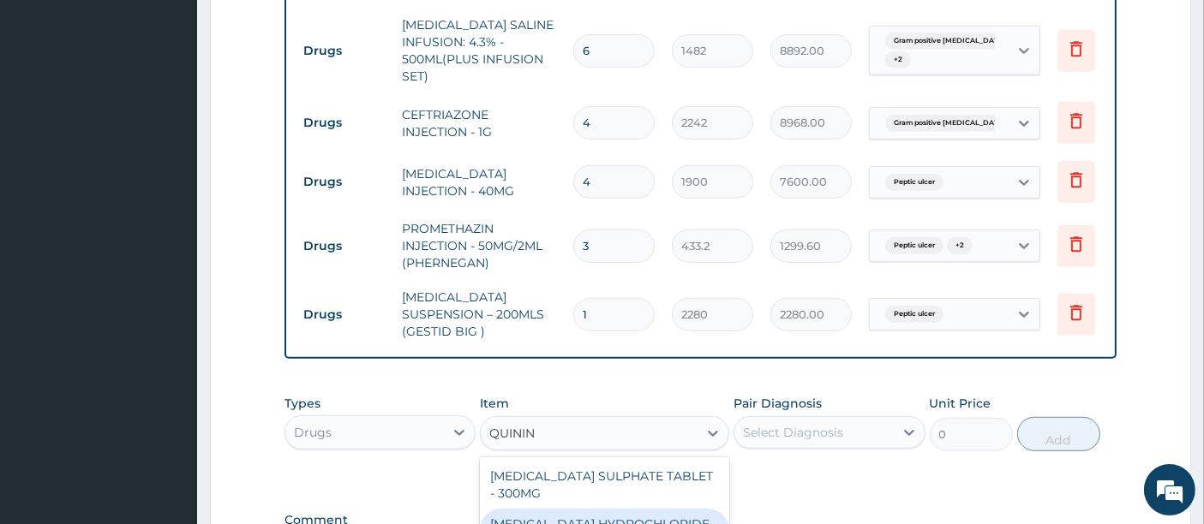
click at [612, 509] on div "QUININE HYDROCHLORIDE INJECTION - 600MG" at bounding box center [604, 533] width 249 height 48
type input "296.4"
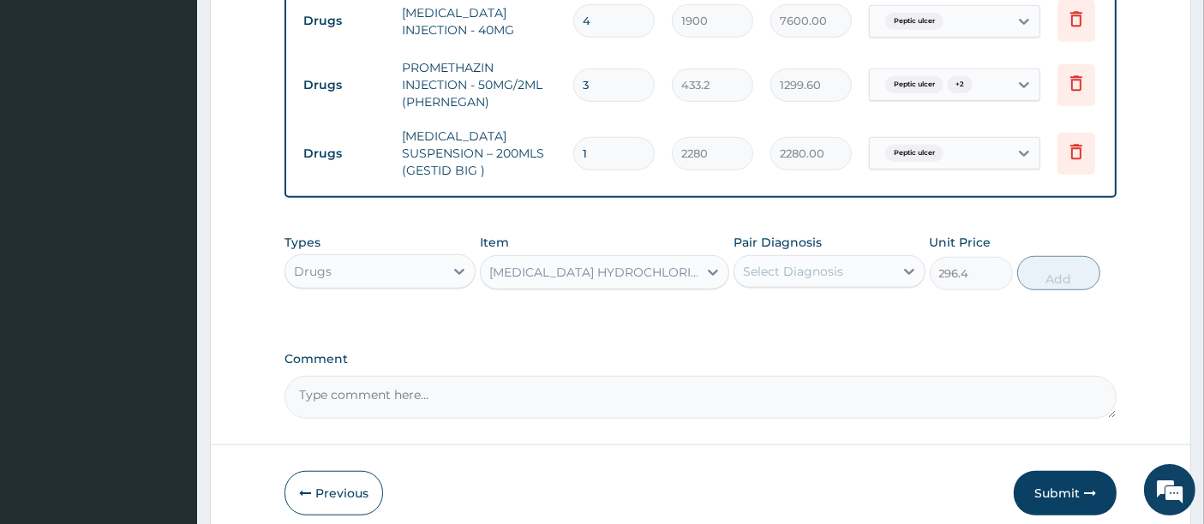
scroll to position [1218, 0]
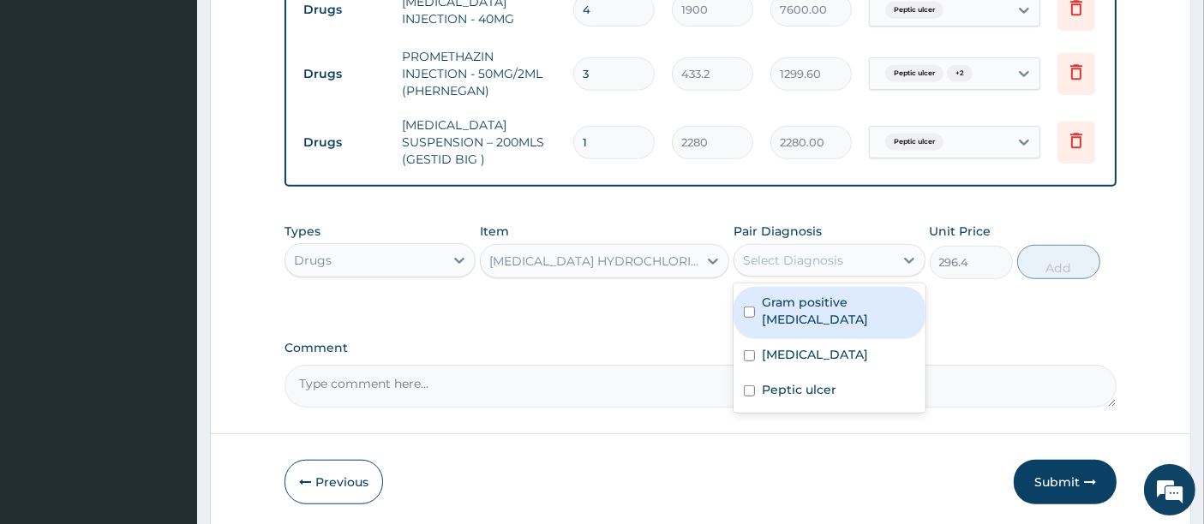
click at [771, 247] on div "Select Diagnosis" at bounding box center [813, 260] width 159 height 27
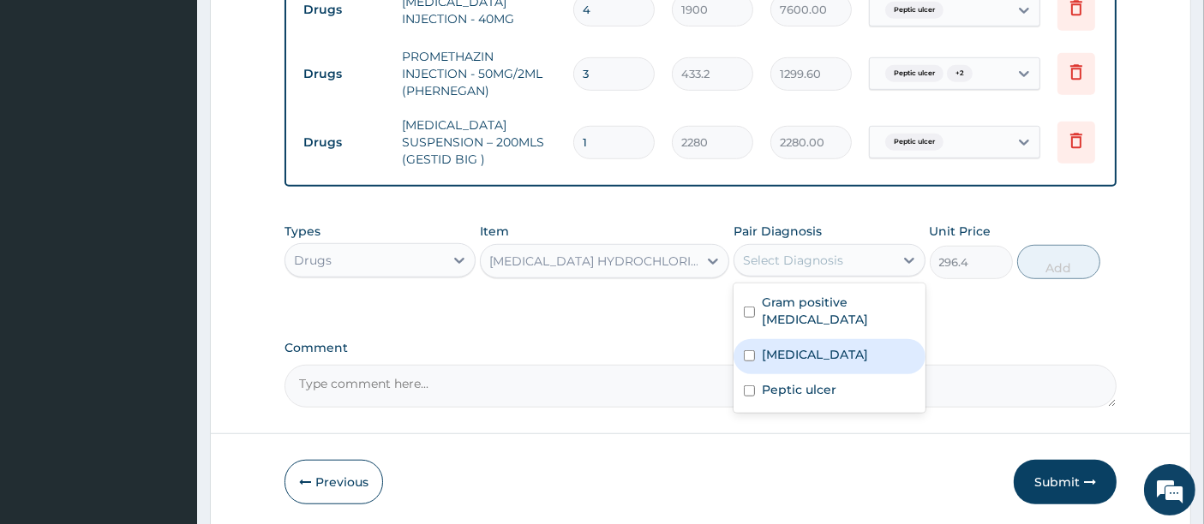
click at [756, 339] on div "Falciparum malaria" at bounding box center [828, 356] width 191 height 35
checkbox input "true"
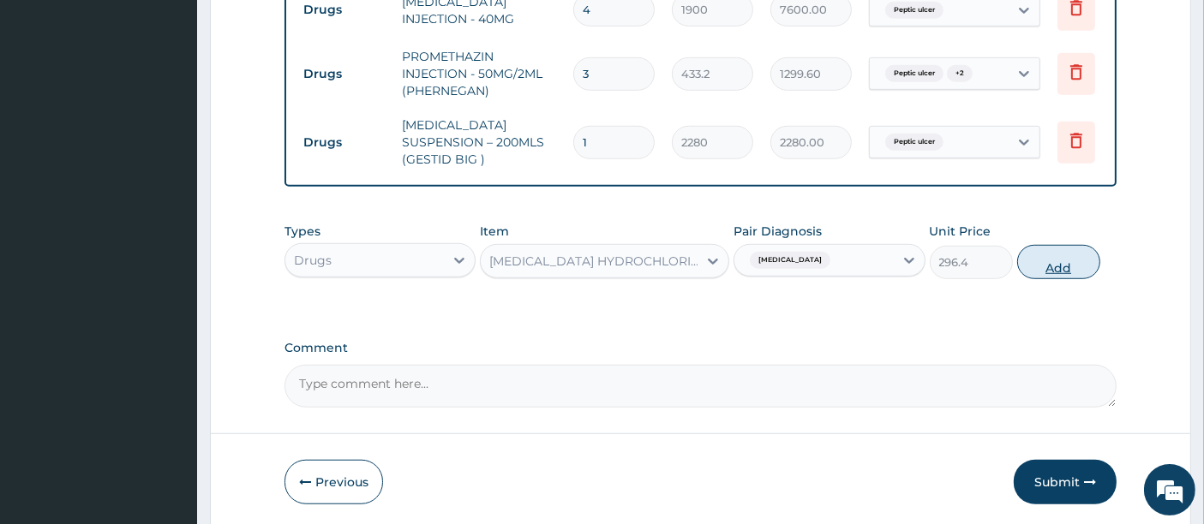
click at [1065, 254] on button "Add" at bounding box center [1058, 262] width 83 height 34
type input "0"
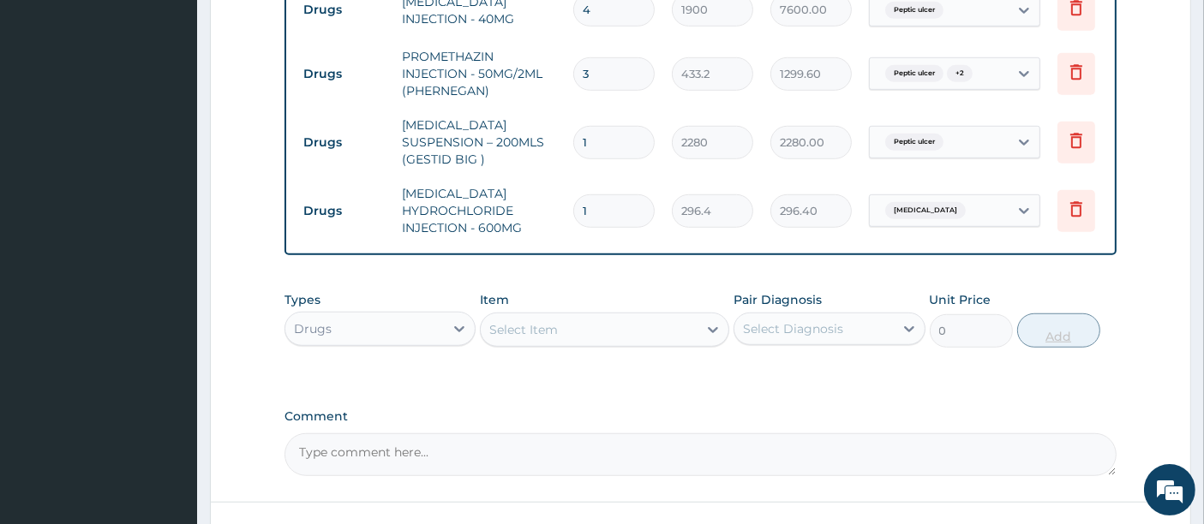
type input "0.00"
type input "5"
type input "1482.00"
type input "5"
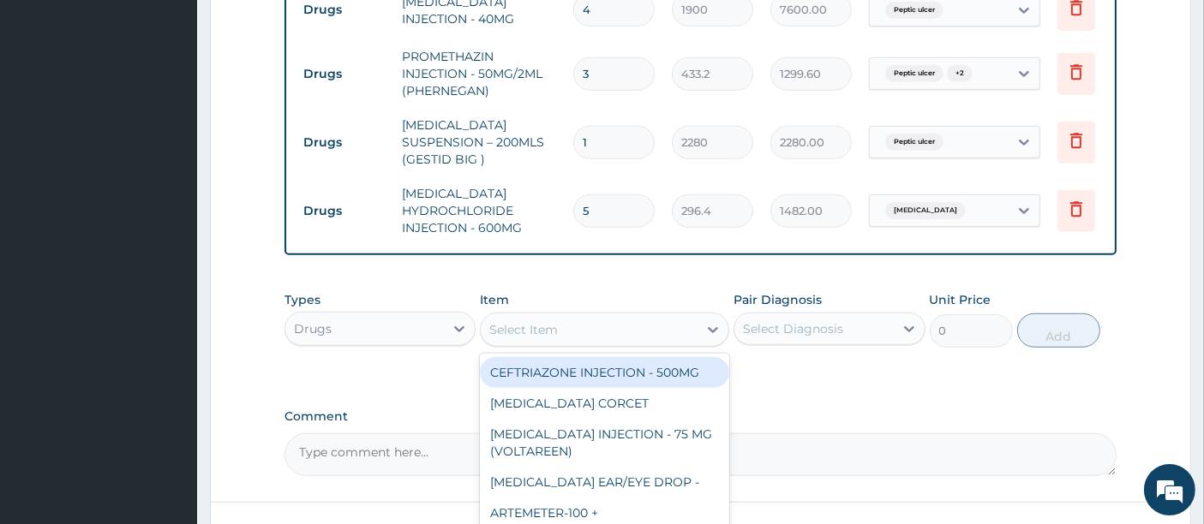
click at [529, 321] on div "Select Item" at bounding box center [523, 329] width 69 height 17
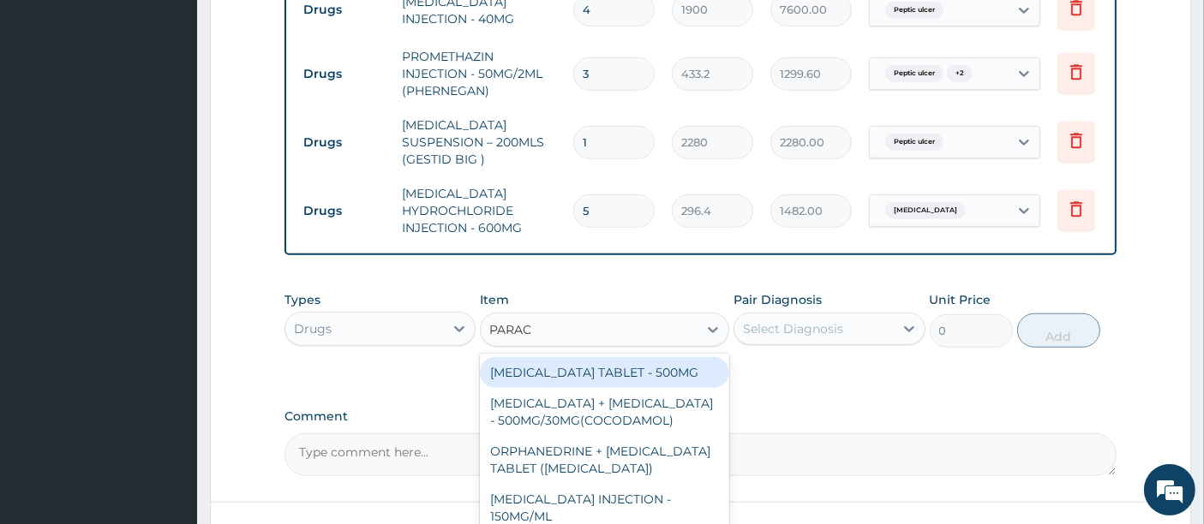
type input "PARACE"
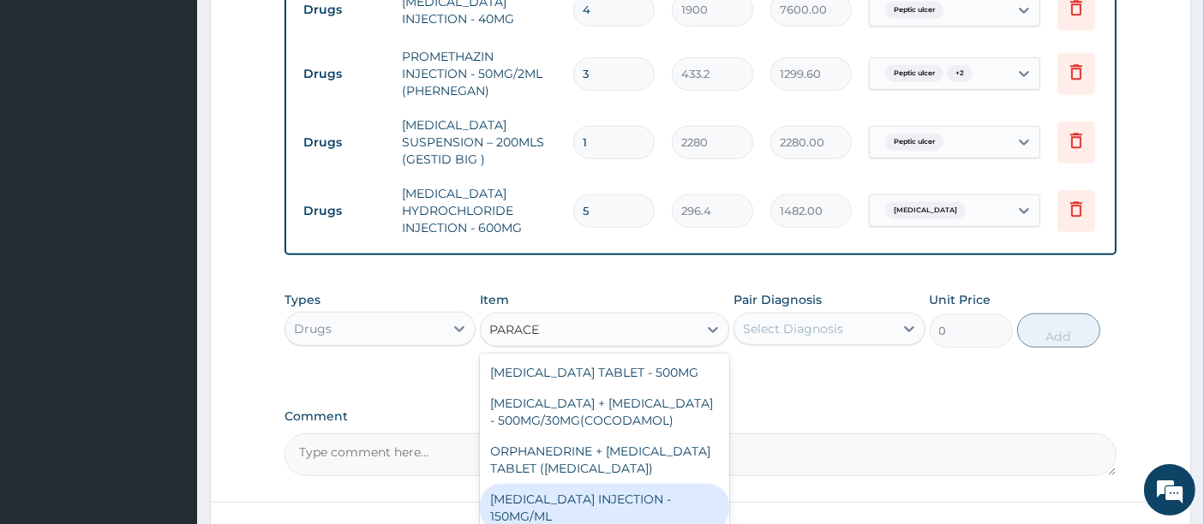
click at [553, 486] on div "PARACETAMOL INJECTION - 150MG/ML" at bounding box center [604, 508] width 249 height 48
type input "760"
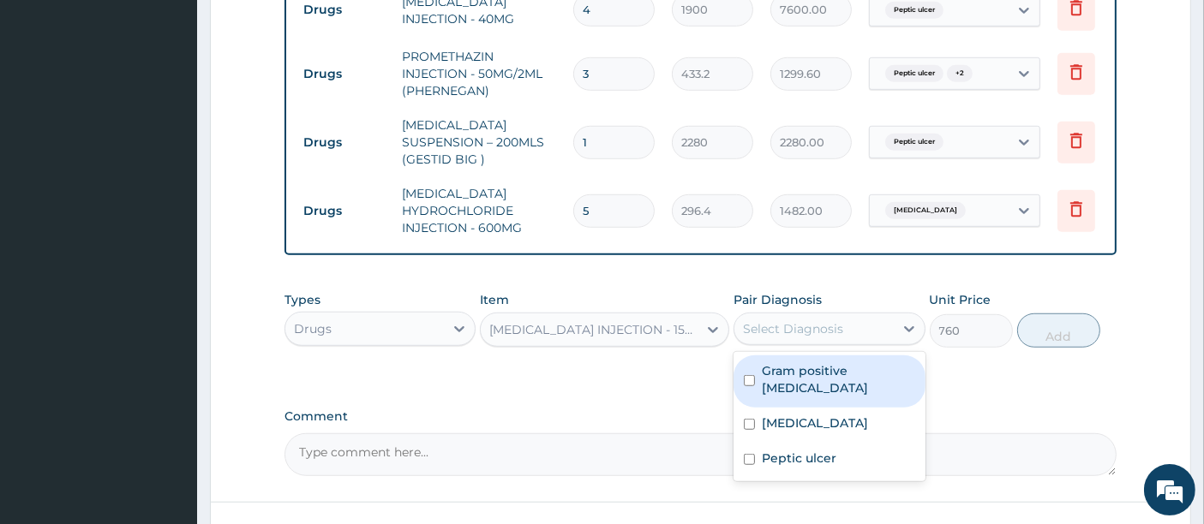
click at [807, 320] on div "Select Diagnosis" at bounding box center [793, 328] width 100 height 17
click at [786, 362] on label "Gram positive sepsis" at bounding box center [838, 379] width 153 height 34
checkbox input "true"
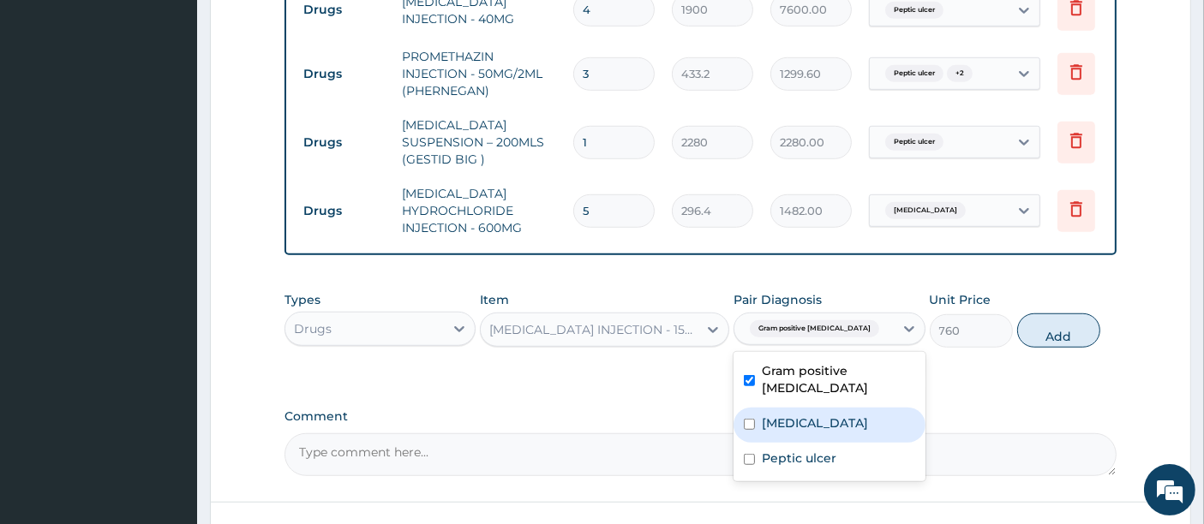
click at [782, 408] on div "Falciparum malaria" at bounding box center [828, 425] width 191 height 35
checkbox input "true"
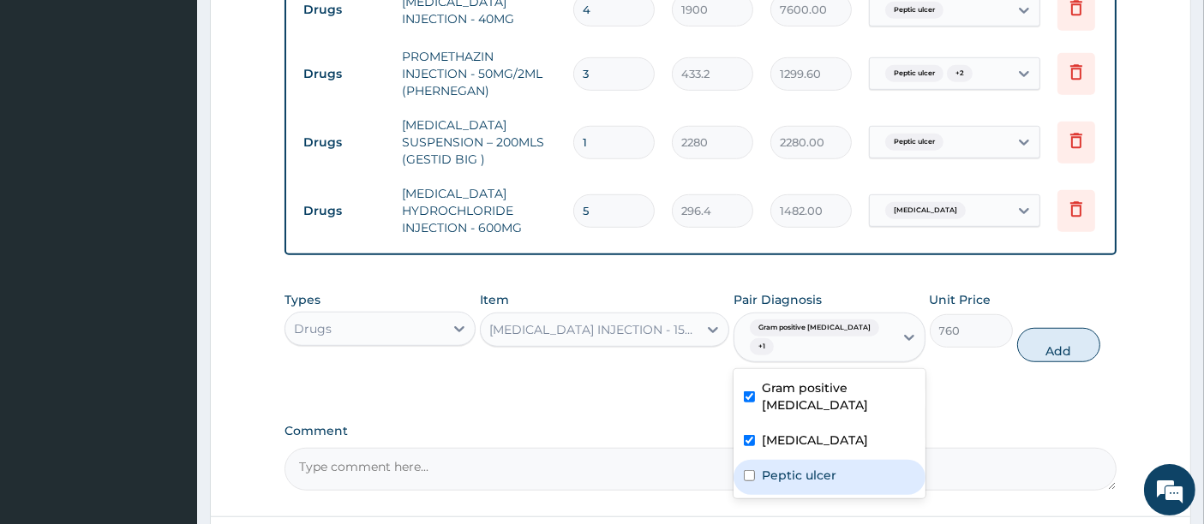
click at [782, 467] on label "Peptic ulcer" at bounding box center [799, 475] width 75 height 17
checkbox input "true"
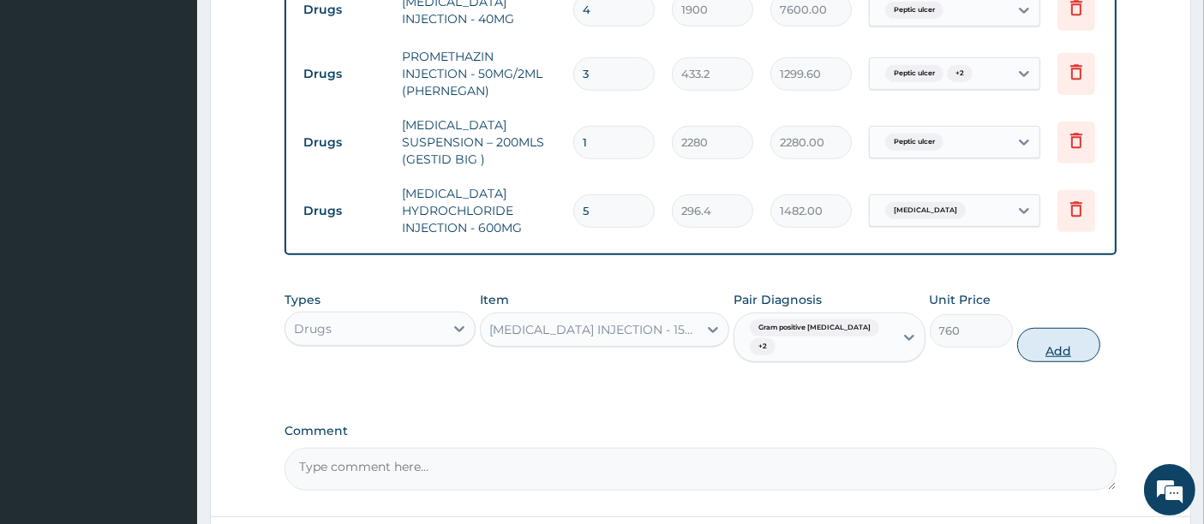
click at [1050, 328] on button "Add" at bounding box center [1058, 345] width 83 height 34
type input "0"
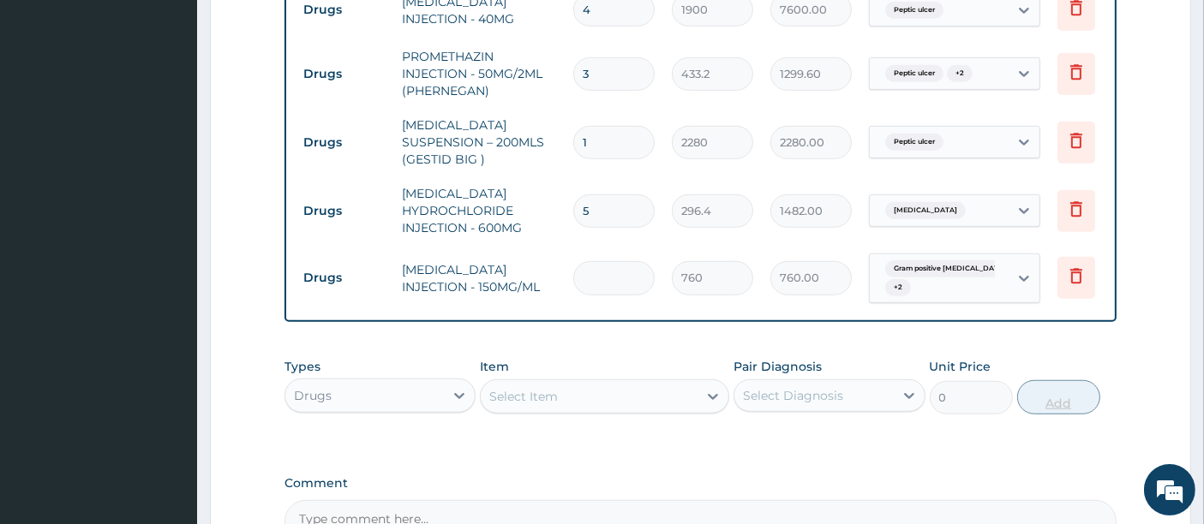
type input "0.00"
type input "6"
type input "4560.00"
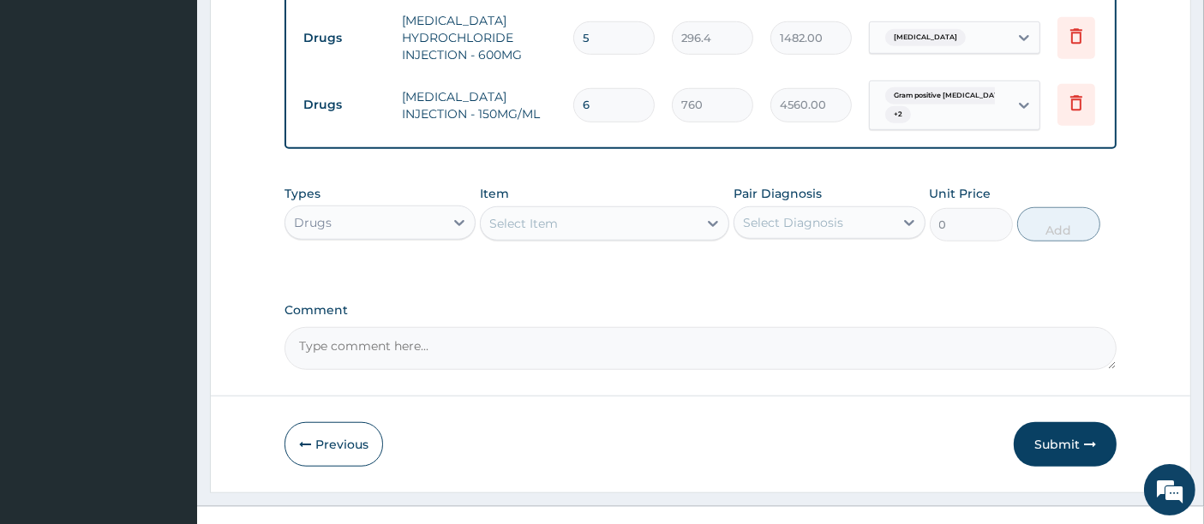
scroll to position [1397, 0]
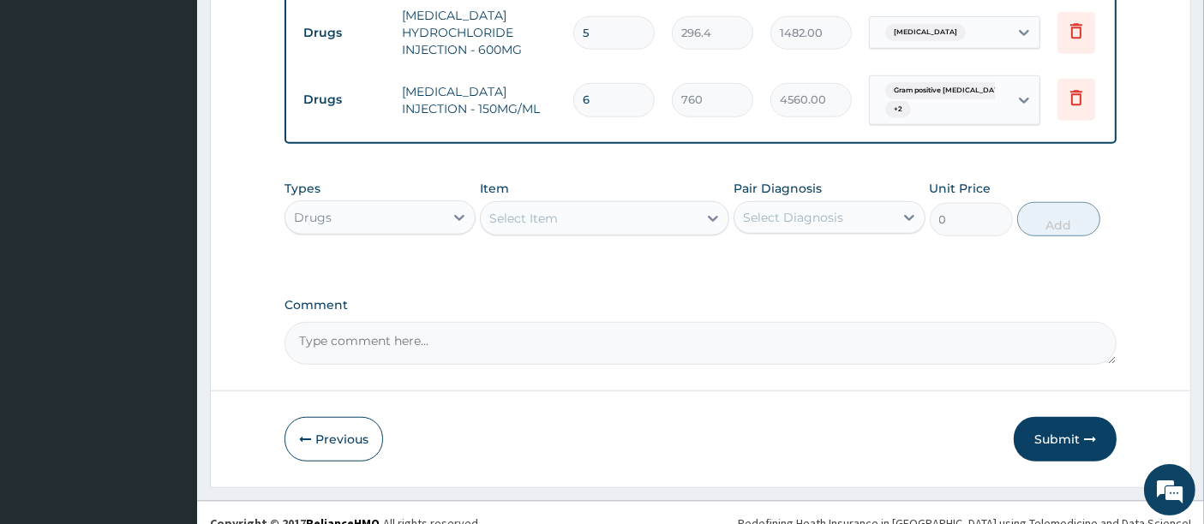
type input "6"
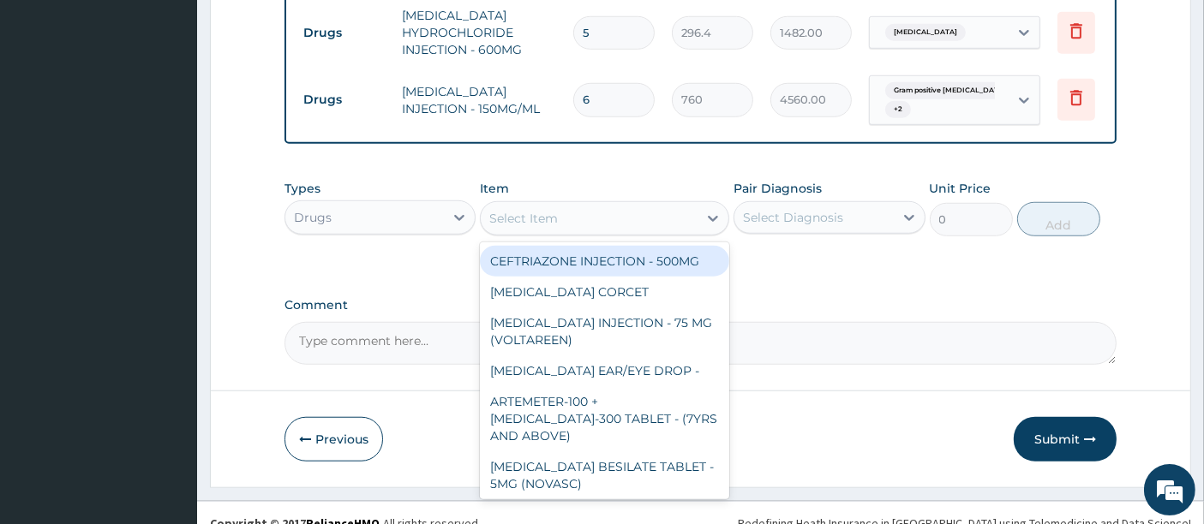
click at [601, 207] on div "Select Item" at bounding box center [589, 218] width 217 height 27
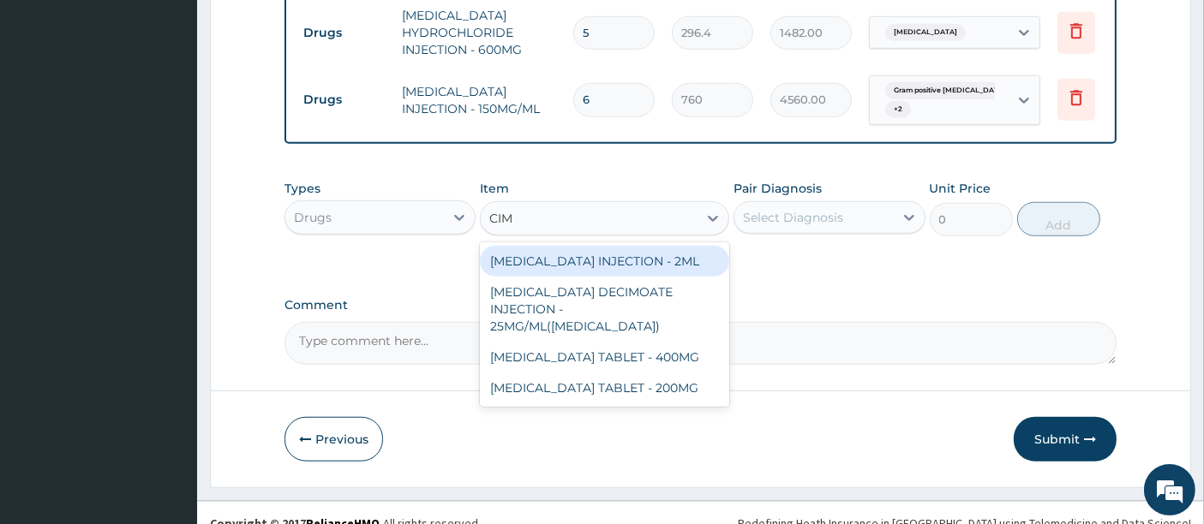
type input "CIME"
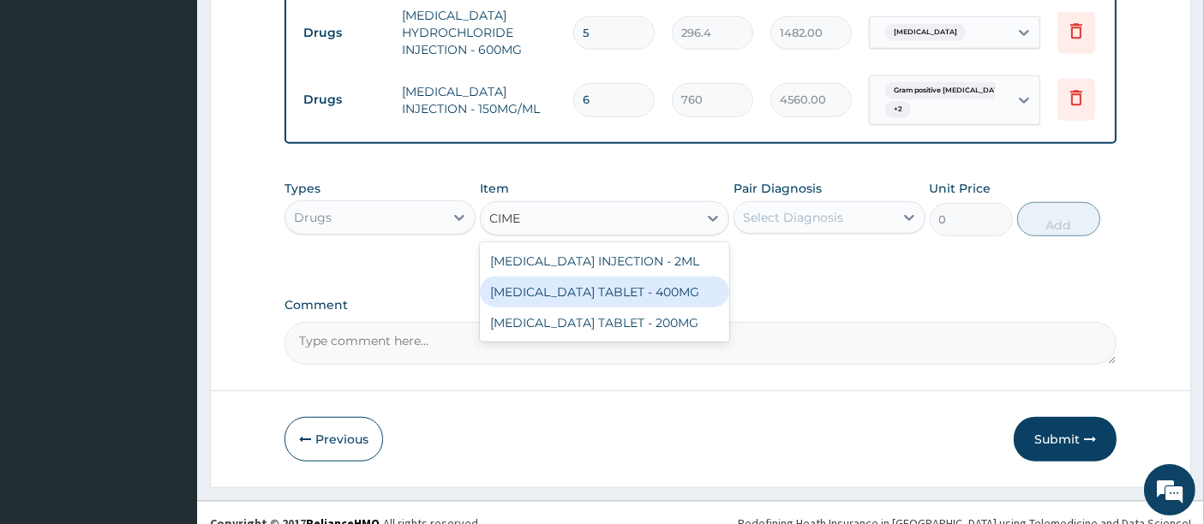
click at [610, 277] on div "CIMETIDINE TABLET - 400MG" at bounding box center [604, 292] width 249 height 31
type input "129.2"
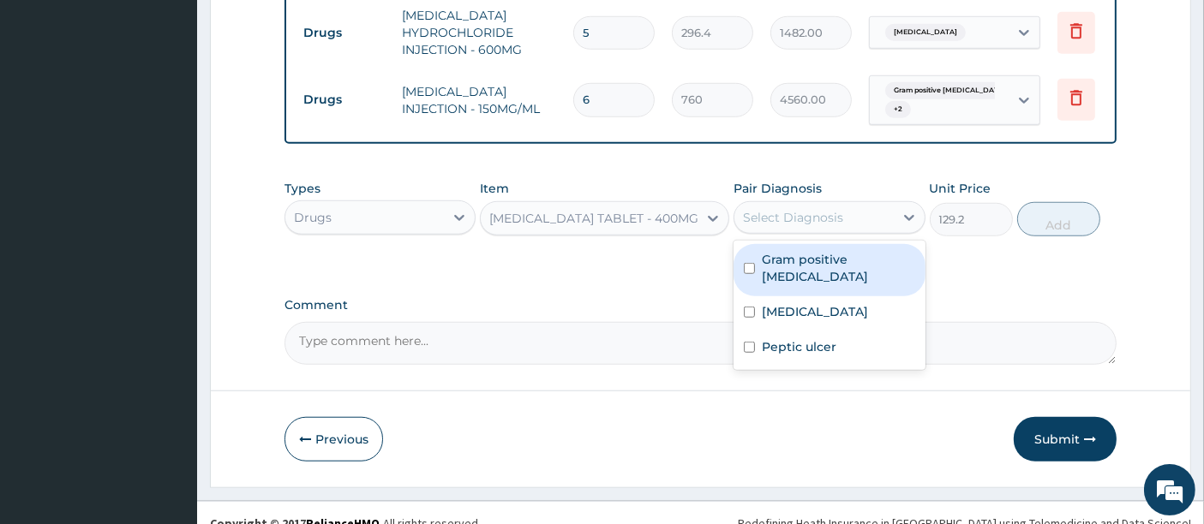
click at [837, 204] on div "Select Diagnosis" at bounding box center [813, 217] width 159 height 27
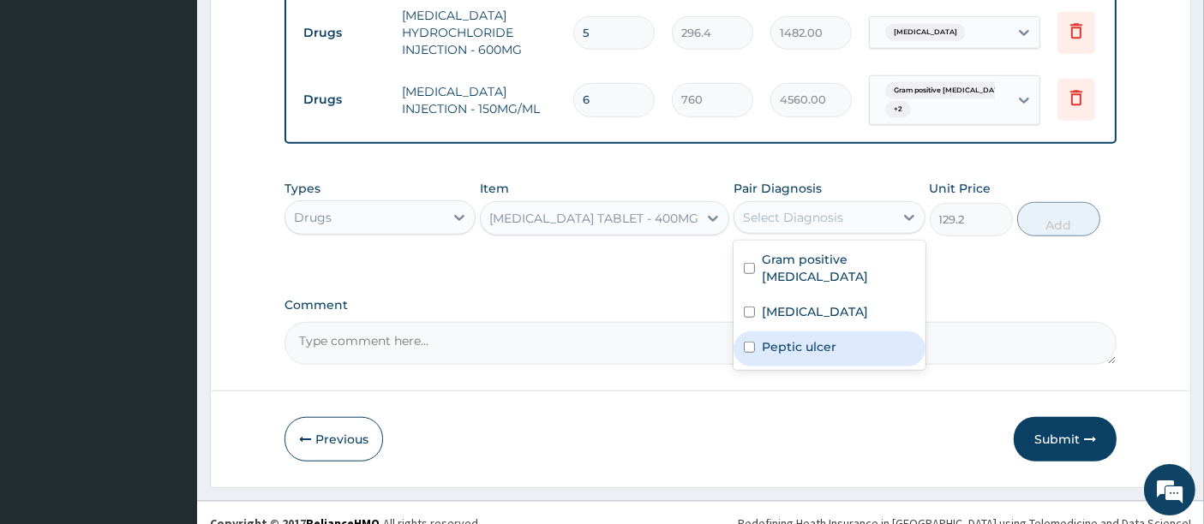
click at [793, 338] on label "Peptic ulcer" at bounding box center [799, 346] width 75 height 17
checkbox input "true"
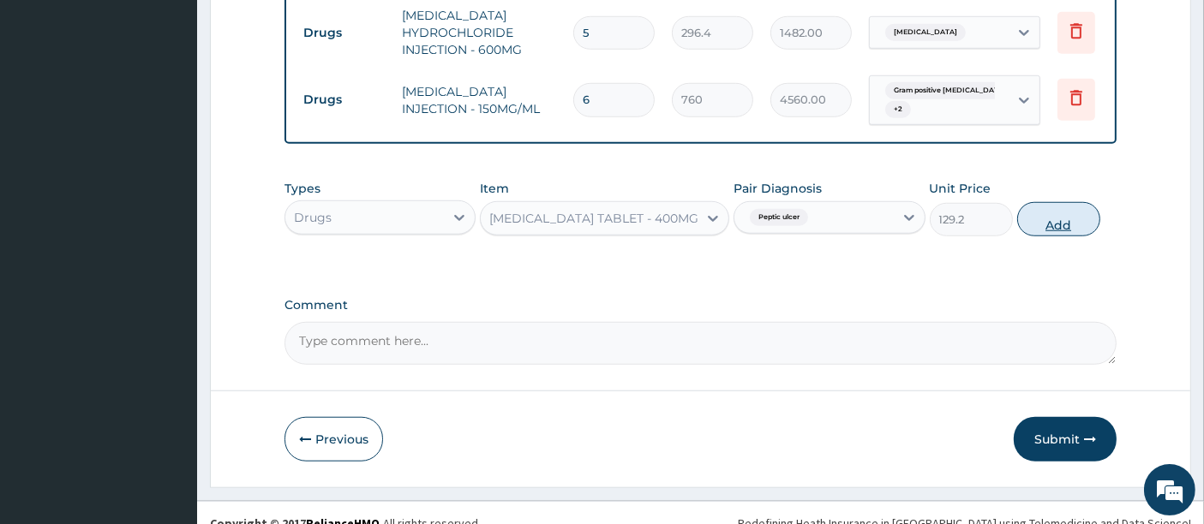
click at [1050, 202] on button "Add" at bounding box center [1058, 219] width 83 height 34
type input "0"
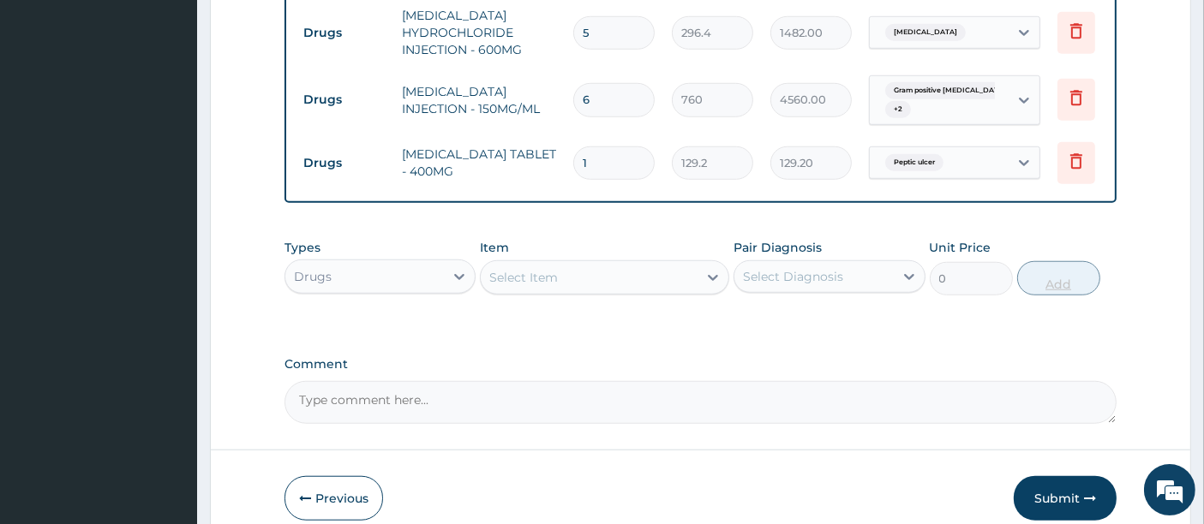
type input "14"
type input "1808.80"
type input "14"
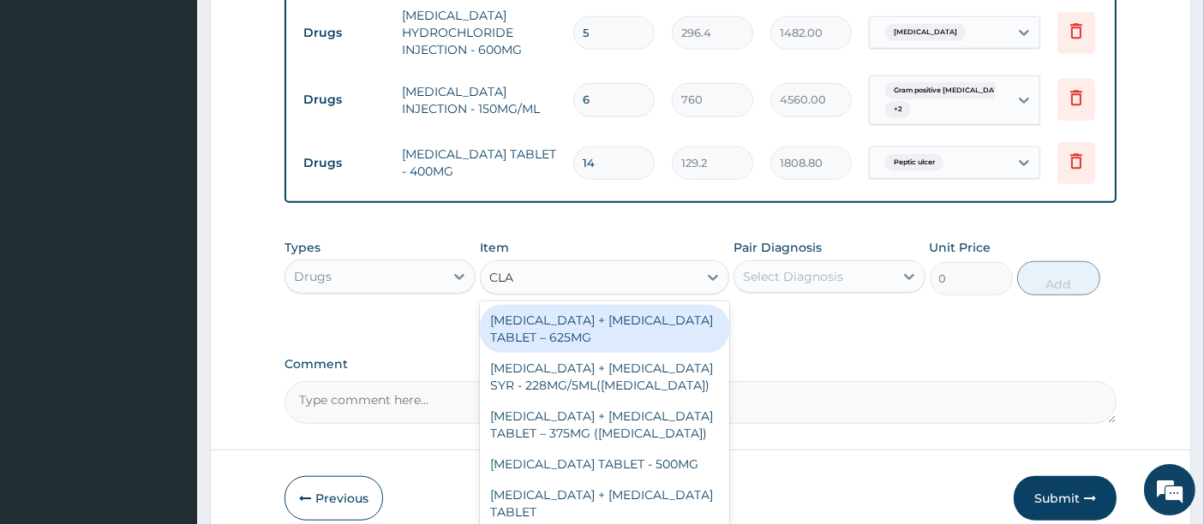
type input "CLAR"
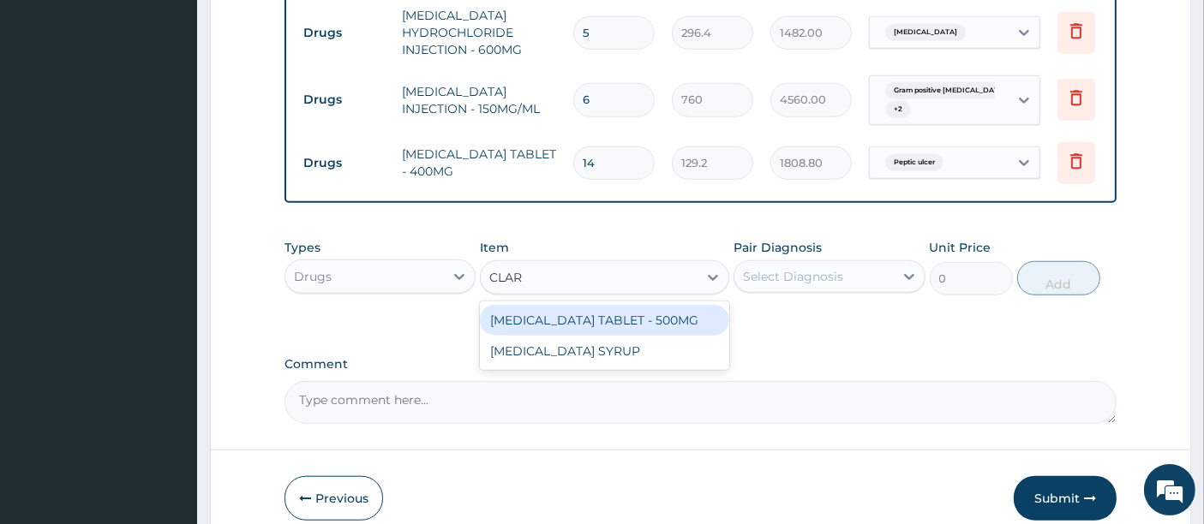
click at [562, 305] on div "CLARITHROMYCIN TABLET - 500MG" at bounding box center [604, 320] width 249 height 31
type input "532"
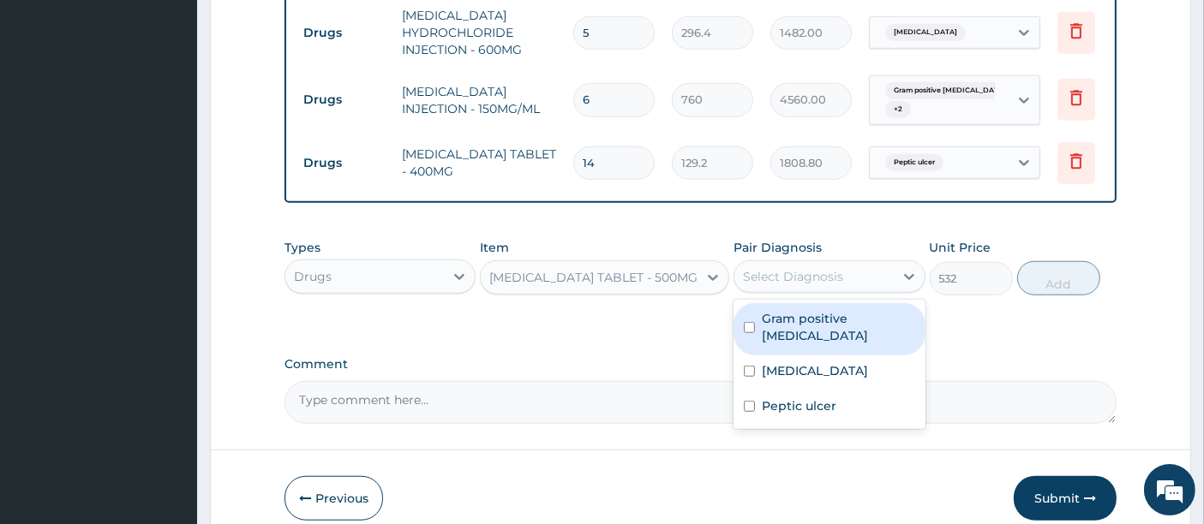
click at [832, 268] on div "Select Diagnosis" at bounding box center [793, 276] width 100 height 17
click at [816, 310] on label "Gram positive sepsis" at bounding box center [838, 327] width 153 height 34
checkbox input "true"
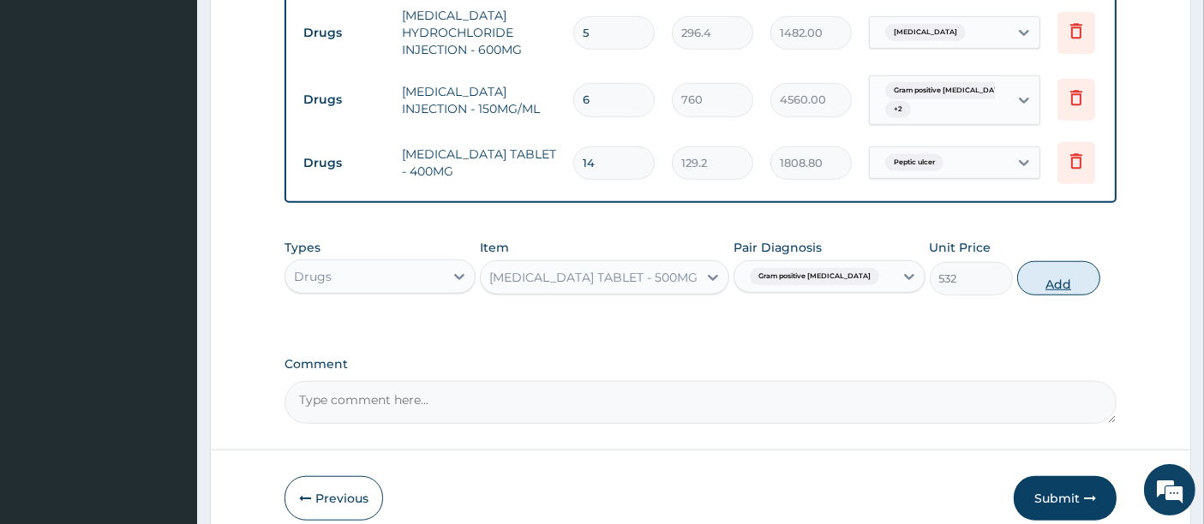
click at [1044, 269] on button "Add" at bounding box center [1058, 278] width 83 height 34
type input "0"
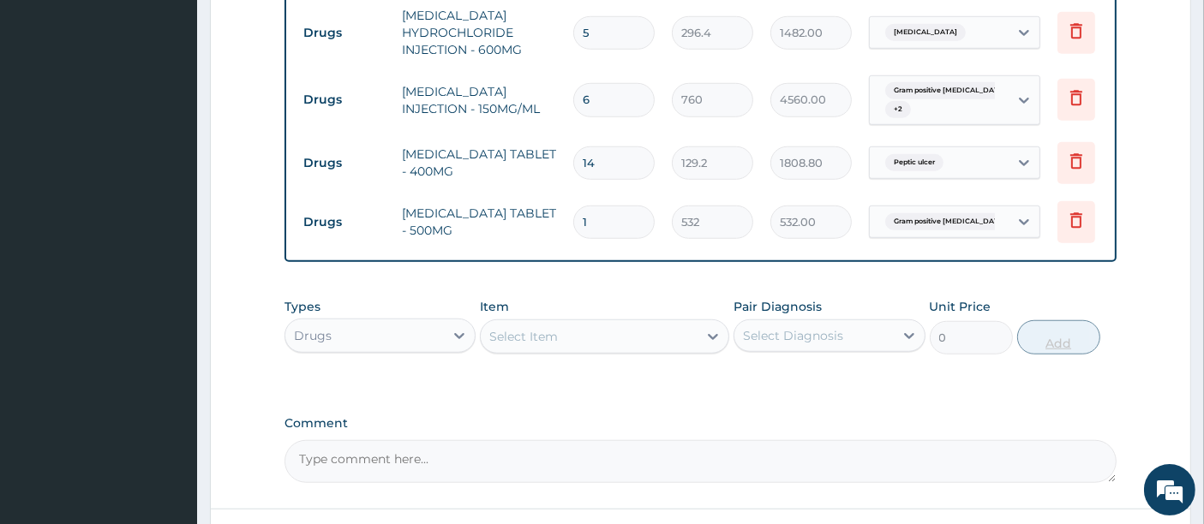
type input "10"
type input "5320.00"
type input "10"
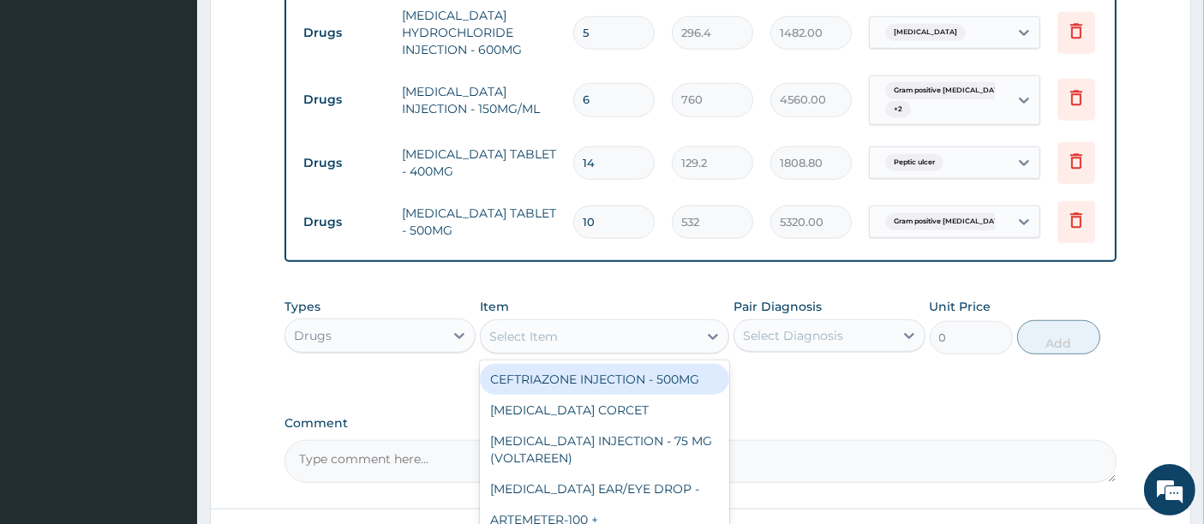
click at [622, 323] on div "Select Item" at bounding box center [589, 336] width 217 height 27
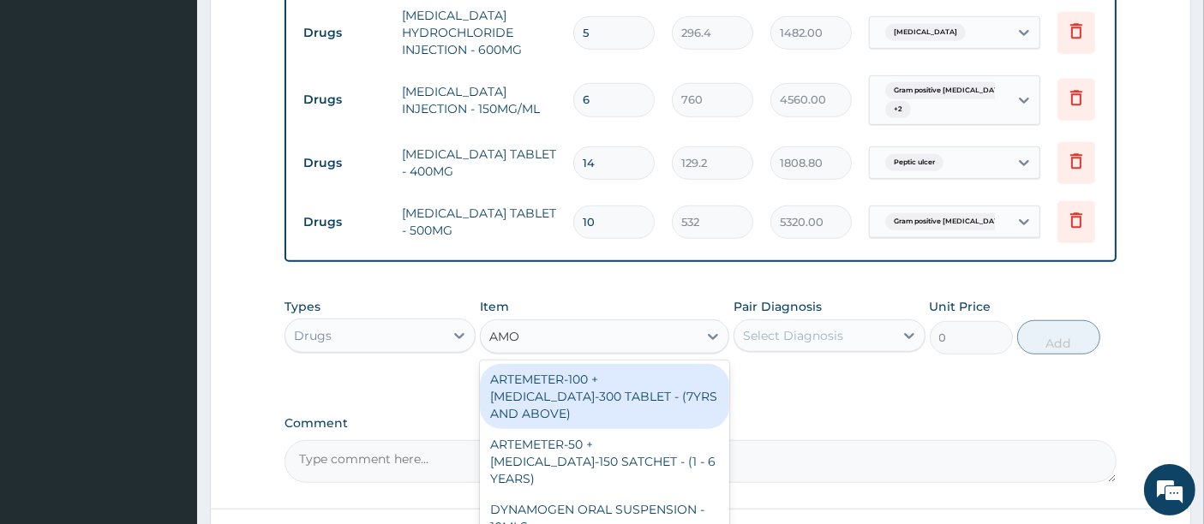
type input "AMOX"
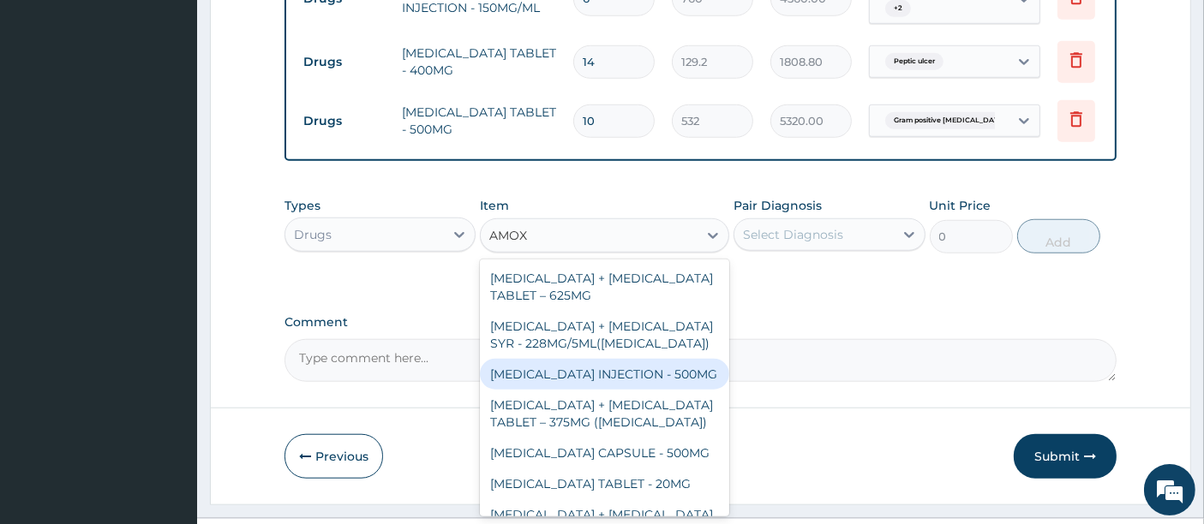
scroll to position [1511, 0]
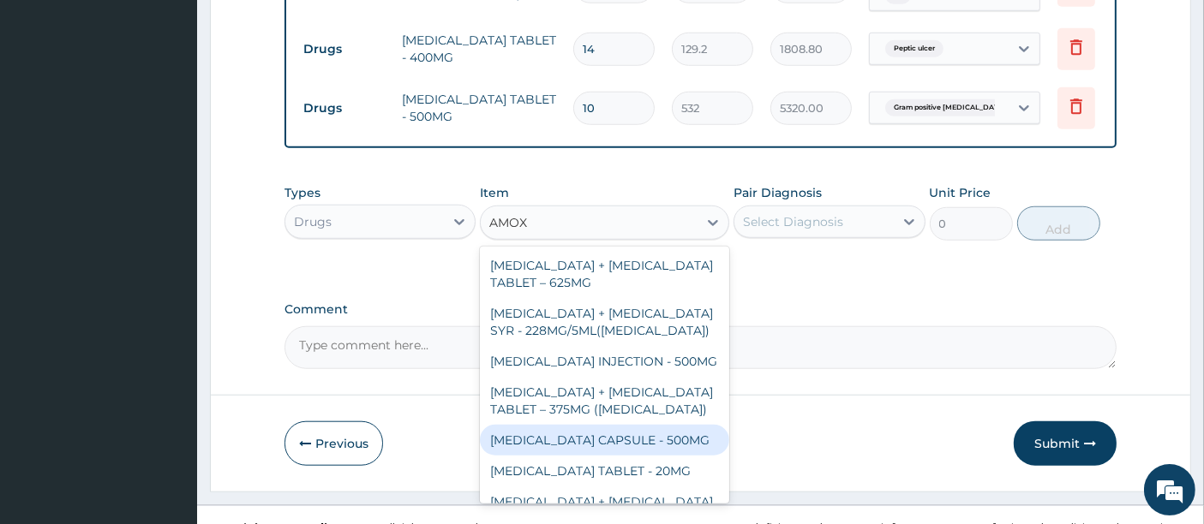
click at [647, 425] on div "AMOXICILLIN CAPSULE - 500MG" at bounding box center [604, 440] width 249 height 31
type input "152"
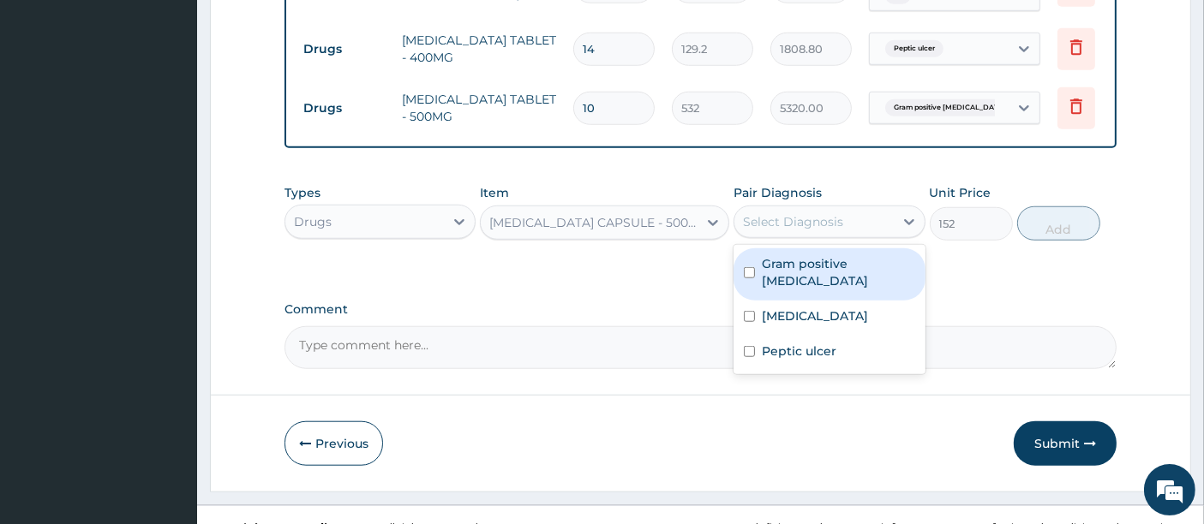
click at [806, 213] on div "Select Diagnosis" at bounding box center [793, 221] width 100 height 17
click at [801, 248] on div "Gram positive sepsis" at bounding box center [828, 274] width 191 height 52
checkbox input "true"
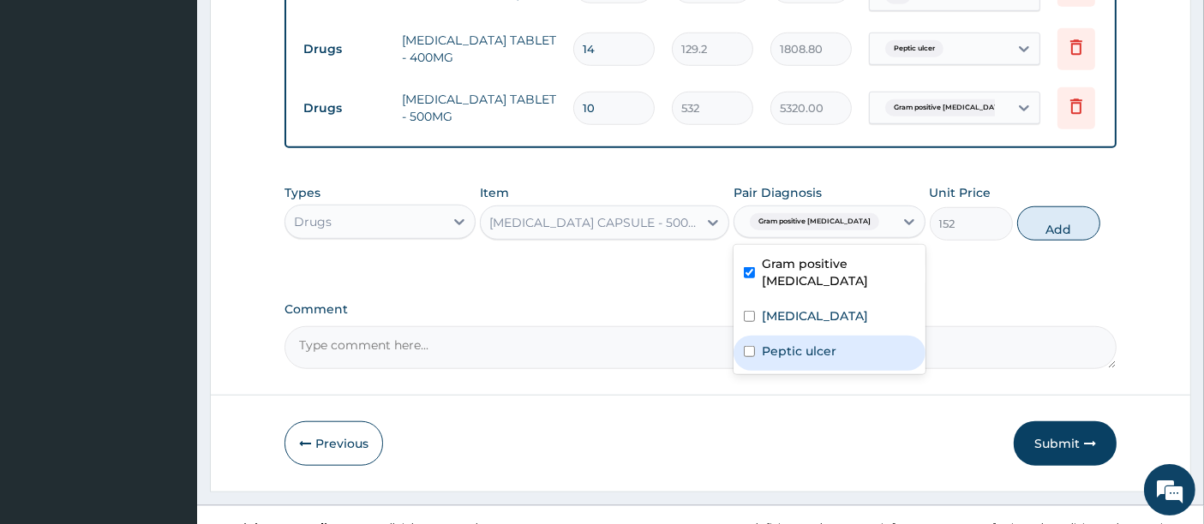
drag, startPoint x: 866, startPoint y: 287, endPoint x: 836, endPoint y: 322, distance: 46.2
click at [836, 322] on div "Gram positive sepsis Falciparum malaria Peptic ulcer" at bounding box center [828, 309] width 191 height 129
click at [836, 336] on div "Peptic ulcer" at bounding box center [828, 353] width 191 height 35
checkbox input "true"
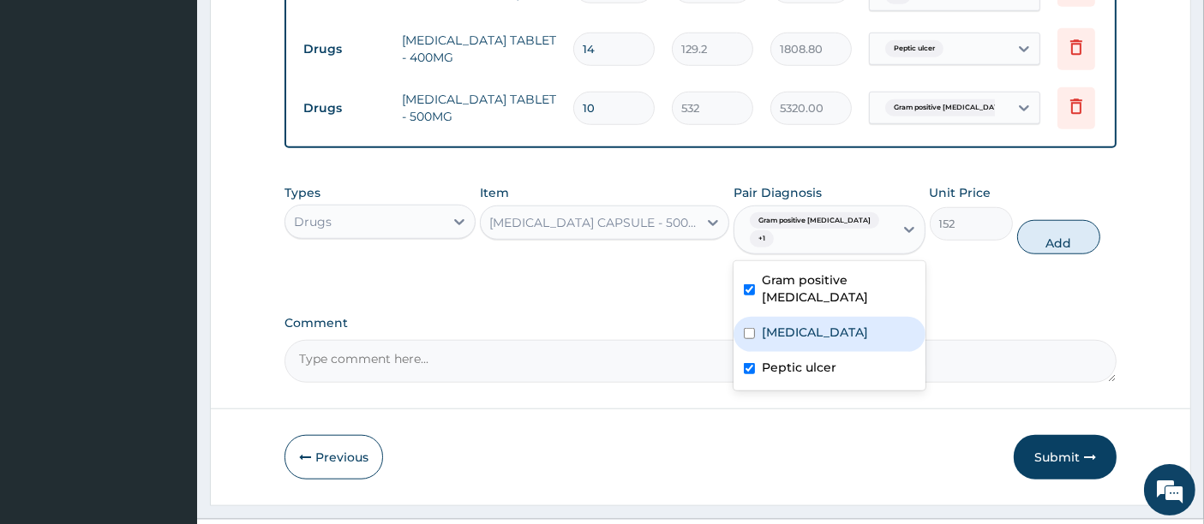
click at [854, 324] on label "Falciparum malaria" at bounding box center [815, 332] width 106 height 17
checkbox input "true"
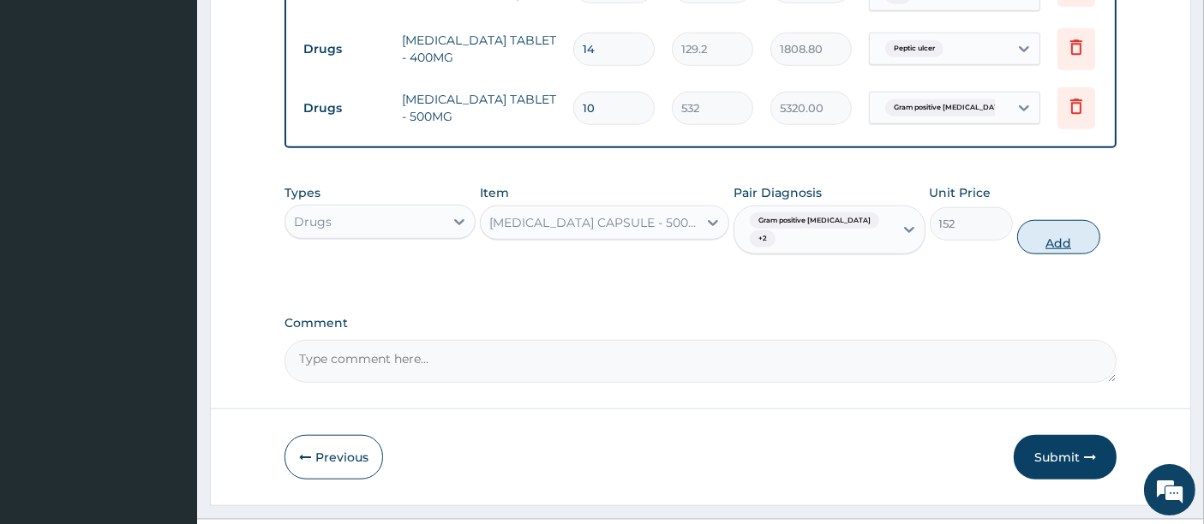
click at [1067, 220] on button "Add" at bounding box center [1058, 237] width 83 height 34
type input "0"
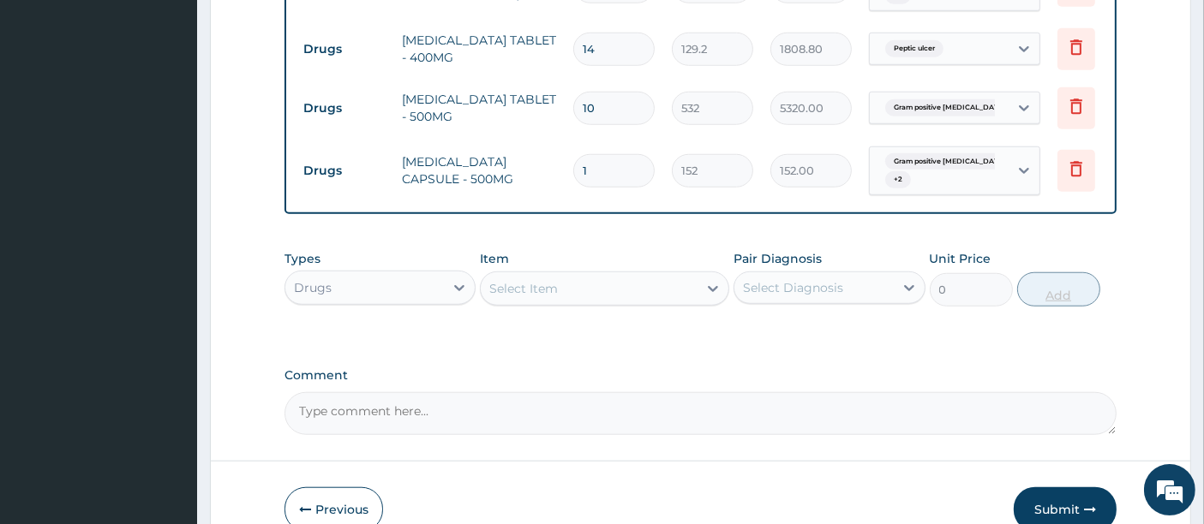
type input "10"
type input "1520.00"
type input "10"
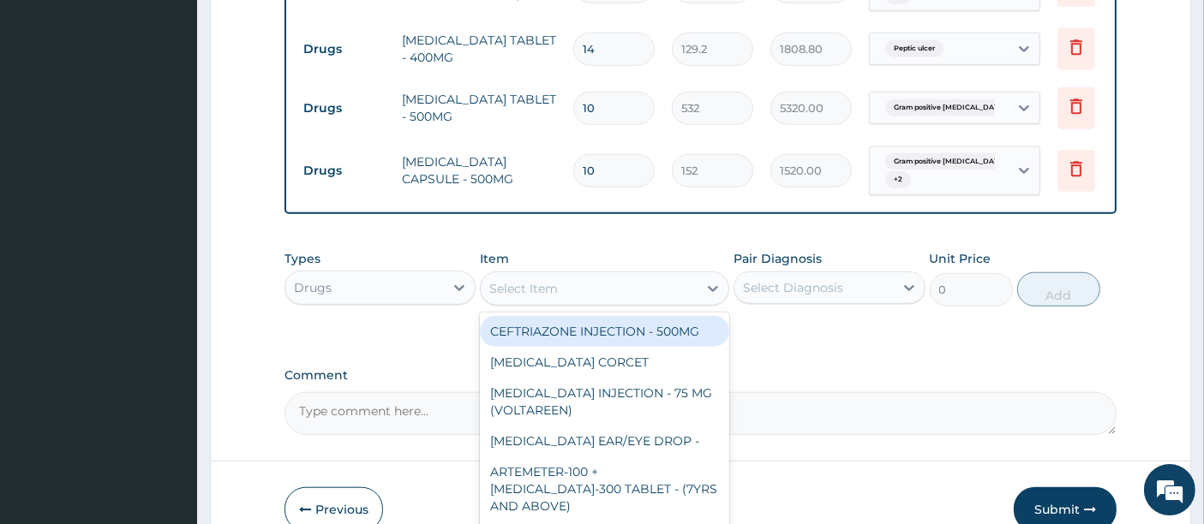
click at [623, 275] on div "Select Item" at bounding box center [589, 288] width 217 height 27
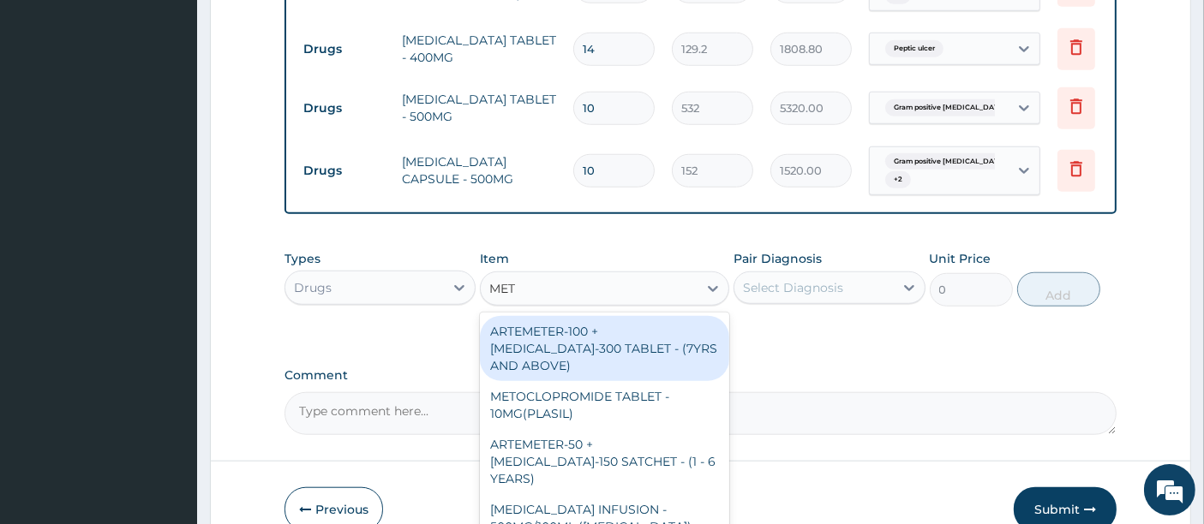
type input "METO"
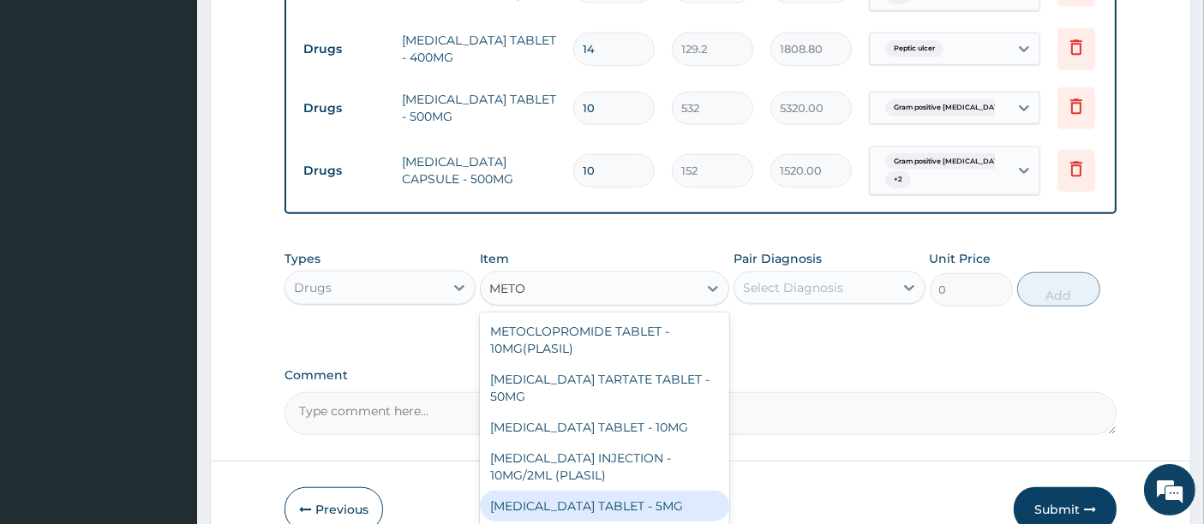
click at [626, 491] on div "METOLAZONE TABLET - 5MG" at bounding box center [604, 506] width 249 height 31
type input "494"
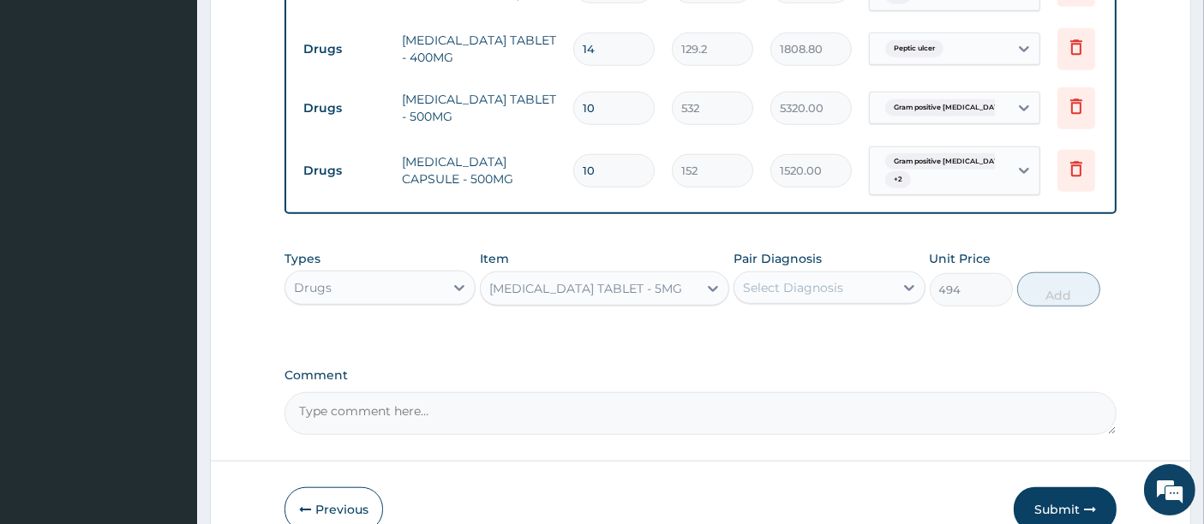
click at [817, 279] on div "Select Diagnosis" at bounding box center [793, 287] width 100 height 17
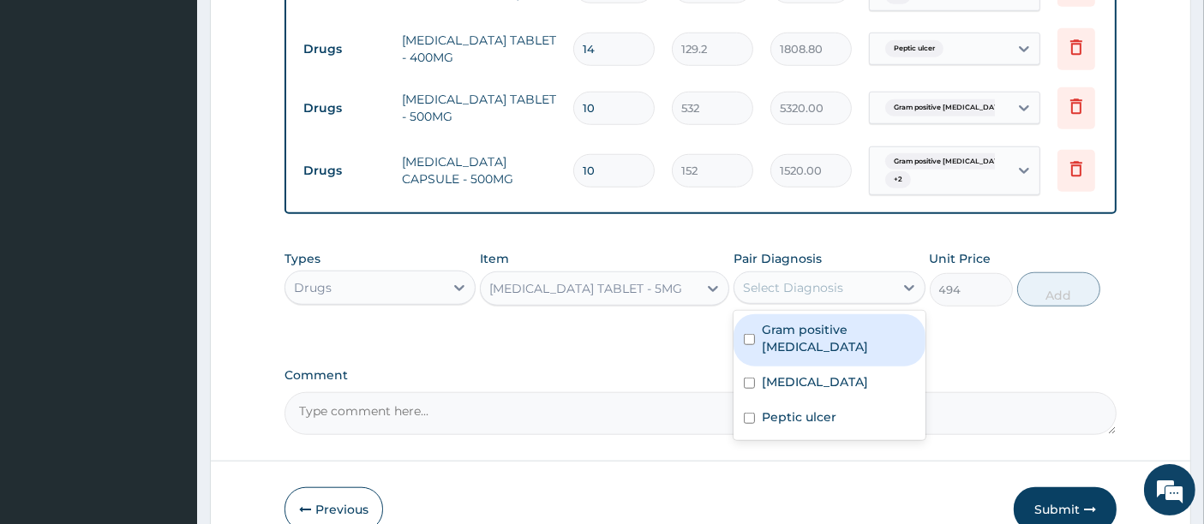
click at [811, 321] on label "Gram positive sepsis" at bounding box center [838, 338] width 153 height 34
checkbox input "true"
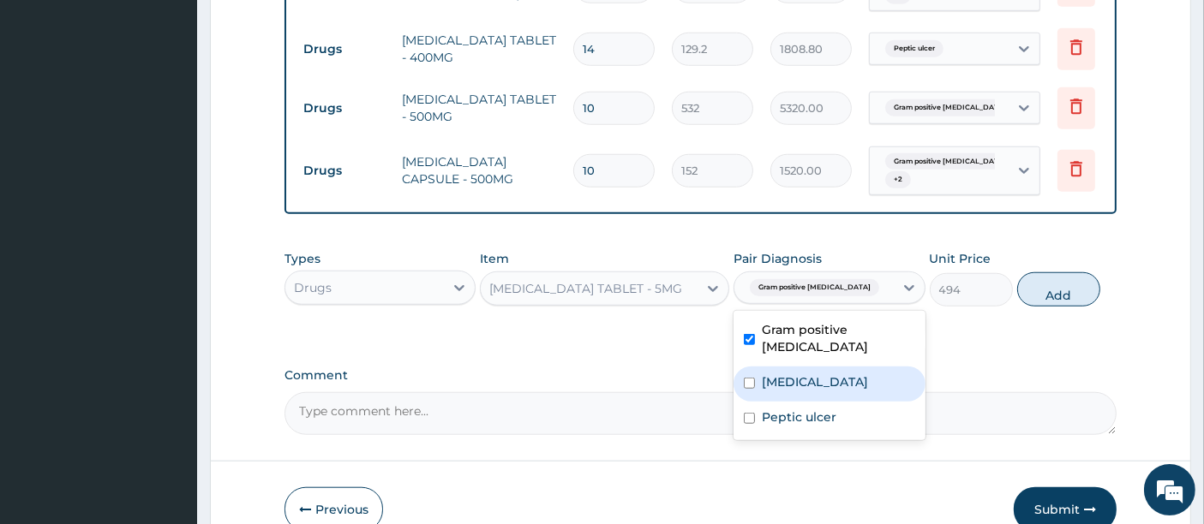
click at [799, 374] on label "Falciparum malaria" at bounding box center [815, 382] width 106 height 17
checkbox input "true"
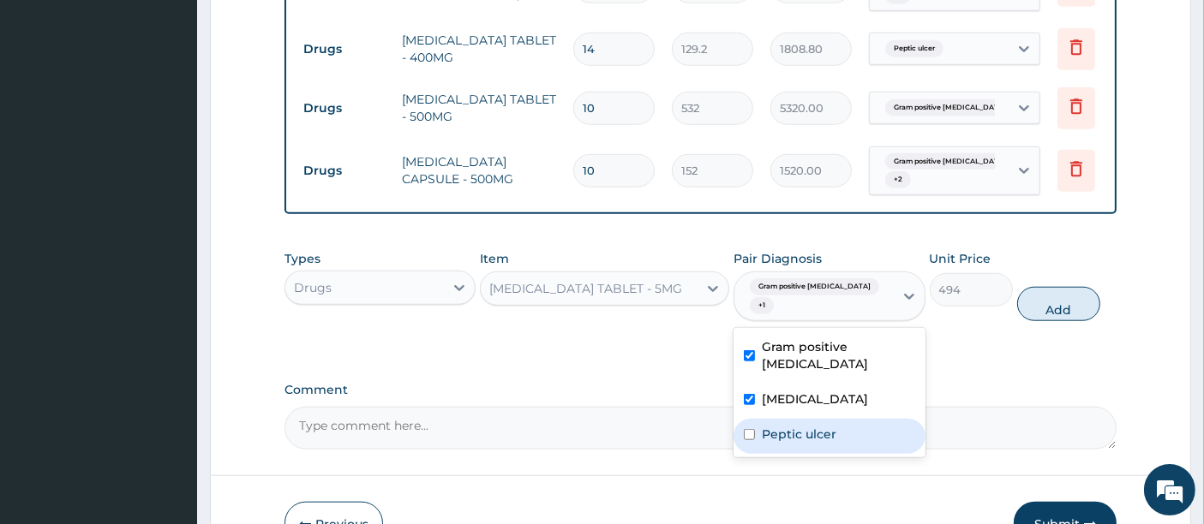
click at [794, 419] on div "Peptic ulcer" at bounding box center [828, 436] width 191 height 35
checkbox input "true"
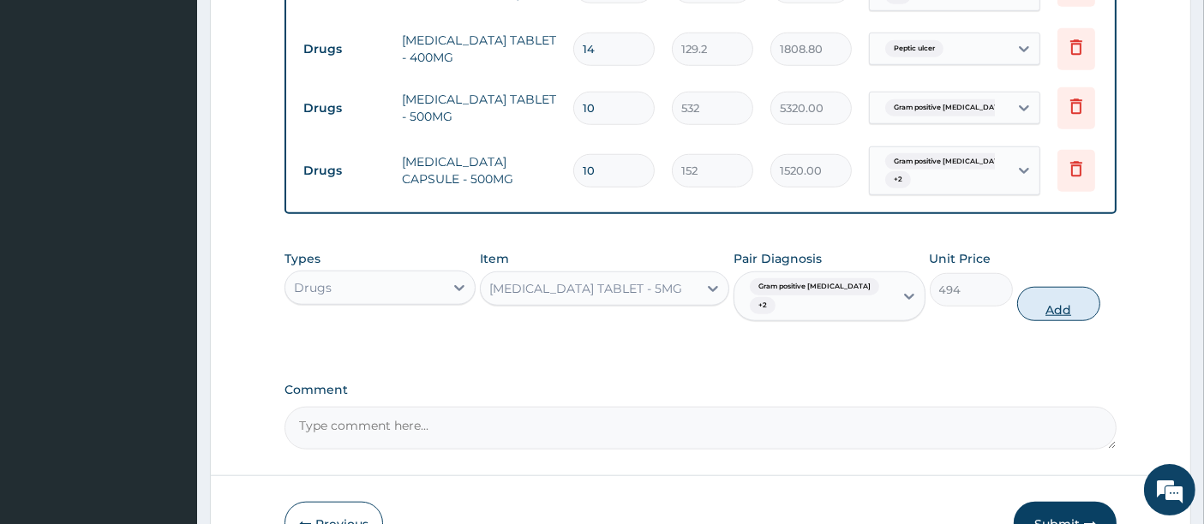
click at [1058, 287] on button "Add" at bounding box center [1058, 304] width 83 height 34
type input "0"
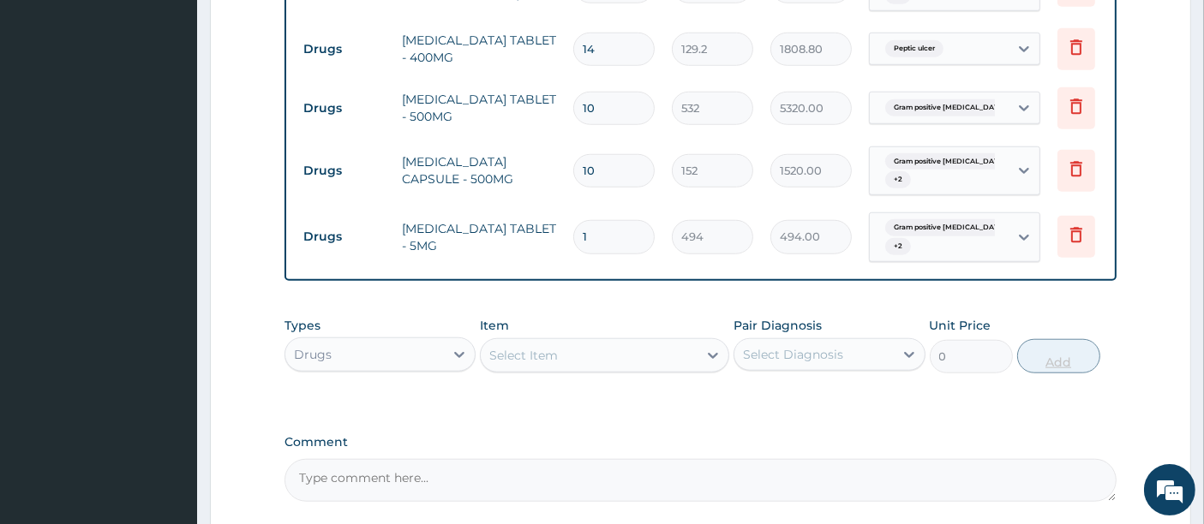
type input "14"
type input "6916.00"
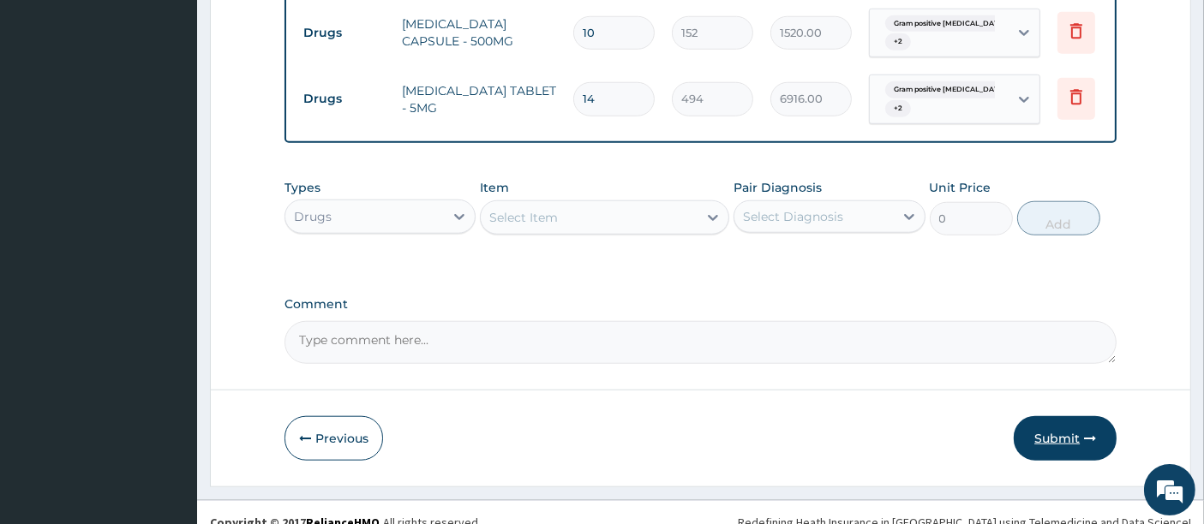
type input "14"
click at [1073, 418] on button "Submit" at bounding box center [1065, 438] width 103 height 45
